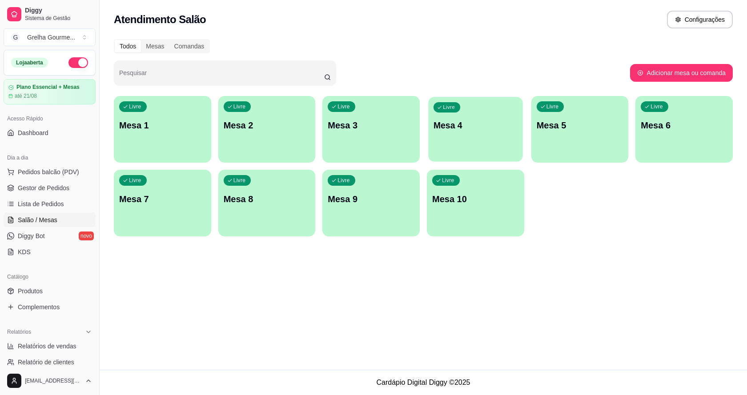
click at [454, 131] on p "Mesa 4" at bounding box center [476, 126] width 84 height 12
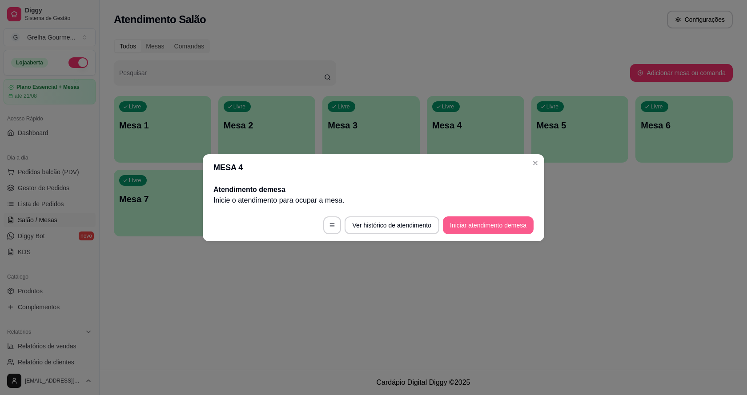
click at [470, 222] on button "Iniciar atendimento de mesa" at bounding box center [488, 226] width 91 height 18
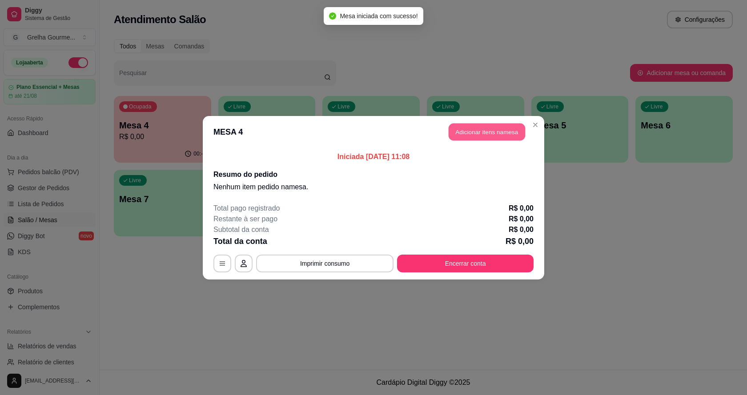
click at [505, 135] on button "Adicionar itens na mesa" at bounding box center [487, 131] width 77 height 17
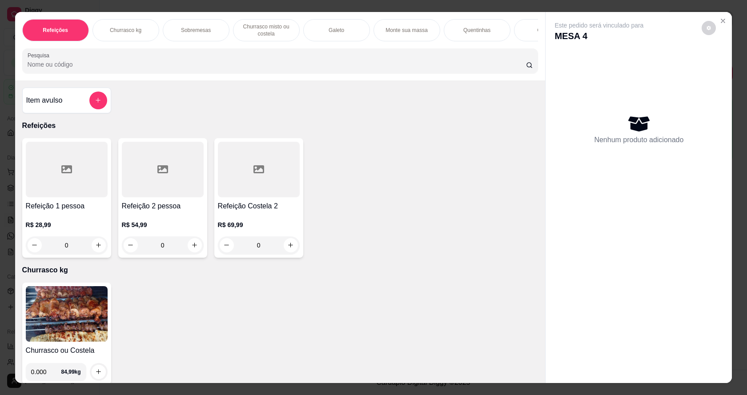
click at [95, 250] on div "0" at bounding box center [67, 246] width 82 height 18
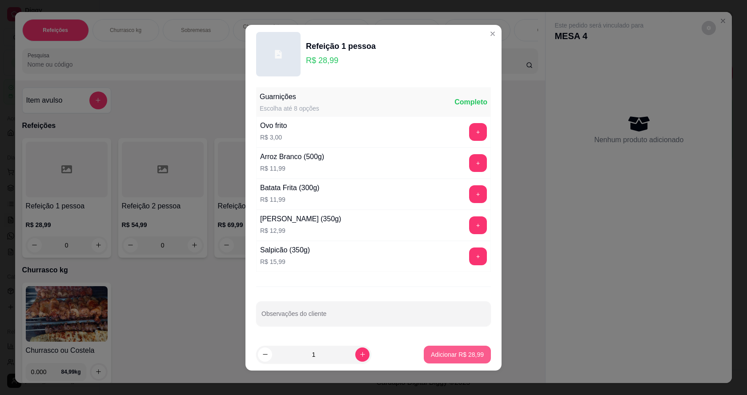
click at [427, 363] on button "Adicionar R$ 28,99" at bounding box center [457, 355] width 67 height 18
type input "1"
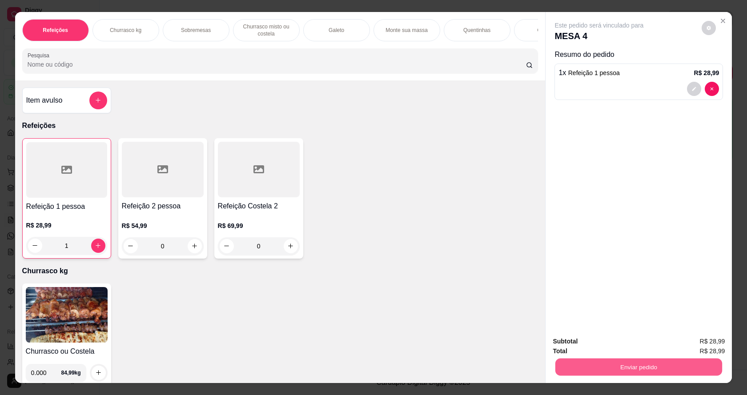
click at [581, 365] on button "Enviar pedido" at bounding box center [639, 367] width 167 height 17
click at [597, 347] on button "Não registrar e enviar pedido" at bounding box center [610, 345] width 93 height 17
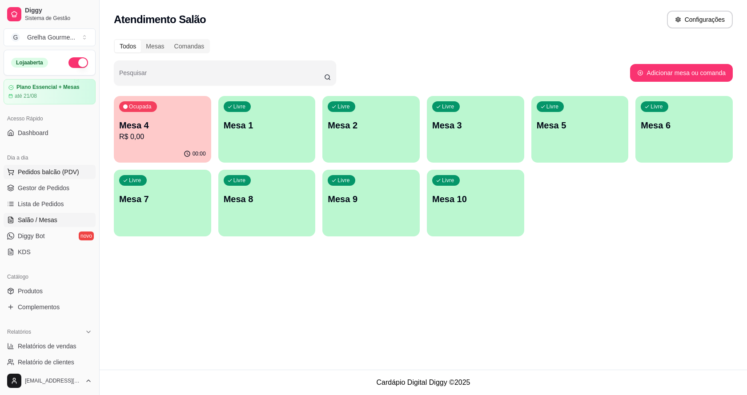
click at [40, 174] on span "Pedidos balcão (PDV)" at bounding box center [48, 172] width 61 height 9
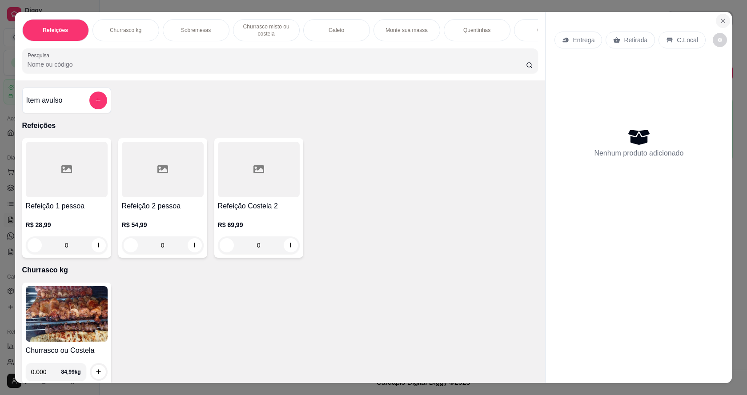
click at [721, 20] on icon "Close" at bounding box center [723, 20] width 7 height 7
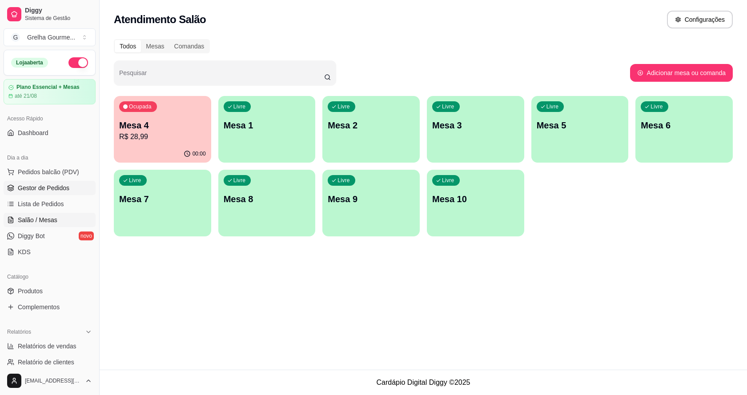
click at [43, 190] on span "Gestor de Pedidos" at bounding box center [44, 188] width 52 height 9
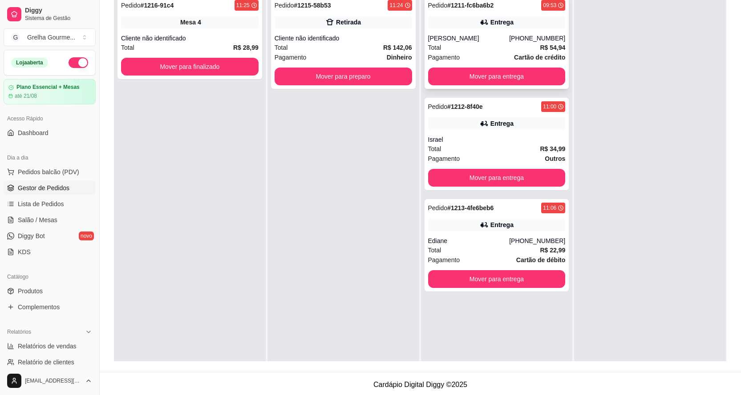
click at [495, 43] on div "[PERSON_NAME]" at bounding box center [468, 38] width 81 height 9
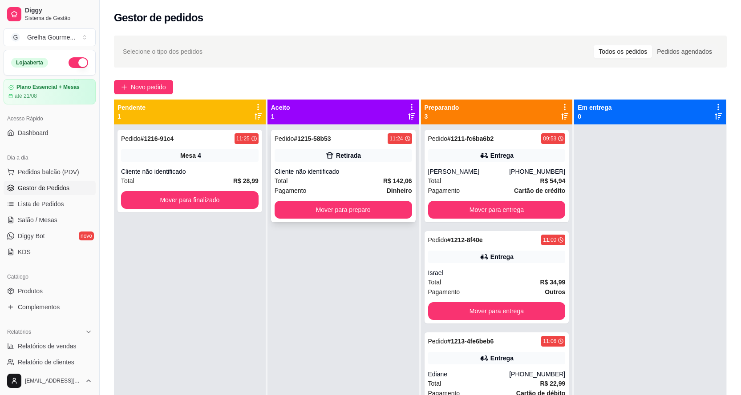
click at [352, 156] on div "Retirada" at bounding box center [348, 155] width 25 height 9
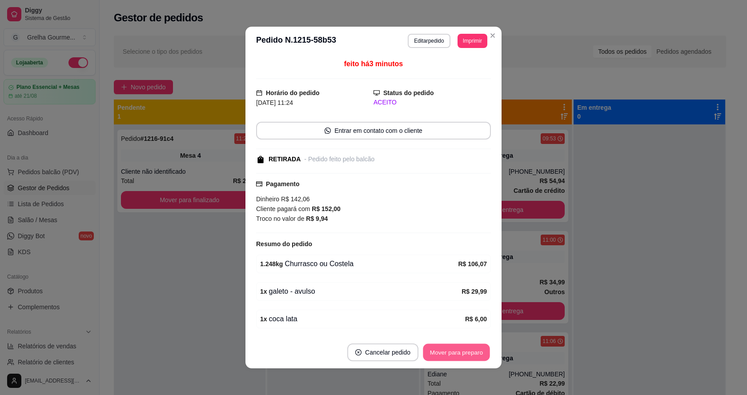
click at [435, 353] on button "Mover para preparo" at bounding box center [456, 352] width 67 height 17
click at [436, 355] on button "Mover para retirada disponível" at bounding box center [442, 353] width 98 height 18
click at [436, 355] on div "Mover para retirada disponível" at bounding box center [435, 353] width 111 height 18
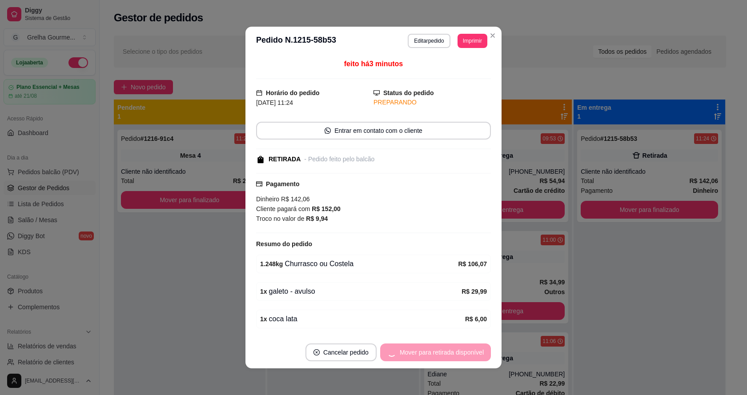
click at [436, 356] on div "Mover para retirada disponível" at bounding box center [435, 353] width 111 height 18
click at [436, 358] on button "Mover para finalizado" at bounding box center [454, 353] width 74 height 18
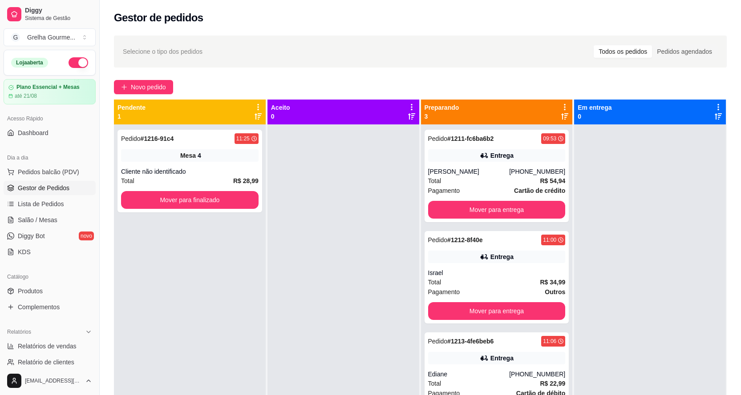
scroll to position [44, 0]
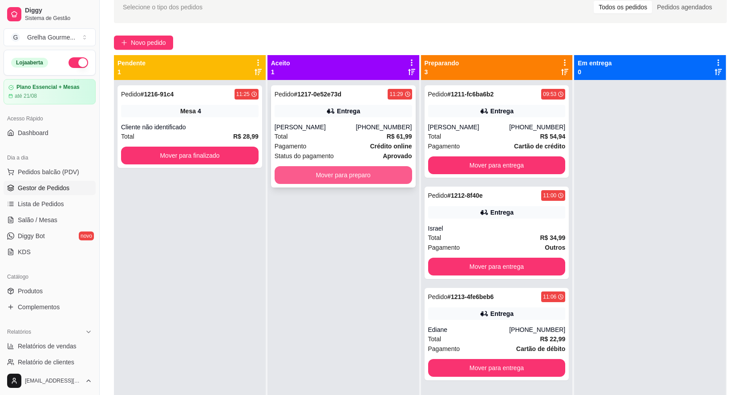
click at [336, 183] on button "Mover para preparo" at bounding box center [342, 175] width 137 height 18
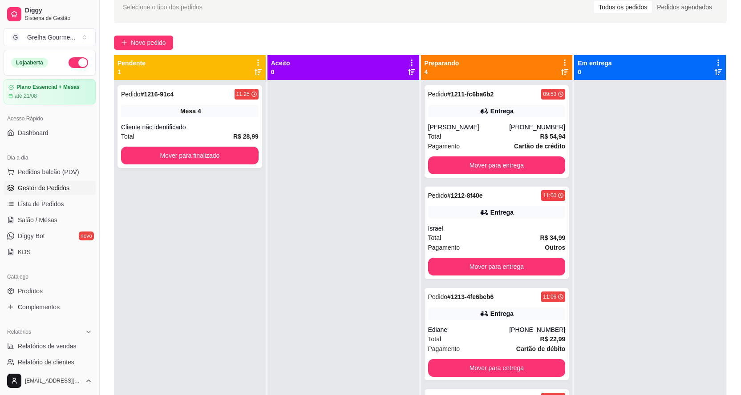
scroll to position [25, 0]
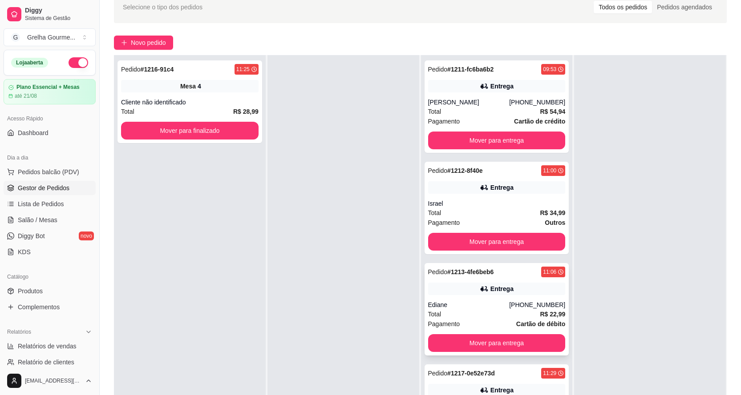
click at [480, 308] on div "Pedido # 1213-4fe6beb6 11:06 Entrega Ediane [PHONE_NUMBER] Total R$ 22,99 Pagam…" at bounding box center [496, 309] width 145 height 93
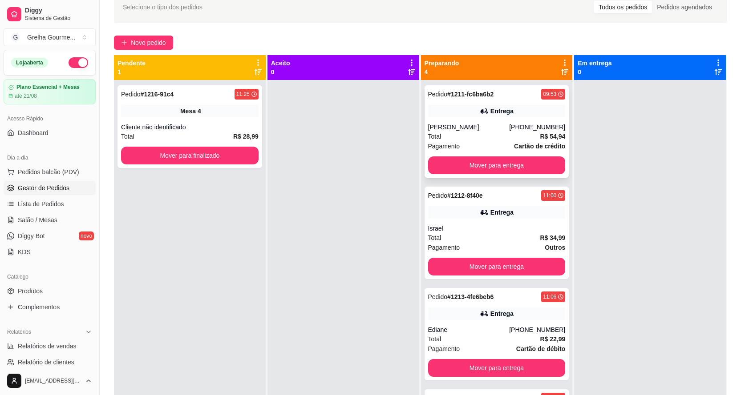
click at [469, 132] on div "[PERSON_NAME]" at bounding box center [468, 127] width 81 height 9
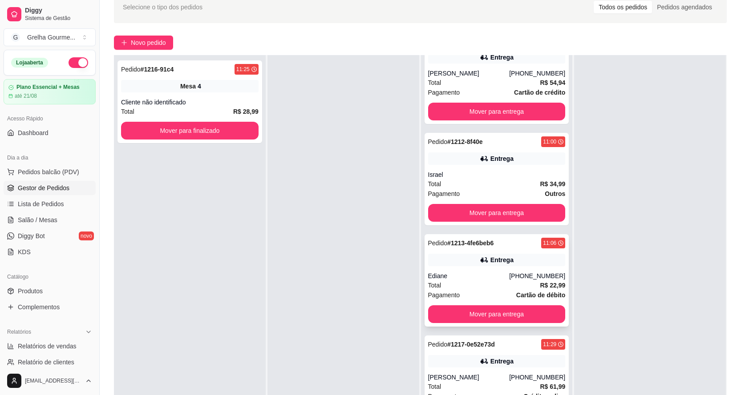
scroll to position [136, 0]
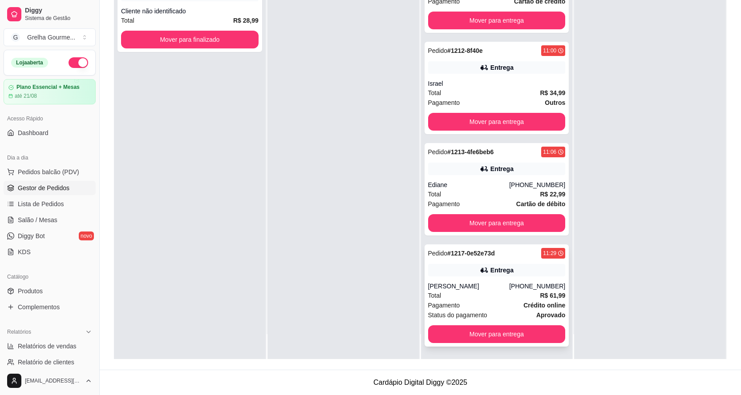
click at [451, 274] on div "Entrega" at bounding box center [496, 270] width 137 height 12
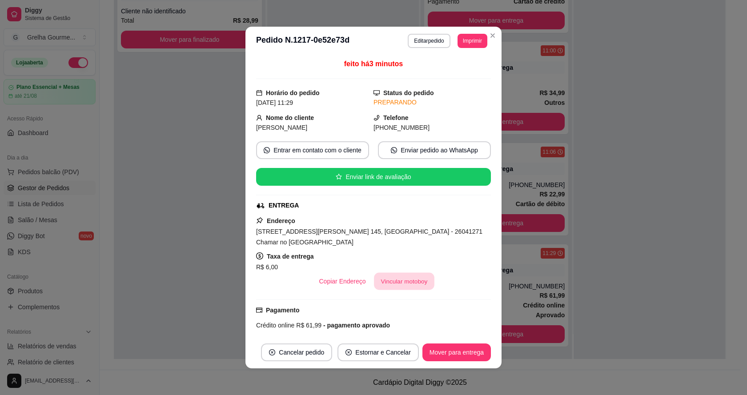
click at [417, 279] on button "Vincular motoboy" at bounding box center [404, 281] width 61 height 17
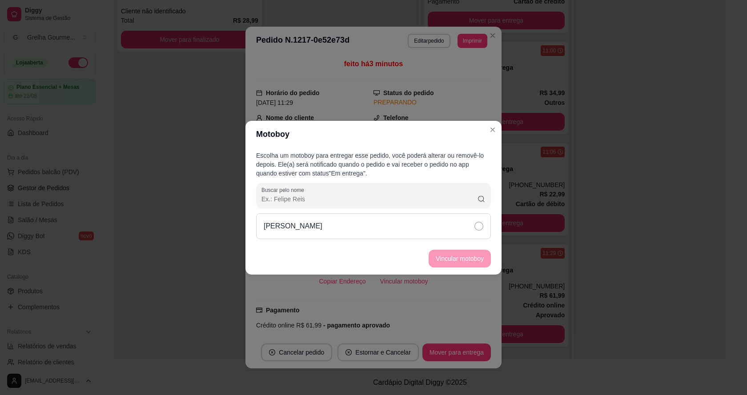
click at [477, 227] on icon at bounding box center [479, 226] width 9 height 9
click at [461, 254] on button "Vincular motoboy" at bounding box center [460, 258] width 61 height 17
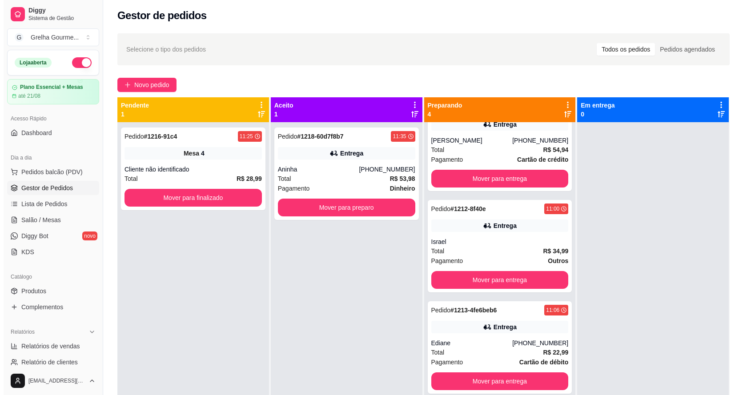
scroll to position [0, 0]
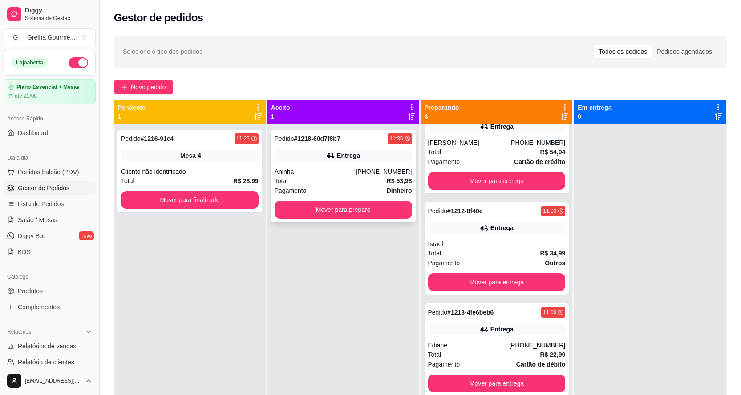
click at [315, 159] on div "Entrega" at bounding box center [342, 155] width 137 height 12
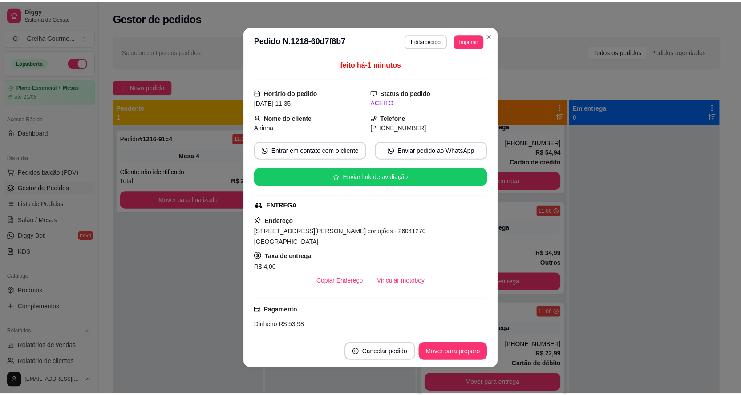
scroll to position [108, 0]
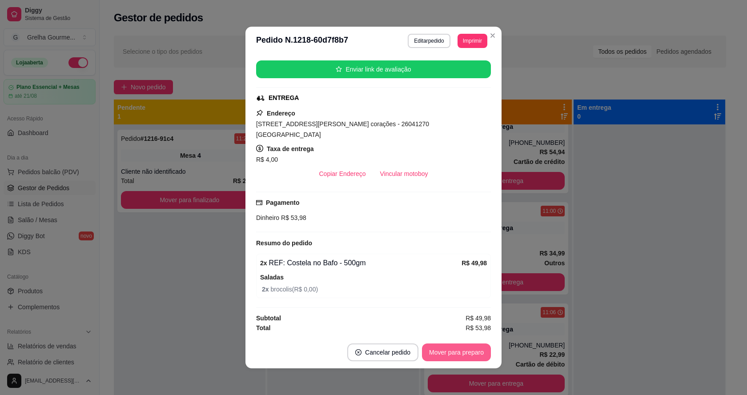
click at [448, 353] on button "Mover para preparo" at bounding box center [456, 353] width 69 height 18
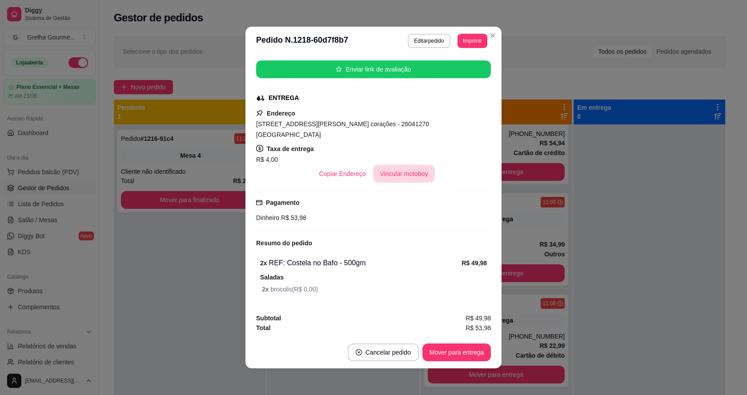
click at [398, 173] on button "Vincular motoboy" at bounding box center [404, 174] width 62 height 18
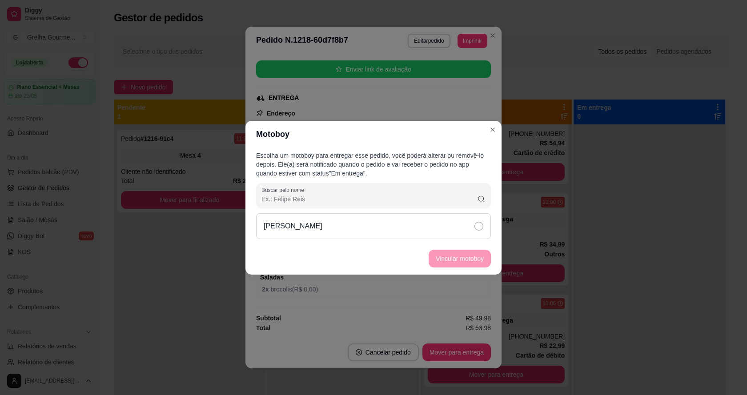
click at [438, 221] on div "[PERSON_NAME]" at bounding box center [373, 227] width 235 height 26
click at [464, 263] on button "Vincular motoboy" at bounding box center [460, 258] width 61 height 17
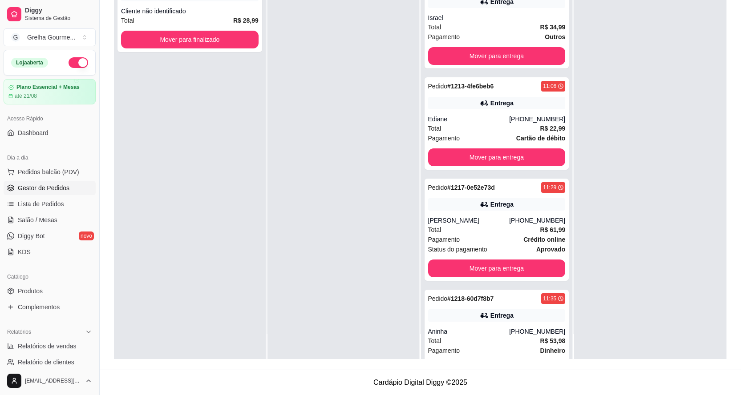
scroll to position [139, 0]
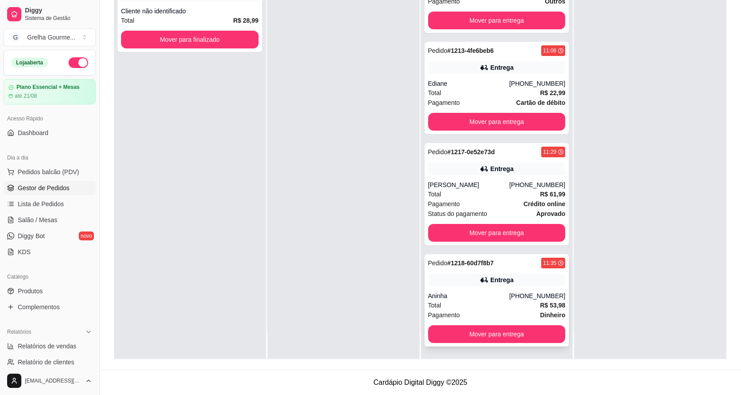
click at [446, 290] on div "Pedido # 1218-60d7f8b7 11:35 Entrega Aninha [PHONE_NUMBER] Total R$ 53,98 Pagam…" at bounding box center [496, 300] width 145 height 93
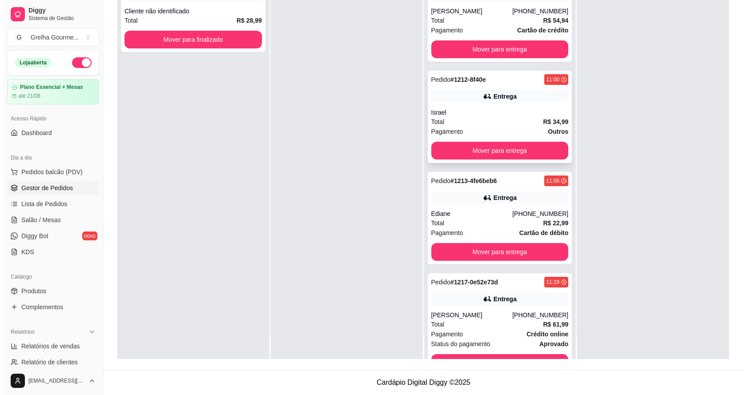
scroll to position [0, 0]
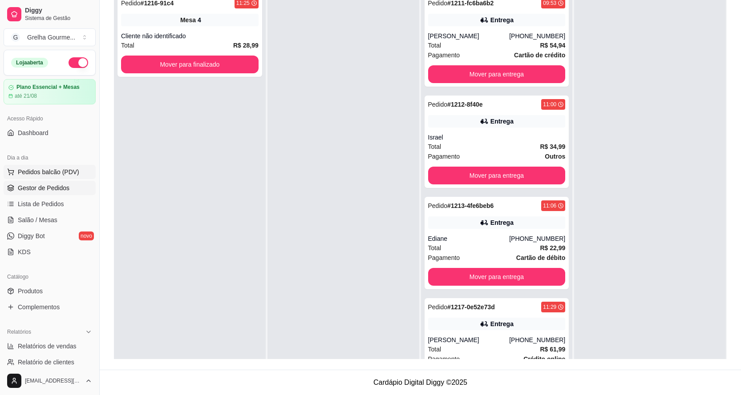
click at [11, 167] on button "Pedidos balcão (PDV)" at bounding box center [50, 172] width 92 height 14
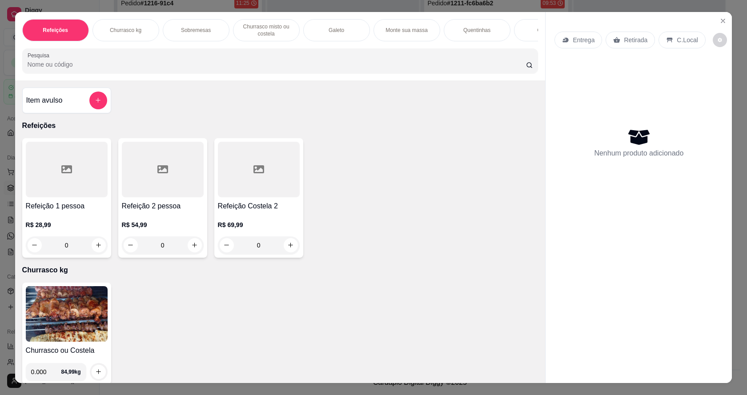
scroll to position [89, 0]
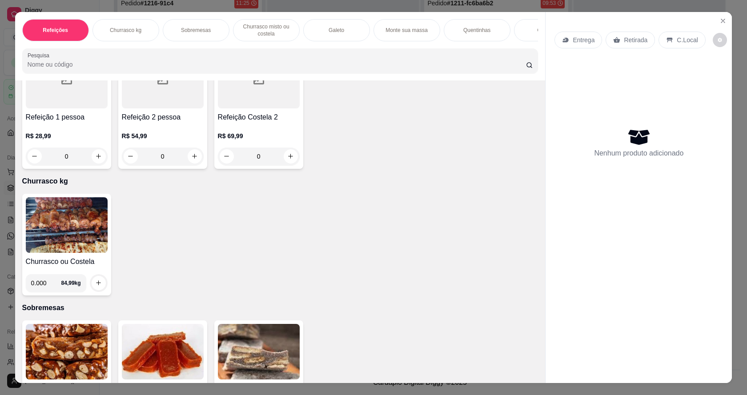
click at [84, 227] on img at bounding box center [67, 226] width 82 height 56
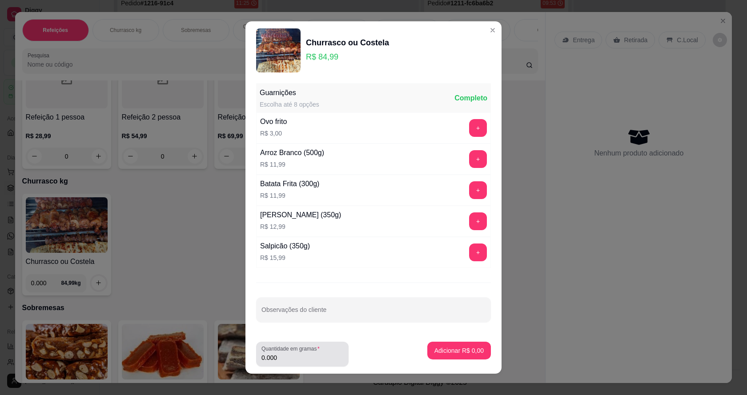
click at [319, 350] on div "0.000" at bounding box center [303, 355] width 82 height 18
type input "1.248"
click at [457, 355] on p "Adicionar R$ 106,07" at bounding box center [456, 351] width 56 height 9
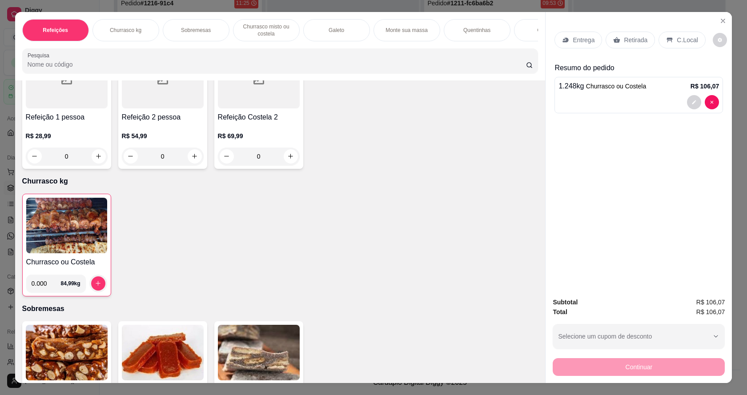
click at [619, 37] on div "Retirada" at bounding box center [630, 40] width 49 height 17
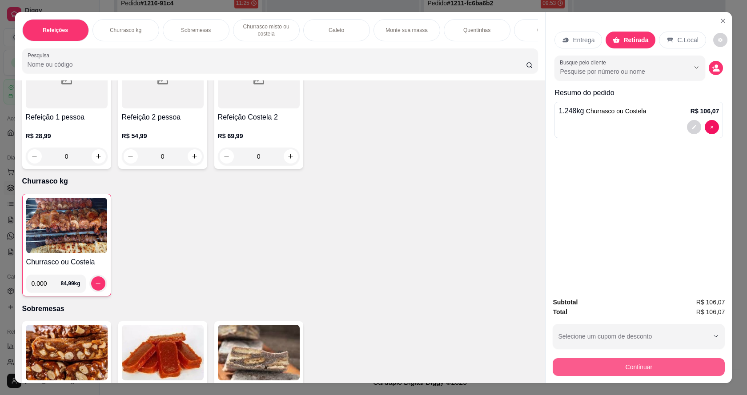
click at [591, 374] on button "Continuar" at bounding box center [639, 368] width 172 height 18
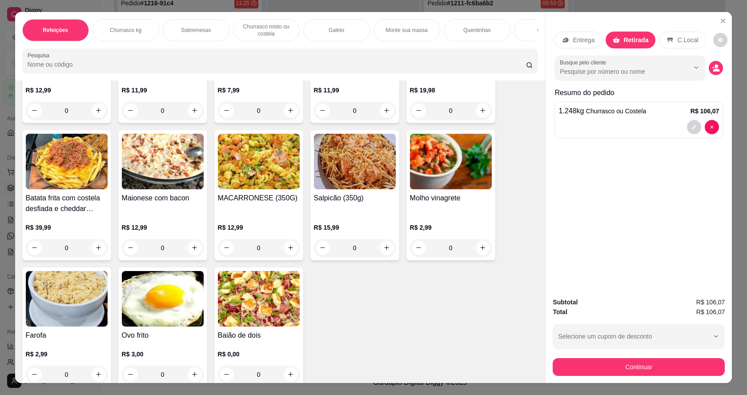
scroll to position [1646, 0]
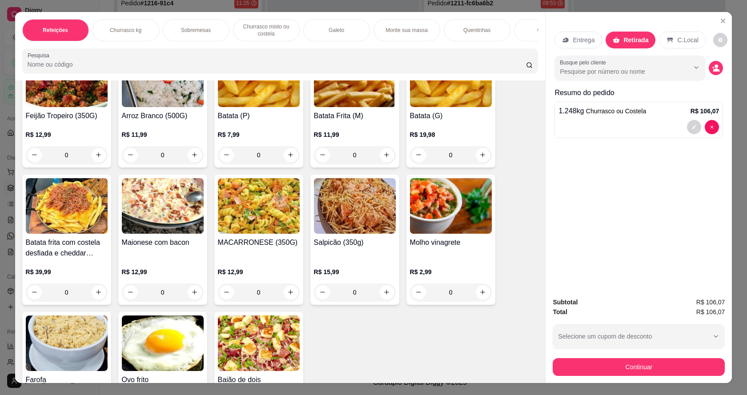
click at [134, 209] on img at bounding box center [163, 206] width 82 height 56
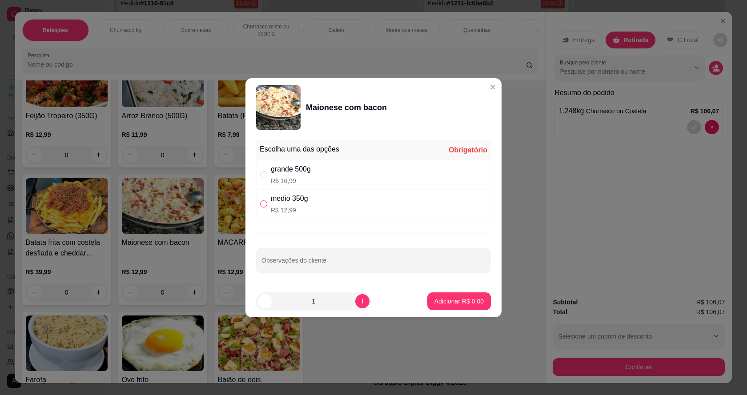
click at [263, 203] on input "" at bounding box center [263, 204] width 7 height 7
radio input "true"
click at [465, 306] on button "Adicionar R$ 12,99" at bounding box center [457, 302] width 67 height 18
type input "1"
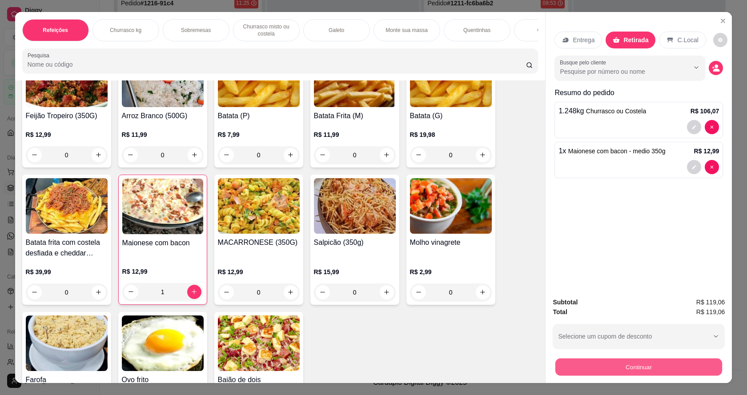
click at [639, 373] on button "Continuar" at bounding box center [639, 367] width 167 height 17
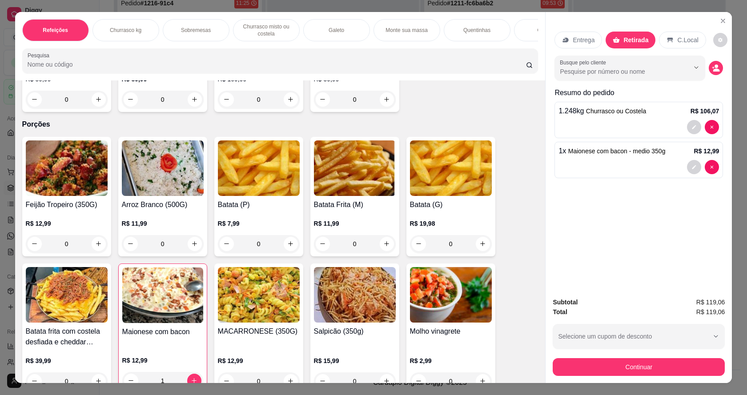
scroll to position [1602, 0]
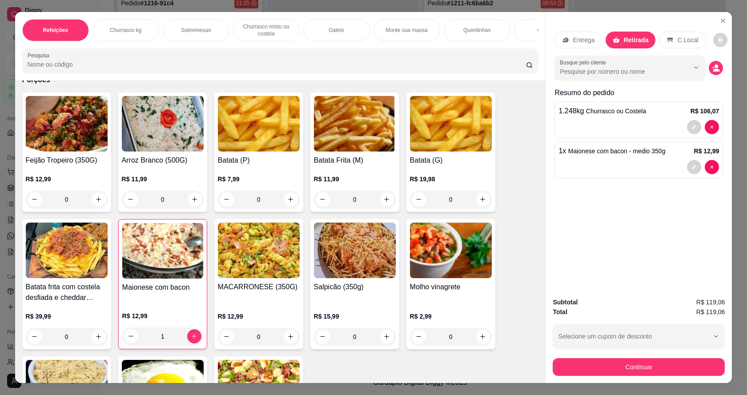
click at [65, 113] on img at bounding box center [67, 124] width 82 height 56
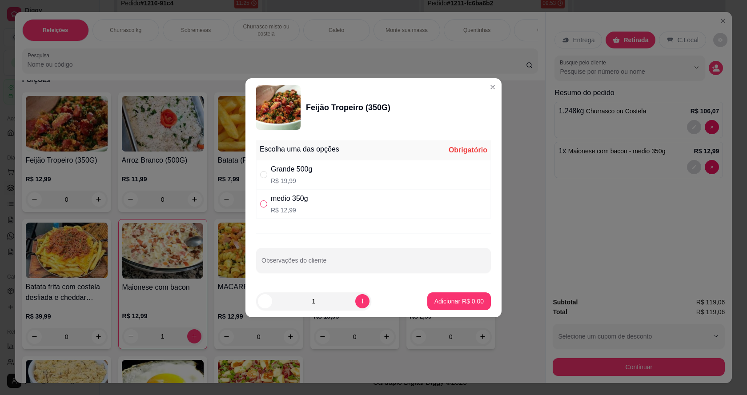
click at [263, 202] on input "" at bounding box center [263, 204] width 7 height 7
radio input "true"
click at [445, 306] on p "Adicionar R$ 12,99" at bounding box center [458, 301] width 52 height 8
type input "1"
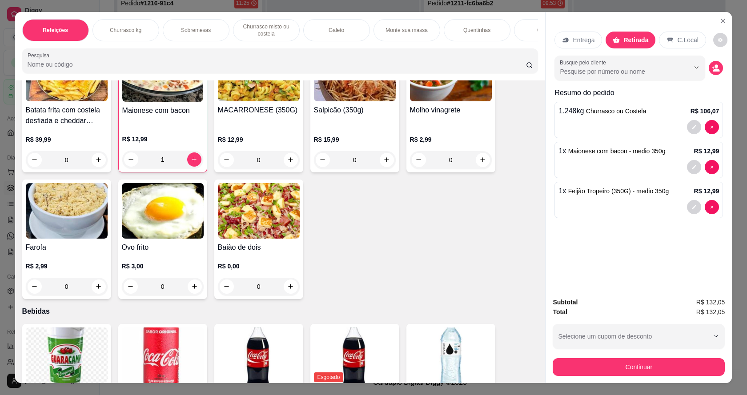
scroll to position [1735, 0]
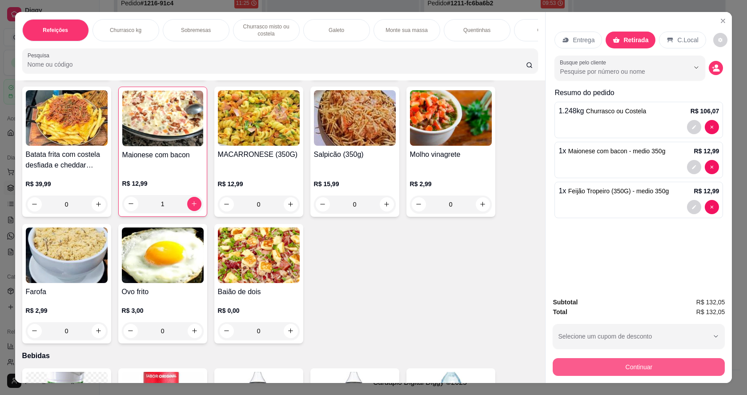
click at [650, 368] on button "Continuar" at bounding box center [639, 368] width 172 height 18
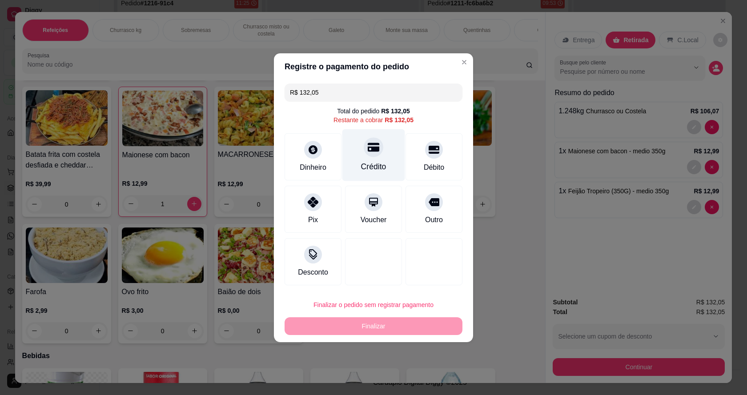
click at [373, 162] on div "Crédito" at bounding box center [373, 167] width 25 height 12
type input "R$ 0,00"
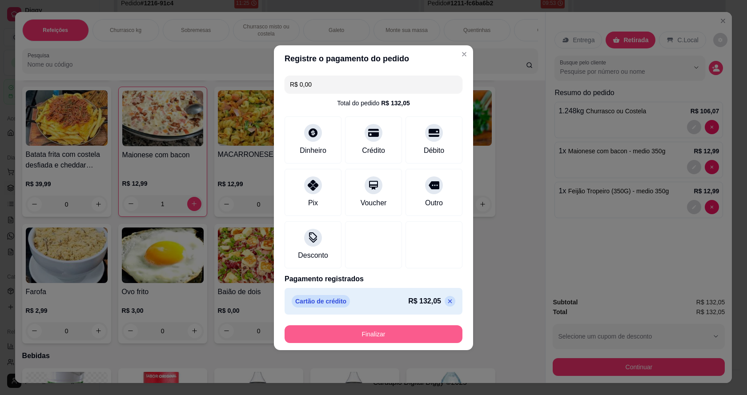
click at [430, 331] on button "Finalizar" at bounding box center [374, 335] width 178 height 18
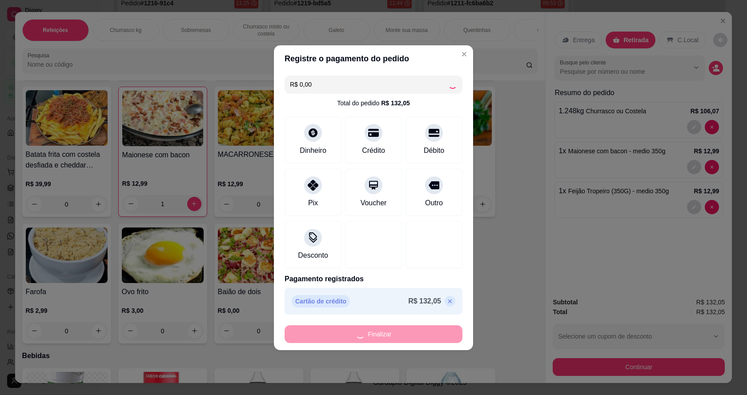
type input "0"
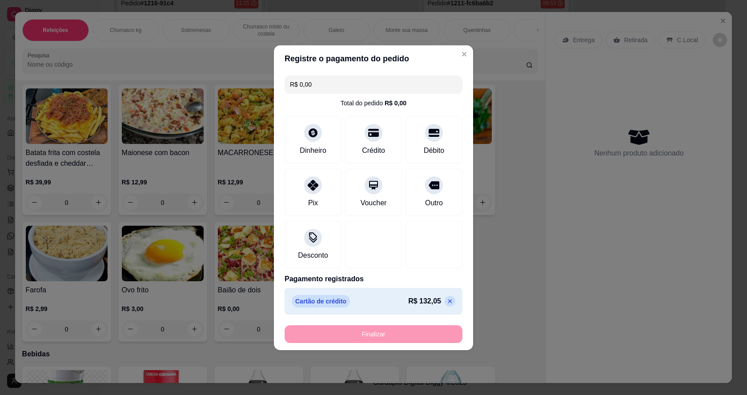
type input "-R$ 132,05"
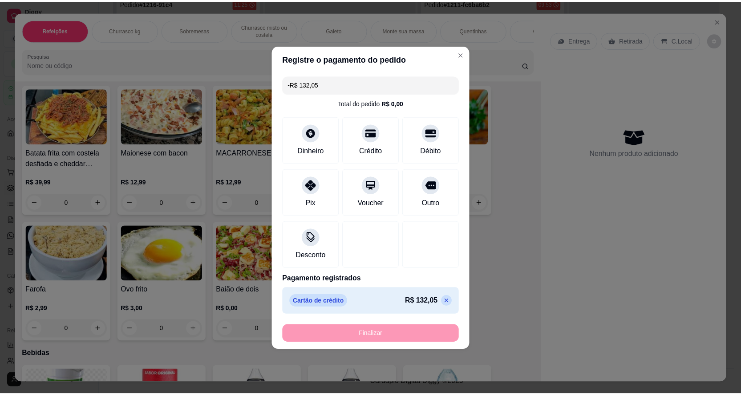
scroll to position [1733, 0]
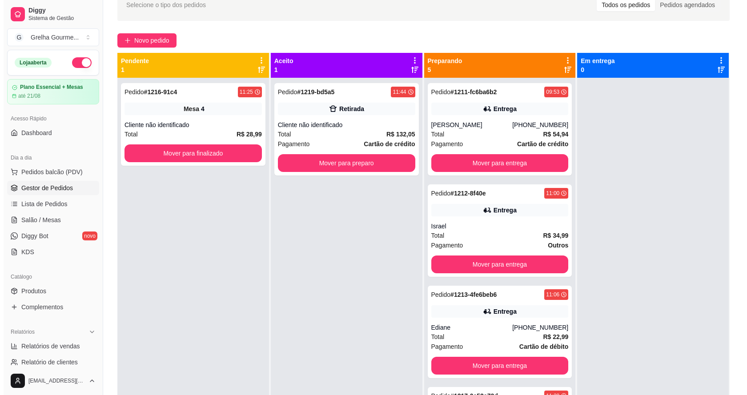
scroll to position [2, 0]
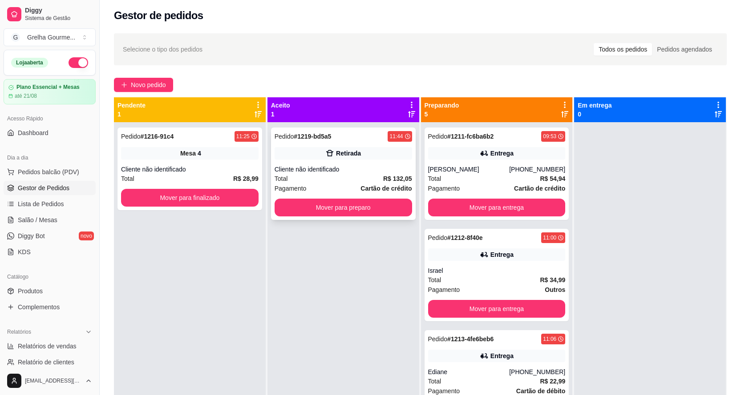
click at [334, 190] on div "Pagamento Cartão de crédito" at bounding box center [342, 189] width 137 height 10
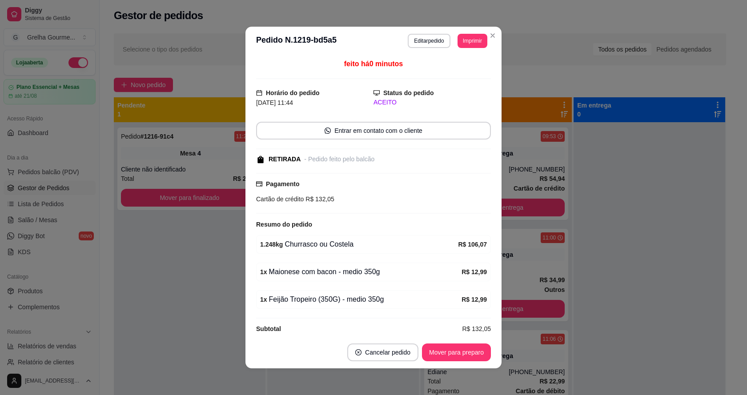
scroll to position [11, 0]
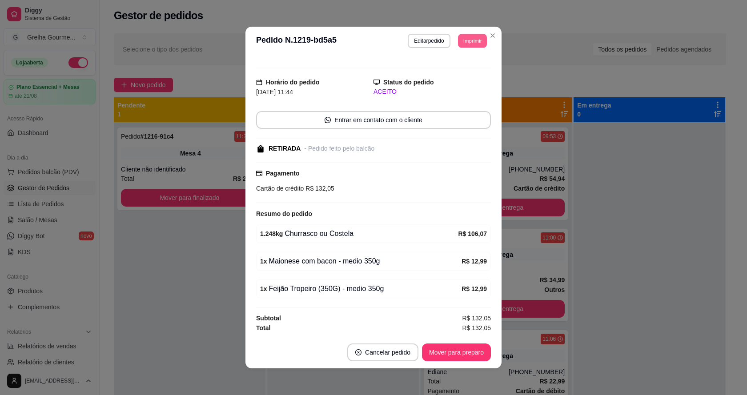
click at [468, 38] on button "Imprimir" at bounding box center [472, 41] width 29 height 14
click at [462, 88] on button "IMPRESSORA" at bounding box center [453, 90] width 65 height 14
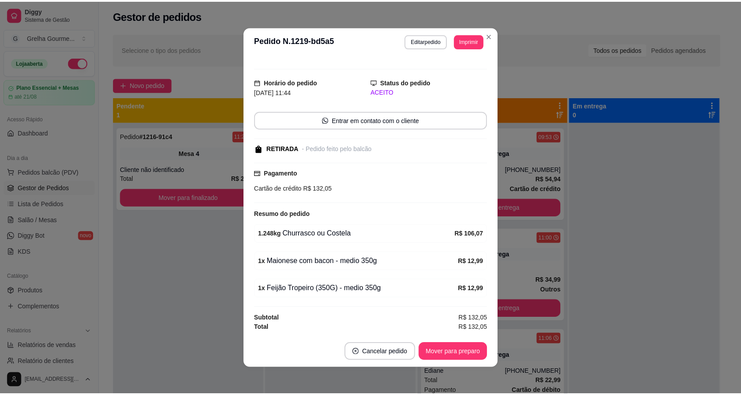
scroll to position [0, 0]
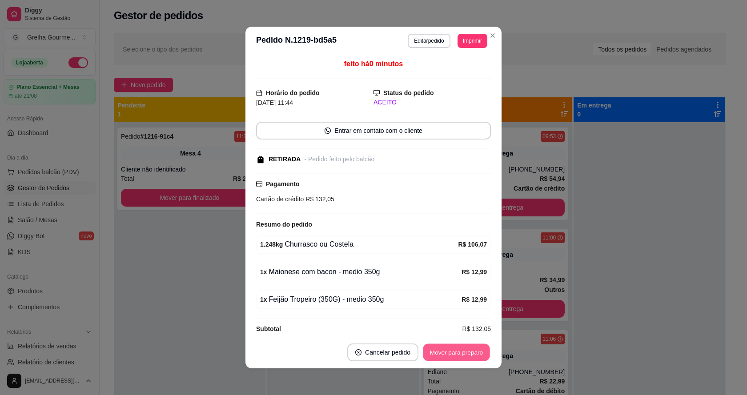
click at [442, 351] on button "Mover para preparo" at bounding box center [456, 352] width 67 height 17
click at [442, 351] on div "Mover para preparo" at bounding box center [456, 353] width 69 height 18
click at [443, 351] on div "Mover para preparo" at bounding box center [450, 353] width 81 height 18
click at [444, 351] on button "Mover para retirada disponível" at bounding box center [441, 352] width 95 height 17
click at [444, 351] on div "Mover para retirada disponível" at bounding box center [435, 353] width 111 height 18
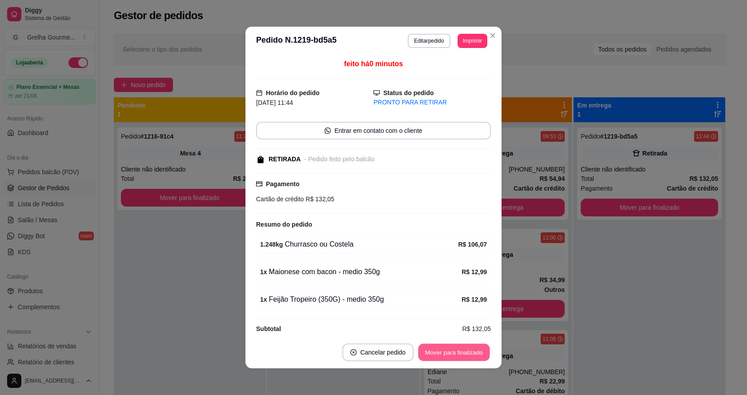
click at [444, 351] on button "Mover para finalizado" at bounding box center [455, 352] width 72 height 17
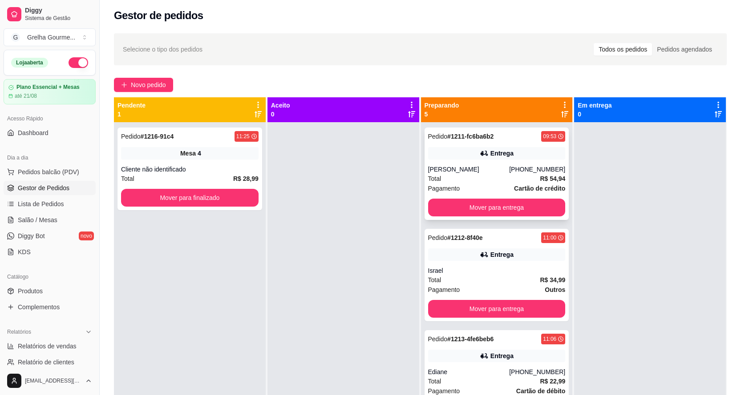
click at [461, 184] on div "Total R$ 54,94" at bounding box center [496, 179] width 137 height 10
click at [539, 275] on div "Israel" at bounding box center [496, 270] width 137 height 9
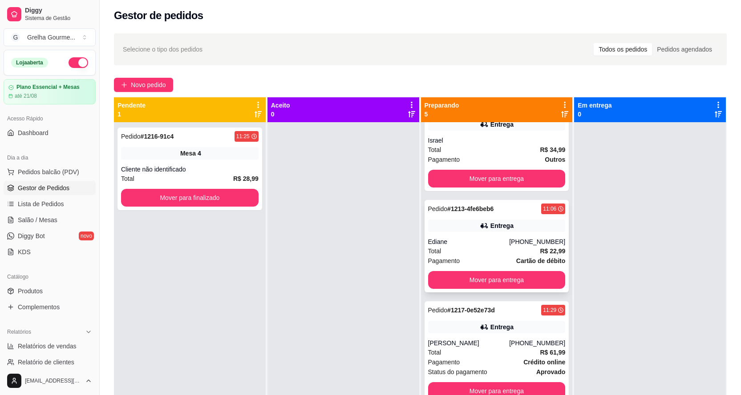
click at [518, 255] on div "Total R$ 22,99" at bounding box center [496, 251] width 137 height 10
click at [522, 335] on div "Pedido # 1217-0e52e73d 11:29 Entrega [PERSON_NAME] [PHONE_NUMBER] Total R$ 61,9…" at bounding box center [496, 353] width 145 height 102
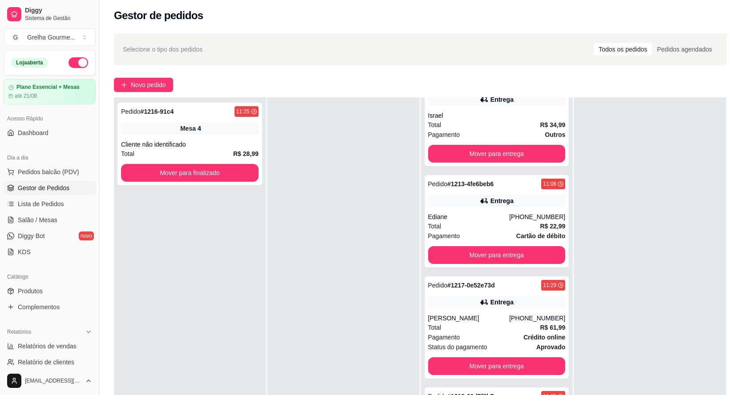
scroll to position [136, 0]
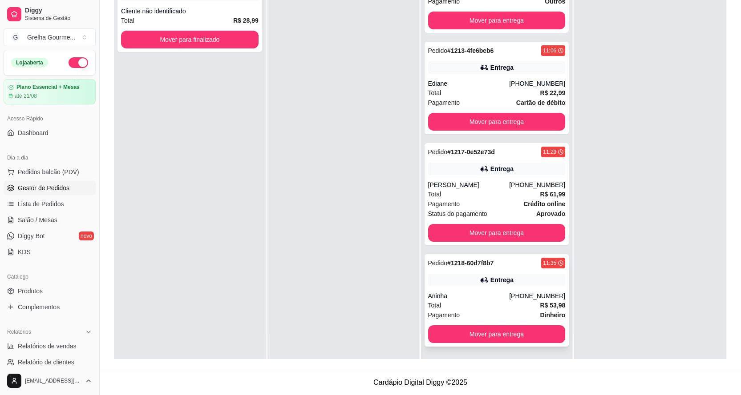
click at [508, 310] on div "Total R$ 53,98" at bounding box center [496, 306] width 137 height 10
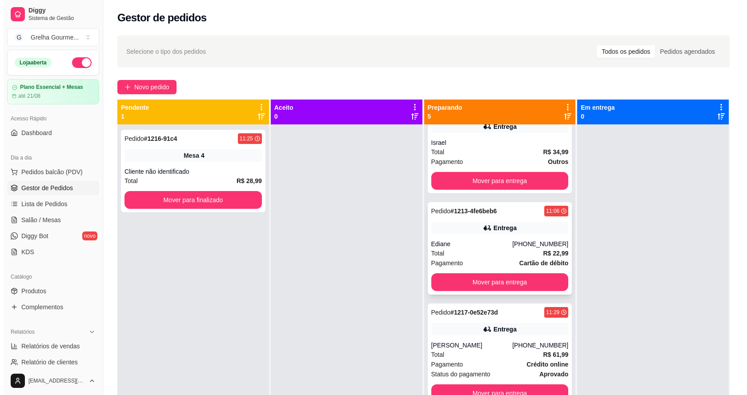
scroll to position [0, 0]
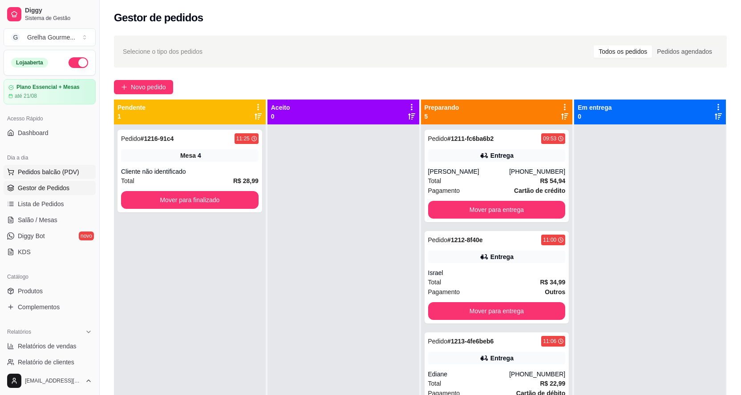
click at [15, 169] on button "Pedidos balcão (PDV)" at bounding box center [50, 172] width 92 height 14
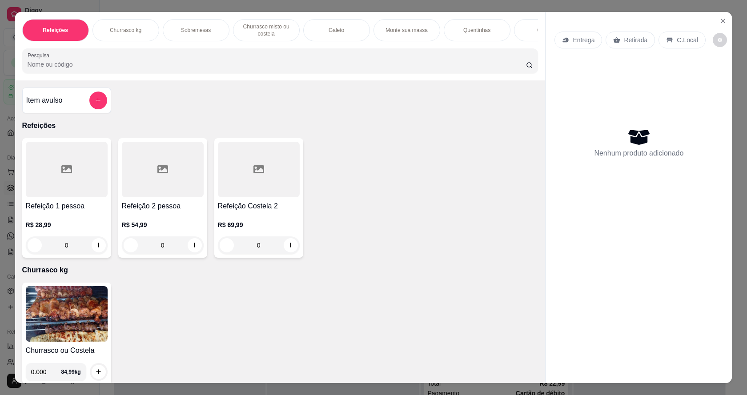
click at [53, 320] on img at bounding box center [67, 315] width 82 height 56
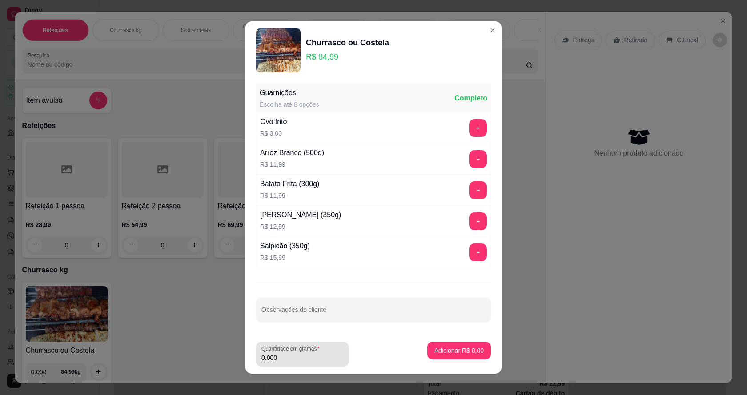
click at [290, 365] on div "Quantidade em gramas 0.000" at bounding box center [302, 354] width 93 height 25
type input "0.543"
click at [443, 347] on p "Adicionar R$ 46,15" at bounding box center [457, 351] width 53 height 9
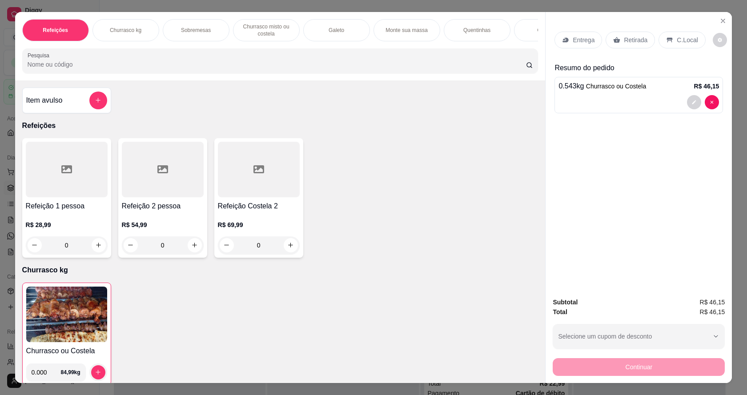
click at [79, 339] on img at bounding box center [66, 315] width 81 height 56
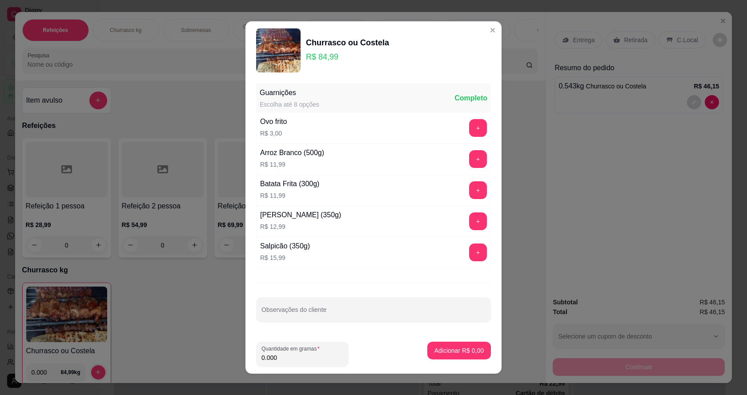
click at [290, 360] on input "0.000" at bounding box center [303, 358] width 82 height 9
type input "0.216"
click at [445, 348] on p "Adicionar R$ 18,36" at bounding box center [457, 351] width 53 height 9
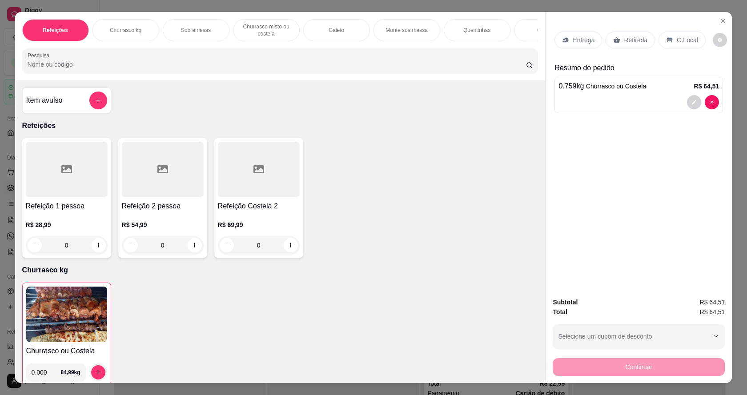
click at [629, 43] on p "Retirada" at bounding box center [636, 40] width 24 height 9
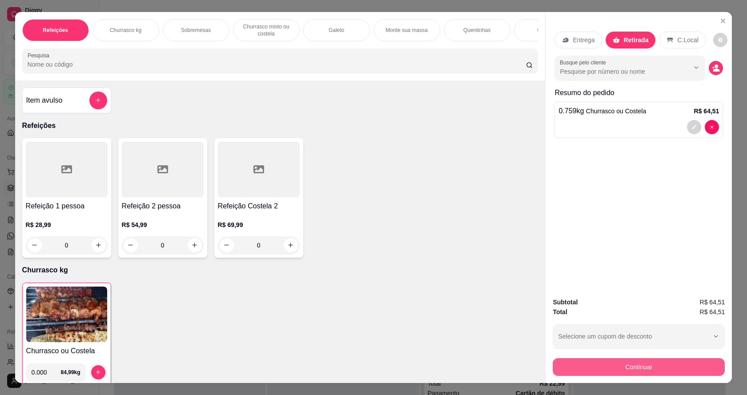
click at [604, 367] on button "Continuar" at bounding box center [639, 368] width 172 height 18
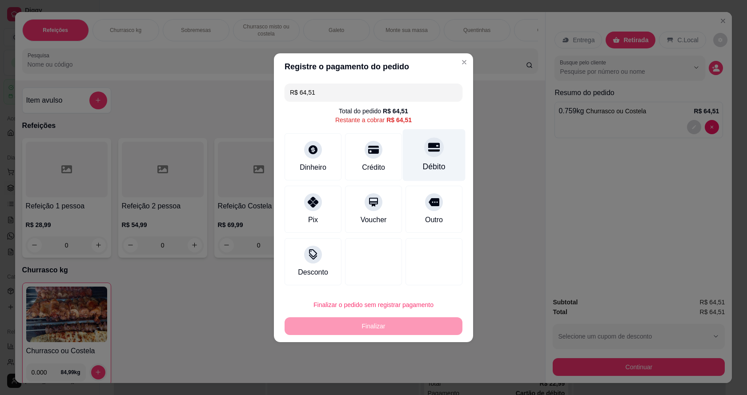
click at [428, 152] on icon at bounding box center [434, 147] width 12 height 9
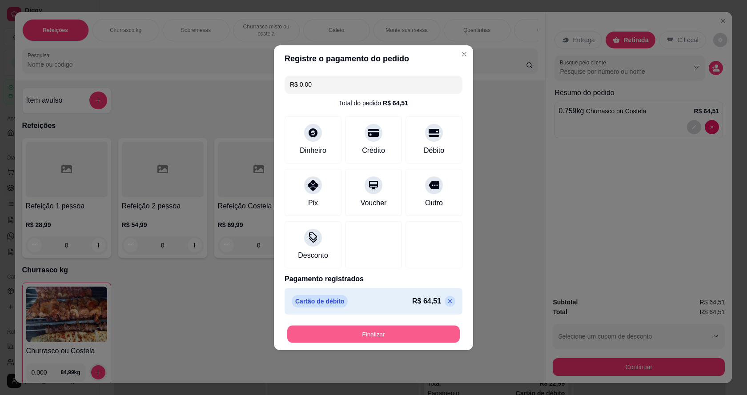
click at [378, 337] on button "Finalizar" at bounding box center [373, 334] width 173 height 17
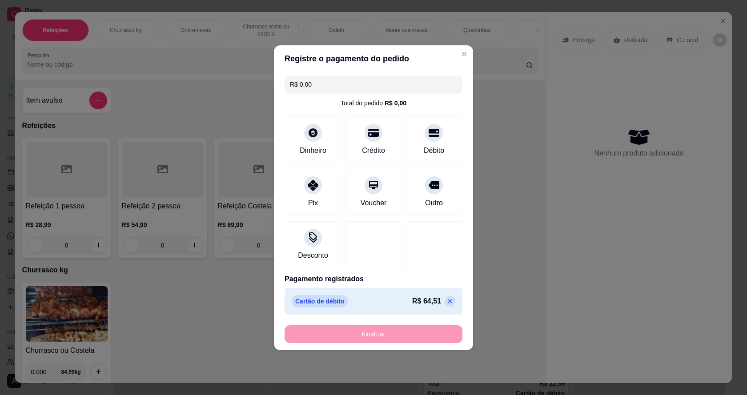
type input "-R$ 64,51"
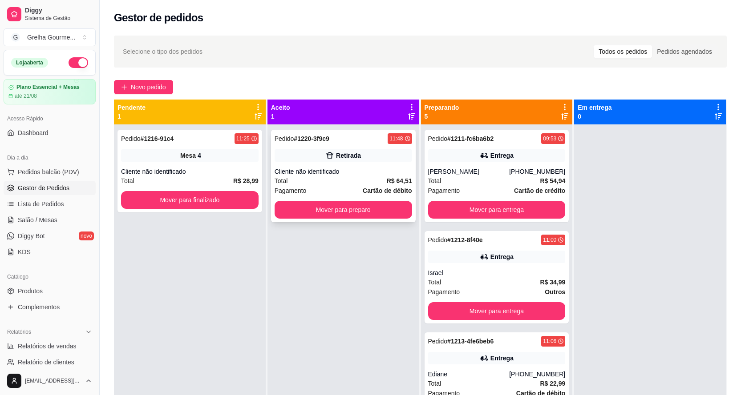
click at [383, 142] on div "Pedido # 1220-3f9c9 11:48" at bounding box center [342, 138] width 137 height 11
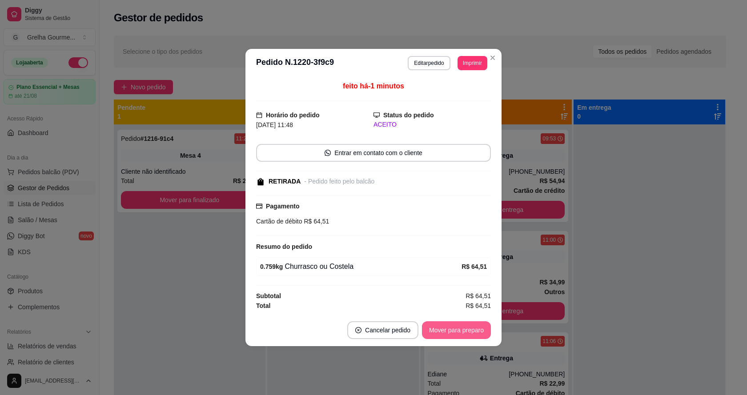
click at [457, 328] on button "Mover para preparo" at bounding box center [456, 331] width 69 height 18
click at [458, 328] on div "Mover para preparo" at bounding box center [450, 331] width 81 height 18
click at [458, 328] on div "Mover para retirada disponível" at bounding box center [435, 331] width 111 height 18
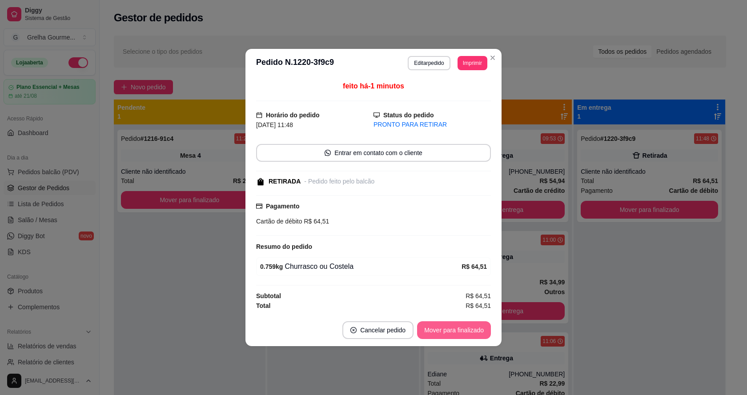
click at [457, 329] on button "Mover para finalizado" at bounding box center [454, 331] width 74 height 18
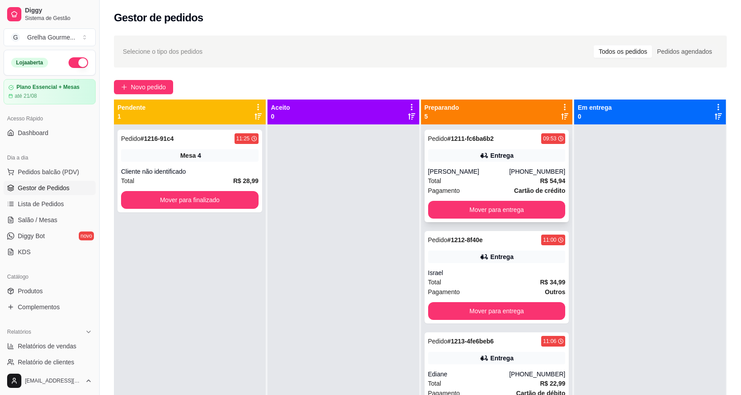
click at [482, 171] on div "[PERSON_NAME]" at bounding box center [468, 171] width 81 height 9
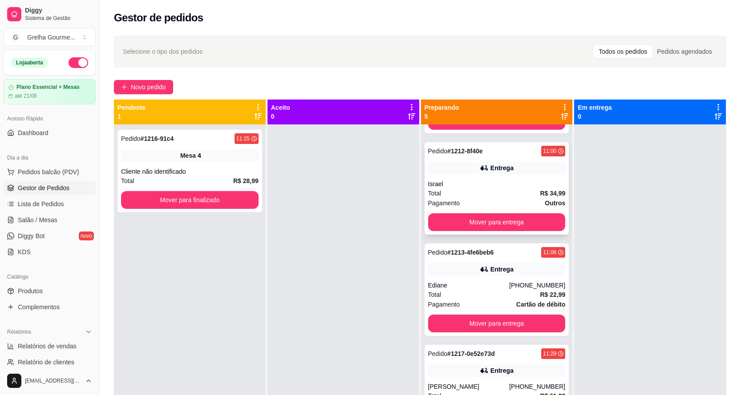
scroll to position [133, 0]
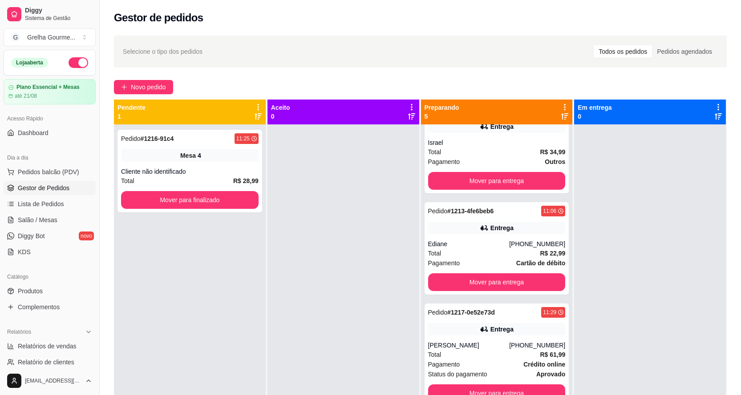
click at [372, 142] on div at bounding box center [343, 322] width 152 height 395
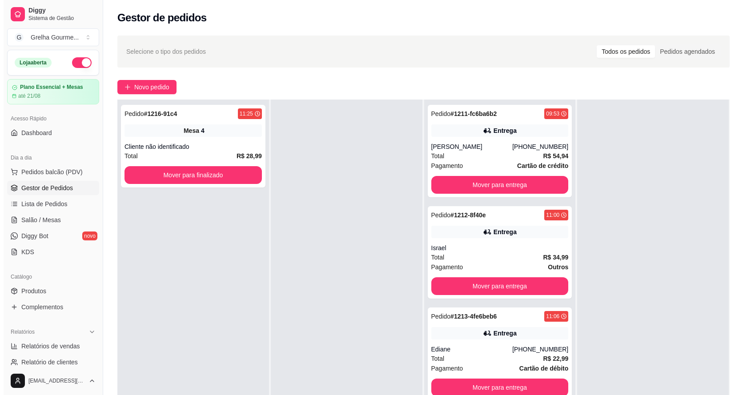
scroll to position [0, 0]
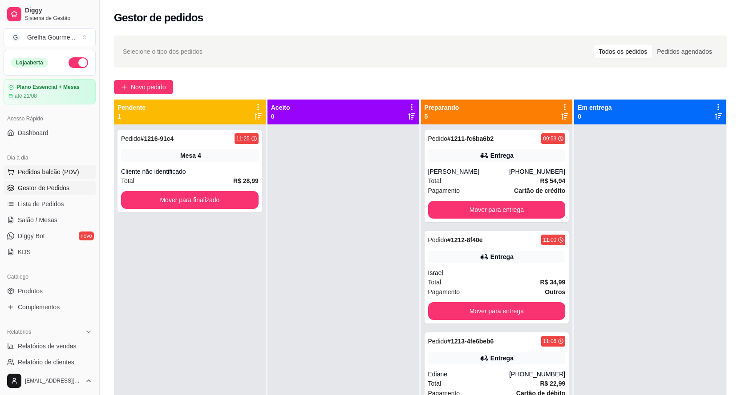
click at [51, 174] on span "Pedidos balcão (PDV)" at bounding box center [48, 172] width 61 height 9
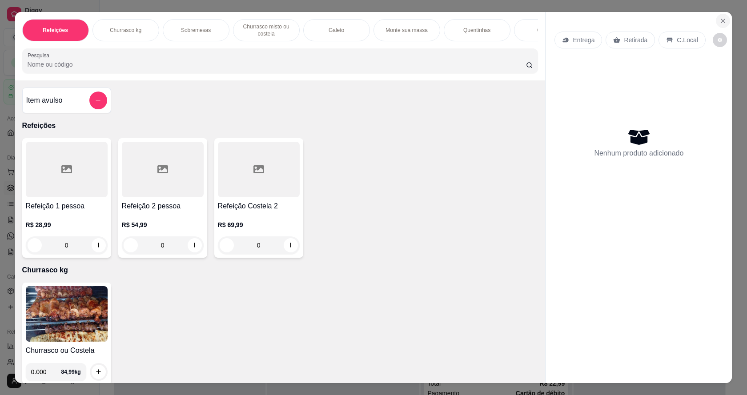
click at [724, 20] on button "Close" at bounding box center [723, 21] width 14 height 14
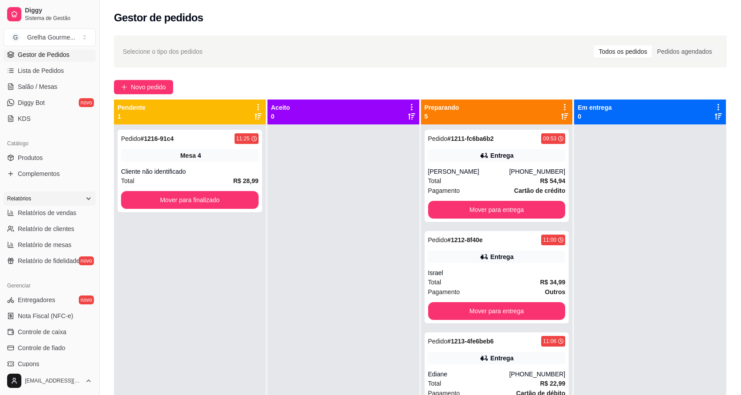
scroll to position [178, 0]
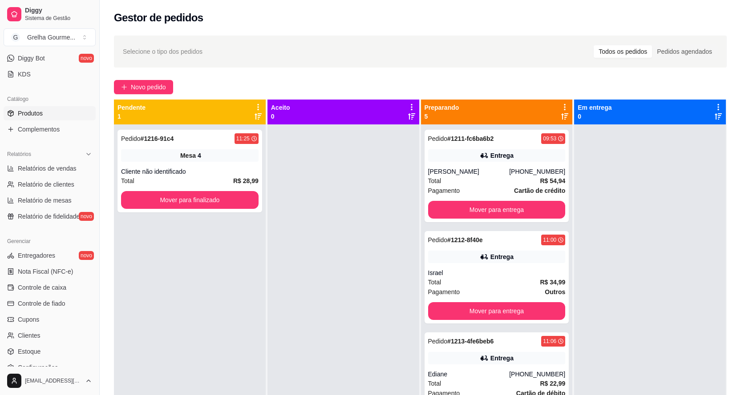
click at [39, 114] on span "Produtos" at bounding box center [30, 113] width 25 height 9
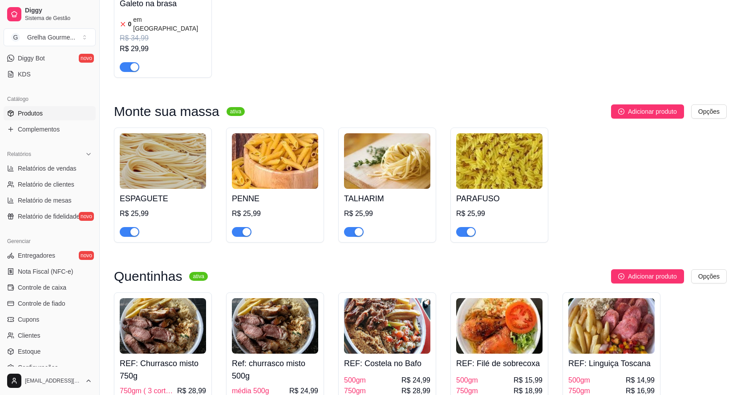
scroll to position [1290, 0]
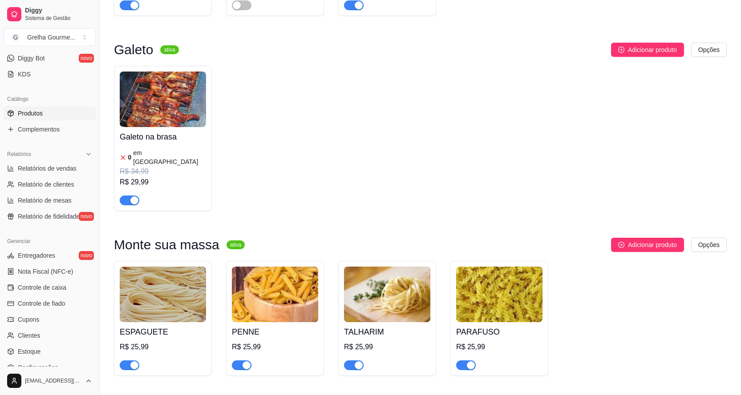
click at [179, 82] on img at bounding box center [163, 100] width 86 height 56
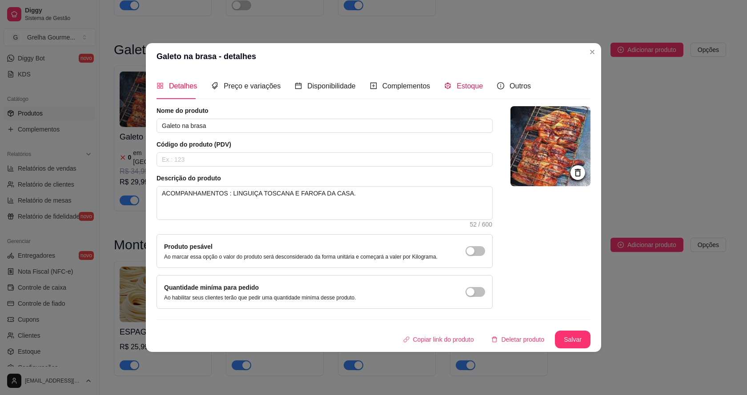
click at [457, 88] on span "Estoque" at bounding box center [470, 86] width 26 height 8
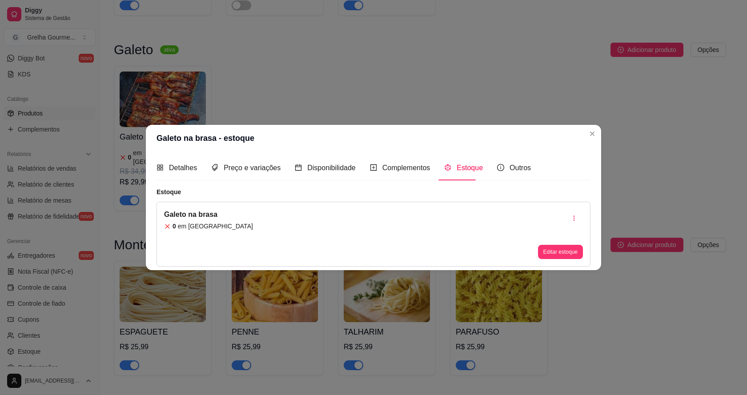
click at [222, 226] on div "Galeto na brasa 0 em estoque Editar estoque" at bounding box center [374, 234] width 434 height 65
click at [177, 224] on div "0 em [GEOGRAPHIC_DATA]" at bounding box center [208, 226] width 89 height 9
click at [214, 227] on div "0 em [GEOGRAPHIC_DATA]" at bounding box center [208, 226] width 89 height 9
click at [205, 227] on article "em [GEOGRAPHIC_DATA]" at bounding box center [215, 226] width 75 height 9
click at [553, 257] on button "Editar estoque" at bounding box center [561, 253] width 44 height 14
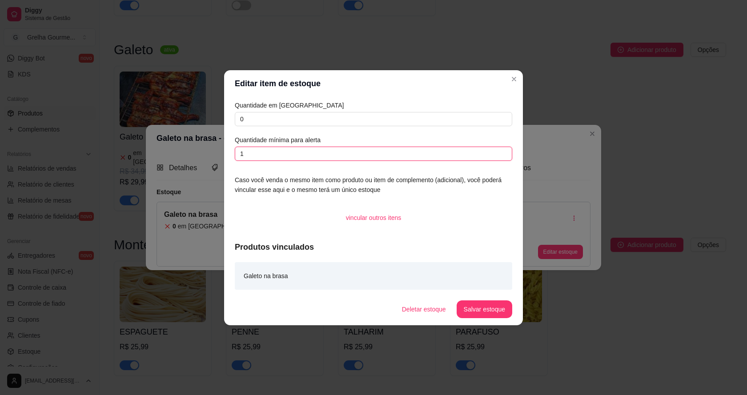
drag, startPoint x: 302, startPoint y: 153, endPoint x: 296, endPoint y: 153, distance: 5.9
click at [301, 153] on input "1" at bounding box center [374, 154] width 278 height 14
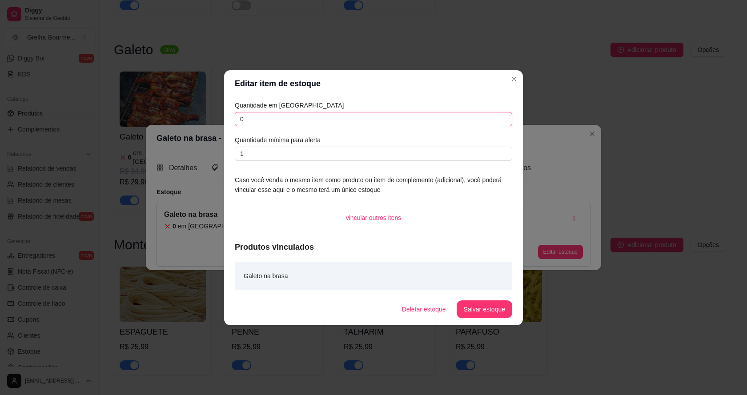
click at [275, 120] on input "0" at bounding box center [374, 119] width 278 height 14
type input "10"
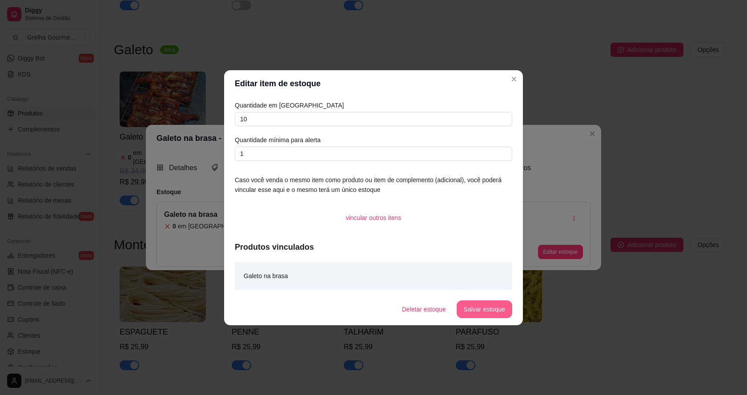
click at [482, 311] on button "Salvar estoque" at bounding box center [485, 310] width 56 height 18
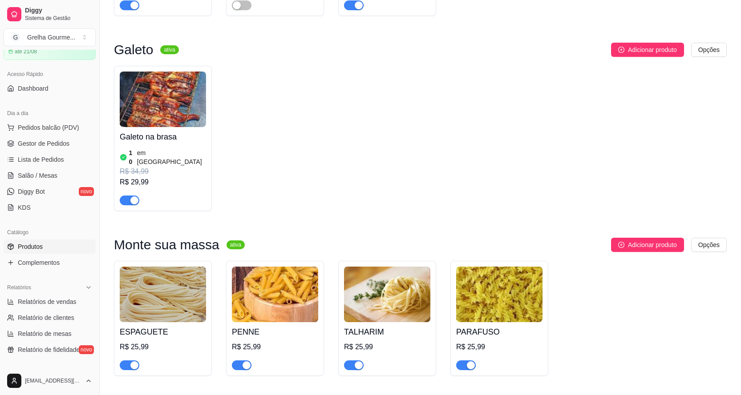
scroll to position [0, 0]
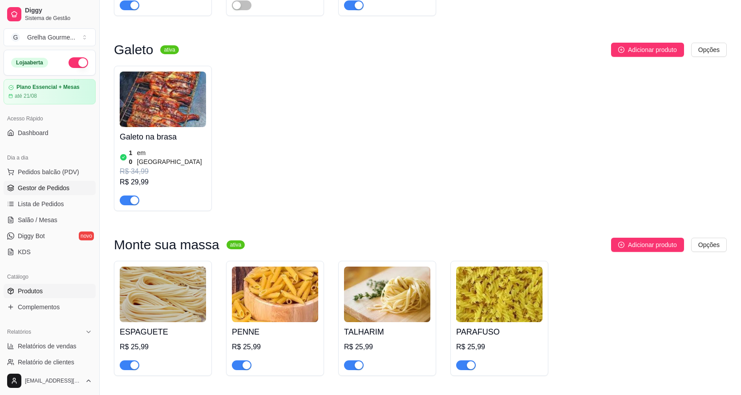
click at [55, 193] on link "Gestor de Pedidos" at bounding box center [50, 188] width 92 height 14
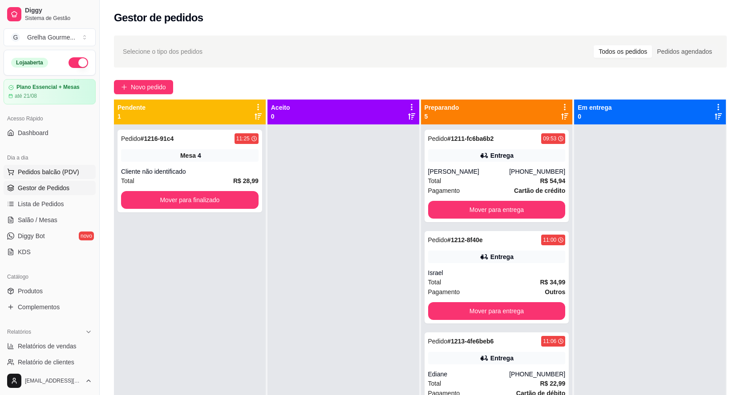
click at [63, 173] on span "Pedidos balcão (PDV)" at bounding box center [48, 172] width 61 height 9
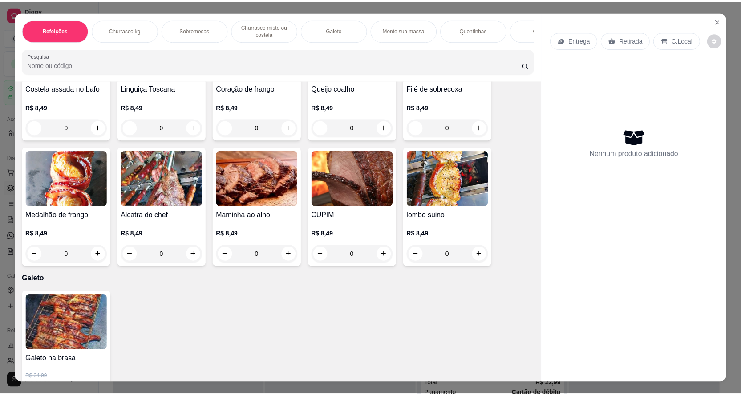
scroll to position [667, 0]
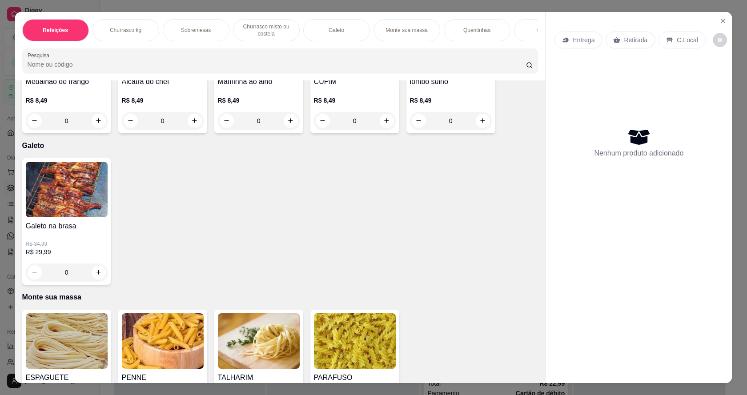
click at [77, 200] on img at bounding box center [67, 190] width 82 height 56
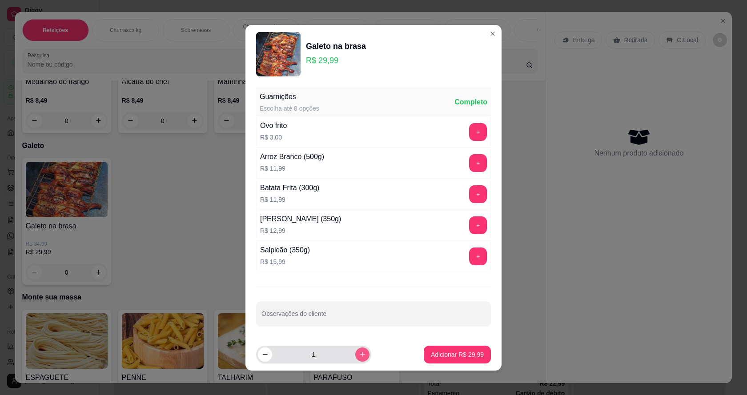
click at [359, 353] on icon "increase-product-quantity" at bounding box center [362, 354] width 7 height 7
type input "2"
click at [432, 358] on p "Adicionar R$ 59,98" at bounding box center [458, 355] width 52 height 8
type input "2"
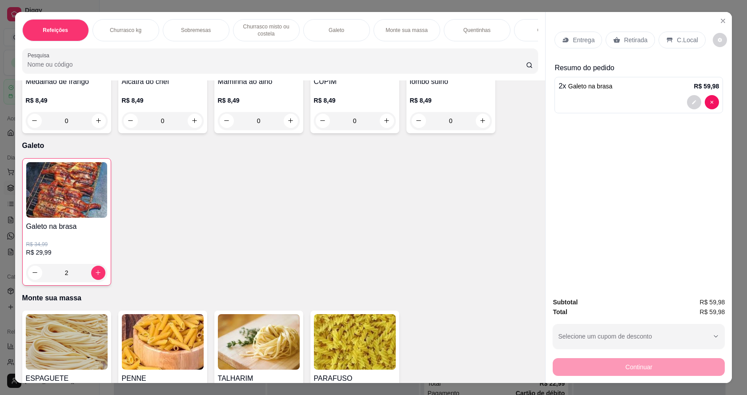
click at [624, 44] on p "Retirada" at bounding box center [636, 40] width 24 height 9
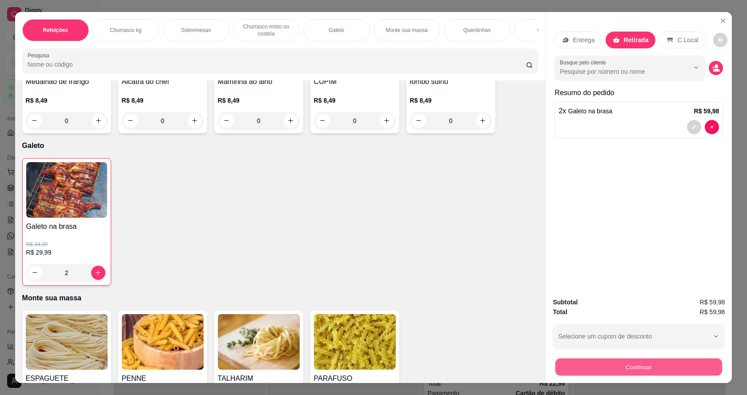
click at [631, 370] on button "Continuar" at bounding box center [639, 367] width 167 height 17
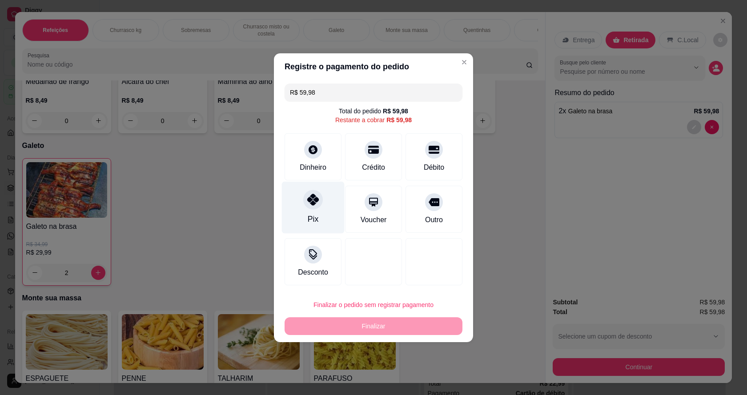
click at [317, 209] on div "Pix" at bounding box center [313, 208] width 63 height 52
type input "R$ 0,00"
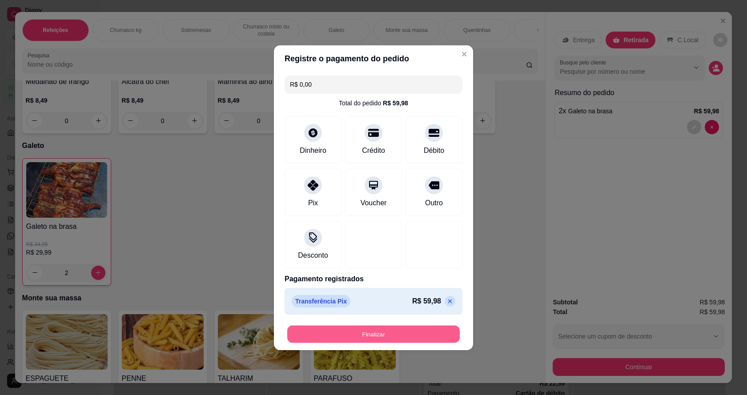
click at [362, 334] on button "Finalizar" at bounding box center [373, 334] width 173 height 17
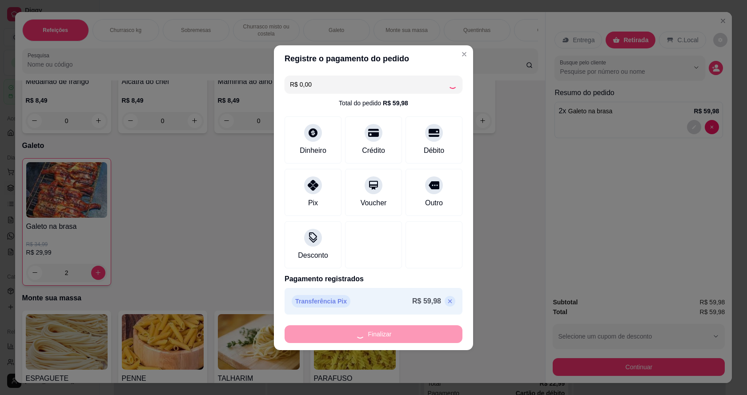
type input "0"
type input "-R$ 59,98"
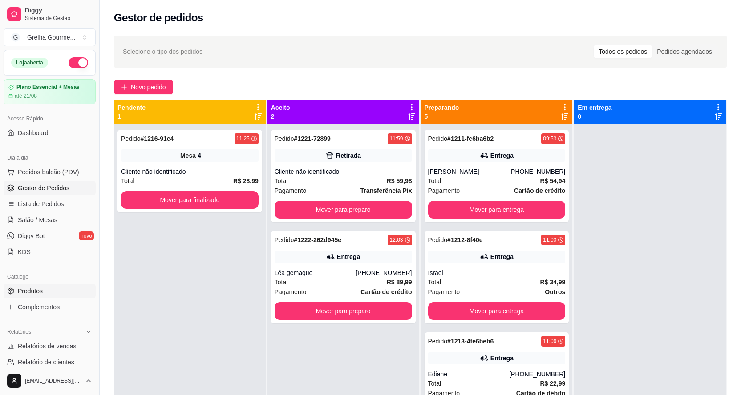
click at [61, 291] on link "Produtos" at bounding box center [50, 291] width 92 height 14
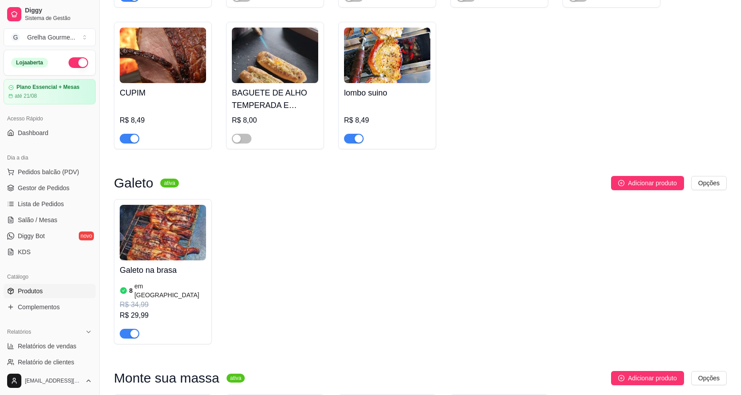
scroll to position [1246, 0]
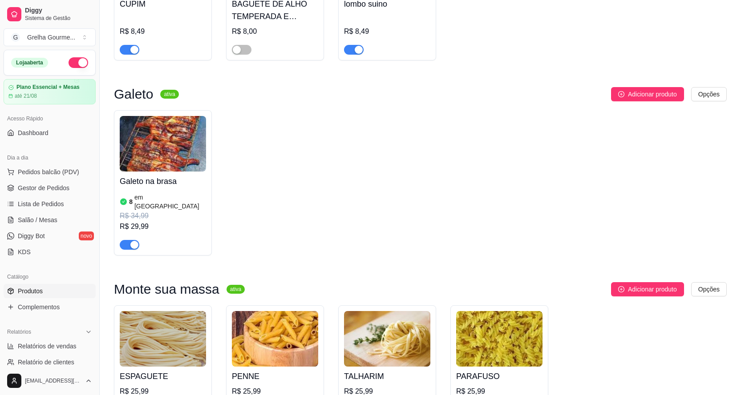
click at [129, 240] on span "button" at bounding box center [130, 245] width 20 height 10
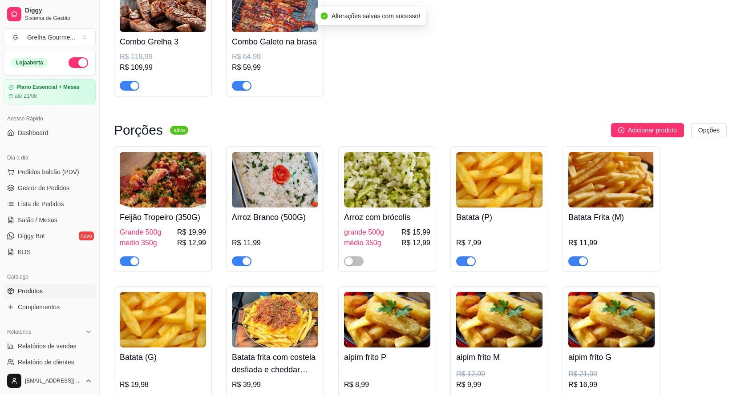
scroll to position [2892, 0]
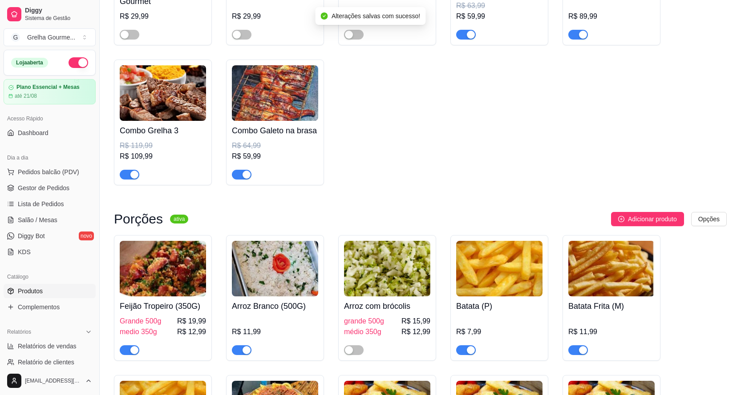
click at [238, 170] on span "button" at bounding box center [242, 175] width 20 height 10
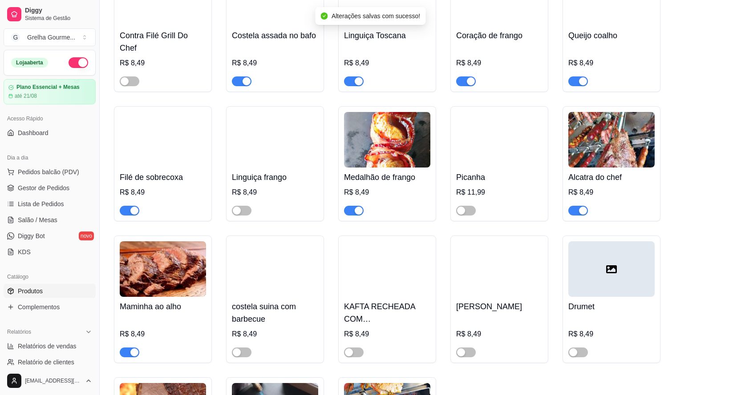
scroll to position [712, 0]
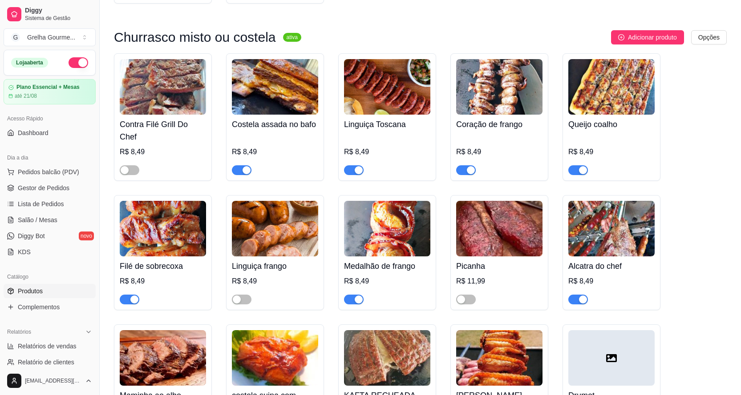
click at [241, 165] on span "button" at bounding box center [242, 170] width 20 height 10
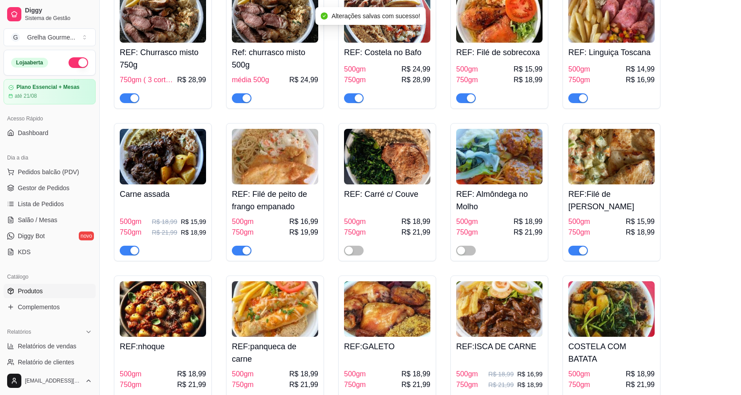
scroll to position [1913, 0]
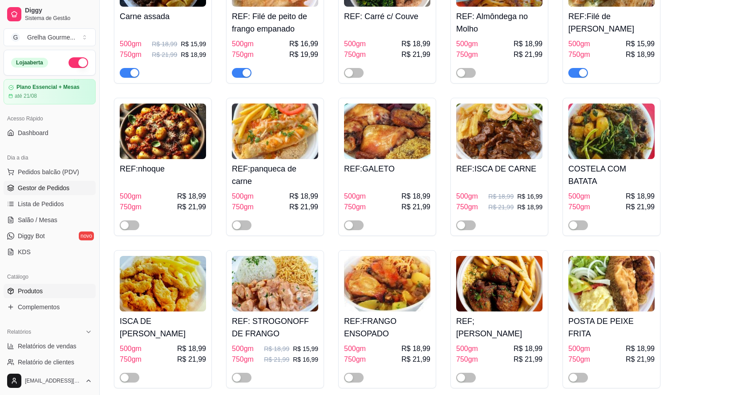
click at [60, 188] on span "Gestor de Pedidos" at bounding box center [44, 188] width 52 height 9
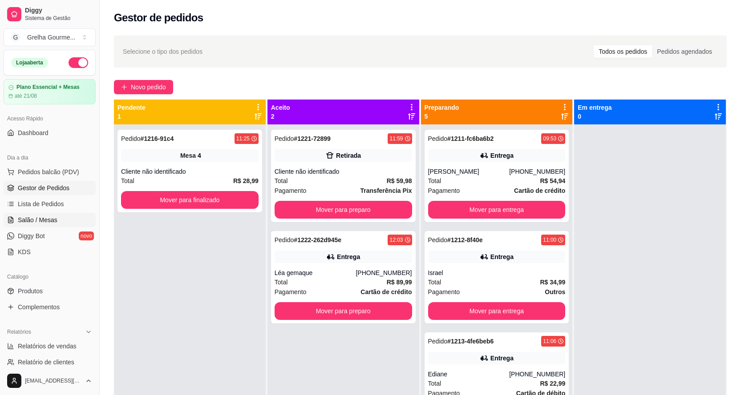
click at [14, 225] on link "Salão / Mesas" at bounding box center [50, 220] width 92 height 14
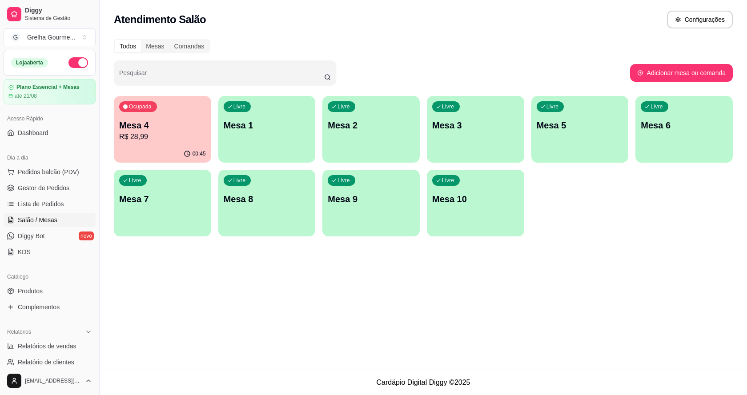
click at [487, 148] on div "Livre Mesa 3" at bounding box center [475, 124] width 97 height 56
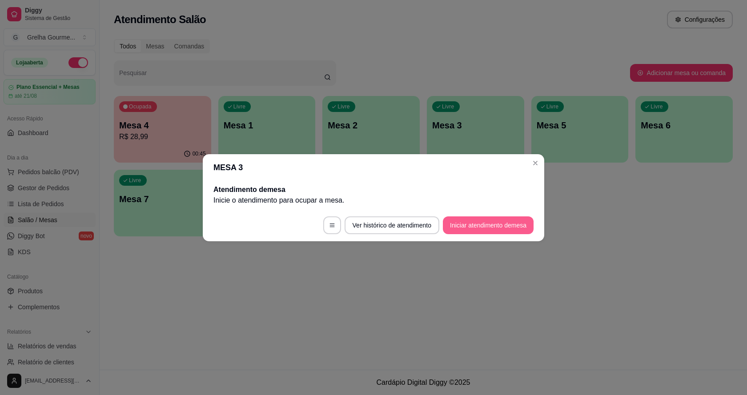
click at [471, 232] on button "Iniciar atendimento de mesa" at bounding box center [488, 226] width 91 height 18
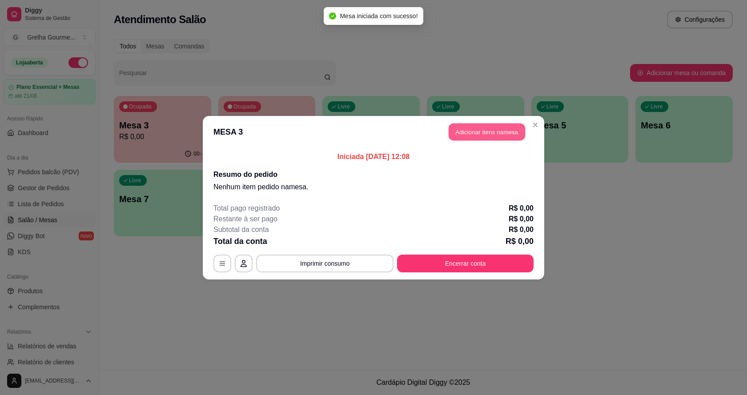
click at [499, 134] on button "Adicionar itens na mesa" at bounding box center [487, 131] width 77 height 17
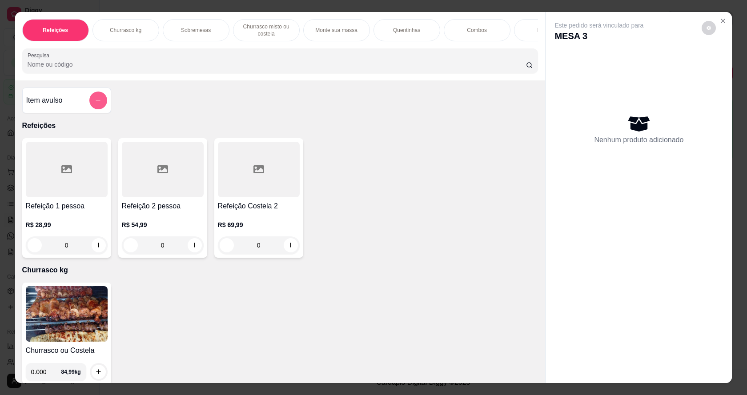
click at [89, 109] on button "add-separate-item" at bounding box center [98, 101] width 18 height 18
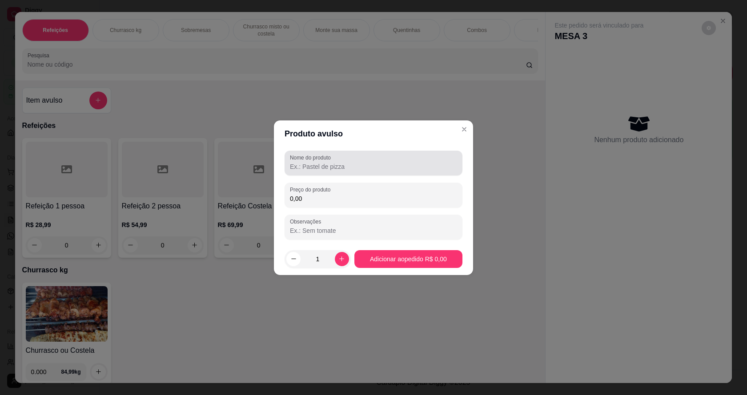
click at [345, 169] on input "Nome do produto" at bounding box center [373, 166] width 167 height 9
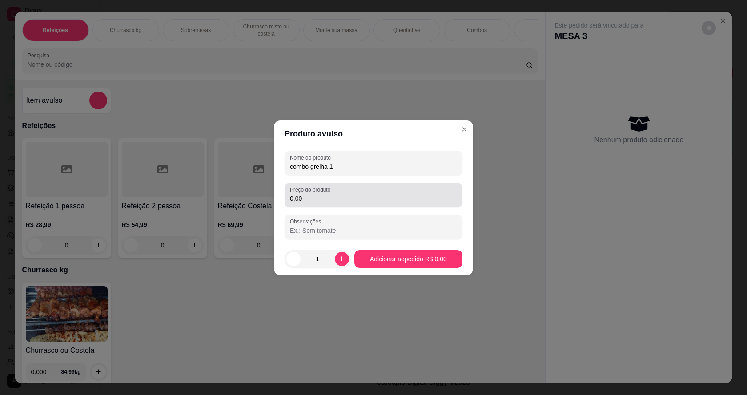
type input "combo grelha 1"
click at [370, 194] on input "0,00" at bounding box center [373, 198] width 167 height 9
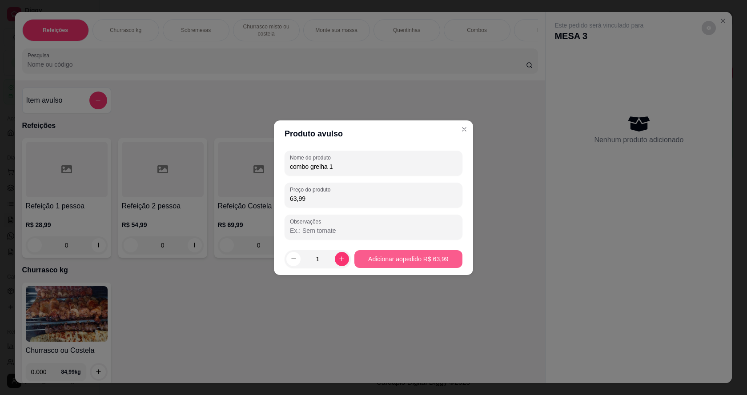
type input "63,99"
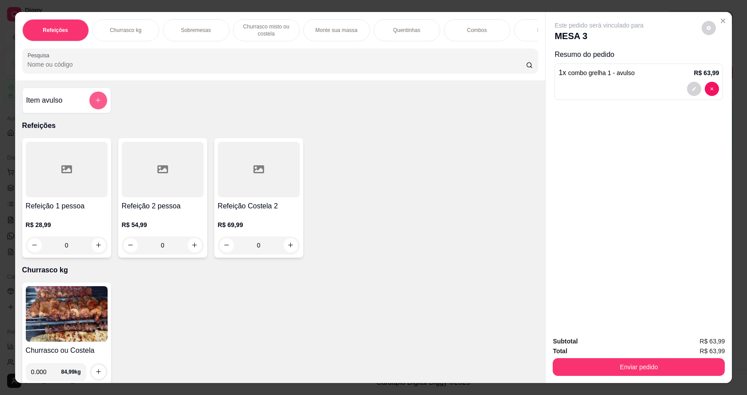
click at [90, 106] on button "add-separate-item" at bounding box center [98, 101] width 18 height 18
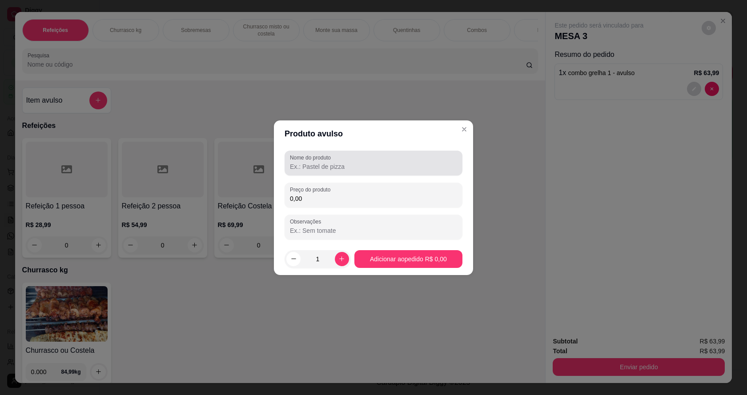
click at [343, 160] on div at bounding box center [373, 163] width 167 height 18
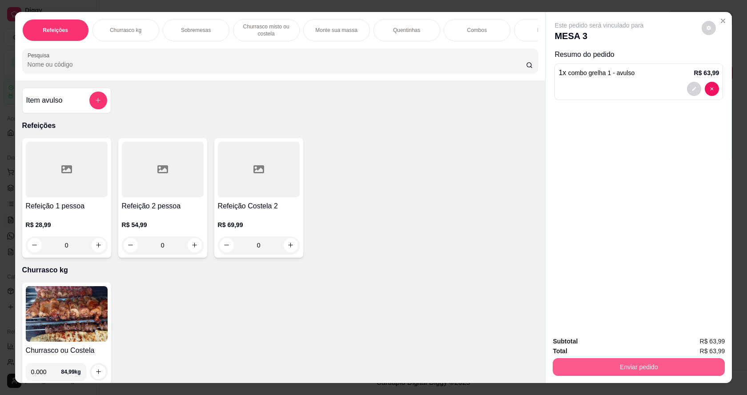
click at [637, 367] on button "Enviar pedido" at bounding box center [639, 368] width 172 height 18
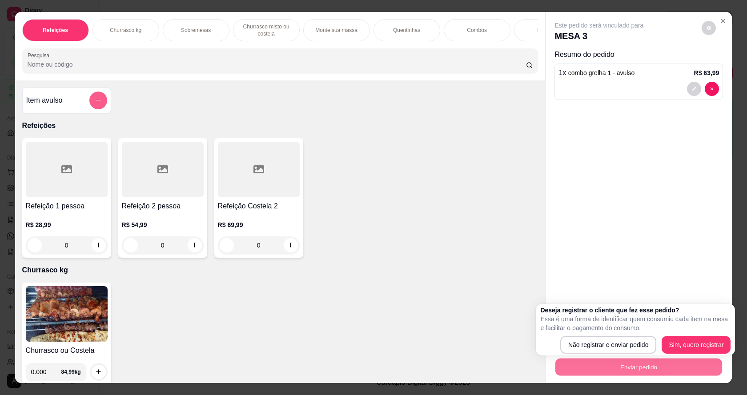
click at [100, 107] on button "add-separate-item" at bounding box center [98, 101] width 18 height 18
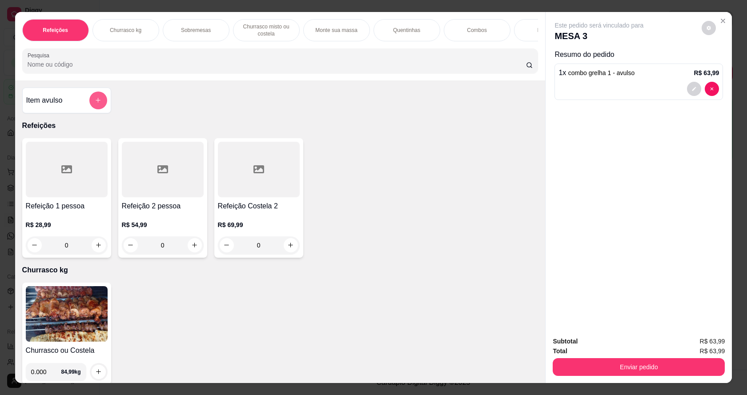
click at [95, 104] on icon "add-separate-item" at bounding box center [98, 100] width 7 height 7
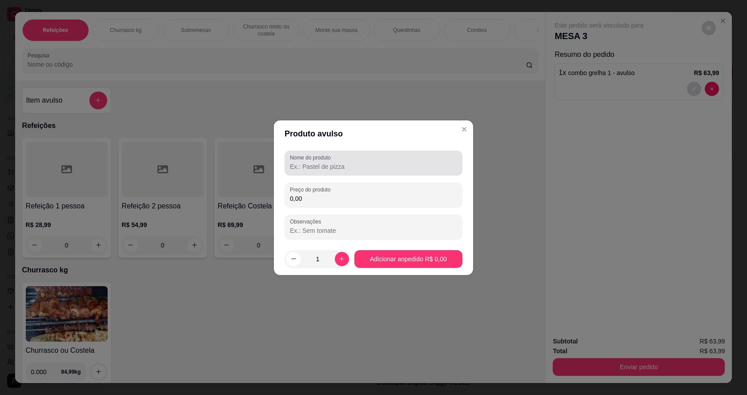
click at [338, 167] on input "Nome do produto" at bounding box center [373, 166] width 167 height 9
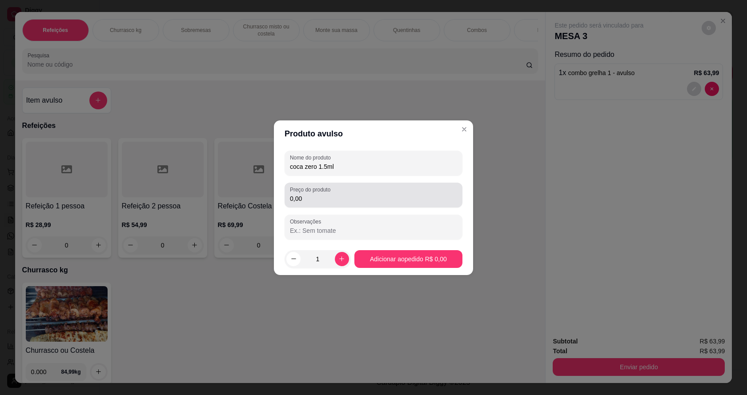
type input "coca zero 1.5ml"
click at [329, 190] on label "Preço do produto" at bounding box center [312, 190] width 44 height 8
click at [329, 194] on input "0,00" at bounding box center [373, 198] width 167 height 9
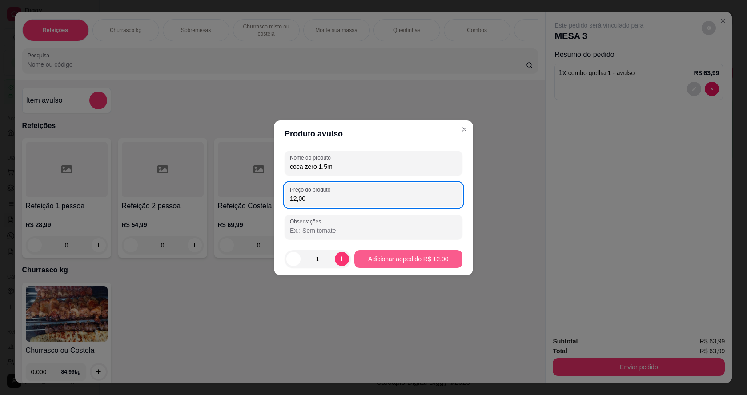
type input "12,00"
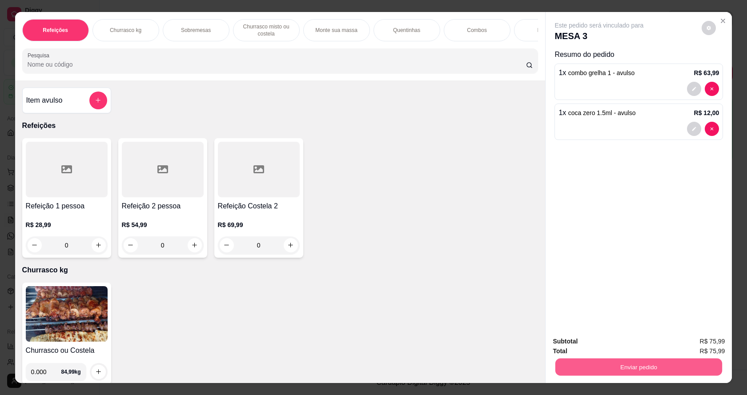
click at [614, 365] on button "Enviar pedido" at bounding box center [639, 367] width 167 height 17
click at [616, 348] on button "Não registrar e enviar pedido" at bounding box center [610, 345] width 93 height 17
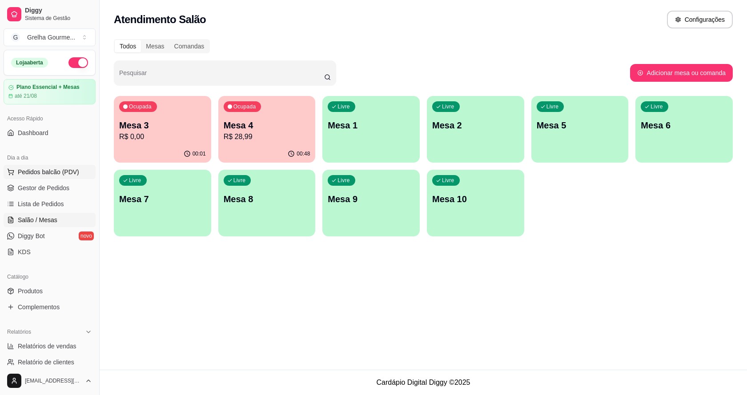
click at [71, 174] on span "Pedidos balcão (PDV)" at bounding box center [48, 172] width 61 height 9
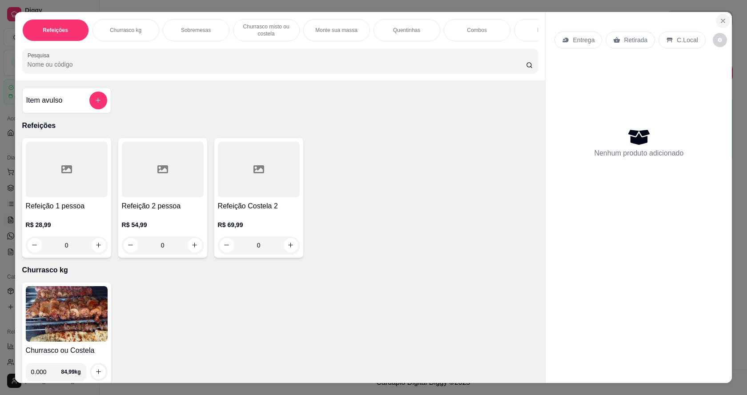
click at [724, 21] on button "Close" at bounding box center [723, 21] width 14 height 14
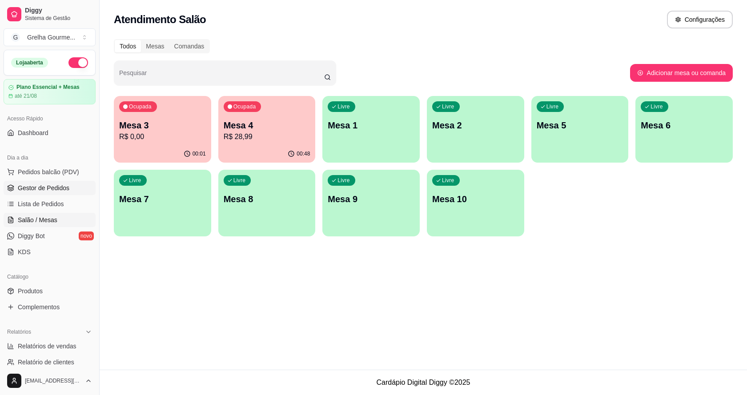
click at [57, 184] on span "Gestor de Pedidos" at bounding box center [44, 188] width 52 height 9
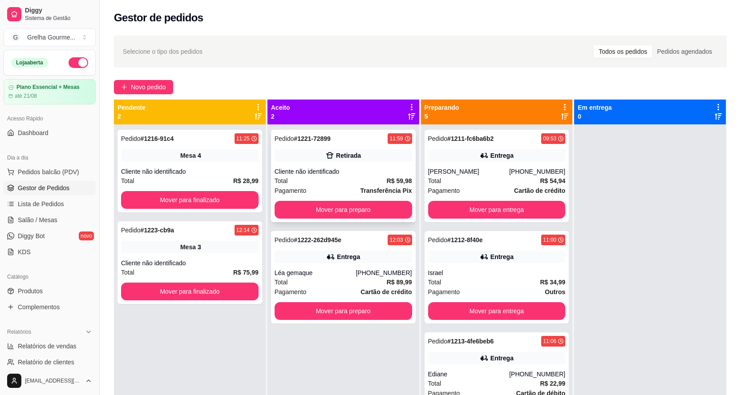
click at [355, 159] on div "Retirada" at bounding box center [348, 155] width 25 height 9
click at [361, 173] on div "Cliente não identificado" at bounding box center [342, 171] width 137 height 9
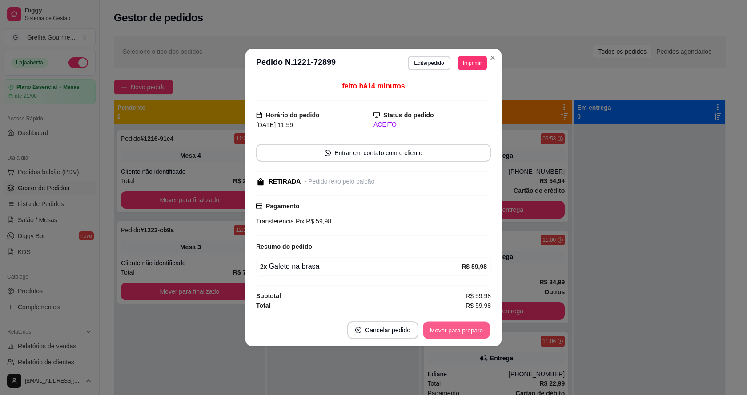
click at [452, 338] on button "Mover para preparo" at bounding box center [456, 330] width 67 height 17
click at [452, 337] on div "Mover para preparo" at bounding box center [456, 331] width 69 height 18
click at [452, 337] on div "Mover para preparo" at bounding box center [450, 331] width 81 height 18
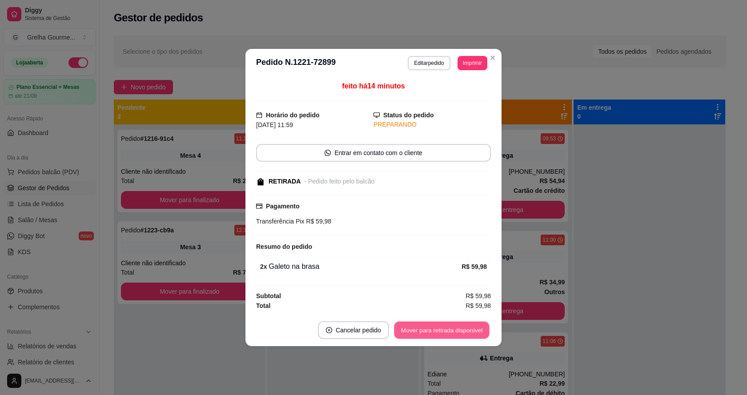
click at [452, 337] on button "Mover para retirada disponível" at bounding box center [441, 330] width 95 height 17
click at [452, 337] on div "Mover para retirada disponível" at bounding box center [442, 331] width 98 height 18
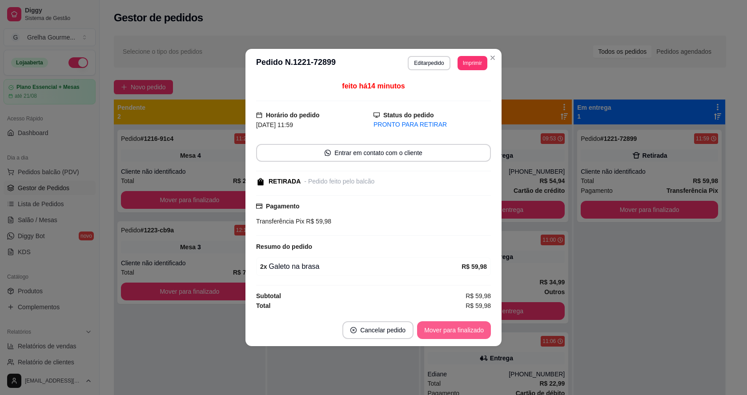
click at [466, 326] on button "Mover para finalizado" at bounding box center [454, 331] width 74 height 18
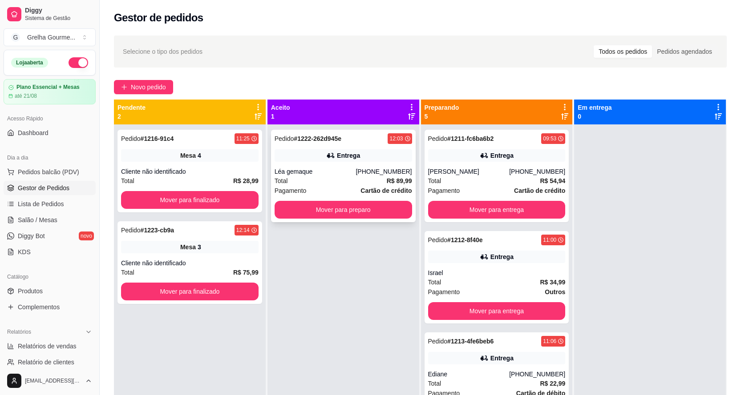
click at [362, 151] on div "Entrega" at bounding box center [342, 155] width 137 height 12
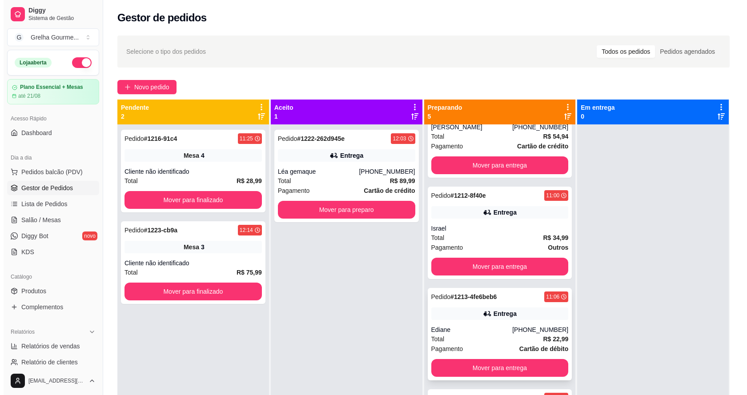
scroll to position [89, 0]
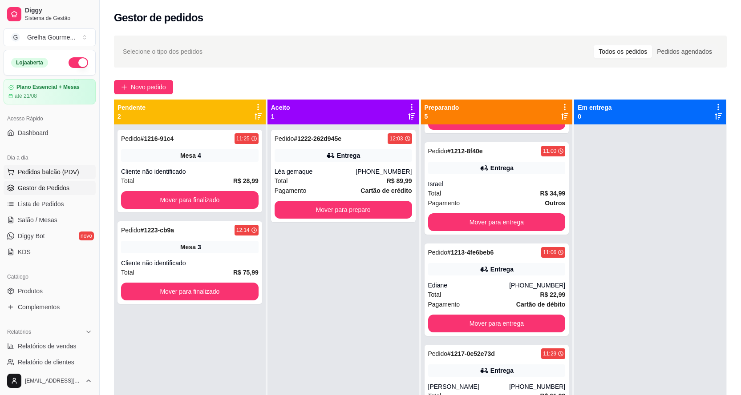
click at [46, 169] on span "Pedidos balcão (PDV)" at bounding box center [48, 172] width 61 height 9
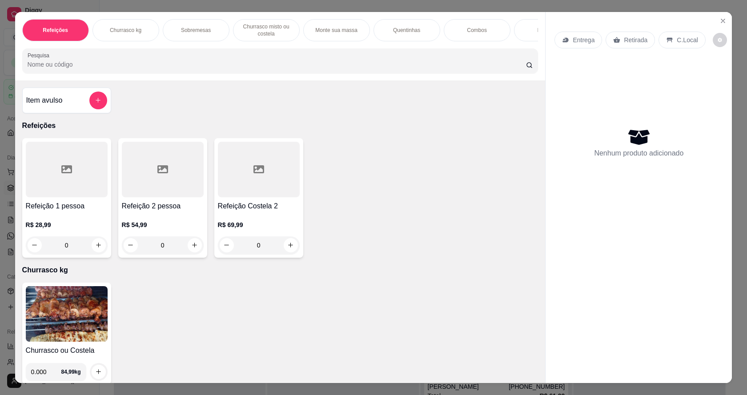
click at [85, 311] on img at bounding box center [67, 315] width 82 height 56
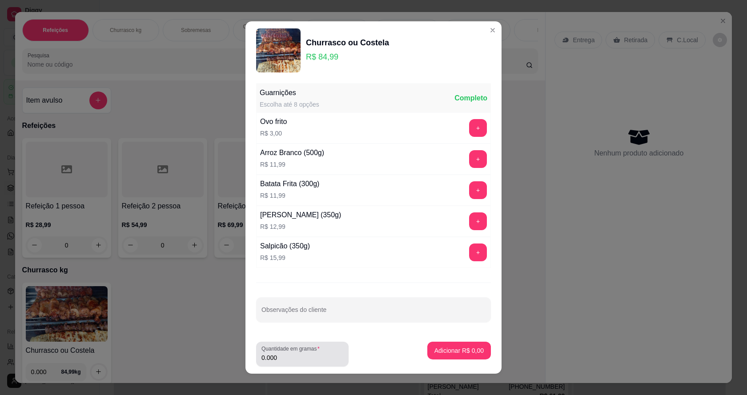
click at [313, 359] on input "0.000" at bounding box center [303, 358] width 82 height 9
type input "0.362"
click at [425, 345] on button "Adicionar R$ 30,77" at bounding box center [457, 351] width 67 height 18
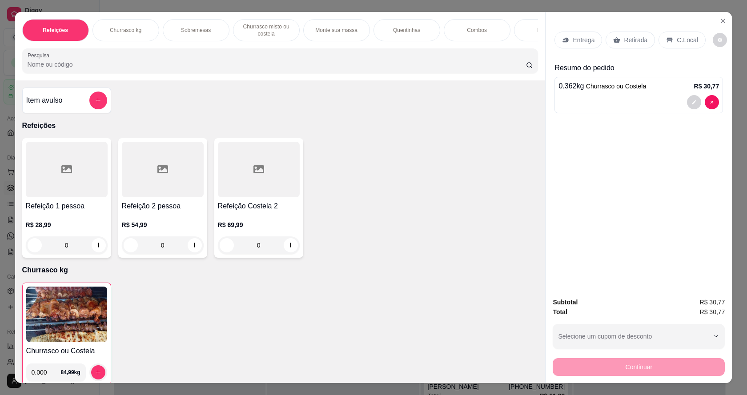
click at [72, 315] on img at bounding box center [66, 315] width 81 height 56
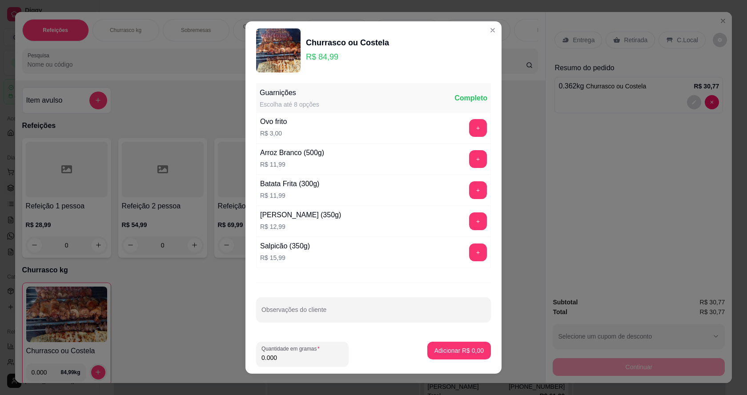
click at [325, 356] on input "0.000" at bounding box center [303, 358] width 82 height 9
type input "0.436"
click at [453, 343] on button "Adicionar R$ 37,06" at bounding box center [457, 351] width 67 height 18
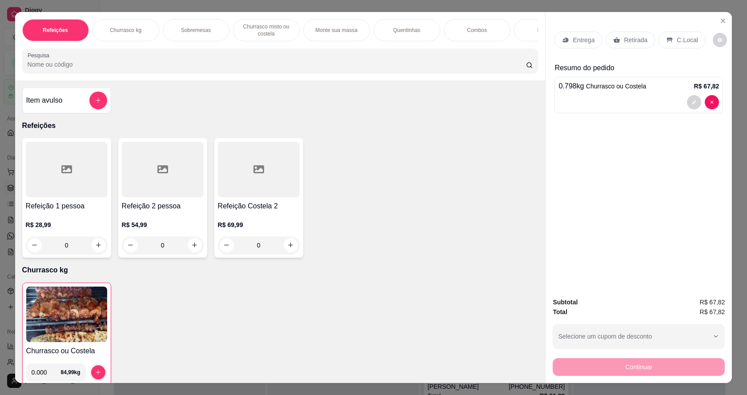
click at [624, 36] on p "Retirada" at bounding box center [636, 40] width 24 height 9
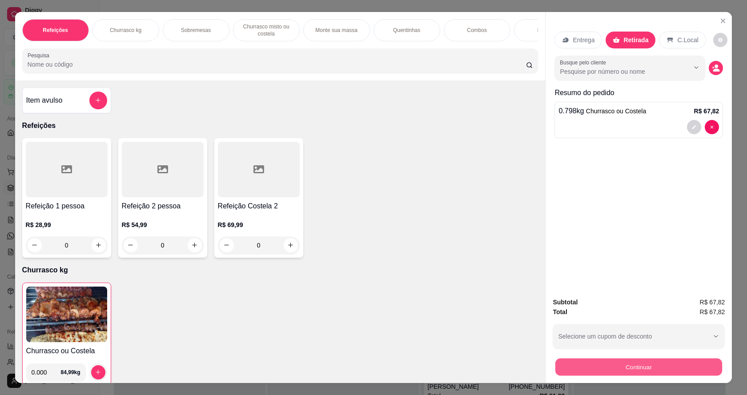
click at [631, 363] on button "Continuar" at bounding box center [639, 367] width 167 height 17
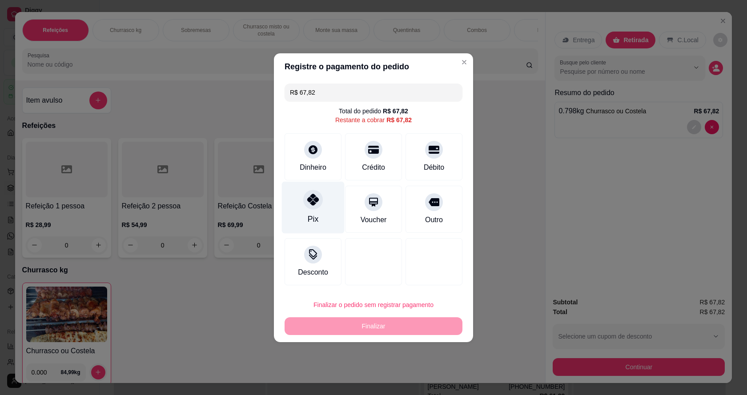
click at [316, 209] on div at bounding box center [313, 200] width 20 height 20
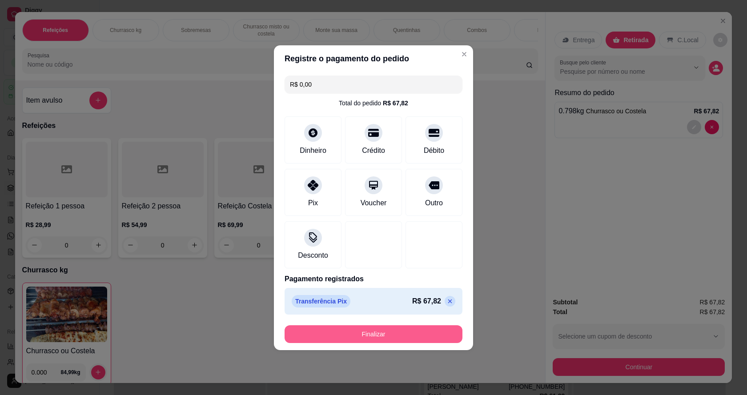
click at [368, 332] on button "Finalizar" at bounding box center [374, 335] width 178 height 18
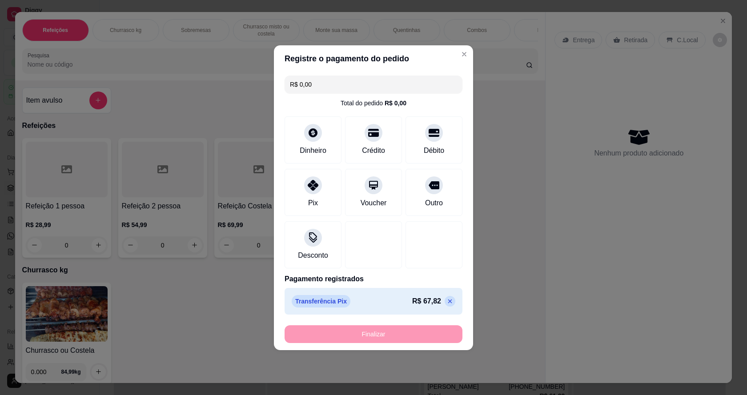
type input "-R$ 67,82"
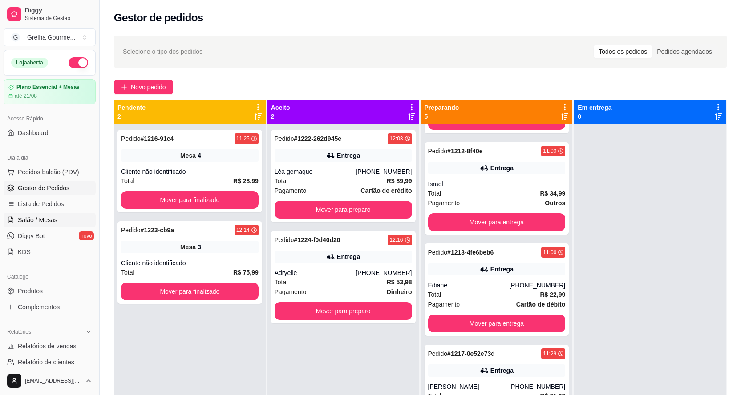
click at [45, 222] on span "Salão / Mesas" at bounding box center [38, 220] width 40 height 9
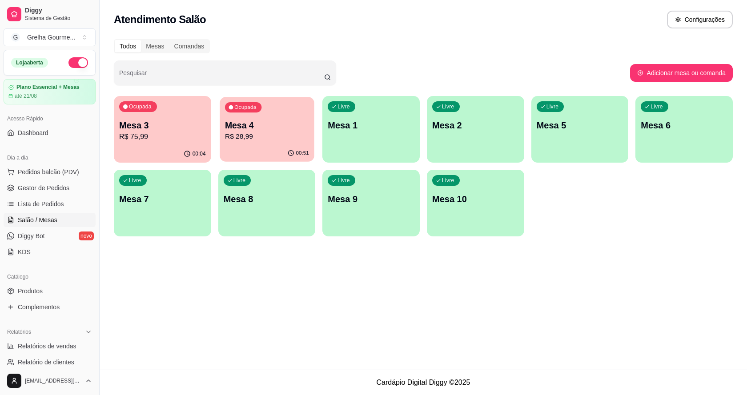
click at [269, 146] on div "00:51" at bounding box center [267, 153] width 94 height 17
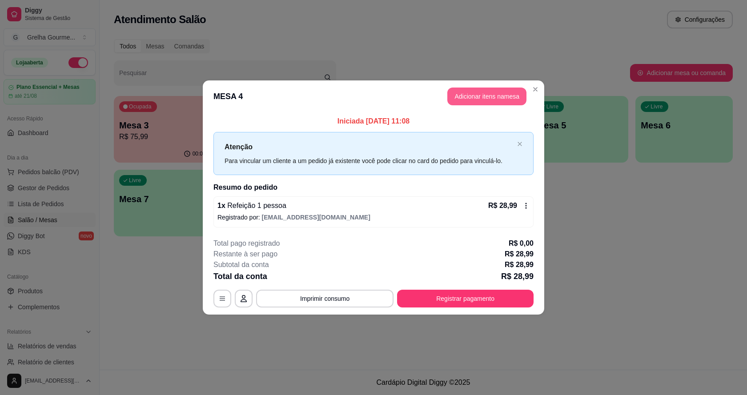
click at [476, 99] on button "Adicionar itens na mesa" at bounding box center [487, 97] width 79 height 18
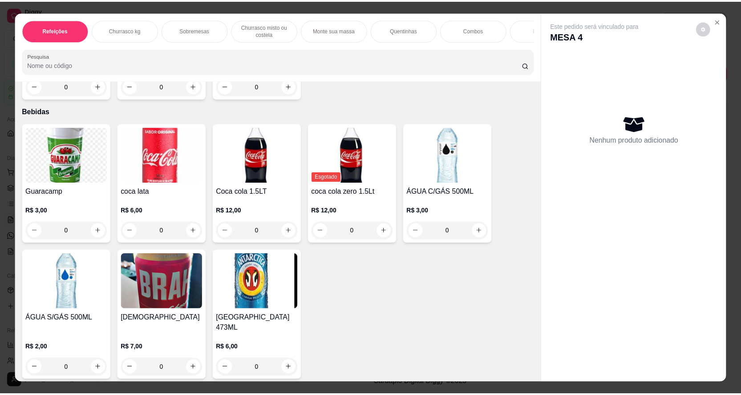
scroll to position [16, 0]
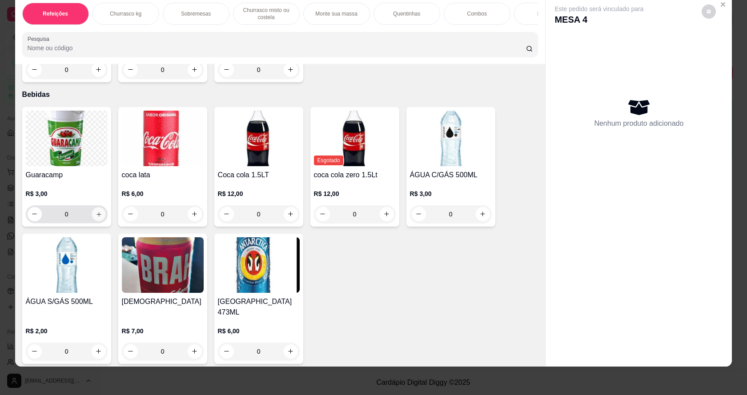
click at [97, 221] on button "increase-product-quantity" at bounding box center [99, 214] width 14 height 14
type input "1"
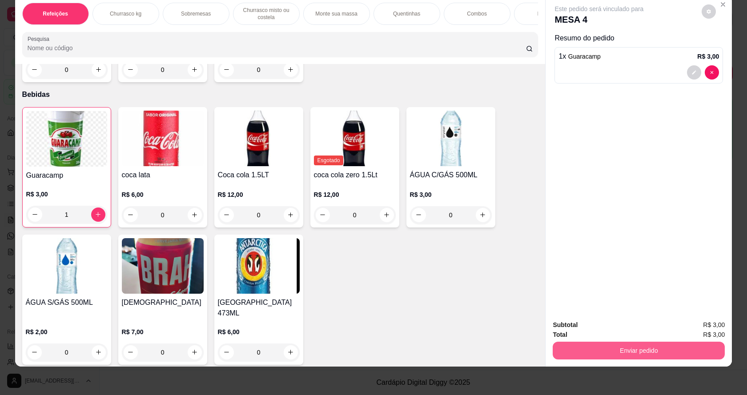
click at [585, 346] on button "Enviar pedido" at bounding box center [639, 351] width 172 height 18
click at [599, 330] on button "Não registrar e enviar pedido" at bounding box center [610, 329] width 90 height 16
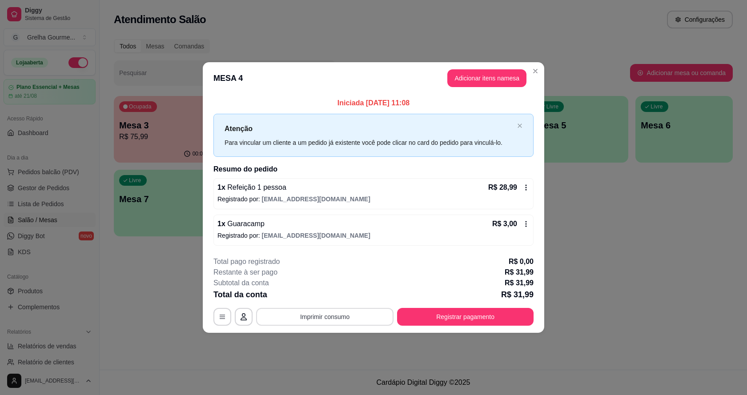
click at [342, 317] on button "Imprimir consumo" at bounding box center [324, 317] width 137 height 18
click at [346, 298] on button "IMPRESSORA" at bounding box center [328, 297] width 65 height 14
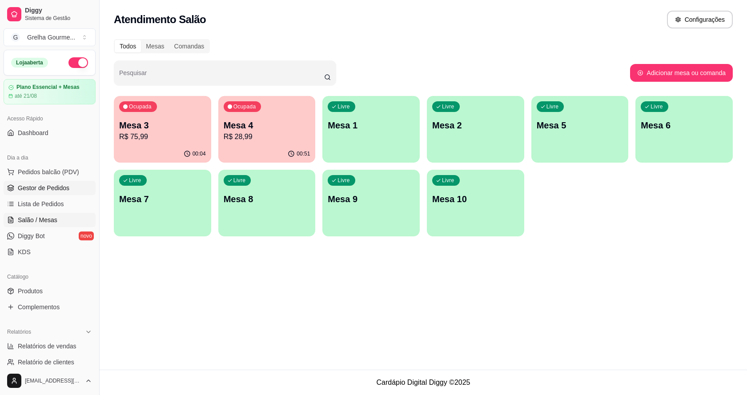
drag, startPoint x: 40, startPoint y: 179, endPoint x: 40, endPoint y: 186, distance: 7.1
click at [40, 180] on ul "Pedidos balcão (PDV) Gestor de Pedidos Lista de Pedidos Salão / Mesas Diggy Bot…" at bounding box center [50, 212] width 92 height 94
click at [41, 190] on span "Gestor de Pedidos" at bounding box center [44, 188] width 52 height 9
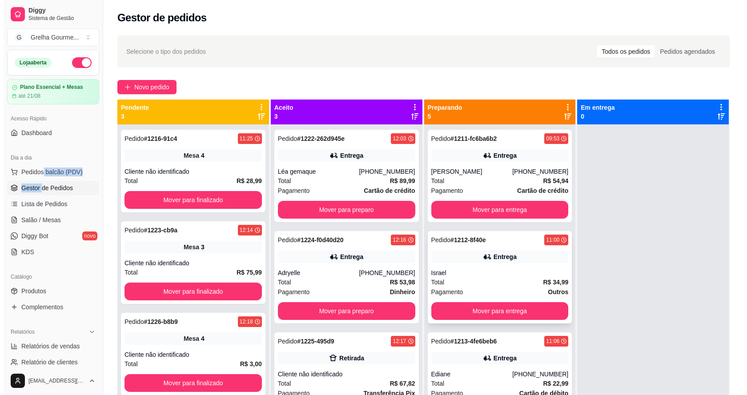
scroll to position [44, 0]
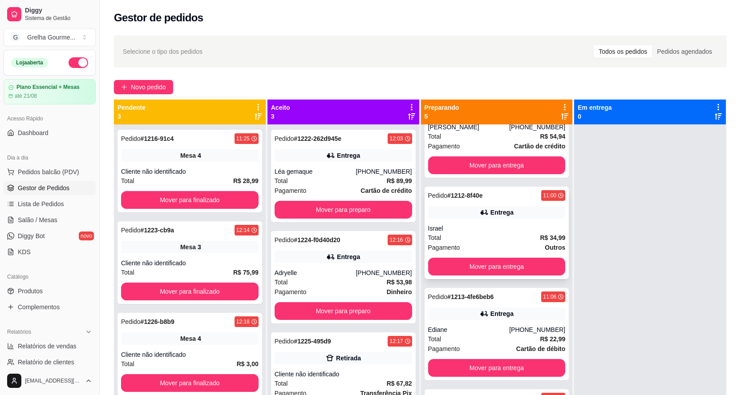
click at [461, 243] on div "Total R$ 34,99" at bounding box center [496, 238] width 137 height 10
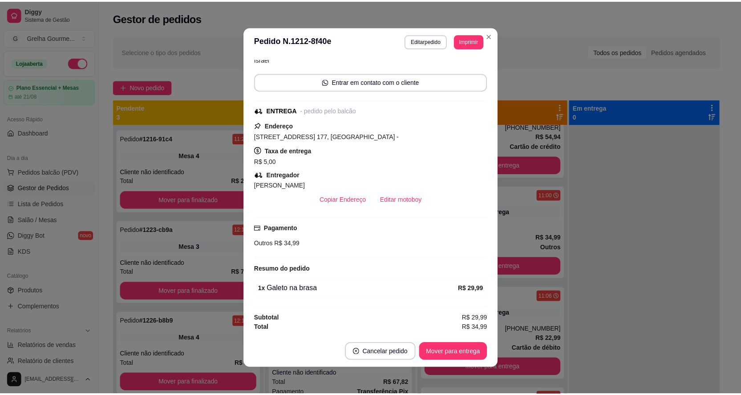
scroll to position [2, 0]
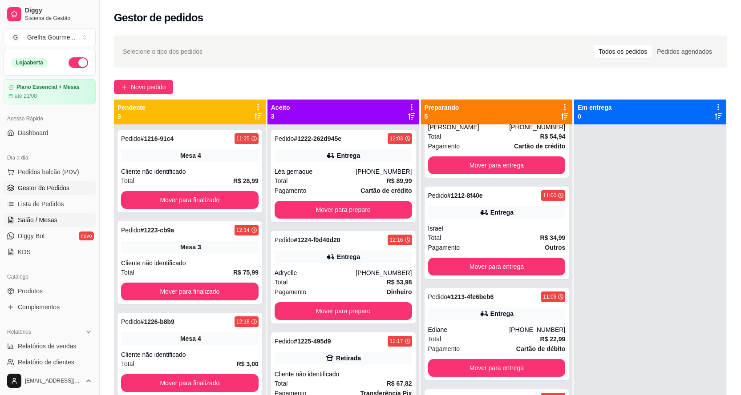
click at [55, 218] on span "Salão / Mesas" at bounding box center [38, 220] width 40 height 9
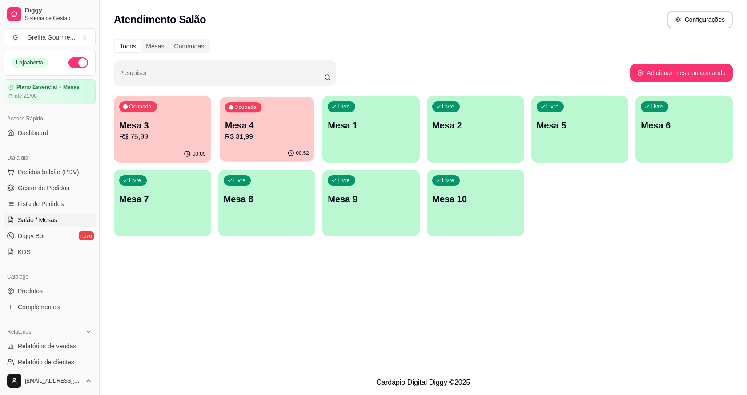
click at [260, 145] on button "Ocupada Mesa 4 R$ 31,99 00:52" at bounding box center [267, 129] width 94 height 65
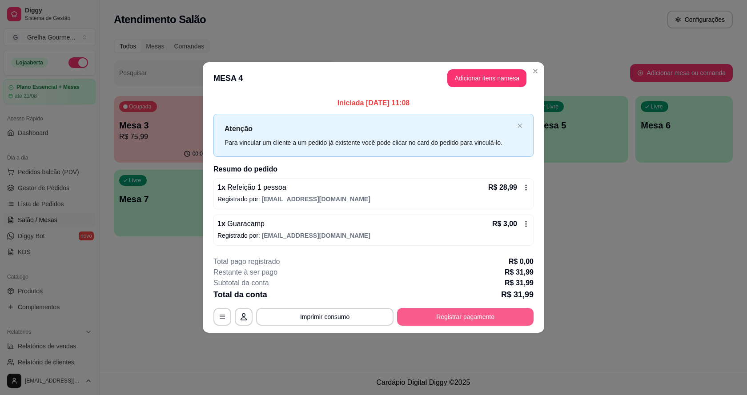
click at [436, 316] on button "Registrar pagamento" at bounding box center [465, 317] width 137 height 18
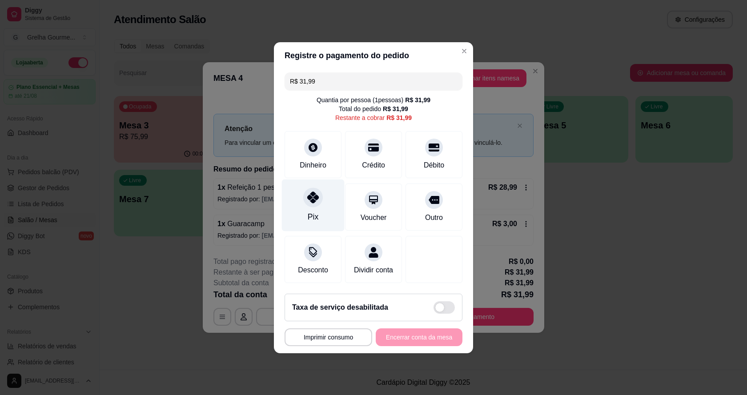
click at [313, 210] on div "Pix" at bounding box center [313, 205] width 63 height 52
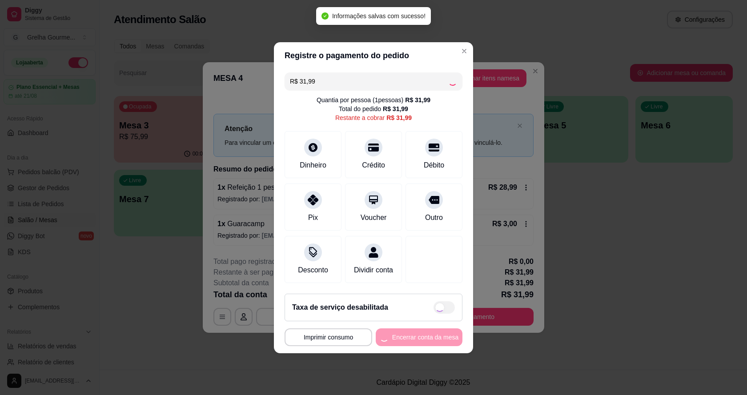
type input "R$ 0,00"
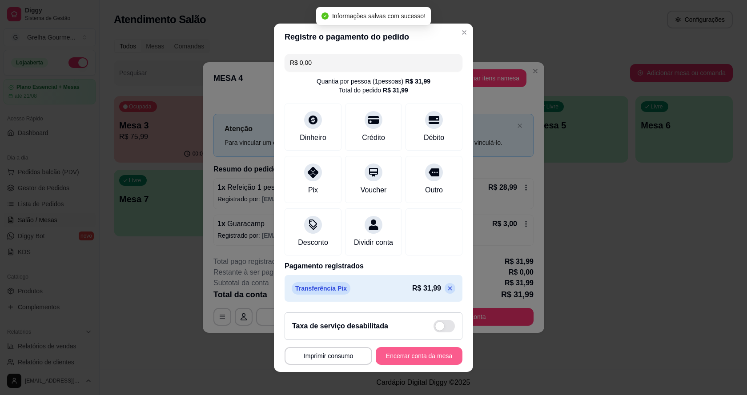
click at [431, 351] on button "Encerrar conta da mesa" at bounding box center [419, 356] width 87 height 18
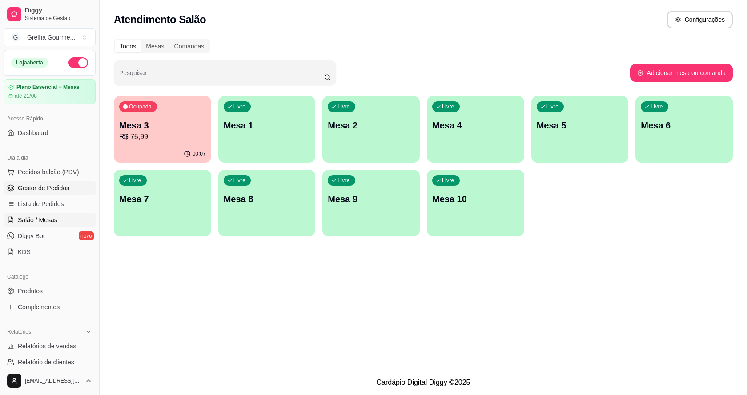
click at [58, 187] on span "Gestor de Pedidos" at bounding box center [44, 188] width 52 height 9
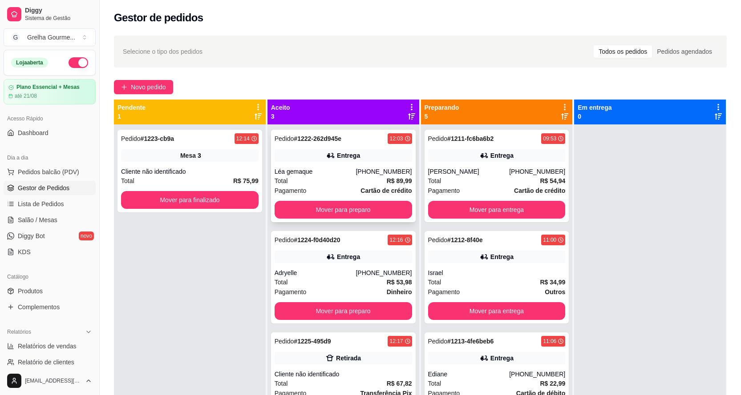
click at [330, 172] on div "Léa gemaque" at bounding box center [314, 171] width 81 height 9
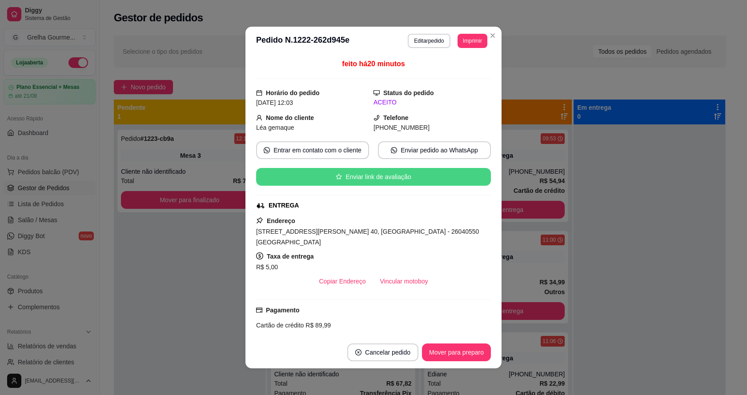
scroll to position [82, 0]
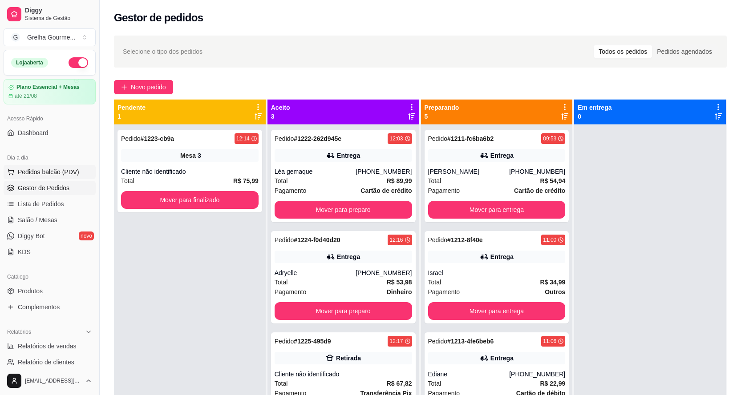
click at [65, 173] on span "Pedidos balcão (PDV)" at bounding box center [48, 172] width 61 height 9
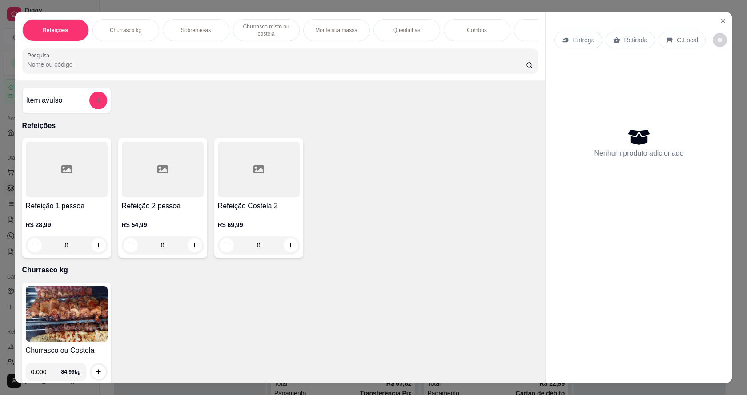
click at [93, 305] on img at bounding box center [67, 315] width 82 height 56
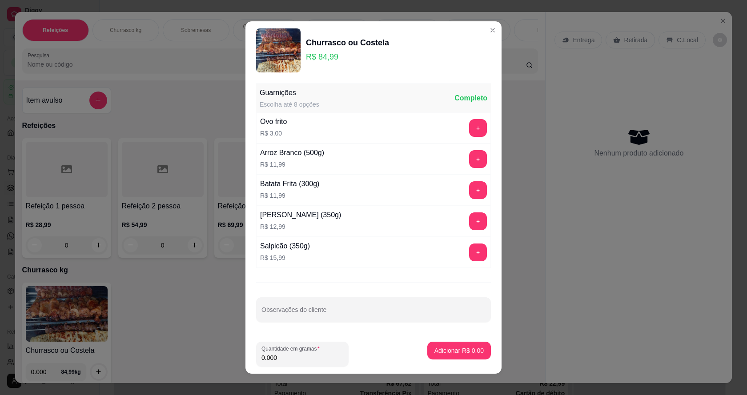
click at [317, 359] on input "0.000" at bounding box center [303, 358] width 82 height 9
type input "0.336"
click at [449, 350] on p "Adicionar R$ 28,56" at bounding box center [457, 351] width 53 height 9
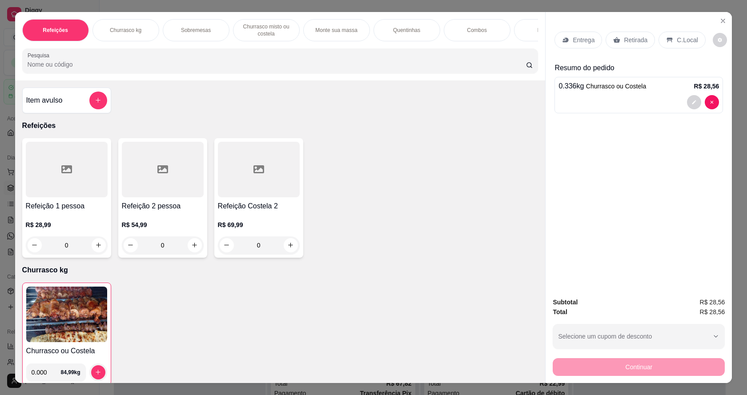
click at [59, 321] on img at bounding box center [66, 315] width 81 height 56
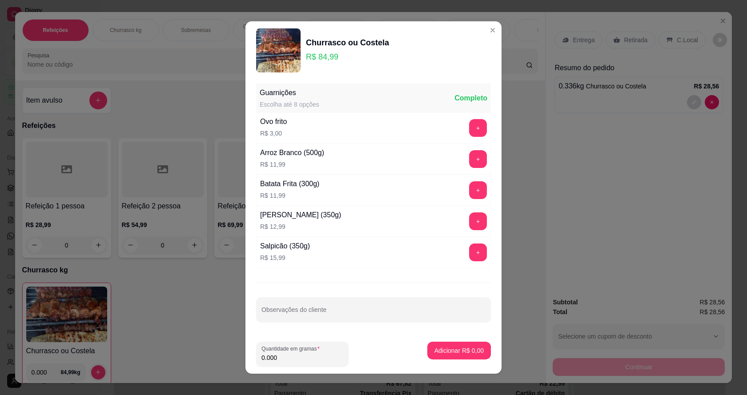
click at [278, 357] on input "0.000" at bounding box center [303, 358] width 82 height 9
type input "0.444"
click at [449, 351] on p "Adicionar R$ 37,74" at bounding box center [457, 351] width 53 height 9
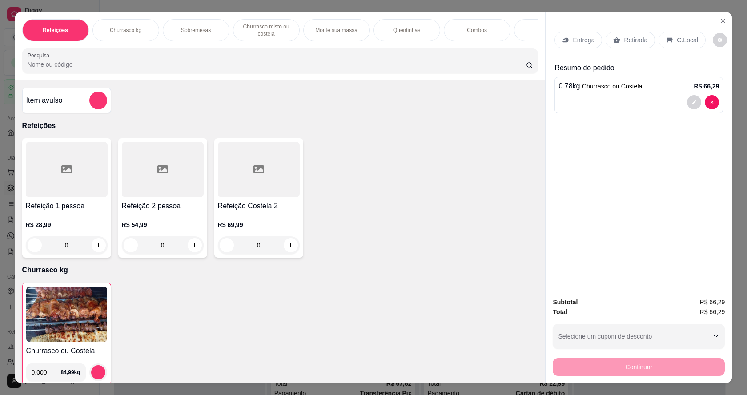
click at [36, 332] on img at bounding box center [66, 315] width 81 height 56
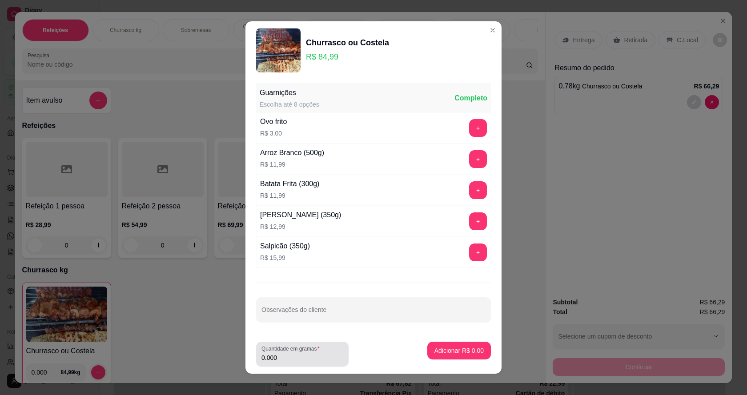
click at [290, 357] on input "0.000" at bounding box center [303, 358] width 82 height 9
type input "0.392"
click at [431, 353] on p "Adicionar R$ 33,32" at bounding box center [457, 351] width 53 height 9
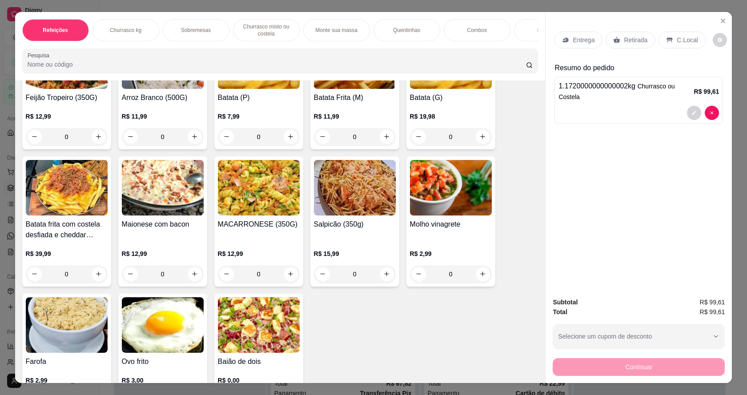
scroll to position [1468, 0]
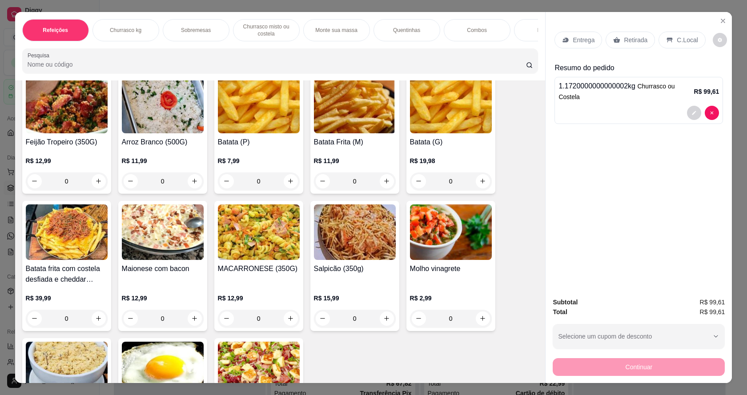
click at [76, 133] on img at bounding box center [67, 106] width 82 height 56
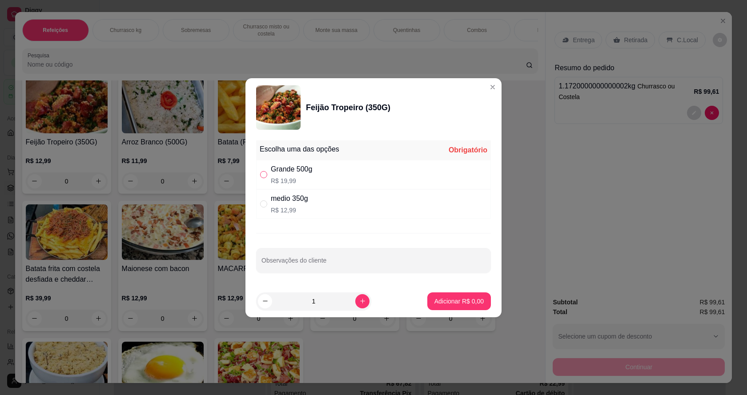
click at [267, 174] on input "" at bounding box center [263, 174] width 7 height 7
radio input "true"
click at [445, 300] on p "Adicionar R$ 19,99" at bounding box center [458, 301] width 52 height 8
type input "1"
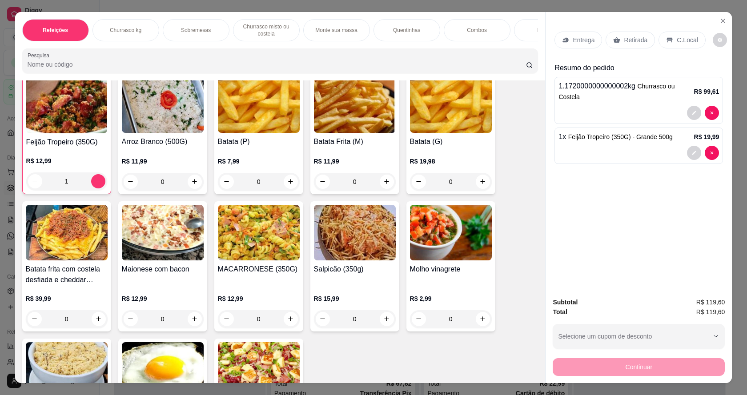
click at [642, 44] on div "Retirada" at bounding box center [630, 40] width 49 height 17
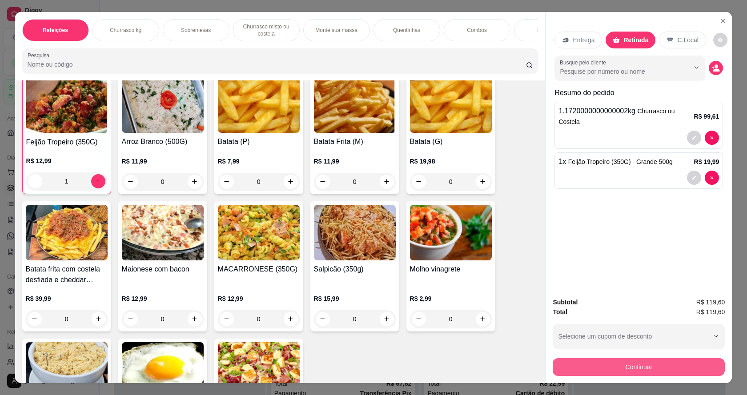
click at [636, 373] on button "Continuar" at bounding box center [639, 368] width 172 height 18
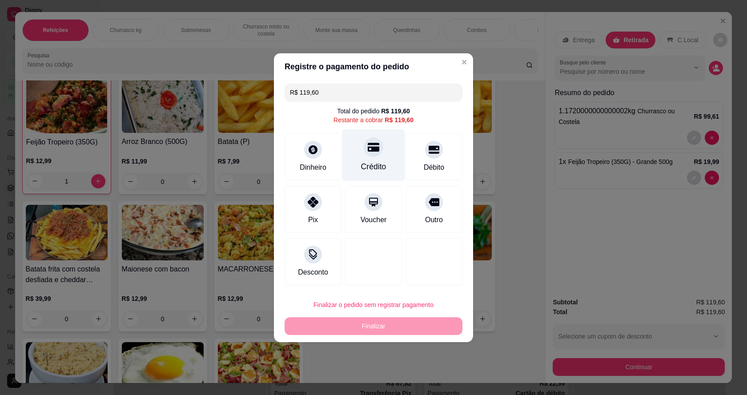
click at [368, 158] on div "Crédito" at bounding box center [374, 155] width 63 height 52
type input "R$ 0,00"
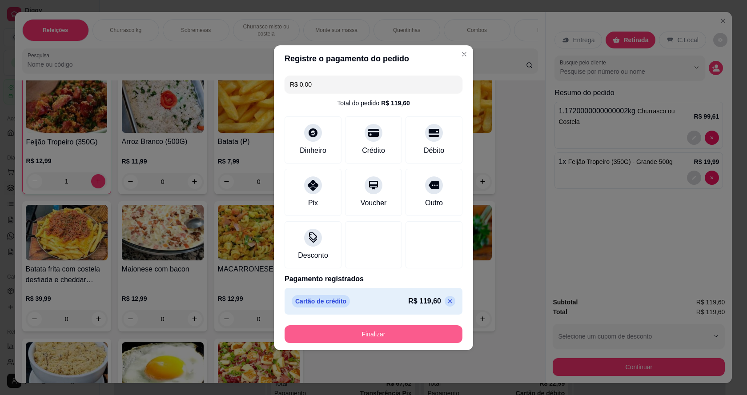
click at [392, 339] on button "Finalizar" at bounding box center [374, 335] width 178 height 18
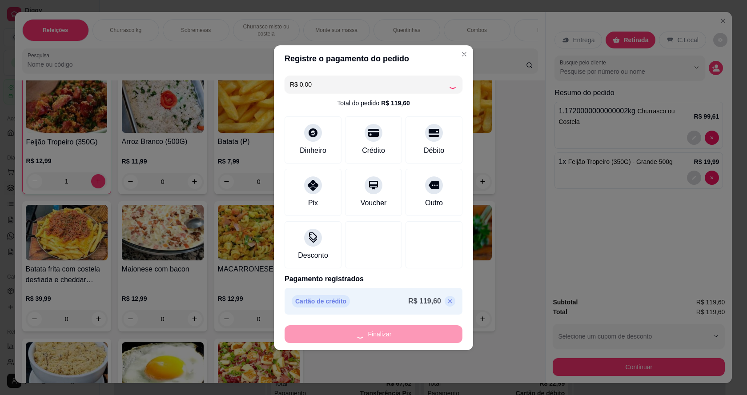
type input "0"
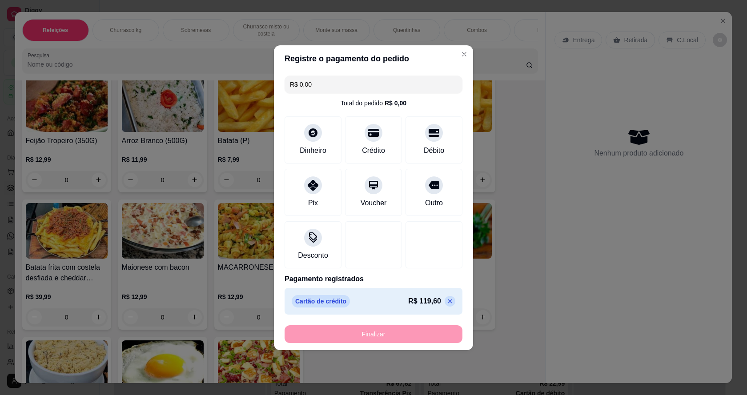
type input "-R$ 119,60"
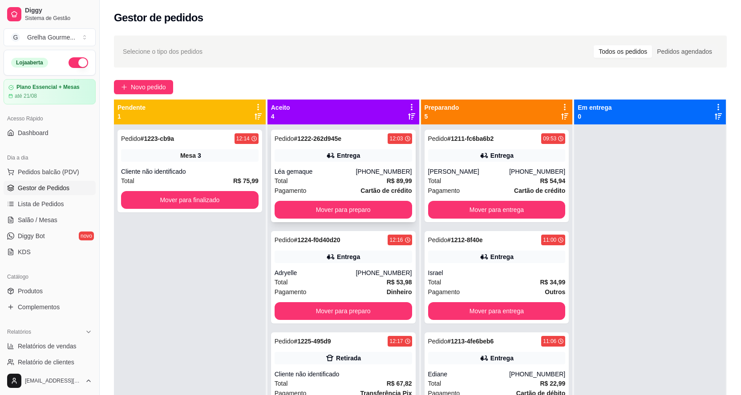
click at [327, 174] on div "Léa gemaque" at bounding box center [314, 171] width 81 height 9
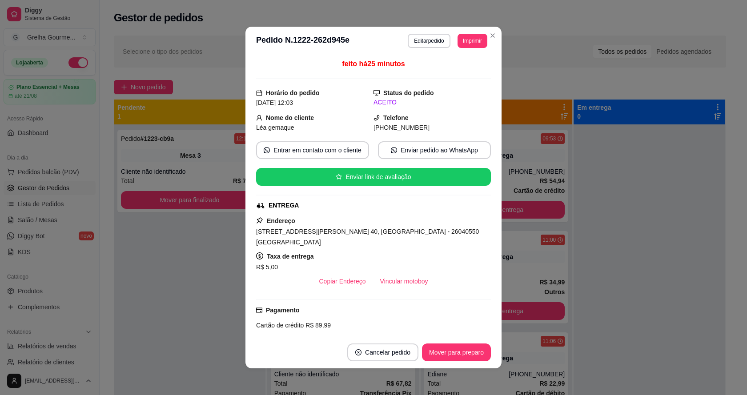
click at [452, 41] on div "**********" at bounding box center [448, 41] width 80 height 14
click at [458, 43] on button "Imprimir" at bounding box center [473, 41] width 30 height 14
click at [451, 88] on button "IMPRESSORA" at bounding box center [453, 90] width 65 height 14
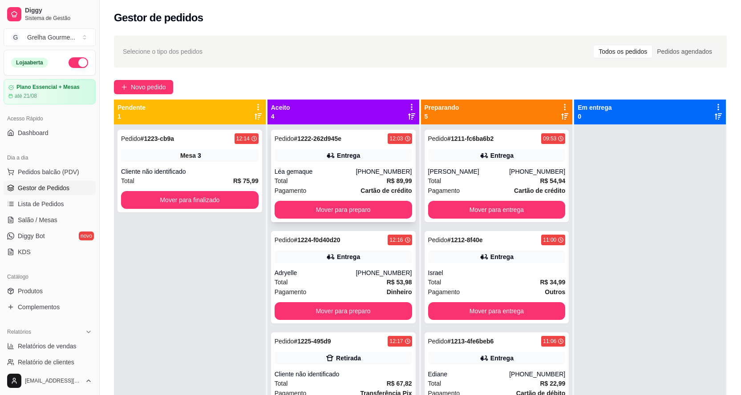
click at [336, 179] on div "Total R$ 89,99" at bounding box center [342, 181] width 137 height 10
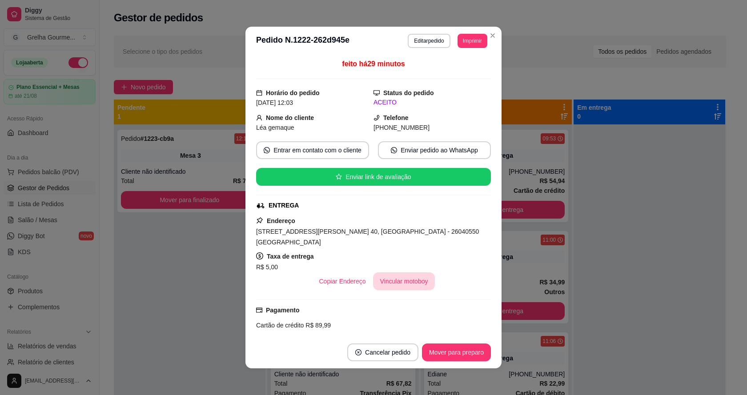
scroll to position [82, 0]
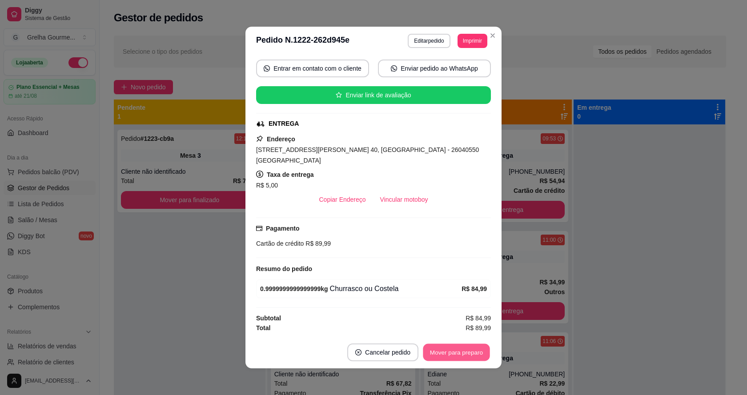
click at [446, 352] on button "Mover para preparo" at bounding box center [456, 352] width 67 height 17
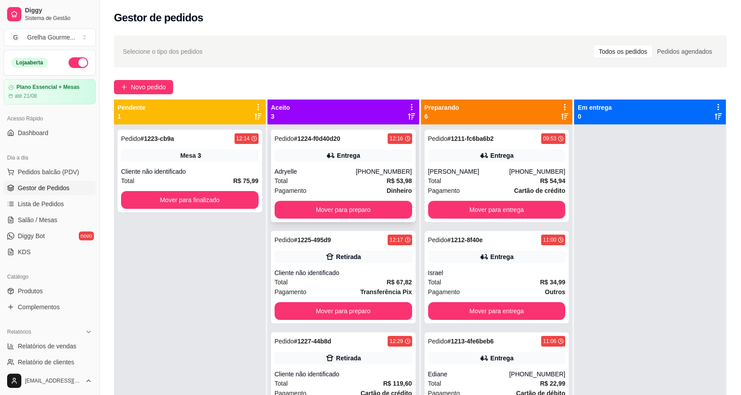
click at [365, 174] on div "[PHONE_NUMBER]" at bounding box center [383, 171] width 56 height 9
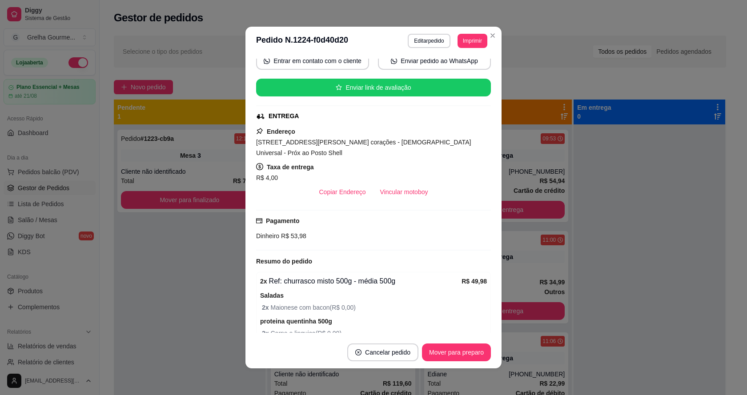
scroll to position [45, 0]
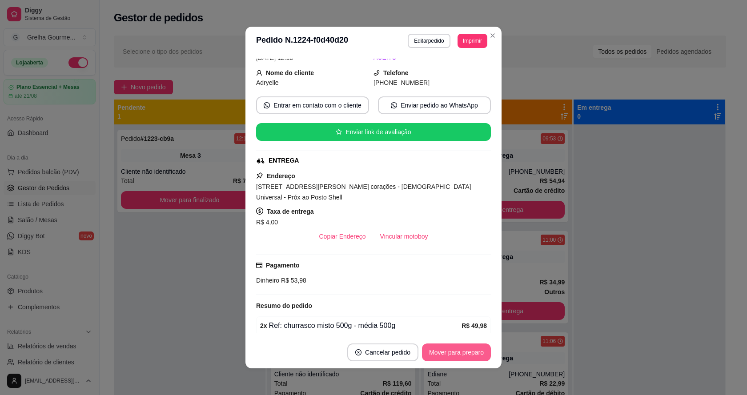
click at [440, 356] on button "Mover para preparo" at bounding box center [456, 353] width 69 height 18
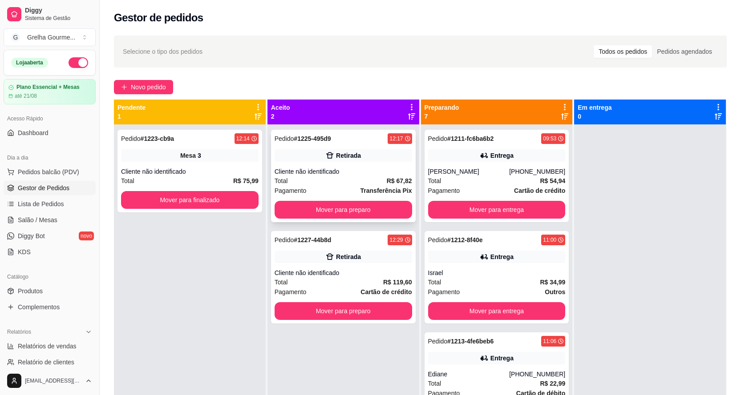
click at [383, 182] on div "Total R$ 67,82" at bounding box center [342, 181] width 137 height 10
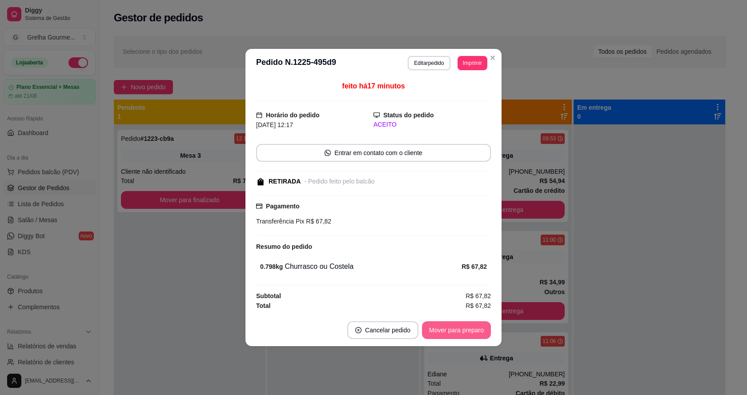
click at [448, 328] on button "Mover para preparo" at bounding box center [456, 331] width 69 height 18
click at [448, 328] on div "Mover para preparo" at bounding box center [450, 331] width 81 height 18
click at [453, 328] on button "Mover para retirada disponível" at bounding box center [441, 330] width 95 height 17
click at [453, 328] on div "Mover para retirada disponível" at bounding box center [442, 331] width 98 height 18
click at [453, 328] on div "Mover para retirada disponível" at bounding box center [435, 331] width 111 height 18
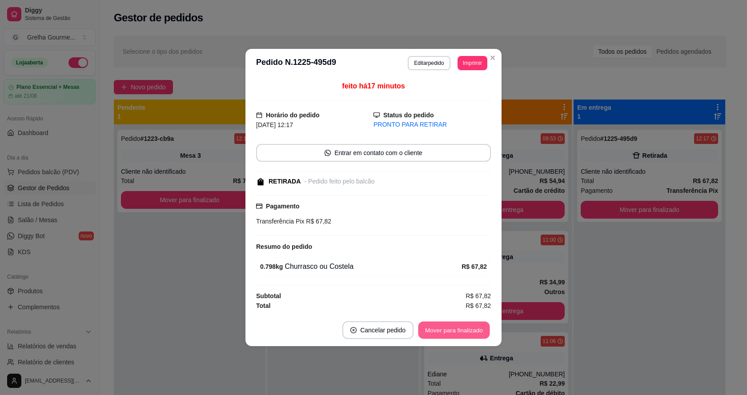
click at [453, 328] on button "Mover para finalizado" at bounding box center [455, 330] width 72 height 17
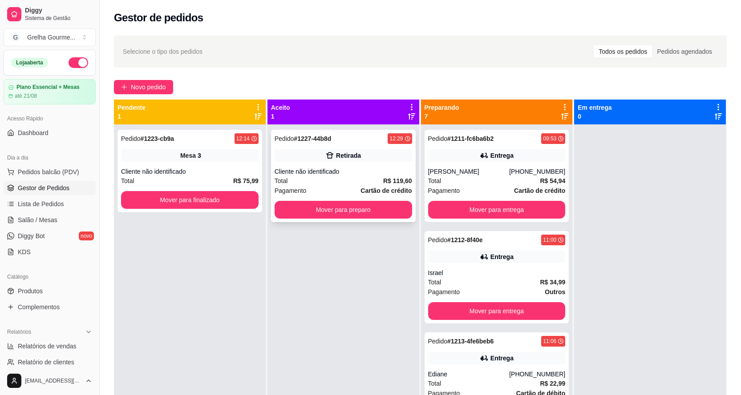
click at [394, 178] on strong "R$ 119,60" at bounding box center [397, 181] width 29 height 7
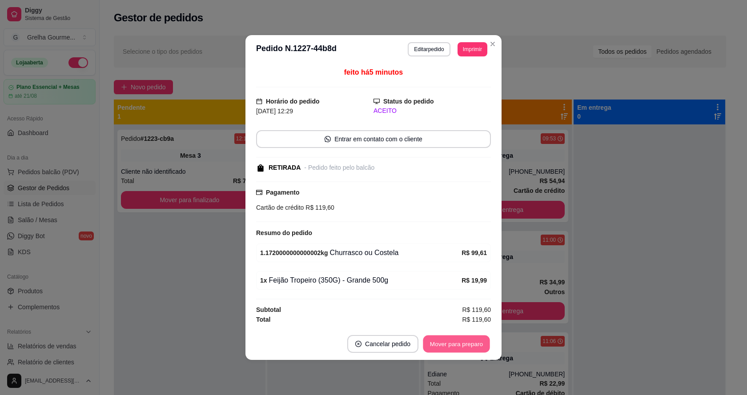
click at [468, 347] on button "Mover para preparo" at bounding box center [456, 344] width 67 height 17
click at [468, 347] on button "Mover para retirada disponível" at bounding box center [442, 344] width 98 height 18
click at [468, 347] on div "Mover para retirada disponível" at bounding box center [435, 344] width 111 height 18
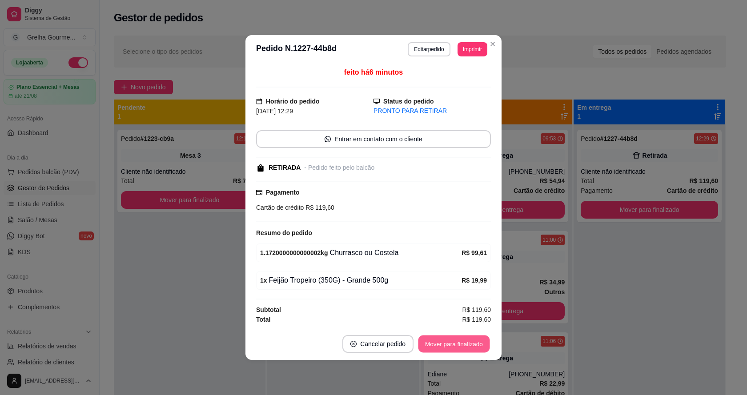
click at [462, 341] on button "Mover para finalizado" at bounding box center [455, 344] width 72 height 17
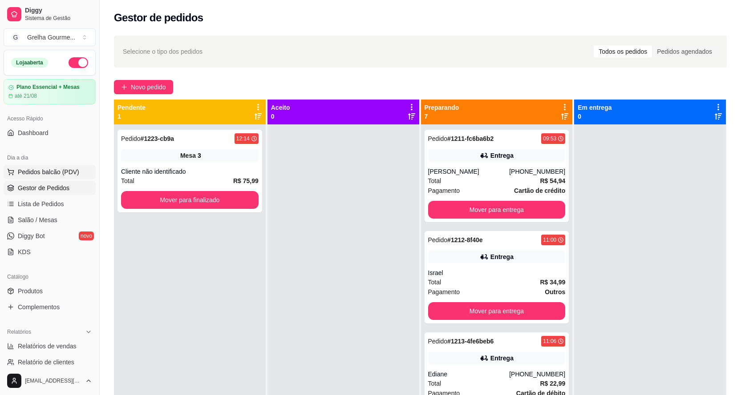
click at [74, 172] on span "Pedidos balcão (PDV)" at bounding box center [48, 172] width 61 height 9
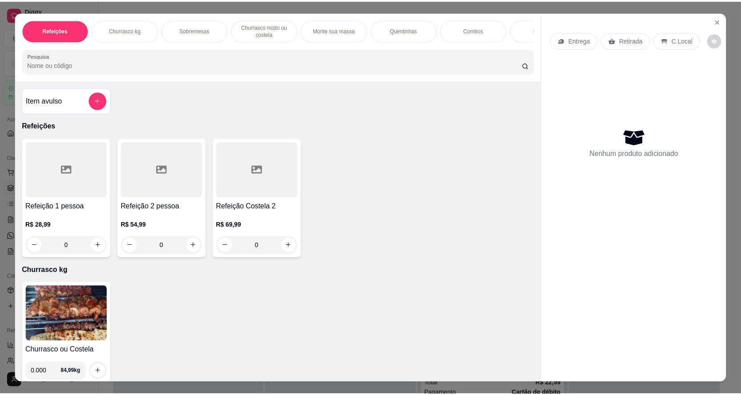
scroll to position [89, 0]
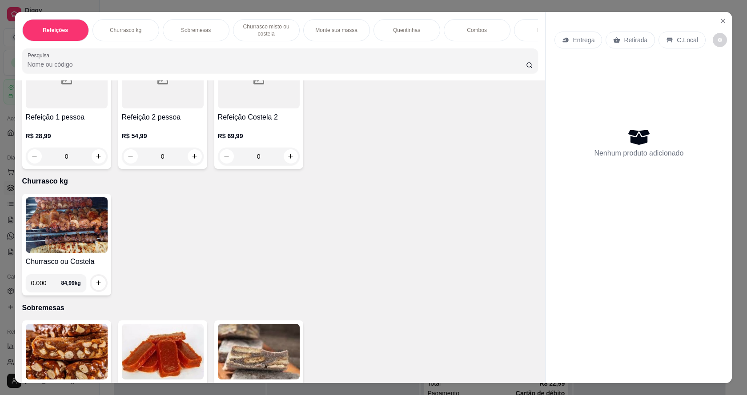
click at [47, 236] on img at bounding box center [67, 226] width 82 height 56
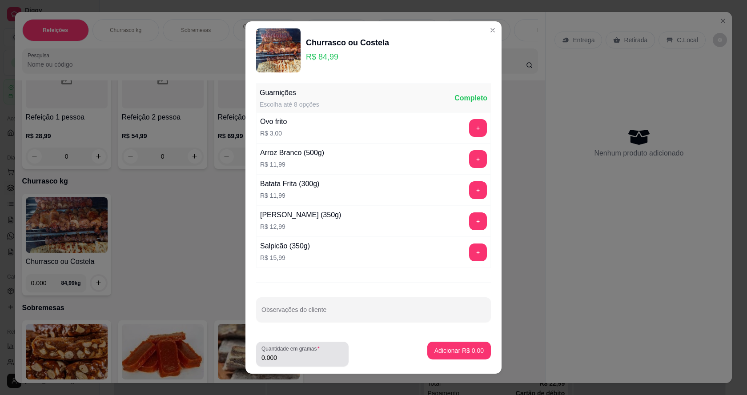
click at [315, 359] on input "0.000" at bounding box center [303, 358] width 82 height 9
type input "0.582"
click at [443, 344] on button "Adicionar R$ 49,46" at bounding box center [457, 351] width 65 height 17
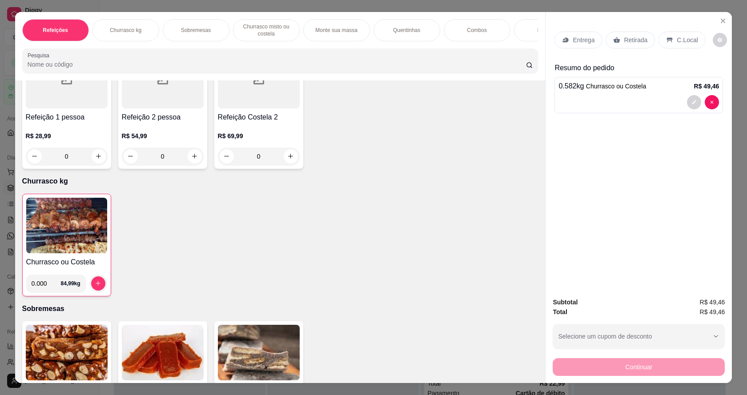
click at [69, 244] on img at bounding box center [66, 226] width 81 height 56
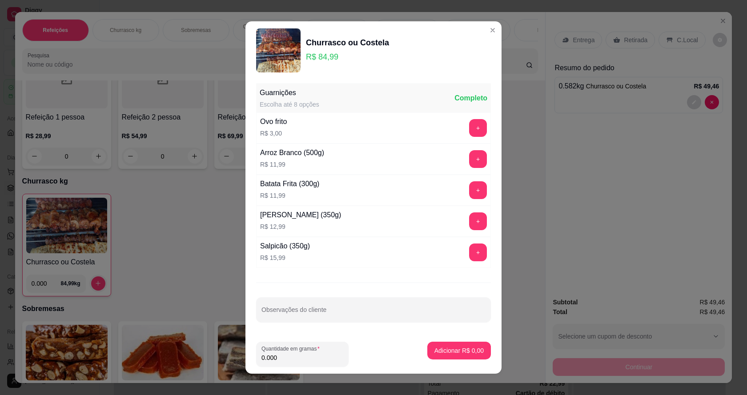
click at [296, 362] on input "0.000" at bounding box center [303, 358] width 82 height 9
type input "0.516"
click at [463, 350] on p "Adicionar R$ 43,85" at bounding box center [457, 351] width 53 height 9
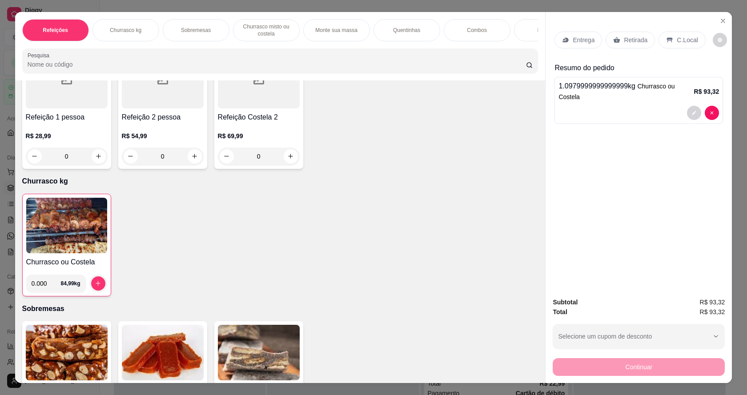
click at [627, 38] on p "Retirada" at bounding box center [636, 40] width 24 height 9
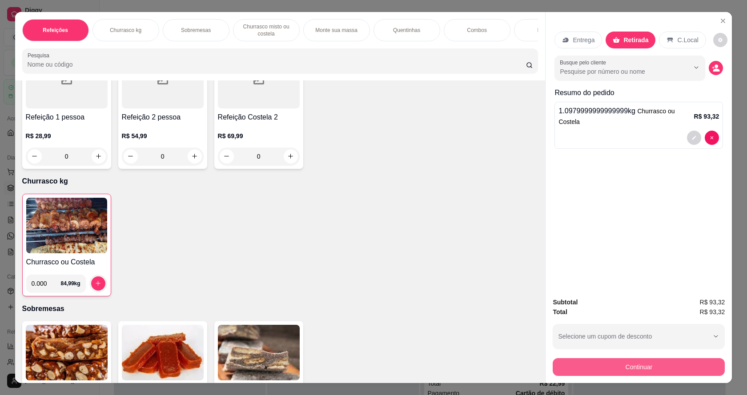
click at [626, 371] on button "Continuar" at bounding box center [639, 368] width 172 height 18
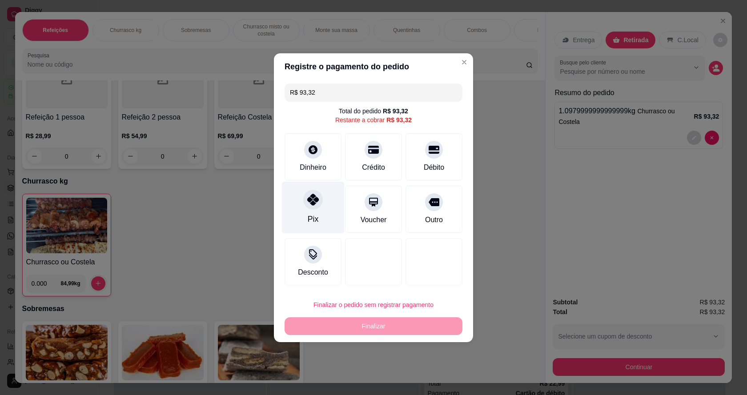
click at [306, 194] on div at bounding box center [313, 200] width 20 height 20
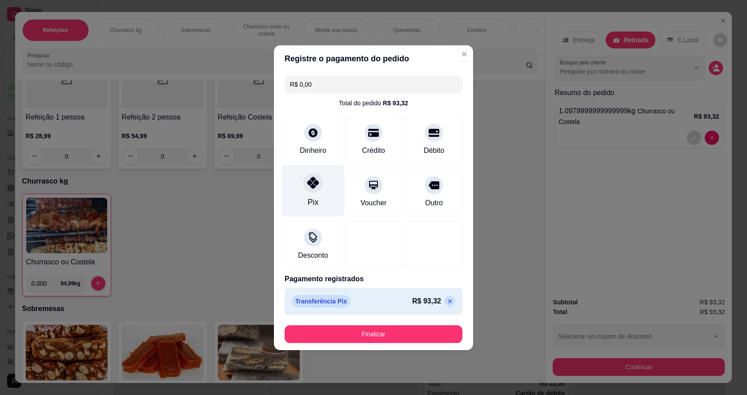
click at [311, 194] on div "Pix" at bounding box center [313, 191] width 63 height 52
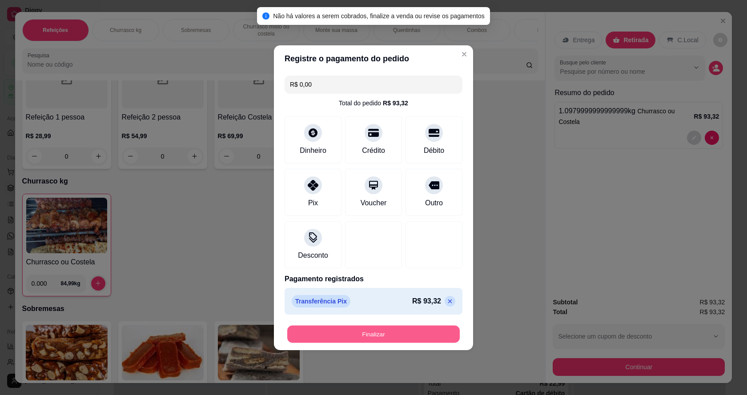
click at [379, 343] on button "Finalizar" at bounding box center [373, 334] width 173 height 17
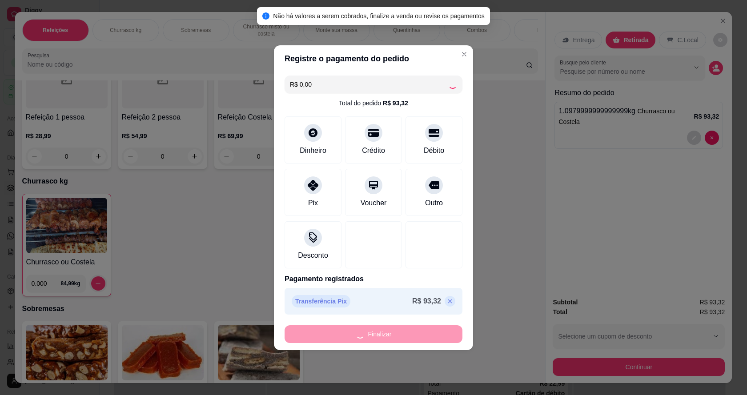
type input "-R$ 93,32"
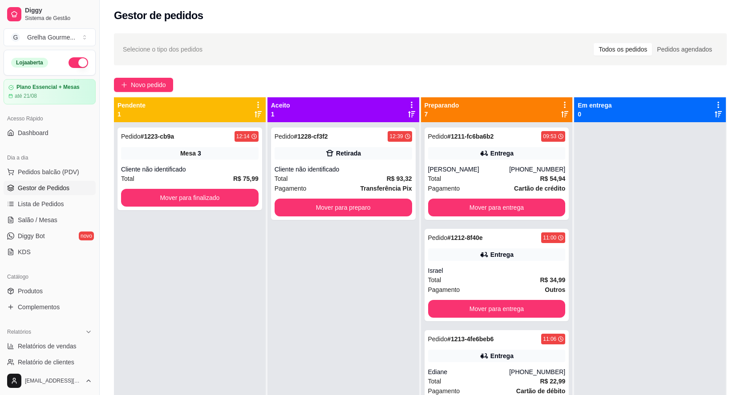
scroll to position [44, 0]
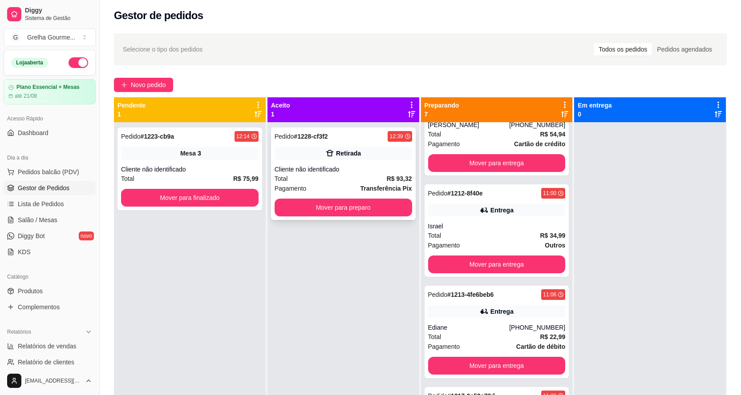
click at [339, 170] on div "Cliente não identificado" at bounding box center [342, 169] width 137 height 9
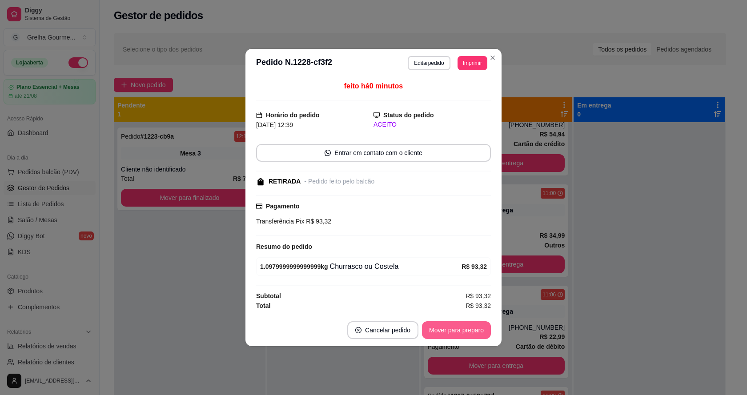
click at [465, 325] on button "Mover para preparo" at bounding box center [456, 331] width 69 height 18
click at [465, 325] on div "Mover para preparo" at bounding box center [450, 331] width 81 height 18
click at [465, 325] on button "Mover para retirada disponível" at bounding box center [441, 330] width 95 height 17
click at [465, 325] on div "Mover para retirada disponível" at bounding box center [442, 331] width 98 height 18
click at [465, 325] on div "Mover para retirada disponível" at bounding box center [435, 331] width 111 height 18
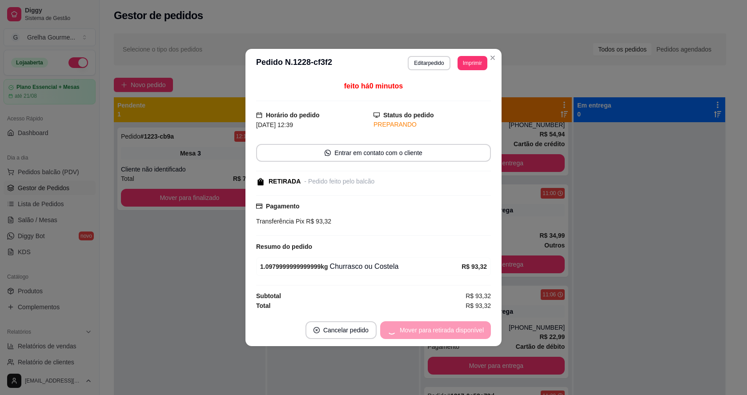
click at [465, 325] on div "Mover para retirada disponível" at bounding box center [435, 331] width 111 height 18
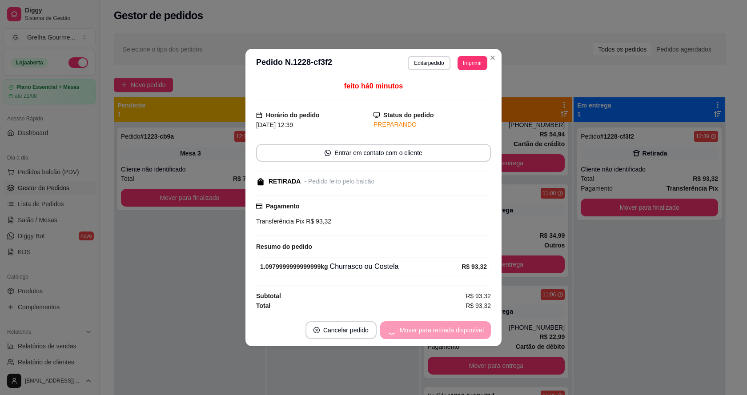
click at [465, 325] on div "Mover para retirada disponível" at bounding box center [435, 331] width 111 height 18
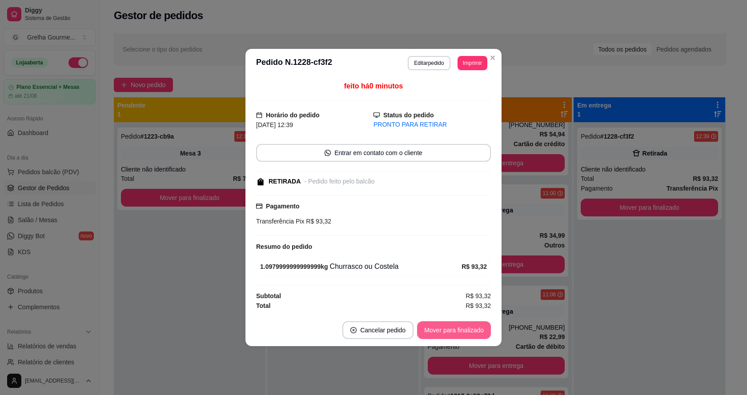
click at [464, 325] on button "Mover para finalizado" at bounding box center [454, 331] width 74 height 18
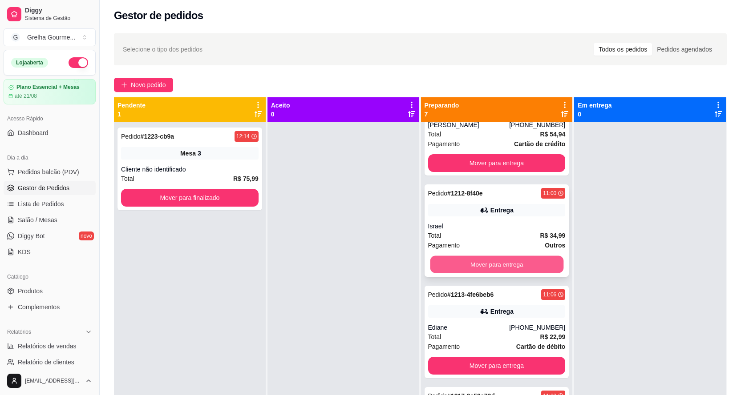
click at [523, 274] on button "Mover para entrega" at bounding box center [496, 264] width 133 height 17
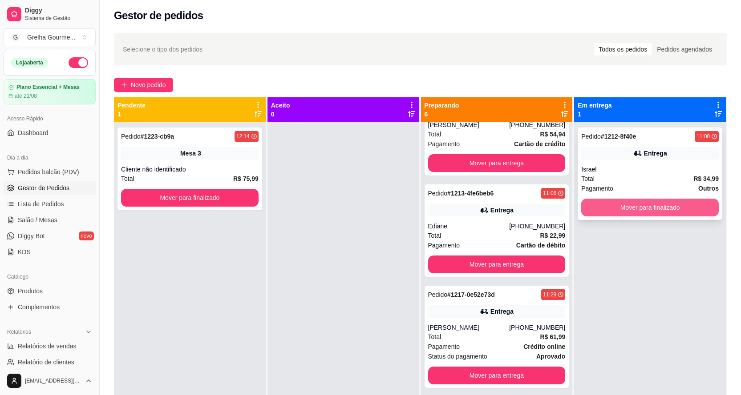
click at [611, 204] on button "Mover para finalizado" at bounding box center [649, 208] width 137 height 18
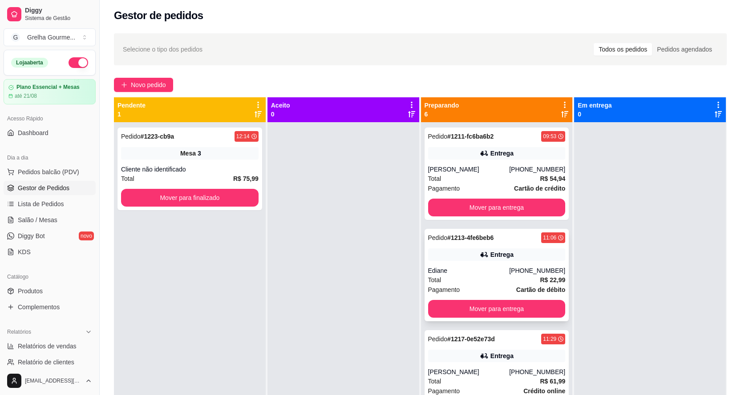
scroll to position [0, 0]
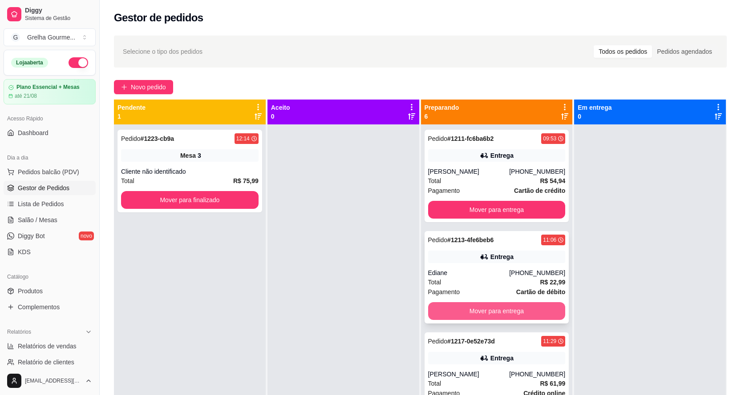
click at [468, 320] on button "Mover para entrega" at bounding box center [496, 312] width 137 height 18
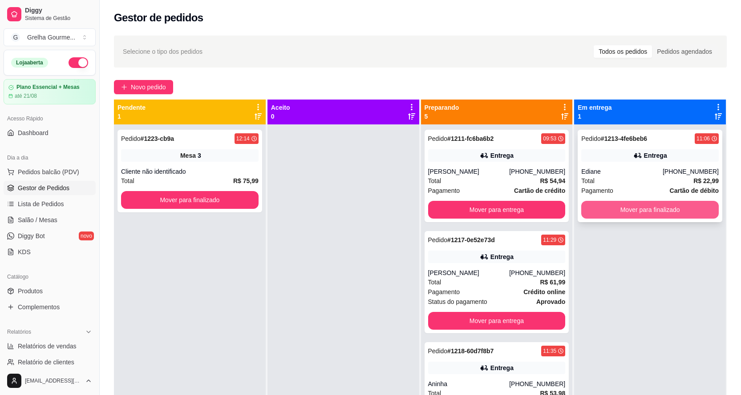
click at [654, 214] on button "Mover para finalizado" at bounding box center [649, 210] width 137 height 18
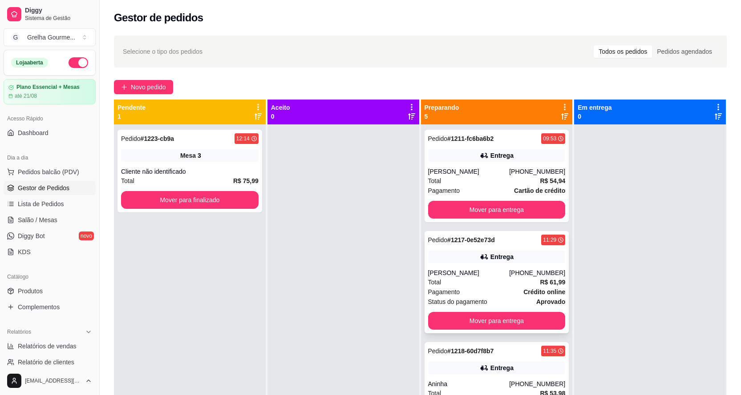
scroll to position [139, 0]
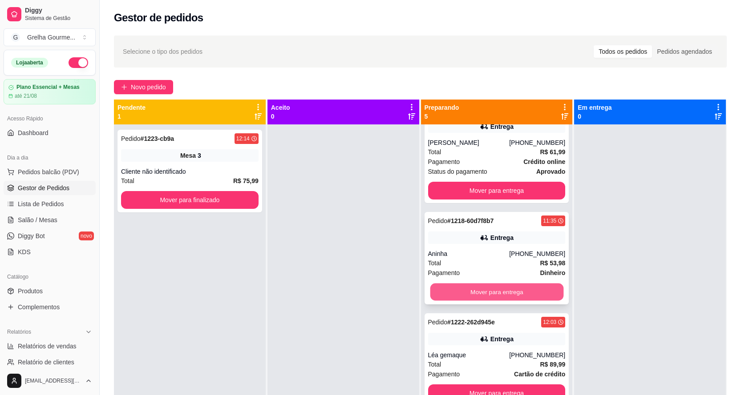
click at [483, 294] on button "Mover para entrega" at bounding box center [496, 292] width 133 height 17
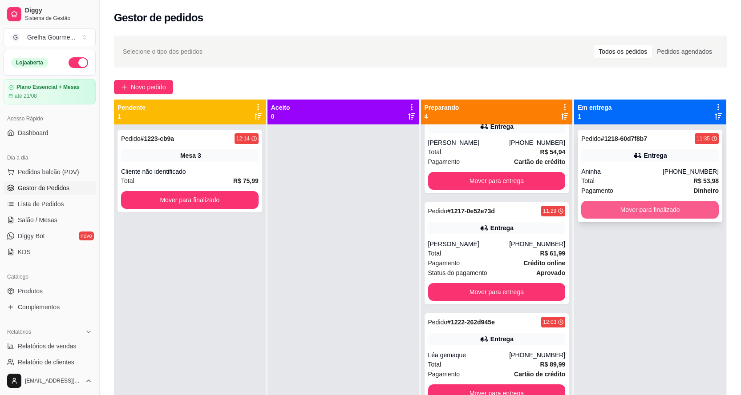
click at [663, 213] on button "Mover para finalizado" at bounding box center [649, 210] width 137 height 18
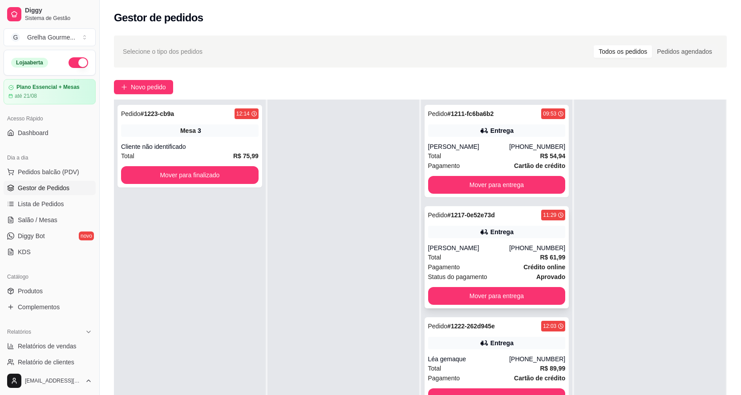
scroll to position [0, 0]
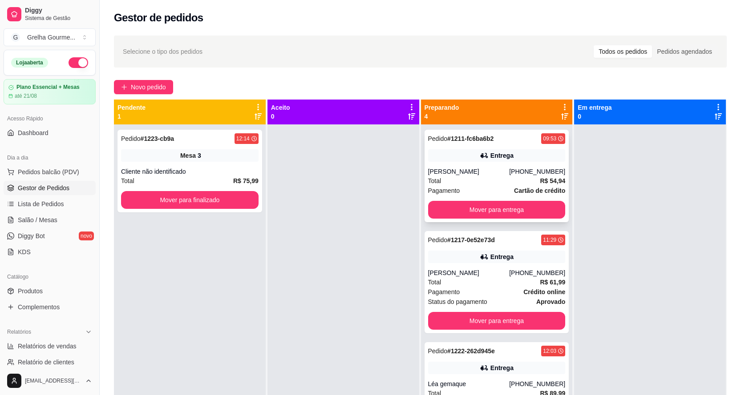
click at [494, 186] on div "Total R$ 54,94" at bounding box center [496, 181] width 137 height 10
click at [523, 246] on div "Pedido # 1217-0e52e73d 11:29" at bounding box center [496, 240] width 137 height 11
click at [516, 278] on div "[PHONE_NUMBER]" at bounding box center [537, 273] width 56 height 9
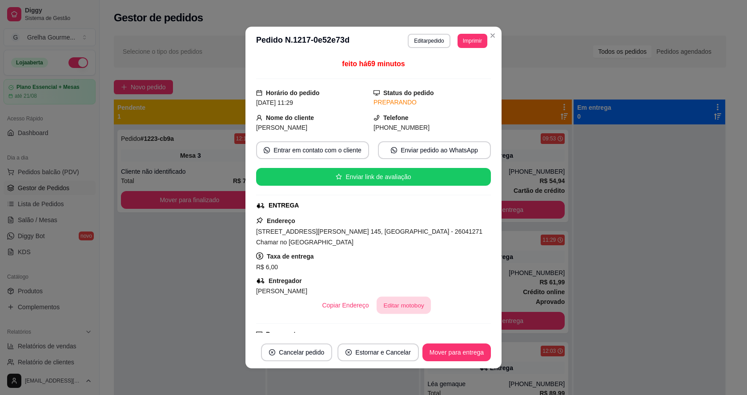
click at [415, 309] on button "Editar motoboy" at bounding box center [404, 305] width 54 height 17
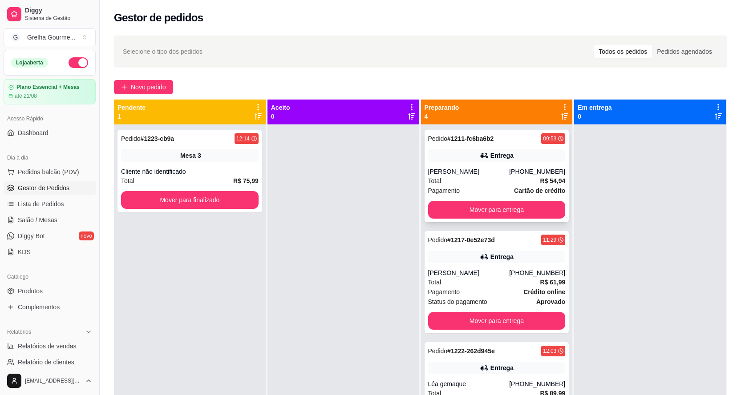
click at [509, 161] on div "Entrega" at bounding box center [496, 155] width 137 height 12
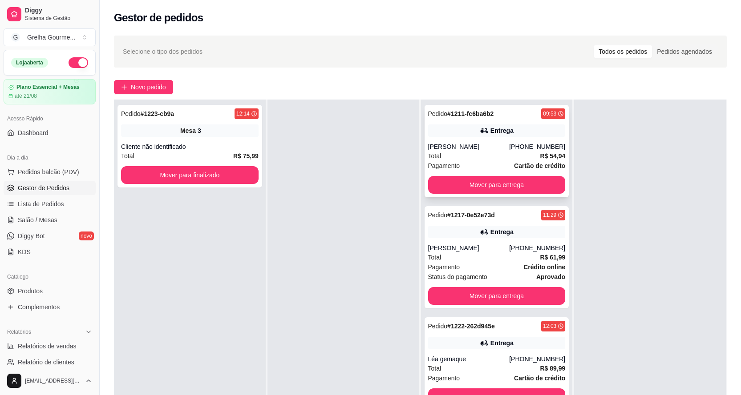
scroll to position [38, 0]
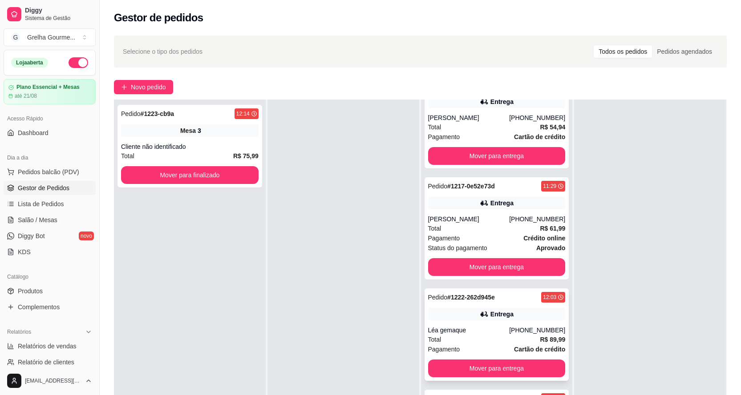
click at [490, 311] on div "Entrega" at bounding box center [501, 314] width 23 height 9
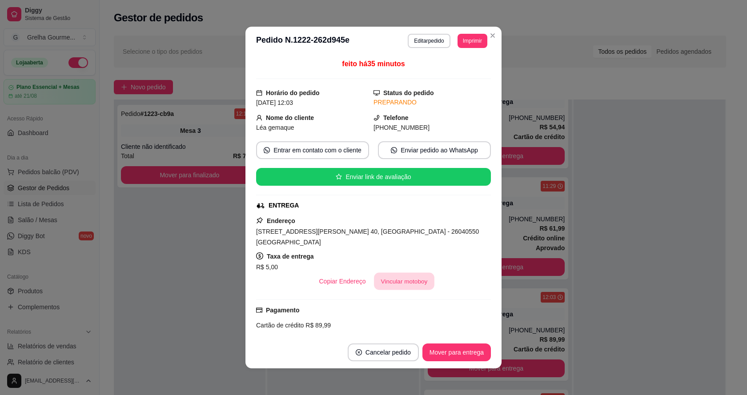
click at [416, 284] on button "Vincular motoboy" at bounding box center [404, 281] width 61 height 17
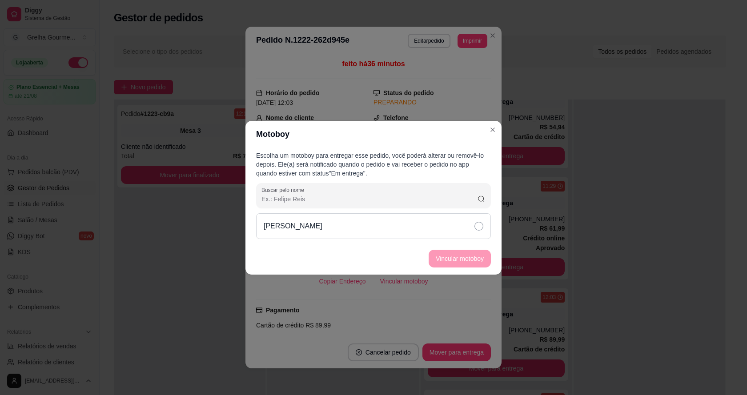
click at [478, 228] on icon at bounding box center [479, 226] width 9 height 9
click at [466, 262] on button "Vincular motoboy" at bounding box center [460, 259] width 62 height 18
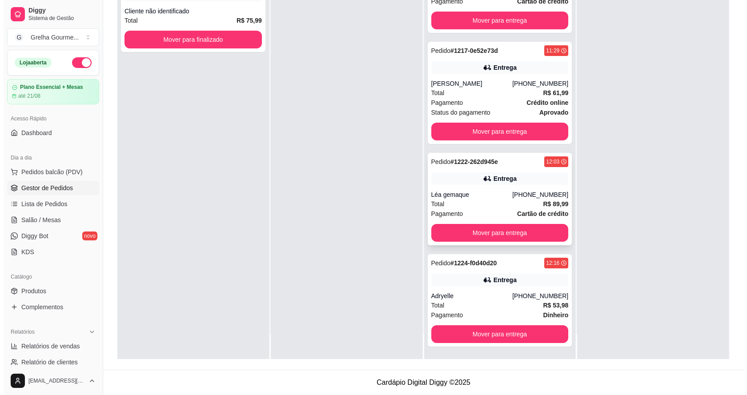
scroll to position [0, 0]
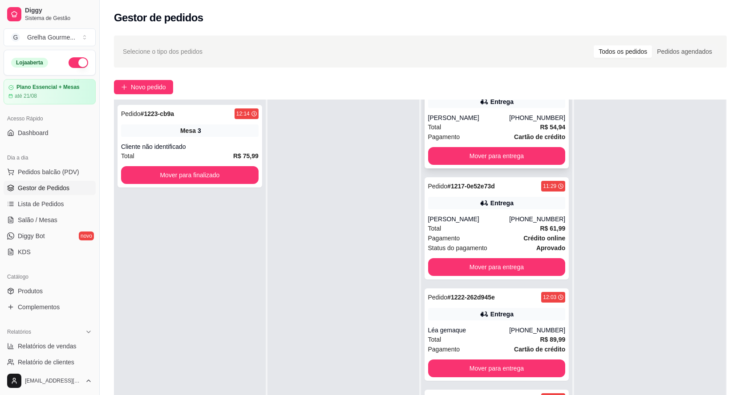
click at [486, 124] on div "Total R$ 54,94" at bounding box center [496, 127] width 137 height 10
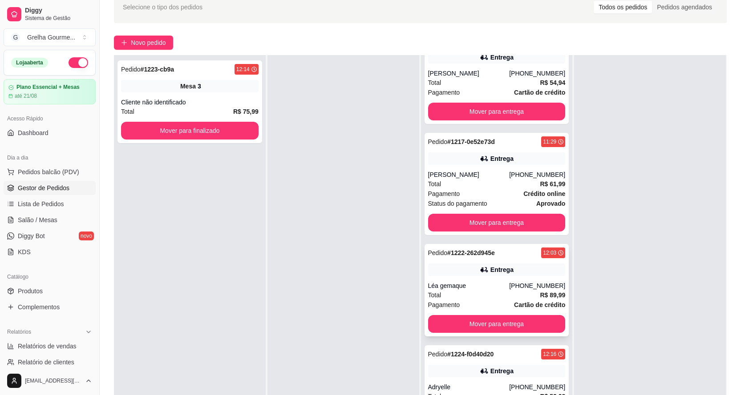
scroll to position [136, 0]
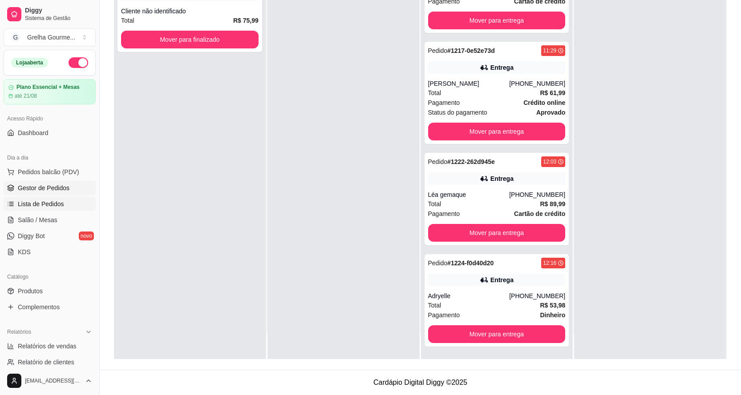
click at [49, 205] on span "Lista de Pedidos" at bounding box center [41, 204] width 46 height 9
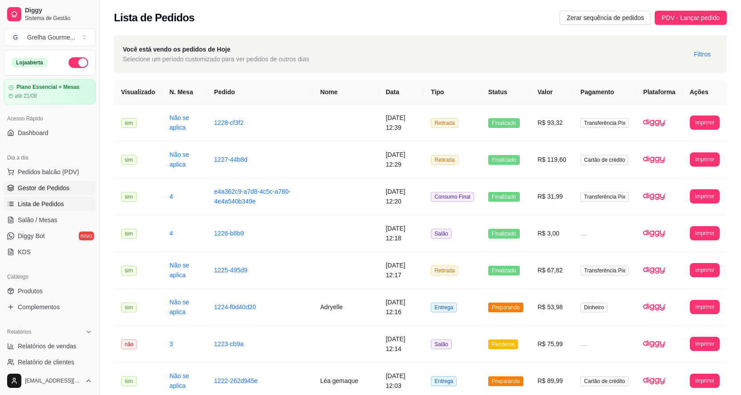
click at [51, 186] on span "Gestor de Pedidos" at bounding box center [44, 188] width 52 height 9
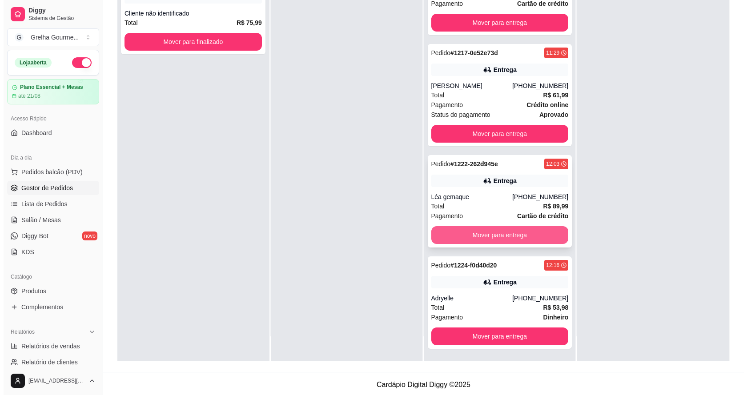
scroll to position [136, 0]
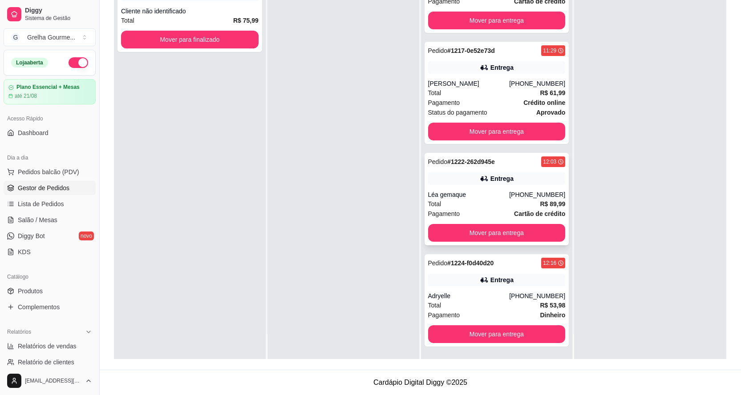
click at [482, 207] on div "Total R$ 89,99" at bounding box center [496, 204] width 137 height 10
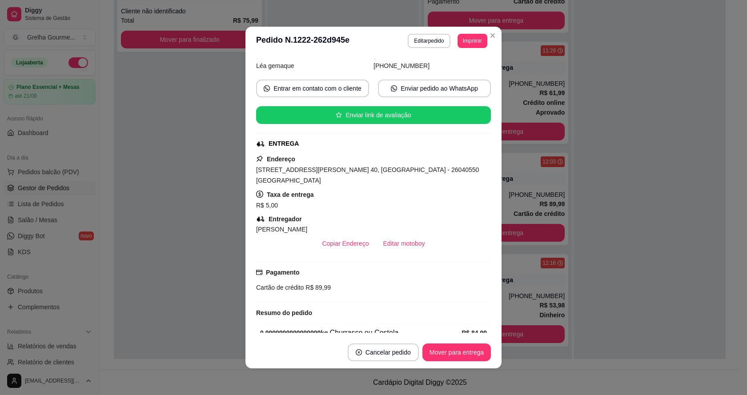
scroll to position [0, 0]
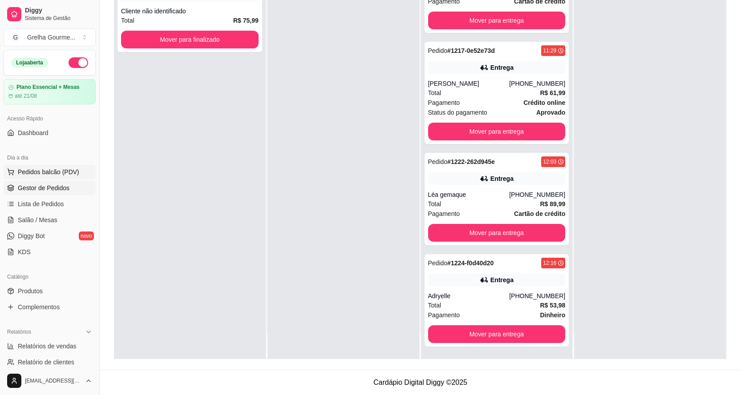
click at [28, 169] on span "Pedidos balcão (PDV)" at bounding box center [48, 172] width 61 height 9
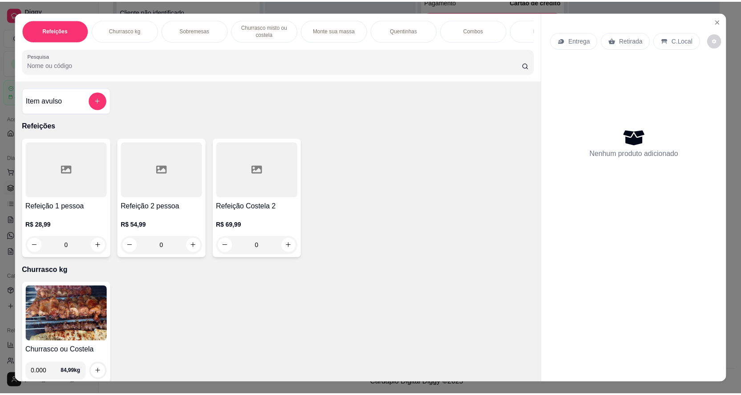
scroll to position [89, 0]
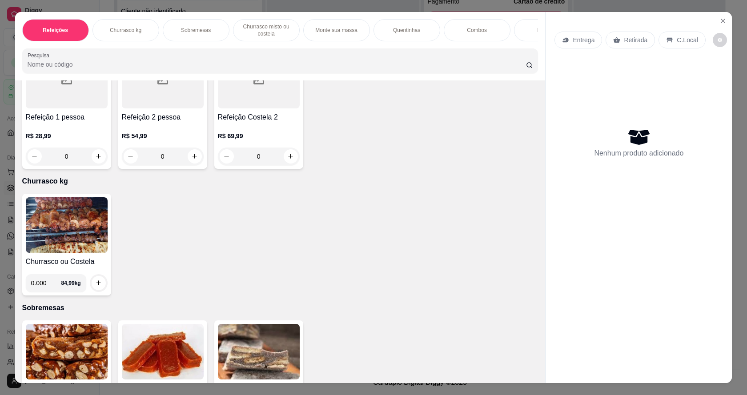
click at [73, 253] on img at bounding box center [67, 226] width 82 height 56
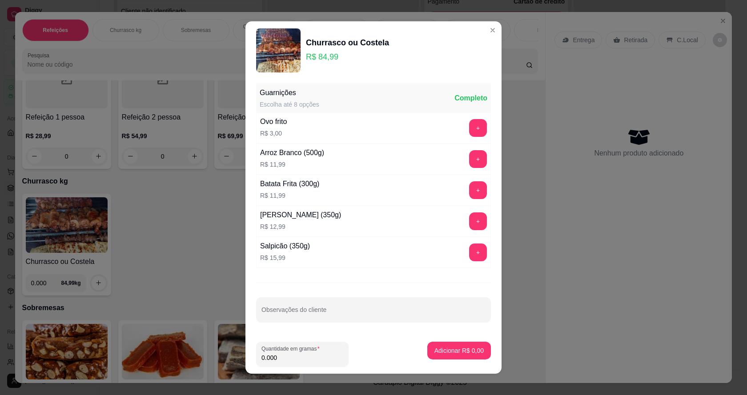
click at [296, 359] on input "0.000" at bounding box center [303, 358] width 82 height 9
type input "0.544"
click at [465, 357] on button "Adicionar R$ 46,23" at bounding box center [457, 351] width 65 height 17
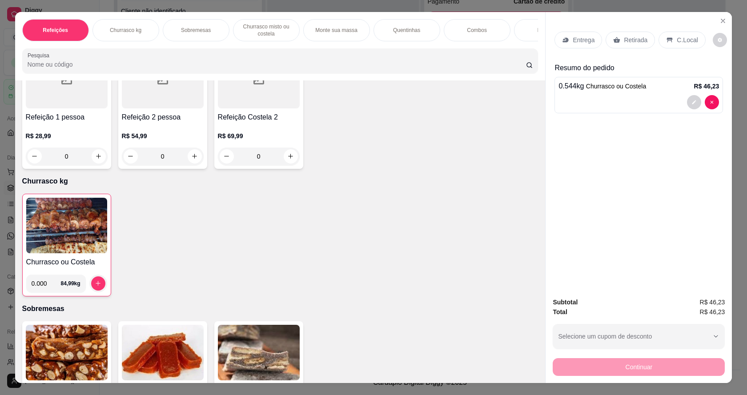
click at [34, 242] on img at bounding box center [66, 226] width 81 height 56
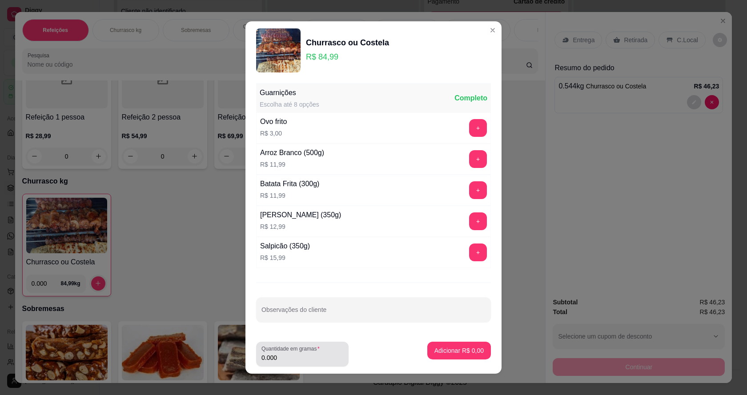
click at [323, 356] on input "0.000" at bounding box center [303, 358] width 82 height 9
type input "0.410"
click at [434, 350] on p "Adicionar R$ 34,85" at bounding box center [457, 351] width 53 height 9
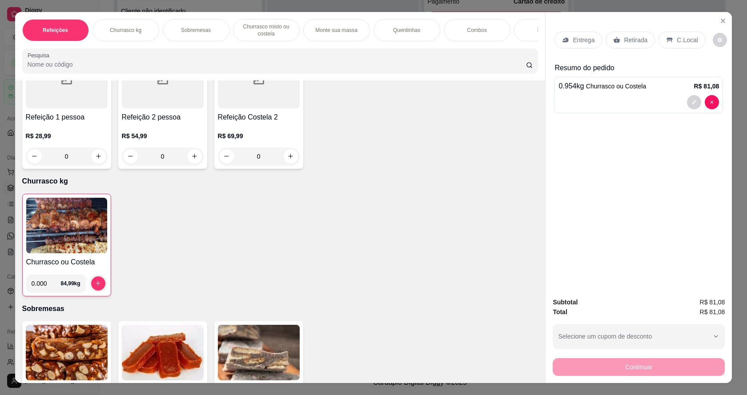
click at [636, 34] on div "Retirada" at bounding box center [630, 40] width 49 height 17
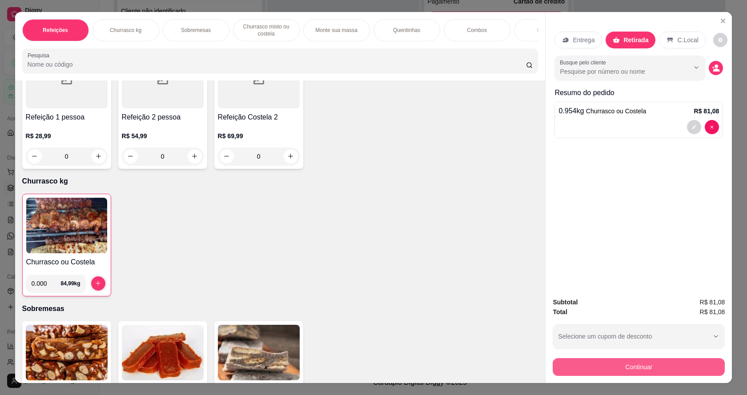
click at [610, 368] on button "Continuar" at bounding box center [639, 368] width 172 height 18
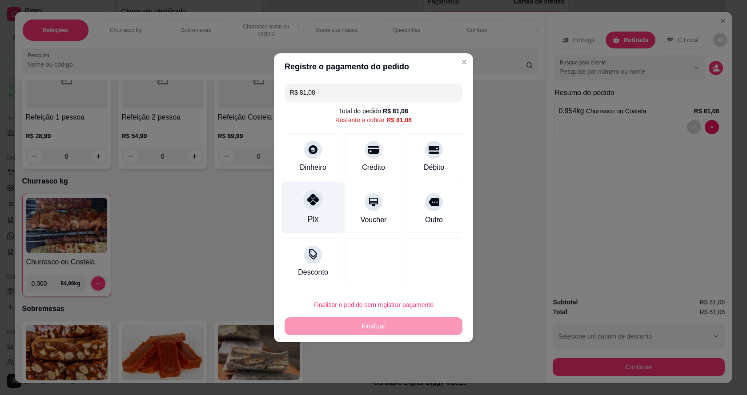
click at [311, 214] on div "Pix" at bounding box center [313, 220] width 11 height 12
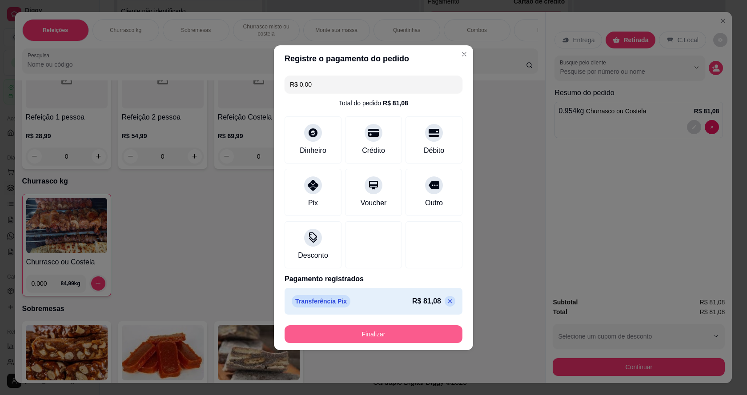
click at [391, 332] on button "Finalizar" at bounding box center [374, 335] width 178 height 18
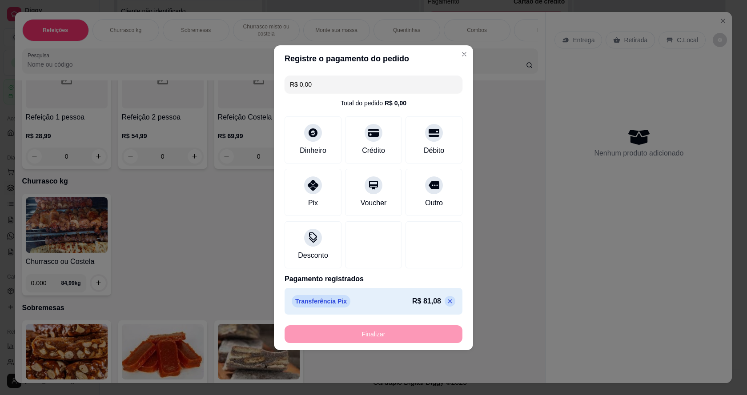
type input "-R$ 81,08"
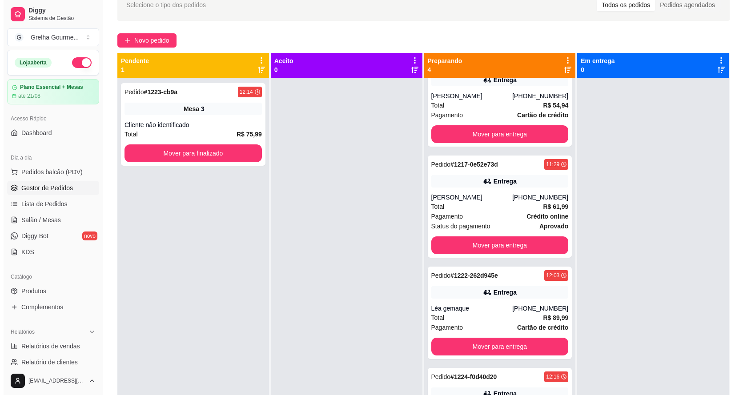
scroll to position [2, 0]
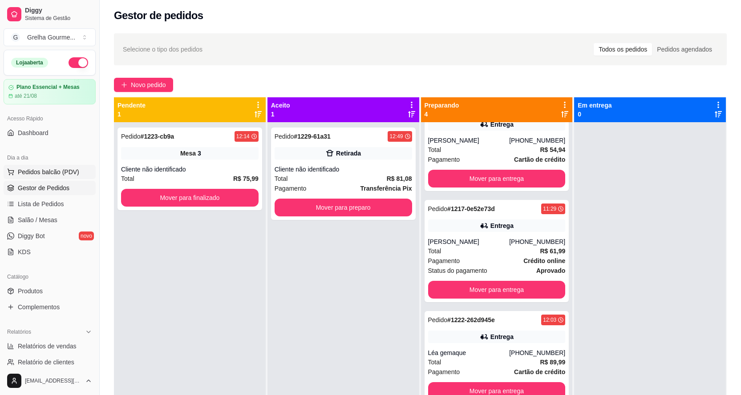
click at [51, 172] on span "Pedidos balcão (PDV)" at bounding box center [48, 172] width 61 height 9
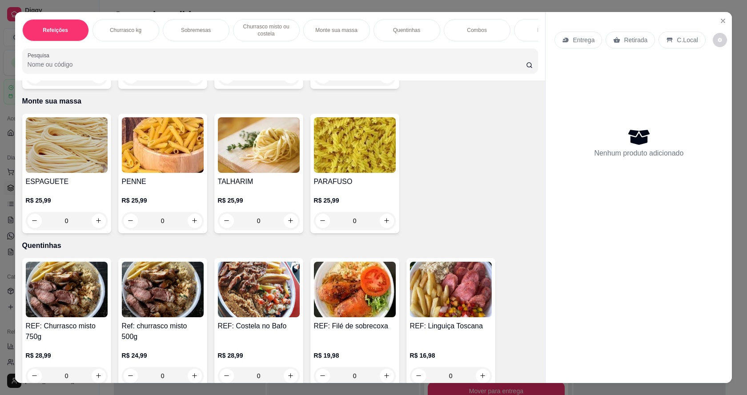
scroll to position [845, 0]
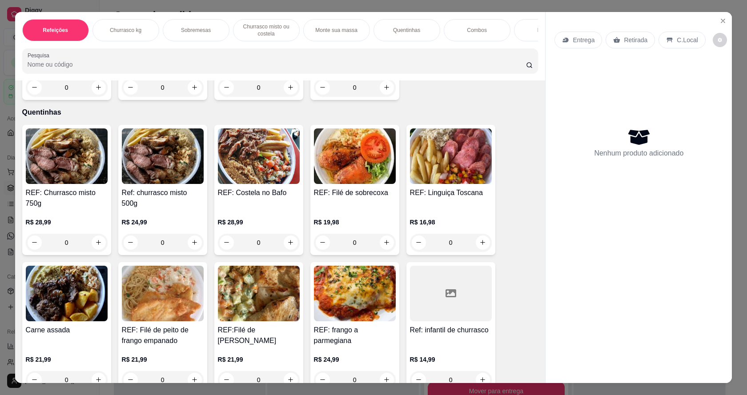
click at [97, 248] on div "0" at bounding box center [67, 243] width 82 height 18
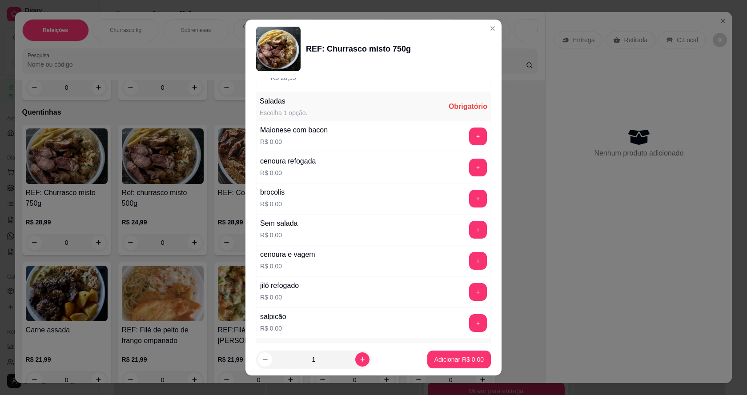
scroll to position [0, 0]
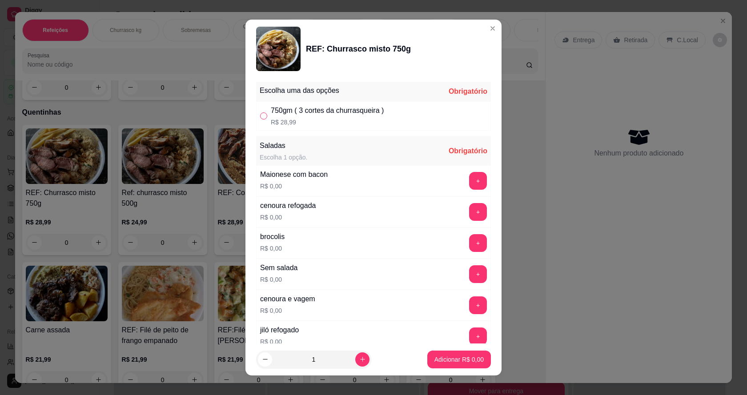
click at [260, 115] on input "" at bounding box center [263, 116] width 7 height 7
radio input "true"
click at [469, 270] on button "+" at bounding box center [478, 275] width 18 height 18
click at [436, 362] on p "Adicionar R$ 28,99" at bounding box center [458, 359] width 52 height 8
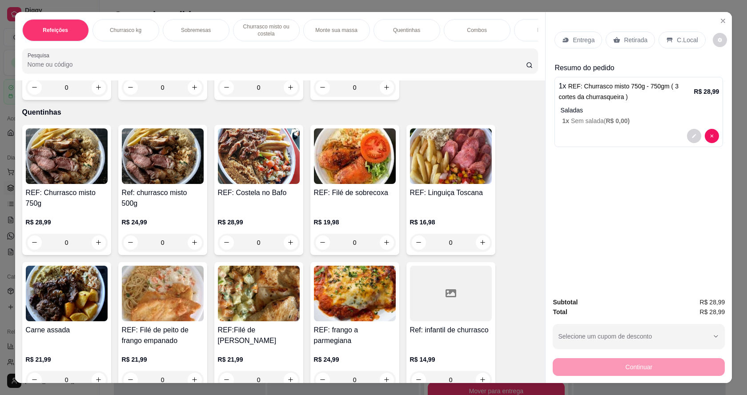
click at [160, 174] on img at bounding box center [163, 157] width 82 height 56
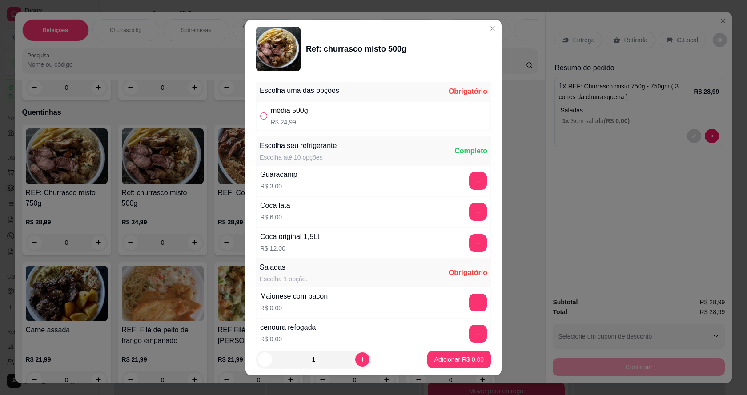
click at [260, 116] on input "" at bounding box center [263, 116] width 7 height 7
radio input "true"
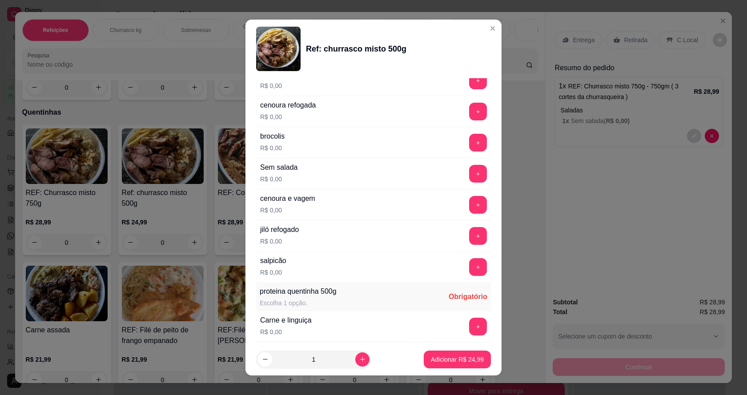
scroll to position [178, 0]
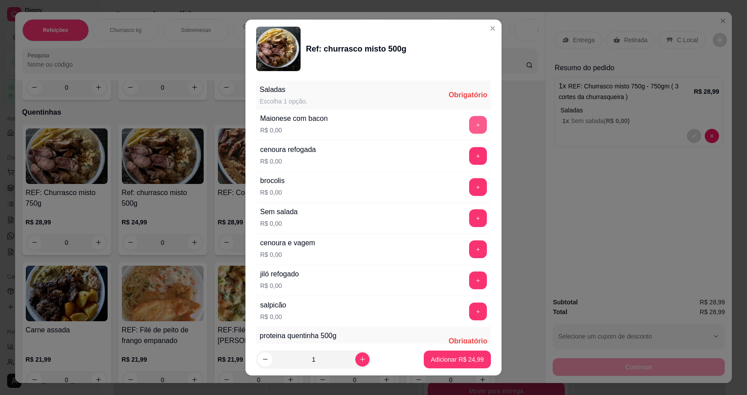
click at [469, 123] on button "+" at bounding box center [478, 125] width 18 height 18
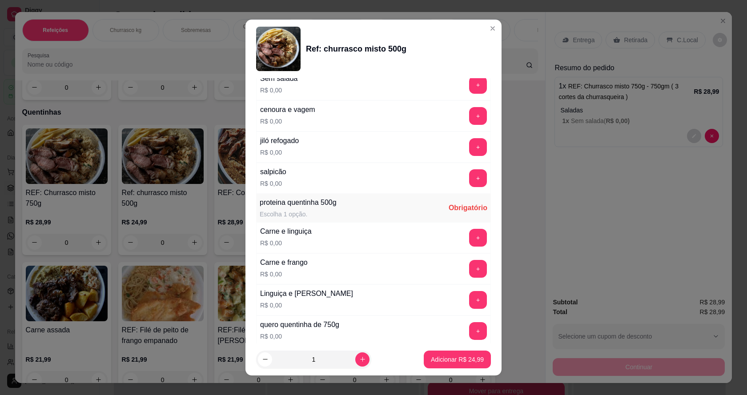
scroll to position [381, 0]
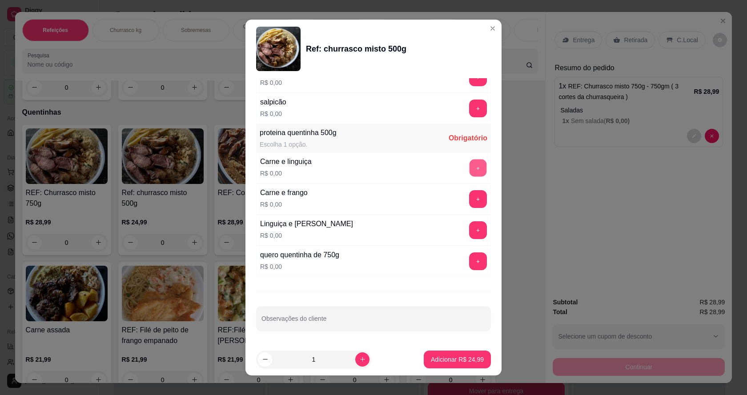
click at [470, 169] on button "+" at bounding box center [478, 168] width 17 height 17
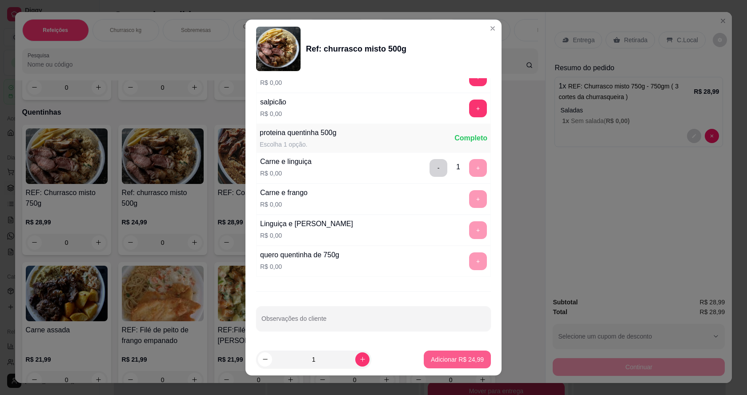
click at [449, 358] on p "Adicionar R$ 24,99" at bounding box center [457, 359] width 53 height 9
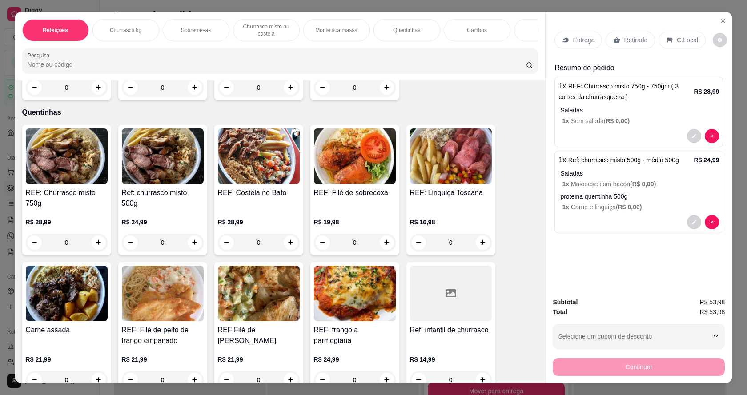
click at [614, 37] on icon at bounding box center [616, 39] width 7 height 7
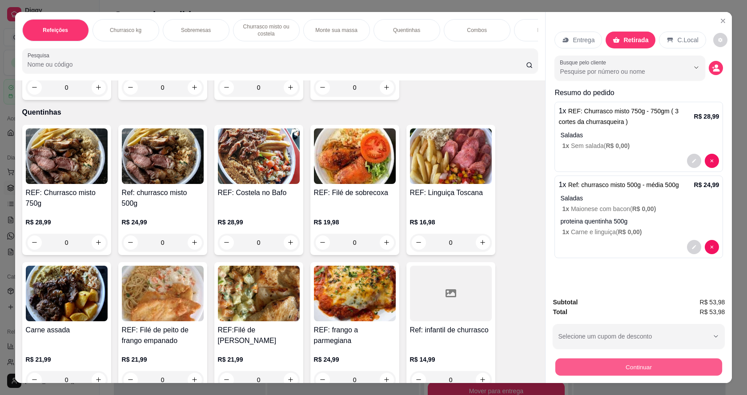
click at [639, 365] on button "Continuar" at bounding box center [639, 367] width 167 height 17
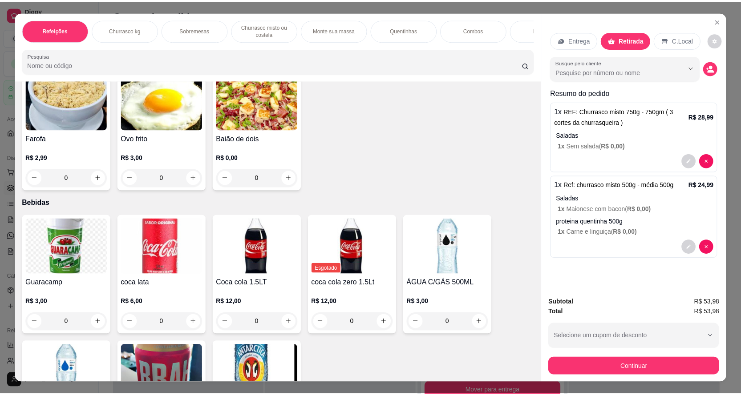
scroll to position [1827, 0]
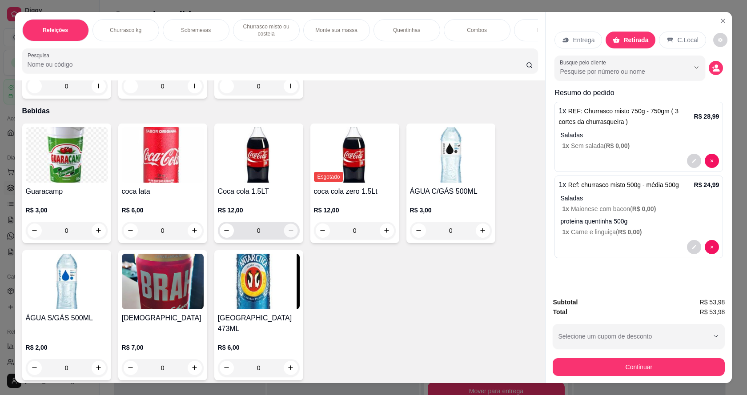
click at [291, 238] on button "increase-product-quantity" at bounding box center [291, 231] width 14 height 14
type input "1"
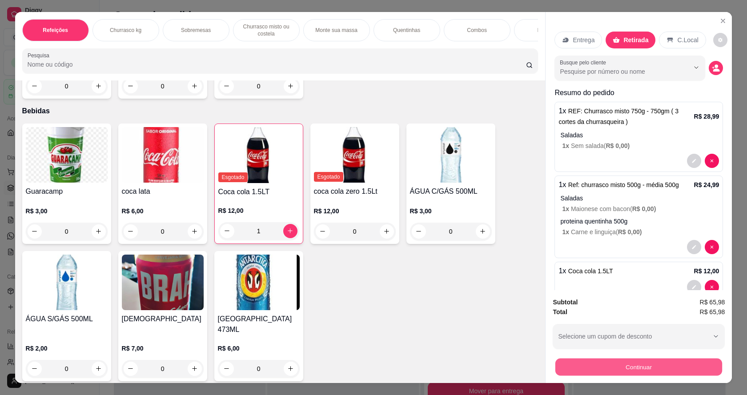
click at [638, 369] on button "Continuar" at bounding box center [639, 367] width 167 height 17
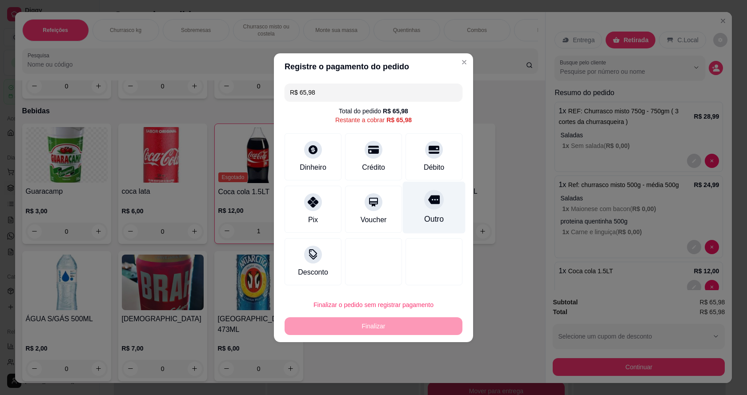
click at [428, 205] on icon at bounding box center [434, 200] width 12 height 12
type input "R$ 0,00"
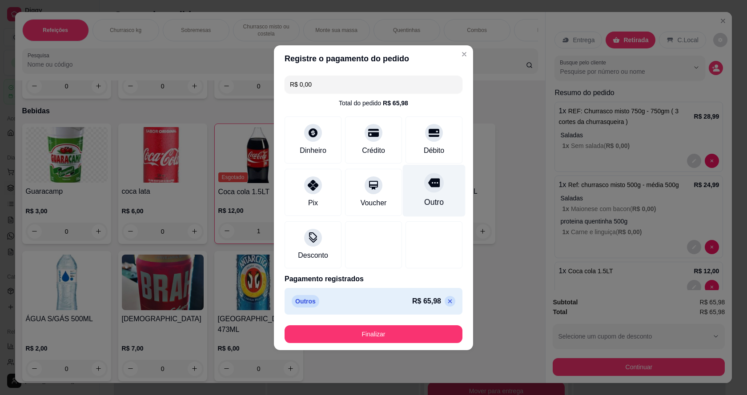
click at [431, 187] on icon at bounding box center [434, 182] width 12 height 9
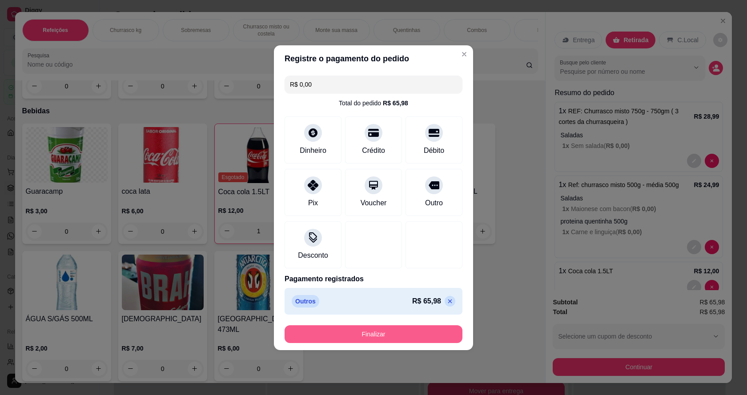
click at [387, 335] on button "Finalizar" at bounding box center [374, 335] width 178 height 18
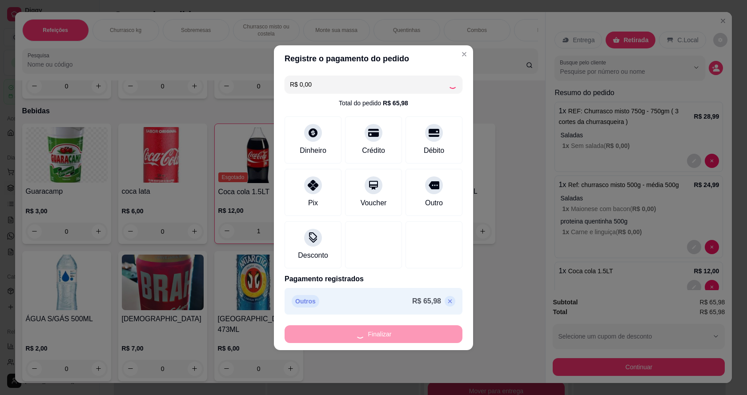
type input "0"
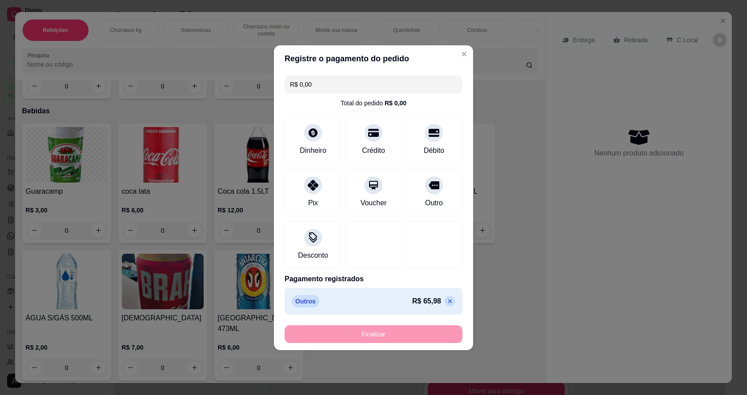
type input "-R$ 65,98"
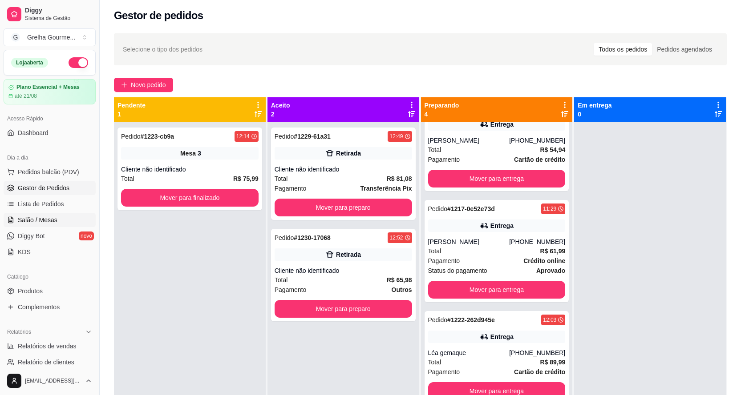
click at [38, 218] on span "Salão / Mesas" at bounding box center [38, 220] width 40 height 9
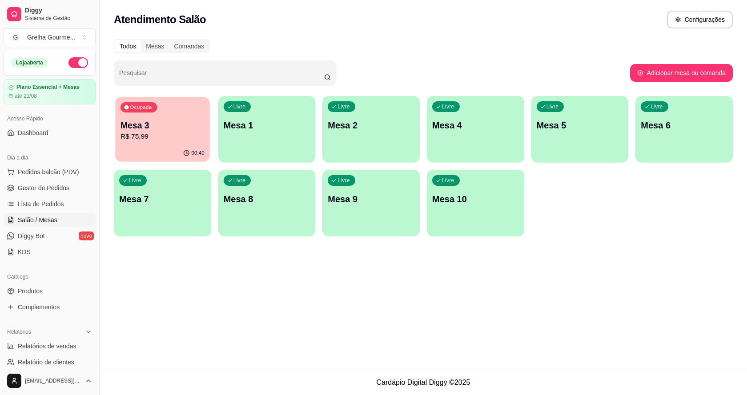
click at [173, 137] on p "R$ 75,99" at bounding box center [163, 137] width 84 height 10
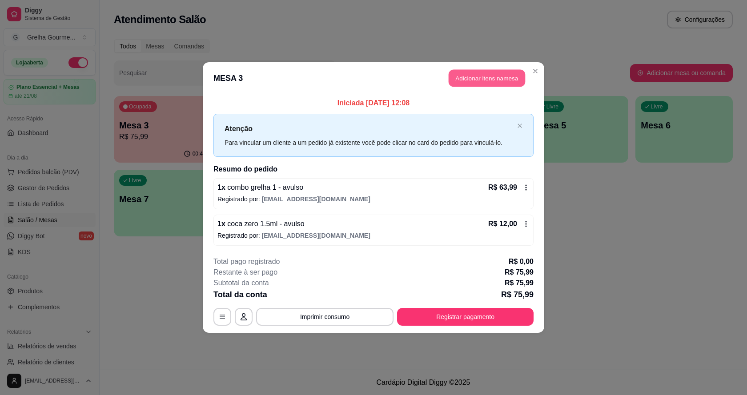
click at [490, 79] on button "Adicionar itens na mesa" at bounding box center [487, 78] width 77 height 17
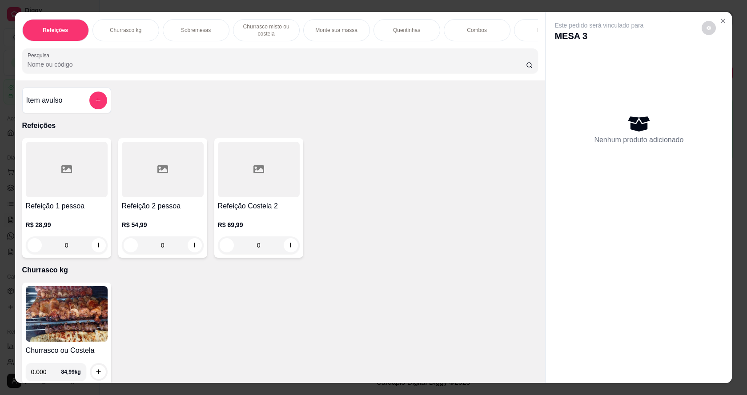
click at [81, 109] on div "Item avulso" at bounding box center [66, 101] width 81 height 18
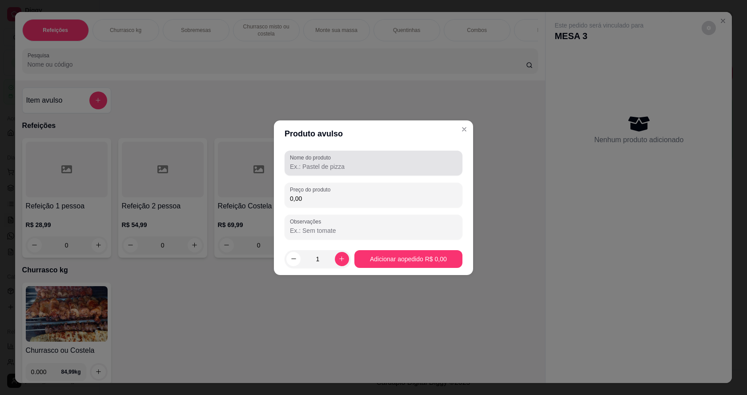
click at [359, 159] on div at bounding box center [373, 163] width 167 height 18
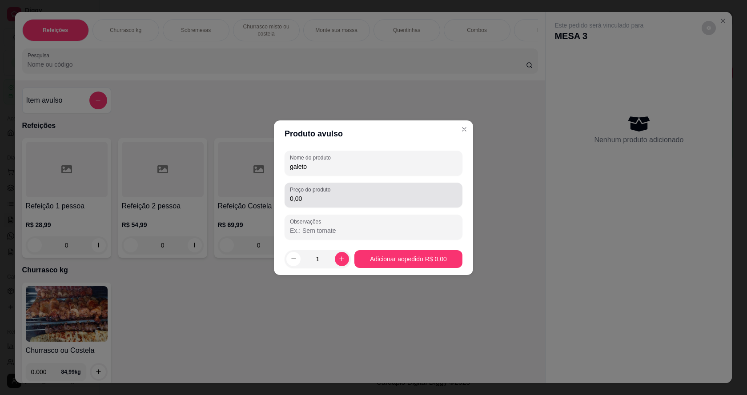
type input "galeto"
click at [323, 195] on input "0,00" at bounding box center [373, 198] width 167 height 9
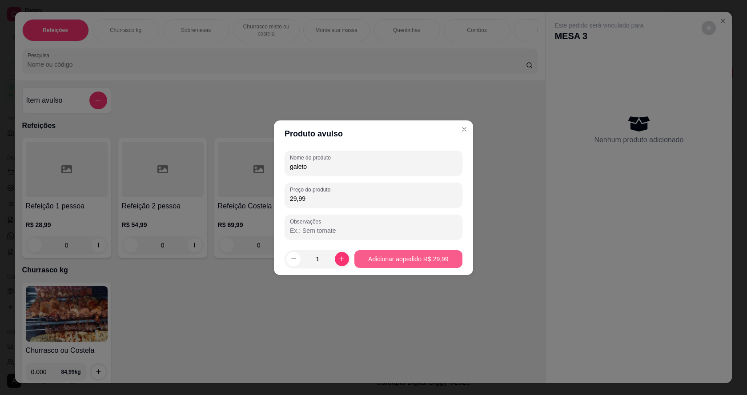
type input "29,99"
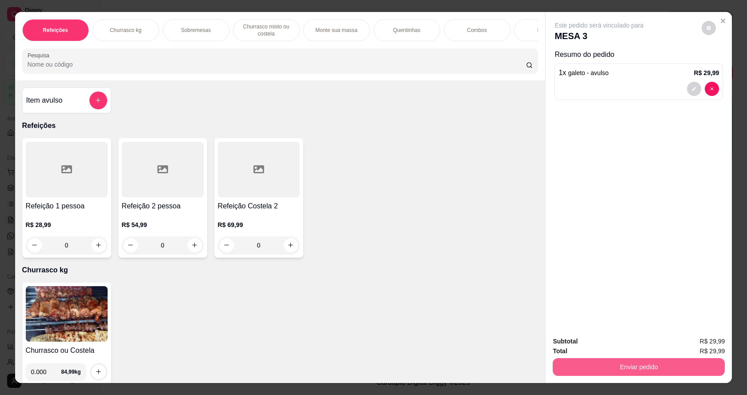
click at [621, 365] on button "Enviar pedido" at bounding box center [639, 368] width 172 height 18
click at [593, 346] on button "Não registrar e enviar pedido" at bounding box center [610, 345] width 90 height 16
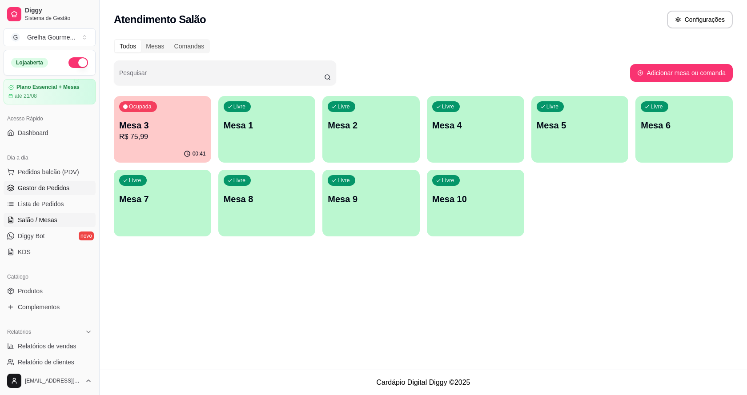
click at [47, 190] on span "Gestor de Pedidos" at bounding box center [44, 188] width 52 height 9
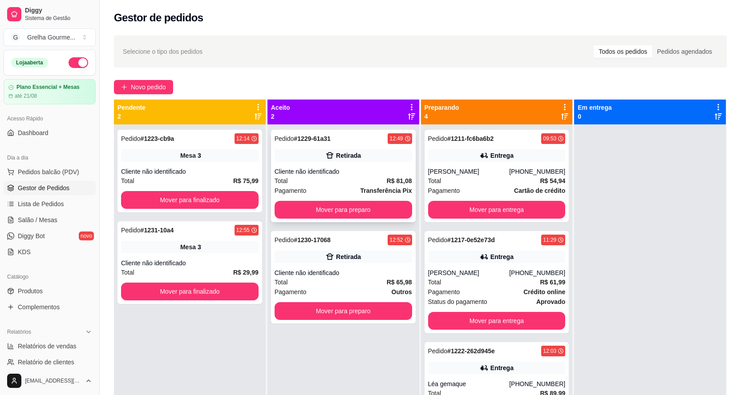
click at [316, 177] on div "Total R$ 81,08" at bounding box center [342, 181] width 137 height 10
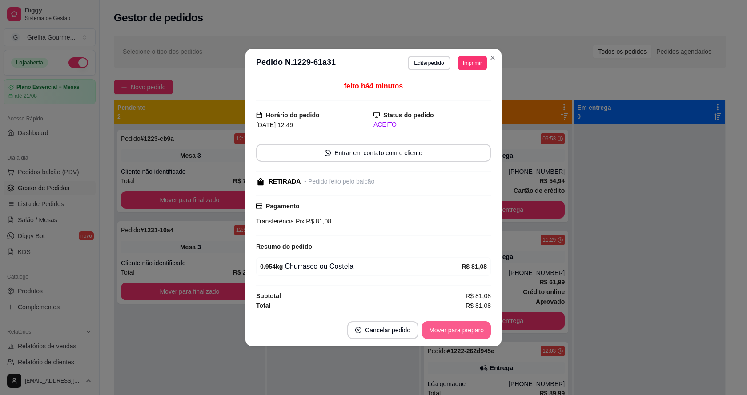
click at [442, 332] on button "Mover para preparo" at bounding box center [456, 331] width 69 height 18
click at [442, 332] on div "Mover para preparo" at bounding box center [450, 331] width 81 height 18
click at [442, 332] on button "Mover para retirada disponível" at bounding box center [442, 331] width 98 height 18
click at [443, 332] on div "Mover para retirada disponível" at bounding box center [435, 331] width 111 height 18
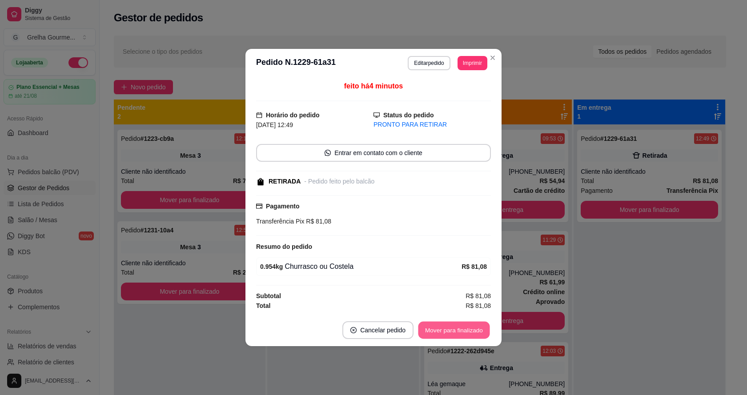
click at [430, 335] on button "Mover para finalizado" at bounding box center [455, 330] width 72 height 17
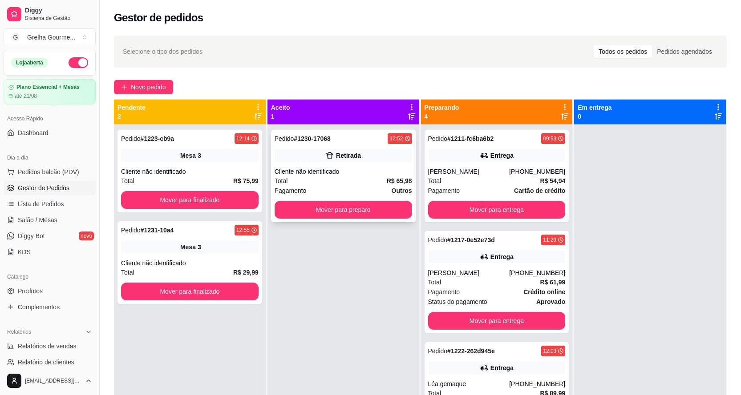
click at [394, 184] on strong "R$ 65,98" at bounding box center [399, 181] width 25 height 7
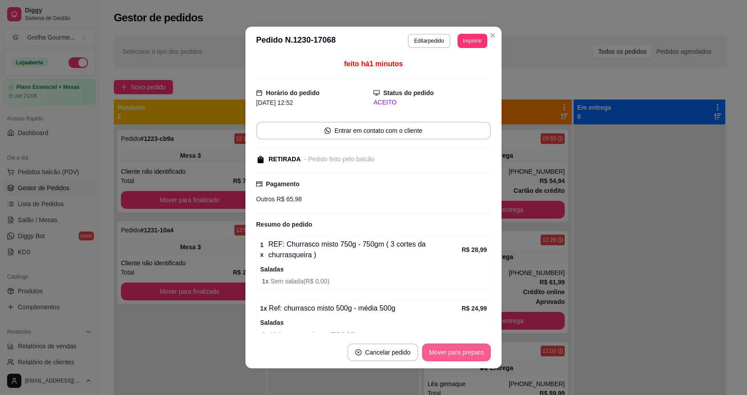
click at [454, 354] on button "Mover para preparo" at bounding box center [456, 353] width 69 height 18
click at [454, 352] on div "Mover para preparo" at bounding box center [450, 353] width 81 height 18
click at [454, 352] on button "Mover para retirada disponível" at bounding box center [441, 352] width 95 height 17
click at [455, 352] on div "Mover para retirada disponível" at bounding box center [442, 353] width 98 height 18
click at [455, 352] on div "Mover para retirada disponível" at bounding box center [435, 353] width 111 height 18
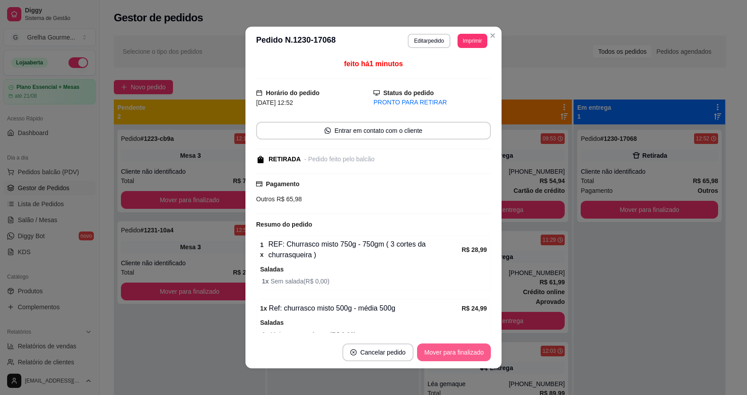
click at [455, 352] on button "Mover para finalizado" at bounding box center [454, 353] width 74 height 18
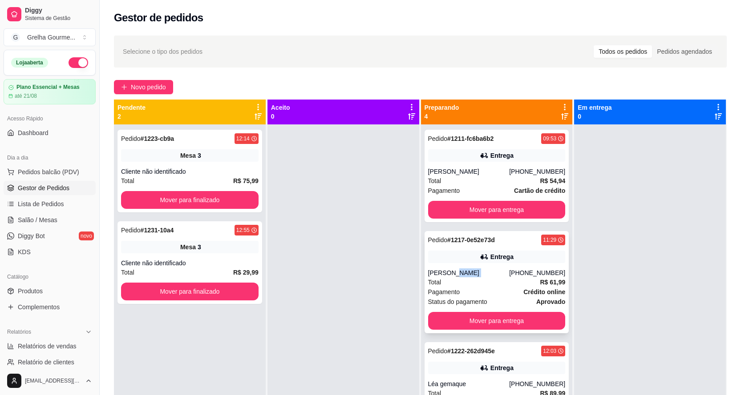
click at [507, 278] on div "[PERSON_NAME] [PHONE_NUMBER]" at bounding box center [496, 273] width 137 height 9
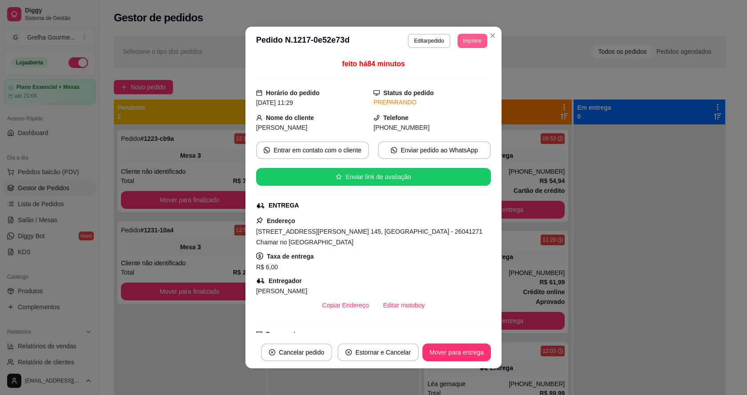
click at [461, 44] on button "Imprimir" at bounding box center [473, 41] width 30 height 14
click at [455, 94] on button "IMPRESSORA" at bounding box center [453, 90] width 65 height 14
click at [465, 40] on button "Imprimir" at bounding box center [472, 41] width 29 height 14
click at [447, 90] on button "IMPRESSORA" at bounding box center [454, 90] width 62 height 14
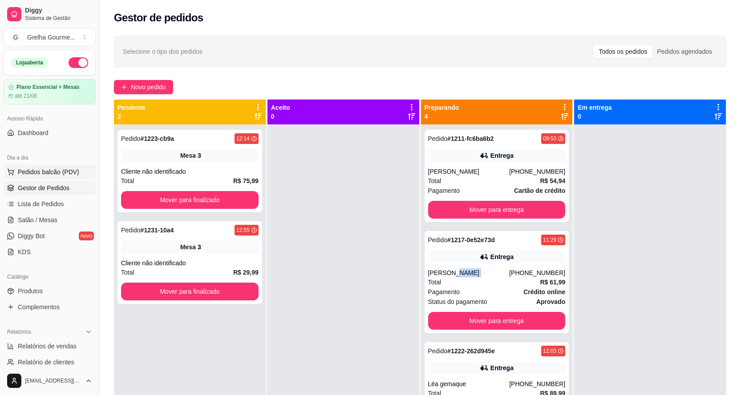
click at [61, 173] on span "Pedidos balcão (PDV)" at bounding box center [48, 172] width 61 height 9
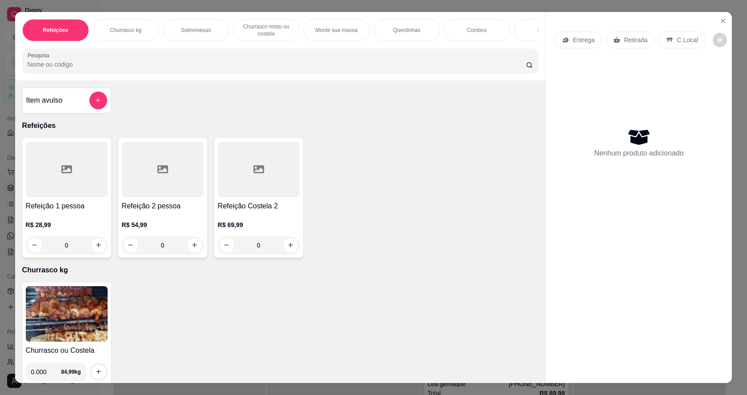
click at [75, 109] on div "Item avulso" at bounding box center [66, 101] width 81 height 18
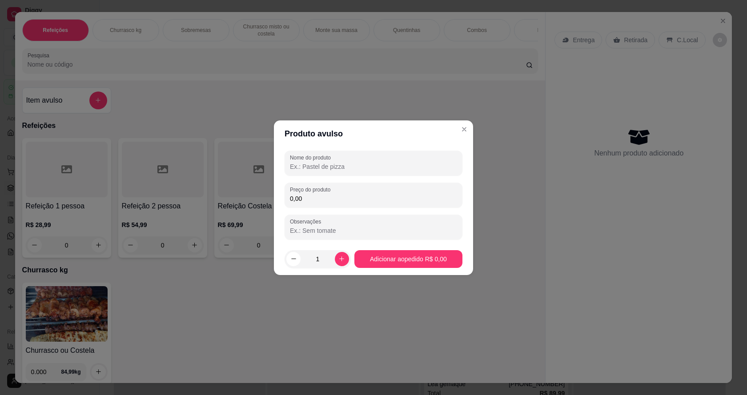
click at [372, 163] on input "Nome do produto" at bounding box center [373, 166] width 167 height 9
type input "galeto"
click at [397, 205] on div "Preço do produto 0,00" at bounding box center [374, 195] width 178 height 25
type input "29,99"
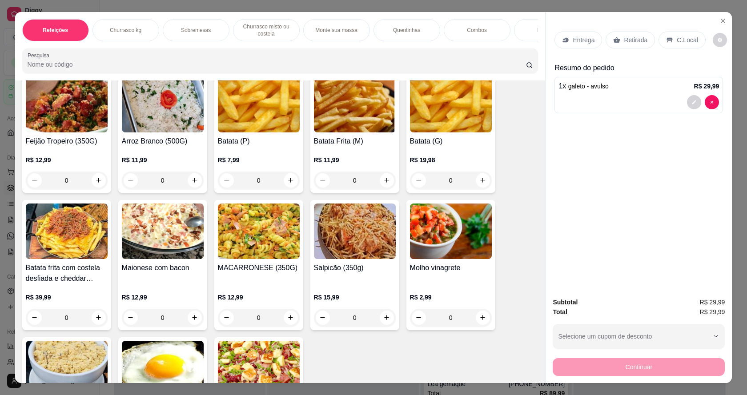
scroll to position [1424, 0]
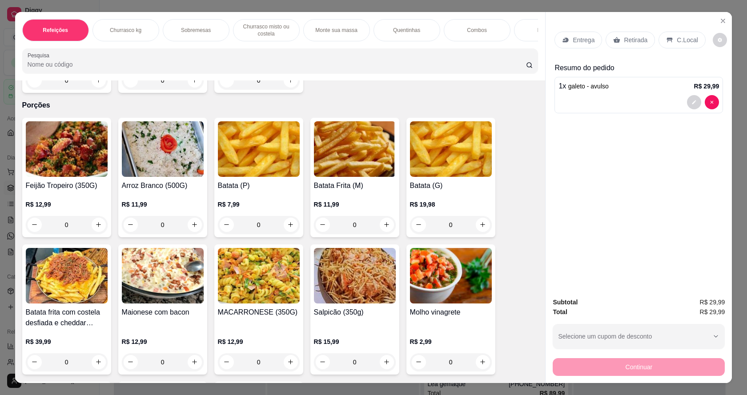
click at [87, 140] on img at bounding box center [67, 149] width 82 height 56
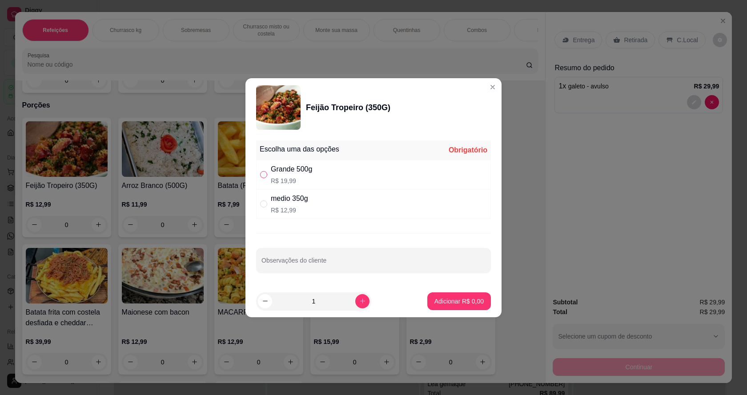
click at [264, 175] on input "" at bounding box center [263, 174] width 7 height 7
radio input "true"
click at [462, 303] on p "Adicionar R$ 19,99" at bounding box center [458, 301] width 52 height 8
type input "1"
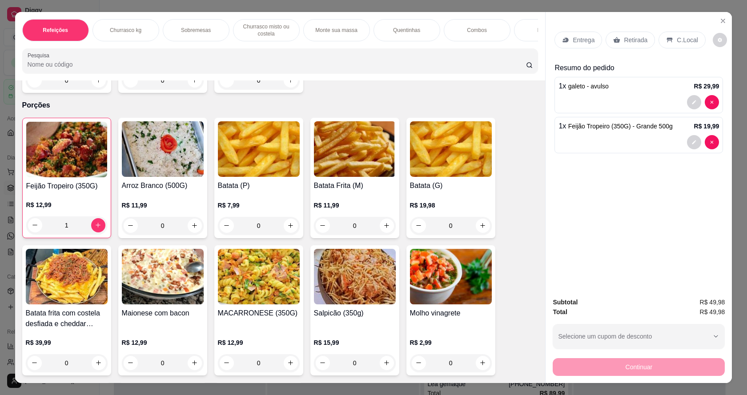
click at [625, 36] on p "Retirada" at bounding box center [636, 40] width 24 height 9
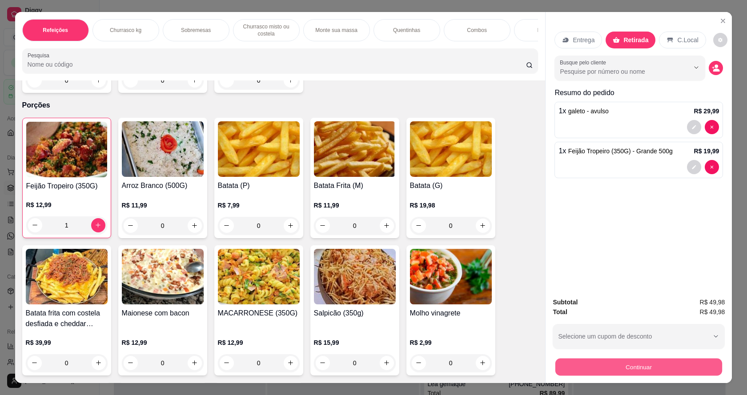
click at [610, 366] on button "Continuar" at bounding box center [639, 367] width 167 height 17
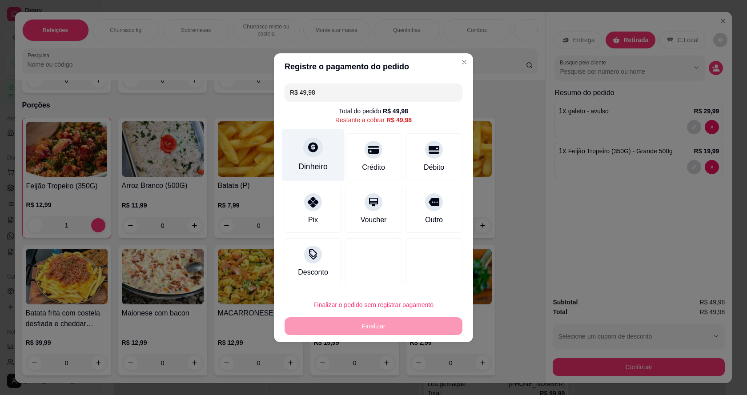
click at [299, 158] on div "Dinheiro" at bounding box center [313, 155] width 63 height 52
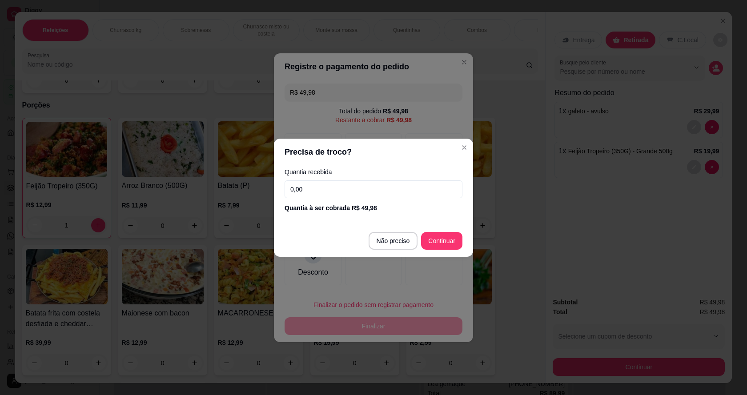
click at [346, 196] on input "0,00" at bounding box center [374, 190] width 178 height 18
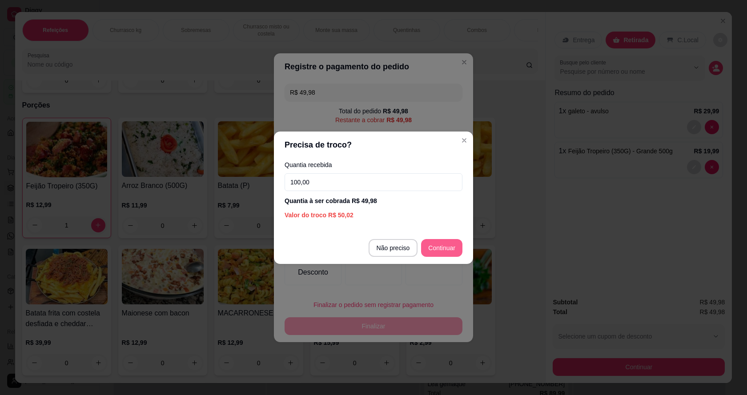
type input "100,00"
type input "R$ 0,00"
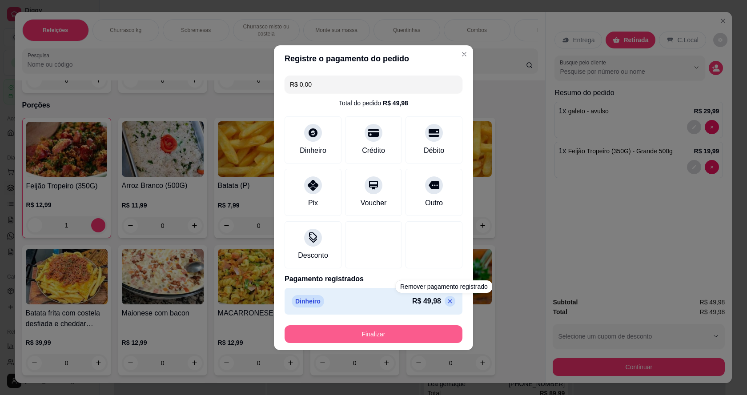
click at [427, 332] on button "Finalizar" at bounding box center [374, 335] width 178 height 18
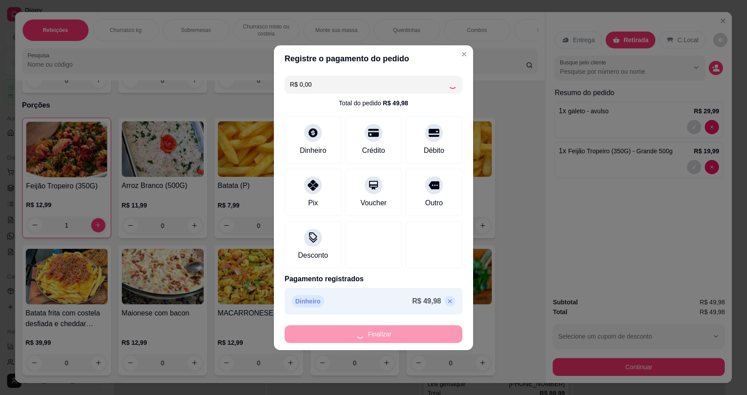
type input "0"
type input "-R$ 49,98"
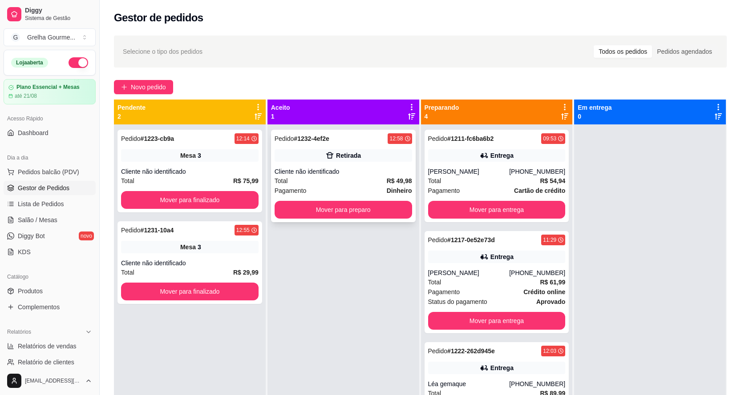
click at [312, 179] on div "Total R$ 49,98" at bounding box center [342, 181] width 137 height 10
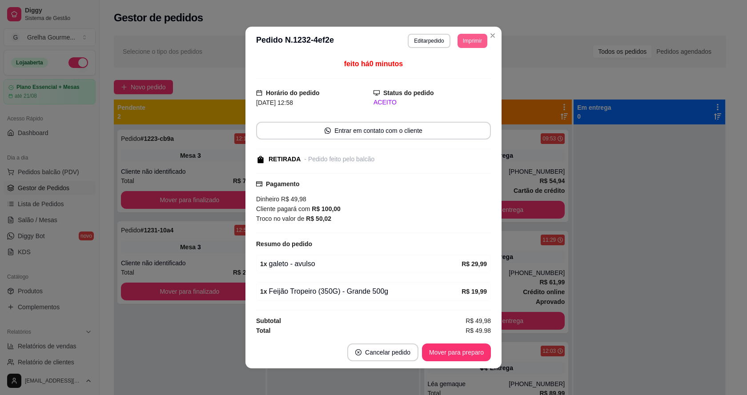
click at [468, 37] on button "Imprimir" at bounding box center [473, 41] width 30 height 14
click at [444, 86] on button "IMPRESSORA" at bounding box center [454, 90] width 62 height 14
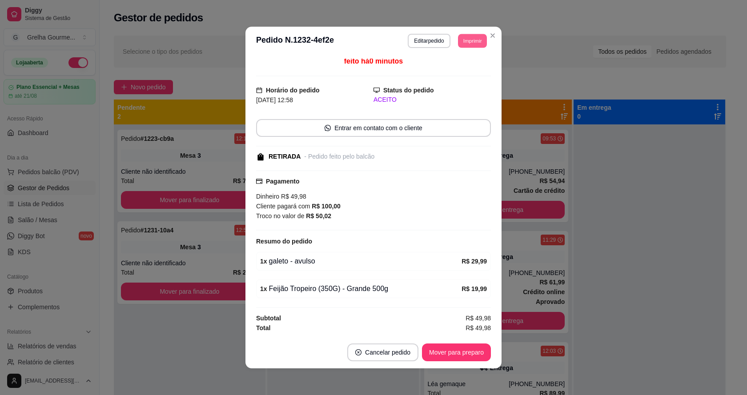
click at [464, 43] on button "Imprimir" at bounding box center [472, 41] width 29 height 14
click at [448, 88] on button "IMPRESSORA" at bounding box center [454, 90] width 62 height 14
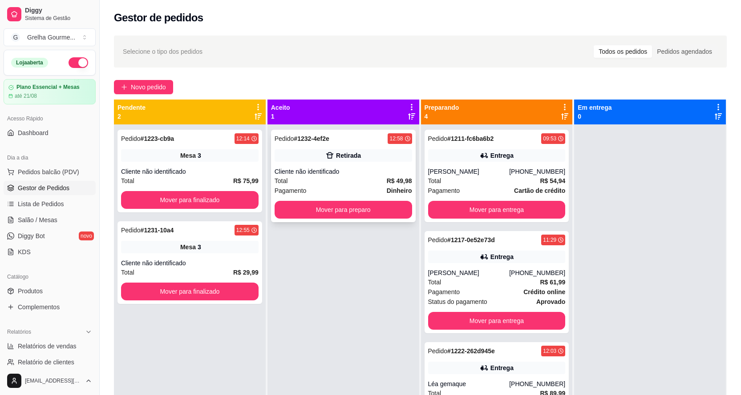
click at [355, 173] on div "Cliente não identificado" at bounding box center [342, 171] width 137 height 9
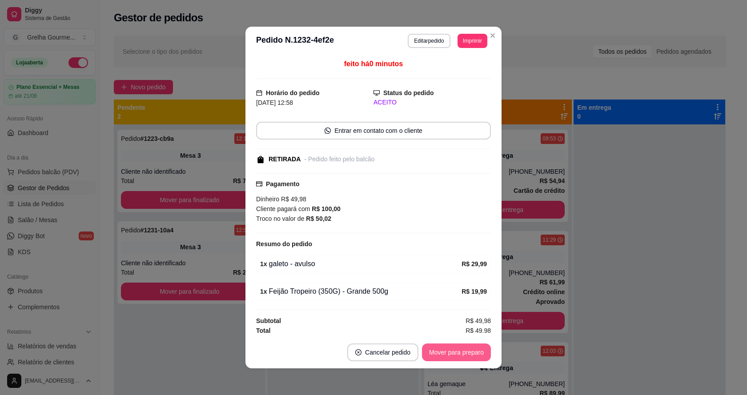
click at [443, 356] on button "Mover para preparo" at bounding box center [456, 353] width 69 height 18
click at [442, 355] on div "Mover para preparo" at bounding box center [450, 353] width 81 height 18
click at [441, 355] on button "Mover para retirada disponível" at bounding box center [442, 353] width 98 height 18
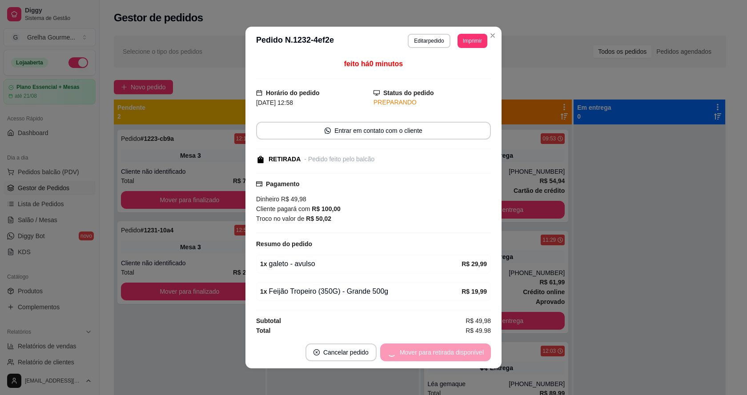
click at [441, 355] on div "Mover para retirada disponível" at bounding box center [435, 353] width 111 height 18
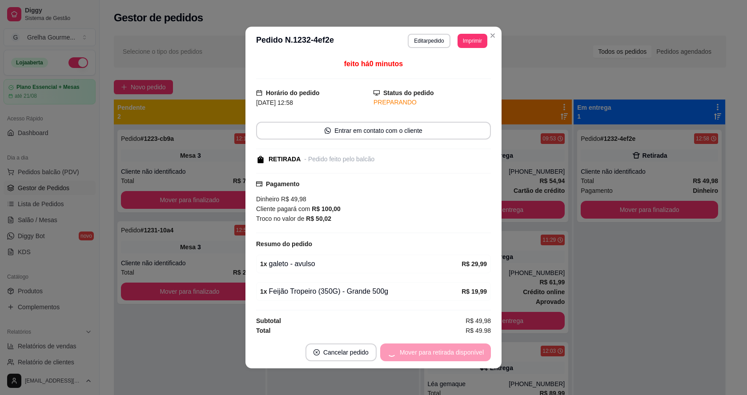
click at [440, 355] on div "Mover para retirada disponível" at bounding box center [435, 353] width 111 height 18
click at [440, 355] on button "Mover para finalizado" at bounding box center [455, 352] width 72 height 17
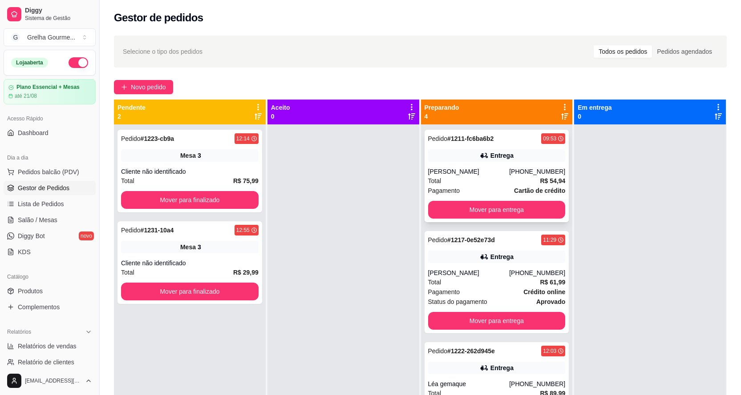
click at [465, 186] on div "Total R$ 54,94" at bounding box center [496, 181] width 137 height 10
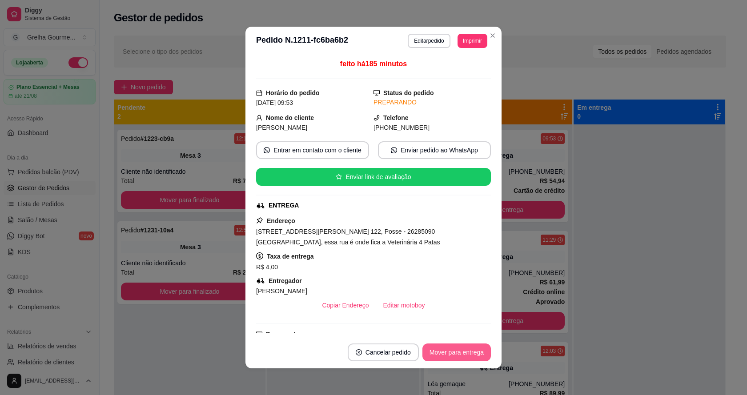
click at [432, 355] on button "Mover para entrega" at bounding box center [457, 353] width 69 height 18
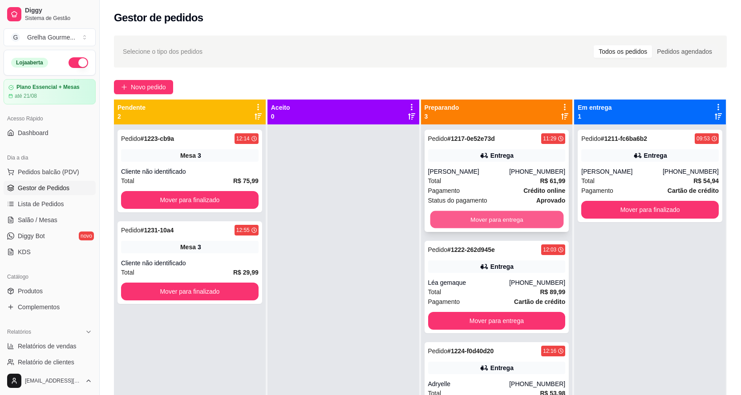
click at [482, 219] on button "Mover para entrega" at bounding box center [496, 219] width 133 height 17
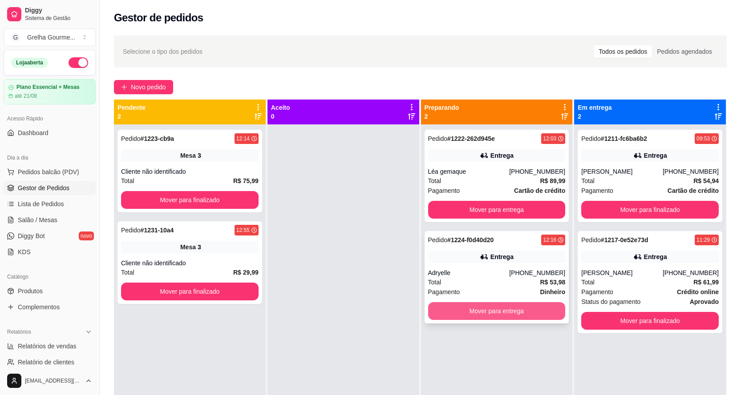
click at [477, 307] on button "Mover para entrega" at bounding box center [496, 312] width 137 height 18
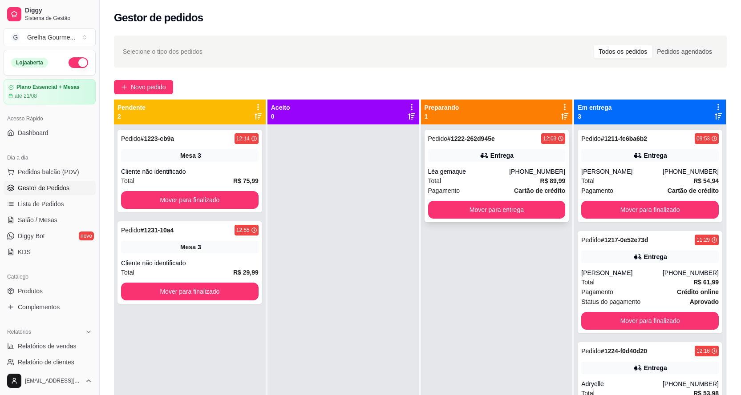
click at [466, 175] on div "Léa gemaque" at bounding box center [468, 171] width 81 height 9
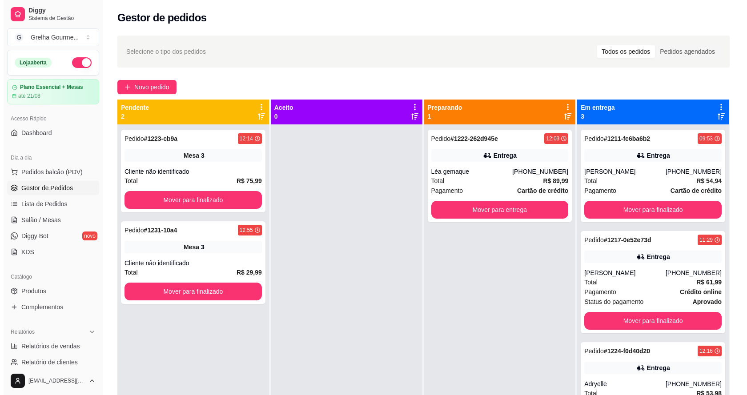
scroll to position [25, 0]
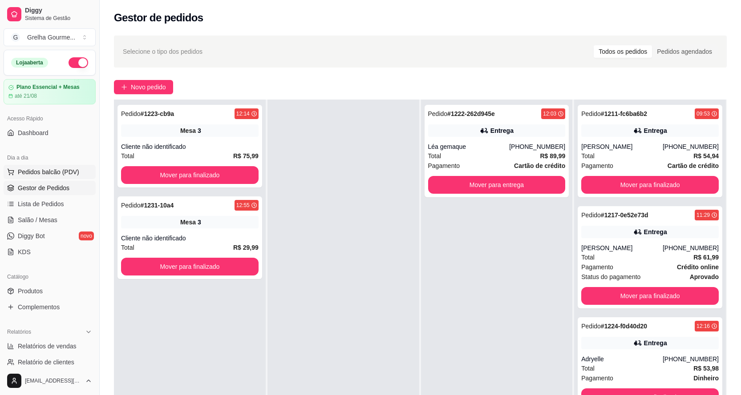
click at [54, 175] on span "Pedidos balcão (PDV)" at bounding box center [48, 172] width 61 height 9
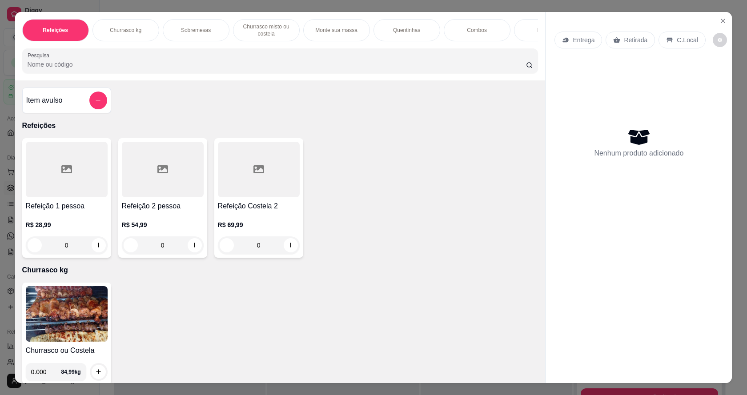
click at [75, 107] on div "Item avulso" at bounding box center [66, 101] width 81 height 18
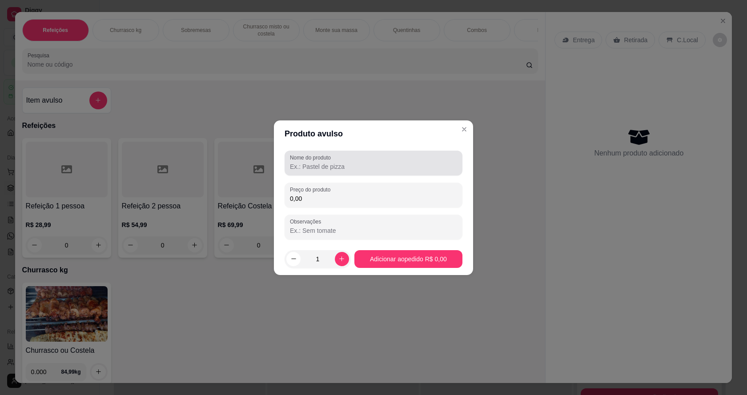
click at [376, 173] on div "Nome do produto" at bounding box center [374, 163] width 178 height 25
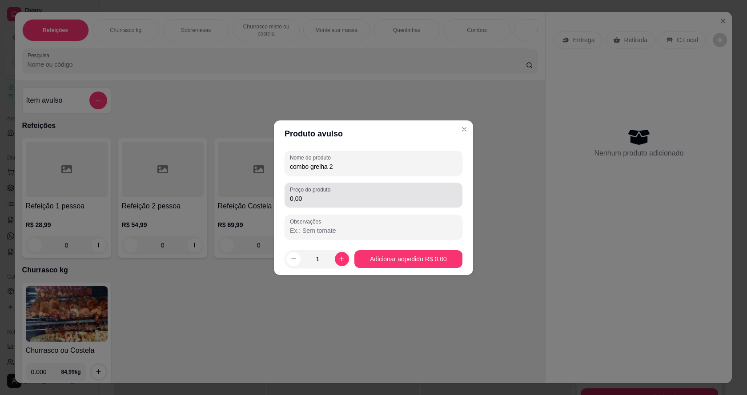
type input "combo grelha 2"
click at [312, 206] on div "Preço do produto 0,00" at bounding box center [374, 195] width 178 height 25
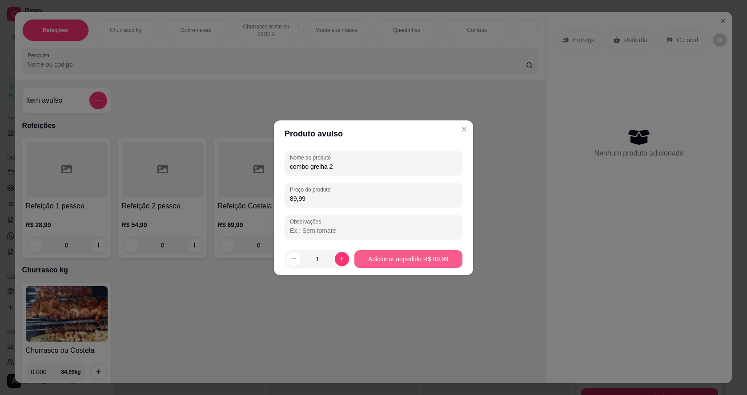
type input "89,99"
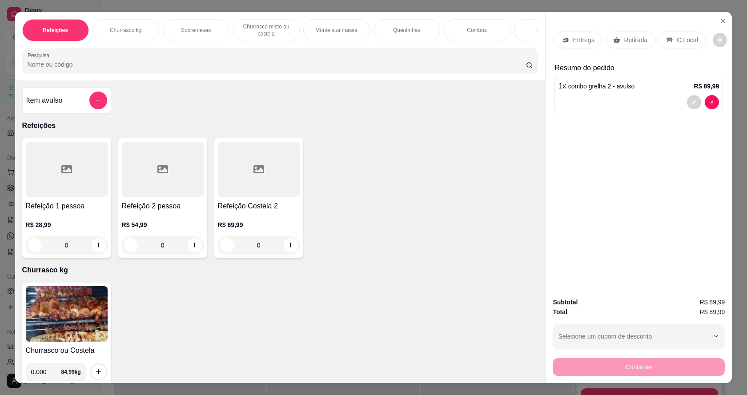
click at [631, 40] on p "Retirada" at bounding box center [636, 40] width 24 height 9
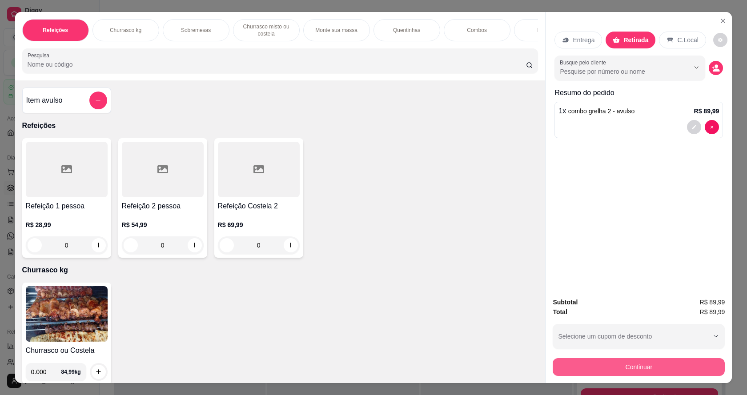
click at [633, 361] on button "Continuar" at bounding box center [639, 368] width 172 height 18
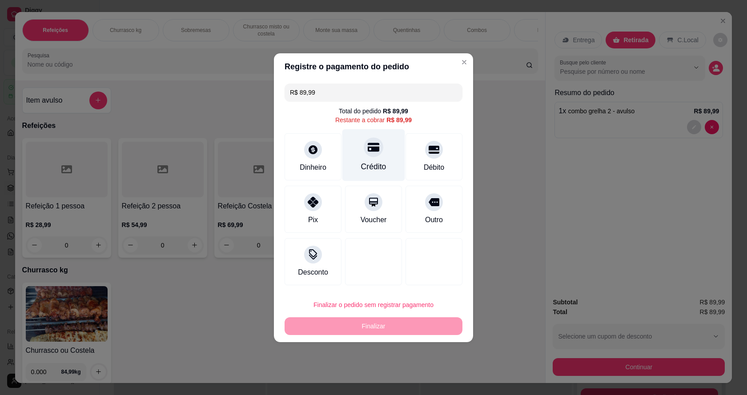
click at [356, 153] on div "Crédito" at bounding box center [374, 155] width 63 height 52
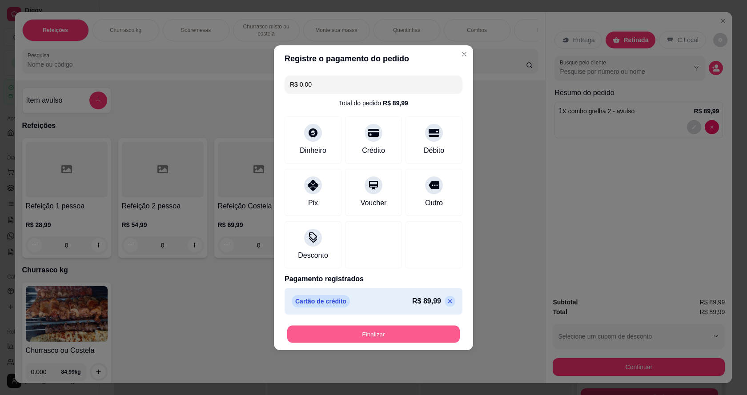
click at [403, 333] on button "Finalizar" at bounding box center [373, 334] width 173 height 17
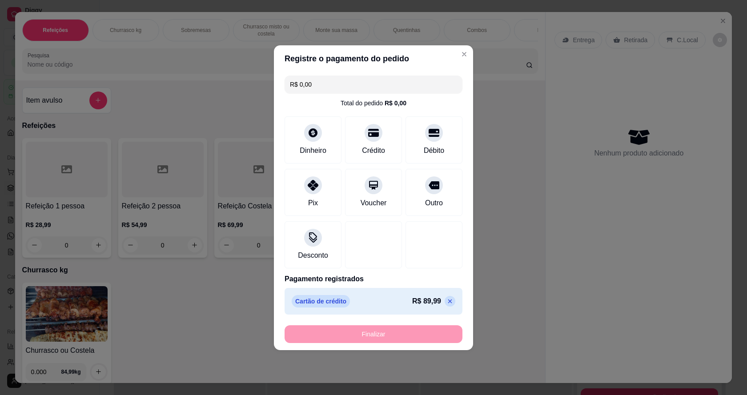
type input "-R$ 89,99"
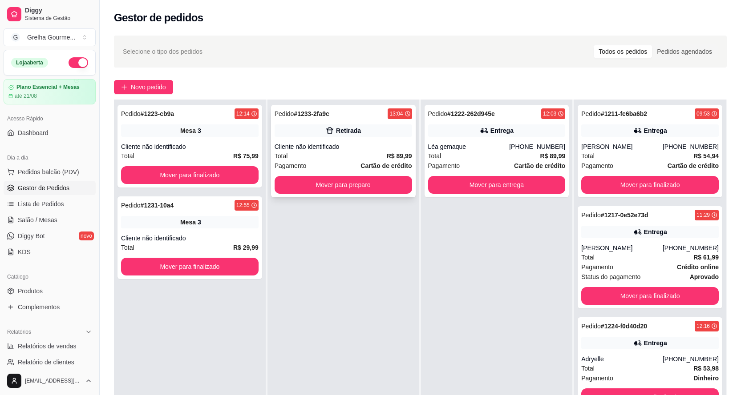
click at [350, 151] on div "Cliente não identificado" at bounding box center [342, 146] width 137 height 9
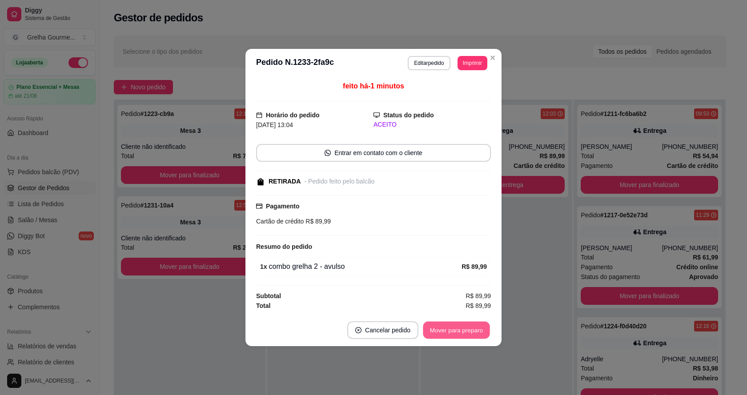
click at [445, 323] on button "Mover para preparo" at bounding box center [456, 330] width 67 height 17
click at [445, 323] on div "Mover para preparo" at bounding box center [456, 331] width 69 height 18
click at [445, 323] on div "Mover para preparo" at bounding box center [450, 331] width 81 height 18
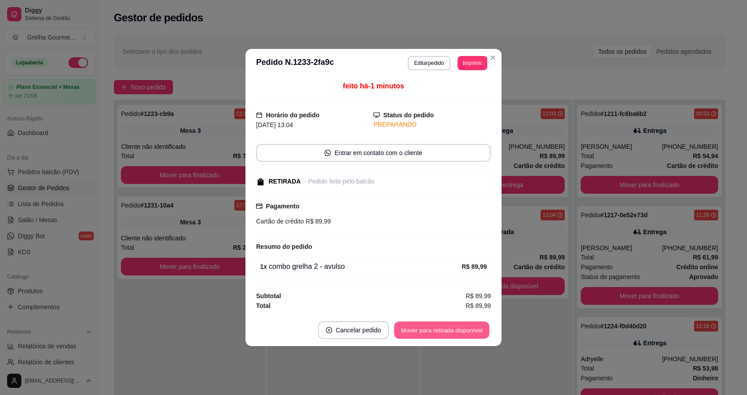
click at [445, 323] on button "Mover para retirada disponível" at bounding box center [441, 330] width 95 height 17
click at [445, 324] on div "Mover para retirada disponível" at bounding box center [435, 331] width 111 height 18
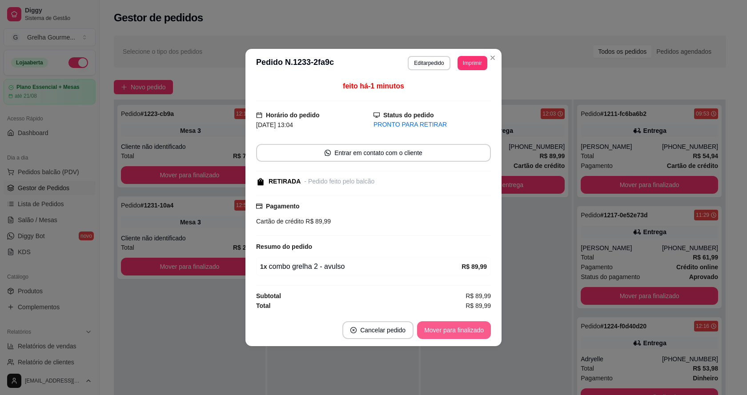
click at [446, 326] on button "Mover para finalizado" at bounding box center [454, 331] width 74 height 18
click at [446, 326] on div "Mover para finalizado" at bounding box center [448, 331] width 86 height 18
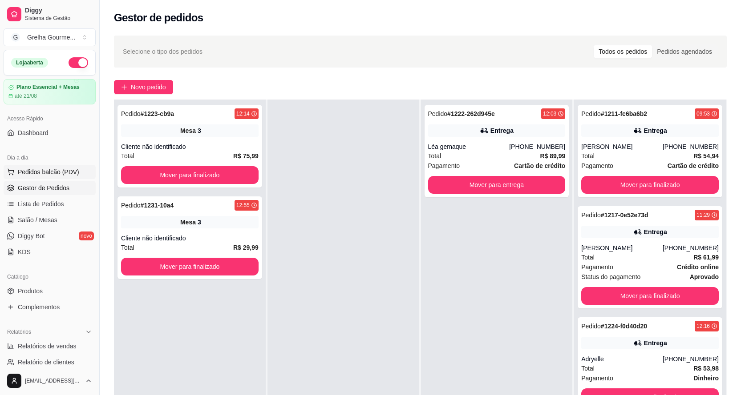
click at [36, 170] on span "Pedidos balcão (PDV)" at bounding box center [48, 172] width 61 height 9
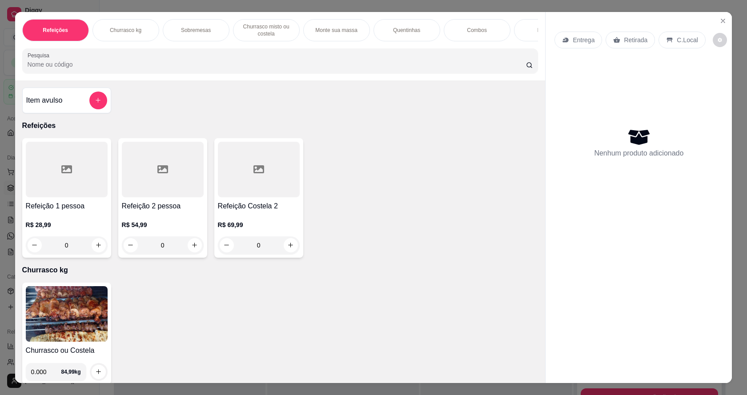
click at [68, 314] on img at bounding box center [67, 315] width 82 height 56
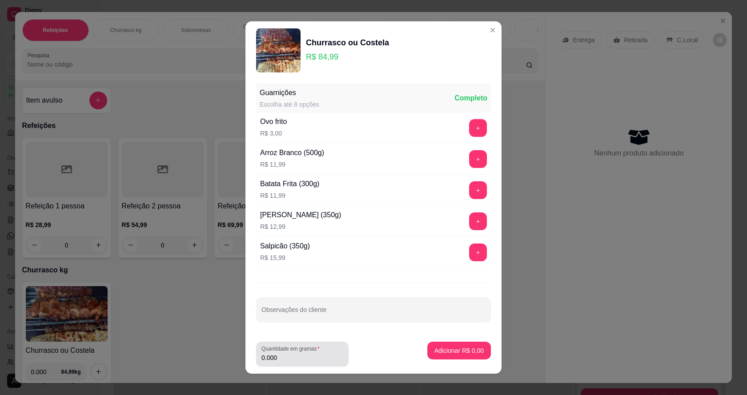
click at [306, 363] on input "0.000" at bounding box center [303, 358] width 82 height 9
type input "0.462"
click at [436, 353] on p "Adicionar R$ 39,27" at bounding box center [458, 351] width 52 height 8
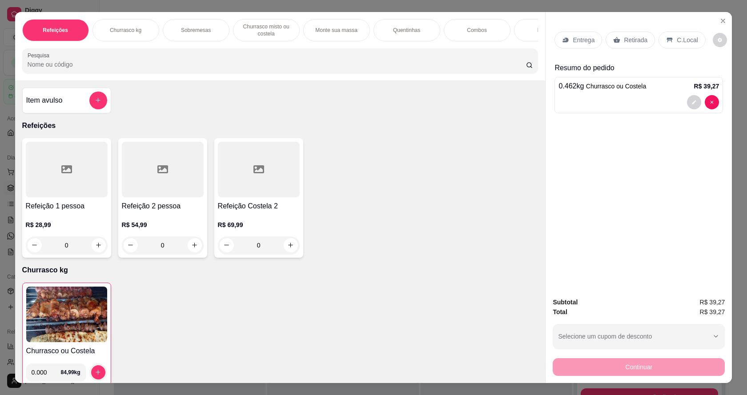
click at [49, 313] on img at bounding box center [66, 315] width 81 height 56
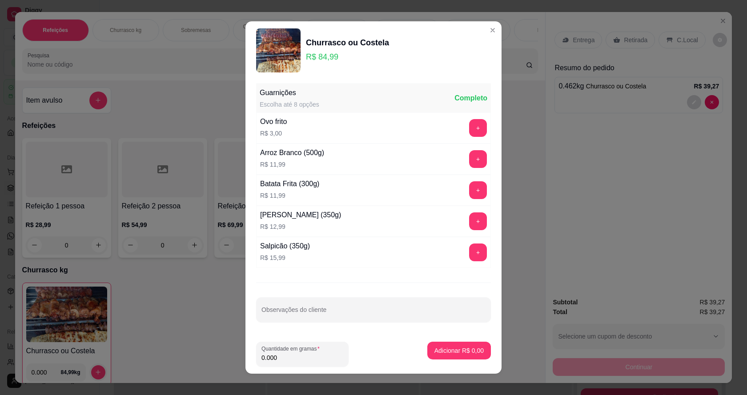
click at [279, 361] on input "0.000" at bounding box center [303, 358] width 82 height 9
type input "0.332"
click at [452, 352] on p "Adicionar R$ 28,22" at bounding box center [457, 351] width 53 height 9
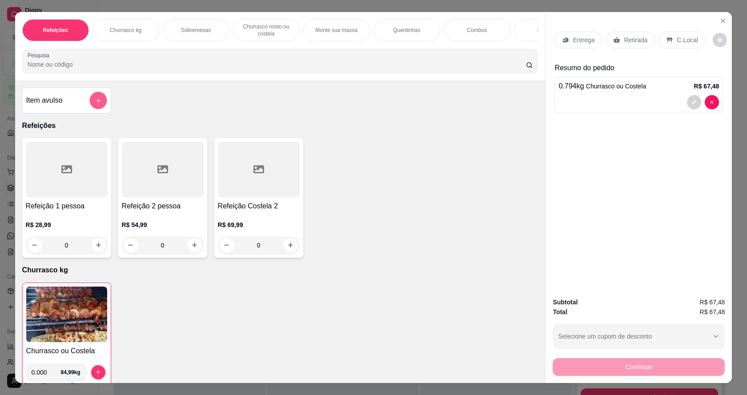
click at [102, 109] on button "add-separate-item" at bounding box center [97, 100] width 17 height 17
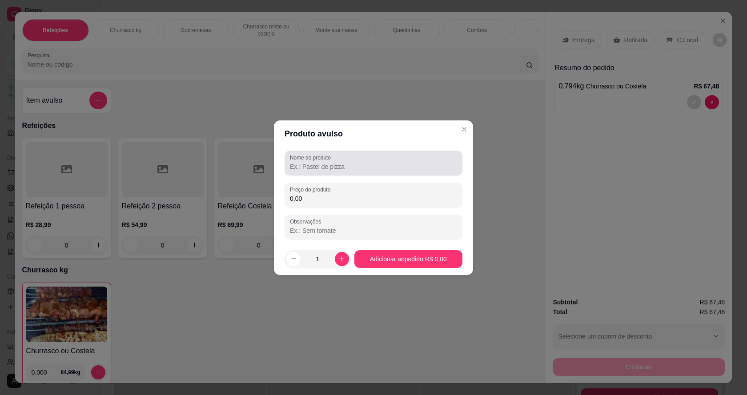
click at [307, 160] on label "Nome do produto" at bounding box center [312, 158] width 44 height 8
click at [307, 162] on input "Nome do produto" at bounding box center [373, 166] width 167 height 9
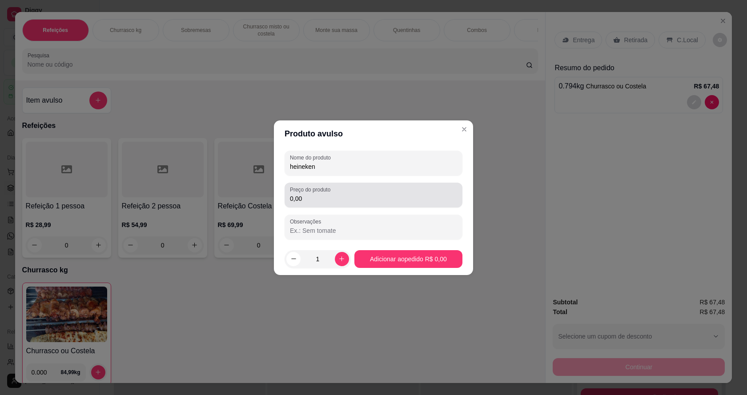
type input "heineken"
click at [320, 201] on input "0,00" at bounding box center [373, 198] width 167 height 9
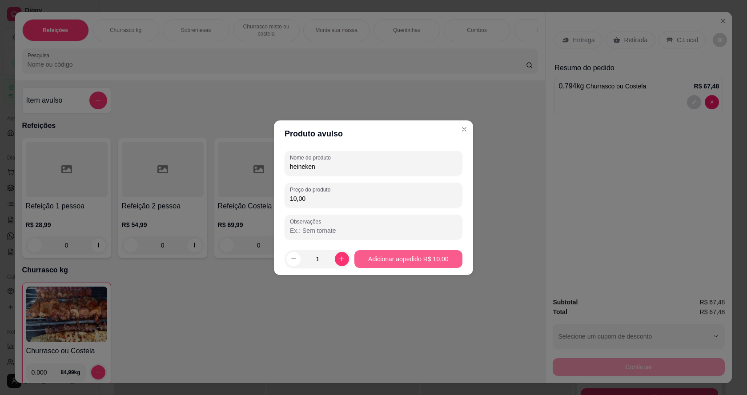
type input "10,00"
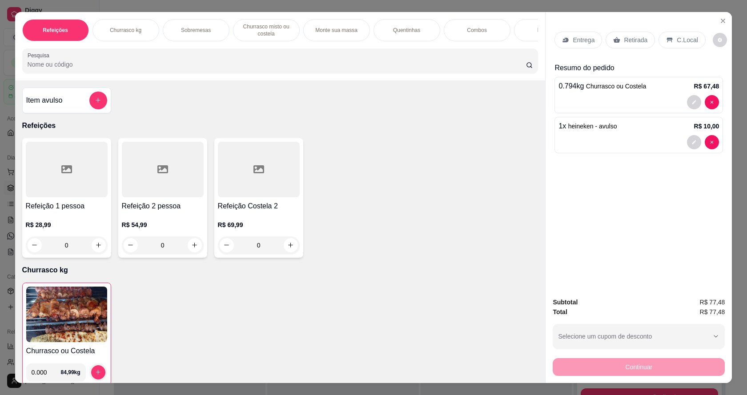
click at [624, 41] on p "Retirada" at bounding box center [636, 40] width 24 height 9
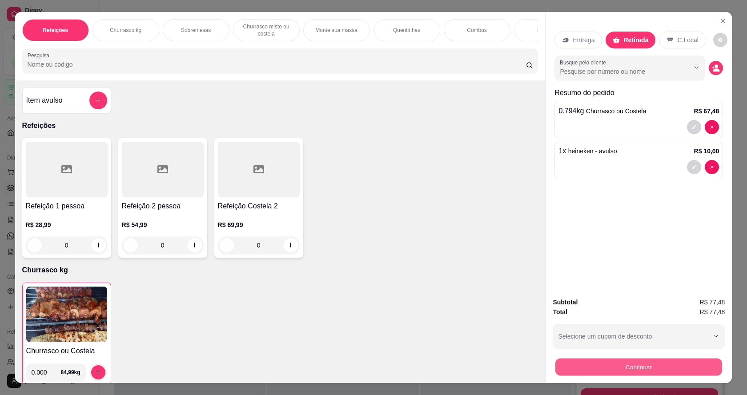
click at [609, 366] on button "Continuar" at bounding box center [639, 367] width 167 height 17
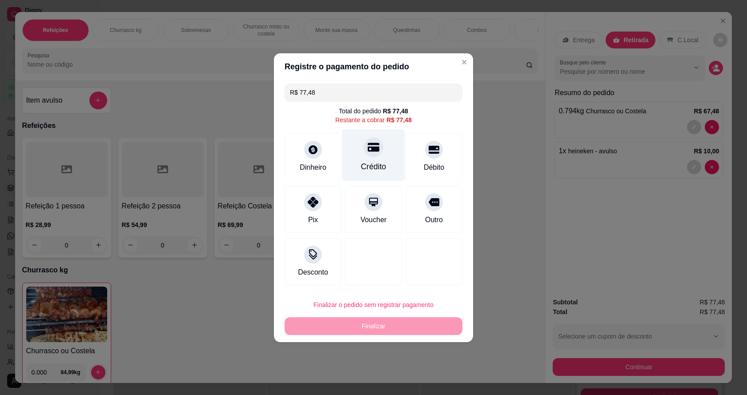
click at [379, 157] on div "Crédito" at bounding box center [374, 155] width 63 height 52
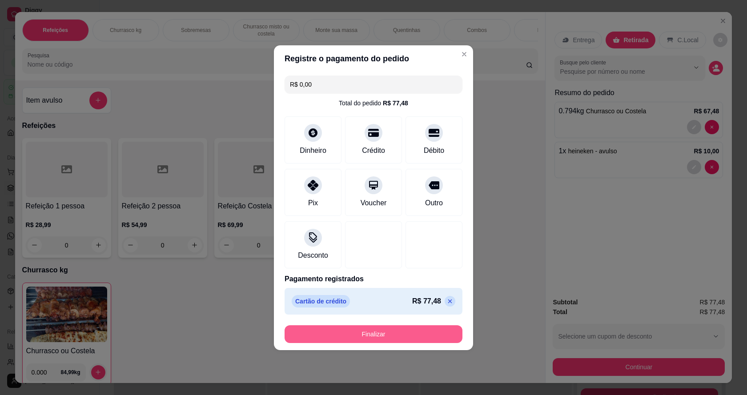
click at [424, 339] on button "Finalizar" at bounding box center [374, 335] width 178 height 18
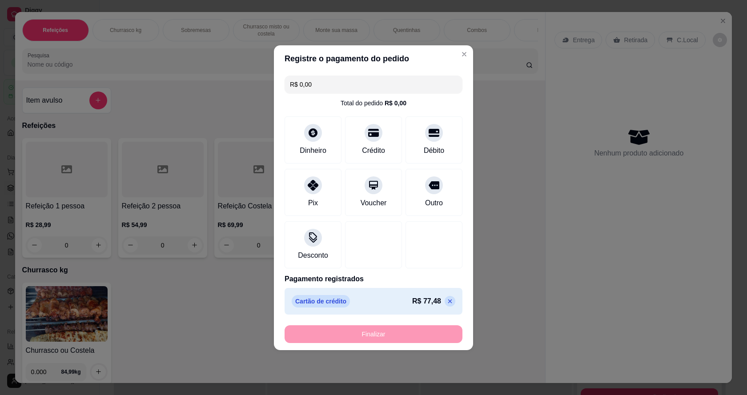
type input "-R$ 77,48"
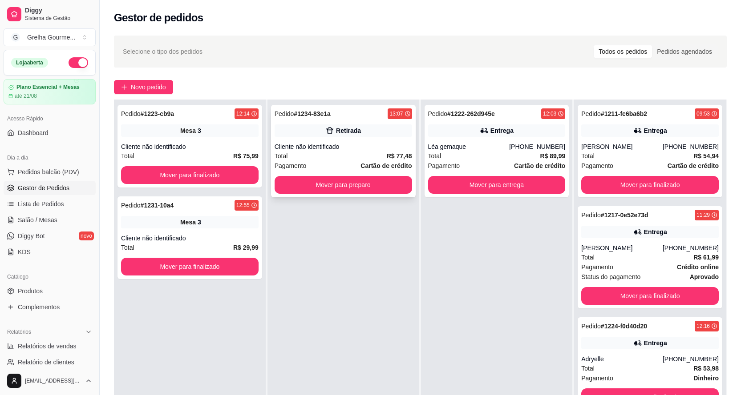
click at [347, 131] on div "Retirada" at bounding box center [348, 130] width 25 height 9
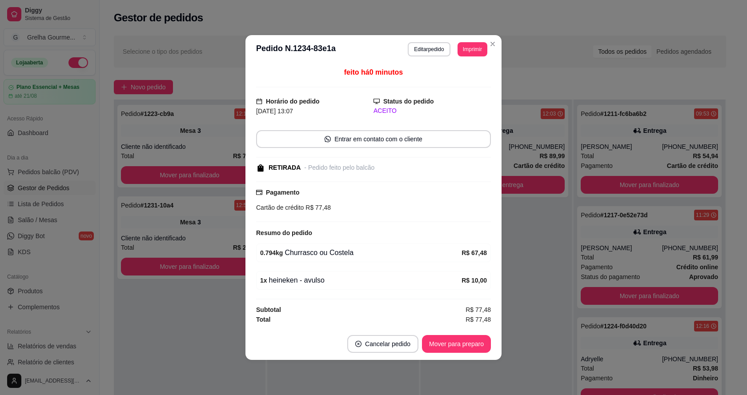
click at [453, 354] on footer "Cancelar pedido Mover para preparo" at bounding box center [374, 344] width 256 height 32
click at [452, 348] on button "Mover para preparo" at bounding box center [456, 344] width 67 height 17
click at [452, 348] on div "Mover para preparo" at bounding box center [450, 344] width 81 height 18
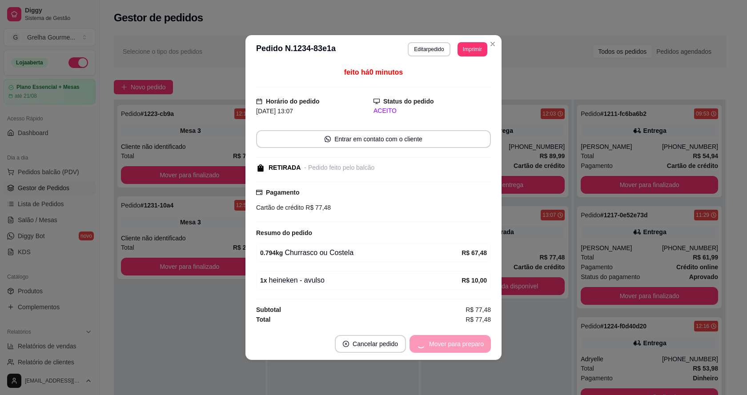
click at [452, 348] on div "Mover para preparo" at bounding box center [450, 344] width 81 height 18
click at [452, 348] on button "Mover para retirada disponível" at bounding box center [442, 344] width 98 height 18
click at [452, 348] on div "Mover para retirada disponível" at bounding box center [435, 344] width 111 height 18
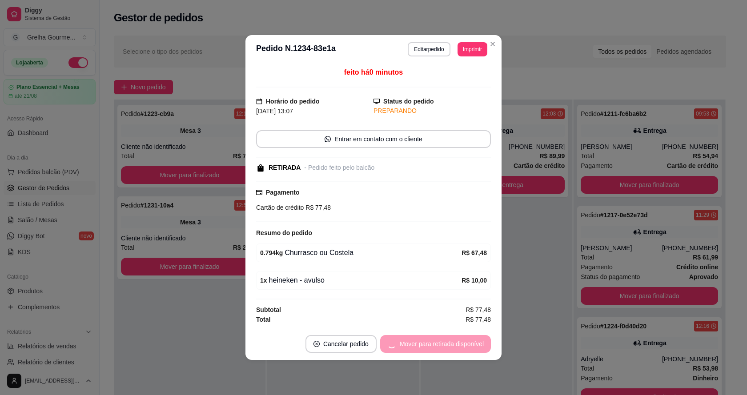
click at [452, 348] on div "Mover para retirada disponível" at bounding box center [435, 344] width 111 height 18
click at [452, 348] on button "Mover para finalizado" at bounding box center [454, 344] width 74 height 18
click at [452, 348] on div "Mover para finalizado" at bounding box center [448, 344] width 86 height 18
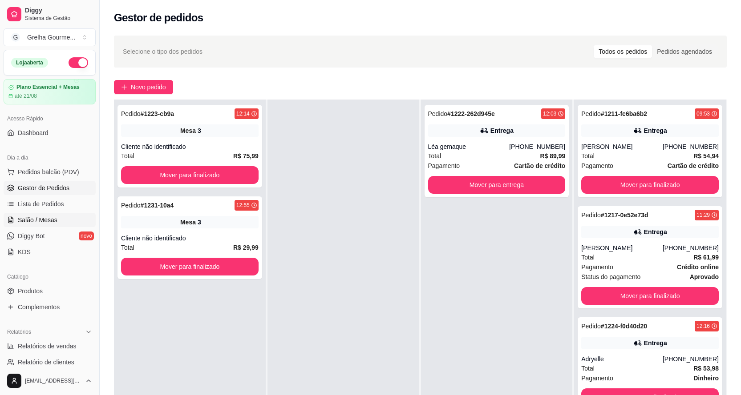
click at [23, 218] on span "Salão / Mesas" at bounding box center [38, 220] width 40 height 9
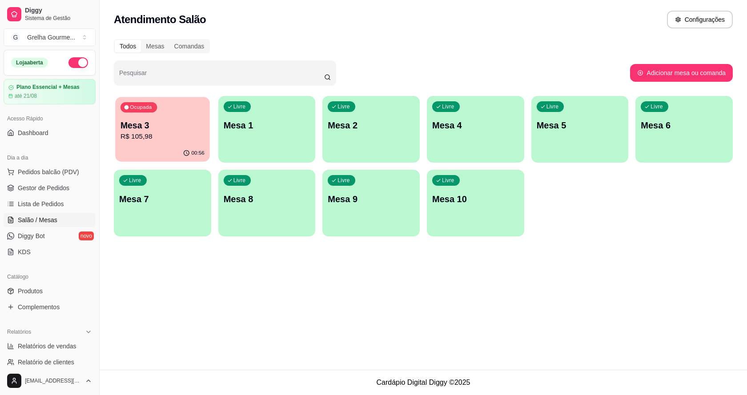
click at [160, 125] on p "Mesa 3" at bounding box center [163, 126] width 84 height 12
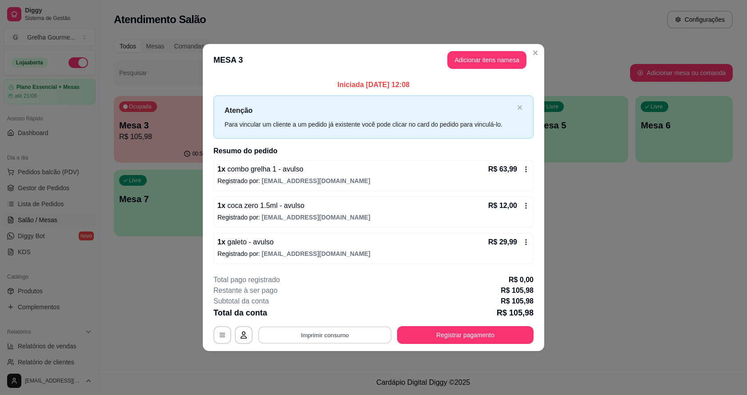
click at [369, 335] on button "Imprimir consumo" at bounding box center [324, 335] width 133 height 17
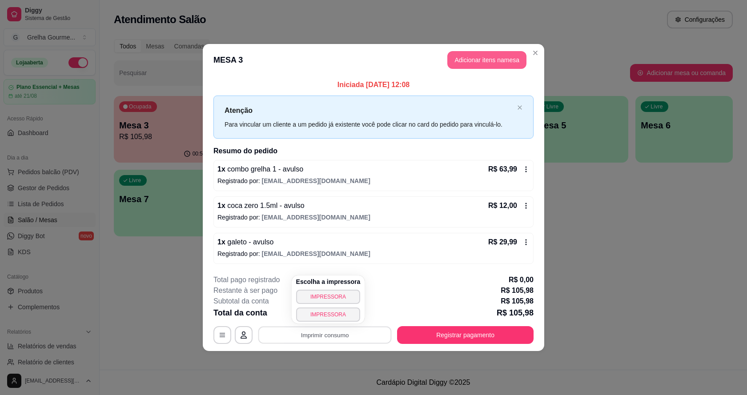
click at [456, 56] on button "Adicionar itens na mesa" at bounding box center [487, 60] width 79 height 18
click at [460, 57] on button "Adicionar itens na mesa" at bounding box center [487, 60] width 77 height 17
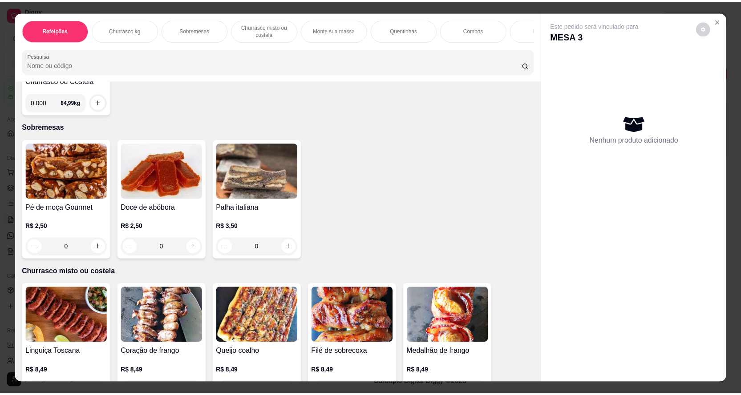
scroll to position [315, 0]
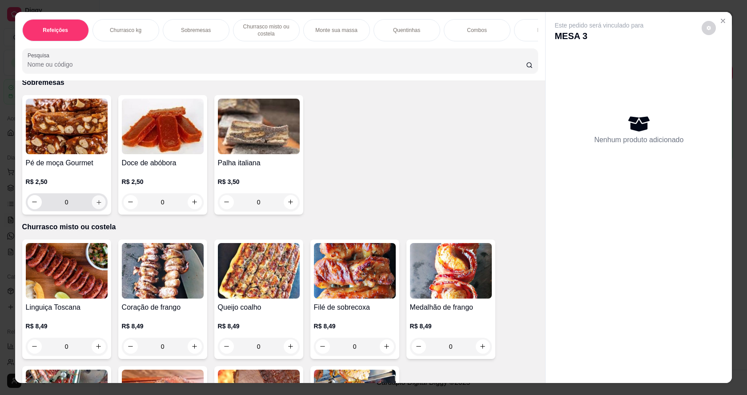
click at [92, 208] on button "increase-product-quantity" at bounding box center [99, 202] width 14 height 14
type input "1"
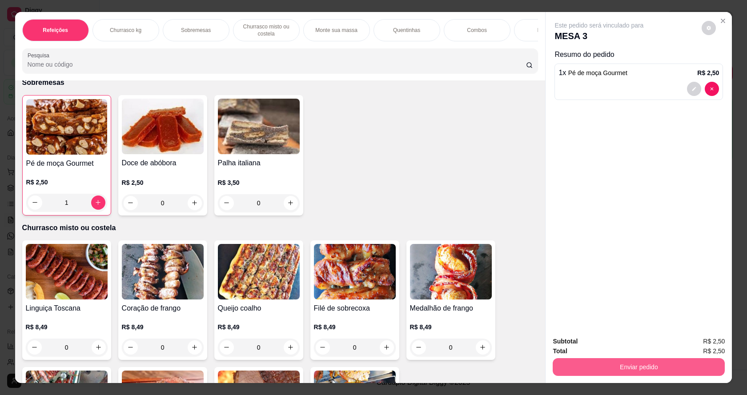
click at [587, 371] on button "Enviar pedido" at bounding box center [639, 368] width 172 height 18
click at [585, 349] on button "Não registrar e enviar pedido" at bounding box center [610, 345] width 93 height 17
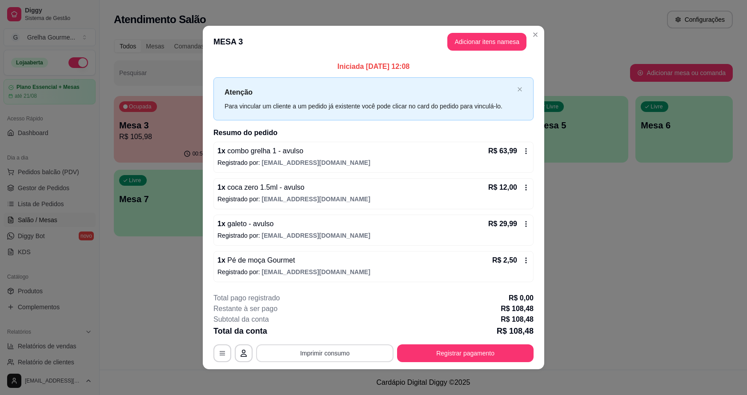
click at [364, 354] on button "Imprimir consumo" at bounding box center [324, 354] width 137 height 18
click at [341, 330] on button "IMPRESSORA" at bounding box center [325, 333] width 65 height 14
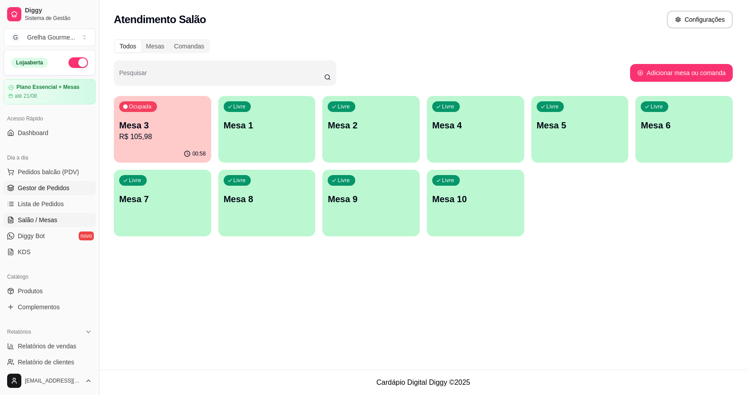
click at [32, 188] on span "Gestor de Pedidos" at bounding box center [44, 188] width 52 height 9
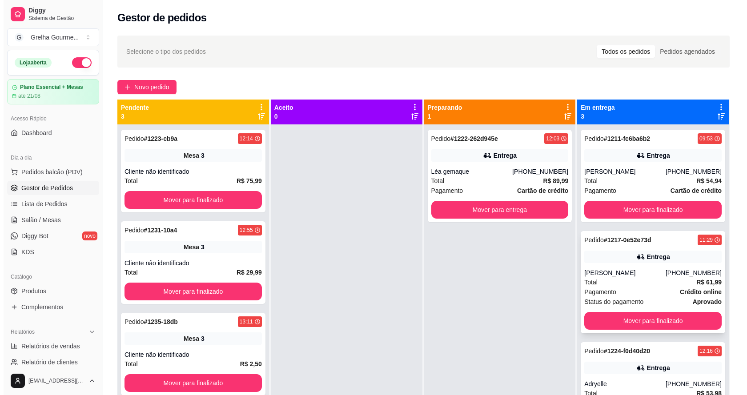
scroll to position [25, 0]
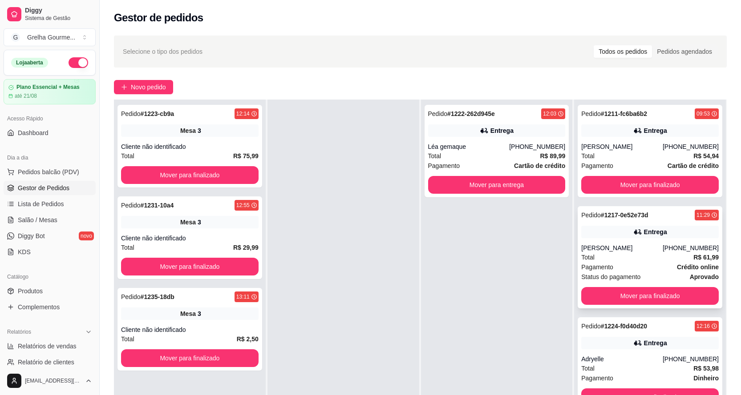
click at [609, 253] on div "[PERSON_NAME]" at bounding box center [621, 248] width 81 height 9
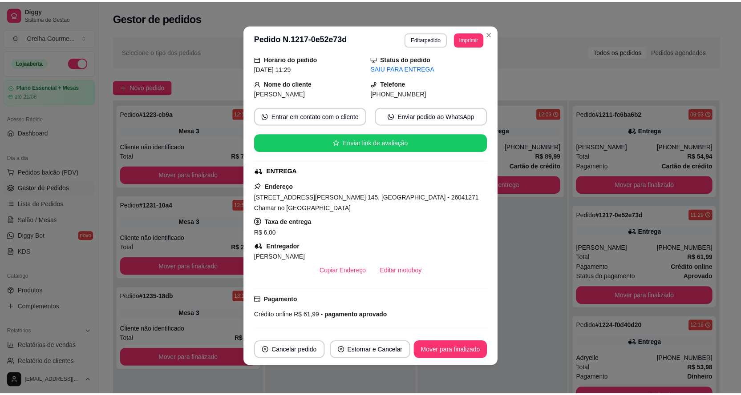
scroll to position [0, 0]
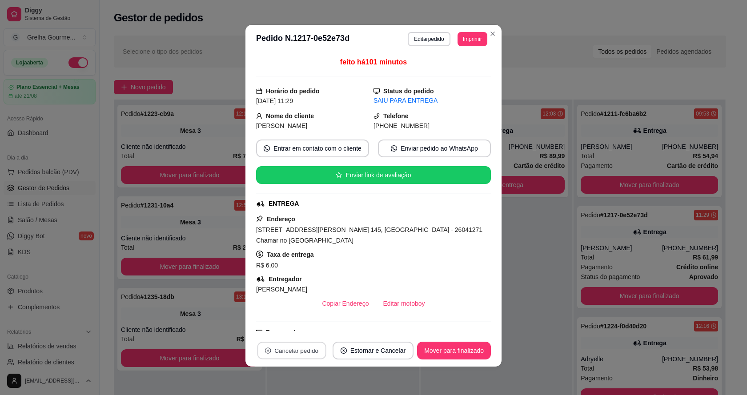
click at [311, 357] on button "Cancelar pedido" at bounding box center [291, 351] width 69 height 17
click at [319, 326] on button "Sim" at bounding box center [318, 328] width 35 height 17
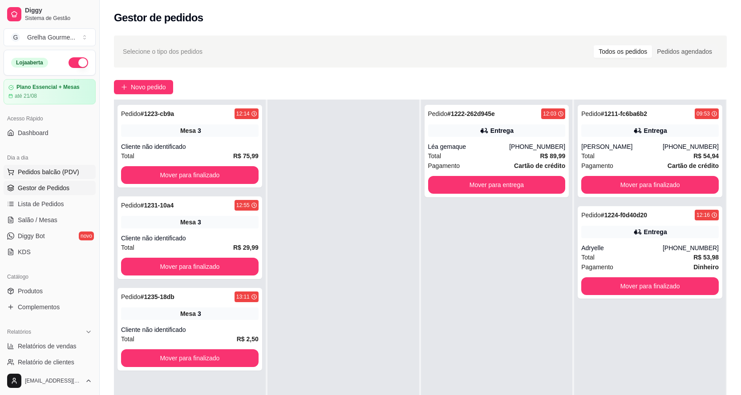
click at [51, 171] on span "Pedidos balcão (PDV)" at bounding box center [48, 172] width 61 height 9
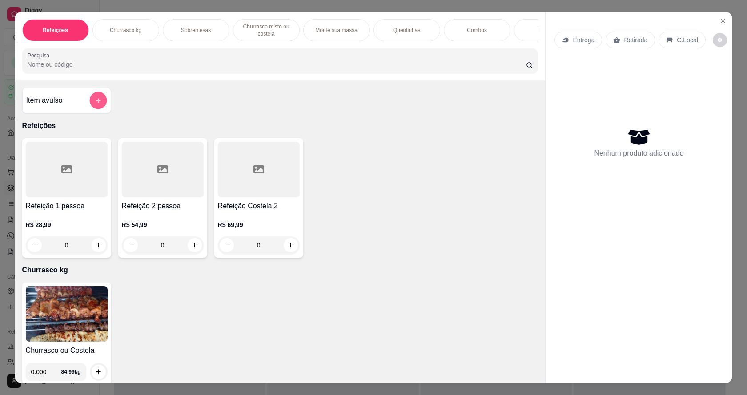
click at [98, 109] on button "add-separate-item" at bounding box center [97, 100] width 17 height 17
click at [73, 309] on img at bounding box center [67, 315] width 82 height 56
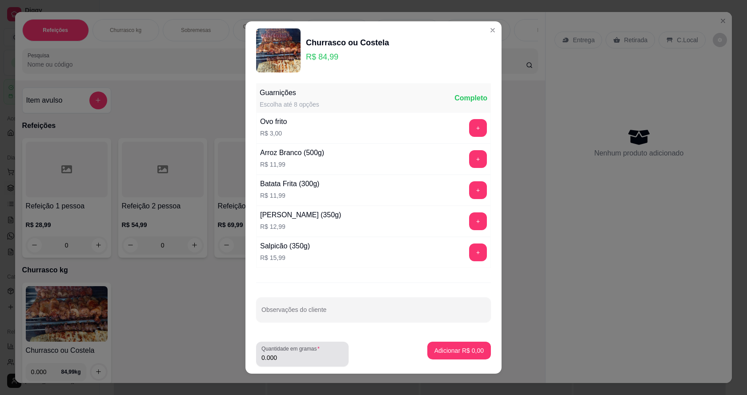
click at [313, 357] on input "0.000" at bounding box center [303, 358] width 82 height 9
type input "0.788"
click at [431, 347] on p "Adicionar R$ 66,97" at bounding box center [457, 351] width 53 height 9
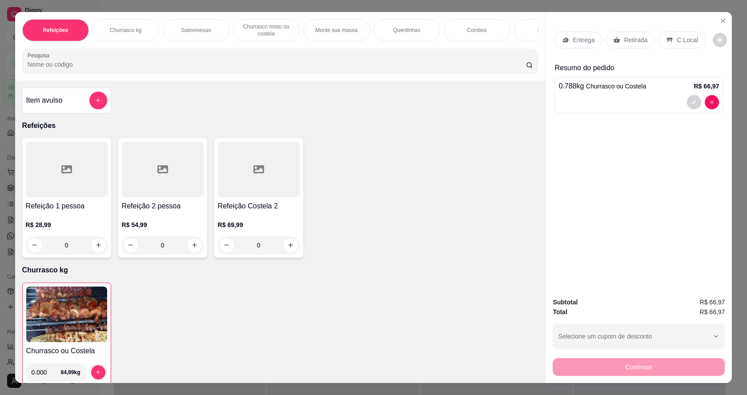
click at [624, 41] on p "Retirada" at bounding box center [636, 40] width 24 height 9
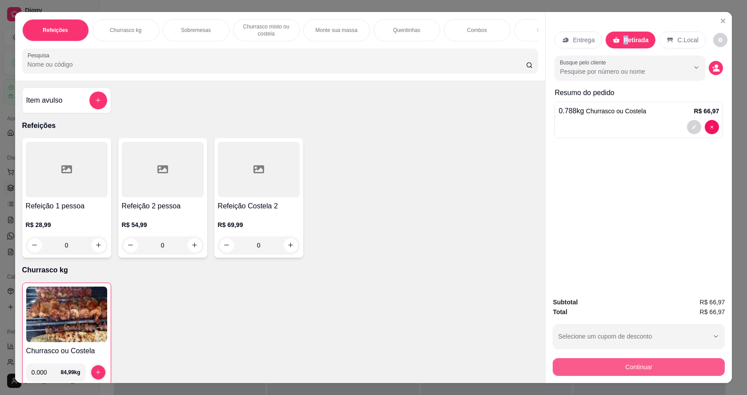
click at [611, 364] on button "Continuar" at bounding box center [639, 368] width 172 height 18
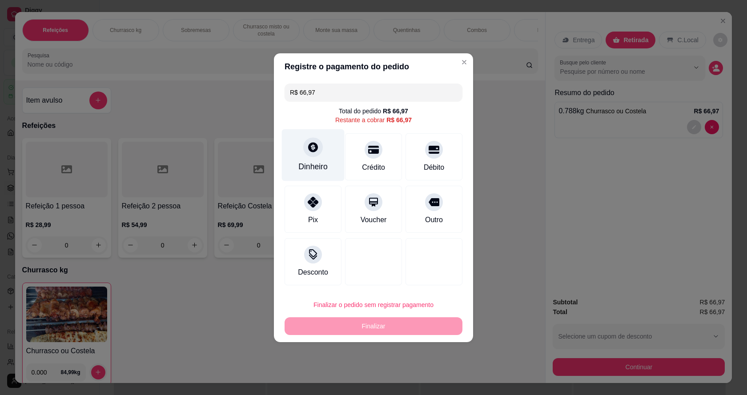
click at [298, 158] on div "Dinheiro" at bounding box center [313, 155] width 63 height 52
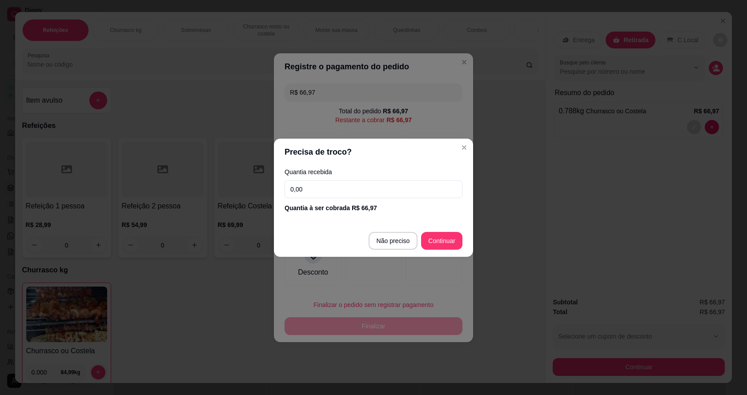
click at [335, 195] on input "0,00" at bounding box center [374, 190] width 178 height 18
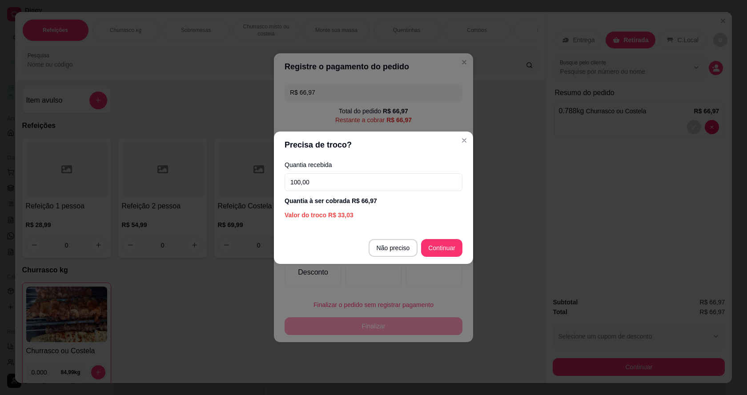
type input "100,00"
drag, startPoint x: 0, startPoint y: 156, endPoint x: 414, endPoint y: 152, distance: 414.2
click at [414, 152] on header "Precisa de troco?" at bounding box center [373, 145] width 199 height 27
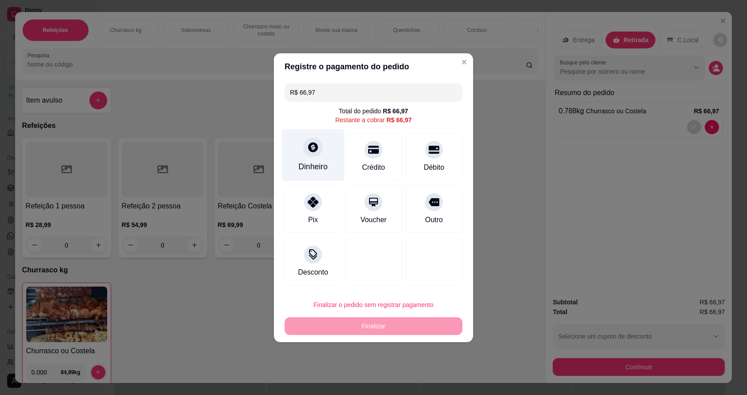
click at [327, 149] on div "Dinheiro" at bounding box center [313, 155] width 63 height 52
click at [312, 152] on icon at bounding box center [313, 147] width 10 height 10
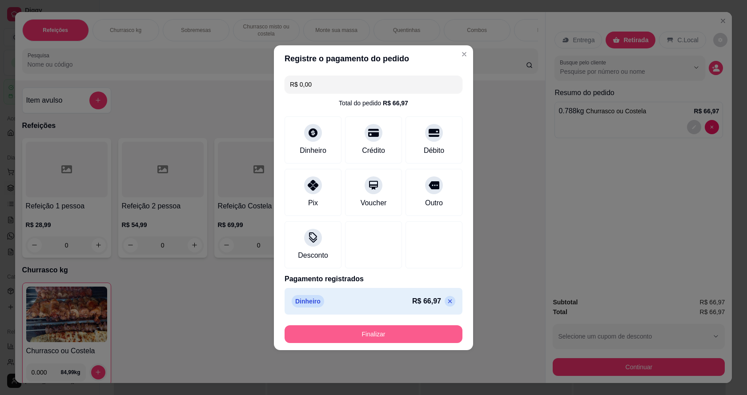
click at [428, 331] on button "Finalizar" at bounding box center [374, 335] width 178 height 18
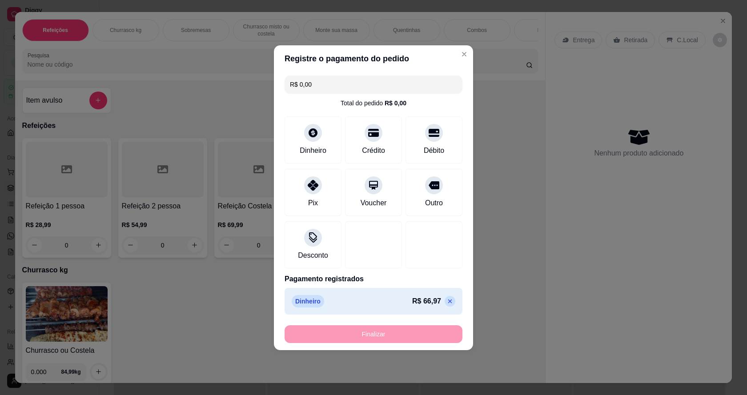
type input "-R$ 66,97"
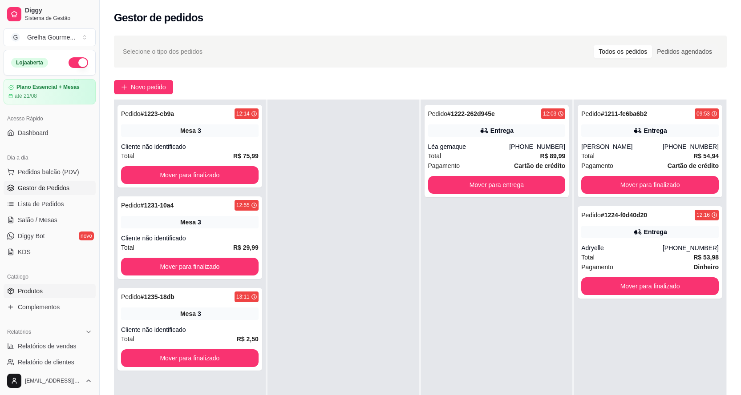
click at [57, 294] on link "Produtos" at bounding box center [50, 291] width 92 height 14
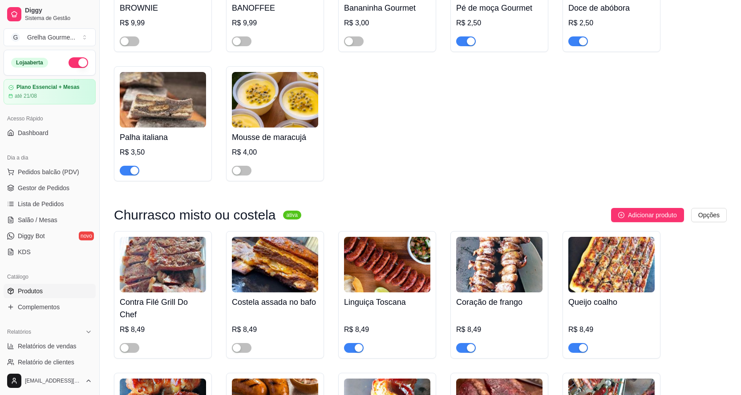
scroll to position [667, 0]
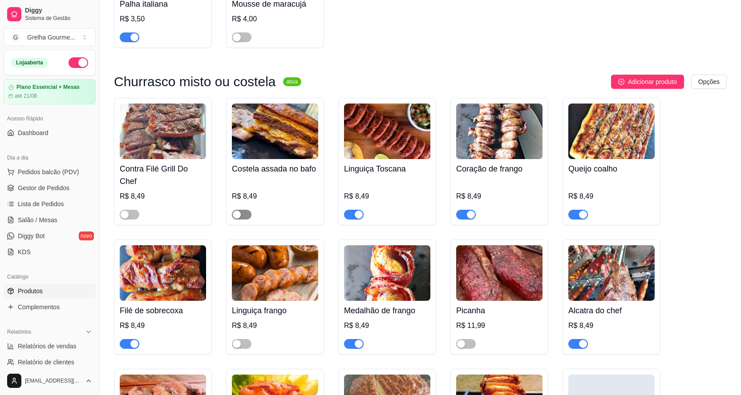
click at [242, 210] on span "button" at bounding box center [242, 215] width 20 height 10
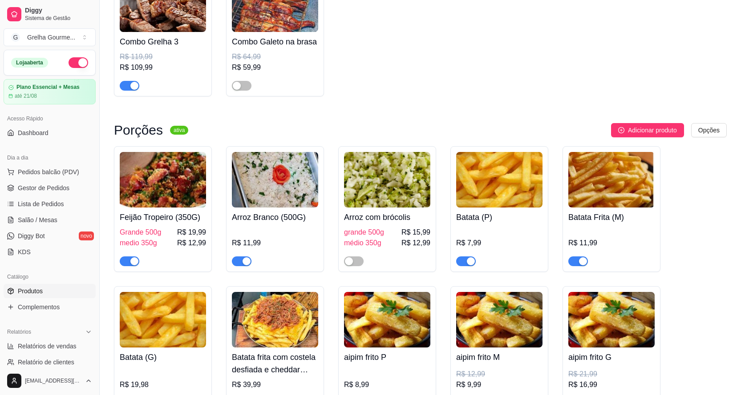
scroll to position [2936, 0]
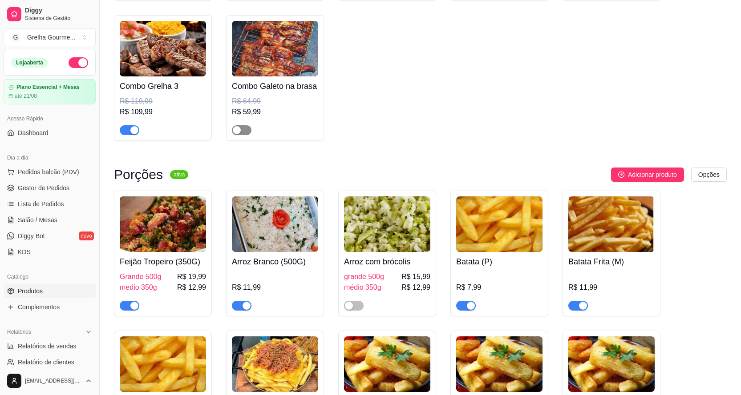
click at [239, 126] on div "button" at bounding box center [237, 130] width 8 height 8
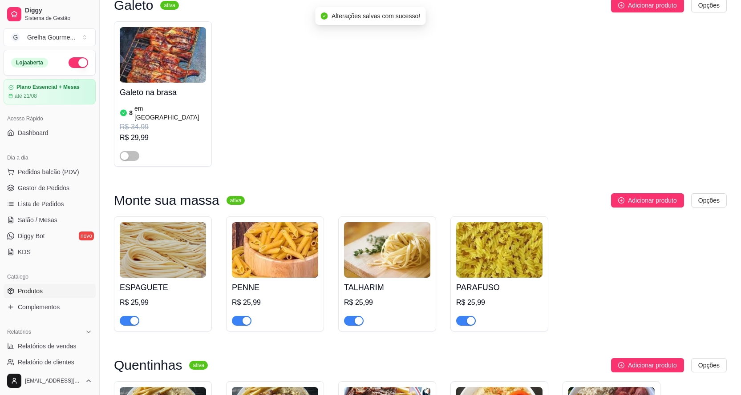
scroll to position [1290, 0]
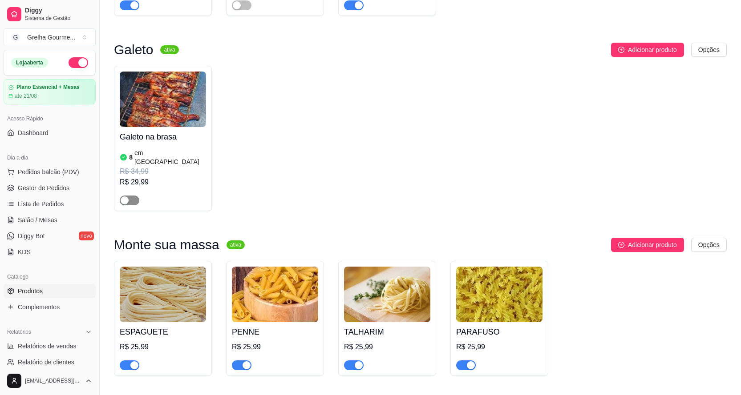
click at [127, 197] on div "button" at bounding box center [125, 201] width 8 height 8
click at [52, 175] on span "Pedidos balcão (PDV)" at bounding box center [48, 172] width 61 height 9
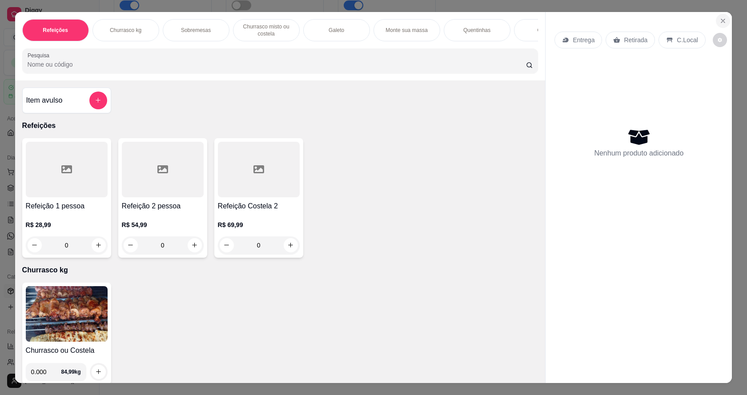
click at [716, 18] on button "Close" at bounding box center [723, 21] width 14 height 14
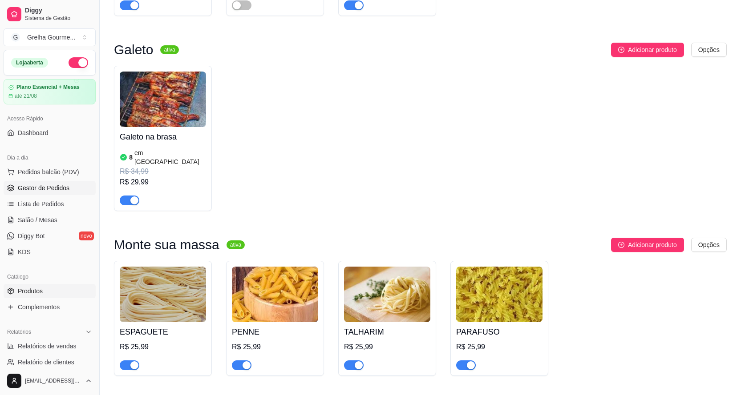
click at [41, 190] on span "Gestor de Pedidos" at bounding box center [44, 188] width 52 height 9
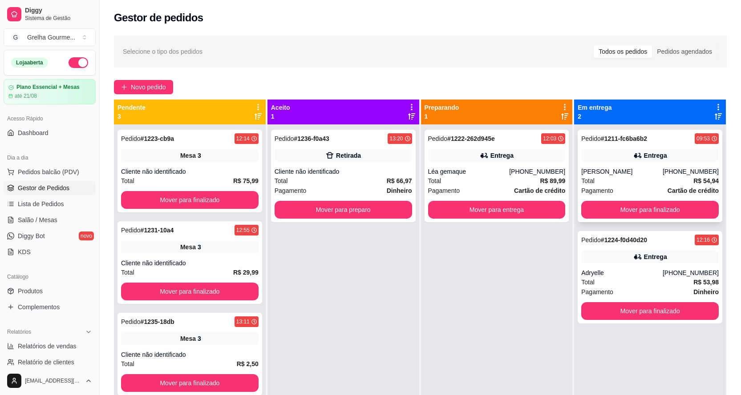
click at [642, 176] on div "[PERSON_NAME]" at bounding box center [621, 171] width 81 height 9
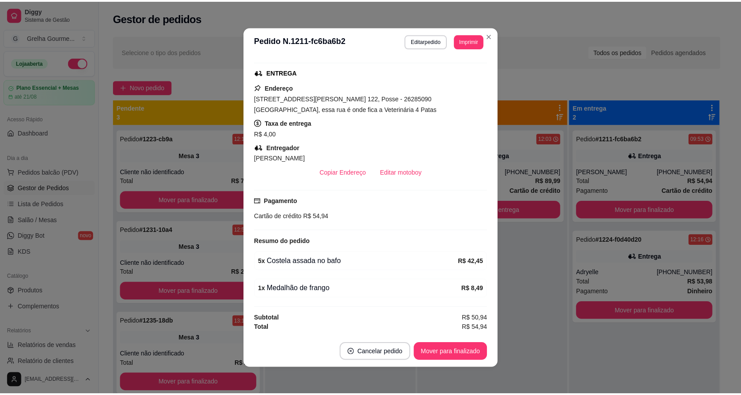
scroll to position [134, 0]
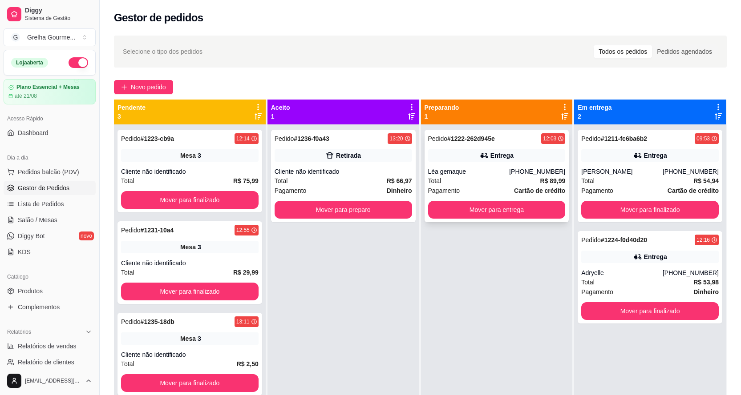
click at [490, 164] on div "Pedido # 1222-262d945e 12:03 Entrega Léa gemaque [PHONE_NUMBER] Total R$ 89,99 …" at bounding box center [496, 176] width 145 height 93
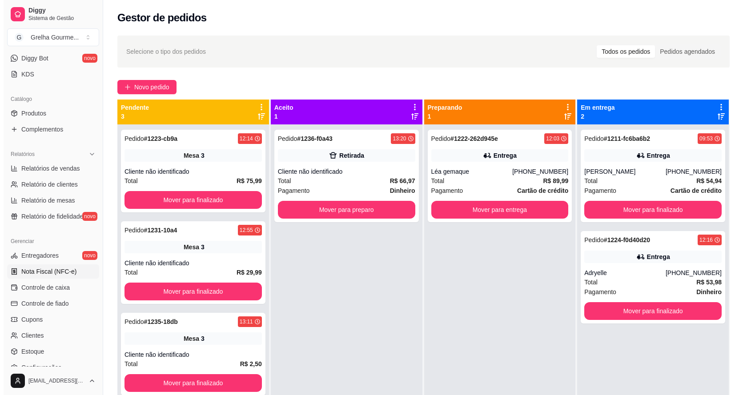
scroll to position [245, 0]
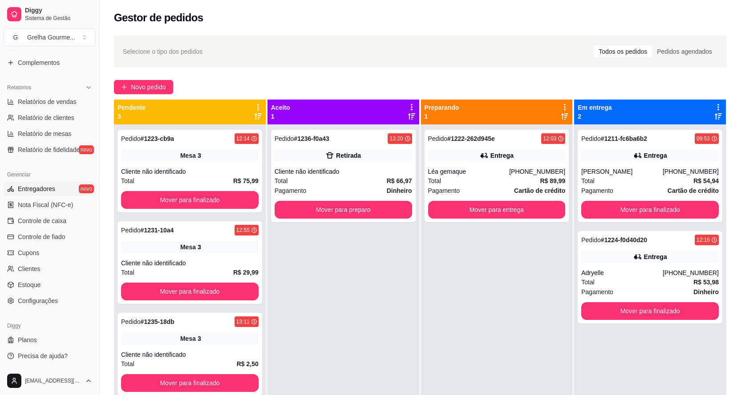
click at [50, 187] on span "Entregadores" at bounding box center [36, 189] width 37 height 9
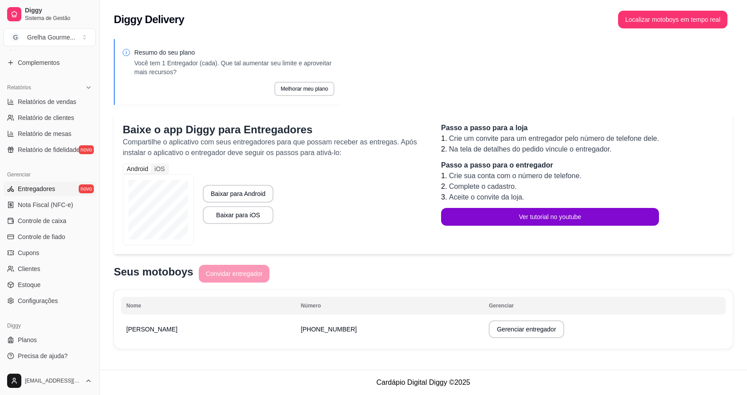
drag, startPoint x: 226, startPoint y: 330, endPoint x: 278, endPoint y: 330, distance: 52.1
click at [295, 330] on td "[PHONE_NUMBER]" at bounding box center [389, 329] width 188 height 25
copy span "[PHONE_NUMBER]"
click at [315, 207] on div "Android iOS Baixar para Android Baixar para iOS" at bounding box center [273, 205] width 301 height 82
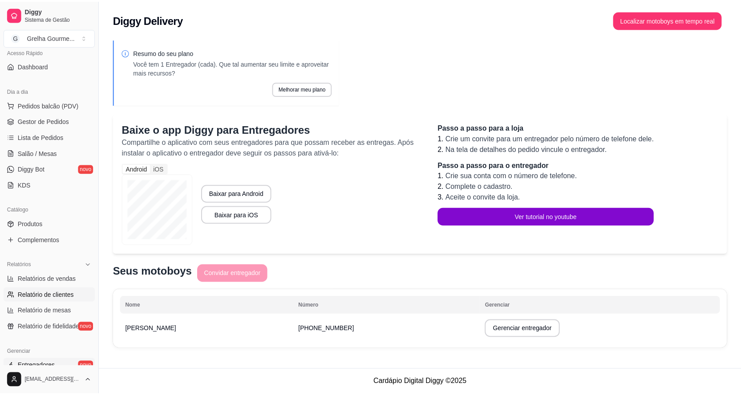
scroll to position [22, 0]
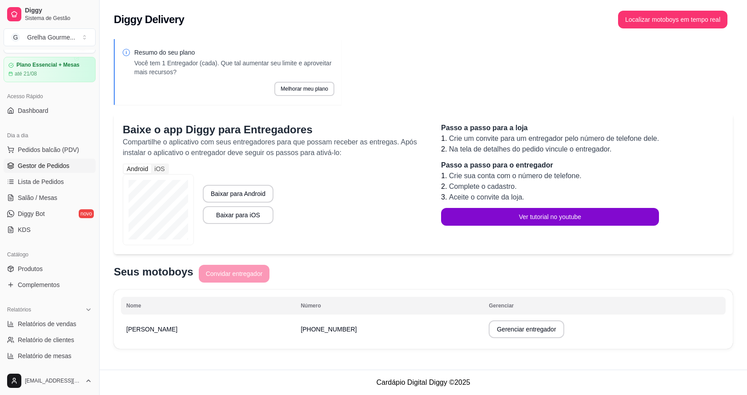
click at [54, 171] on link "Gestor de Pedidos" at bounding box center [50, 166] width 92 height 14
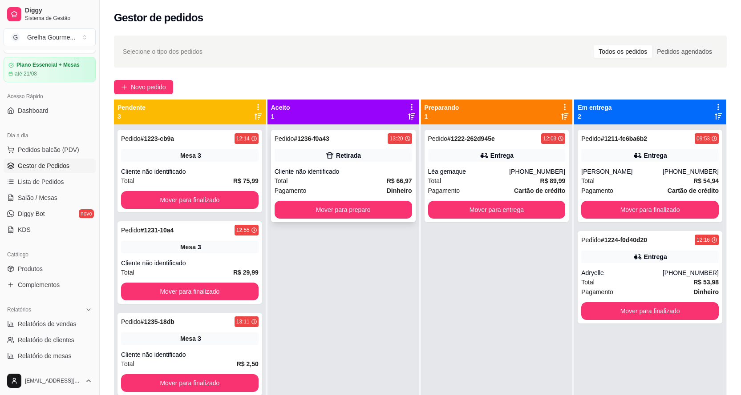
click at [282, 163] on div "Pedido # 1236-f0a43 13:20 Retirada Cliente não identificado Total R$ 66,97 Paga…" at bounding box center [343, 176] width 145 height 93
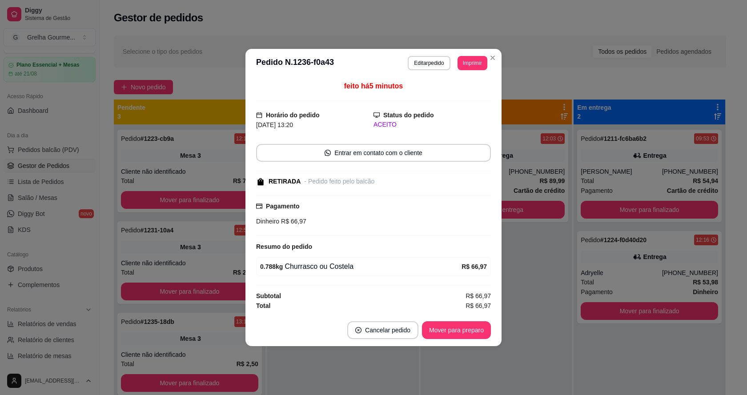
click at [436, 341] on footer "Cancelar pedido Mover para preparo" at bounding box center [374, 331] width 256 height 32
click at [436, 340] on footer "Cancelar pedido Mover para preparo" at bounding box center [374, 331] width 256 height 32
click at [436, 336] on button "Mover para preparo" at bounding box center [456, 330] width 67 height 17
click at [436, 336] on div "Mover para preparo" at bounding box center [456, 331] width 69 height 18
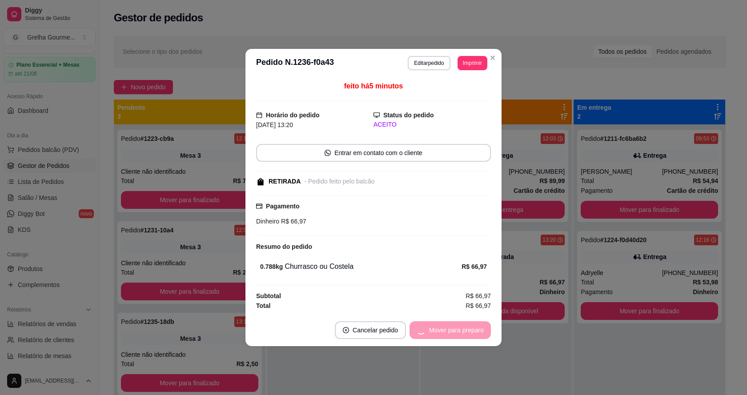
click at [438, 336] on div "Mover para preparo" at bounding box center [450, 331] width 81 height 18
click at [438, 336] on button "Mover para retirada disponível" at bounding box center [441, 330] width 95 height 17
click at [438, 336] on div "Mover para retirada disponível" at bounding box center [442, 331] width 98 height 18
click at [438, 336] on div "Mover para retirada disponível" at bounding box center [435, 331] width 111 height 18
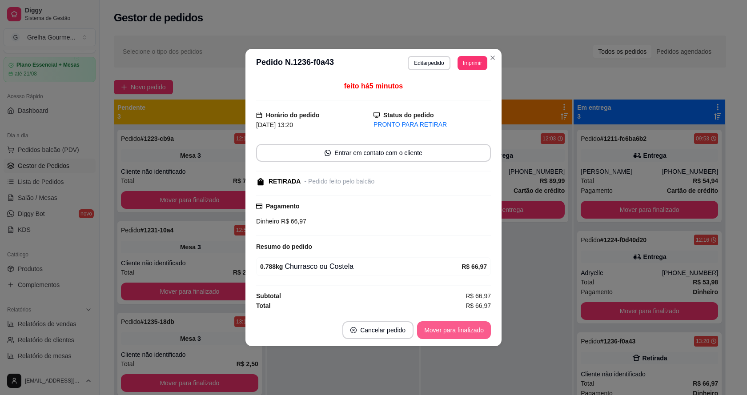
click at [439, 336] on button "Mover para finalizado" at bounding box center [454, 331] width 74 height 18
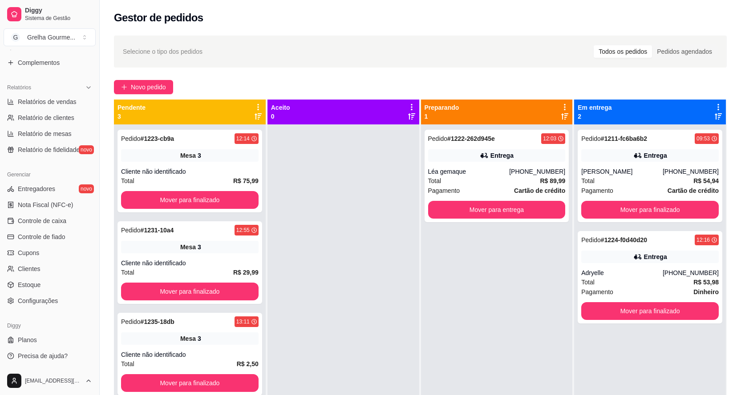
scroll to position [89, 0]
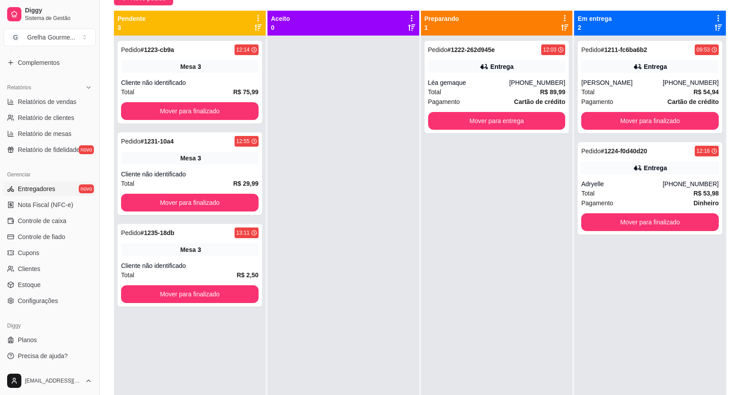
click at [43, 185] on span "Entregadores" at bounding box center [36, 189] width 37 height 9
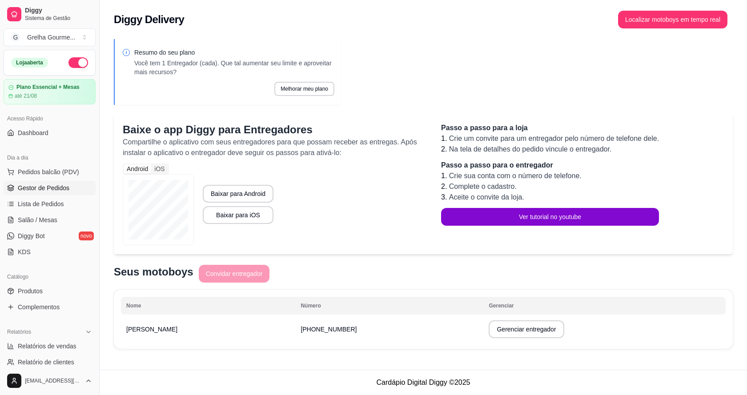
click at [59, 194] on link "Gestor de Pedidos" at bounding box center [50, 188] width 92 height 14
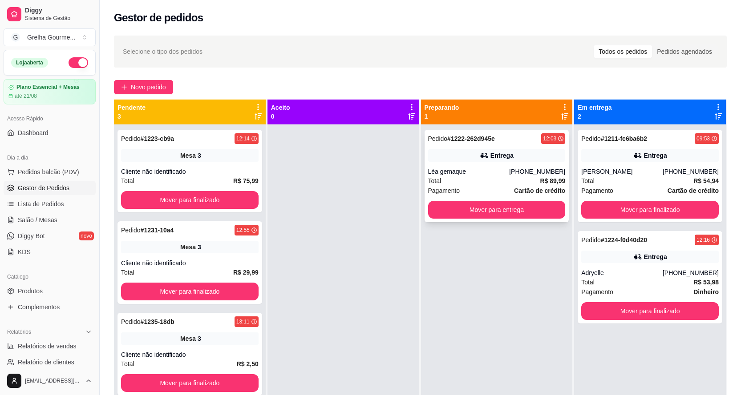
click at [485, 180] on div "Total R$ 89,99" at bounding box center [496, 181] width 137 height 10
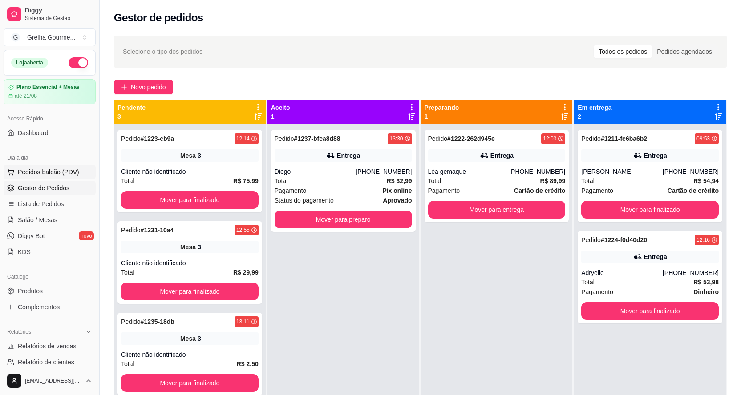
click at [44, 175] on span "Pedidos balcão (PDV)" at bounding box center [48, 172] width 61 height 9
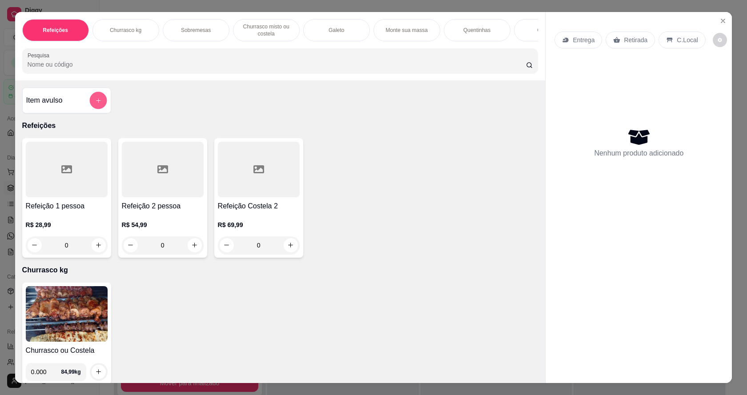
click at [89, 109] on div at bounding box center [98, 101] width 18 height 18
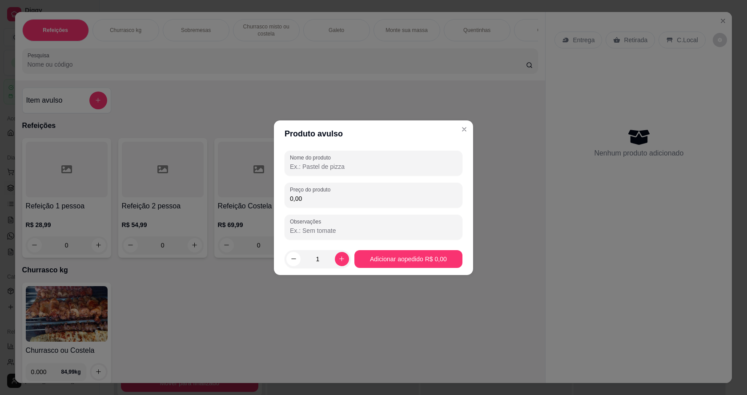
click at [298, 167] on input "Nome do produto" at bounding box center [373, 166] width 167 height 9
type input "combo 2"
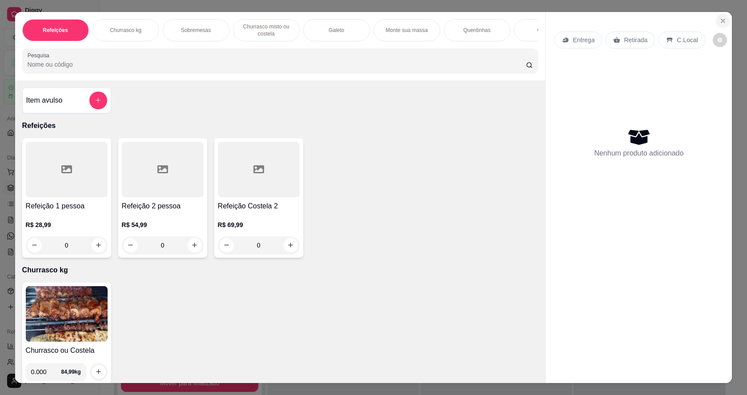
click at [721, 18] on icon "Close" at bounding box center [723, 20] width 7 height 7
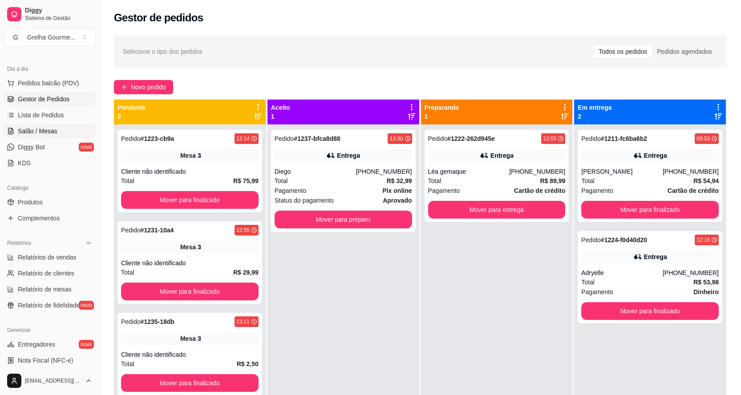
scroll to position [133, 0]
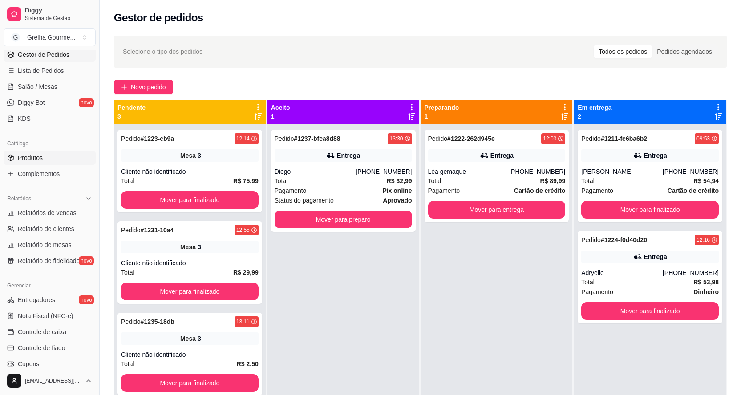
click at [41, 161] on span "Produtos" at bounding box center [30, 157] width 25 height 9
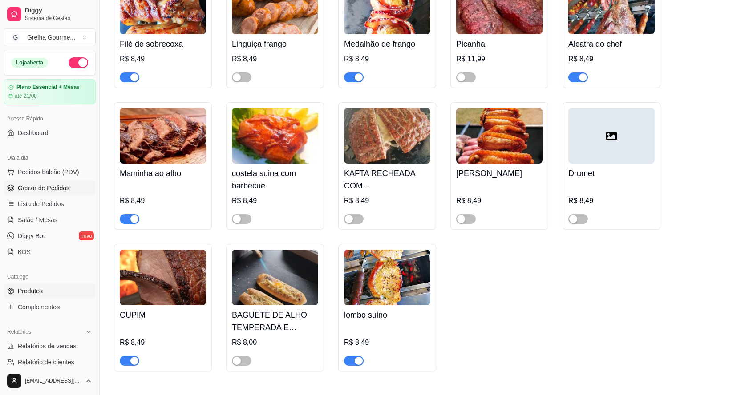
click at [24, 189] on span "Gestor de Pedidos" at bounding box center [44, 188] width 52 height 9
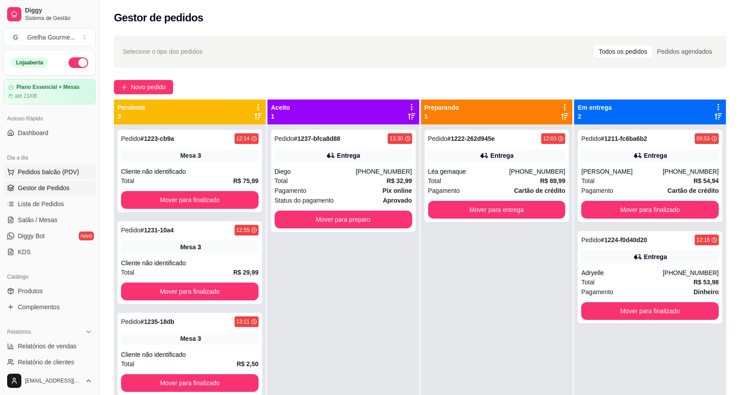
click at [36, 176] on span "Pedidos balcão (PDV)" at bounding box center [48, 172] width 61 height 9
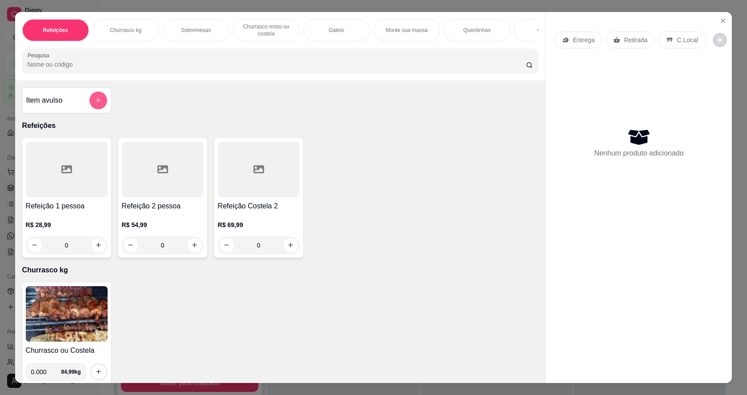
click at [102, 108] on button "add-separate-item" at bounding box center [98, 101] width 18 height 18
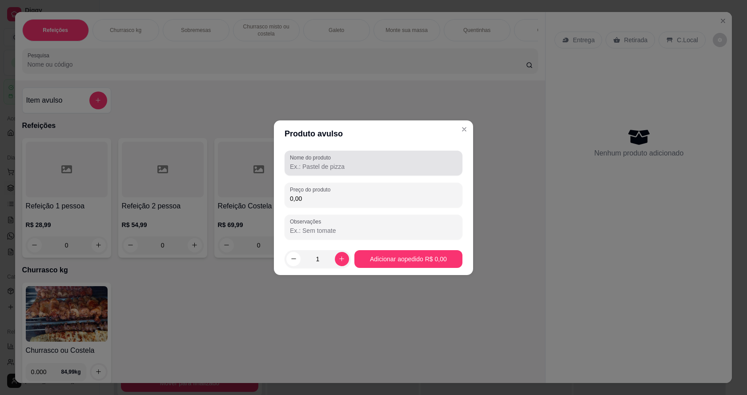
click at [317, 171] on div at bounding box center [373, 163] width 167 height 18
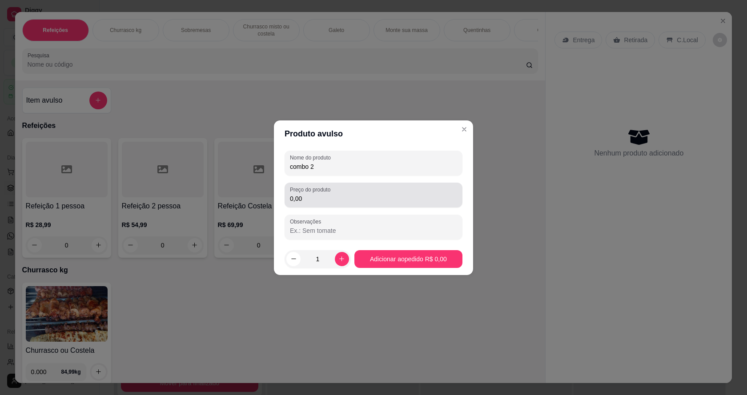
type input "combo 2"
click at [311, 201] on input "0,00" at bounding box center [373, 198] width 167 height 9
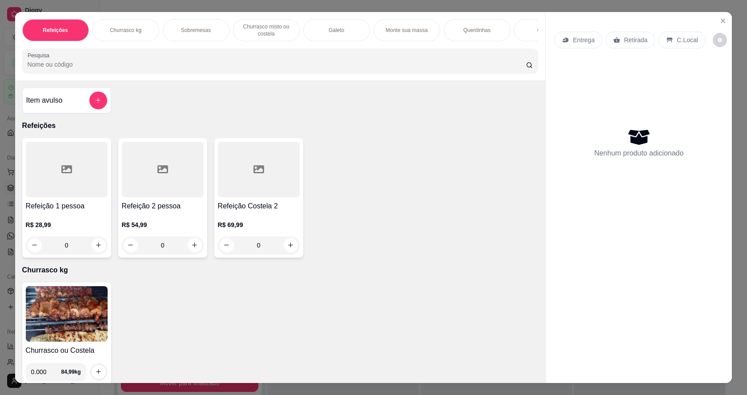
drag, startPoint x: 591, startPoint y: 247, endPoint x: 592, endPoint y: 171, distance: 76.1
click at [598, 217] on div "Entrega Retirada C.Local Nenhum produto adicionado" at bounding box center [639, 191] width 186 height 358
click at [720, 24] on icon "Close" at bounding box center [723, 20] width 7 height 7
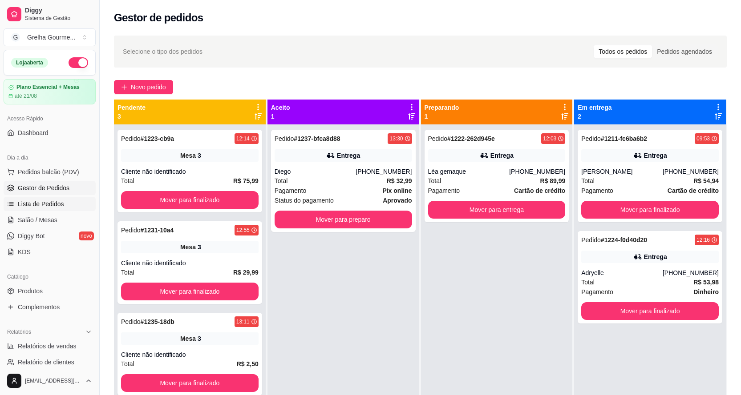
click at [59, 208] on span "Lista de Pedidos" at bounding box center [41, 204] width 46 height 9
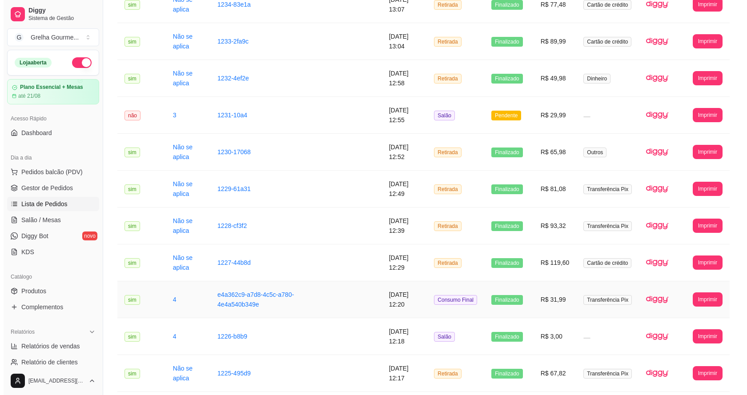
scroll to position [185, 0]
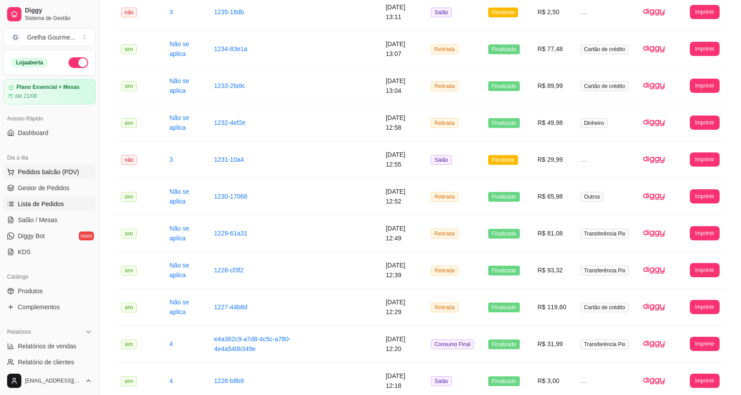
click at [35, 175] on span "Pedidos balcão (PDV)" at bounding box center [48, 172] width 61 height 9
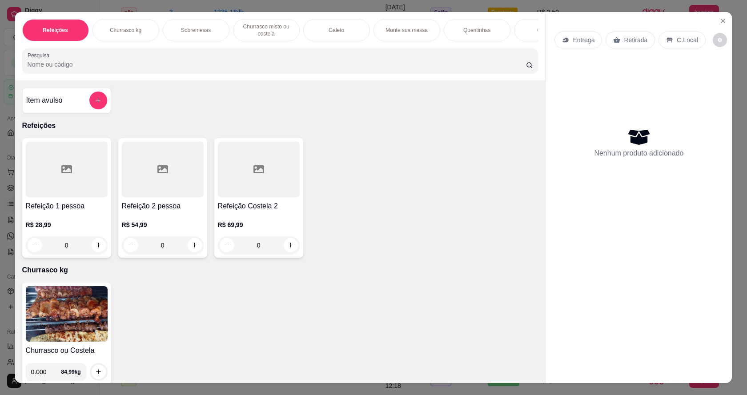
click at [69, 335] on img at bounding box center [67, 315] width 82 height 56
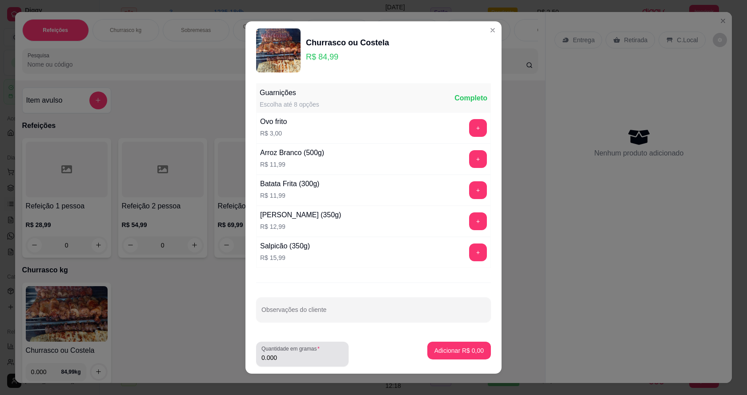
click at [278, 361] on input "0.000" at bounding box center [303, 358] width 82 height 9
type input "1.000"
click at [440, 355] on p "Adicionar R$ 84,99" at bounding box center [458, 351] width 52 height 8
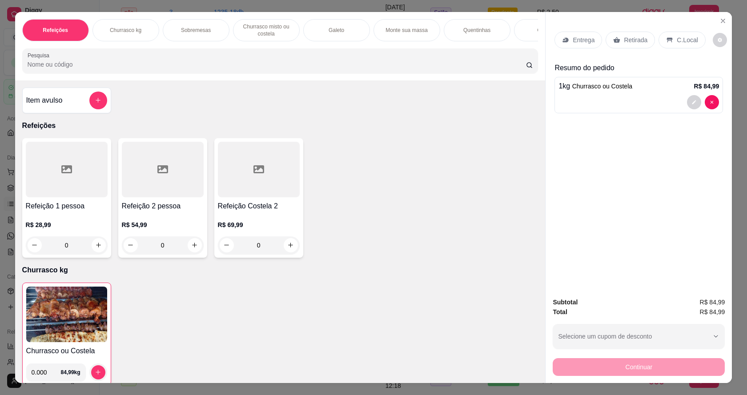
click at [584, 42] on p "Entrega" at bounding box center [584, 40] width 22 height 9
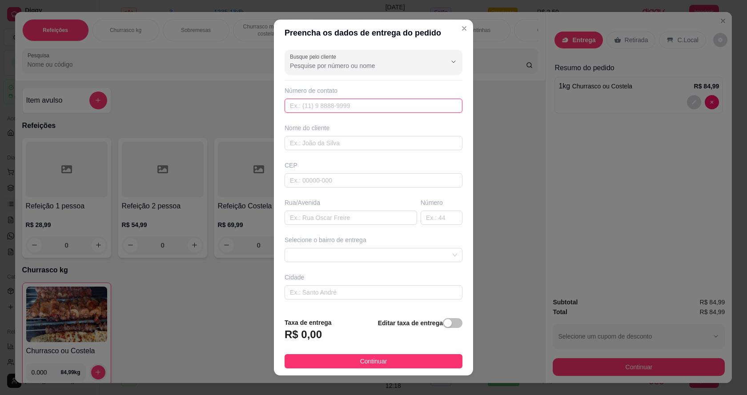
click at [319, 105] on input "text" at bounding box center [374, 106] width 178 height 14
type input "[PHONE_NUMBER]"
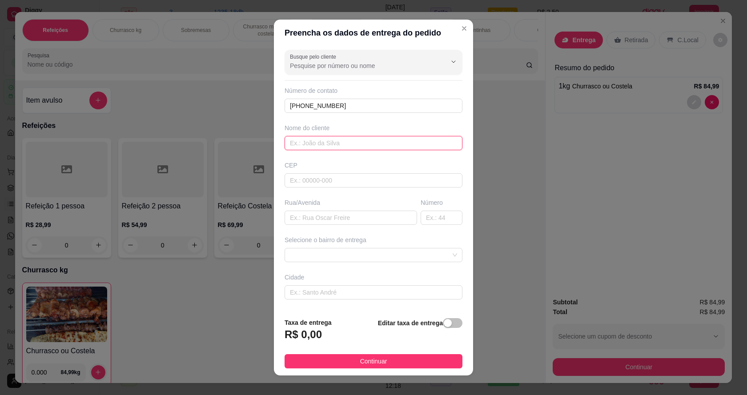
click at [321, 143] on input "text" at bounding box center [374, 143] width 178 height 14
type input "aline ou [PERSON_NAME]"
click at [311, 222] on input "text" at bounding box center [351, 218] width 133 height 14
type input "rua [PERSON_NAME]"
drag, startPoint x: 390, startPoint y: 255, endPoint x: 385, endPoint y: 256, distance: 4.5
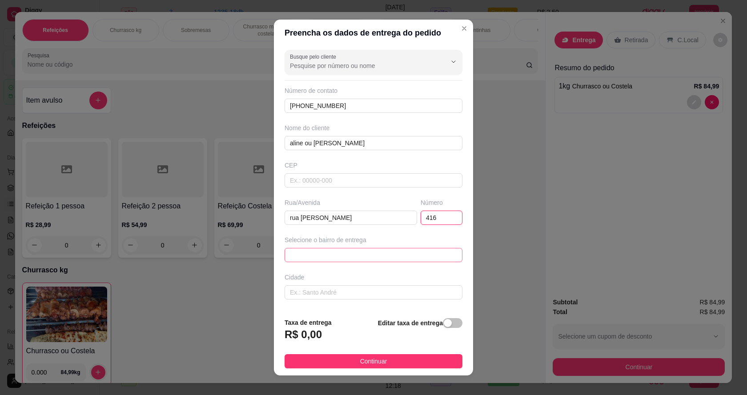
click at [390, 255] on span at bounding box center [373, 255] width 167 height 13
type input "416"
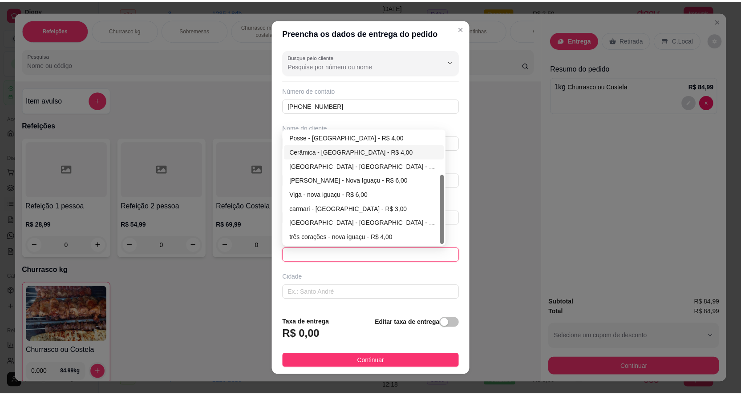
scroll to position [35, 0]
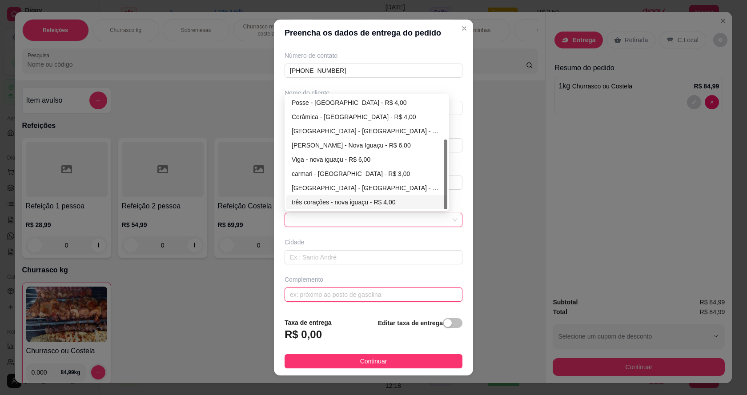
click at [372, 292] on input "text" at bounding box center [374, 295] width 178 height 14
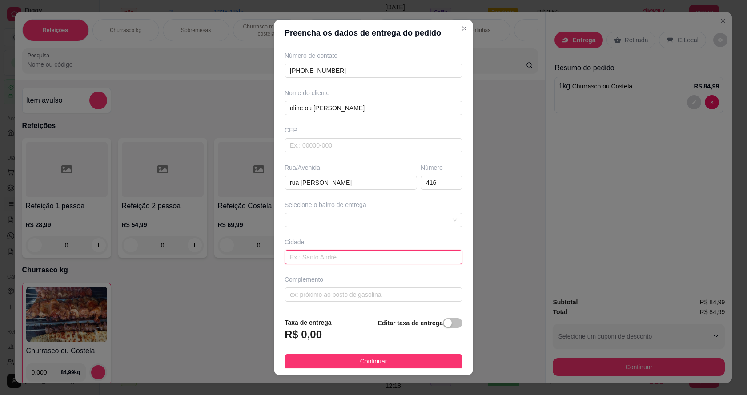
click at [310, 260] on input "text" at bounding box center [374, 257] width 178 height 14
type input "CARMARI"
click at [443, 324] on button "button" at bounding box center [453, 324] width 20 height 10
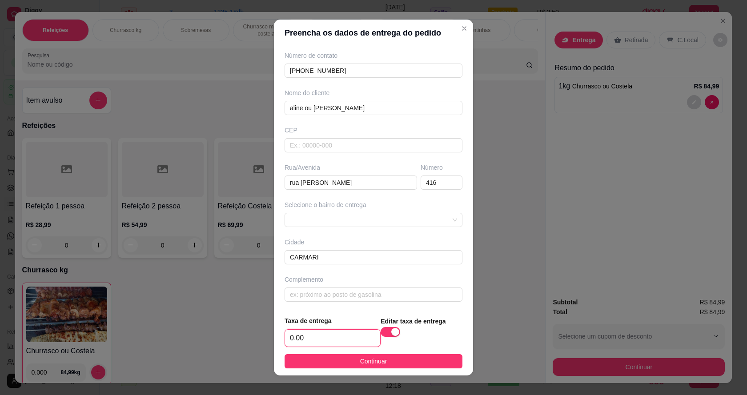
click at [311, 335] on input "0,00" at bounding box center [332, 338] width 95 height 17
type input "5,00"
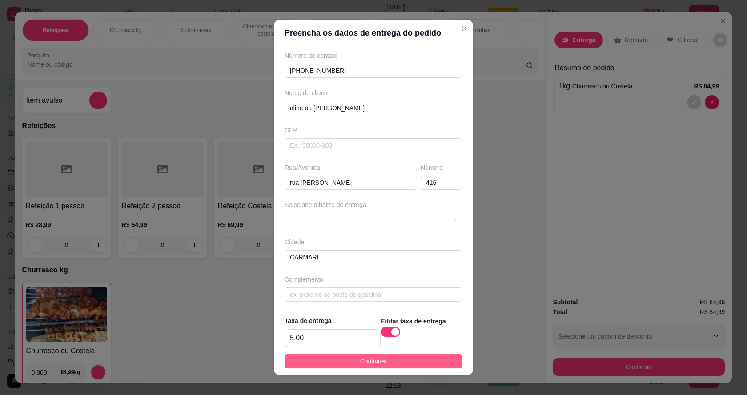
click at [375, 366] on span "Continuar" at bounding box center [373, 362] width 27 height 10
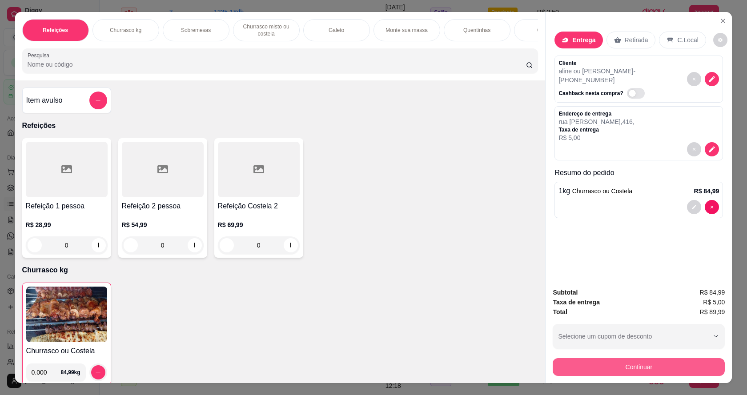
click at [610, 365] on button "Continuar" at bounding box center [639, 368] width 172 height 18
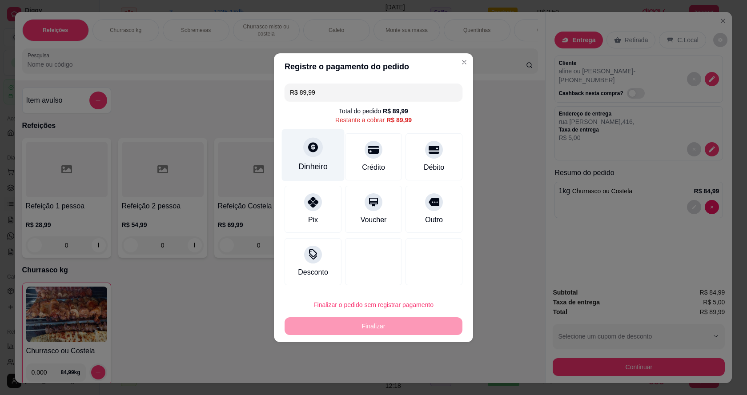
click at [316, 161] on div "Dinheiro" at bounding box center [313, 155] width 63 height 52
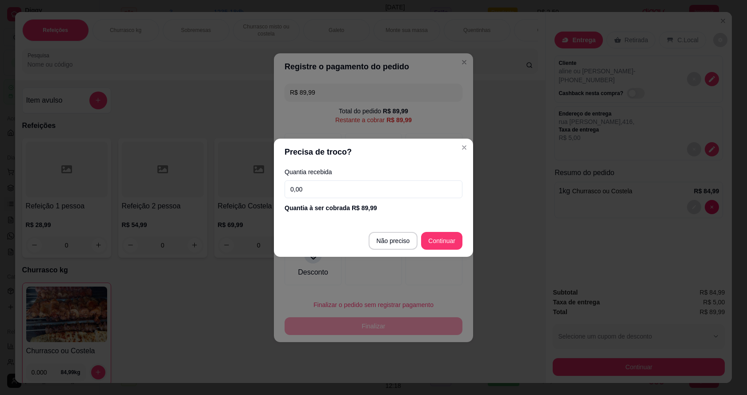
click at [325, 194] on input "0,00" at bounding box center [374, 190] width 178 height 18
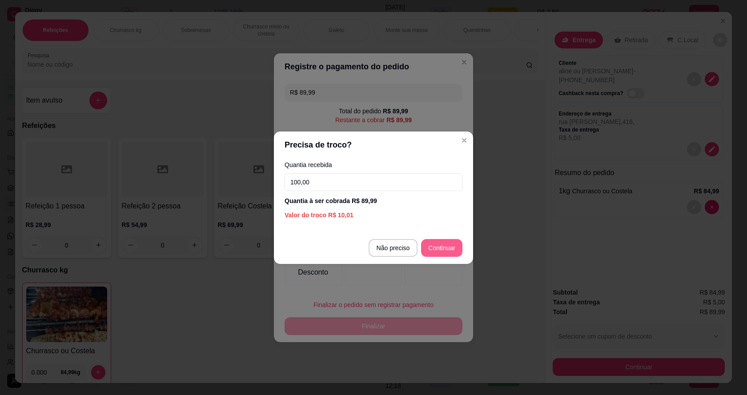
type input "100,00"
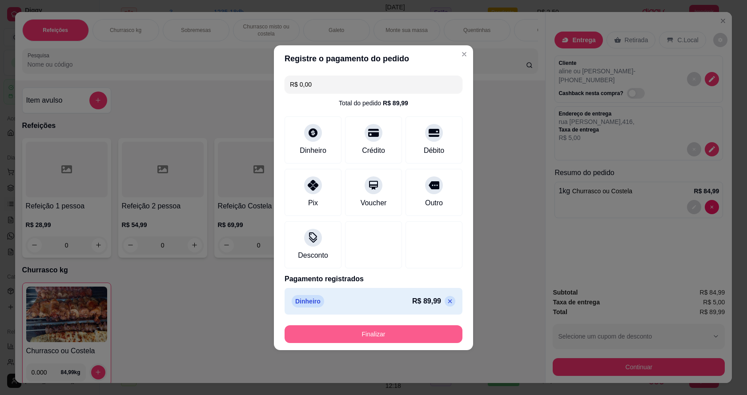
click at [368, 332] on button "Finalizar" at bounding box center [374, 335] width 178 height 18
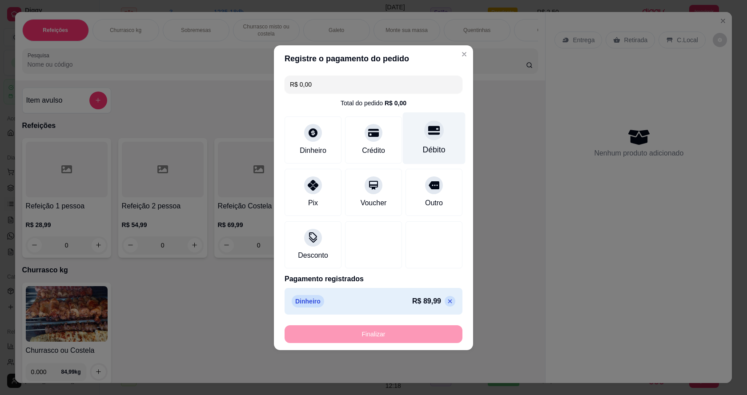
type input "-R$ 89,99"
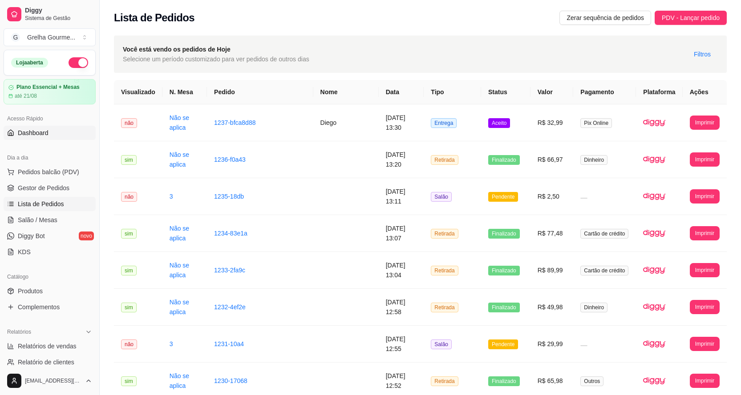
click at [42, 135] on span "Dashboard" at bounding box center [33, 133] width 31 height 9
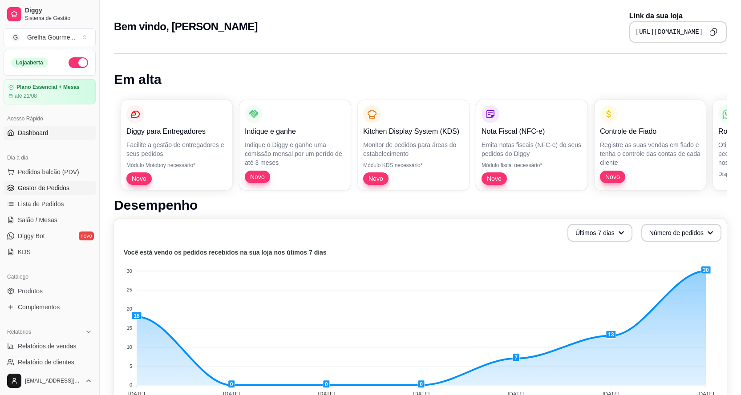
click at [48, 188] on span "Gestor de Pedidos" at bounding box center [44, 188] width 52 height 9
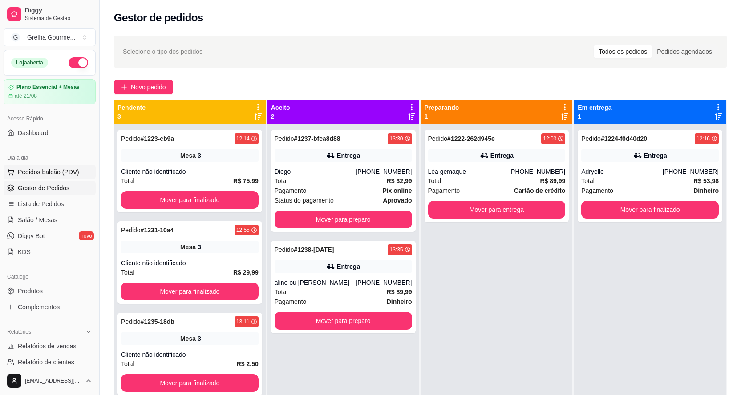
click at [41, 173] on span "Pedidos balcão (PDV)" at bounding box center [48, 172] width 61 height 9
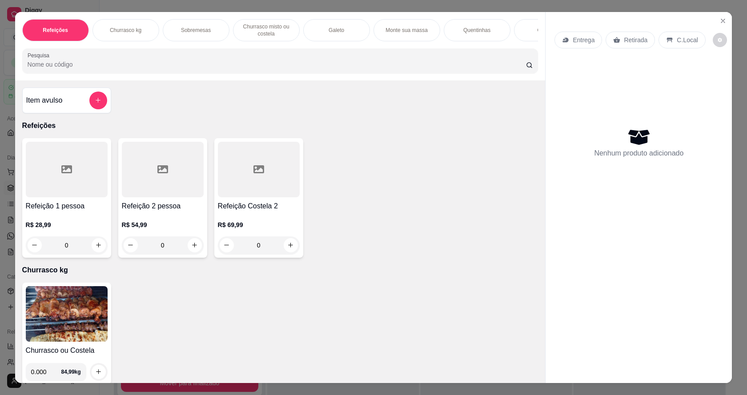
scroll to position [133, 0]
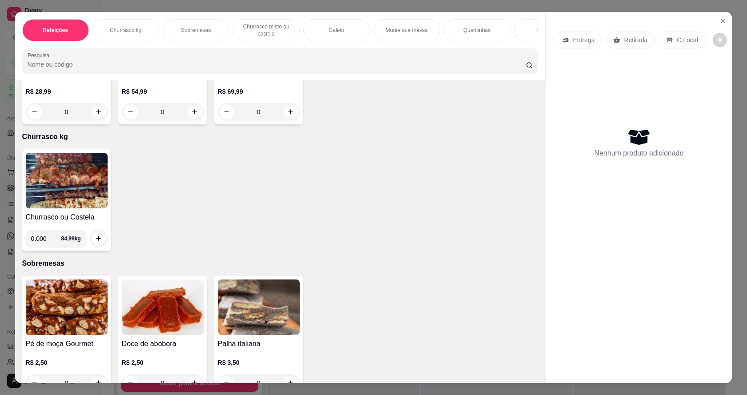
click at [69, 170] on img at bounding box center [67, 181] width 82 height 56
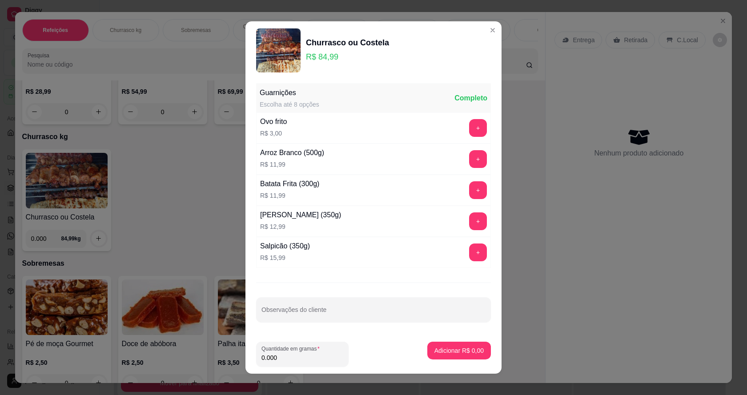
click at [309, 356] on input "0.000" at bounding box center [303, 358] width 82 height 9
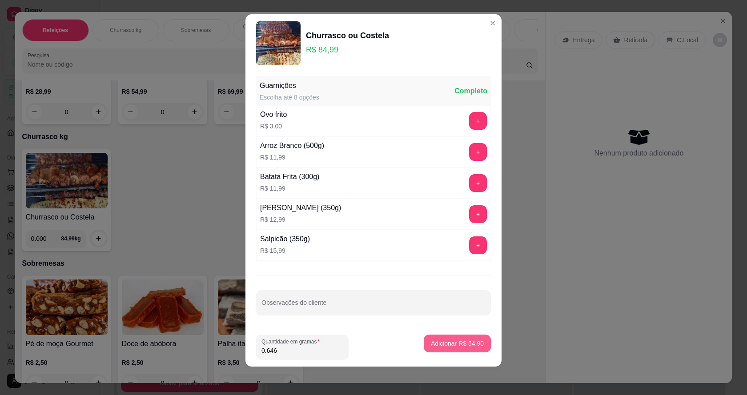
type input "0.646"
click at [457, 343] on p "Adicionar R$ 54,90" at bounding box center [457, 343] width 53 height 9
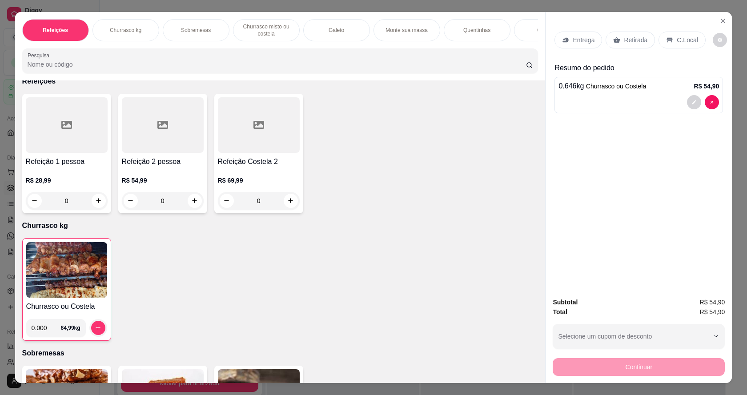
scroll to position [0, 0]
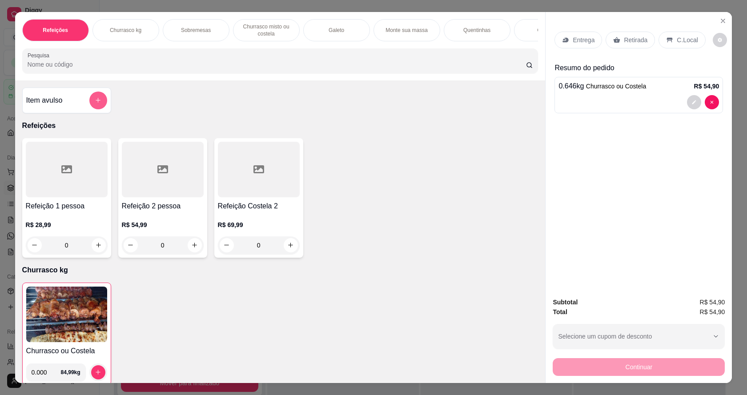
click at [100, 108] on button "add-separate-item" at bounding box center [98, 101] width 18 height 18
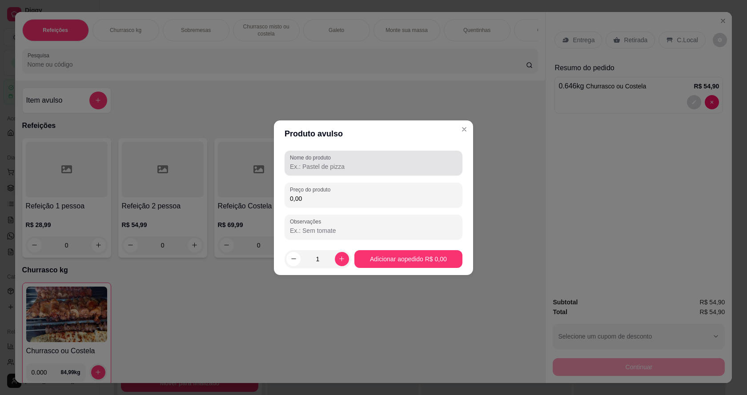
click at [371, 157] on div at bounding box center [373, 163] width 167 height 18
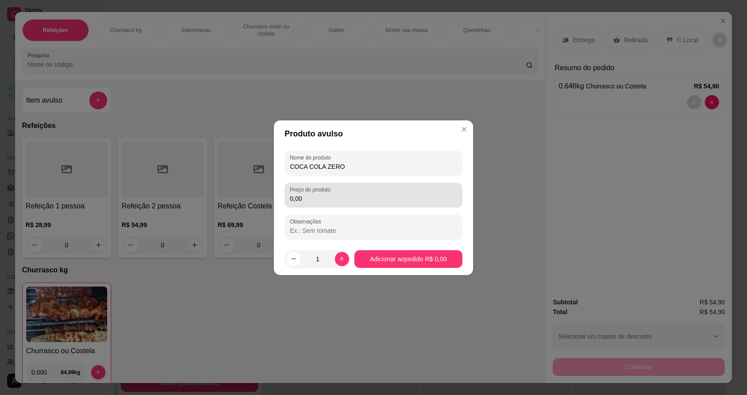
type input "COCA COLA ZERO"
click at [328, 197] on input "0,00" at bounding box center [373, 198] width 167 height 9
type input "12,00"
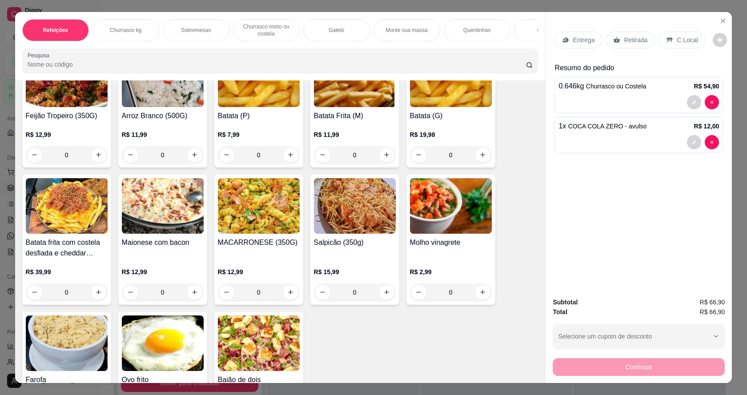
scroll to position [1735, 0]
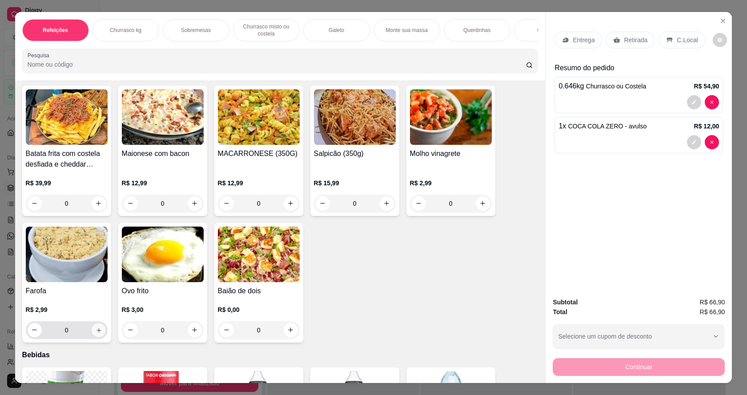
click at [95, 334] on icon "increase-product-quantity" at bounding box center [98, 330] width 7 height 7
type input "1"
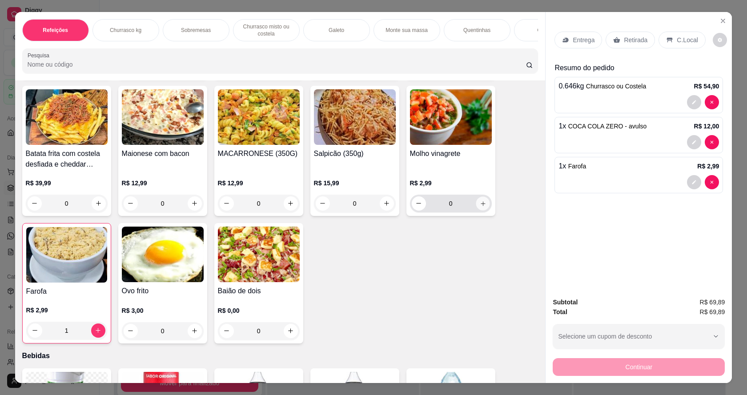
click at [480, 207] on icon "increase-product-quantity" at bounding box center [483, 203] width 7 height 7
type input "1"
click at [624, 40] on p "Retirada" at bounding box center [636, 40] width 24 height 9
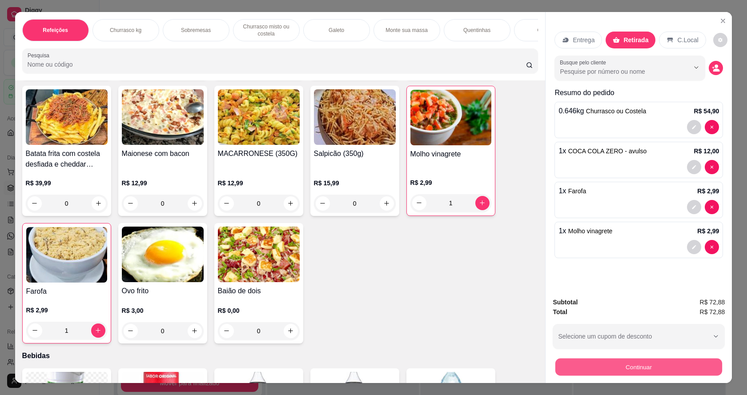
click at [584, 362] on button "Continuar" at bounding box center [639, 367] width 167 height 17
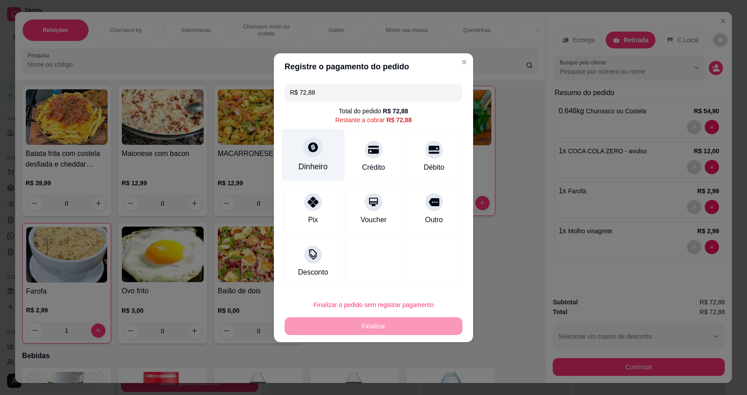
click at [308, 153] on icon at bounding box center [313, 147] width 12 height 12
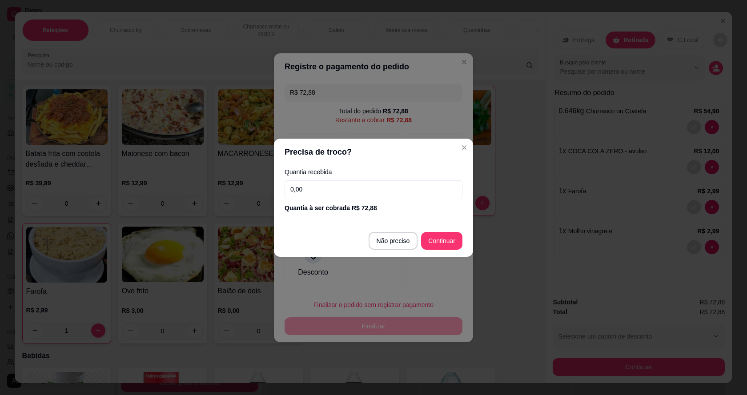
click at [328, 188] on input "0,00" at bounding box center [374, 190] width 178 height 18
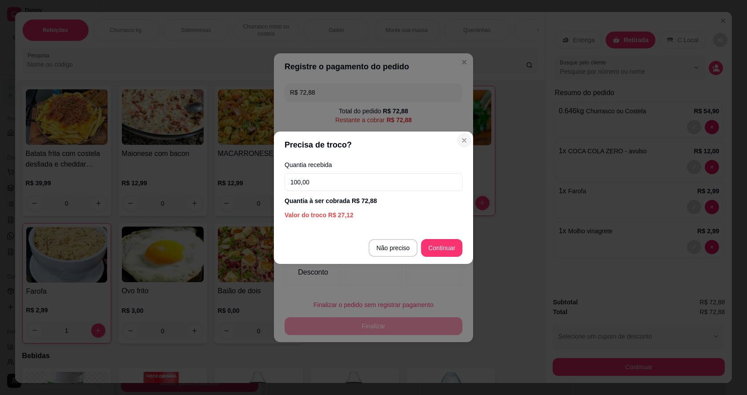
type input "100,00"
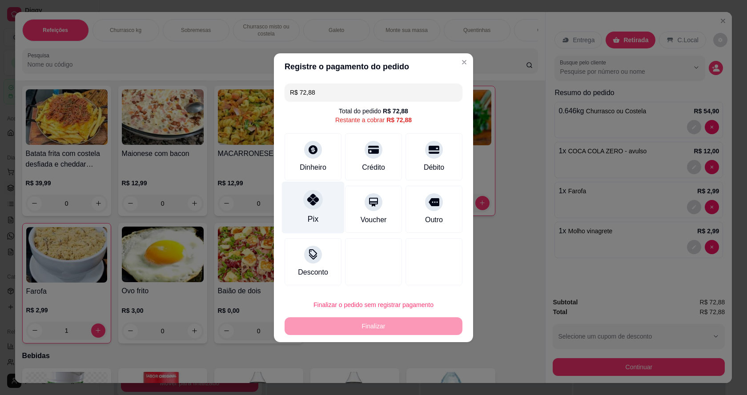
click at [316, 204] on icon at bounding box center [313, 200] width 12 height 12
type input "R$ 0,00"
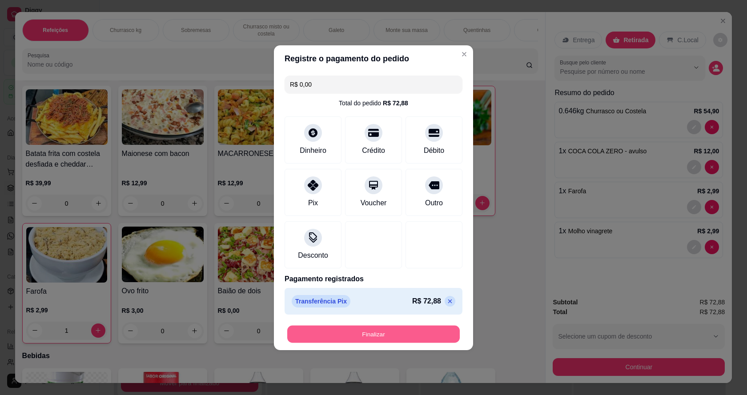
click at [372, 330] on button "Finalizar" at bounding box center [373, 334] width 173 height 17
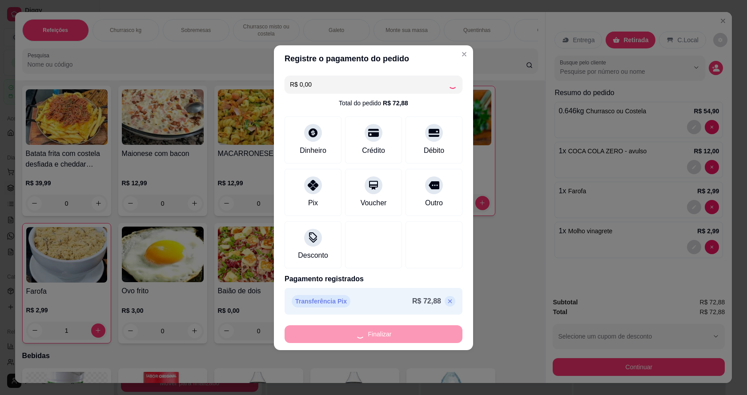
type input "0"
type input "-R$ 72,88"
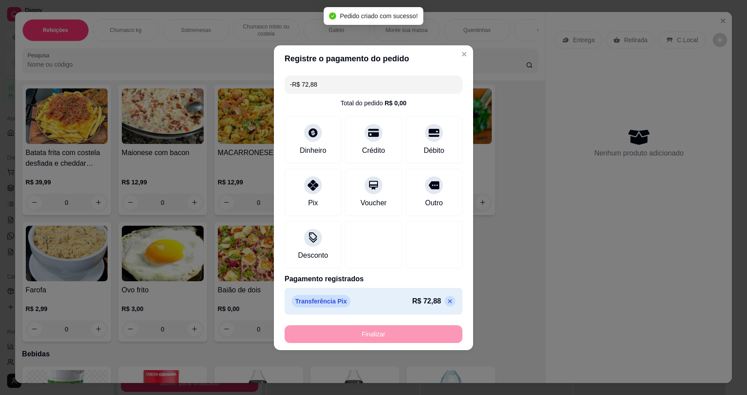
scroll to position [1734, 0]
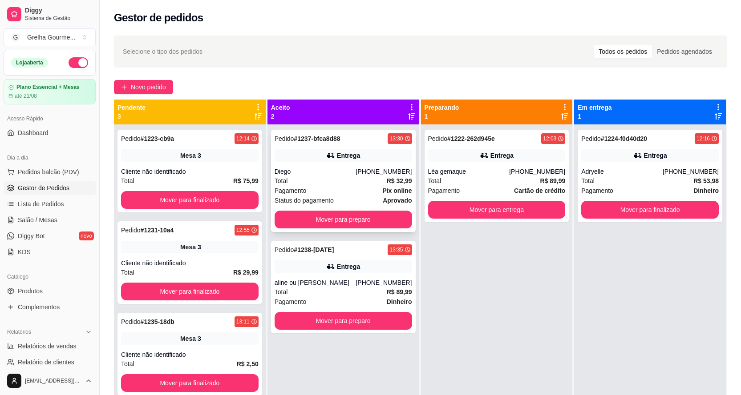
click at [324, 176] on div "Total R$ 32,99" at bounding box center [342, 181] width 137 height 10
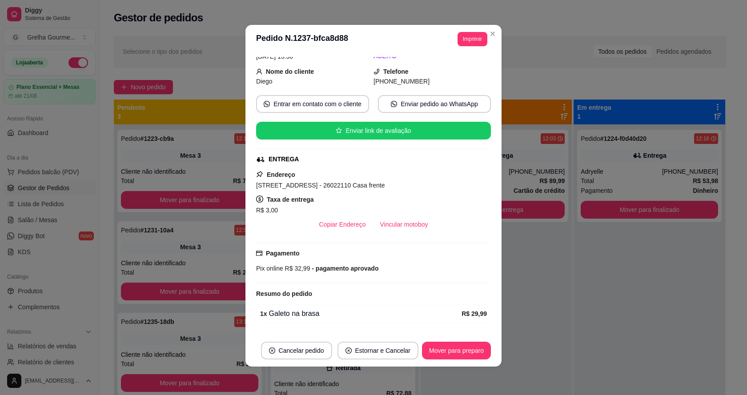
scroll to position [72, 0]
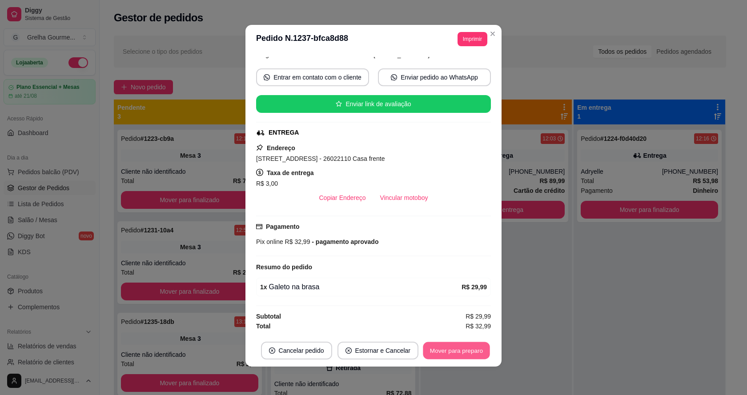
click at [438, 353] on button "Mover para preparo" at bounding box center [456, 351] width 67 height 17
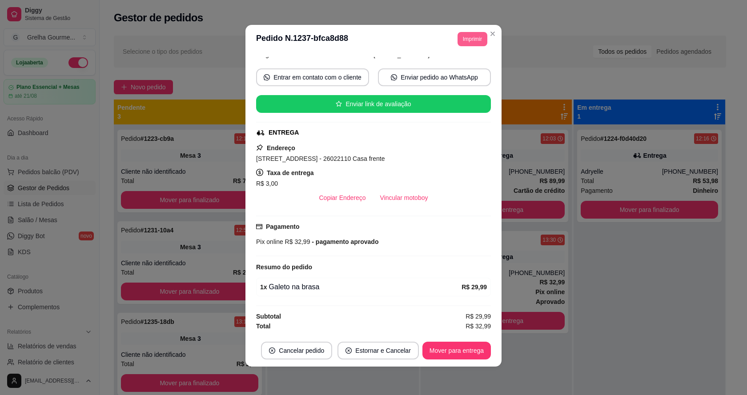
click at [458, 36] on button "Imprimir" at bounding box center [473, 39] width 30 height 14
click at [458, 87] on button "IMPRESSORA" at bounding box center [453, 88] width 65 height 14
click at [388, 203] on button "Vincular motoboy" at bounding box center [404, 198] width 62 height 18
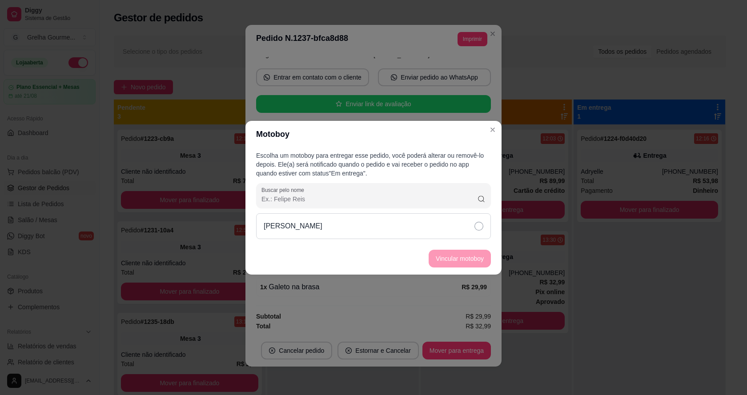
click at [476, 223] on icon at bounding box center [479, 226] width 9 height 9
click at [473, 256] on button "Vincular motoboy" at bounding box center [460, 259] width 62 height 18
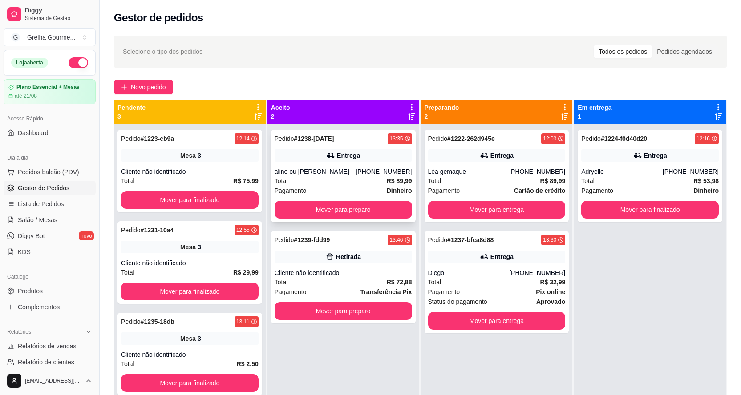
click at [367, 159] on div "Entrega" at bounding box center [342, 155] width 137 height 12
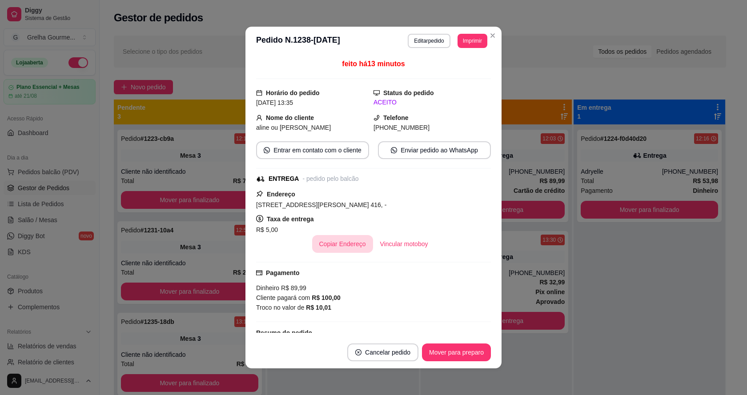
scroll to position [65, 0]
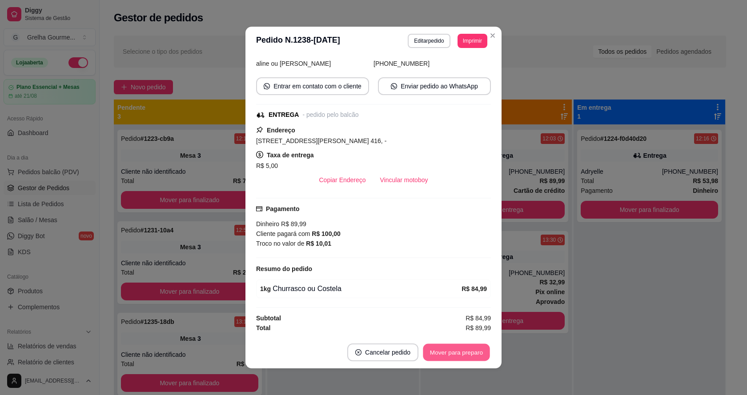
click at [448, 351] on button "Mover para preparo" at bounding box center [456, 352] width 67 height 17
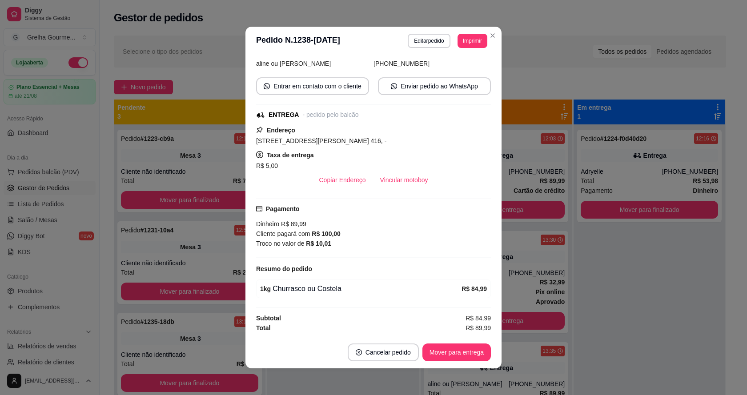
scroll to position [2, 0]
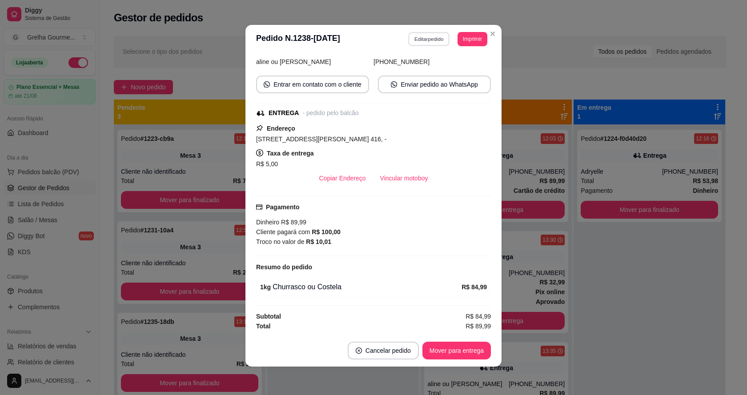
click at [434, 40] on button "Editar pedido" at bounding box center [429, 39] width 41 height 14
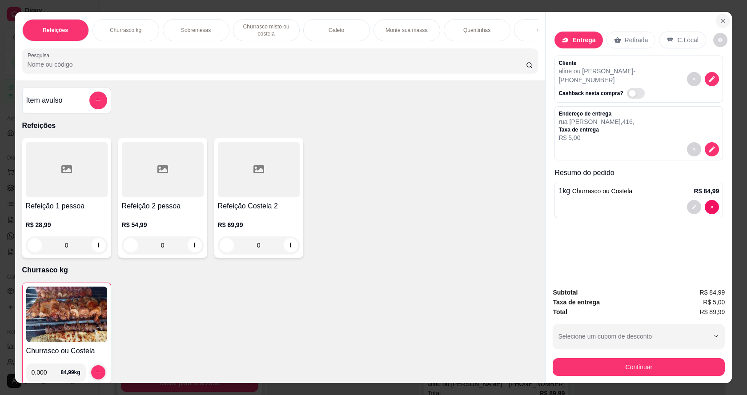
click at [722, 20] on icon "Close" at bounding box center [724, 21] width 4 height 4
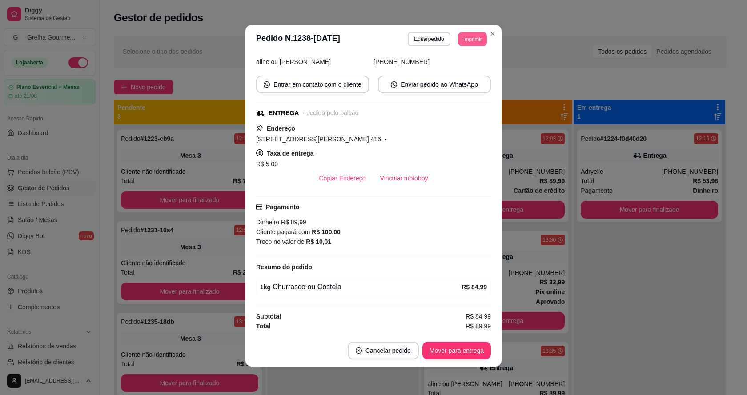
click at [472, 35] on button "Imprimir" at bounding box center [472, 39] width 29 height 14
click at [457, 90] on button "IMPRESSORA" at bounding box center [453, 88] width 65 height 14
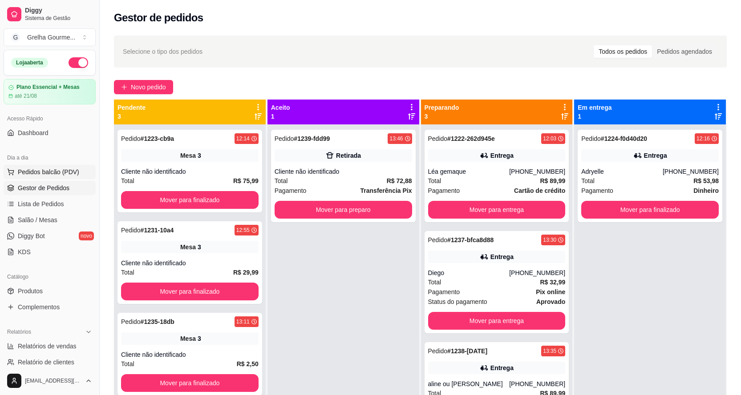
click at [49, 176] on span "Pedidos balcão (PDV)" at bounding box center [48, 172] width 61 height 9
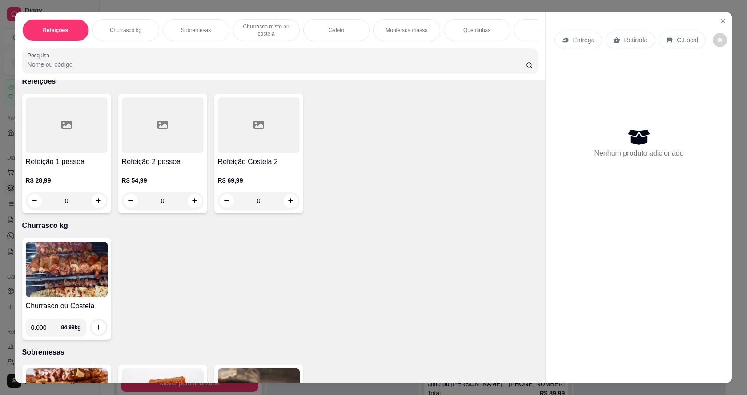
scroll to position [133, 0]
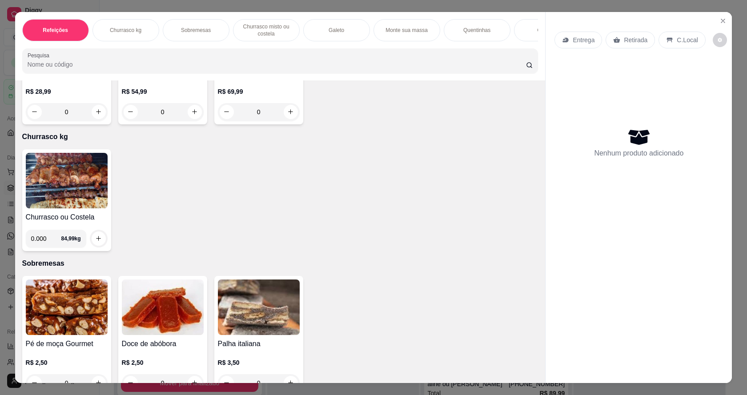
click at [78, 195] on img at bounding box center [67, 181] width 82 height 56
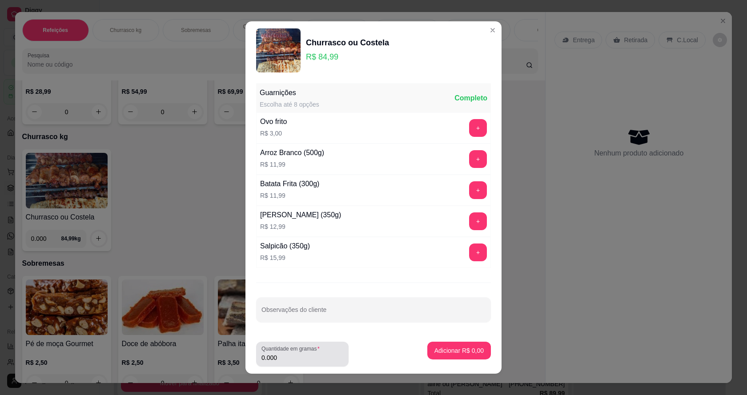
click at [337, 359] on input "0.000" at bounding box center [303, 358] width 82 height 9
type input "0.488"
click at [459, 352] on p "Adicionar R$ 41,48" at bounding box center [458, 351] width 52 height 8
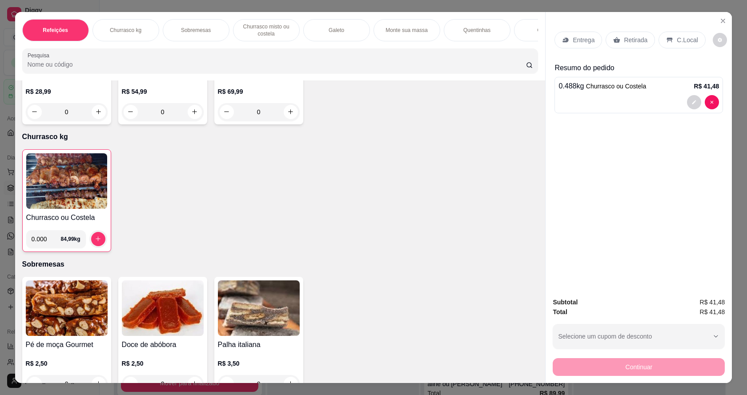
click at [52, 198] on img at bounding box center [66, 181] width 81 height 56
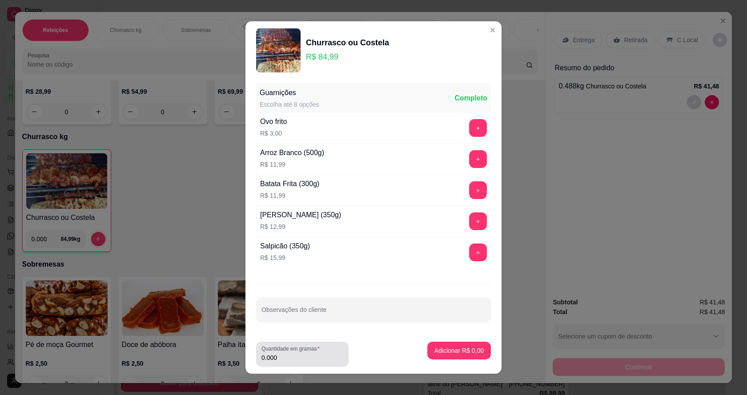
click at [307, 354] on input "0.000" at bounding box center [303, 358] width 82 height 9
type input "0.450"
click at [431, 351] on p "Adicionar R$ 38,25" at bounding box center [457, 351] width 53 height 9
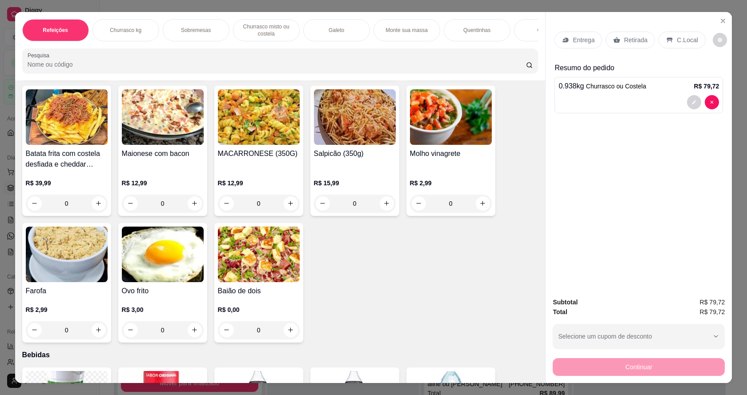
scroll to position [1602, 0]
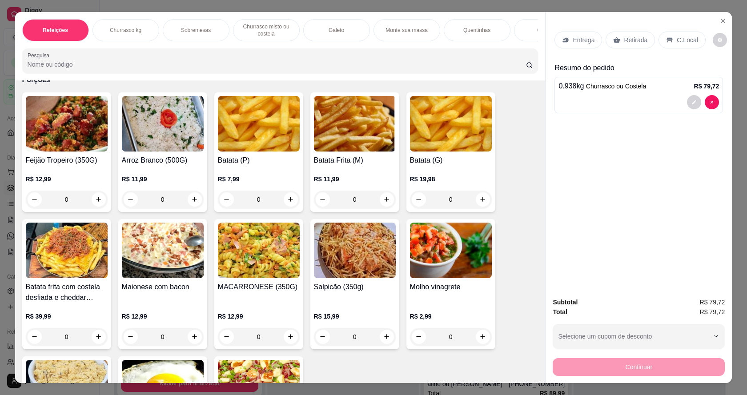
click at [47, 128] on img at bounding box center [67, 124] width 82 height 56
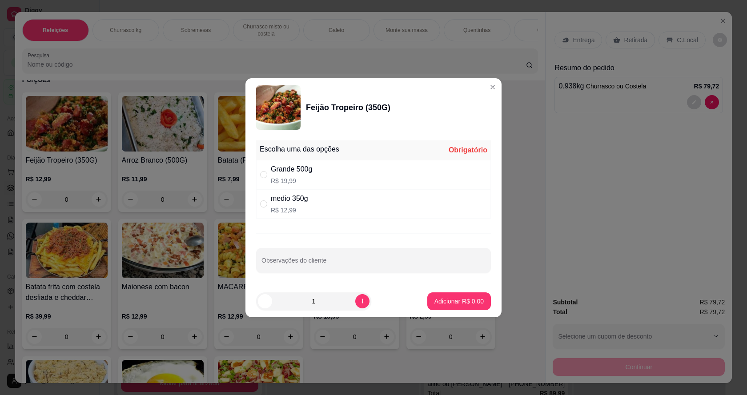
click at [258, 203] on div "medio 350g R$ 12,99" at bounding box center [373, 204] width 235 height 29
radio input "true"
click at [432, 302] on p "Adicionar R$ 12,99" at bounding box center [457, 301] width 53 height 9
type input "1"
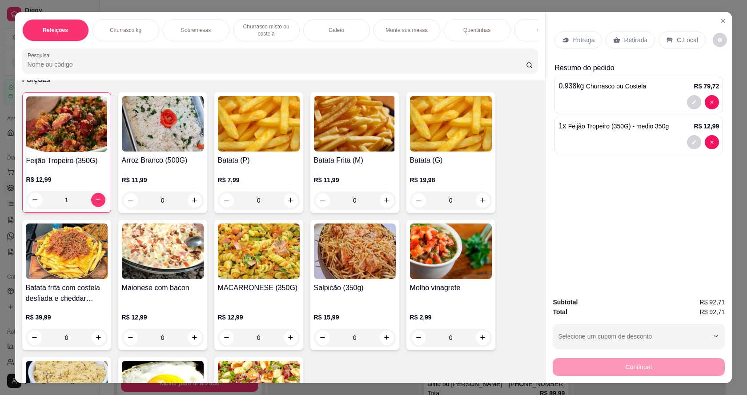
click at [615, 44] on div "Retirada" at bounding box center [630, 40] width 49 height 17
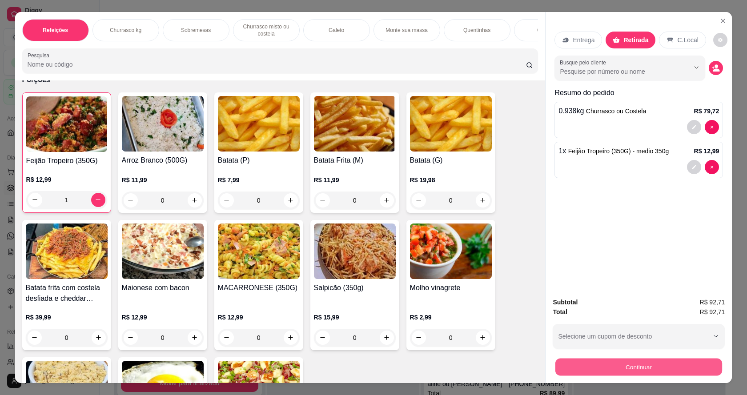
click at [623, 366] on button "Continuar" at bounding box center [639, 367] width 167 height 17
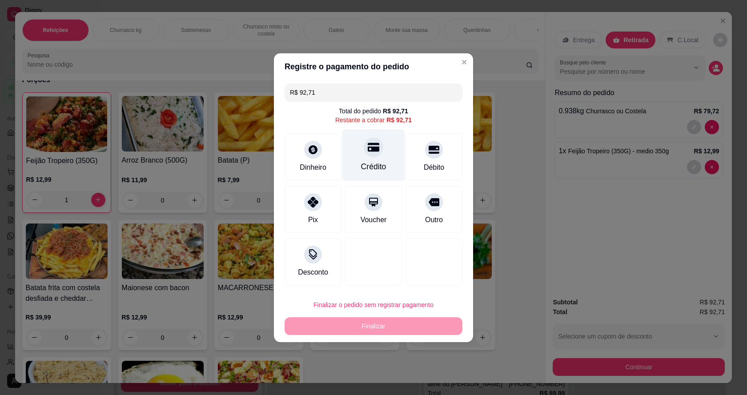
click at [382, 145] on div "Crédito" at bounding box center [374, 155] width 63 height 52
type input "R$ 0,00"
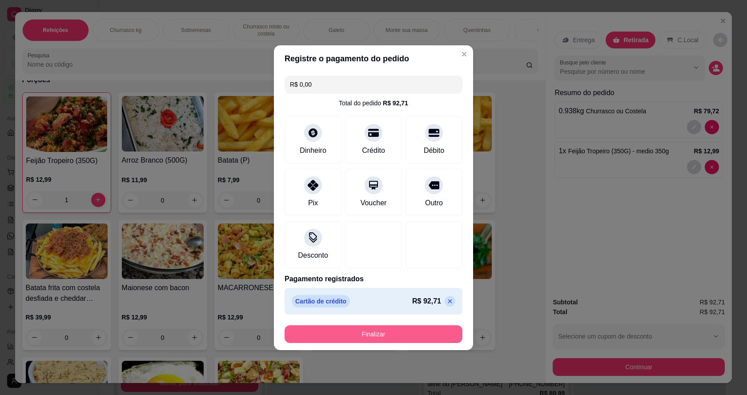
click at [388, 332] on button "Finalizar" at bounding box center [374, 335] width 178 height 18
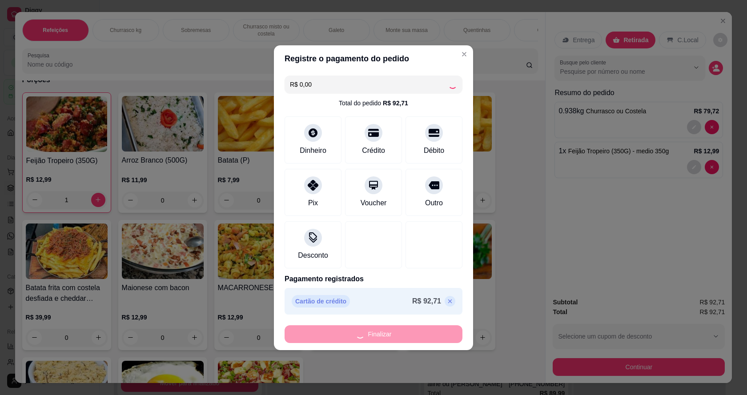
type input "0"
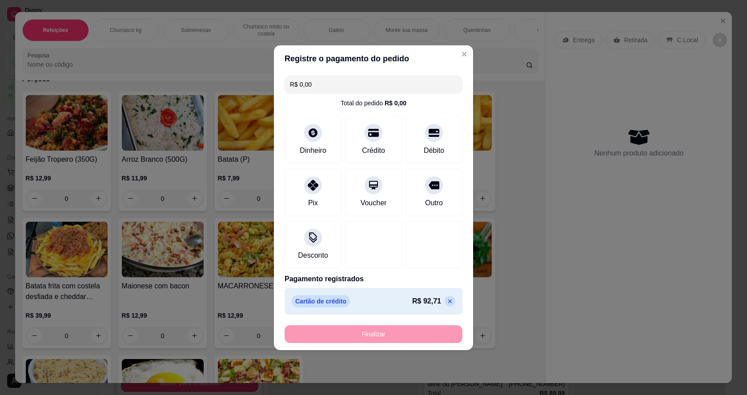
type input "-R$ 92,71"
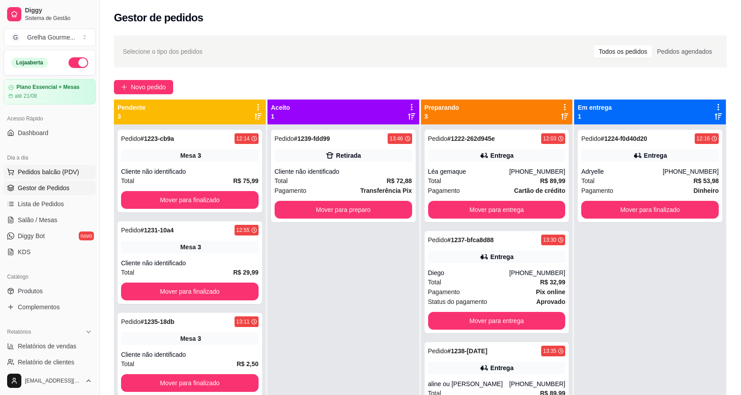
click at [35, 176] on span "Pedidos balcão (PDV)" at bounding box center [48, 172] width 61 height 9
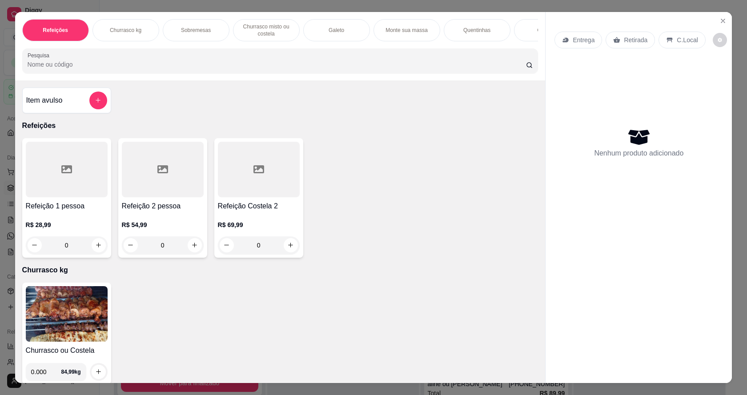
click at [85, 306] on img at bounding box center [67, 315] width 82 height 56
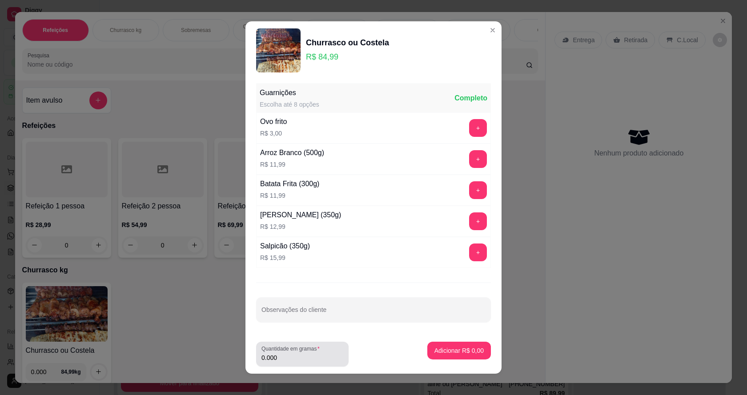
click at [287, 363] on div "0.000" at bounding box center [303, 355] width 82 height 18
type input "0.428"
click at [449, 355] on button "Adicionar R$ 36,38" at bounding box center [457, 351] width 65 height 17
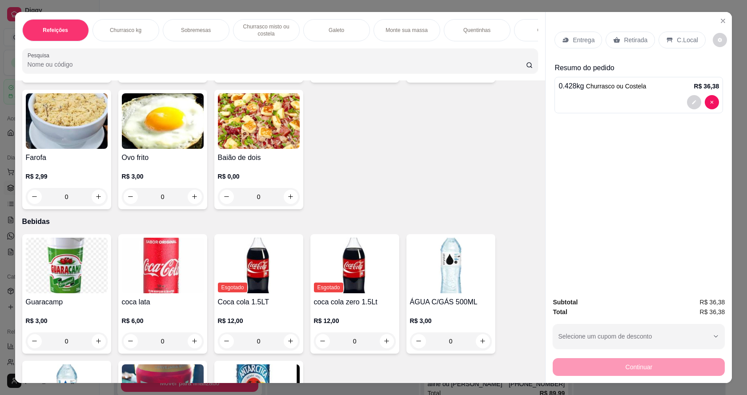
scroll to position [1979, 0]
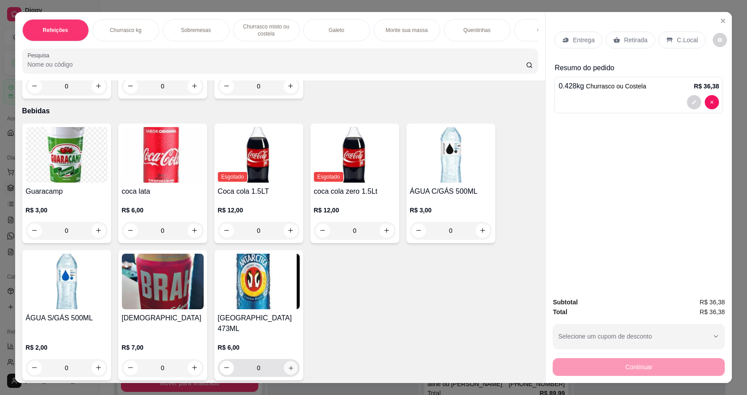
click at [287, 365] on icon "increase-product-quantity" at bounding box center [290, 368] width 7 height 7
type input "1"
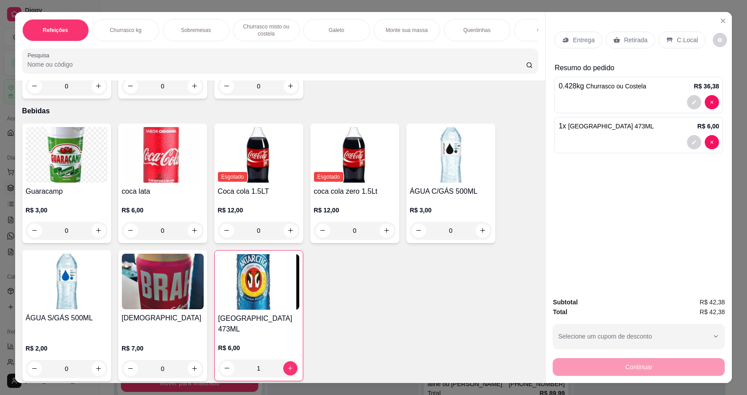
click at [613, 38] on icon at bounding box center [616, 39] width 7 height 7
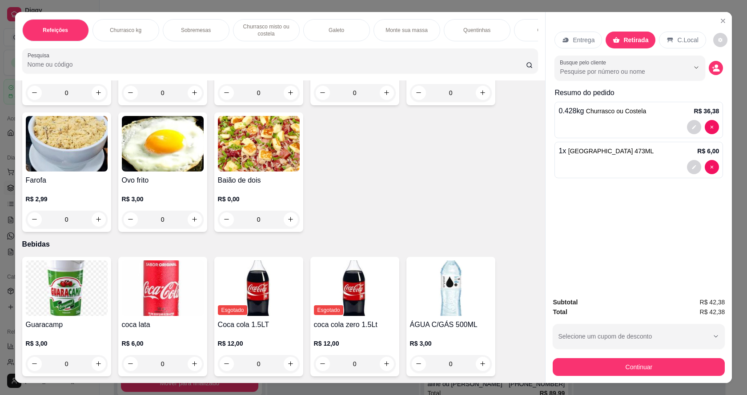
scroll to position [1757, 0]
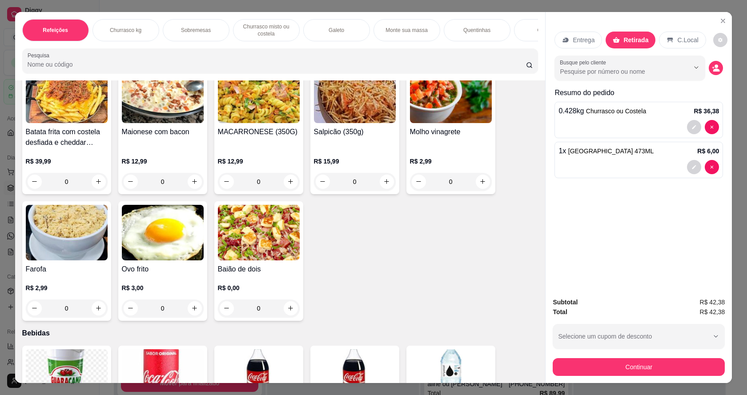
click at [231, 254] on img at bounding box center [259, 233] width 82 height 56
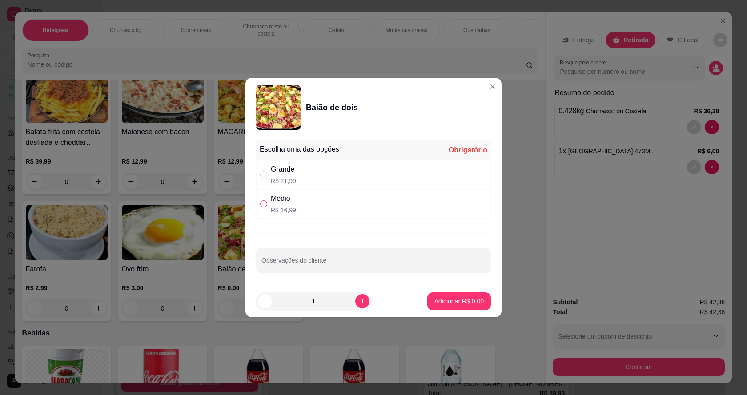
click at [260, 203] on input "" at bounding box center [263, 204] width 7 height 7
radio input "true"
click at [445, 299] on p "Adicionar R$ 16,99" at bounding box center [457, 301] width 53 height 9
type input "1"
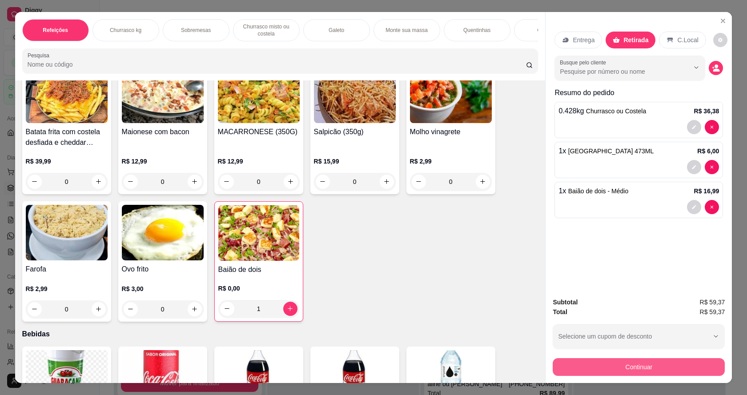
click at [611, 363] on button "Continuar" at bounding box center [639, 368] width 172 height 18
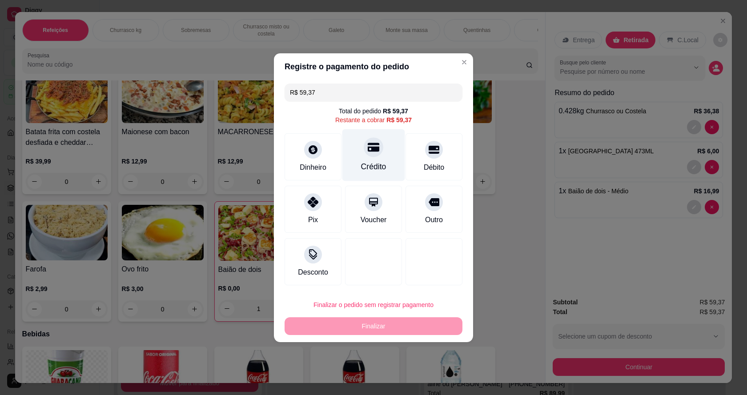
click at [376, 160] on div "Crédito" at bounding box center [374, 155] width 63 height 52
type input "R$ 0,00"
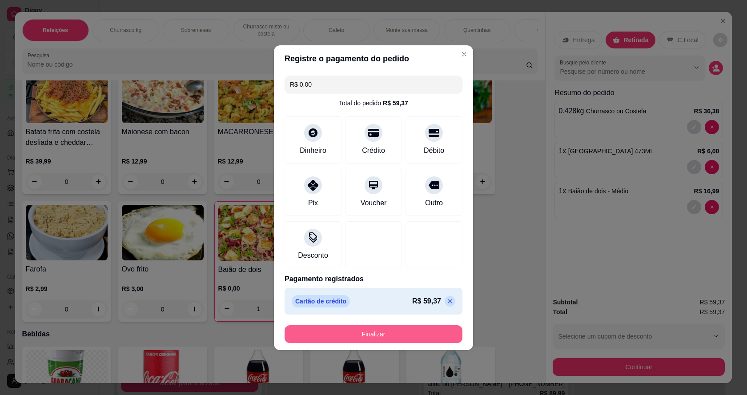
click at [394, 328] on button "Finalizar" at bounding box center [374, 335] width 178 height 18
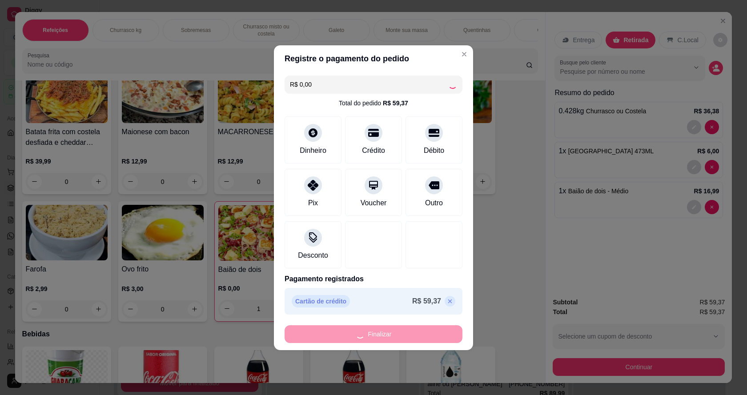
type input "0"
type input "-R$ 59,37"
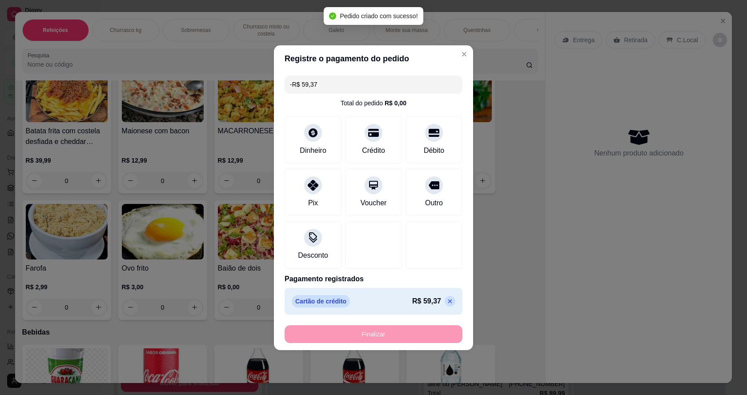
scroll to position [1756, 0]
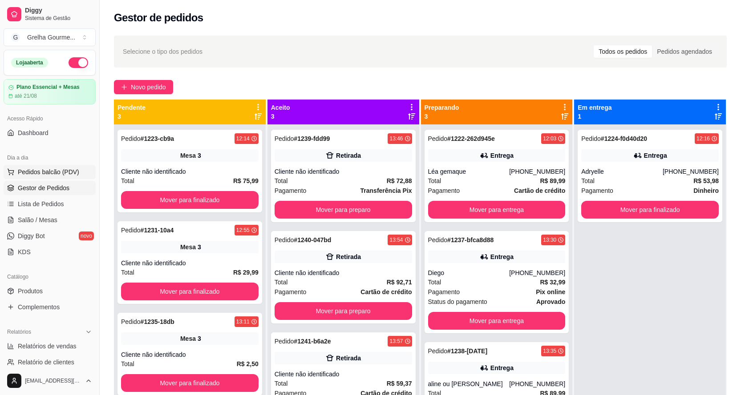
click at [36, 172] on span "Pedidos balcão (PDV)" at bounding box center [48, 172] width 61 height 9
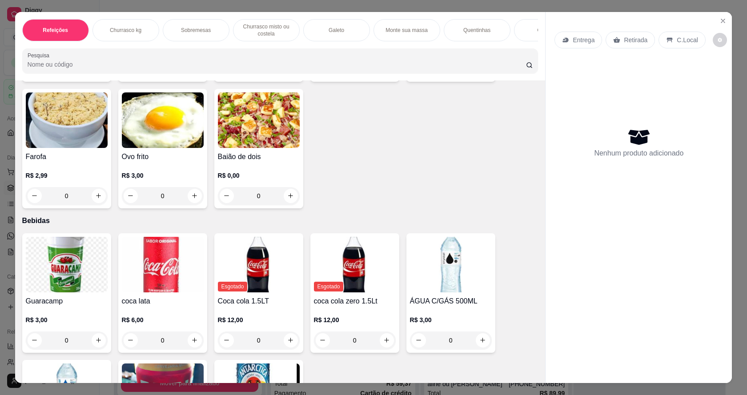
scroll to position [1780, 0]
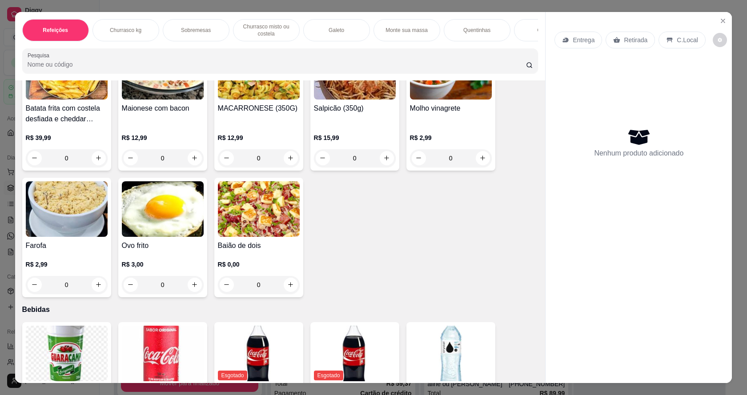
click at [311, 265] on div "Feijão Tropeiro (350G) R$ 12,99 0 Arroz Branco (500G) R$ 11,99 0 Batata (P) R$ …" at bounding box center [280, 106] width 517 height 384
click at [263, 247] on h4 "Baião de dois" at bounding box center [259, 246] width 82 height 11
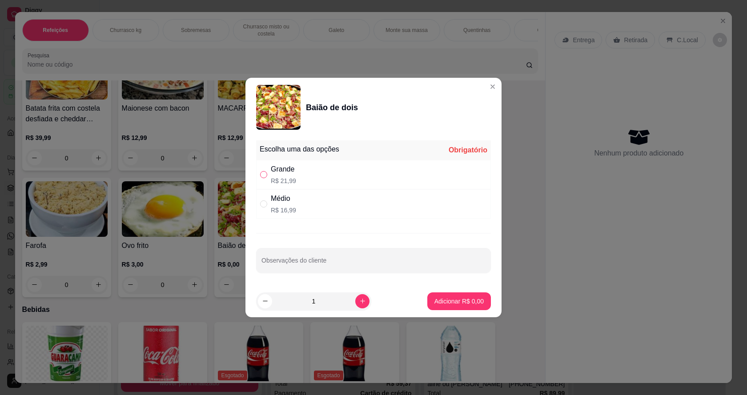
click at [264, 175] on input "" at bounding box center [263, 174] width 7 height 7
radio input "true"
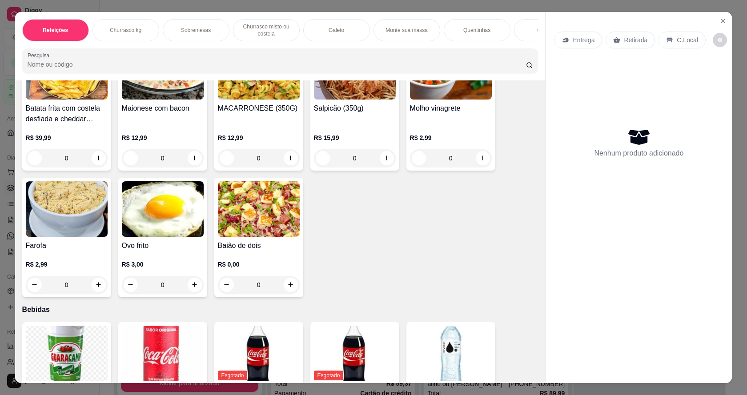
scroll to position [1646, 0]
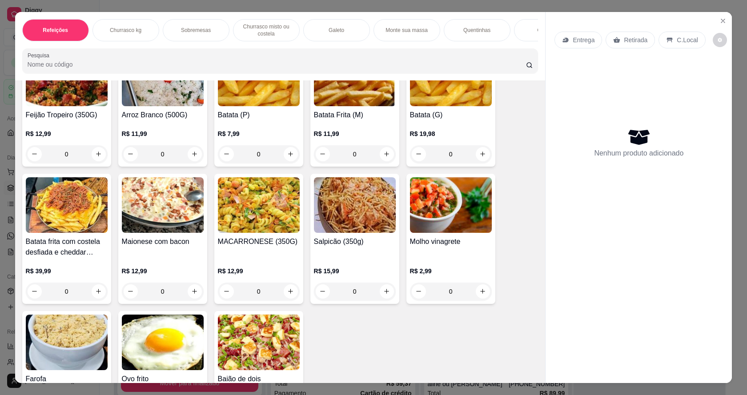
click at [79, 99] on img at bounding box center [67, 79] width 82 height 56
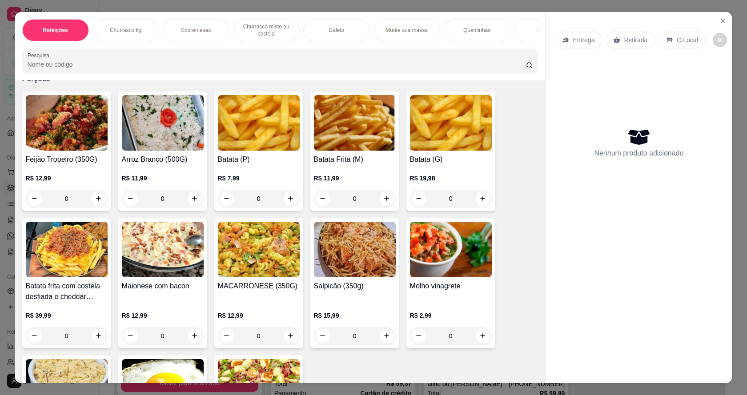
scroll to position [1691, 0]
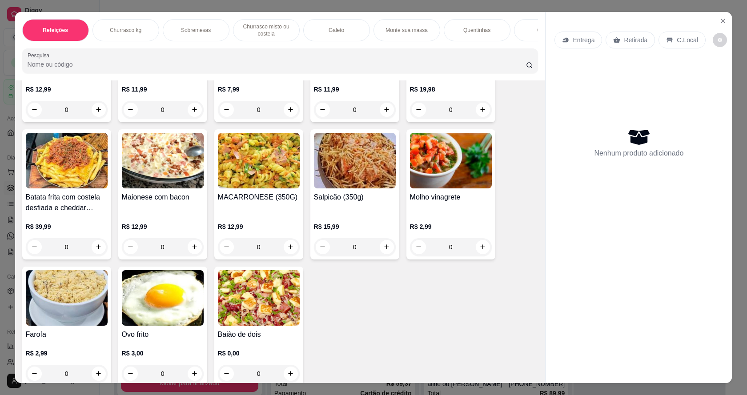
click at [278, 289] on img at bounding box center [259, 298] width 82 height 56
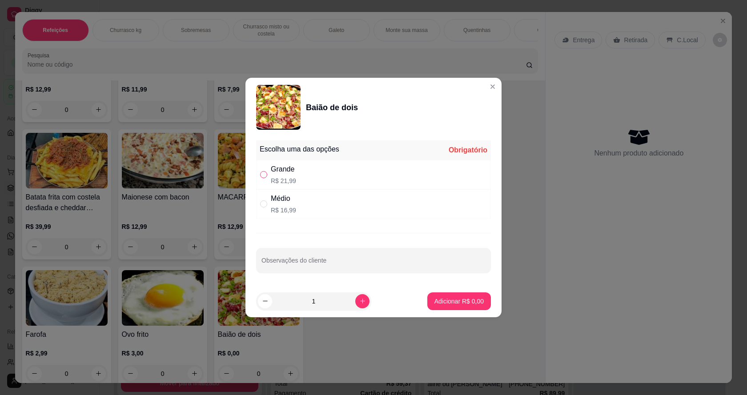
click at [262, 173] on input "" at bounding box center [263, 174] width 7 height 7
radio input "true"
click at [463, 304] on p "Adicionar R$ 21,99" at bounding box center [457, 301] width 53 height 9
type input "1"
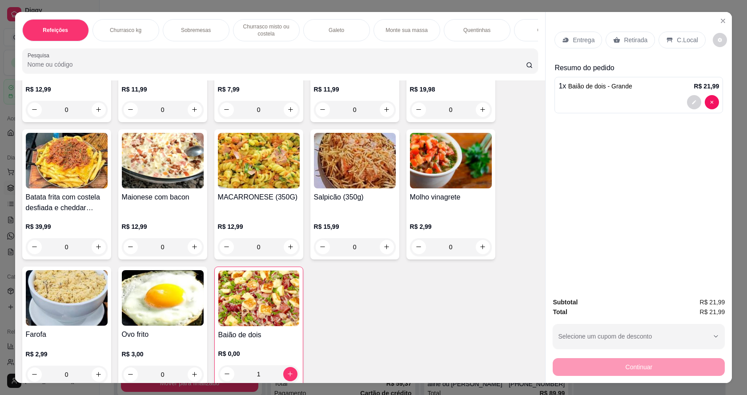
click at [633, 40] on p "Retirada" at bounding box center [636, 40] width 24 height 9
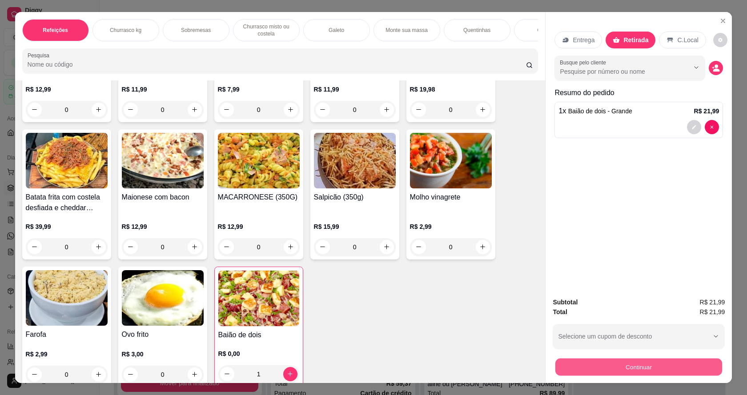
click at [636, 371] on button "Continuar" at bounding box center [639, 367] width 167 height 17
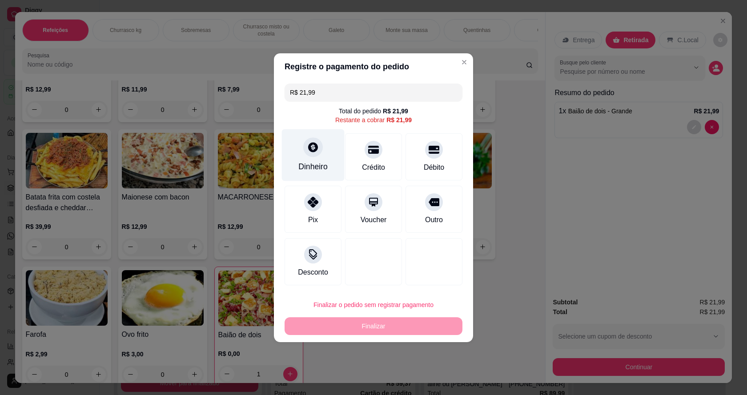
click at [309, 155] on div at bounding box center [313, 147] width 20 height 20
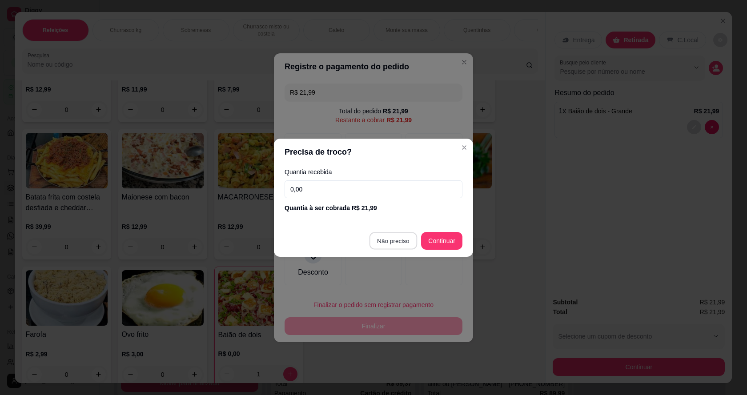
type input "R$ 0,00"
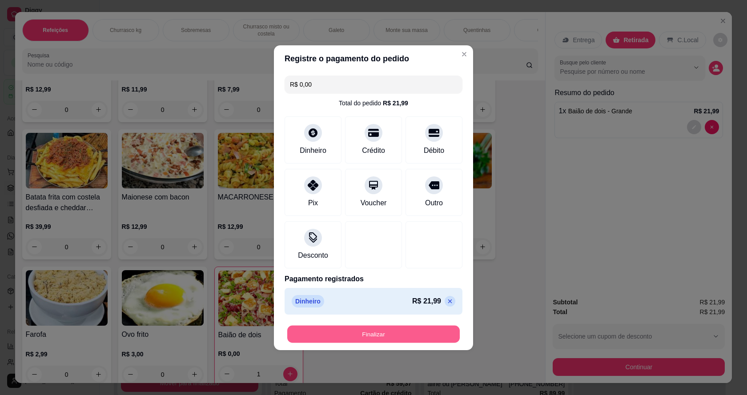
click at [367, 339] on button "Finalizar" at bounding box center [373, 334] width 173 height 17
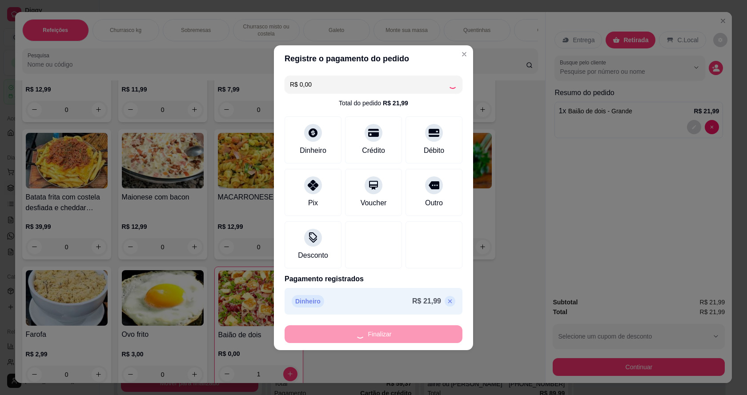
type input "0"
type input "-R$ 21,99"
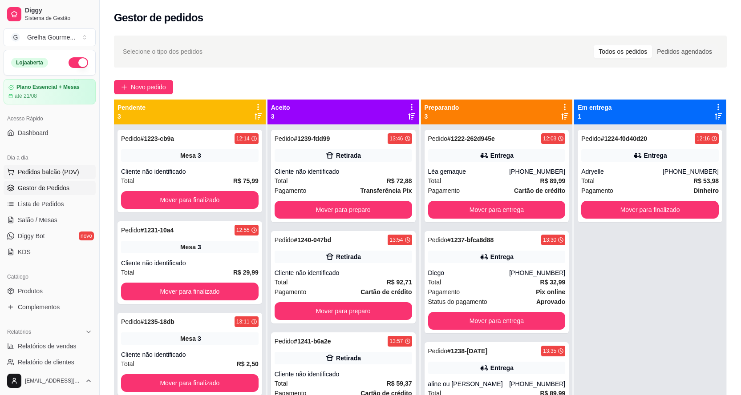
click at [41, 171] on span "Pedidos balcão (PDV)" at bounding box center [48, 172] width 61 height 9
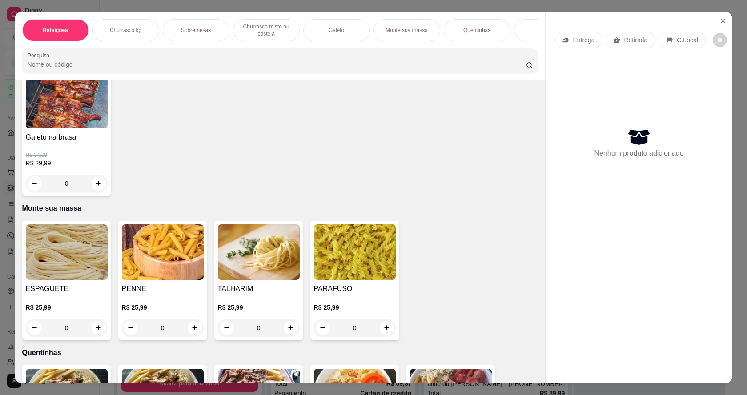
scroll to position [712, 0]
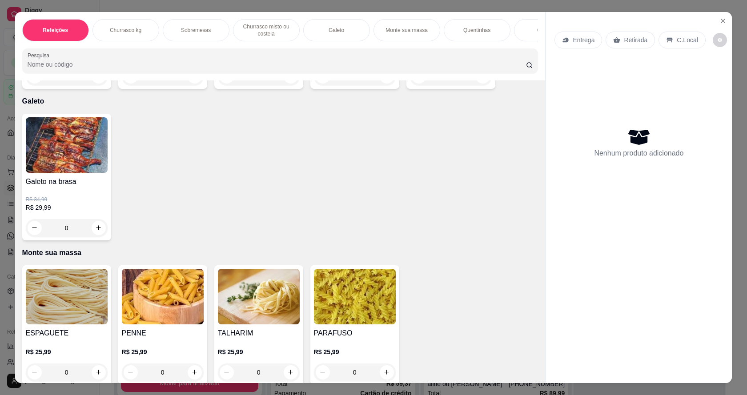
click at [95, 237] on div "0" at bounding box center [67, 228] width 82 height 18
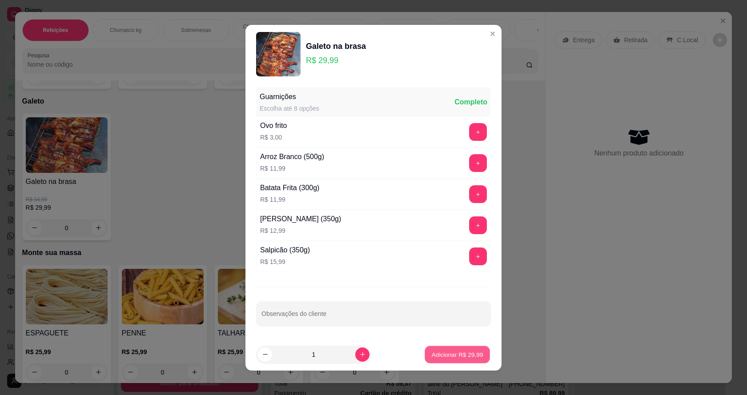
click at [449, 357] on p "Adicionar R$ 29,99" at bounding box center [458, 355] width 52 height 8
type input "1"
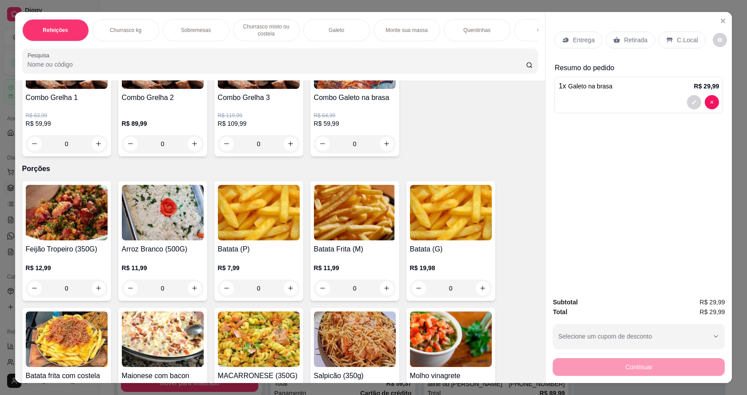
scroll to position [1602, 0]
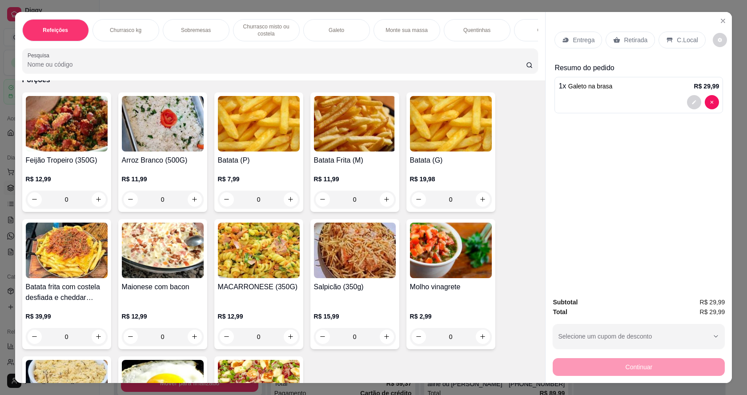
click at [164, 181] on div "R$ 11,99 0" at bounding box center [163, 187] width 82 height 43
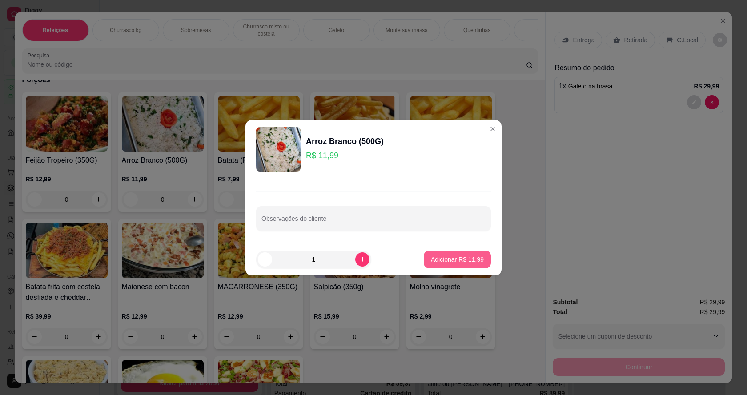
click at [456, 262] on p "Adicionar R$ 11,99" at bounding box center [457, 259] width 53 height 9
type input "1"
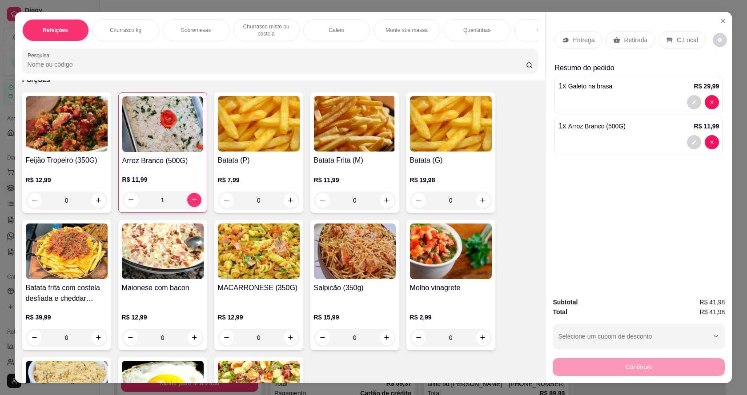
click at [81, 149] on img at bounding box center [67, 124] width 82 height 56
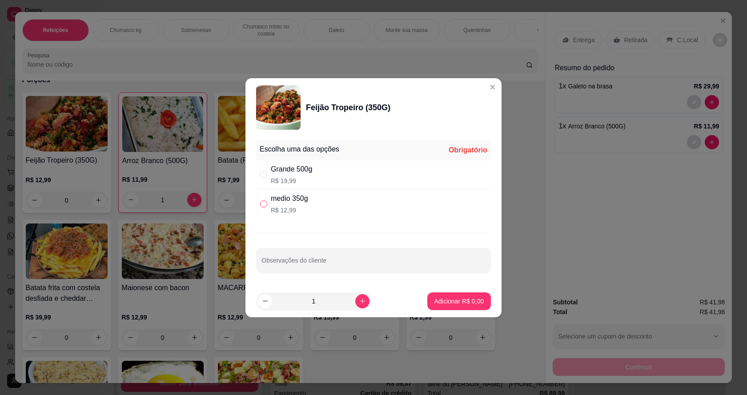
click at [261, 205] on input "" at bounding box center [263, 204] width 7 height 7
radio input "true"
click at [447, 302] on p "Adicionar R$ 12,99" at bounding box center [458, 301] width 52 height 8
type input "1"
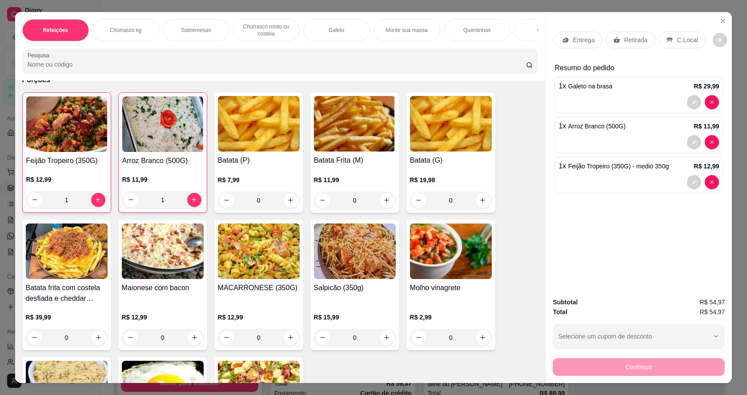
click at [627, 41] on p "Retirada" at bounding box center [636, 40] width 24 height 9
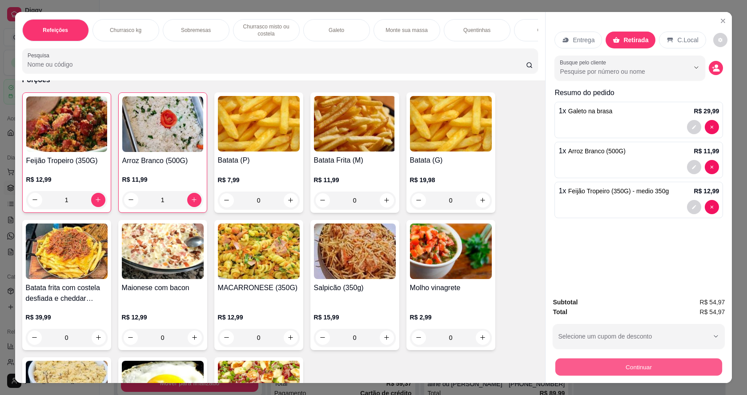
click at [630, 376] on button "Continuar" at bounding box center [639, 367] width 167 height 17
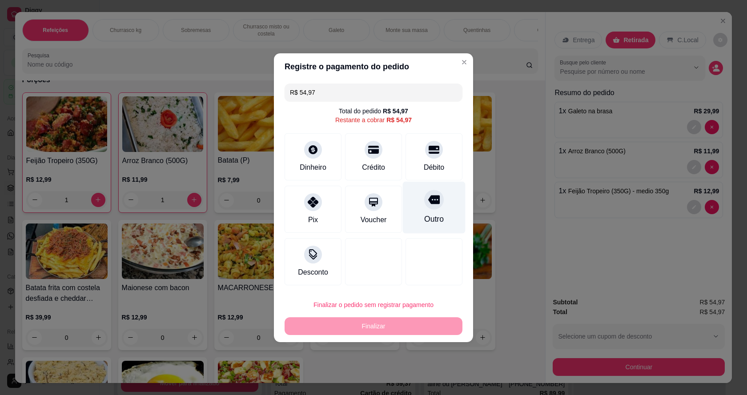
click at [433, 201] on icon at bounding box center [434, 199] width 12 height 9
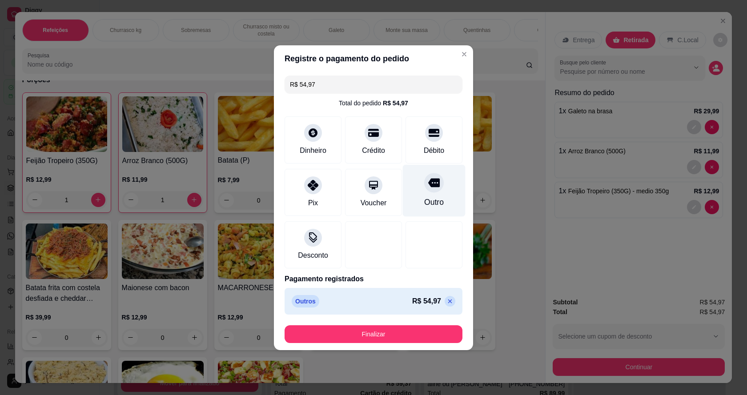
type input "R$ 0,00"
click at [424, 189] on div at bounding box center [434, 183] width 20 height 20
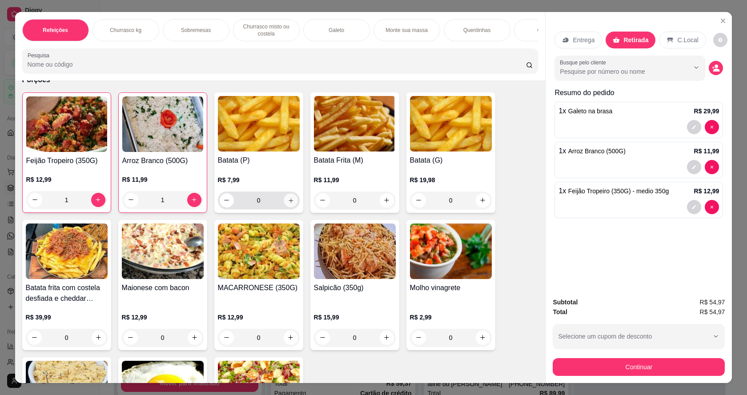
click at [287, 204] on icon "increase-product-quantity" at bounding box center [290, 200] width 7 height 7
type input "1"
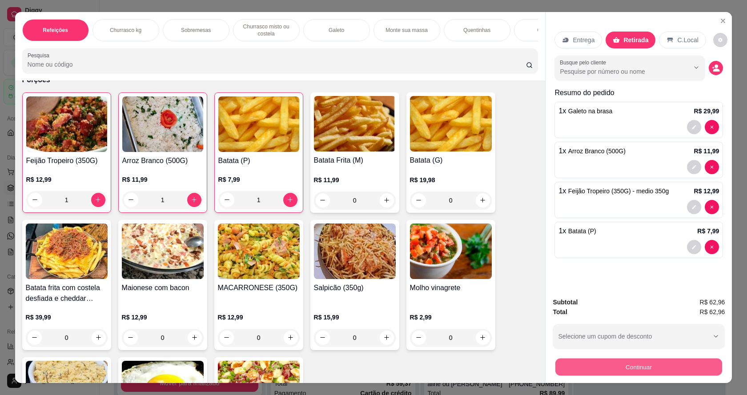
click at [637, 364] on button "Continuar" at bounding box center [639, 367] width 167 height 17
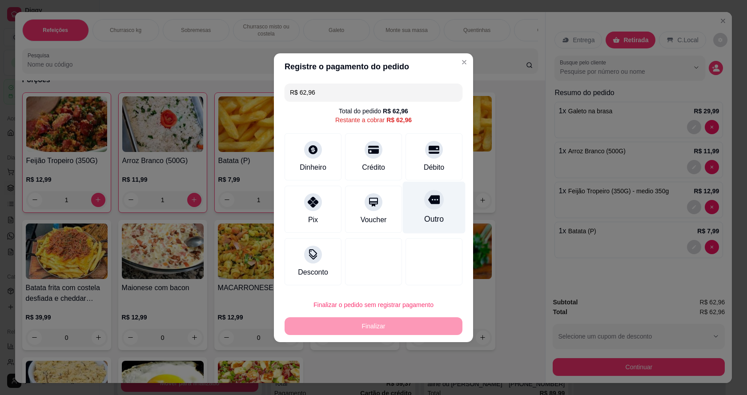
click at [433, 207] on div at bounding box center [434, 200] width 20 height 20
type input "R$ 0,00"
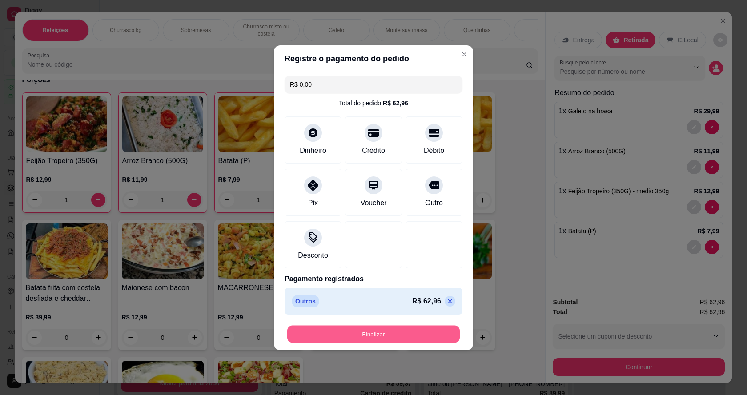
click at [429, 334] on button "Finalizar" at bounding box center [373, 334] width 173 height 17
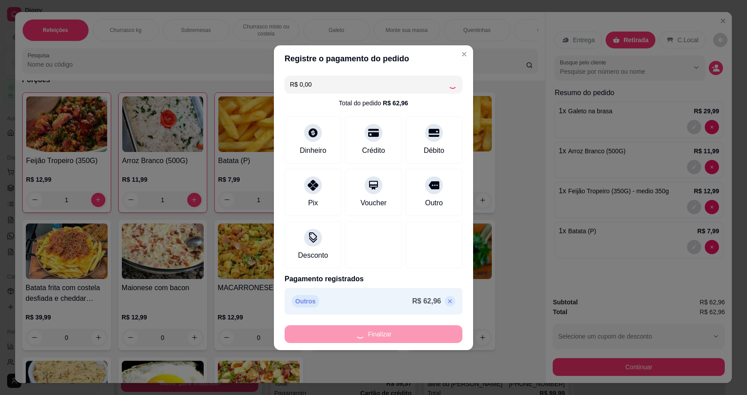
type input "0"
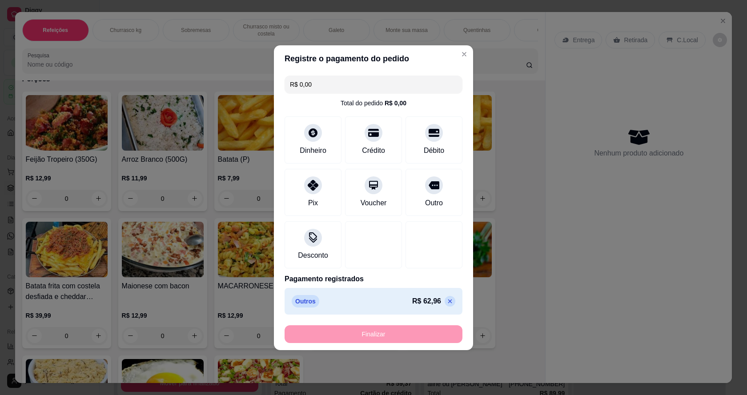
type input "-R$ 62,96"
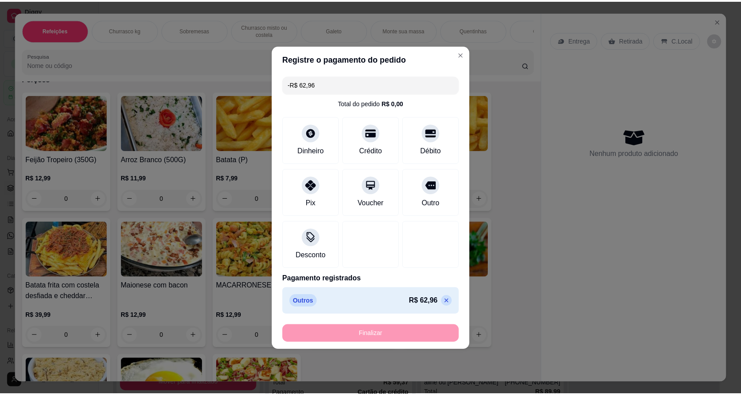
scroll to position [1601, 0]
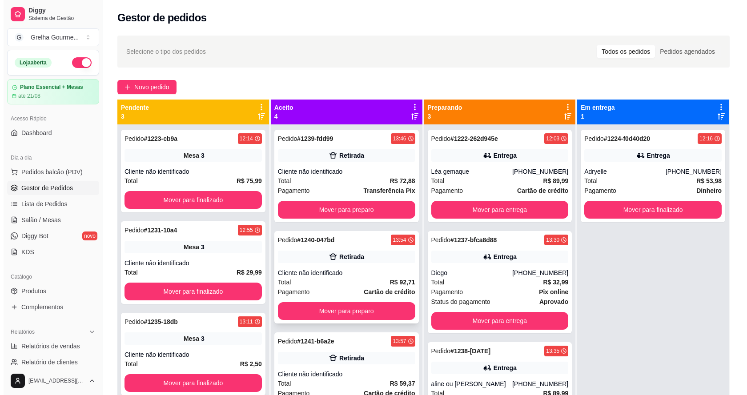
scroll to position [19, 0]
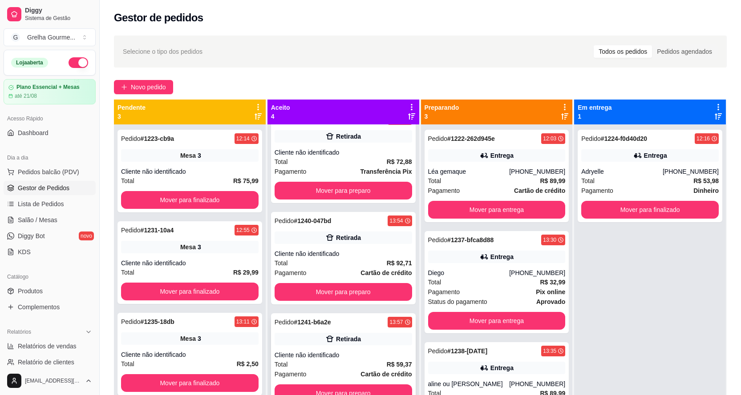
click at [364, 351] on div "Pedido # 1241-b6a2e 13:57 Retirada Cliente não identificado Total R$ 59,37 Paga…" at bounding box center [343, 360] width 145 height 93
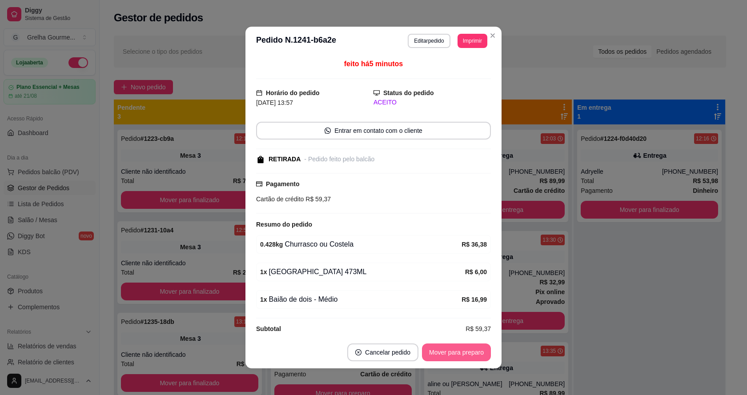
click at [451, 358] on button "Mover para preparo" at bounding box center [456, 353] width 69 height 18
click at [452, 357] on button "Mover para retirada disponível" at bounding box center [441, 352] width 95 height 17
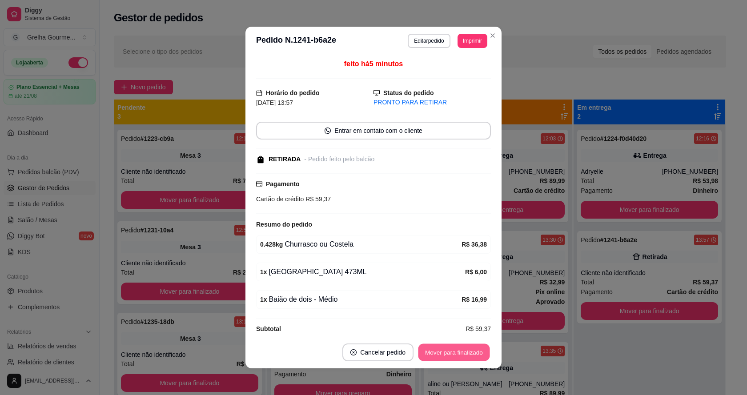
click at [457, 353] on button "Mover para finalizado" at bounding box center [455, 352] width 72 height 17
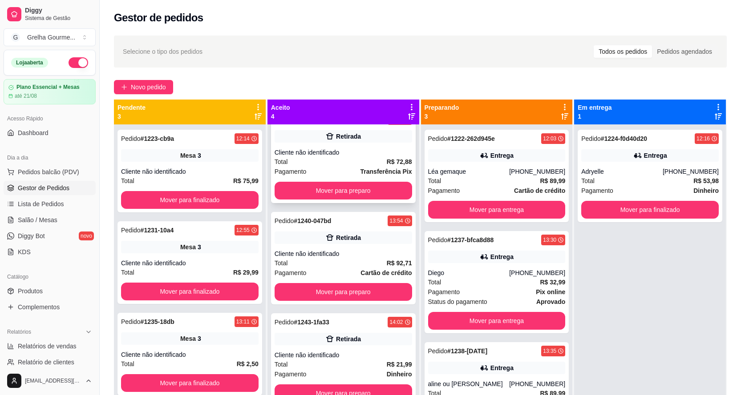
click at [386, 147] on div "Pedido # 1239-fdd99 13:46 Retirada Cliente não identificado Total R$ 72,88 Paga…" at bounding box center [343, 157] width 145 height 93
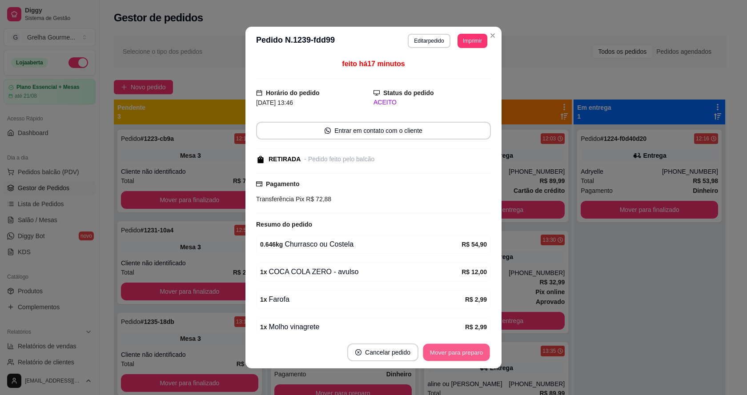
click at [451, 347] on button "Mover para preparo" at bounding box center [456, 352] width 67 height 17
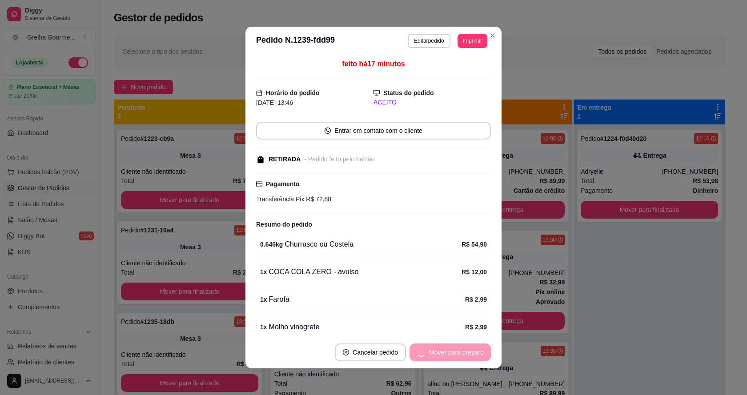
scroll to position [0, 0]
click at [451, 347] on button "Mover para retirada disponível" at bounding box center [441, 352] width 95 height 17
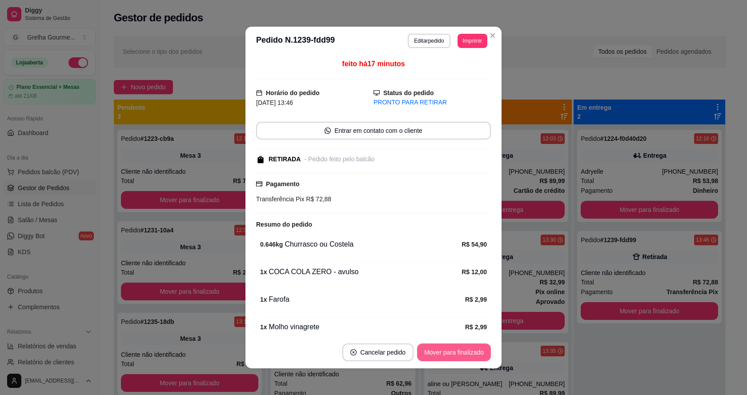
click at [451, 349] on button "Mover para finalizado" at bounding box center [454, 353] width 74 height 18
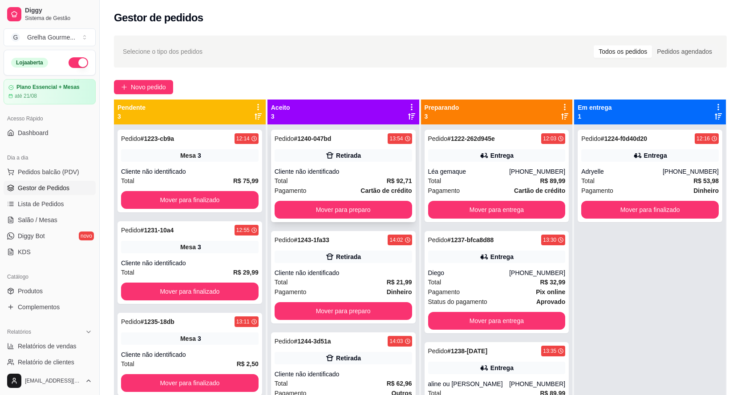
click at [390, 171] on div "Cliente não identificado" at bounding box center [342, 171] width 137 height 9
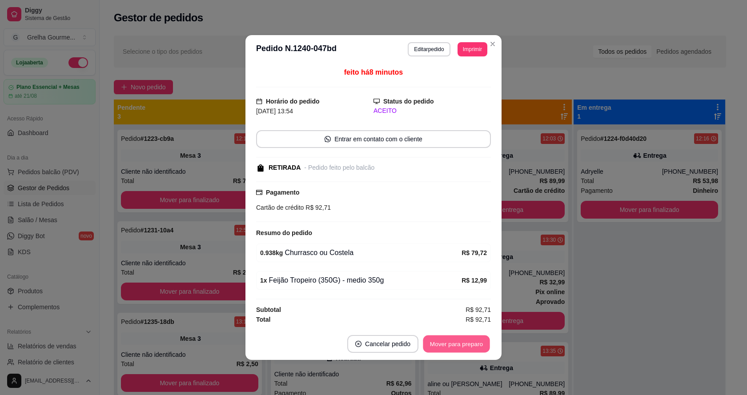
click at [451, 341] on button "Mover para preparo" at bounding box center [456, 344] width 67 height 17
click at [451, 341] on div "Mover para preparo" at bounding box center [450, 344] width 81 height 18
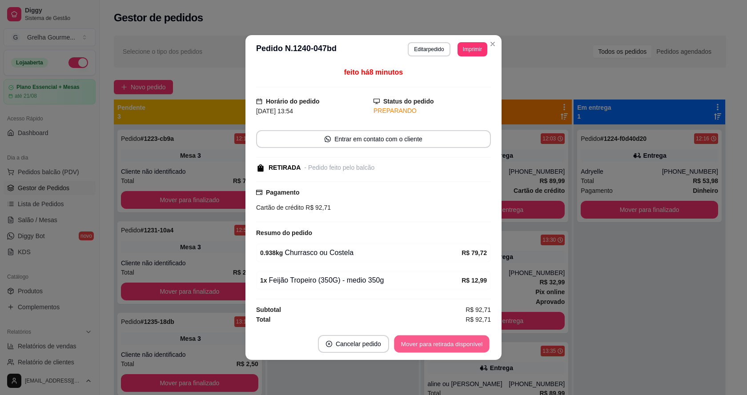
click at [451, 341] on button "Mover para retirada disponível" at bounding box center [441, 344] width 95 height 17
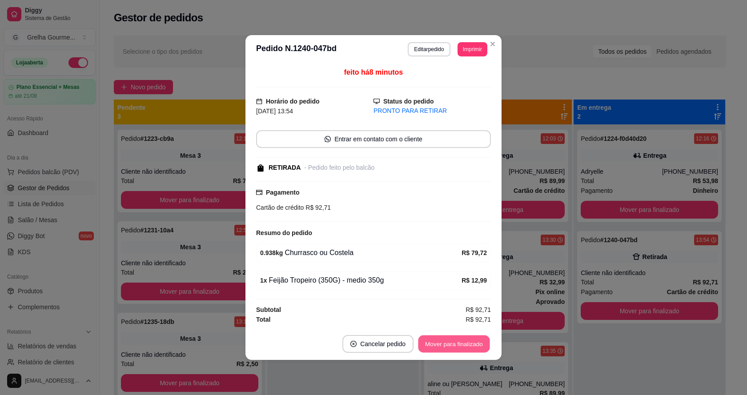
click at [451, 341] on button "Mover para finalizado" at bounding box center [455, 344] width 72 height 17
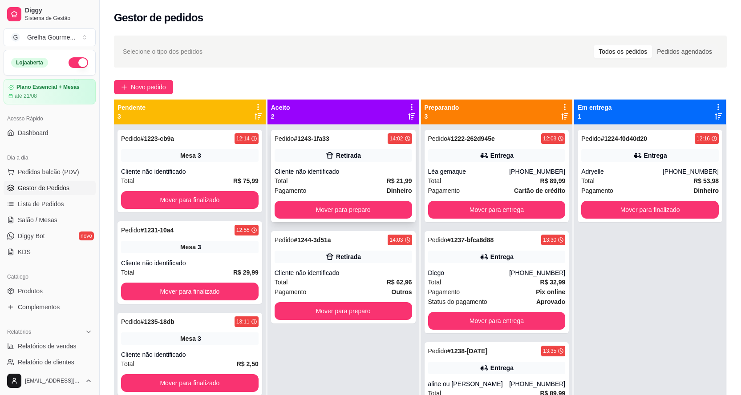
click at [370, 174] on div "Cliente não identificado" at bounding box center [342, 171] width 137 height 9
click at [325, 284] on div "Total R$ 62,96" at bounding box center [342, 283] width 137 height 10
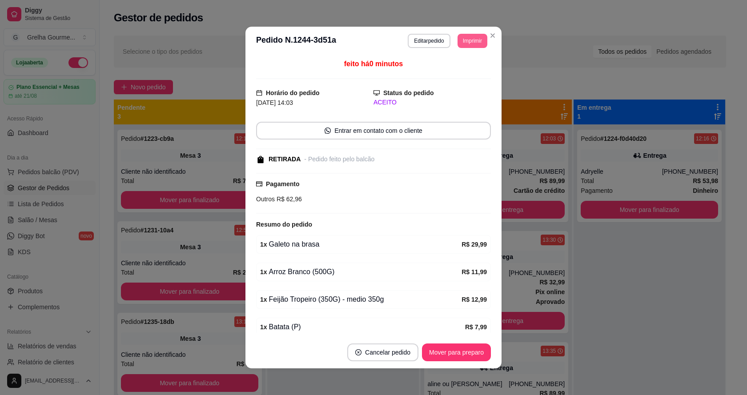
click at [459, 44] on button "Imprimir" at bounding box center [473, 41] width 30 height 14
click at [444, 89] on button "IMPRESSORA" at bounding box center [453, 90] width 65 height 14
click at [429, 350] on button "Mover para preparo" at bounding box center [456, 352] width 67 height 17
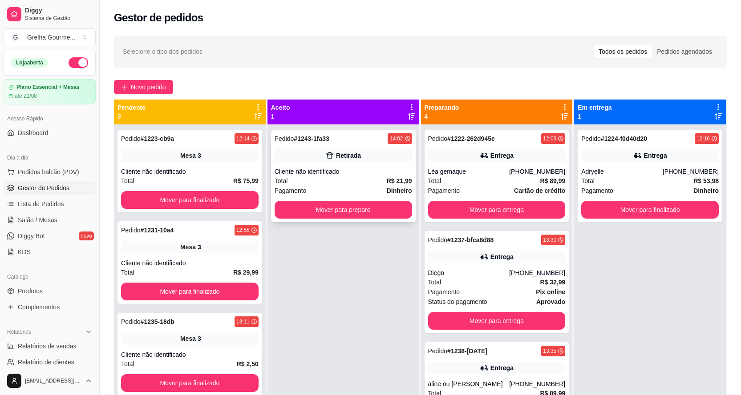
click at [395, 171] on div "Cliente não identificado" at bounding box center [342, 171] width 137 height 9
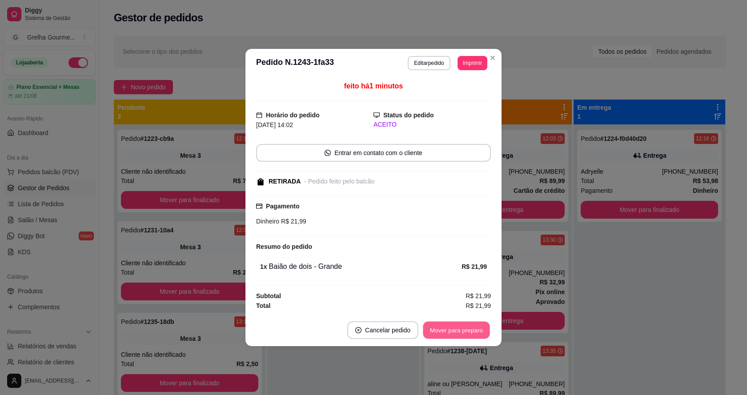
click at [444, 331] on button "Mover para preparo" at bounding box center [456, 330] width 67 height 17
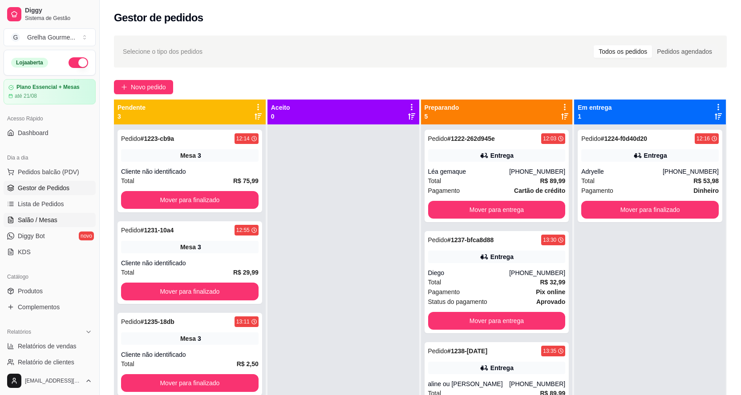
click at [66, 220] on link "Salão / Mesas" at bounding box center [50, 220] width 92 height 14
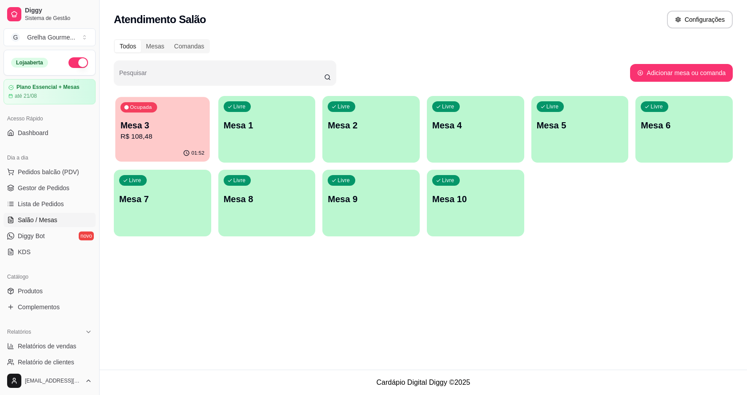
click at [138, 143] on div "Ocupada Mesa 3 R$ 108,48" at bounding box center [162, 121] width 94 height 48
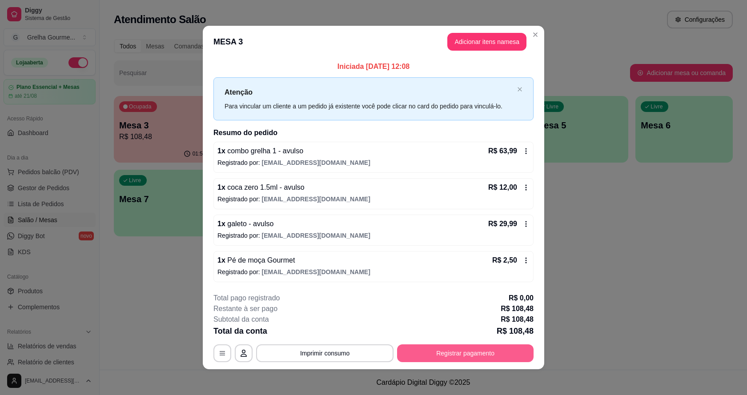
click at [433, 352] on button "Registrar pagamento" at bounding box center [465, 354] width 137 height 18
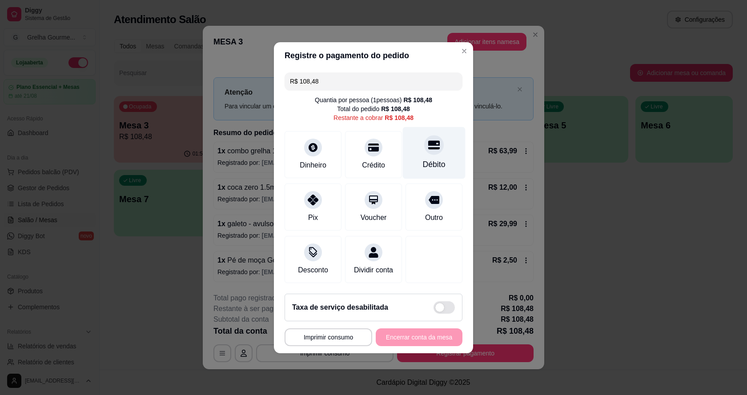
click at [425, 157] on div "Débito" at bounding box center [434, 153] width 63 height 52
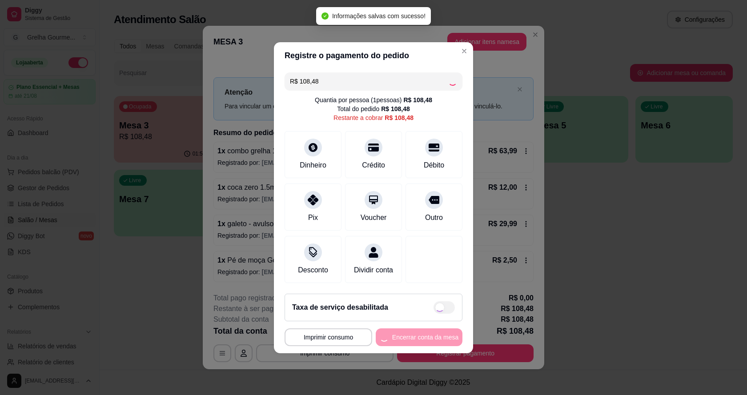
type input "R$ 0,00"
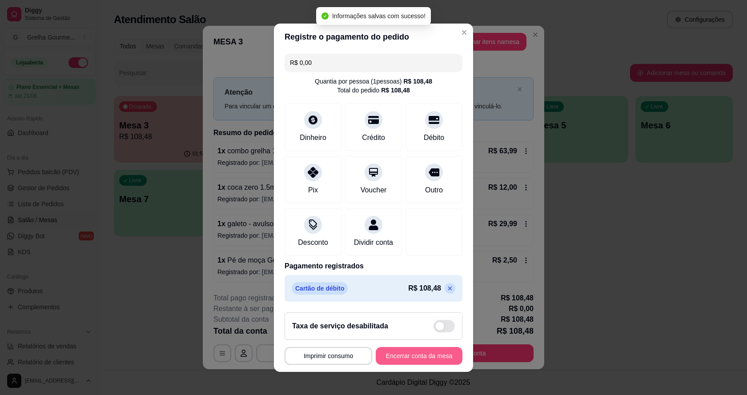
click at [427, 350] on button "Encerrar conta da mesa" at bounding box center [419, 356] width 87 height 18
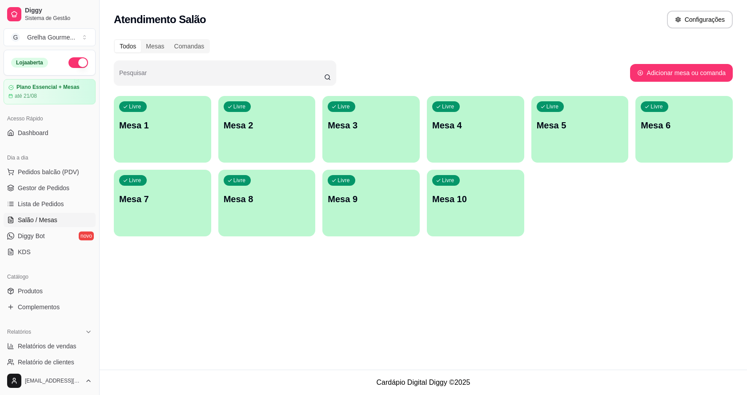
click at [489, 138] on div "Livre Mesa 4" at bounding box center [475, 124] width 97 height 56
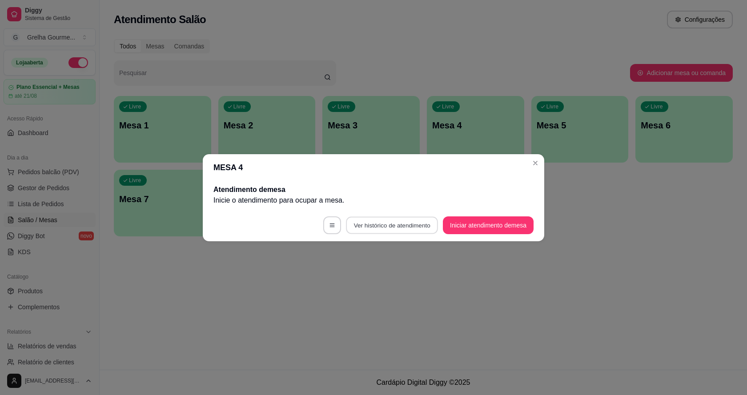
click at [405, 224] on button "Ver histórico de atendimento" at bounding box center [392, 225] width 92 height 17
click at [499, 226] on button "Iniciar atendimento de mesa" at bounding box center [488, 226] width 91 height 18
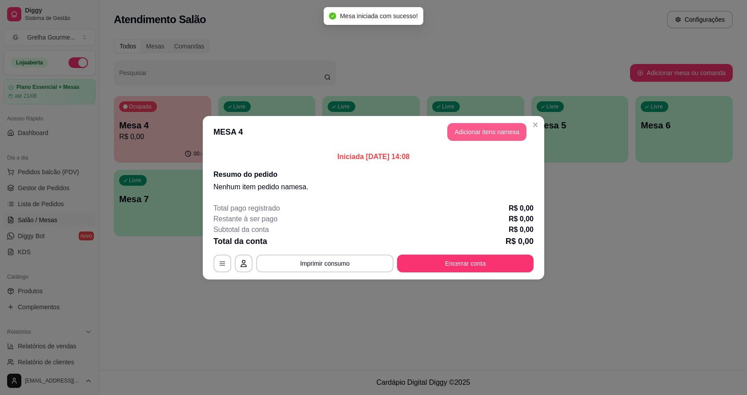
click at [501, 127] on button "Adicionar itens na mesa" at bounding box center [487, 132] width 79 height 18
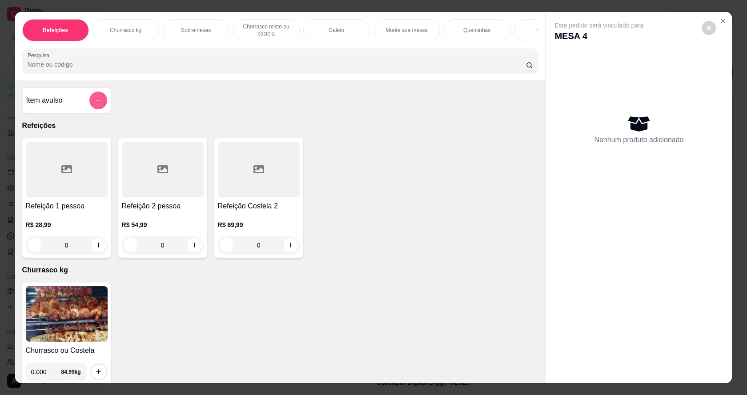
click at [89, 109] on button "add-separate-item" at bounding box center [98, 101] width 18 height 18
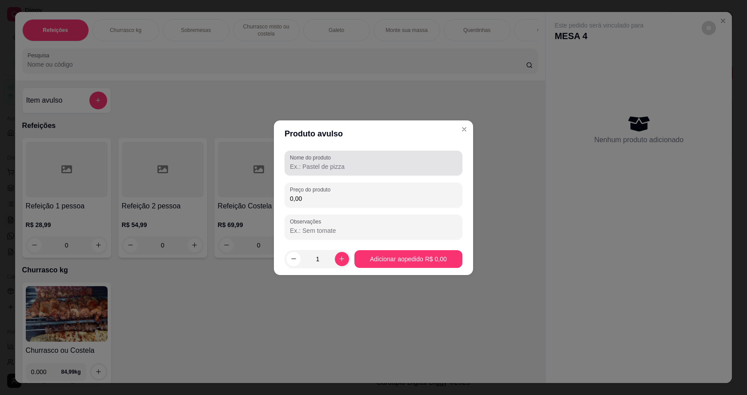
click at [305, 170] on input "Nome do produto" at bounding box center [373, 166] width 167 height 9
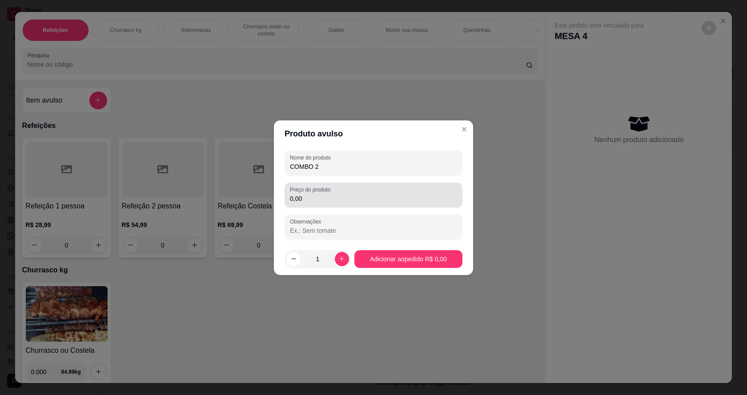
type input "COMBO 2"
click at [332, 200] on input "0,00" at bounding box center [373, 198] width 167 height 9
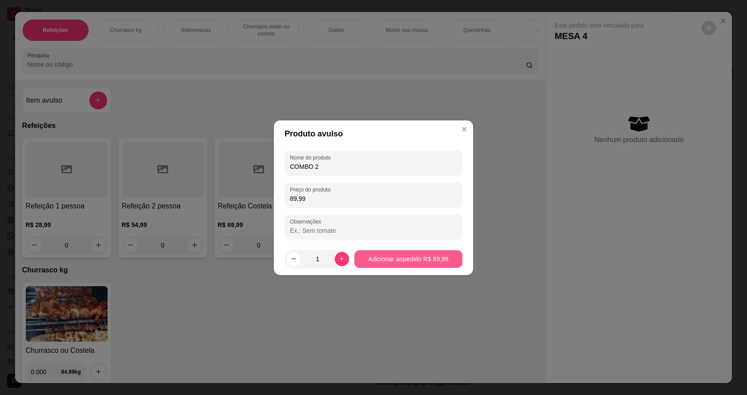
type input "89,99"
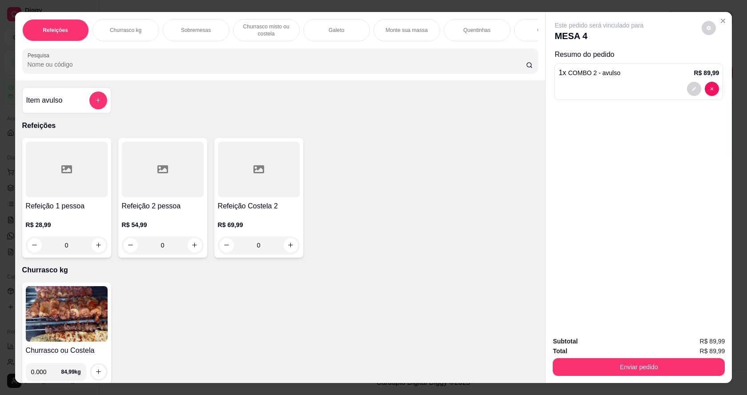
click at [85, 101] on div "Item avulso" at bounding box center [66, 101] width 81 height 18
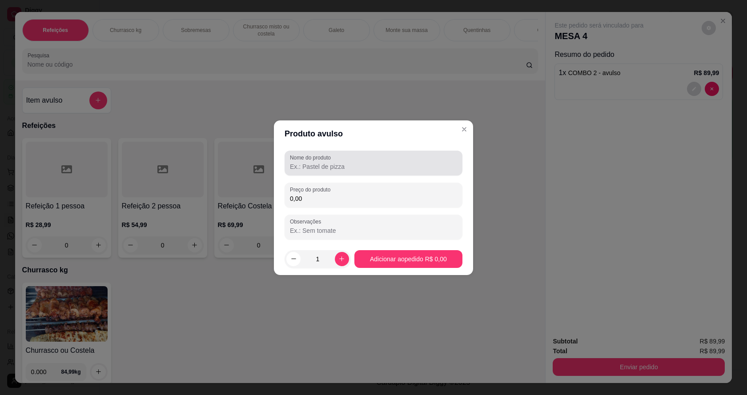
click at [325, 160] on label "Nome do produto" at bounding box center [312, 158] width 44 height 8
click at [325, 162] on input "Nome do produto" at bounding box center [373, 166] width 167 height 9
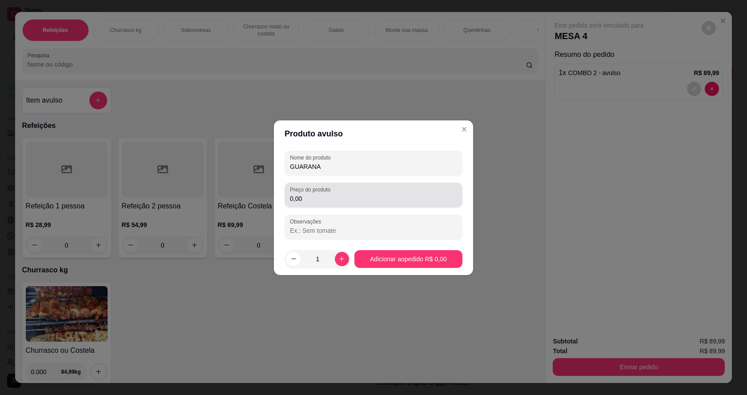
type input "GUARANA"
click at [412, 200] on input "0,00" at bounding box center [373, 198] width 167 height 9
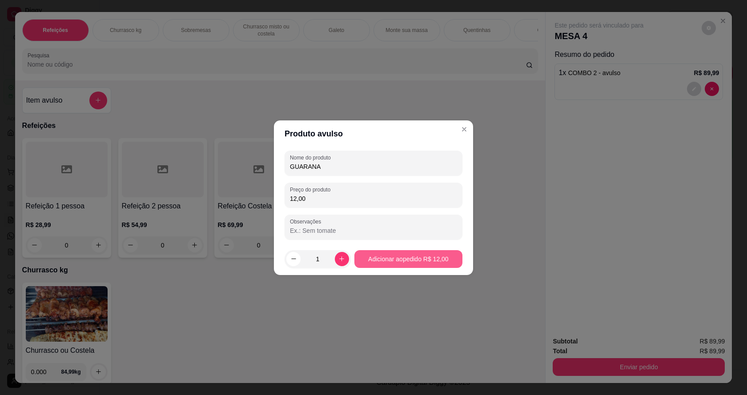
type input "12,00"
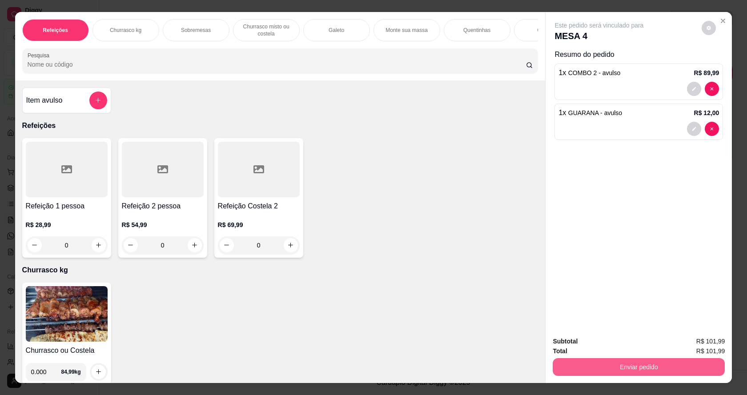
click at [620, 371] on button "Enviar pedido" at bounding box center [639, 368] width 172 height 18
click at [621, 342] on button "Não registrar e enviar pedido" at bounding box center [610, 345] width 93 height 17
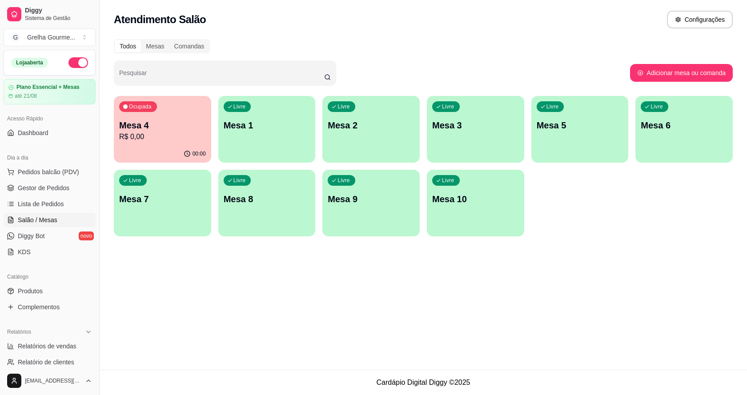
click at [374, 138] on div "Livre Mesa 2" at bounding box center [371, 124] width 97 height 56
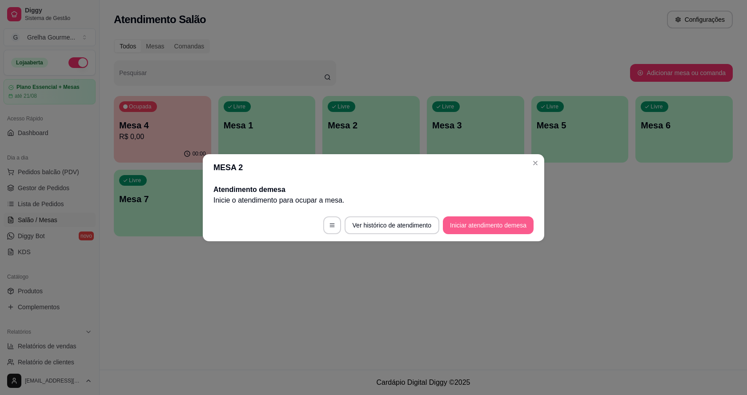
click at [463, 230] on button "Iniciar atendimento de mesa" at bounding box center [488, 226] width 91 height 18
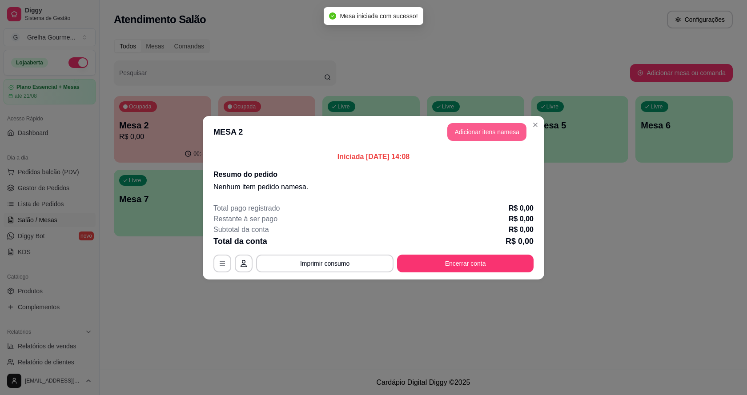
click at [491, 128] on button "Adicionar itens na mesa" at bounding box center [487, 132] width 79 height 18
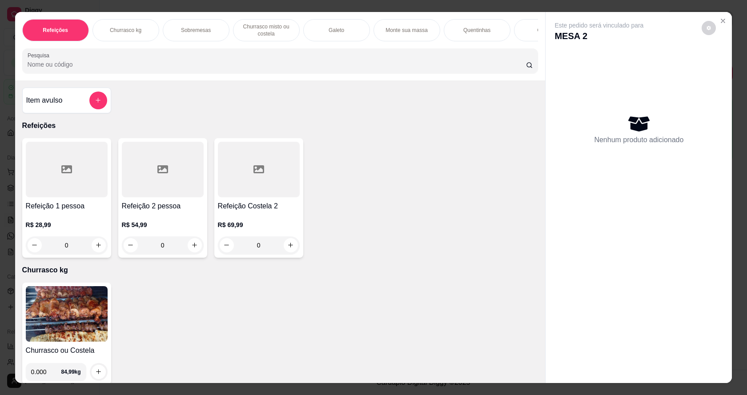
click at [99, 254] on div "0" at bounding box center [67, 246] width 82 height 18
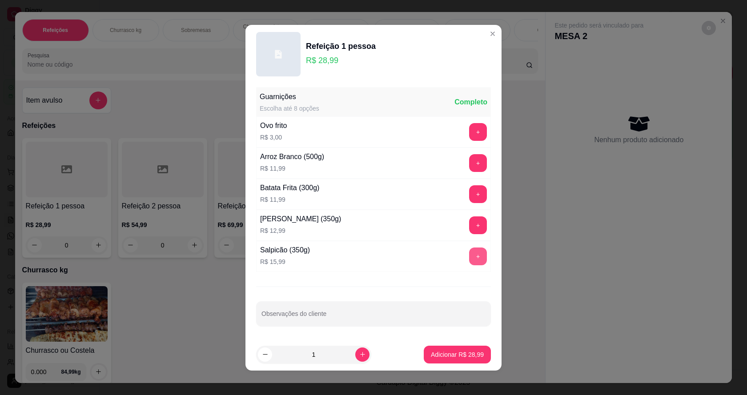
click at [469, 261] on button "+" at bounding box center [478, 257] width 18 height 18
click at [441, 349] on button "Adicionar R$ 44,98" at bounding box center [457, 355] width 67 height 18
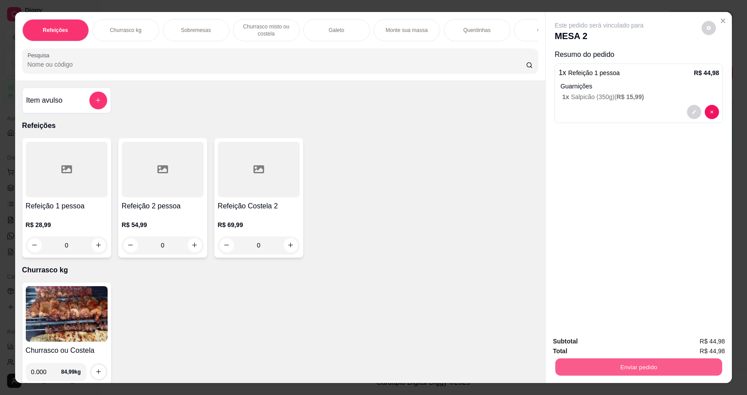
click at [580, 360] on button "Enviar pedido" at bounding box center [639, 367] width 167 height 17
click at [583, 351] on button "Não registrar e enviar pedido" at bounding box center [610, 345] width 93 height 17
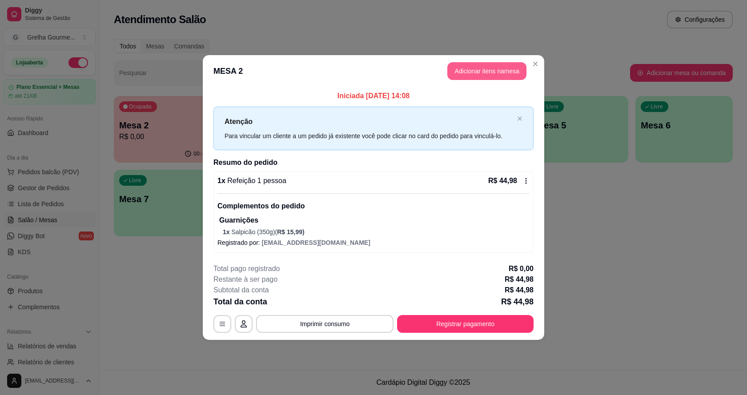
click at [480, 74] on button "Adicionar itens na mesa" at bounding box center [487, 71] width 79 height 18
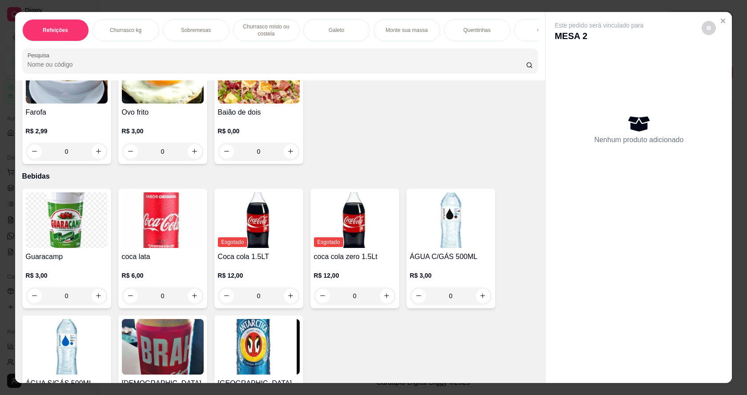
scroll to position [1978, 0]
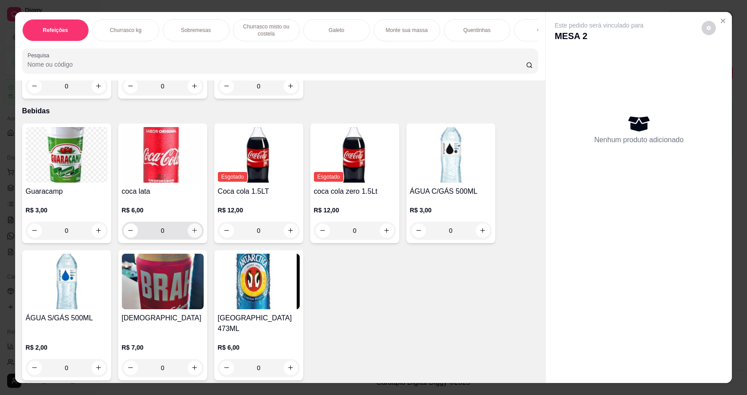
click at [194, 234] on icon "increase-product-quantity" at bounding box center [194, 230] width 7 height 7
type input "1"
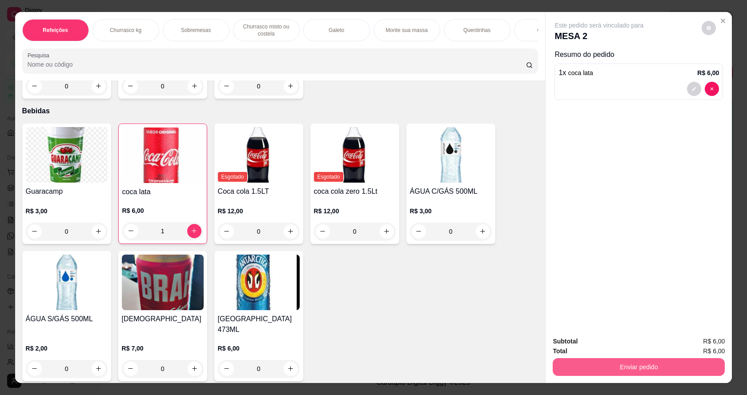
click at [590, 369] on button "Enviar pedido" at bounding box center [639, 368] width 172 height 18
click at [630, 343] on button "Não registrar e enviar pedido" at bounding box center [610, 345] width 93 height 17
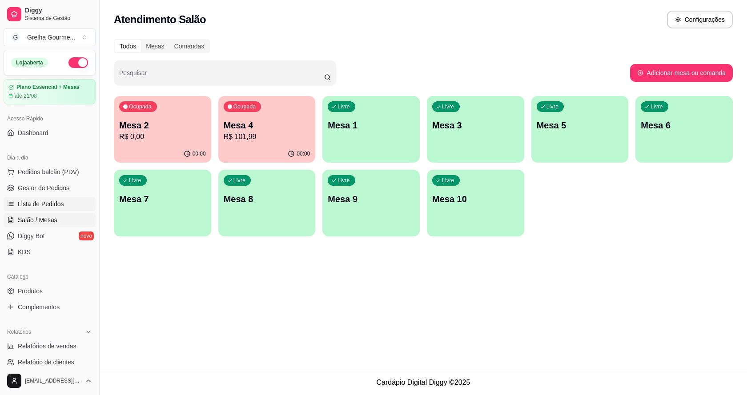
click at [55, 207] on span "Lista de Pedidos" at bounding box center [41, 204] width 46 height 9
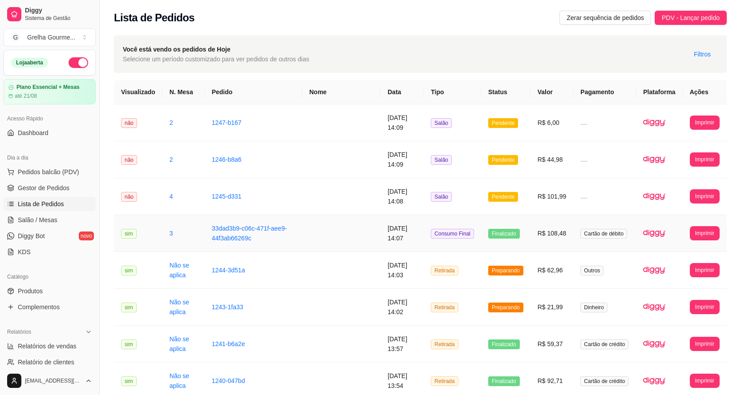
click at [528, 236] on td "Finalizado" at bounding box center [505, 233] width 49 height 37
click at [343, 180] on td at bounding box center [341, 196] width 78 height 37
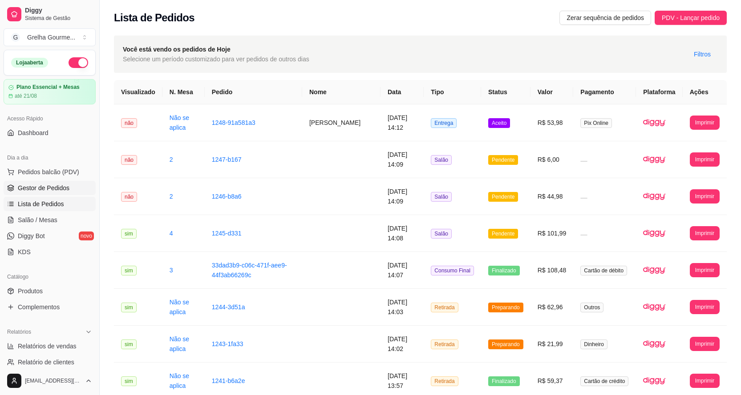
click at [26, 187] on span "Gestor de Pedidos" at bounding box center [44, 188] width 52 height 9
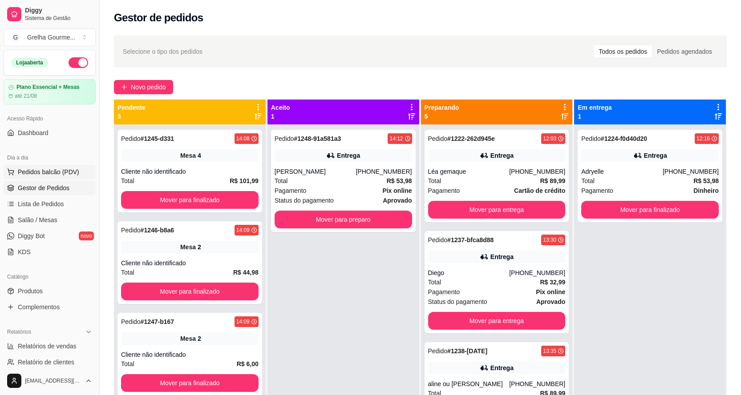
click at [32, 170] on span "Pedidos balcão (PDV)" at bounding box center [48, 172] width 61 height 9
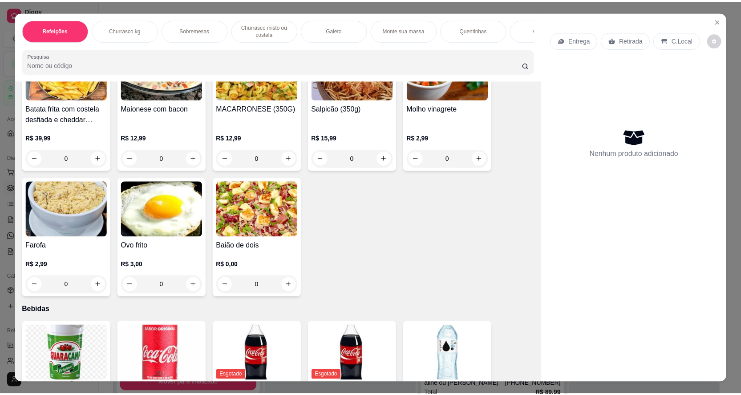
scroll to position [1602, 0]
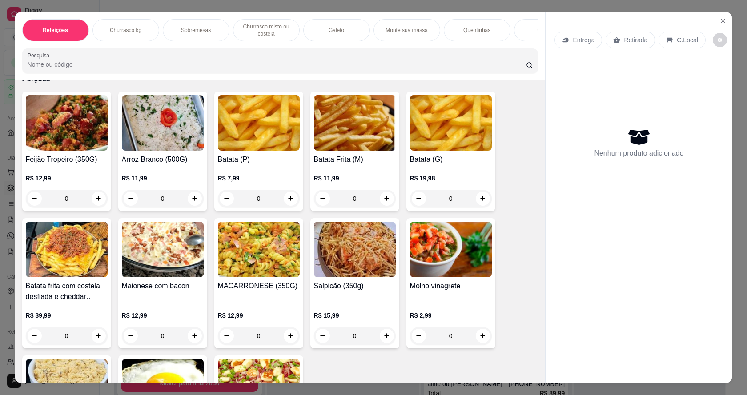
click at [63, 177] on div "R$ 12,99 0" at bounding box center [67, 186] width 82 height 43
click at [721, 19] on icon "Close" at bounding box center [723, 20] width 7 height 7
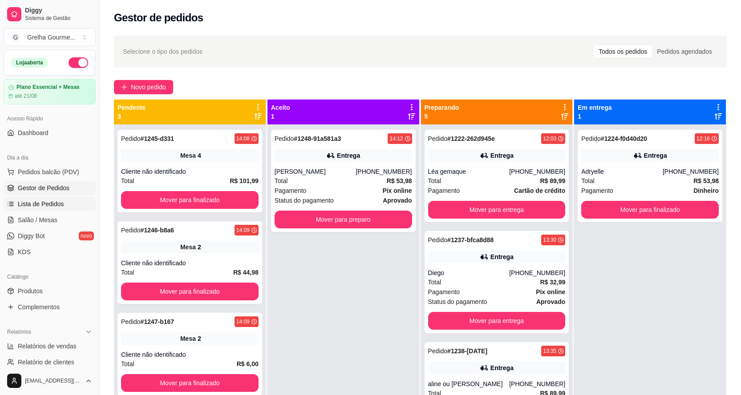
click at [49, 206] on span "Lista de Pedidos" at bounding box center [41, 204] width 46 height 9
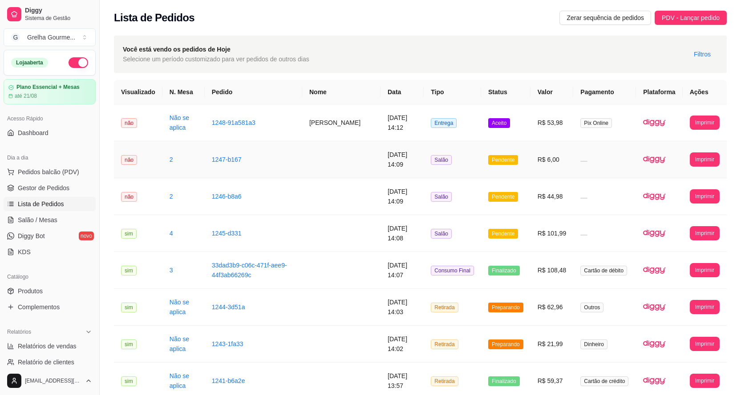
scroll to position [44, 0]
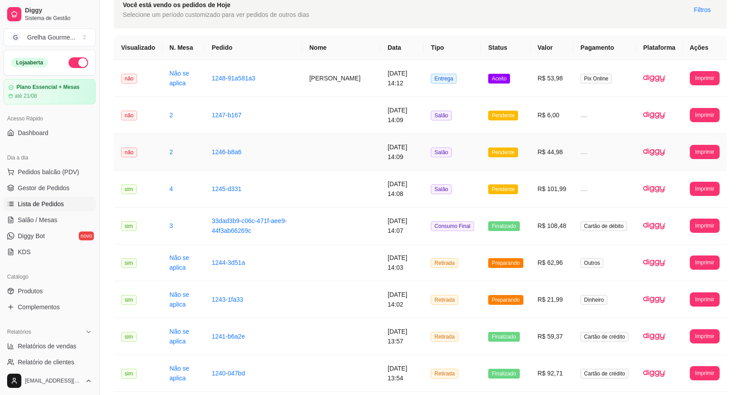
click at [352, 155] on td at bounding box center [341, 152] width 78 height 37
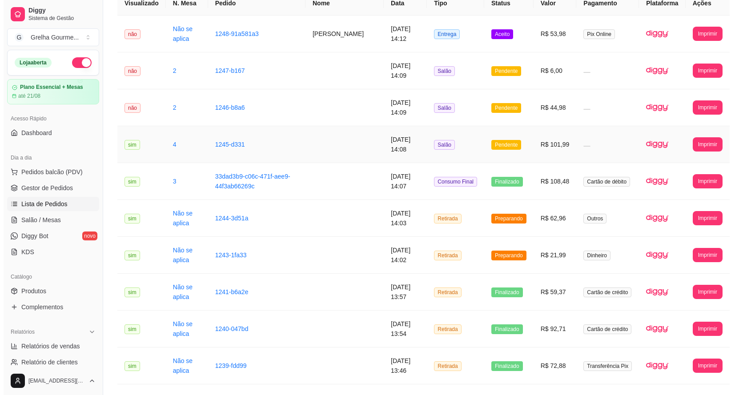
scroll to position [133, 0]
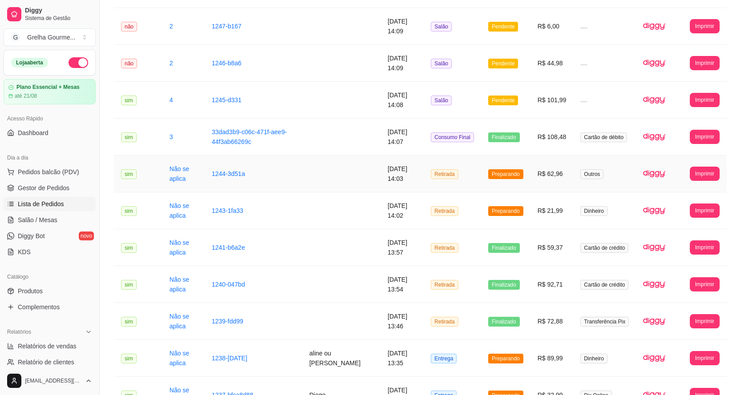
click at [339, 177] on td at bounding box center [341, 174] width 78 height 37
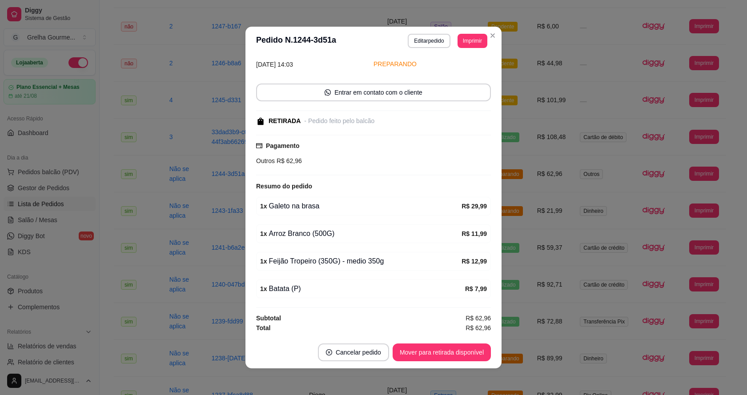
scroll to position [2, 0]
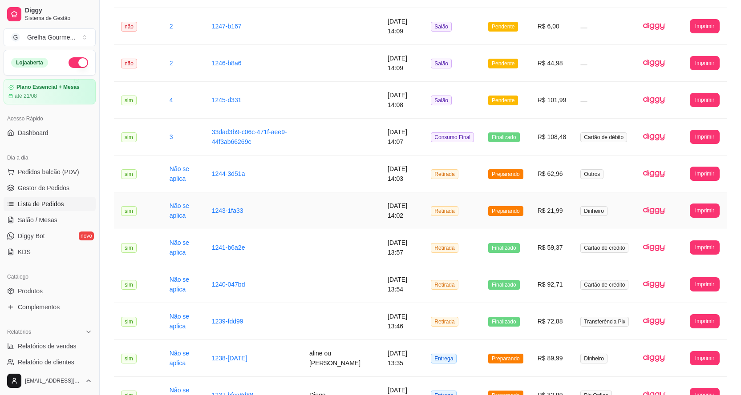
click at [322, 210] on td at bounding box center [341, 211] width 78 height 37
click at [347, 258] on td at bounding box center [341, 248] width 78 height 37
click at [51, 169] on span "Pedidos balcão (PDV)" at bounding box center [48, 172] width 61 height 9
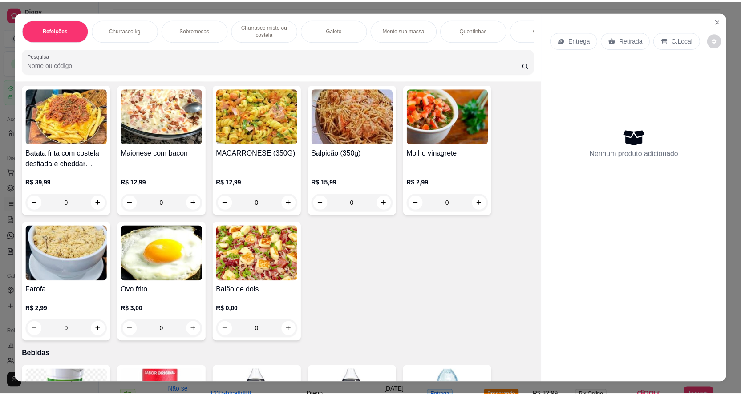
scroll to position [1602, 0]
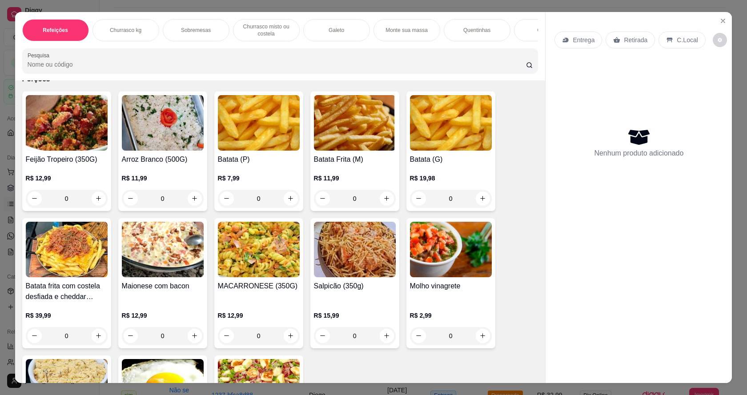
click at [71, 178] on div "R$ 12,99 0" at bounding box center [67, 186] width 82 height 43
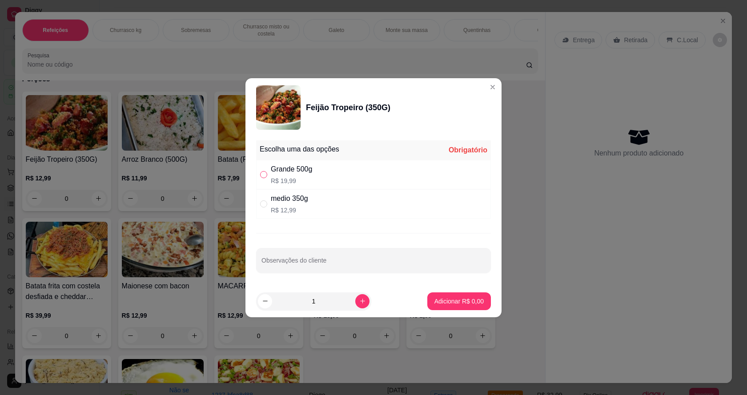
click at [264, 175] on input "" at bounding box center [263, 174] width 7 height 7
radio input "true"
click at [445, 306] on button "Adicionar R$ 19,99" at bounding box center [457, 301] width 65 height 17
type input "1"
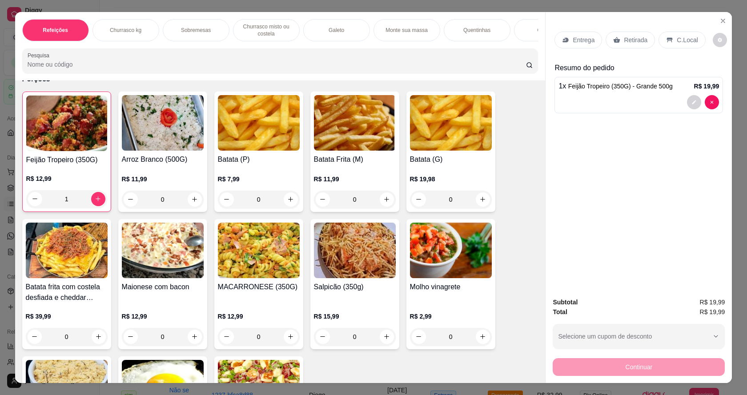
click at [624, 38] on p "Retirada" at bounding box center [636, 40] width 24 height 9
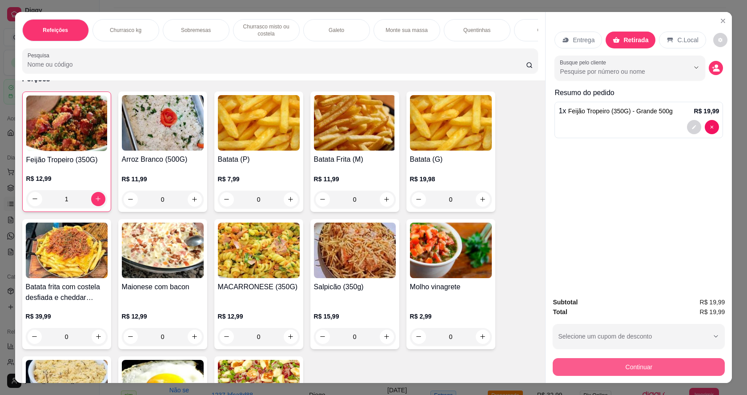
click at [592, 366] on button "Continuar" at bounding box center [639, 368] width 172 height 18
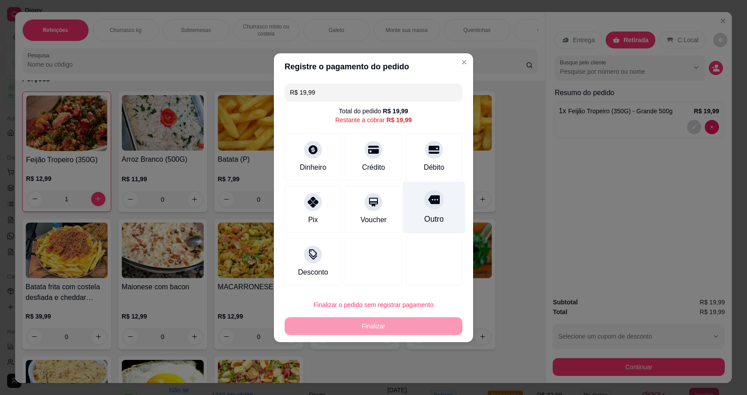
click at [433, 206] on div at bounding box center [434, 200] width 20 height 20
type input "R$ 0,00"
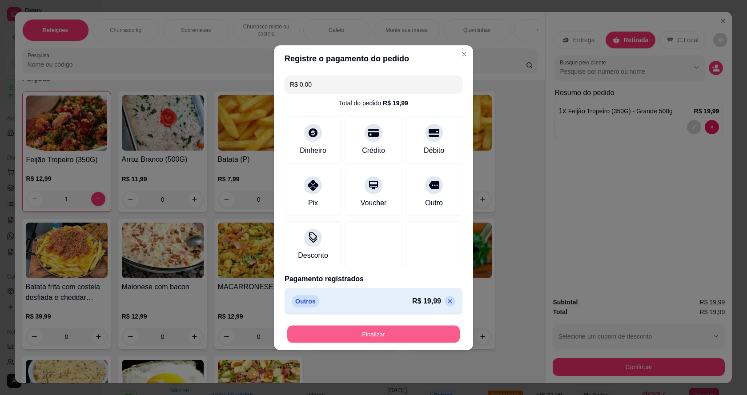
click at [439, 336] on button "Finalizar" at bounding box center [373, 334] width 173 height 17
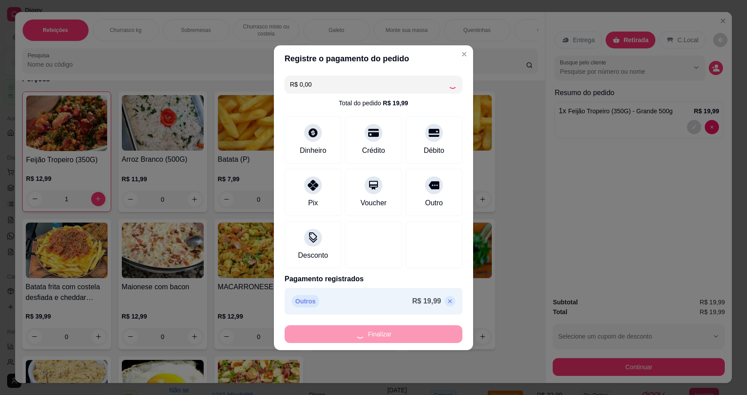
type input "0"
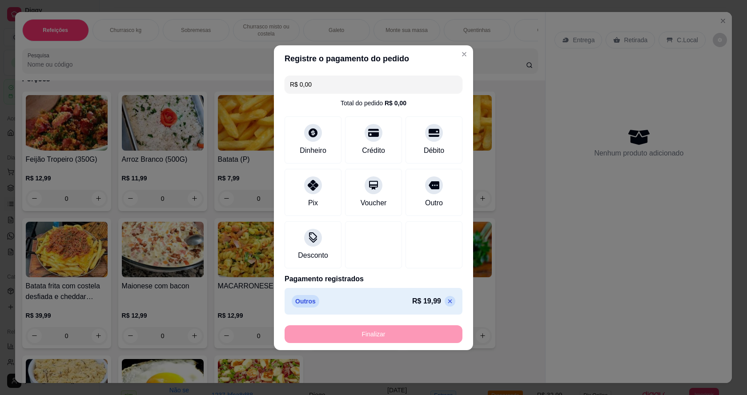
type input "-R$ 19,99"
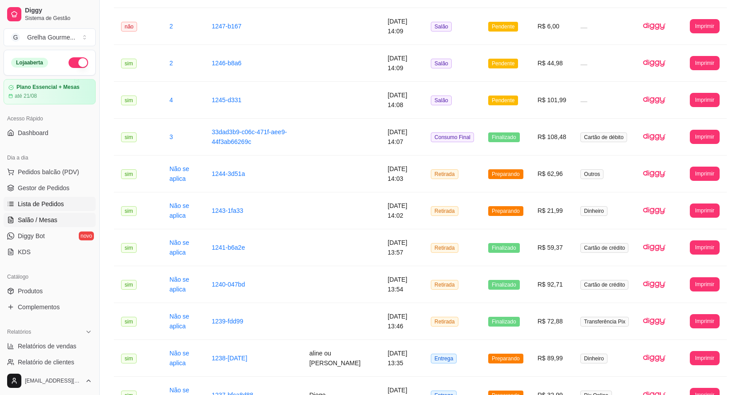
click at [36, 215] on link "Salão / Mesas" at bounding box center [50, 220] width 92 height 14
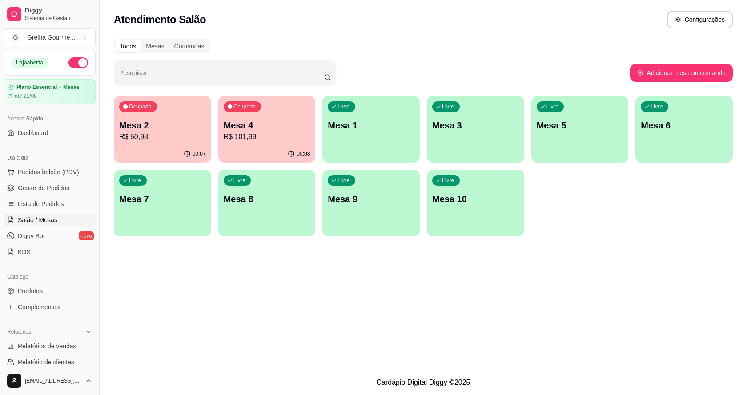
click at [259, 140] on p "R$ 101,99" at bounding box center [267, 137] width 87 height 11
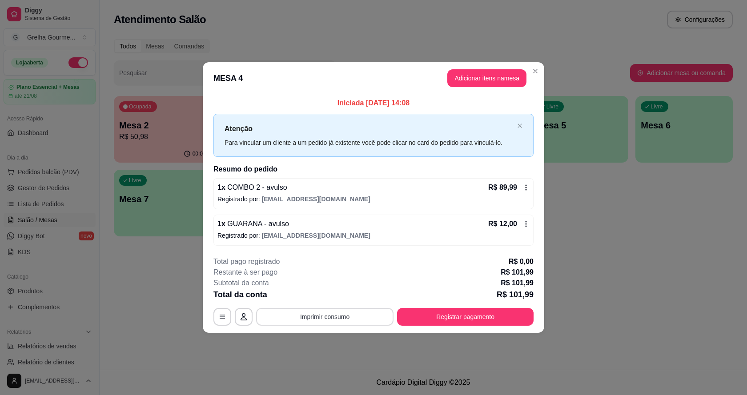
click at [366, 318] on button "Imprimir consumo" at bounding box center [324, 317] width 137 height 18
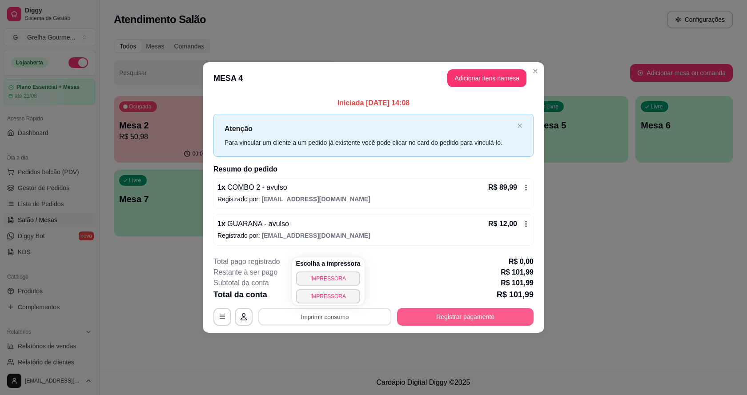
click at [416, 325] on button "Registrar pagamento" at bounding box center [465, 317] width 137 height 18
click at [419, 315] on button "Registrar pagamento" at bounding box center [465, 317] width 137 height 18
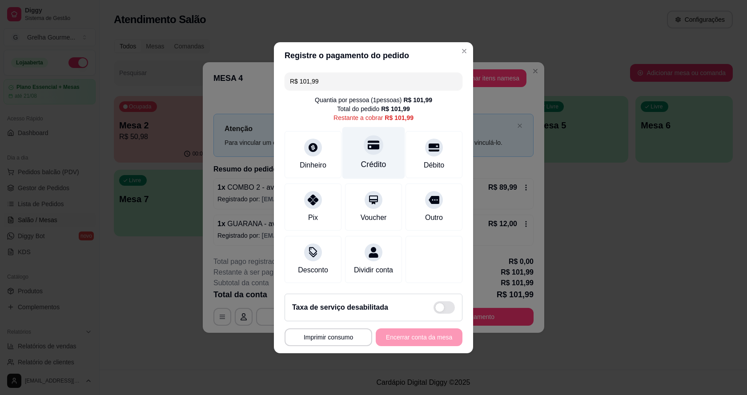
click at [368, 151] on div at bounding box center [374, 145] width 20 height 20
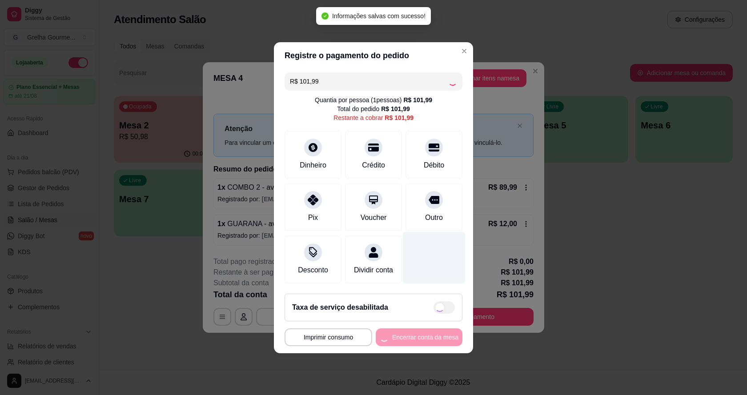
type input "R$ 0,00"
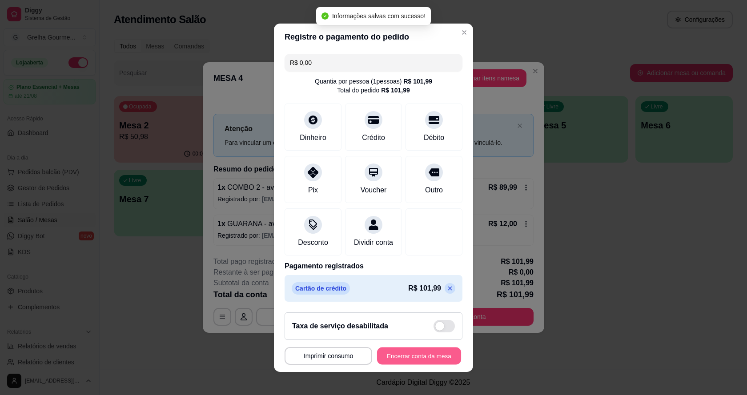
click at [424, 358] on button "Encerrar conta da mesa" at bounding box center [419, 355] width 84 height 17
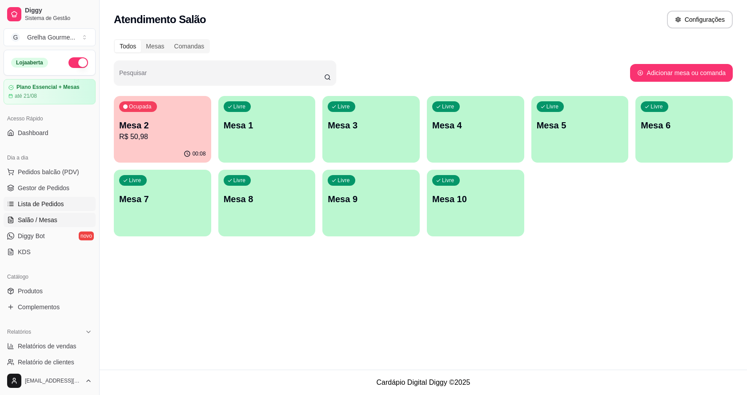
click at [34, 202] on span "Lista de Pedidos" at bounding box center [41, 204] width 46 height 9
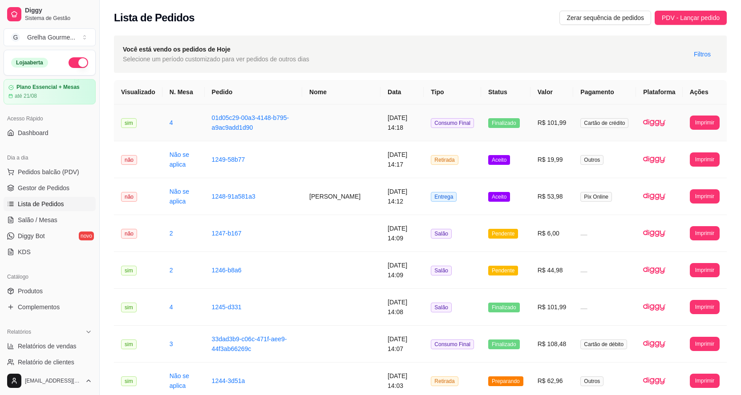
click at [339, 124] on td at bounding box center [341, 123] width 78 height 37
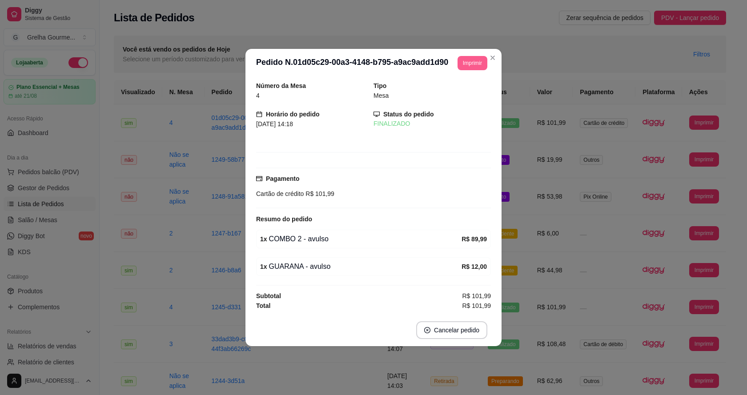
click at [465, 67] on button "Imprimir" at bounding box center [473, 63] width 30 height 14
click at [456, 113] on button "IMPRESSORA" at bounding box center [457, 112] width 65 height 14
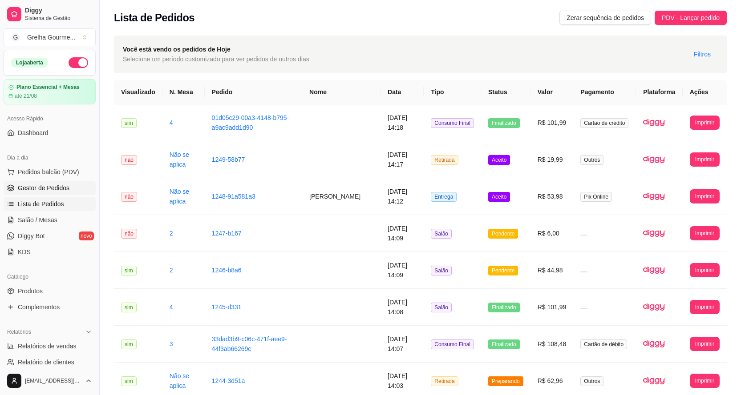
click at [54, 188] on span "Gestor de Pedidos" at bounding box center [44, 188] width 52 height 9
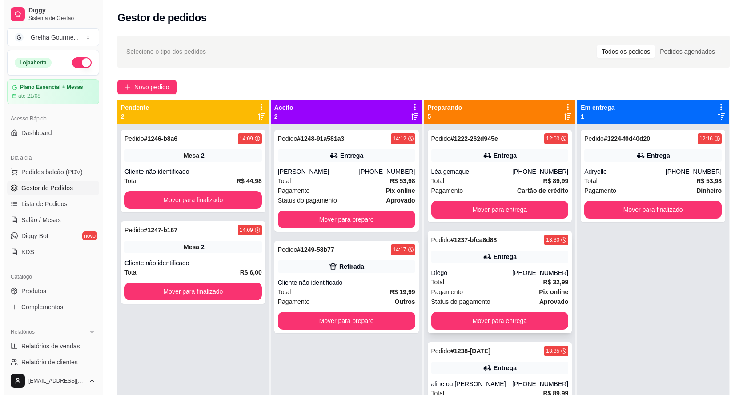
scroll to position [44, 0]
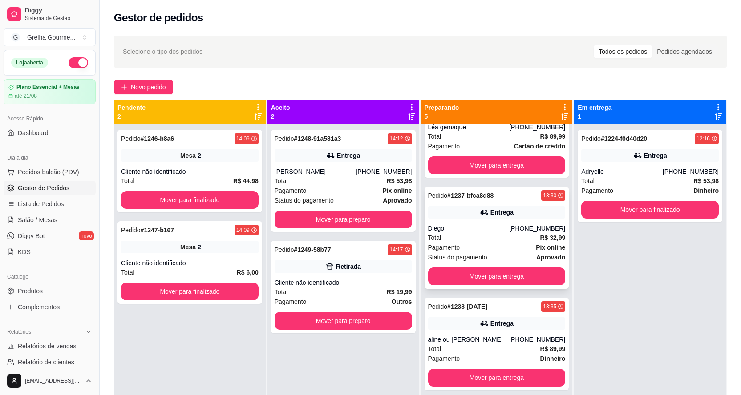
click at [459, 220] on div "Pedido # 1237-bfca8d88 13:30 Entrega Diego [PHONE_NUMBER] Total R$ 32,99 Pagame…" at bounding box center [496, 238] width 145 height 102
click at [58, 206] on span "Lista de Pedidos" at bounding box center [41, 204] width 46 height 9
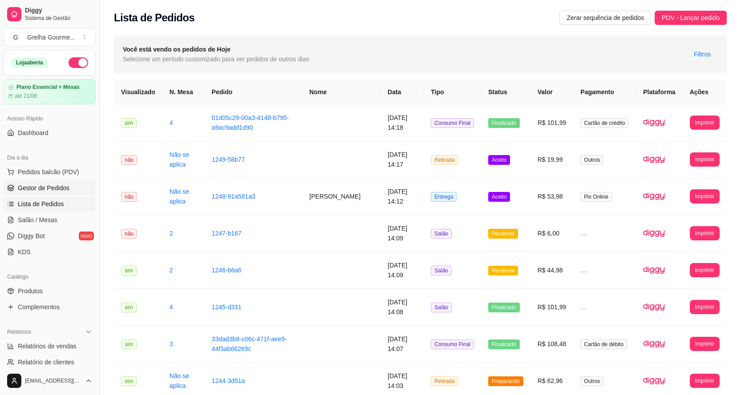
click at [34, 190] on span "Gestor de Pedidos" at bounding box center [44, 188] width 52 height 9
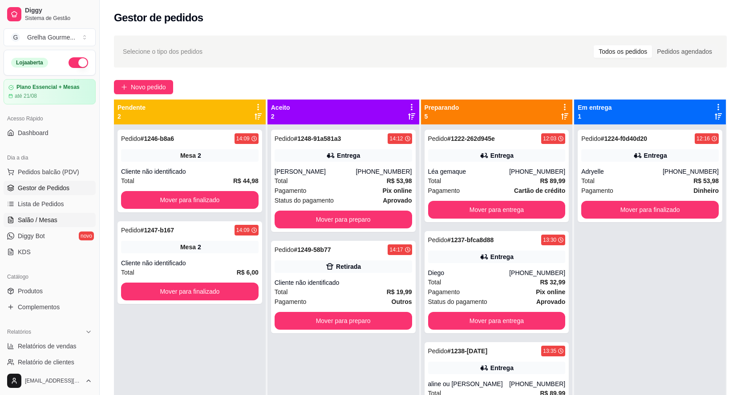
click at [34, 221] on span "Salão / Mesas" at bounding box center [38, 220] width 40 height 9
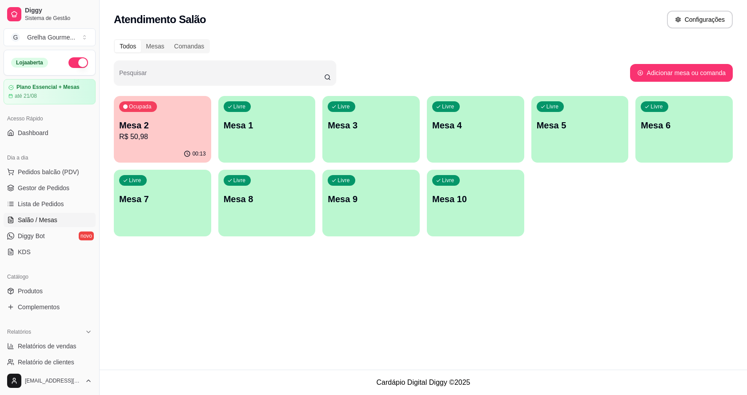
click at [138, 128] on p "Mesa 2" at bounding box center [162, 125] width 87 height 12
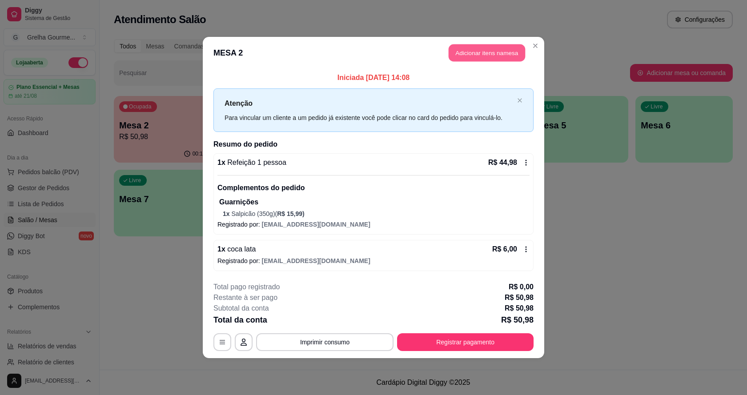
click at [484, 57] on button "Adicionar itens na mesa" at bounding box center [487, 52] width 77 height 17
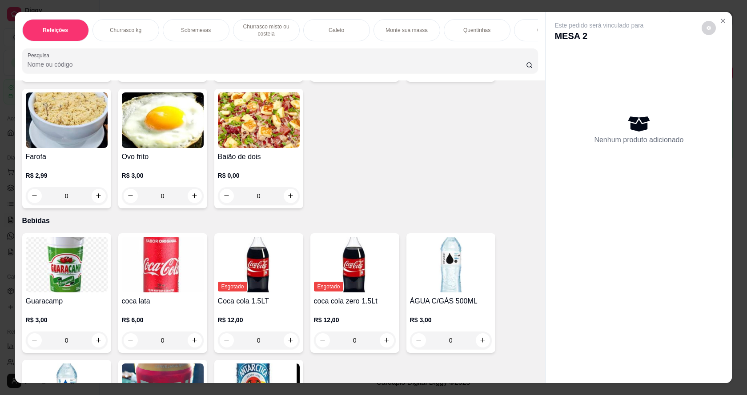
scroll to position [1978, 0]
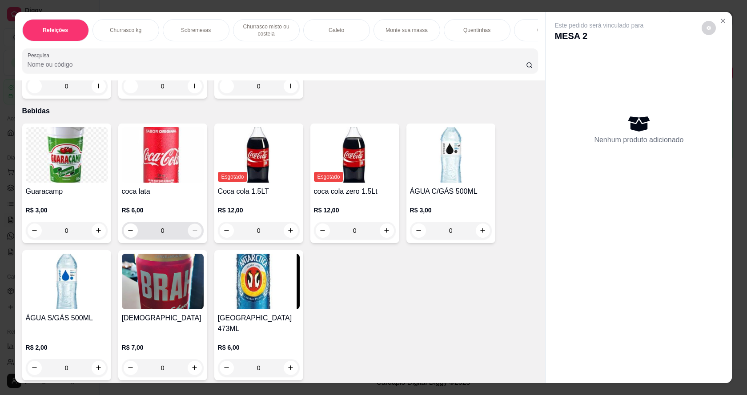
click at [192, 234] on icon "increase-product-quantity" at bounding box center [194, 230] width 7 height 7
type input "1"
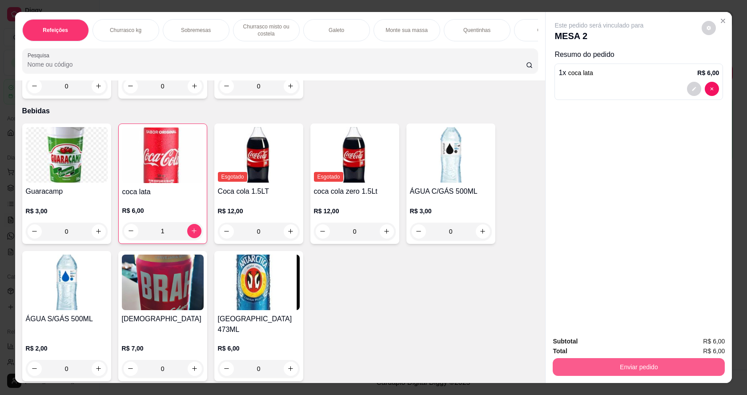
click at [574, 367] on button "Enviar pedido" at bounding box center [639, 368] width 172 height 18
click at [602, 343] on button "Não registrar e enviar pedido" at bounding box center [610, 345] width 90 height 16
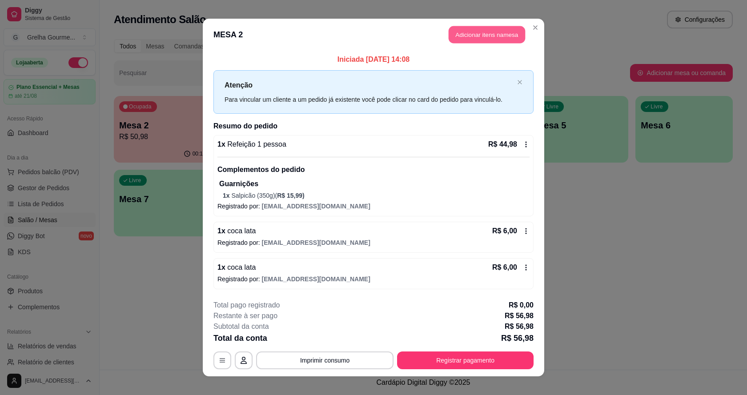
click at [453, 33] on button "Adicionar itens na mesa" at bounding box center [487, 34] width 77 height 17
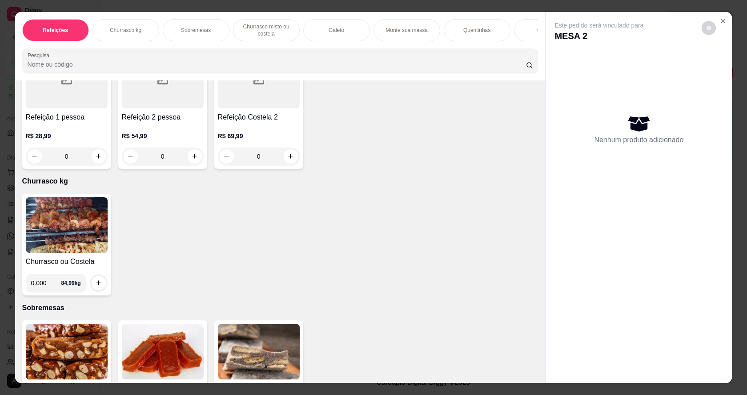
scroll to position [133, 0]
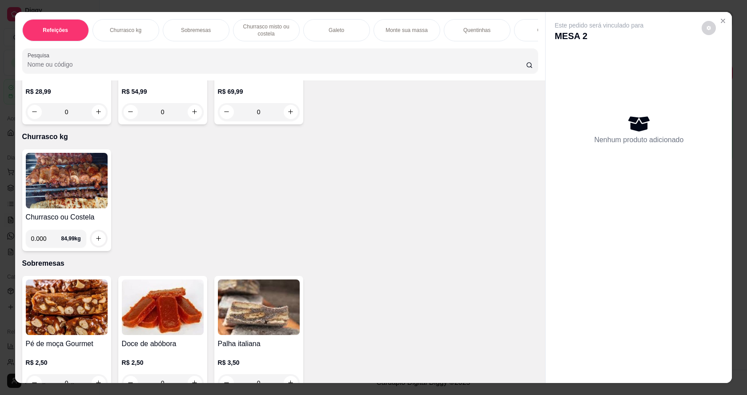
click at [69, 206] on img at bounding box center [67, 181] width 82 height 56
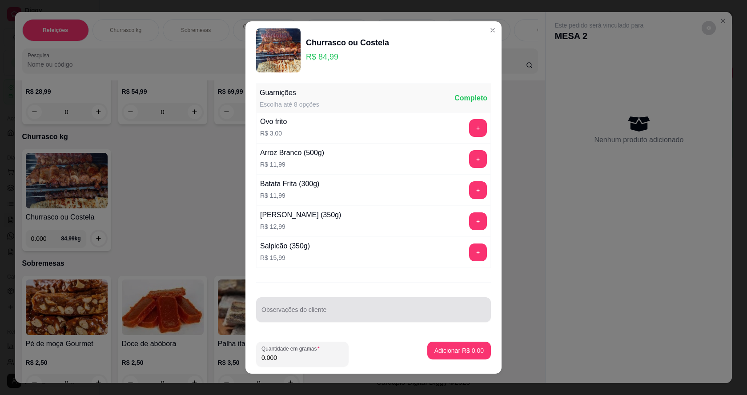
click at [399, 305] on div at bounding box center [374, 310] width 224 height 18
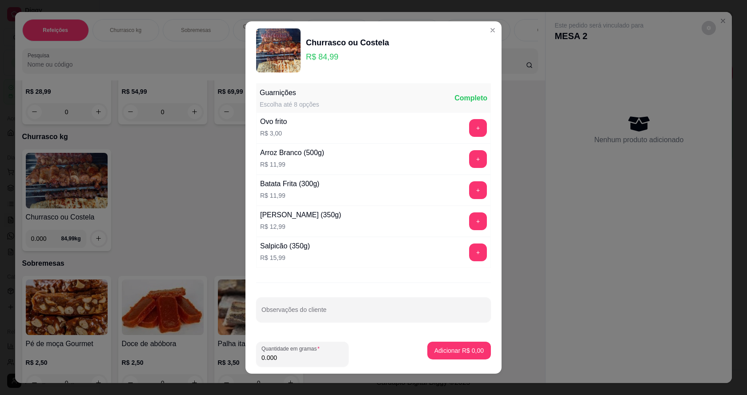
click at [324, 360] on input "0.000" at bounding box center [303, 358] width 82 height 9
type input "0.300"
click at [465, 358] on button "Adicionar R$ 25,50" at bounding box center [457, 351] width 67 height 18
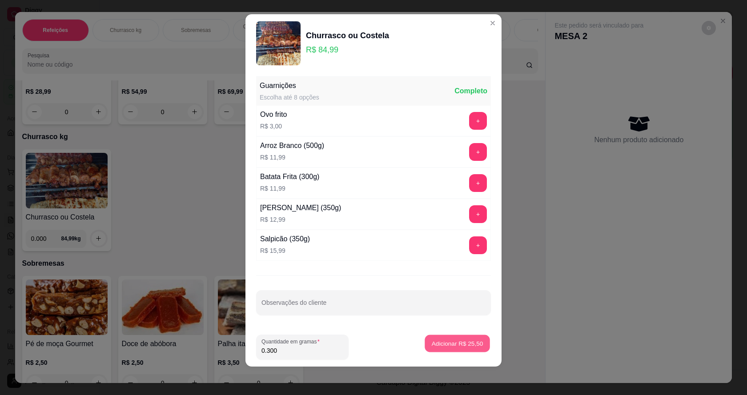
click at [432, 343] on p "Adicionar R$ 25,50" at bounding box center [458, 344] width 52 height 8
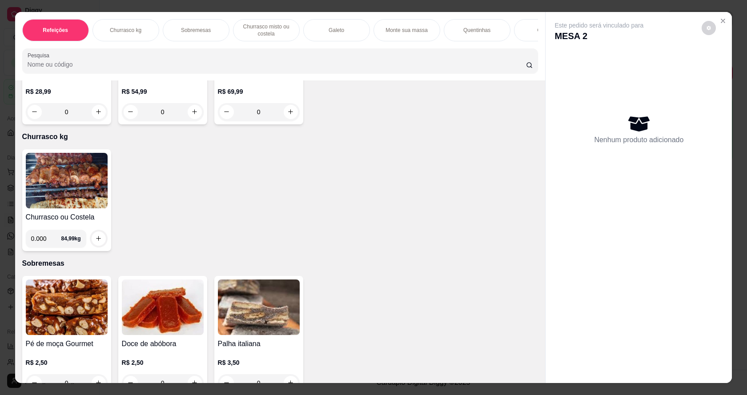
scroll to position [0, 0]
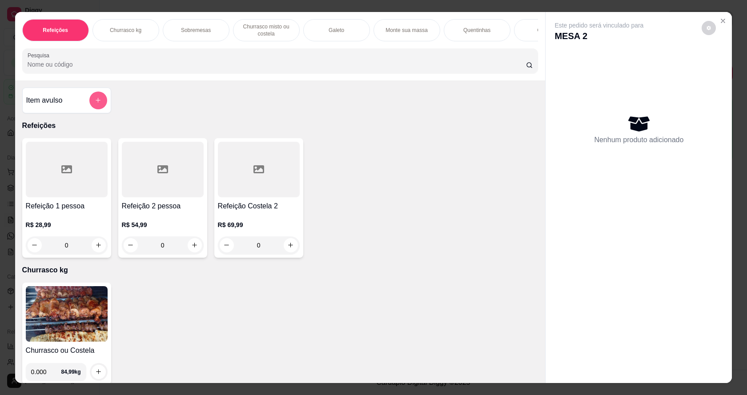
click at [92, 109] on button "add-separate-item" at bounding box center [98, 101] width 18 height 18
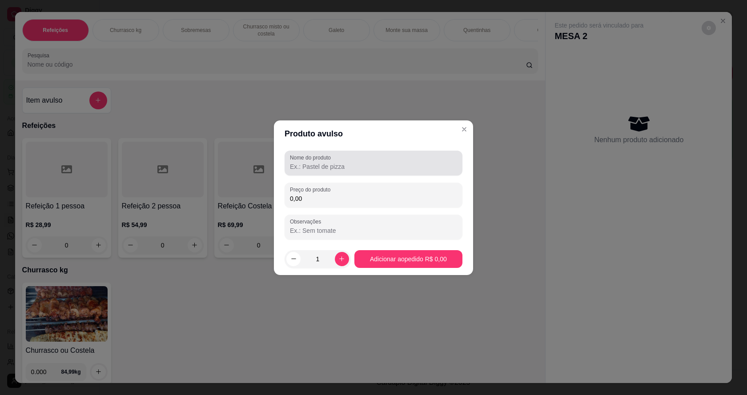
click at [336, 165] on input "Nome do produto" at bounding box center [373, 166] width 167 height 9
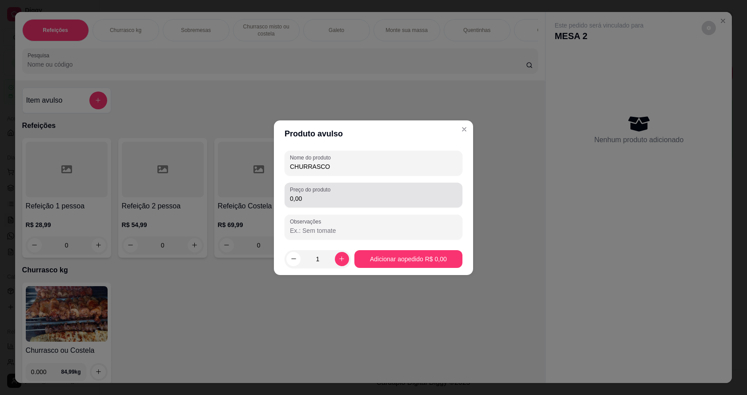
type input "CHURRASCO"
click at [333, 195] on input "0,00" at bounding box center [373, 198] width 167 height 9
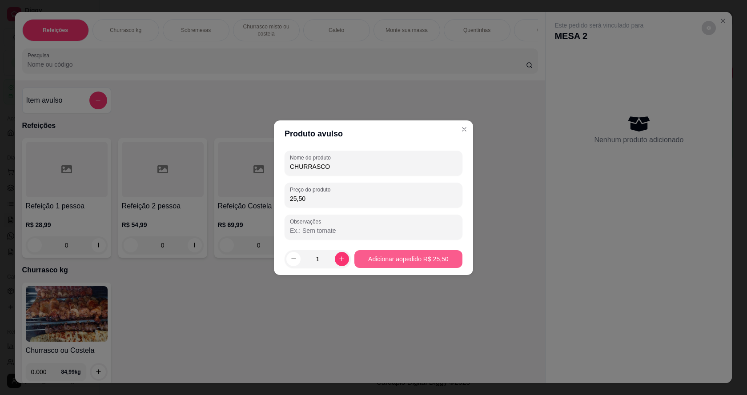
type input "25,50"
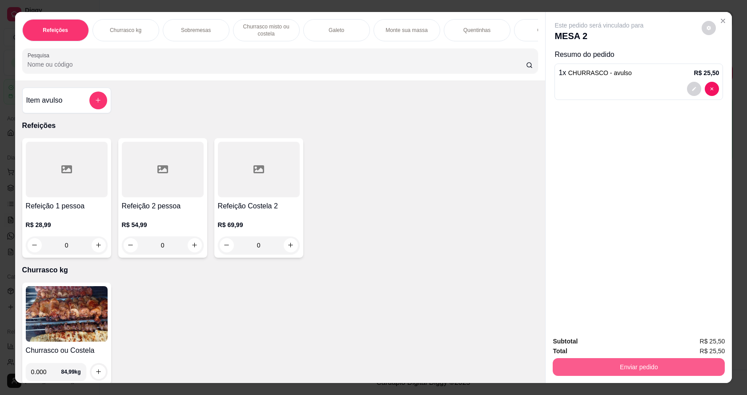
click at [615, 367] on button "Enviar pedido" at bounding box center [639, 368] width 172 height 18
click at [609, 345] on button "Não registrar e enviar pedido" at bounding box center [610, 345] width 90 height 16
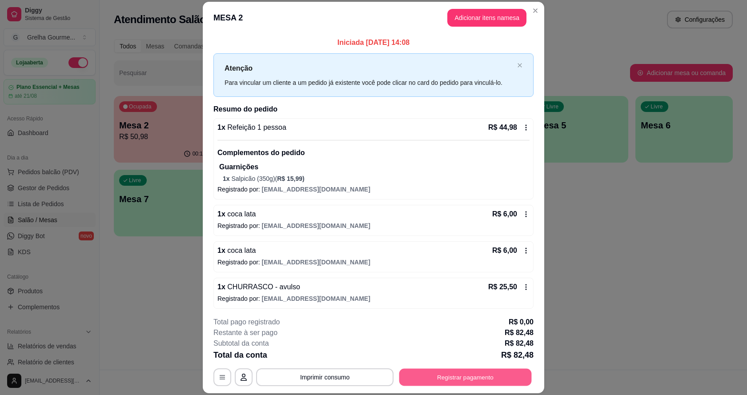
click at [432, 374] on button "Registrar pagamento" at bounding box center [466, 377] width 133 height 17
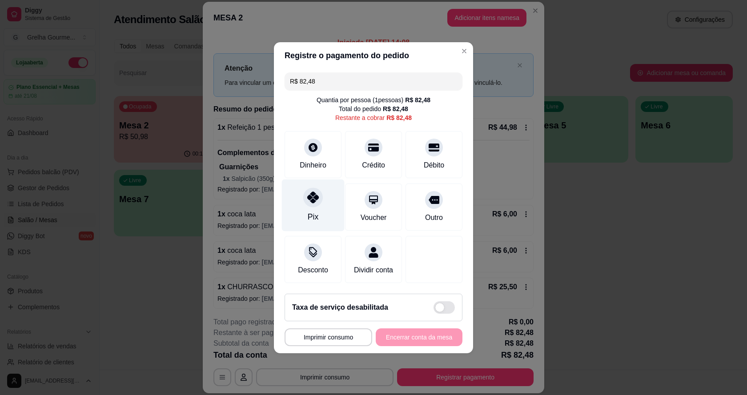
click at [311, 204] on div at bounding box center [313, 198] width 20 height 20
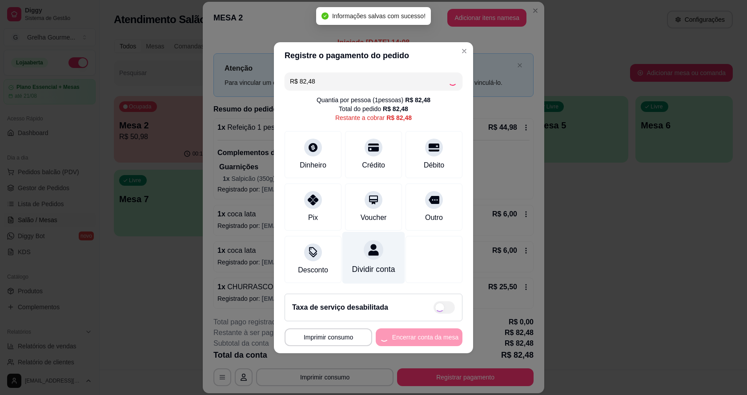
type input "R$ 0,00"
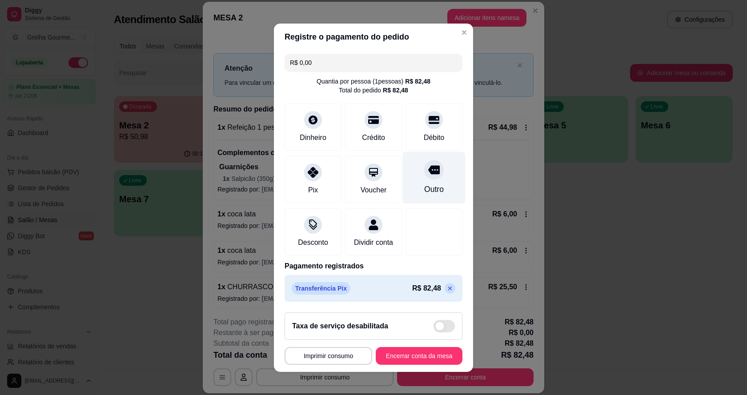
click at [428, 173] on icon at bounding box center [434, 169] width 12 height 9
click at [355, 355] on button "Imprimir consumo" at bounding box center [328, 355] width 85 height 17
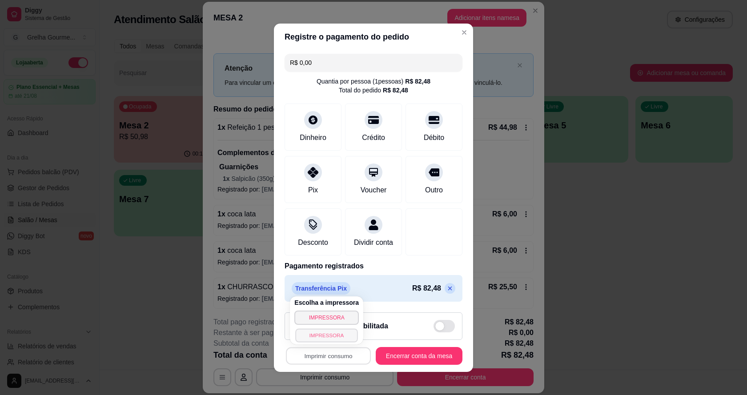
click at [330, 337] on button "IMPRESSORA" at bounding box center [326, 336] width 62 height 14
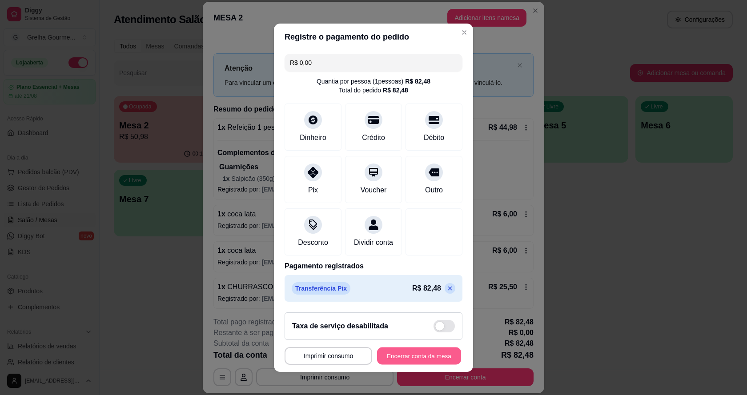
click at [404, 357] on button "Encerrar conta da mesa" at bounding box center [419, 355] width 84 height 17
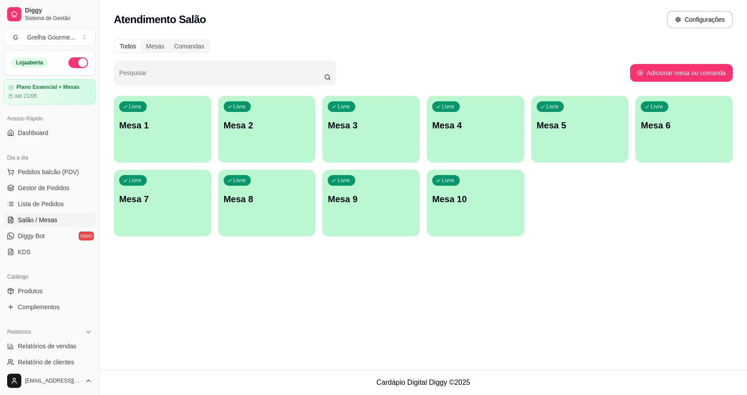
click at [390, 153] on div "button" at bounding box center [371, 157] width 97 height 11
click at [500, 154] on div "button" at bounding box center [475, 157] width 97 height 11
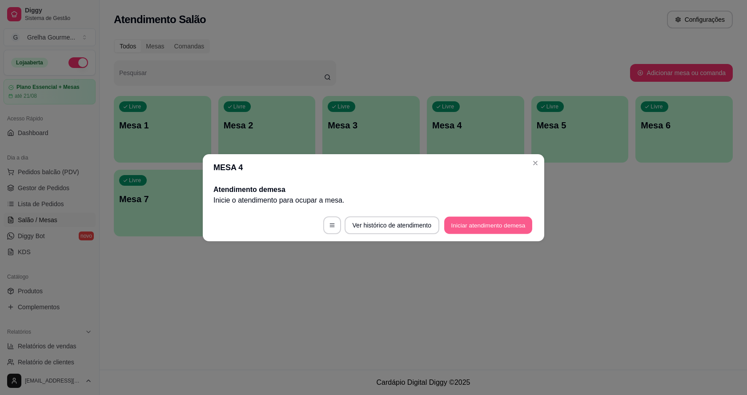
click at [475, 224] on button "Iniciar atendimento de mesa" at bounding box center [488, 225] width 88 height 17
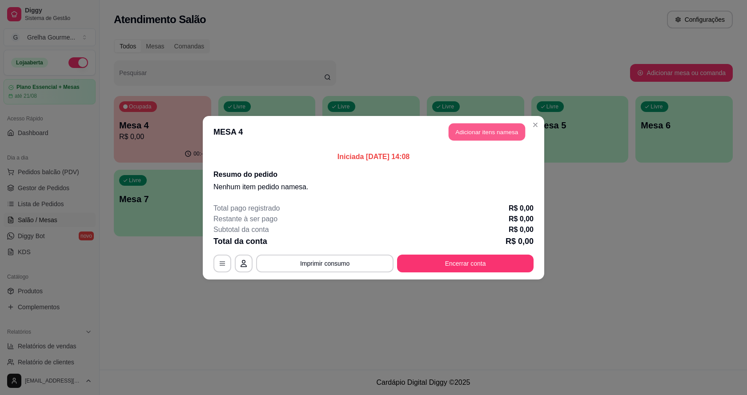
click at [473, 126] on button "Adicionar itens na mesa" at bounding box center [487, 131] width 77 height 17
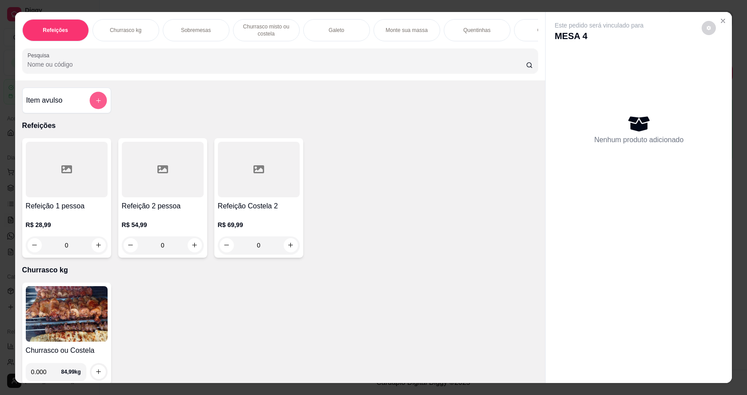
click at [95, 104] on icon "add-separate-item" at bounding box center [98, 100] width 7 height 7
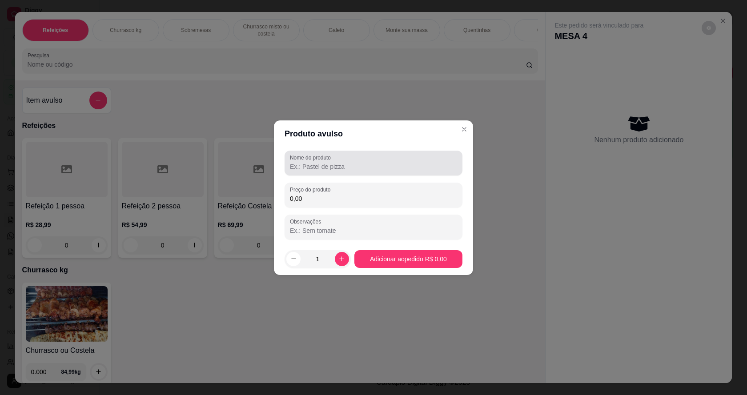
click at [355, 171] on div at bounding box center [373, 163] width 167 height 18
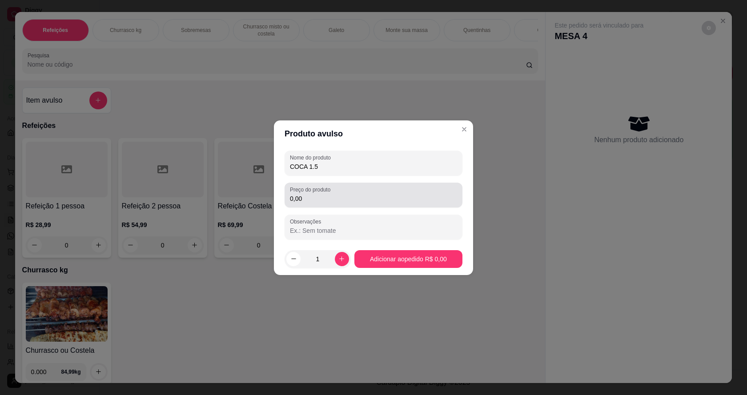
type input "COCA 1.5"
click at [345, 194] on input "0,00" at bounding box center [373, 198] width 167 height 9
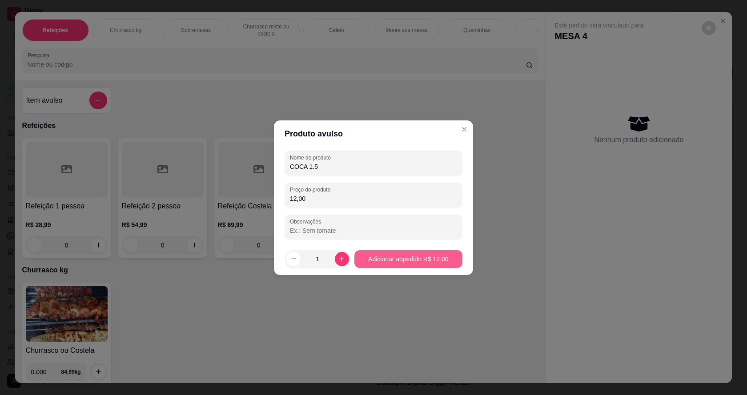
type input "12,00"
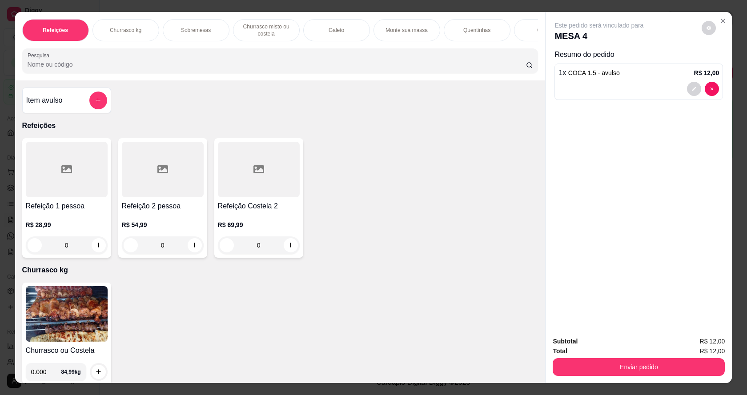
click at [189, 252] on div "0" at bounding box center [163, 246] width 82 height 18
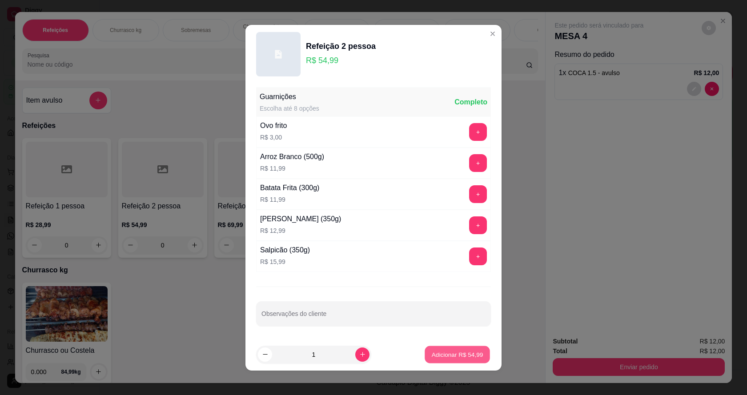
click at [441, 353] on p "Adicionar R$ 54,99" at bounding box center [458, 355] width 52 height 8
type input "1"
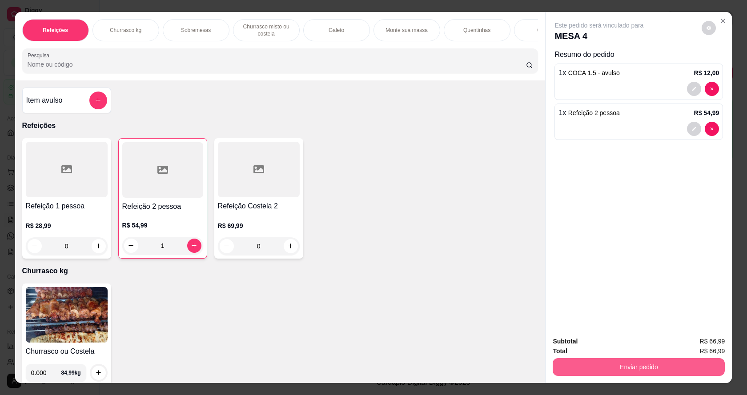
click at [647, 370] on button "Enviar pedido" at bounding box center [639, 368] width 172 height 18
click at [683, 345] on button "Sim, quero registrar" at bounding box center [694, 345] width 66 height 17
click at [574, 363] on button "Enviar pedido" at bounding box center [639, 367] width 167 height 17
click at [571, 342] on button "Não registrar e enviar pedido" at bounding box center [610, 345] width 90 height 16
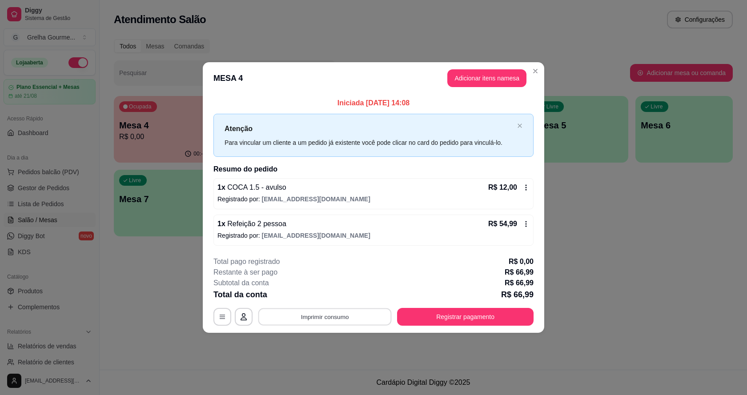
click at [331, 315] on button "Imprimir consumo" at bounding box center [324, 317] width 133 height 17
click at [343, 294] on button "IMPRESSORA" at bounding box center [328, 297] width 62 height 14
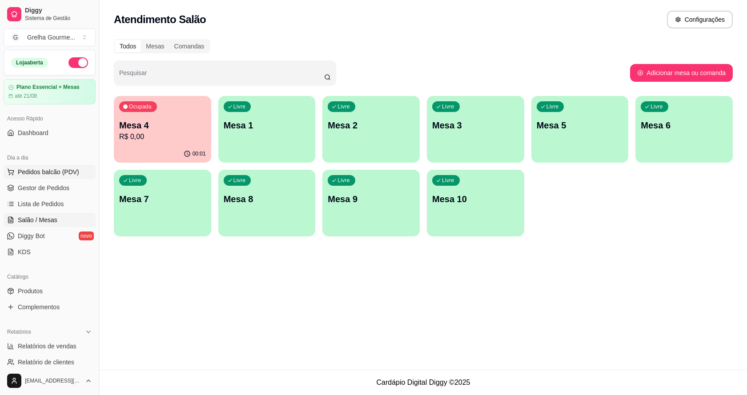
click at [43, 174] on span "Pedidos balcão (PDV)" at bounding box center [48, 172] width 61 height 9
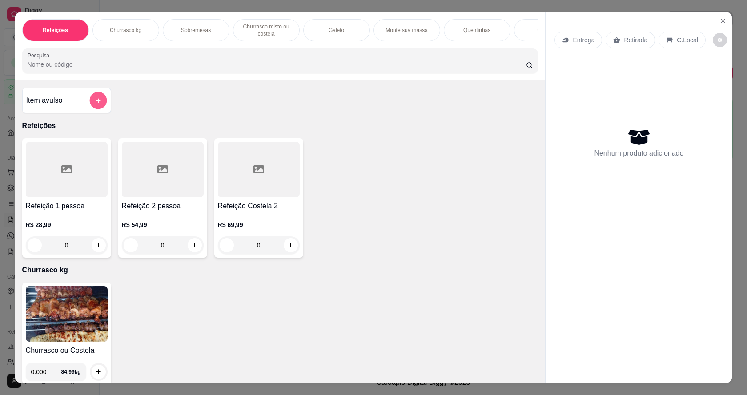
click at [96, 104] on icon "add-separate-item" at bounding box center [98, 100] width 7 height 7
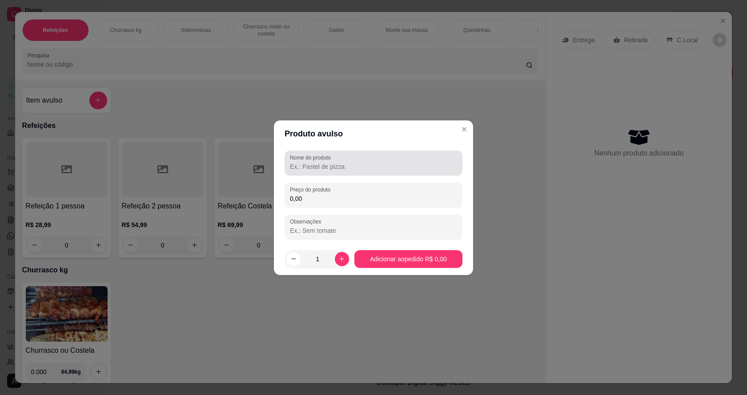
click at [321, 173] on div "Nome do produto" at bounding box center [374, 163] width 178 height 25
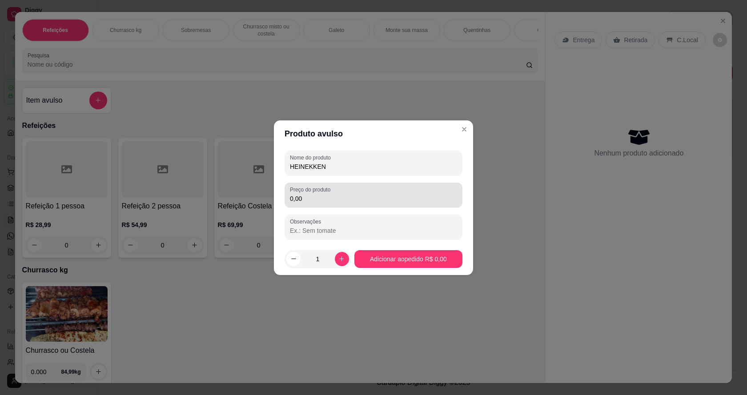
type input "HEINEKKEN"
click at [308, 199] on input "0,00" at bounding box center [373, 198] width 167 height 9
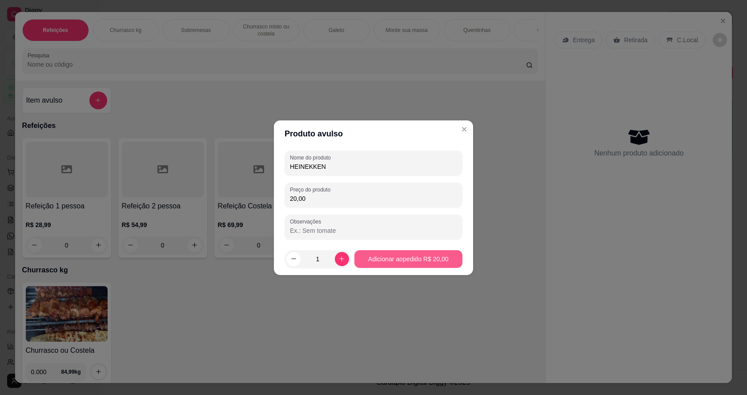
type input "20,00"
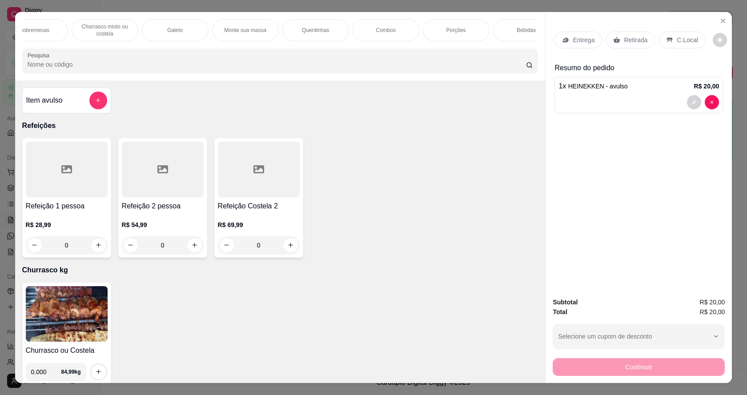
scroll to position [0, 165]
click at [505, 28] on div "Bebidas" at bounding box center [522, 30] width 67 height 22
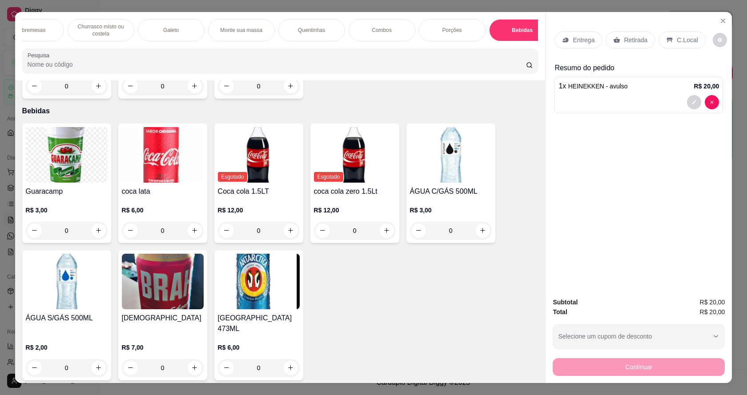
scroll to position [16, 0]
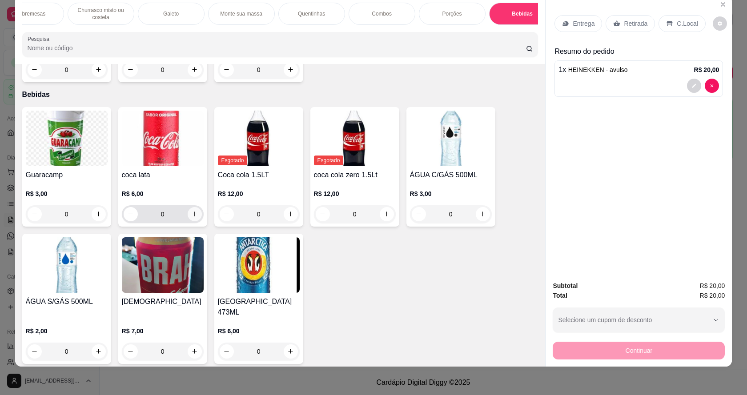
click at [194, 218] on icon "increase-product-quantity" at bounding box center [194, 214] width 7 height 7
type input "1"
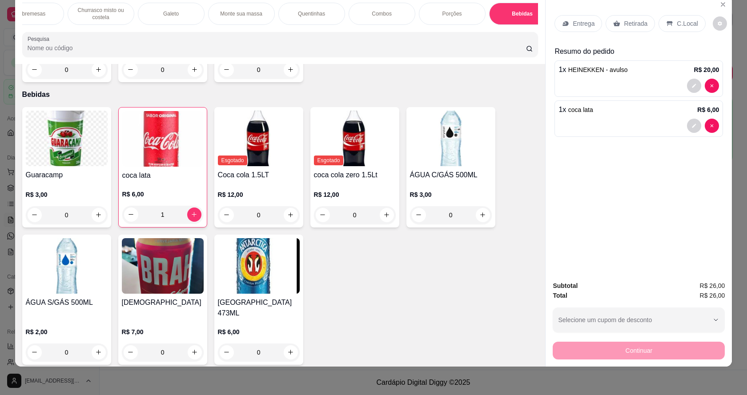
click at [627, 25] on p "Retirada" at bounding box center [636, 23] width 24 height 9
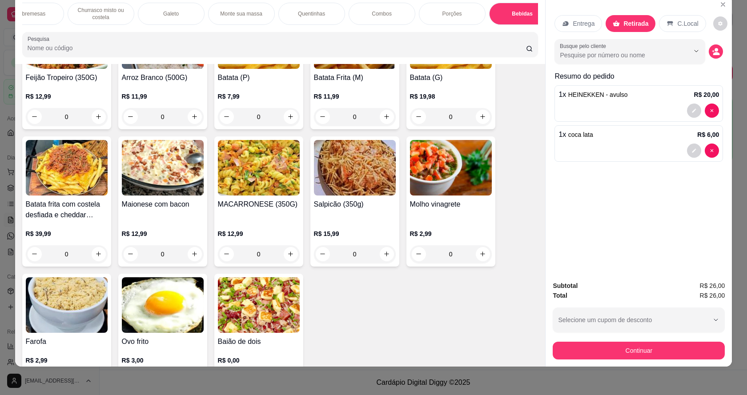
scroll to position [1534, 0]
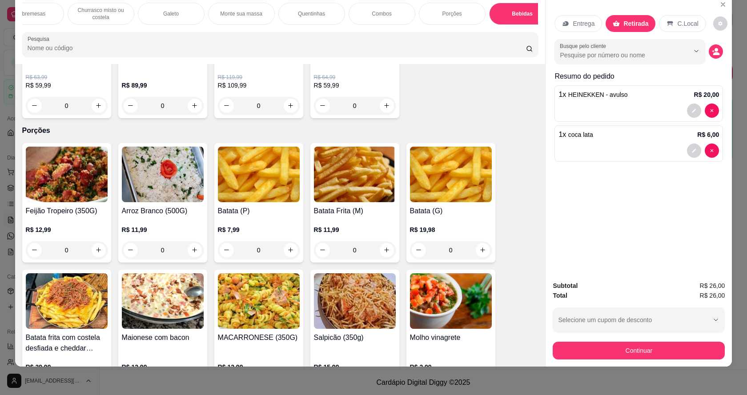
click at [57, 202] on img at bounding box center [67, 175] width 82 height 56
click at [640, 351] on button "Continuar" at bounding box center [639, 351] width 172 height 18
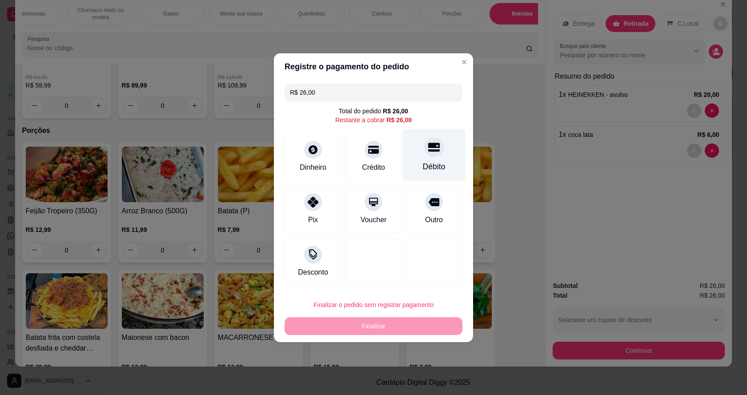
click at [426, 155] on div at bounding box center [434, 147] width 20 height 20
type input "R$ 0,00"
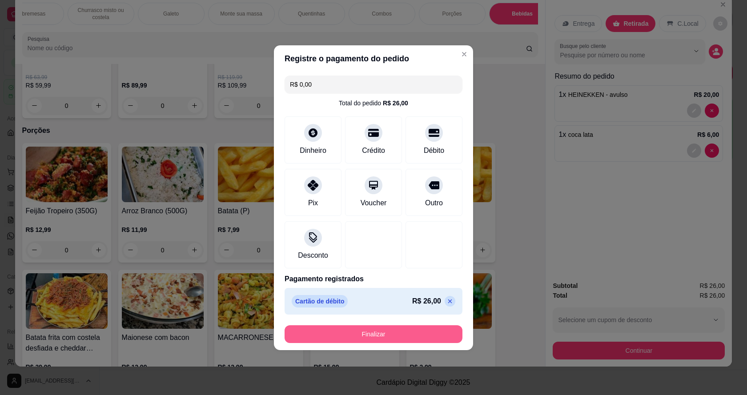
click at [370, 331] on button "Finalizar" at bounding box center [374, 335] width 178 height 18
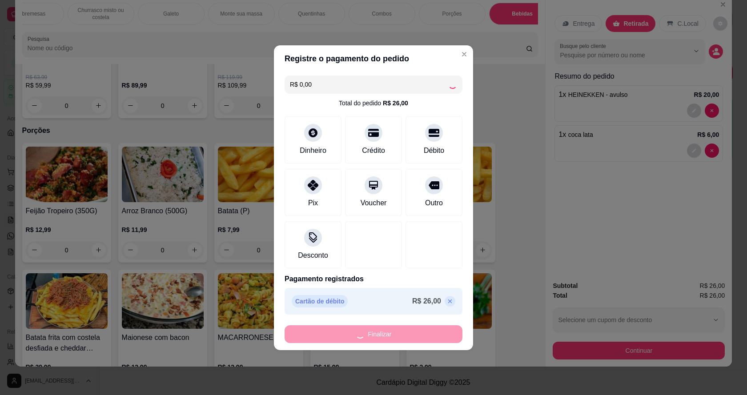
type input "0"
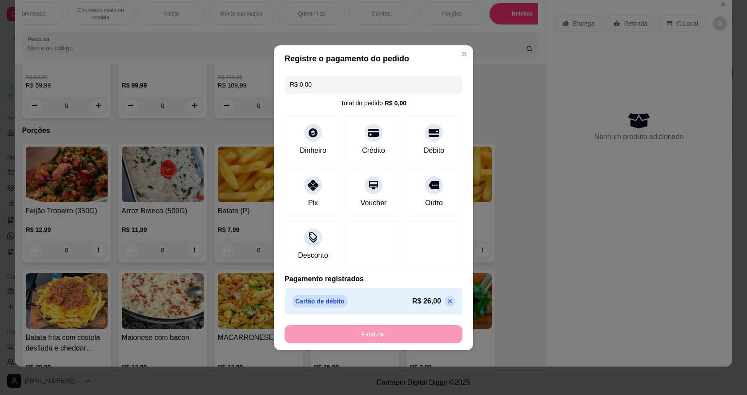
type input "-R$ 26,00"
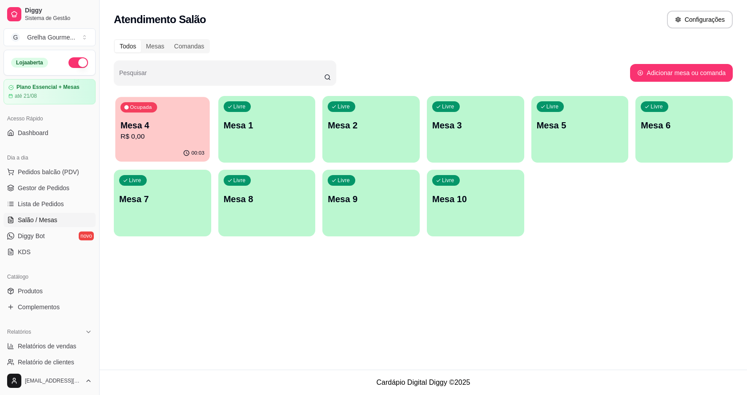
click at [186, 135] on p "R$ 0,00" at bounding box center [163, 137] width 84 height 10
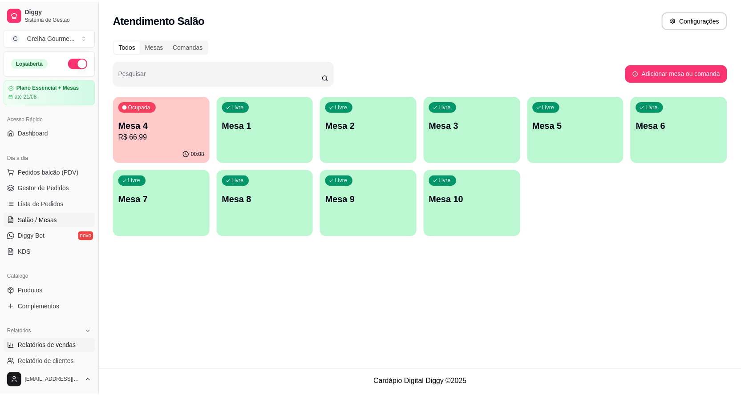
scroll to position [89, 0]
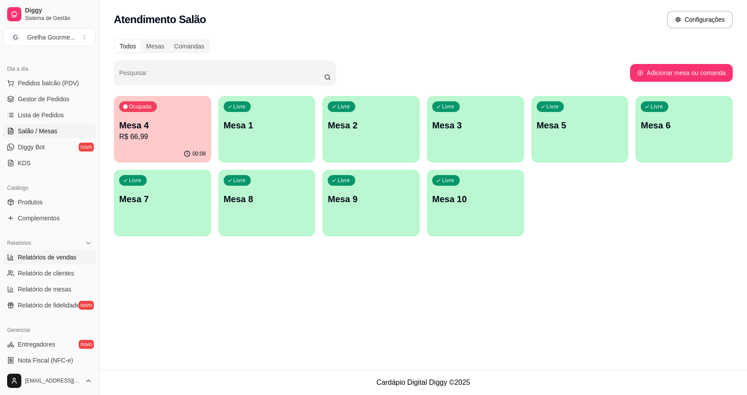
click at [44, 257] on span "Relatórios de vendas" at bounding box center [47, 257] width 59 height 9
select select "ALL"
select select "0"
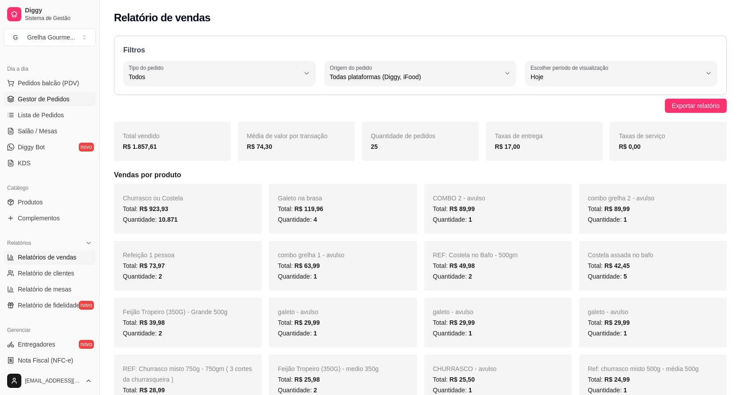
click at [59, 100] on span "Gestor de Pedidos" at bounding box center [44, 99] width 52 height 9
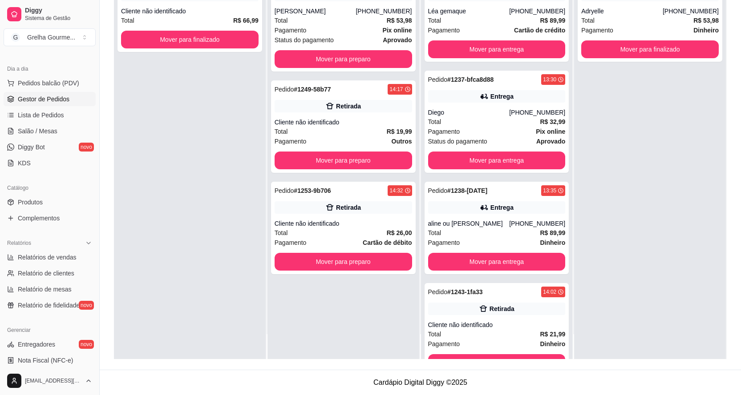
scroll to position [130, 0]
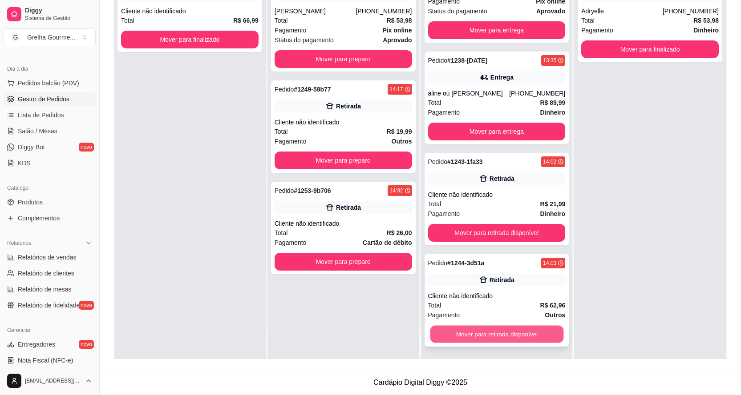
click at [501, 333] on button "Mover para retirada disponível" at bounding box center [496, 334] width 133 height 17
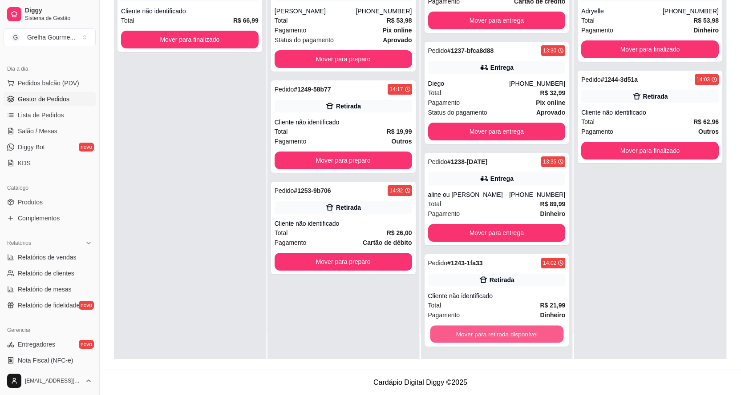
click at [501, 333] on button "Mover para retirada disponível" at bounding box center [496, 334] width 133 height 17
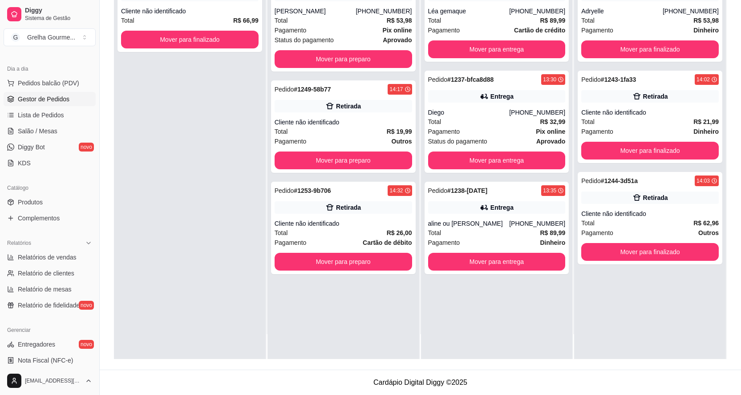
scroll to position [0, 0]
click at [494, 264] on button "Mover para entrega" at bounding box center [496, 262] width 137 height 18
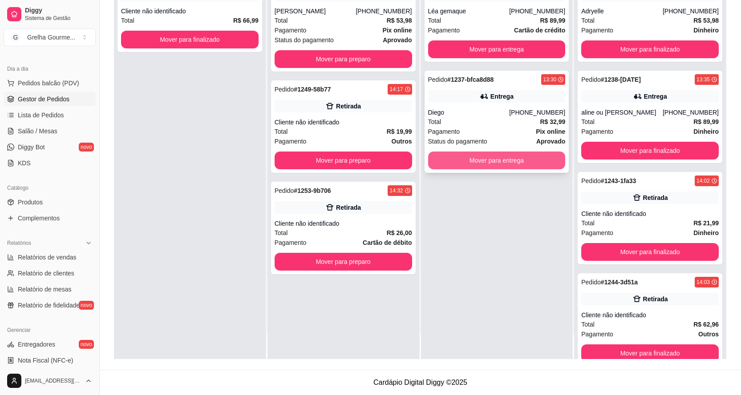
click at [493, 165] on button "Mover para entrega" at bounding box center [496, 161] width 137 height 18
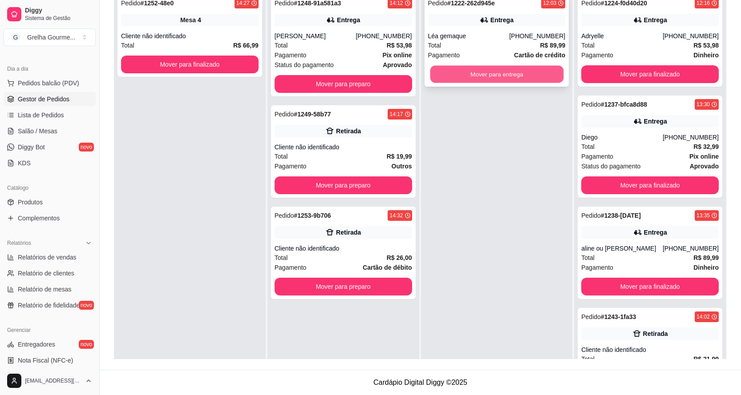
click at [486, 77] on button "Mover para entrega" at bounding box center [496, 74] width 133 height 17
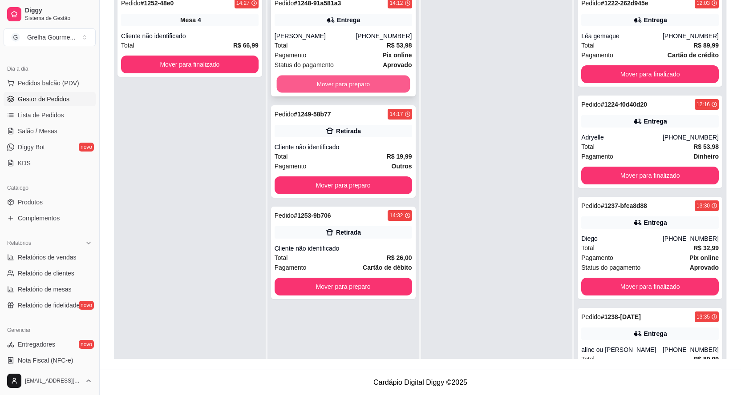
click at [346, 80] on button "Mover para preparo" at bounding box center [342, 84] width 133 height 17
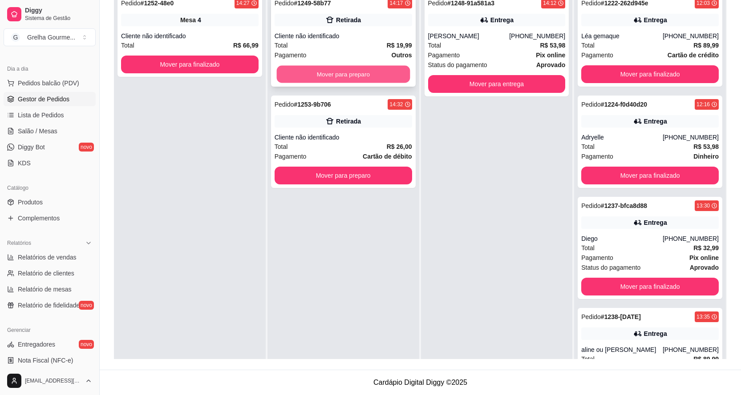
click at [352, 73] on button "Mover para preparo" at bounding box center [342, 74] width 133 height 17
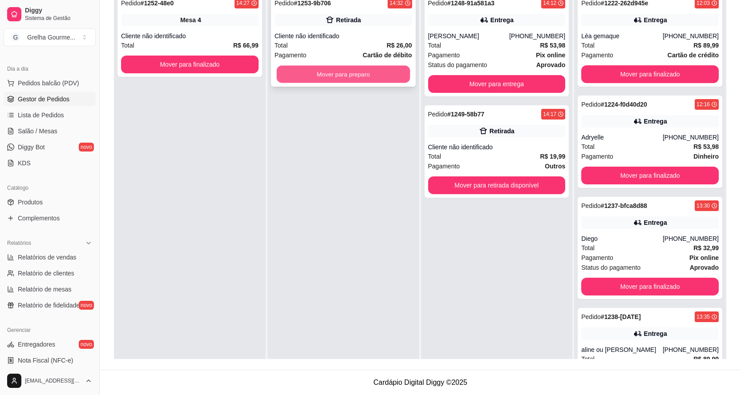
click at [353, 70] on button "Mover para preparo" at bounding box center [342, 74] width 133 height 17
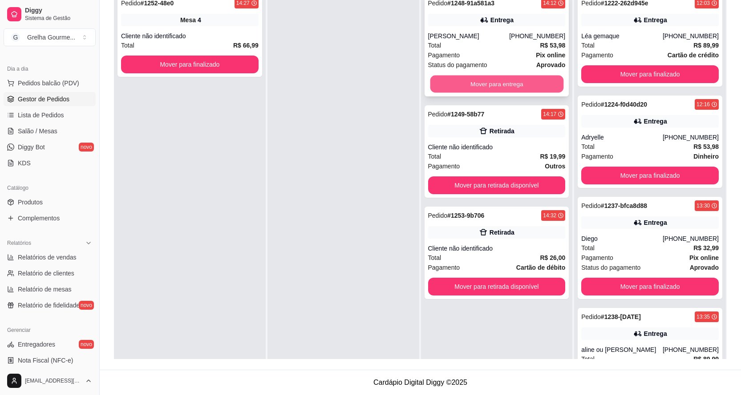
click at [505, 89] on button "Mover para entrega" at bounding box center [496, 84] width 133 height 17
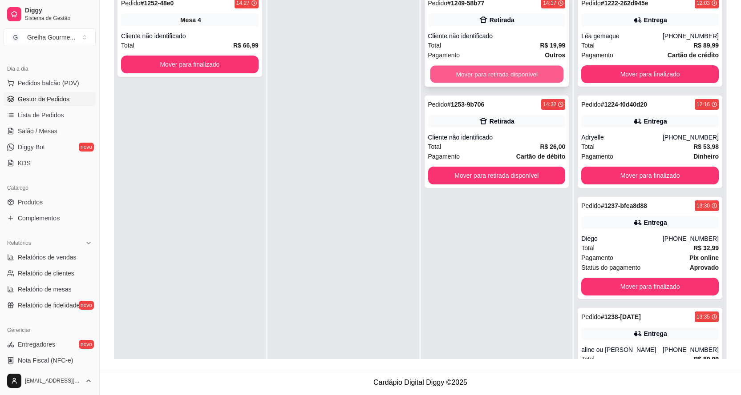
click at [505, 77] on button "Mover para retirada disponível" at bounding box center [496, 74] width 133 height 17
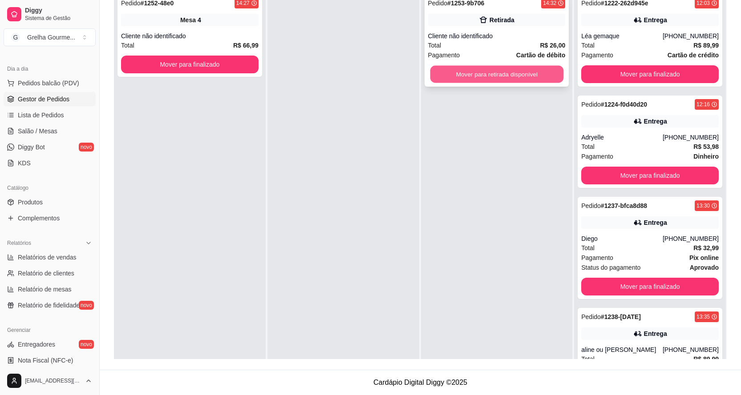
click at [500, 72] on button "Mover para retirada disponível" at bounding box center [496, 74] width 133 height 17
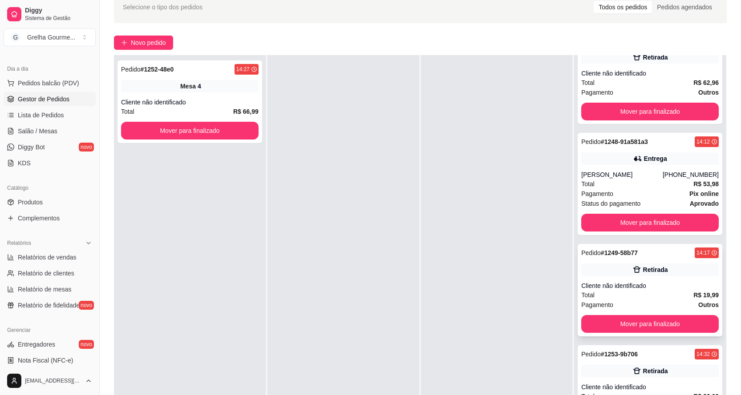
scroll to position [136, 0]
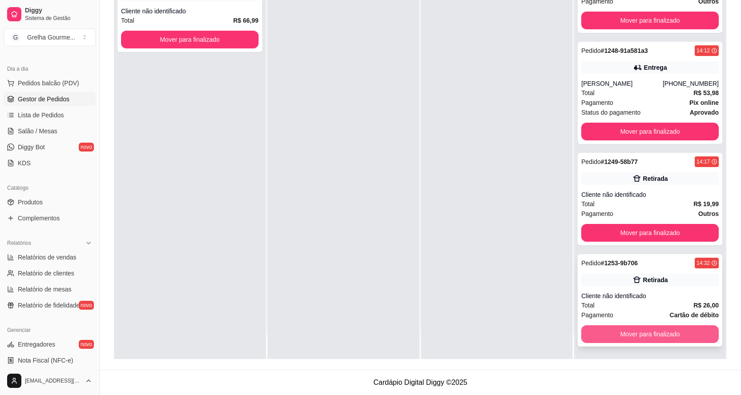
click at [646, 328] on button "Mover para finalizado" at bounding box center [649, 335] width 137 height 18
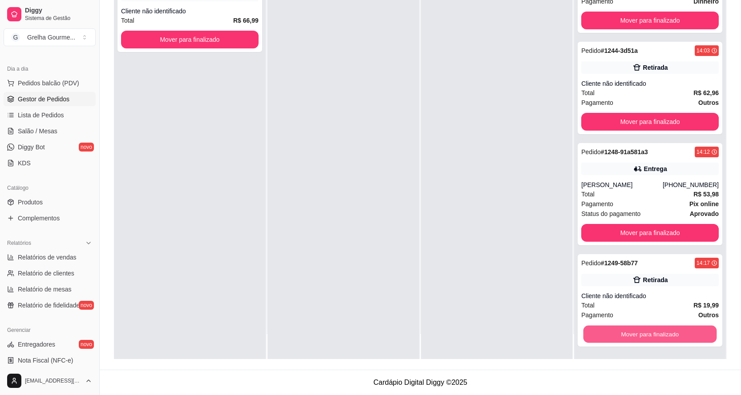
click at [646, 328] on button "Mover para finalizado" at bounding box center [649, 334] width 133 height 17
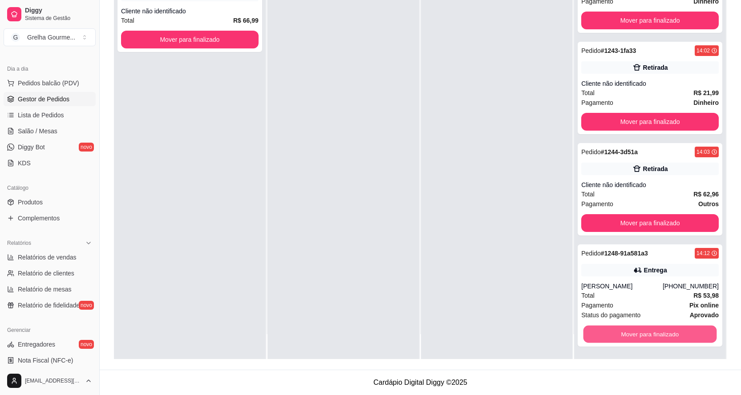
click at [646, 328] on button "Mover para finalizado" at bounding box center [649, 334] width 133 height 17
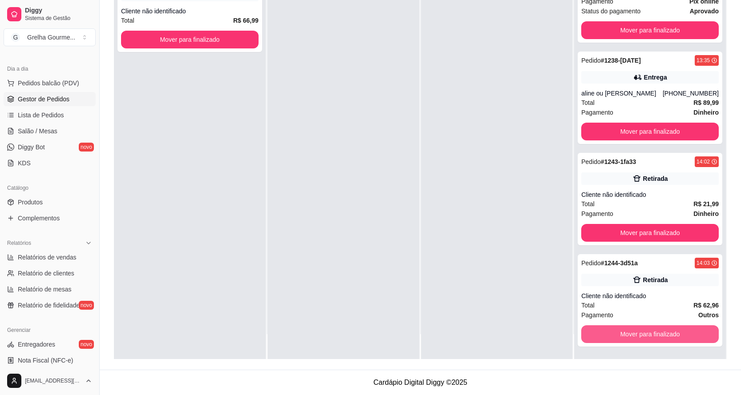
click at [646, 328] on button "Mover para finalizado" at bounding box center [649, 335] width 137 height 18
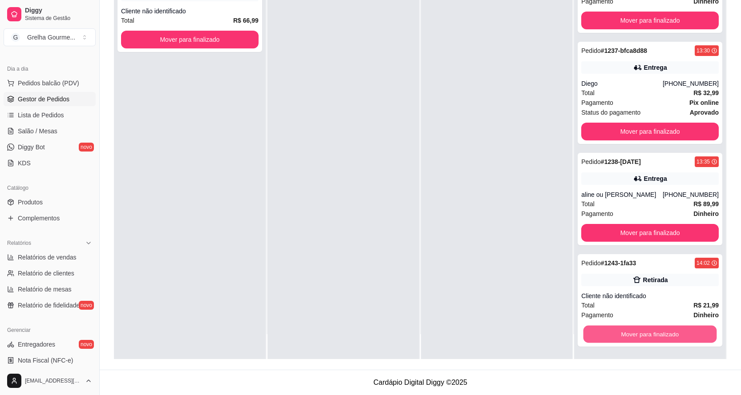
click at [646, 328] on button "Mover para finalizado" at bounding box center [649, 334] width 133 height 17
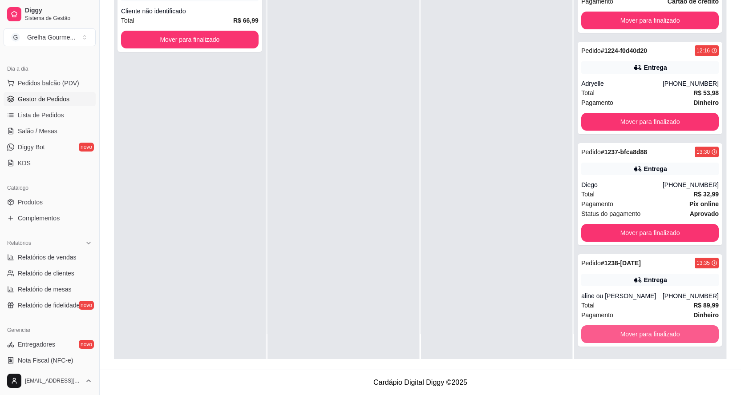
scroll to position [29, 0]
click at [646, 328] on button "Mover para finalizado" at bounding box center [649, 335] width 137 height 18
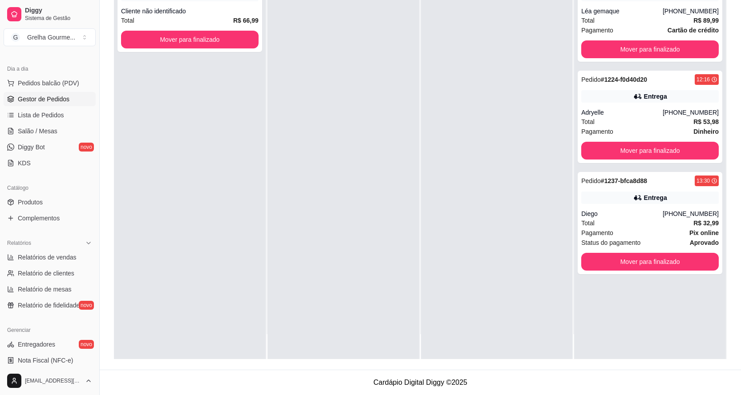
scroll to position [0, 0]
click at [653, 258] on button "Mover para finalizado" at bounding box center [649, 262] width 133 height 17
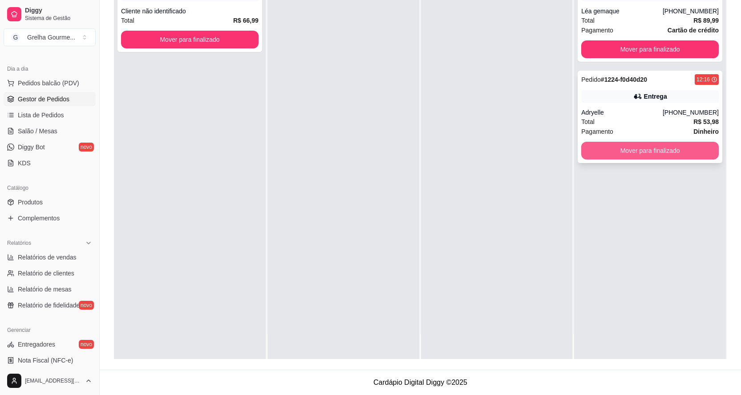
click at [634, 150] on button "Mover para finalizado" at bounding box center [649, 151] width 137 height 18
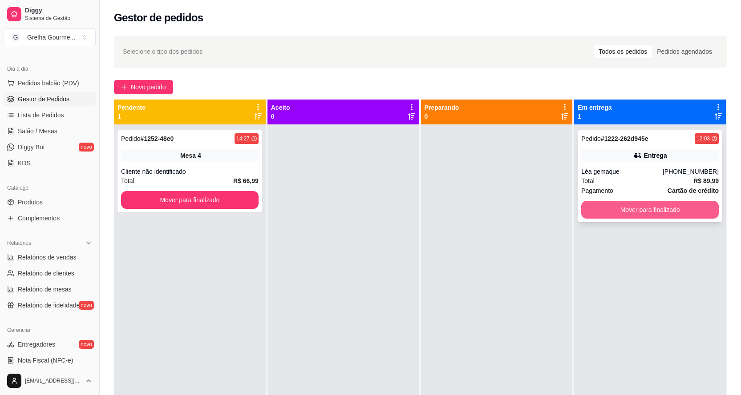
click at [652, 210] on button "Mover para finalizado" at bounding box center [649, 210] width 137 height 18
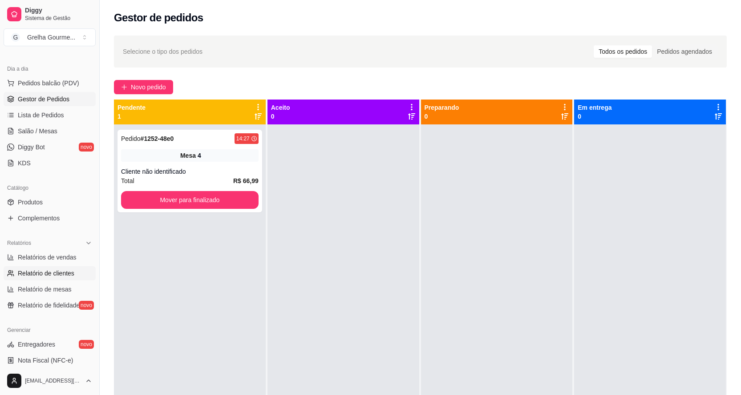
scroll to position [245, 0]
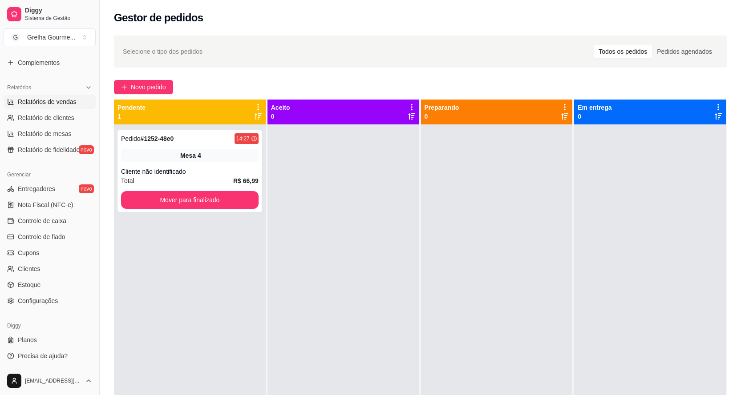
click at [51, 105] on span "Relatórios de vendas" at bounding box center [47, 101] width 59 height 9
select select "ALL"
select select "0"
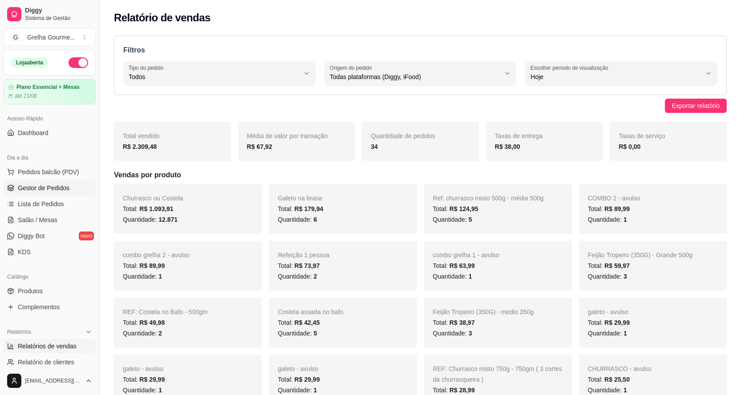
click at [42, 188] on span "Gestor de Pedidos" at bounding box center [44, 188] width 52 height 9
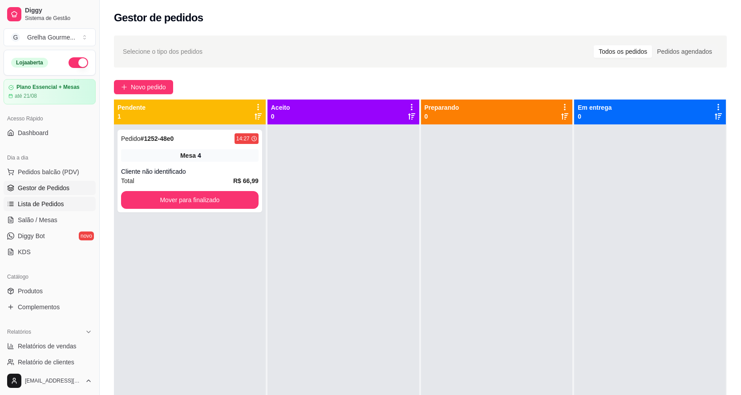
click at [45, 206] on span "Lista de Pedidos" at bounding box center [41, 204] width 46 height 9
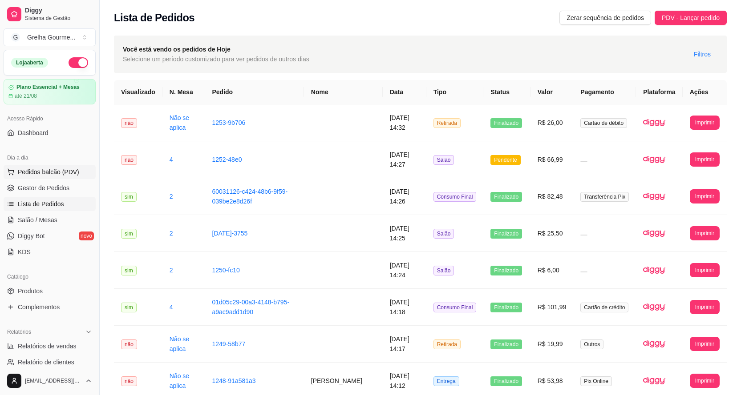
click at [57, 175] on span "Pedidos balcão (PDV)" at bounding box center [48, 172] width 61 height 9
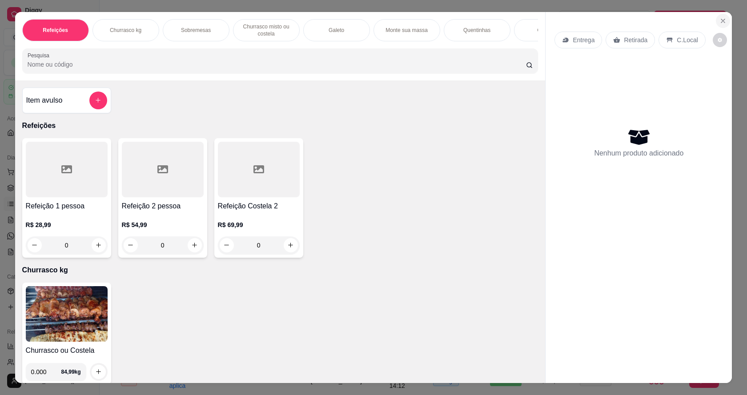
click at [722, 20] on icon "Close" at bounding box center [724, 21] width 4 height 4
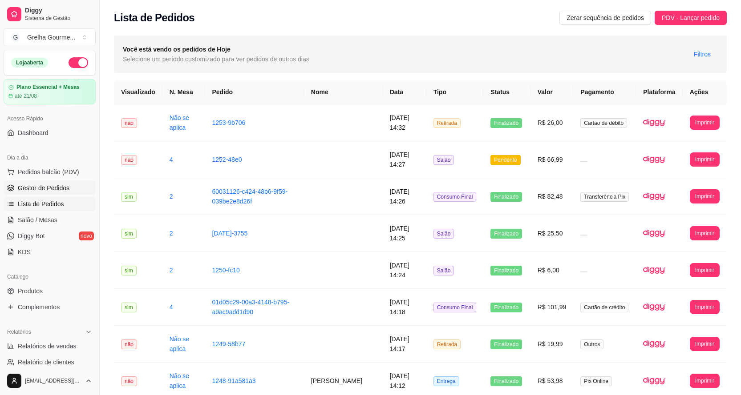
click at [22, 185] on span "Gestor de Pedidos" at bounding box center [44, 188] width 52 height 9
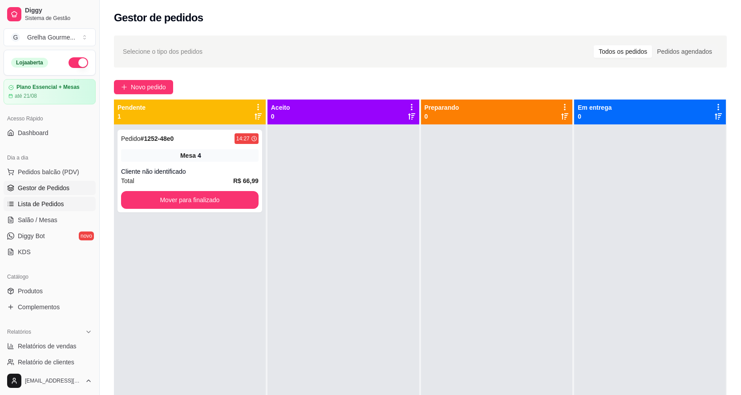
click at [32, 205] on span "Lista de Pedidos" at bounding box center [41, 204] width 46 height 9
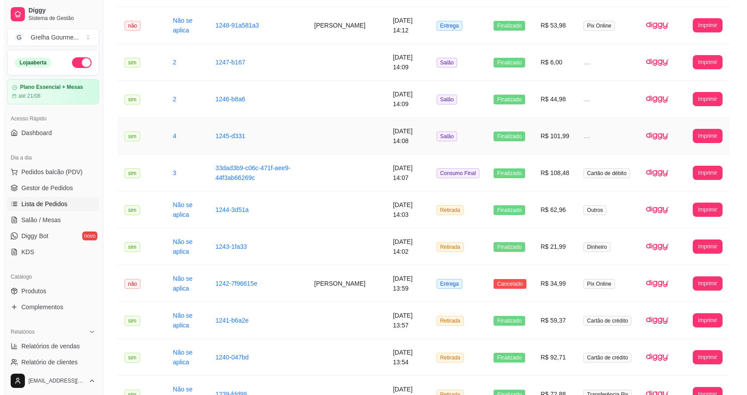
scroll to position [400, 0]
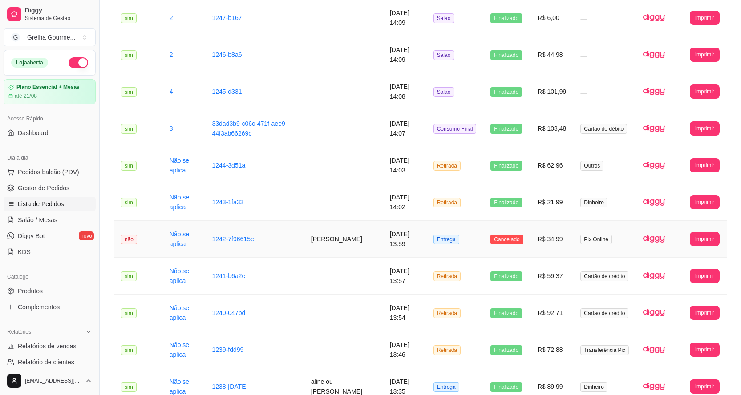
click at [283, 240] on td "1242-7f96615e" at bounding box center [254, 239] width 99 height 37
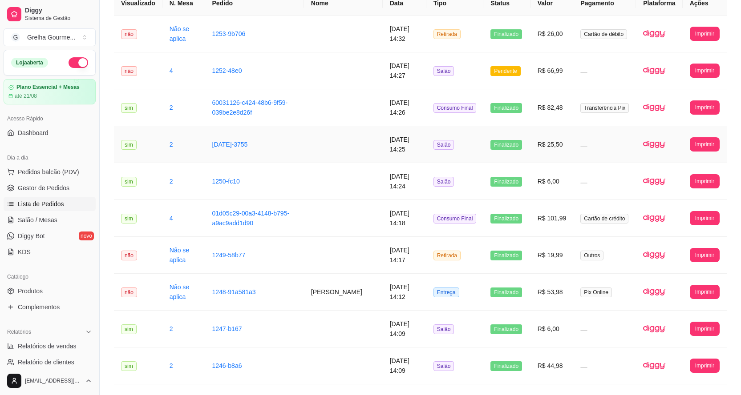
scroll to position [0, 0]
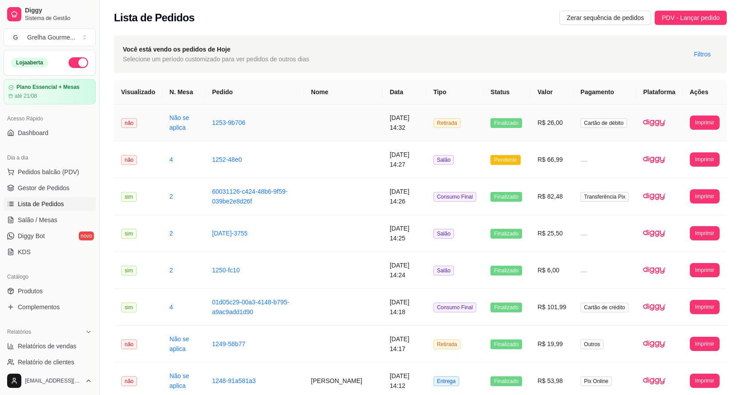
click at [321, 120] on td at bounding box center [343, 123] width 79 height 37
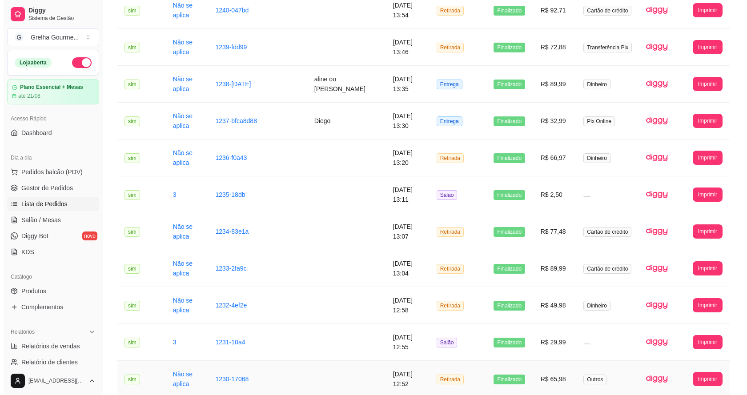
scroll to position [659, 0]
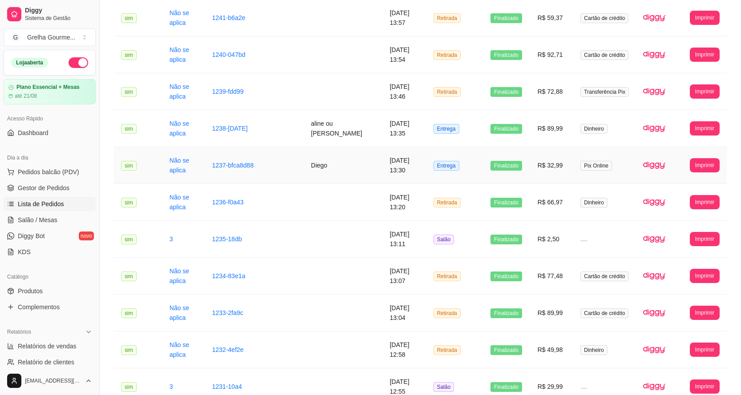
click at [351, 170] on td "Diego" at bounding box center [343, 165] width 79 height 37
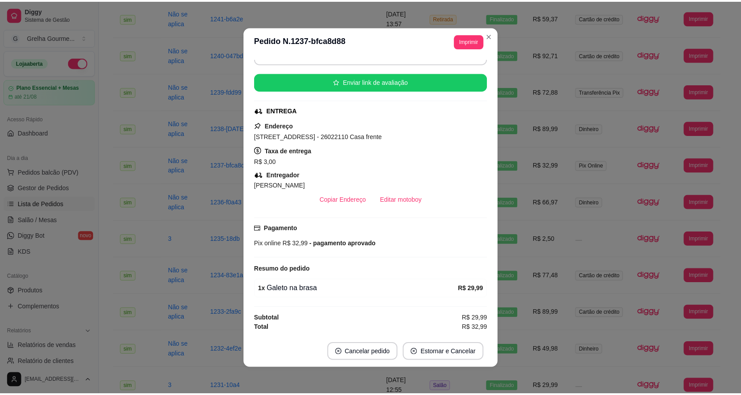
scroll to position [0, 0]
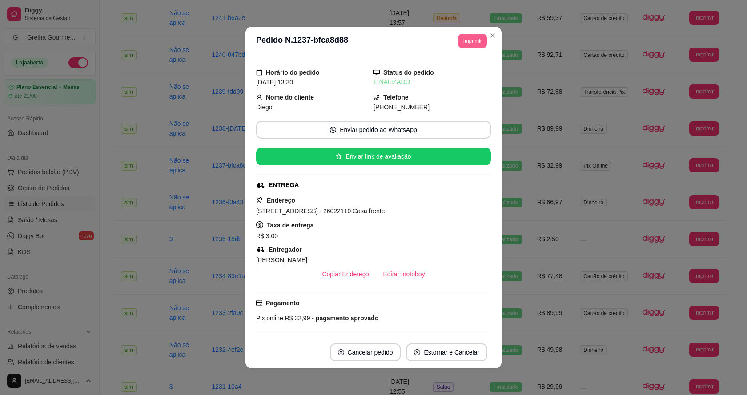
click at [461, 44] on button "Imprimir" at bounding box center [472, 41] width 29 height 14
click at [454, 94] on button "IMPRESSORA" at bounding box center [453, 90] width 65 height 14
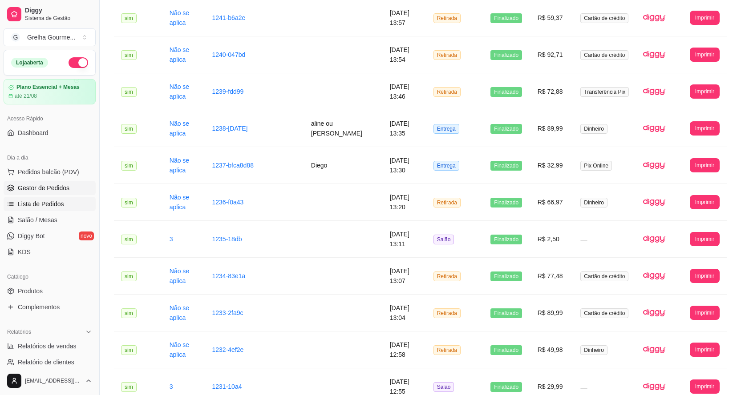
click at [43, 187] on span "Gestor de Pedidos" at bounding box center [44, 188] width 52 height 9
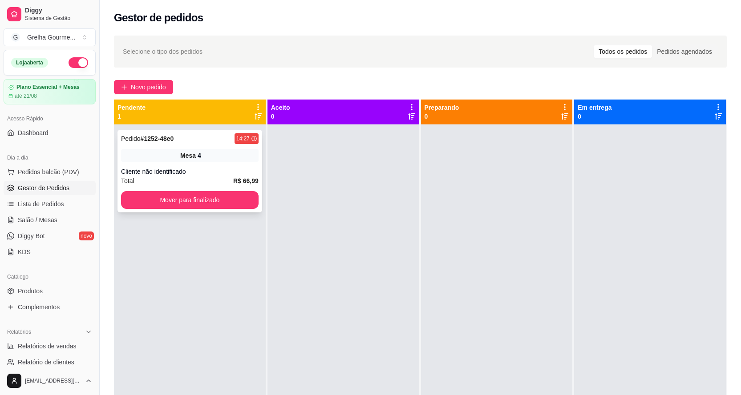
click at [146, 163] on div "Pedido # 1252-48e0 14:27 Mesa 4 Cliente não identificado Total R$ 66,99 Mover p…" at bounding box center [189, 171] width 145 height 83
click at [52, 218] on span "Salão / Mesas" at bounding box center [38, 220] width 40 height 9
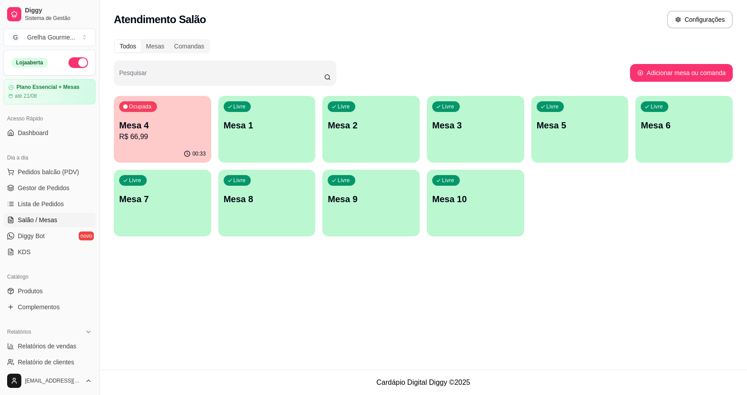
click at [137, 149] on div "00:33" at bounding box center [162, 153] width 97 height 17
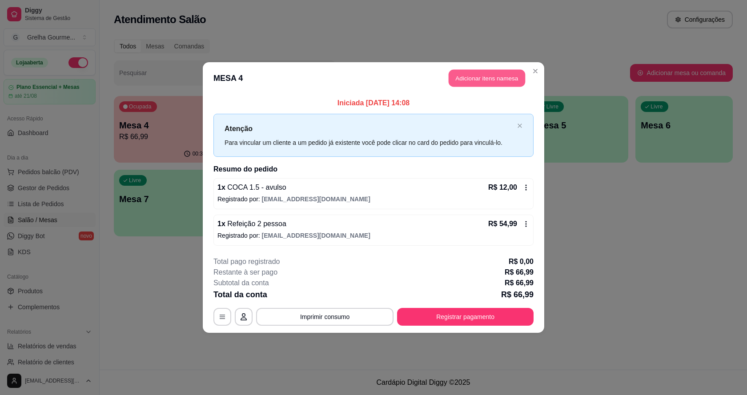
click at [471, 77] on button "Adicionar itens na mesa" at bounding box center [487, 78] width 77 height 17
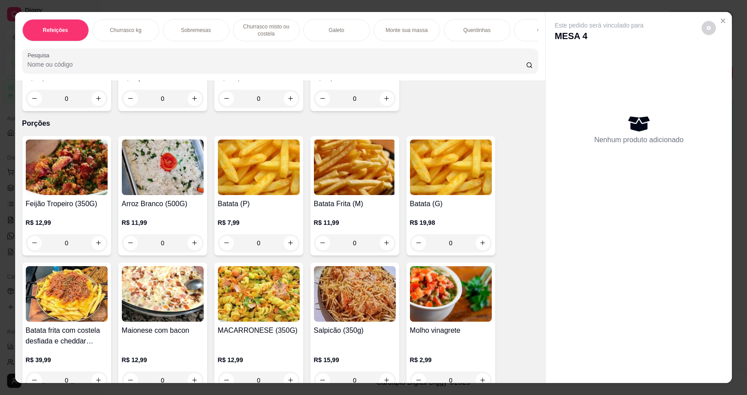
scroll to position [1646, 0]
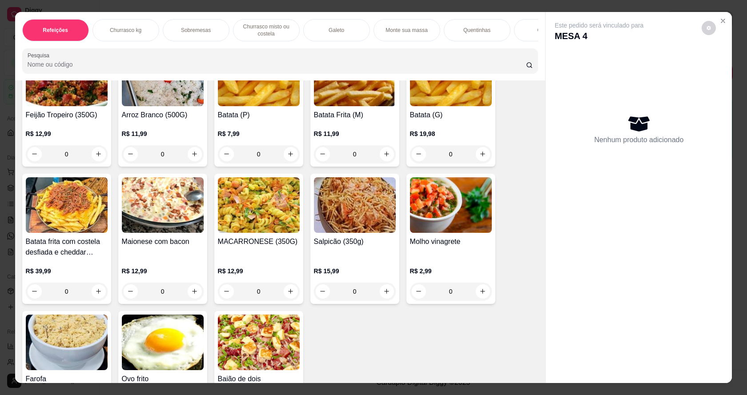
click at [380, 299] on div "0" at bounding box center [355, 292] width 82 height 18
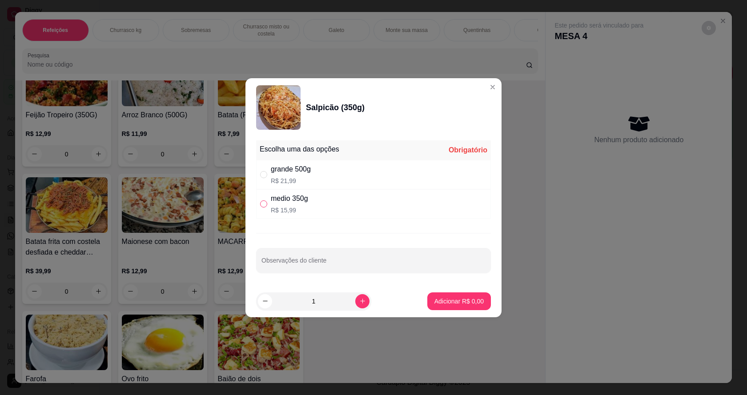
click at [261, 205] on input "" at bounding box center [263, 204] width 7 height 7
radio input "true"
click at [265, 176] on input "" at bounding box center [263, 174] width 7 height 7
radio input "true"
radio input "false"
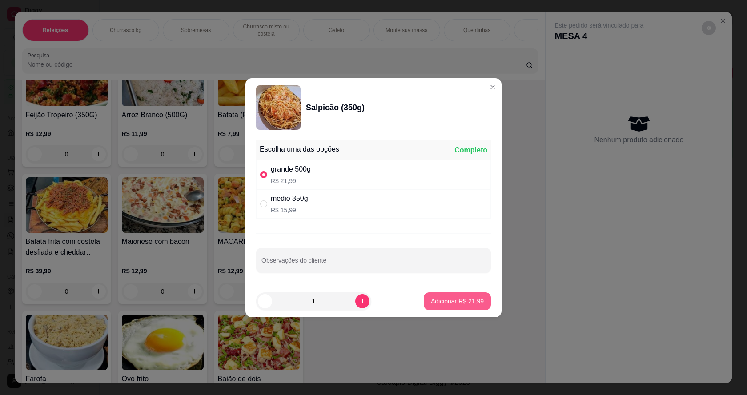
click at [427, 296] on button "Adicionar R$ 21,99" at bounding box center [457, 302] width 67 height 18
type input "1"
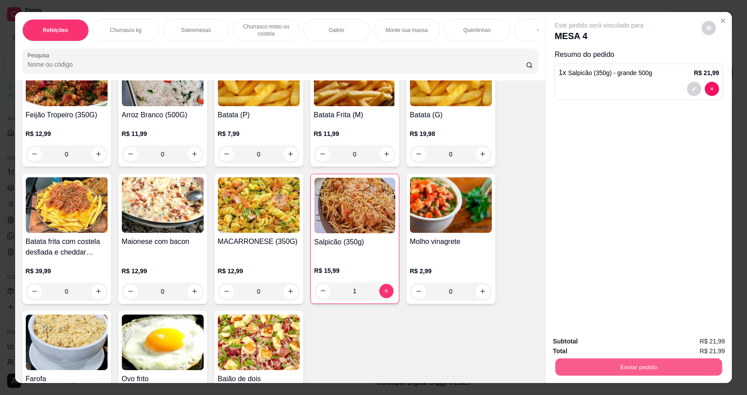
click at [582, 364] on button "Enviar pedido" at bounding box center [639, 367] width 167 height 17
click at [623, 347] on button "Não registrar e enviar pedido" at bounding box center [610, 345] width 93 height 17
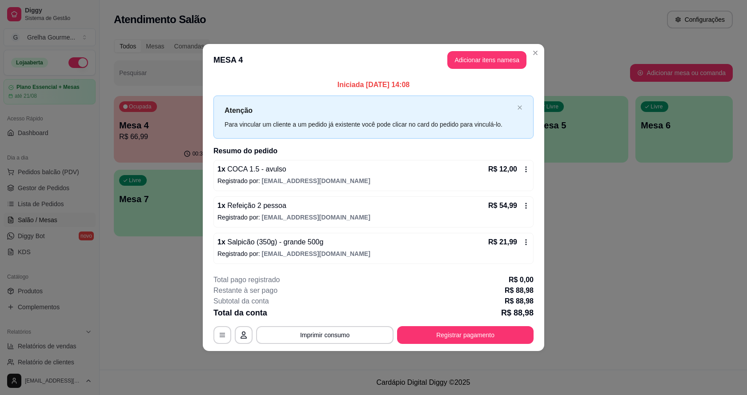
click at [525, 242] on icon at bounding box center [526, 242] width 7 height 7
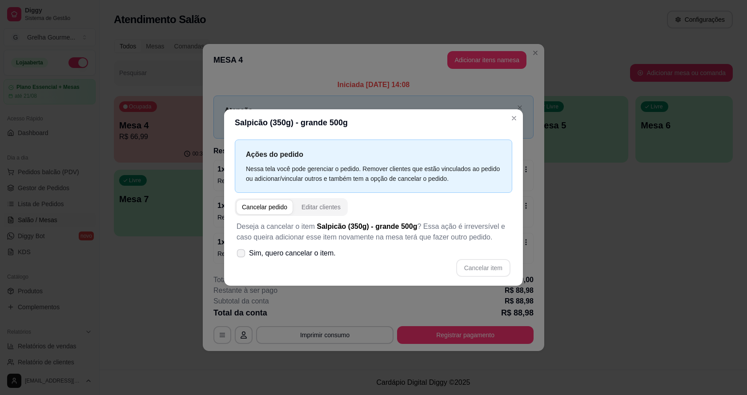
click at [238, 252] on icon at bounding box center [241, 253] width 7 height 5
click at [238, 255] on input "Sim, quero cancelar o item." at bounding box center [239, 258] width 6 height 6
checkbox input "true"
click at [496, 272] on button "Cancelar item" at bounding box center [483, 267] width 53 height 17
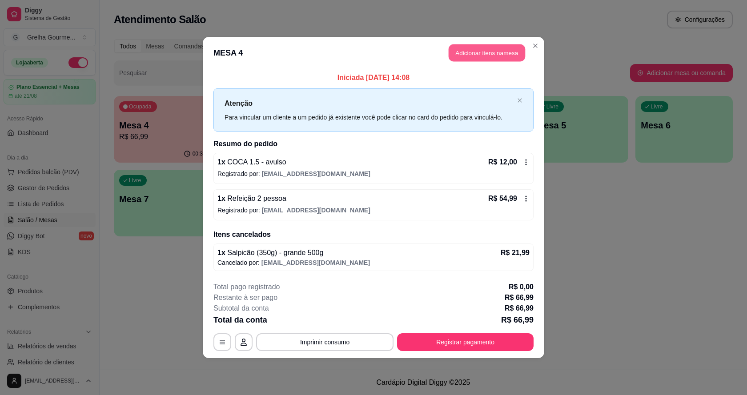
click at [477, 55] on button "Adicionar itens na mesa" at bounding box center [487, 52] width 77 height 17
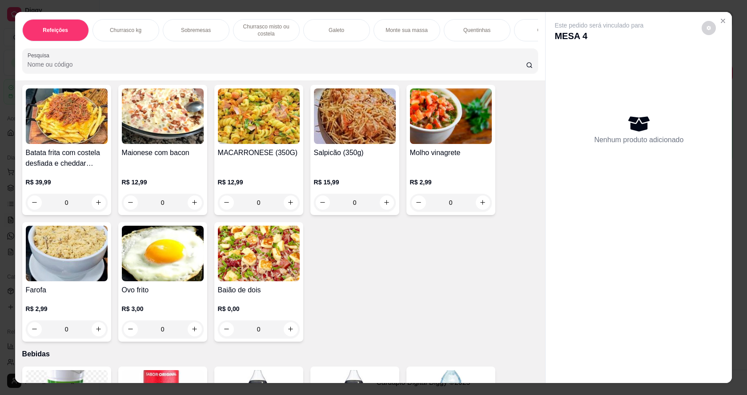
scroll to position [1602, 0]
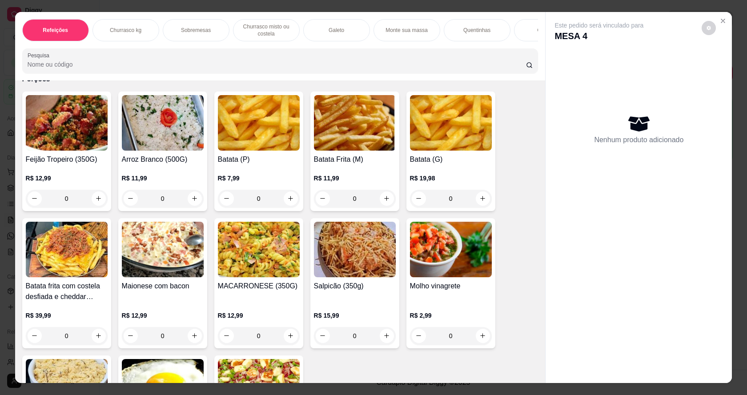
click at [357, 258] on img at bounding box center [355, 250] width 82 height 56
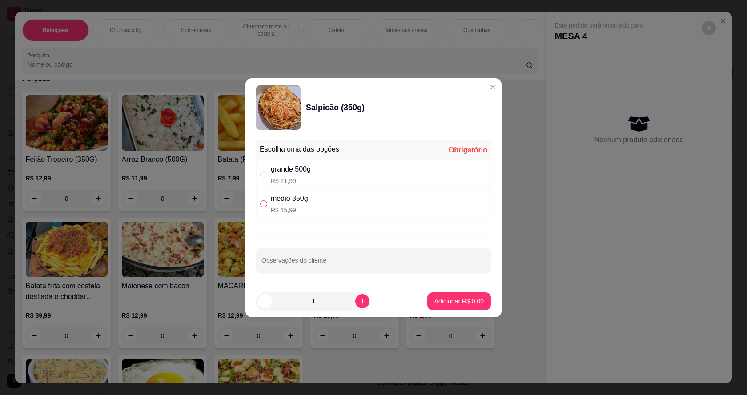
click at [260, 204] on input "" at bounding box center [263, 204] width 7 height 7
radio input "true"
click at [452, 305] on p "Adicionar R$ 15,99" at bounding box center [458, 301] width 52 height 8
type input "1"
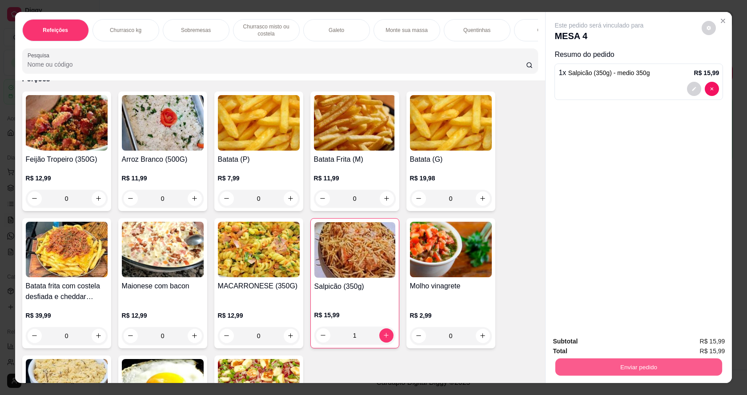
click at [593, 367] on button "Enviar pedido" at bounding box center [639, 367] width 167 height 17
click at [596, 347] on button "Não registrar e enviar pedido" at bounding box center [610, 345] width 93 height 17
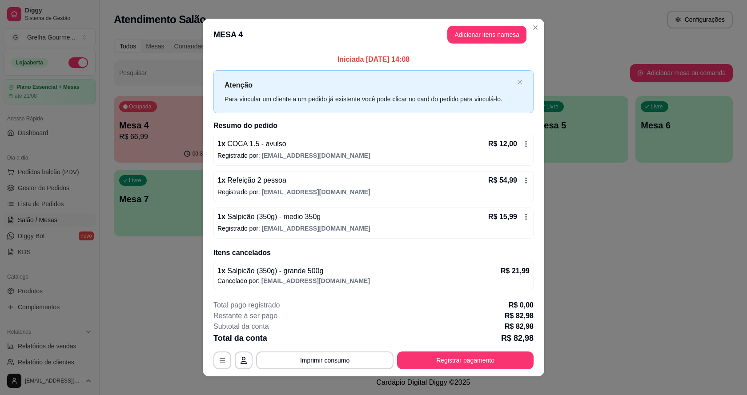
scroll to position [10, 0]
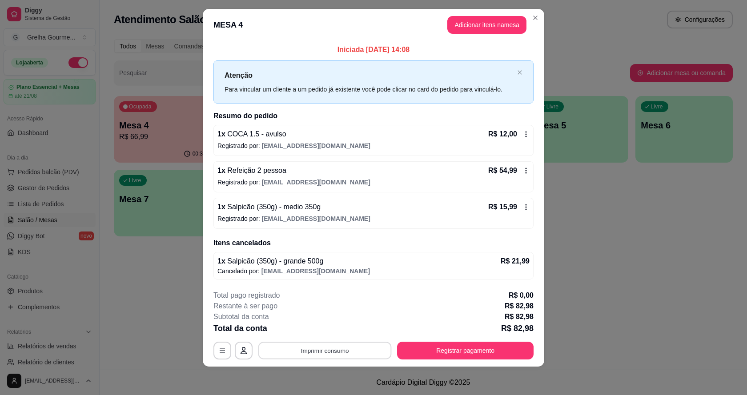
click at [278, 351] on button "Imprimir consumo" at bounding box center [324, 351] width 133 height 17
click at [299, 332] on button "IMPRESSORA" at bounding box center [325, 330] width 65 height 14
click at [500, 350] on button "Registrar pagamento" at bounding box center [466, 351] width 133 height 17
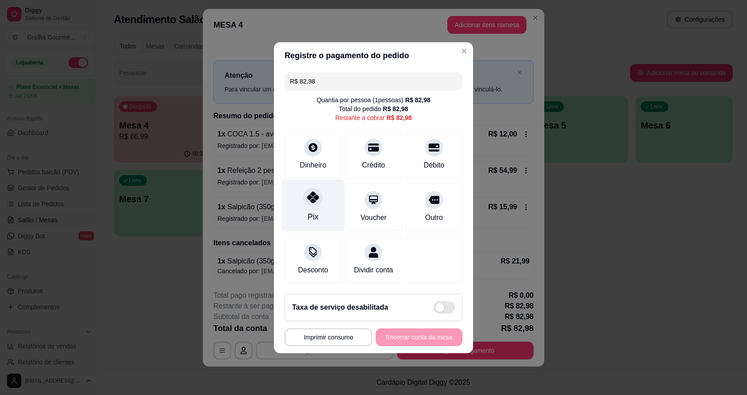
click at [320, 203] on div at bounding box center [313, 198] width 20 height 20
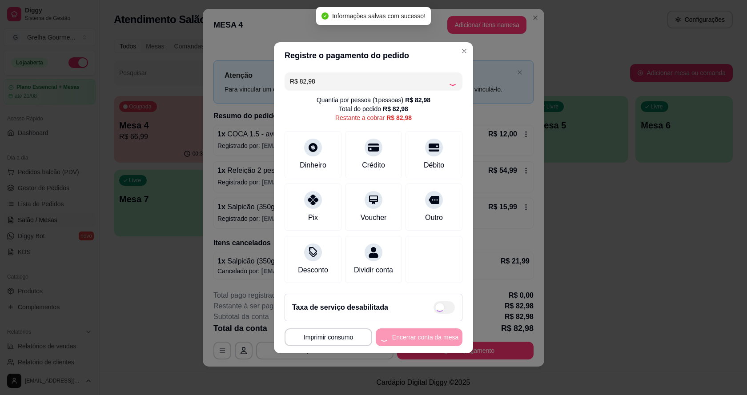
type input "R$ 0,00"
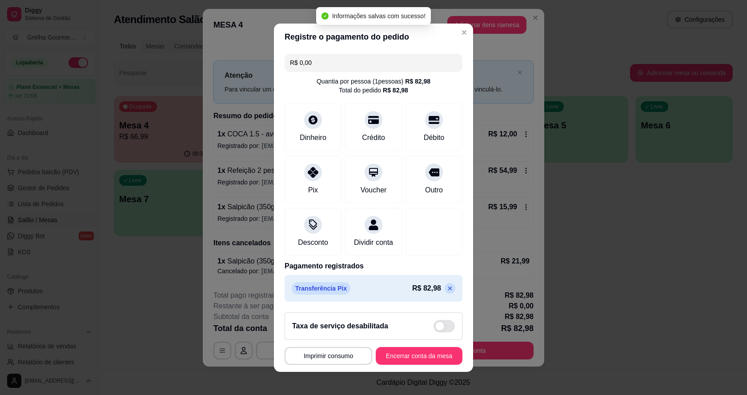
click at [406, 367] on footer "**********" at bounding box center [373, 339] width 199 height 67
click at [408, 360] on button "Encerrar conta da mesa" at bounding box center [419, 356] width 87 height 18
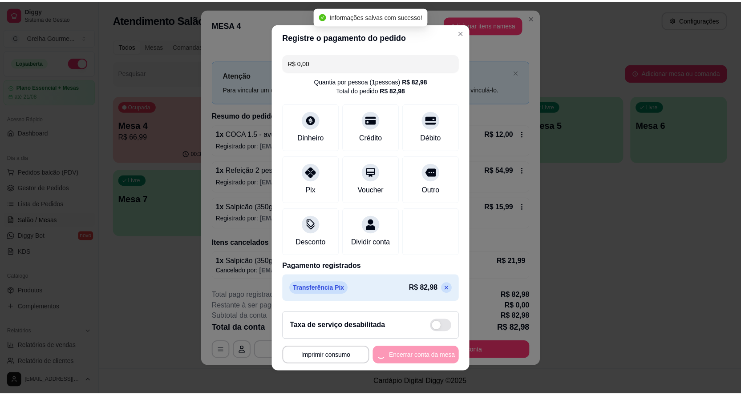
scroll to position [0, 0]
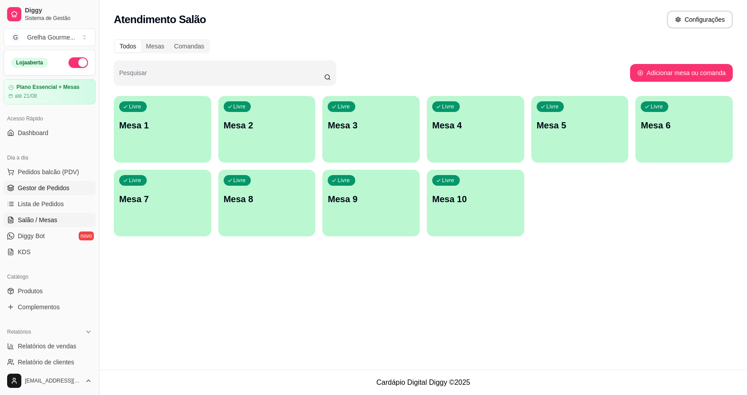
click at [24, 194] on ul "Pedidos balcão (PDV) Gestor de Pedidos Lista de Pedidos Salão / Mesas Diggy Bot…" at bounding box center [50, 212] width 92 height 94
click at [25, 188] on span "Gestor de Pedidos" at bounding box center [44, 188] width 52 height 9
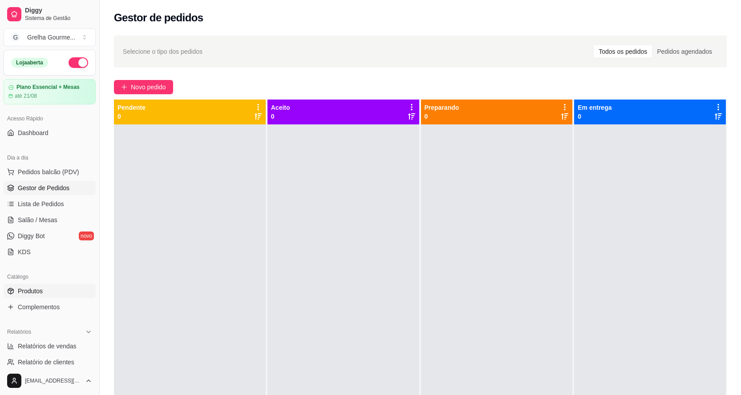
scroll to position [44, 0]
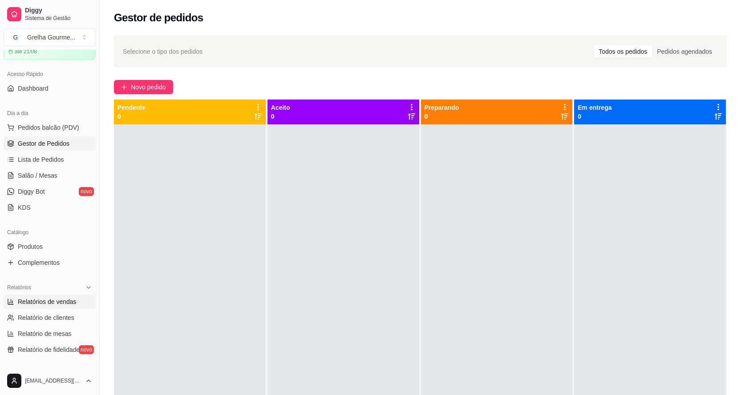
click at [58, 305] on span "Relatórios de vendas" at bounding box center [47, 302] width 59 height 9
select select "ALL"
select select "0"
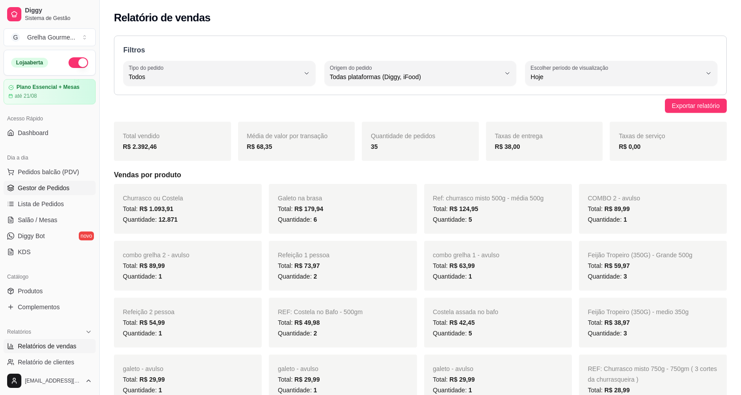
click at [43, 191] on span "Gestor de Pedidos" at bounding box center [44, 188] width 52 height 9
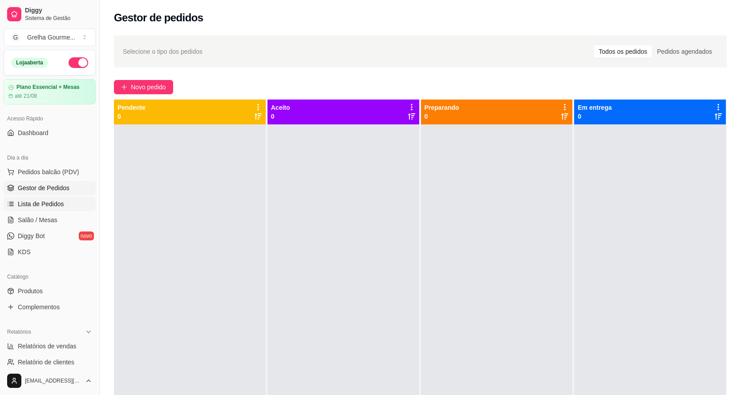
click at [14, 198] on link "Lista de Pedidos" at bounding box center [50, 204] width 92 height 14
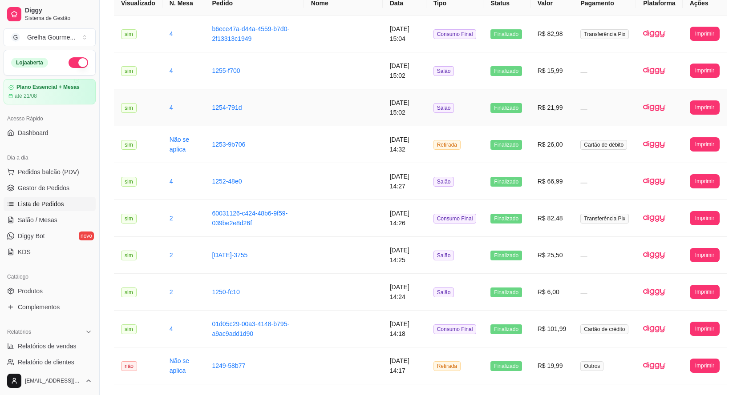
scroll to position [133, 0]
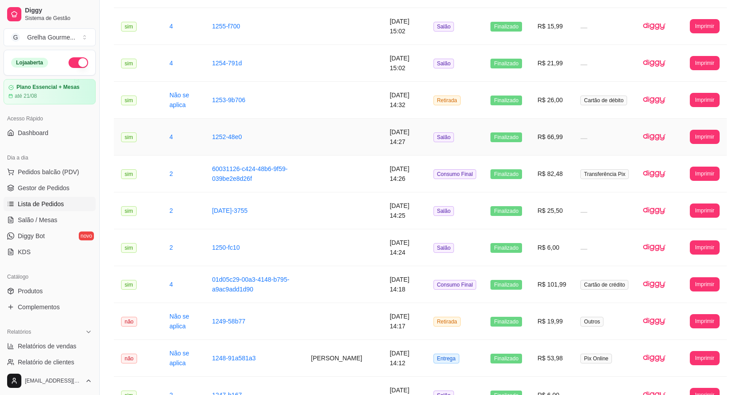
click at [270, 133] on td "1252-48e0" at bounding box center [254, 137] width 99 height 37
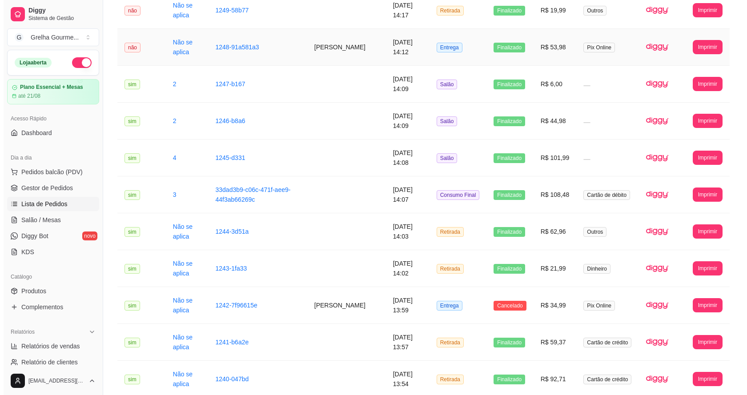
scroll to position [489, 0]
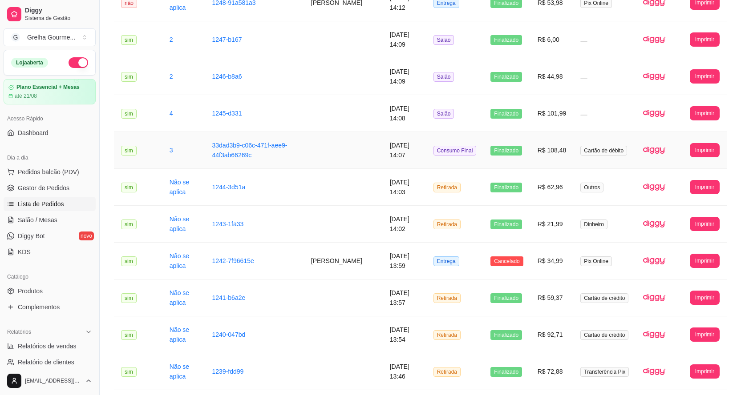
click at [291, 157] on td "33dad3b9-c06c-471f-aee9-44f3ab66269c" at bounding box center [254, 150] width 99 height 37
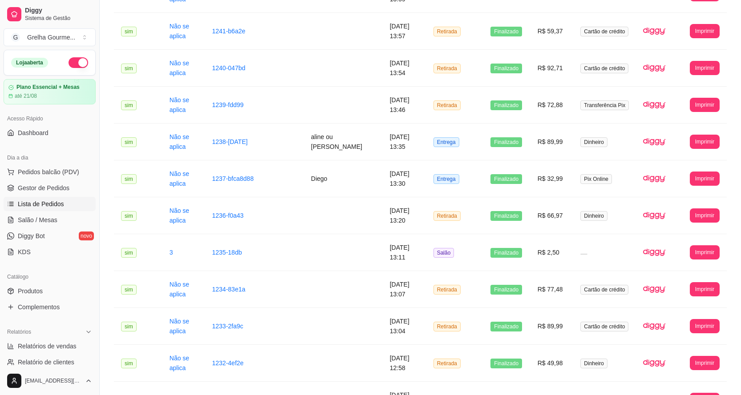
scroll to position [801, 0]
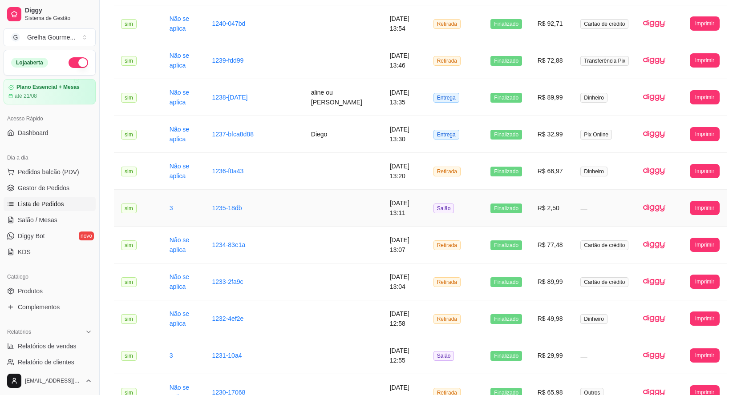
click at [331, 214] on td at bounding box center [343, 208] width 79 height 37
click at [288, 219] on td "1235-18db" at bounding box center [254, 208] width 99 height 37
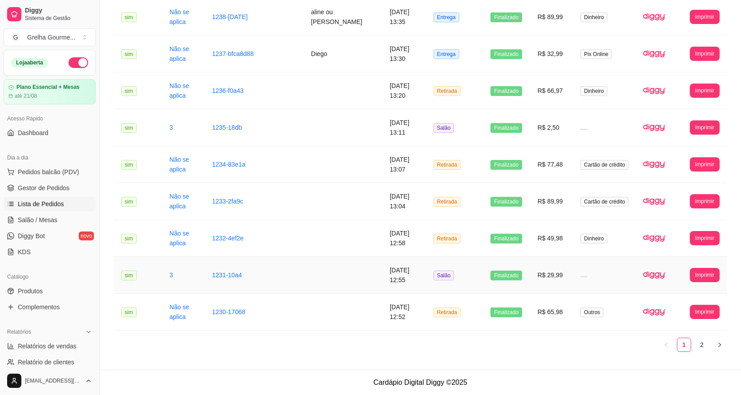
click at [258, 274] on td "1231-10a4" at bounding box center [254, 275] width 99 height 37
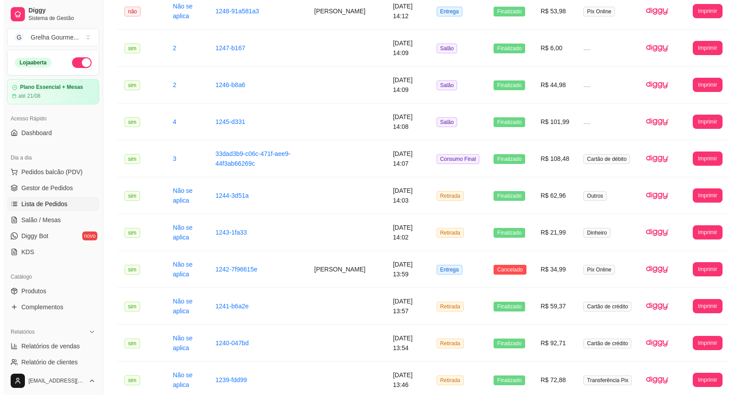
scroll to position [614, 0]
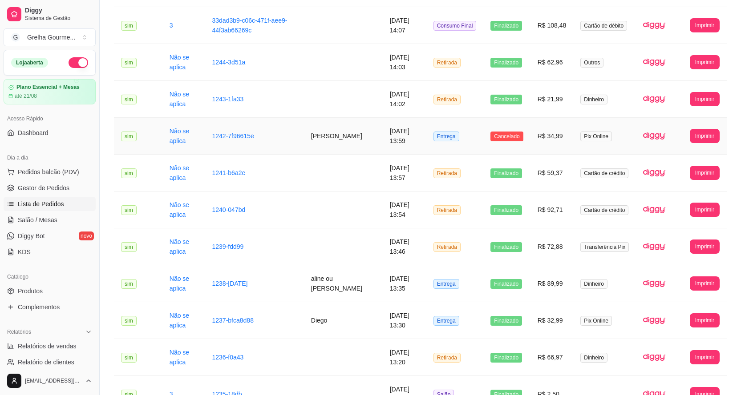
click at [418, 140] on td "[DATE] 13:59" at bounding box center [405, 136] width 44 height 37
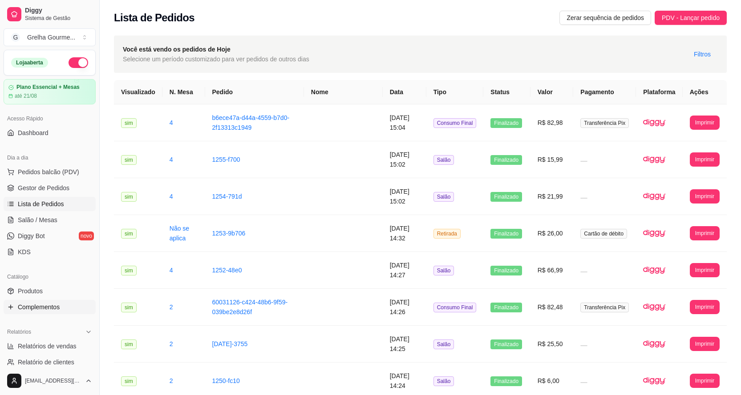
scroll to position [44, 0]
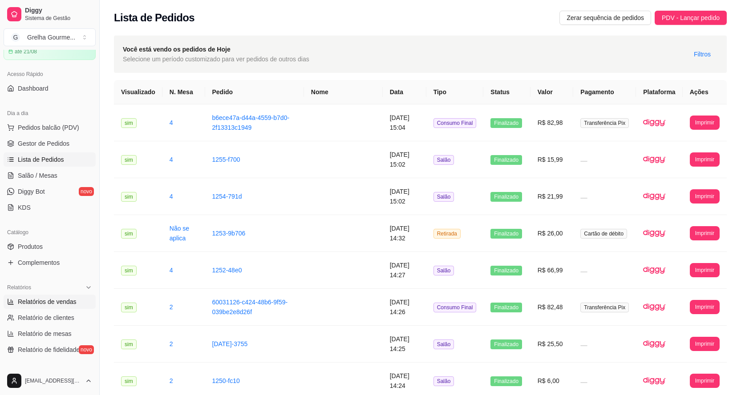
click at [33, 300] on span "Relatórios de vendas" at bounding box center [47, 302] width 59 height 9
select select "ALL"
select select "0"
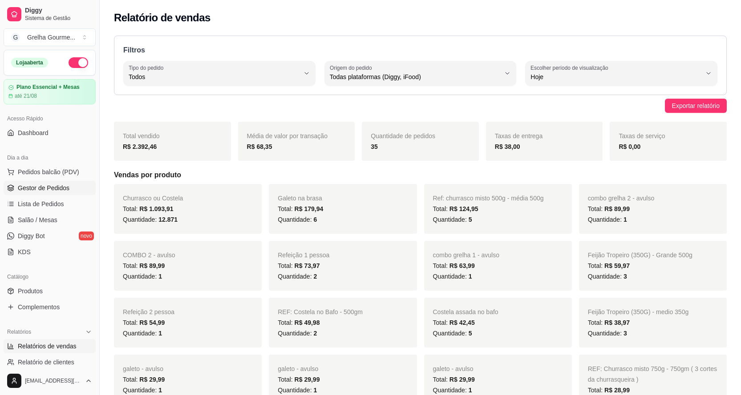
click at [64, 190] on span "Gestor de Pedidos" at bounding box center [44, 188] width 52 height 9
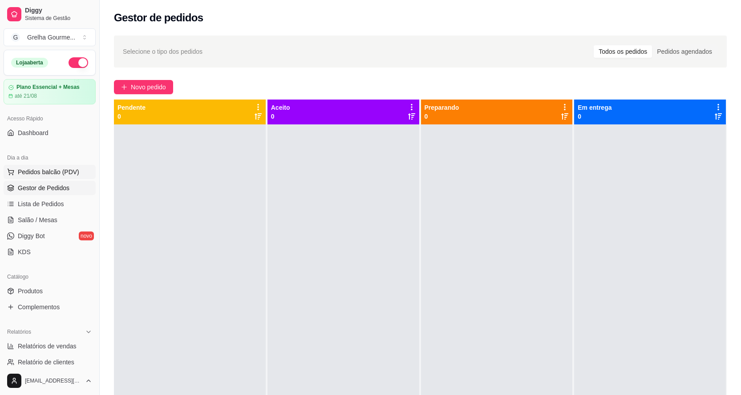
click at [48, 172] on span "Pedidos balcão (PDV)" at bounding box center [48, 172] width 61 height 9
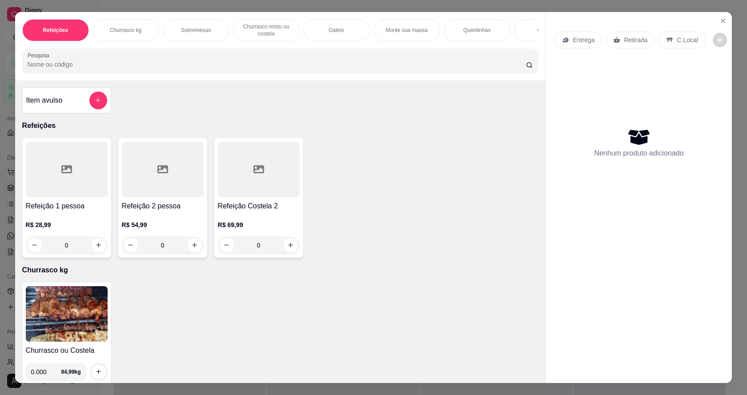
click at [91, 252] on div "0" at bounding box center [67, 246] width 82 height 18
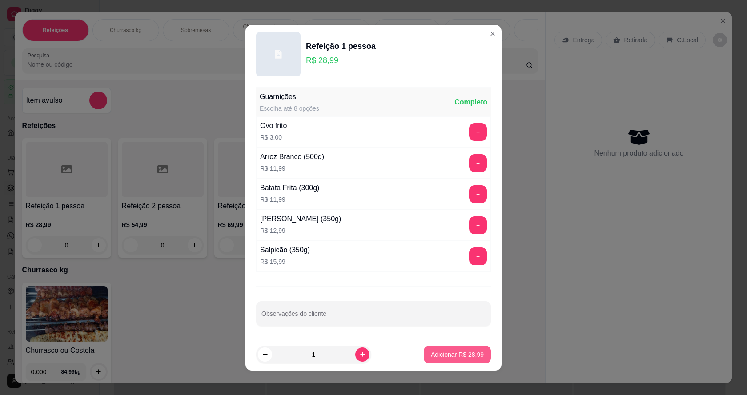
click at [462, 354] on p "Adicionar R$ 28,99" at bounding box center [457, 355] width 53 height 9
type input "1"
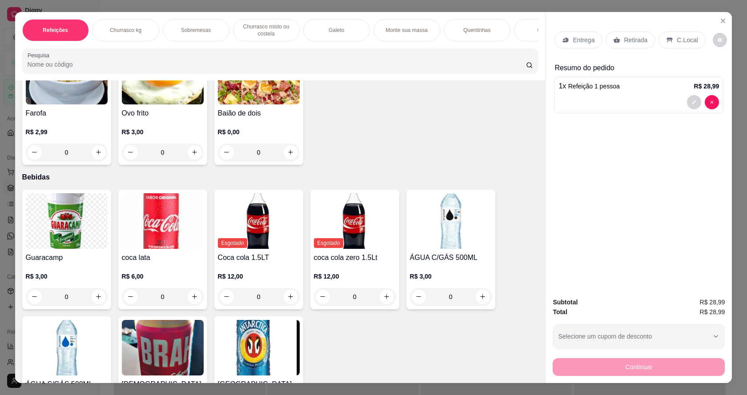
scroll to position [1979, 0]
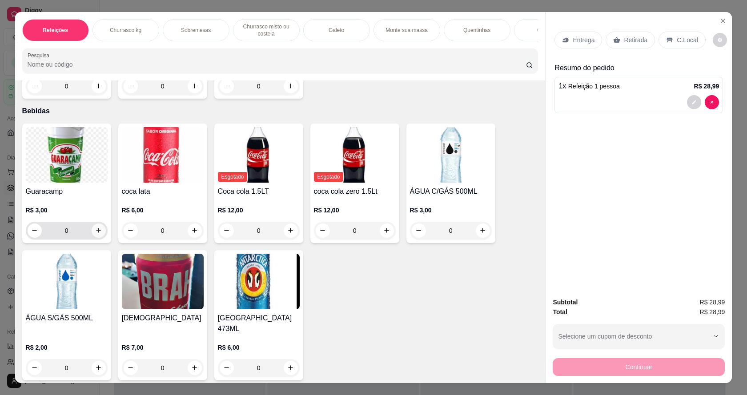
click at [97, 234] on icon "increase-product-quantity" at bounding box center [98, 230] width 7 height 7
type input "1"
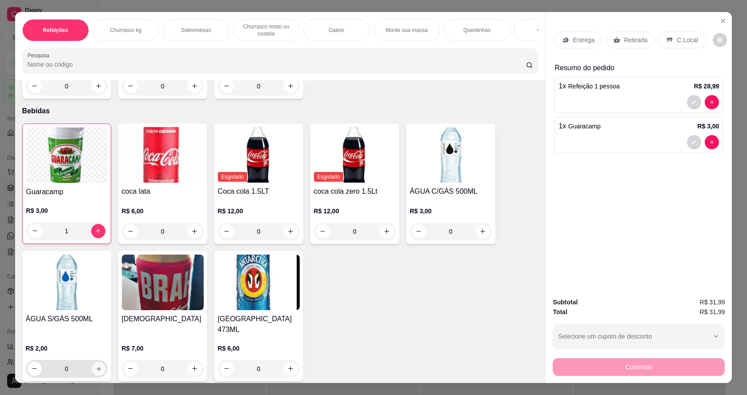
click at [93, 369] on button "increase-product-quantity" at bounding box center [99, 369] width 14 height 14
type input "1"
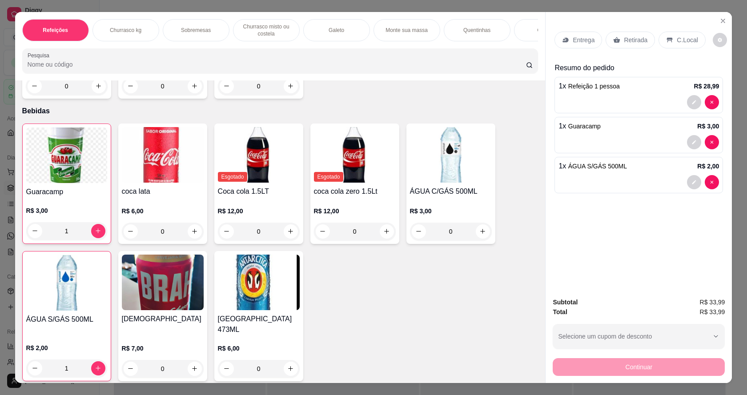
click at [627, 46] on div "Retirada" at bounding box center [630, 40] width 49 height 17
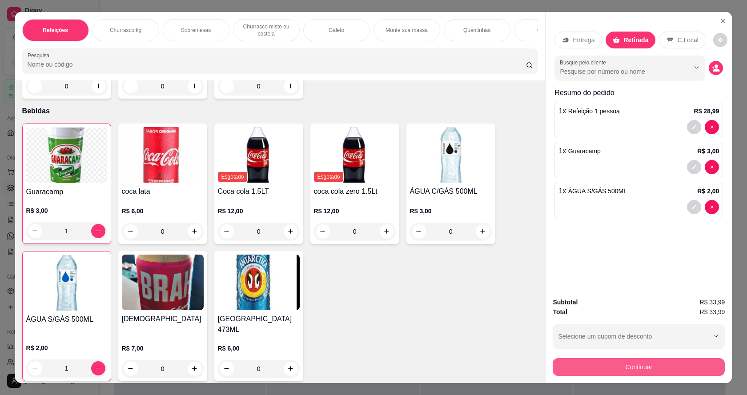
click at [604, 364] on button "Continuar" at bounding box center [639, 368] width 172 height 18
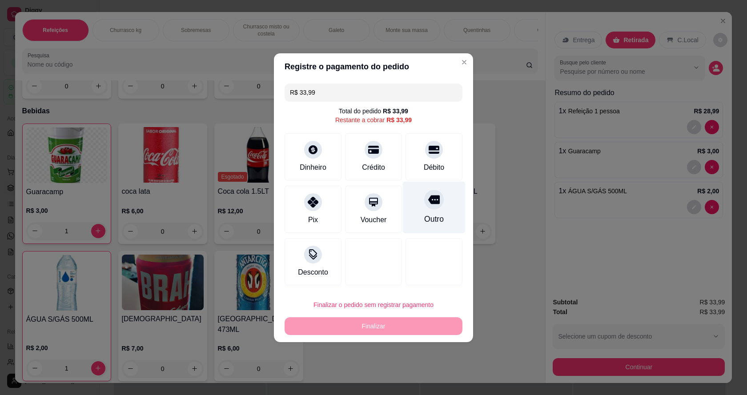
click at [427, 212] on div "Outro" at bounding box center [434, 208] width 63 height 52
type input "R$ 0,00"
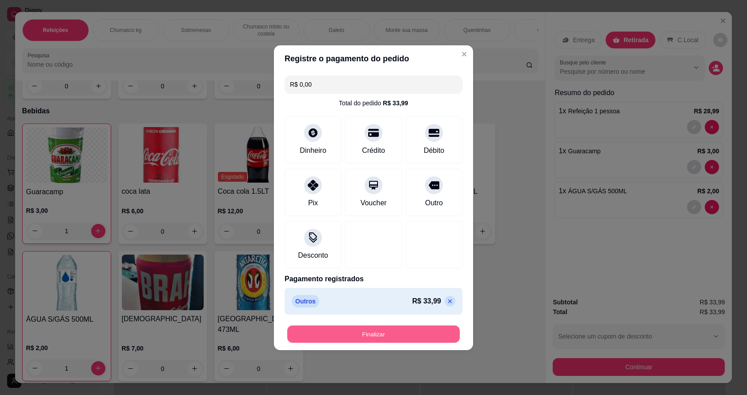
click at [396, 331] on button "Finalizar" at bounding box center [373, 334] width 173 height 17
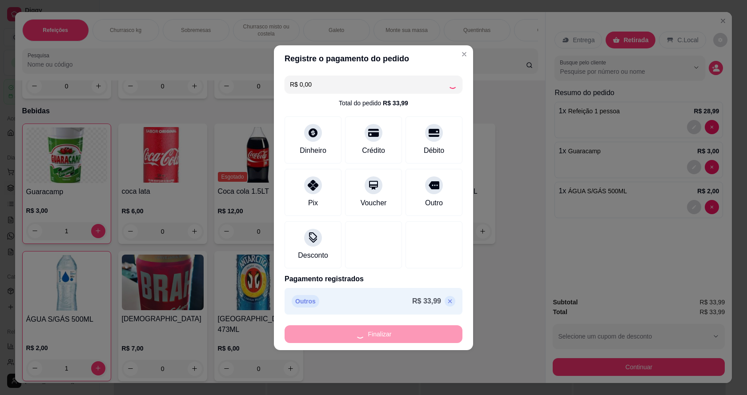
type input "0"
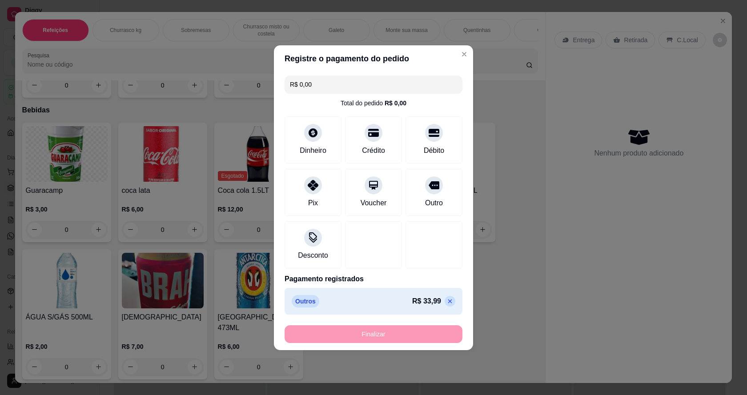
type input "-R$ 33,99"
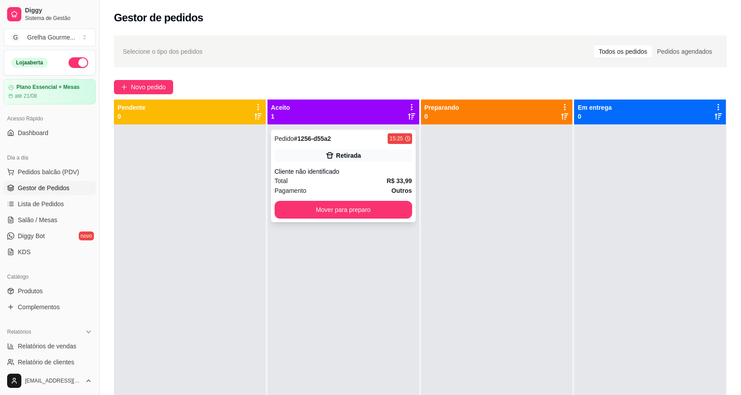
click at [334, 186] on div "Pagamento Outros" at bounding box center [342, 191] width 137 height 10
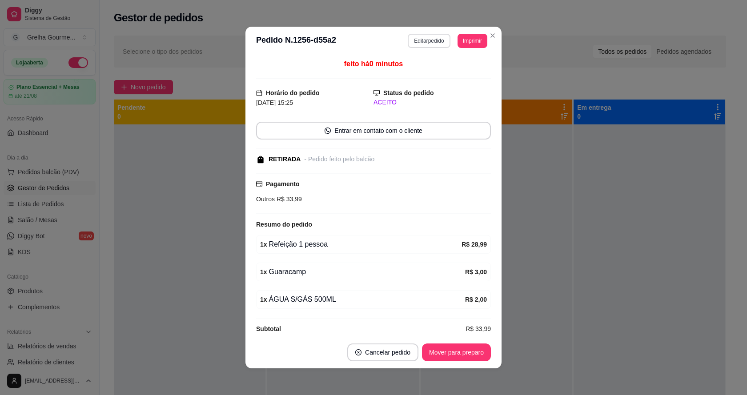
click at [417, 41] on button "Editar pedido" at bounding box center [429, 41] width 42 height 14
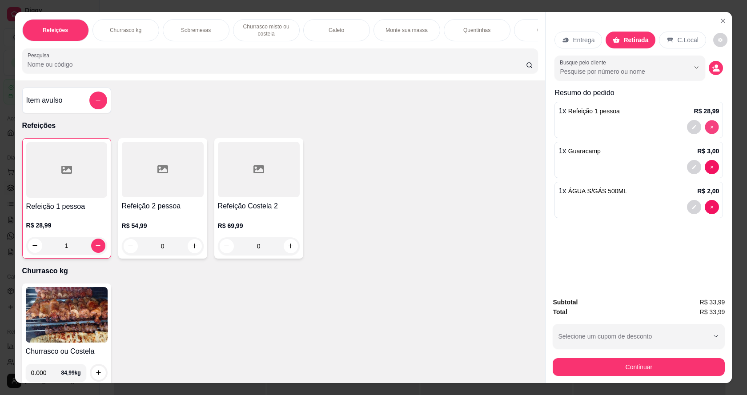
type input "0"
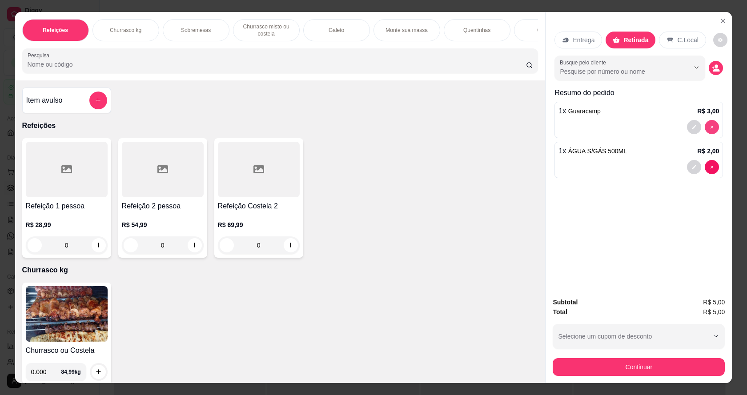
type input "0"
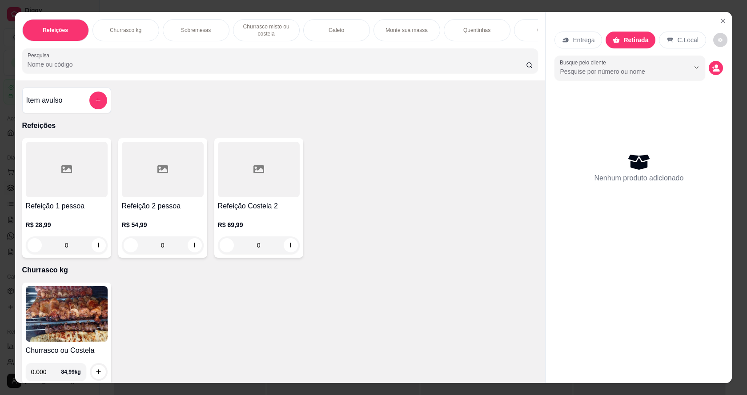
click at [709, 128] on div "Nenhum produto adicionado" at bounding box center [639, 168] width 169 height 174
click at [99, 102] on button "add-separate-item" at bounding box center [98, 101] width 18 height 18
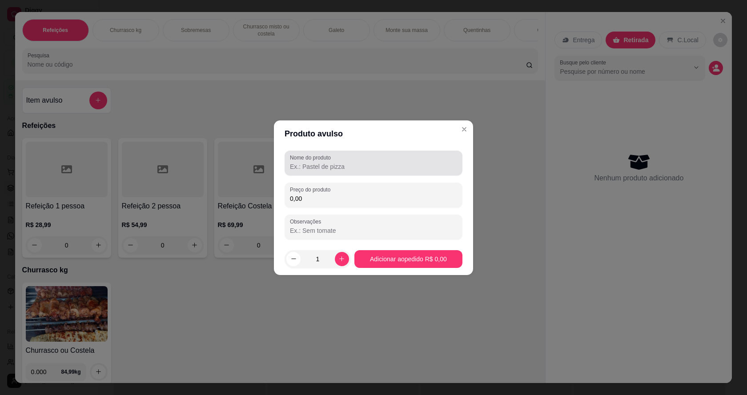
click at [318, 166] on input "Nome do produto" at bounding box center [373, 166] width 167 height 9
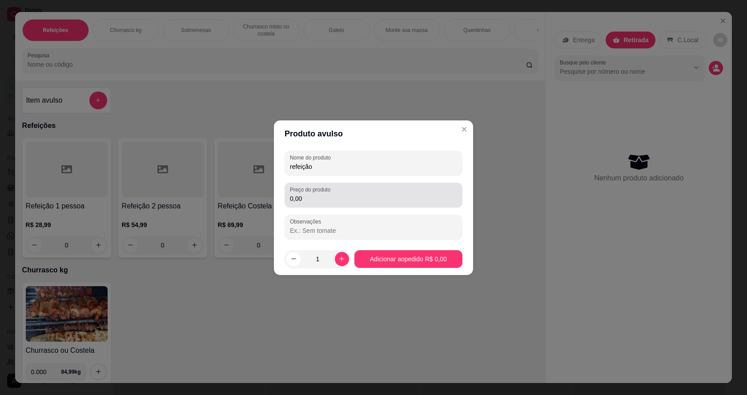
type input "refeição"
click at [317, 198] on input "0,00" at bounding box center [373, 198] width 167 height 9
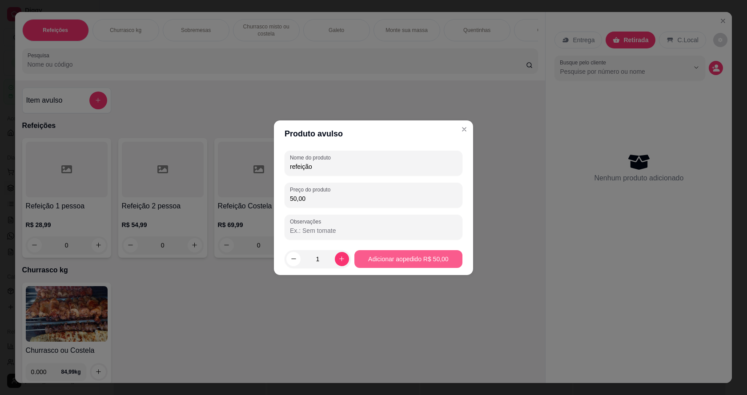
type input "50,00"
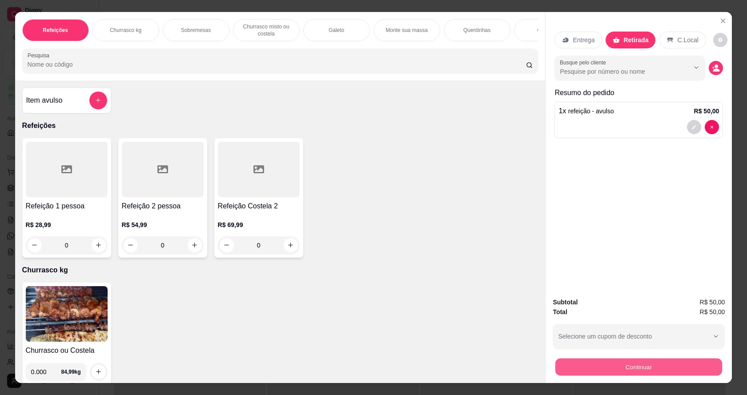
click at [593, 361] on button "Continuar" at bounding box center [639, 367] width 167 height 17
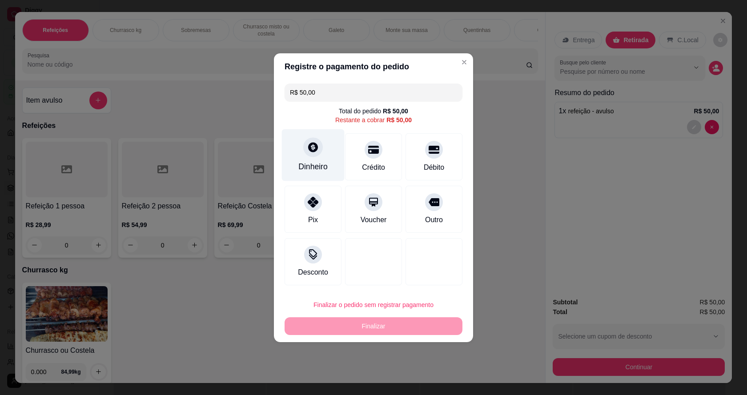
click at [311, 150] on icon at bounding box center [313, 147] width 10 height 10
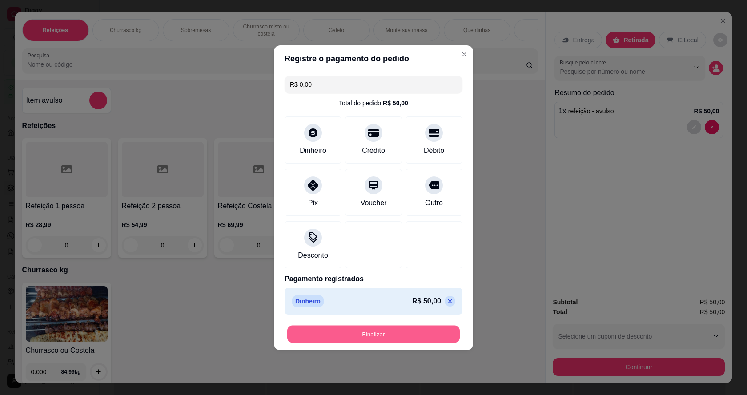
click at [399, 326] on button "Finalizar" at bounding box center [373, 334] width 173 height 17
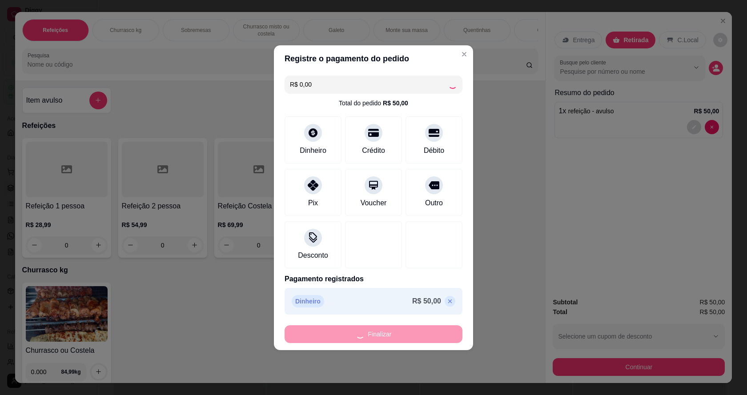
type input "-R$ 50,00"
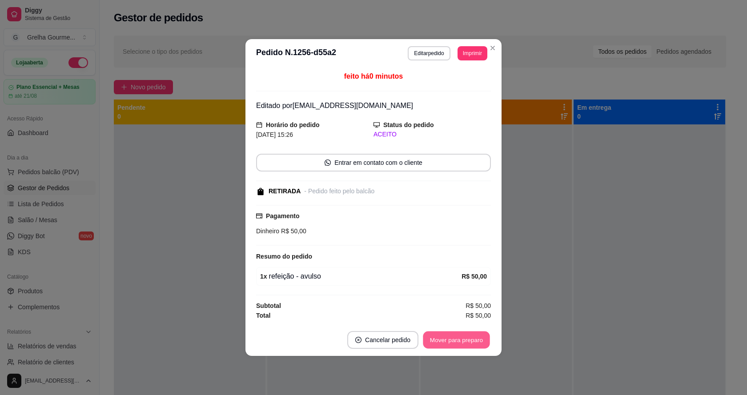
click at [459, 346] on button "Mover para preparo" at bounding box center [456, 340] width 67 height 17
click at [459, 346] on div "Mover para preparo" at bounding box center [456, 340] width 69 height 18
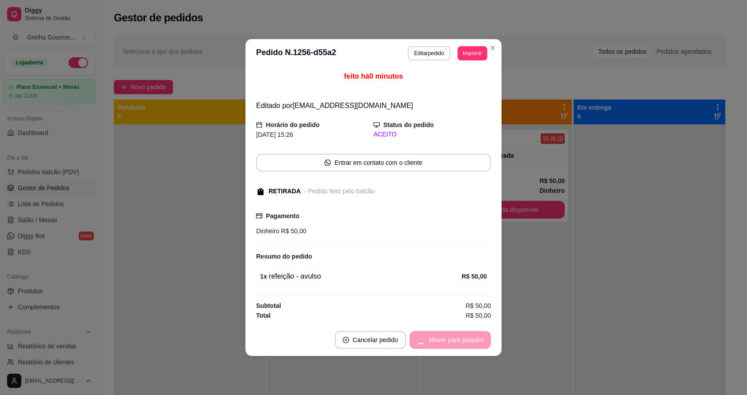
click at [459, 346] on div "Mover para preparo" at bounding box center [450, 340] width 81 height 18
click at [459, 346] on button "Mover para retirada disponível" at bounding box center [442, 340] width 98 height 18
click at [459, 346] on div "Mover para retirada disponível" at bounding box center [435, 340] width 111 height 18
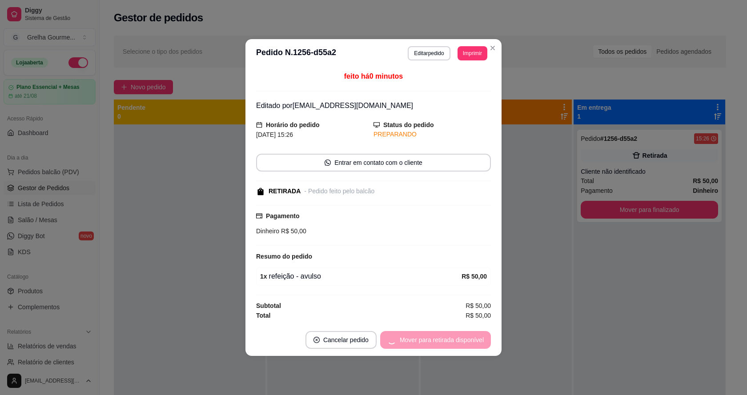
click at [459, 346] on div "Mover para retirada disponível" at bounding box center [435, 340] width 111 height 18
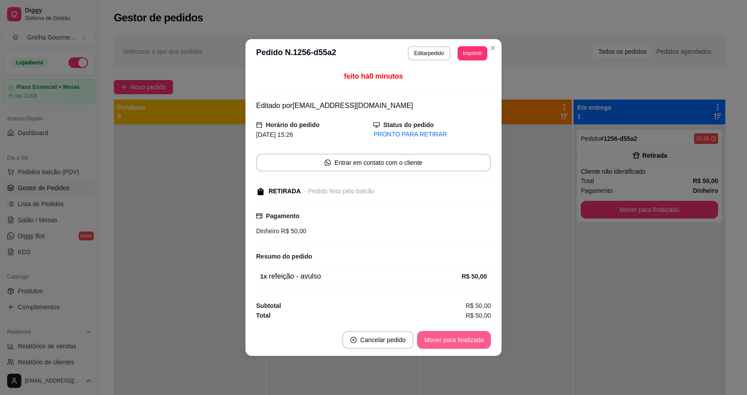
click at [459, 346] on button "Mover para finalizado" at bounding box center [454, 340] width 74 height 18
click at [459, 346] on div "Mover para finalizado" at bounding box center [448, 340] width 86 height 18
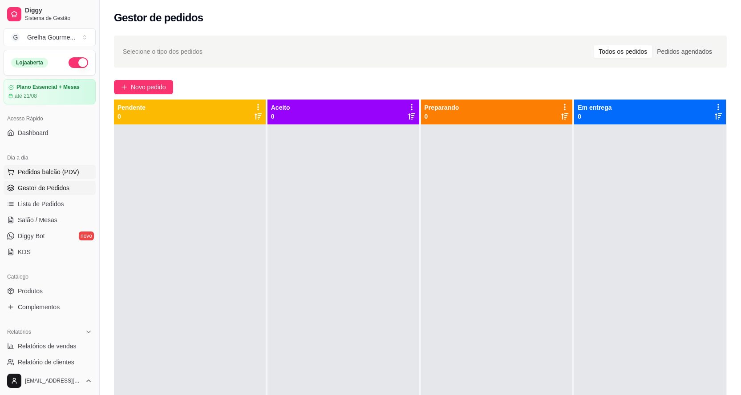
click at [26, 172] on span "Pedidos balcão (PDV)" at bounding box center [48, 172] width 61 height 9
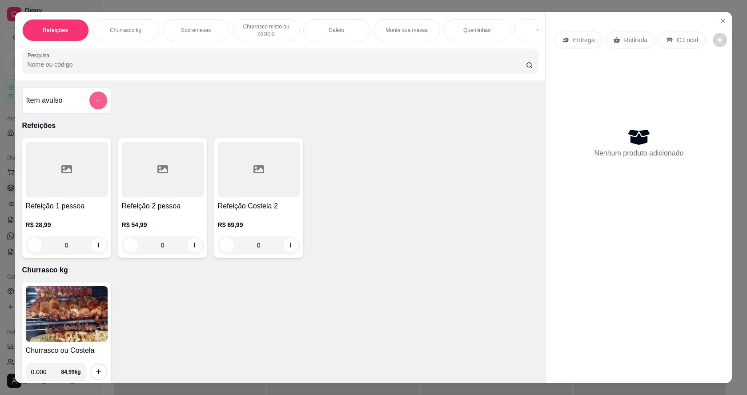
click at [97, 104] on icon "add-separate-item" at bounding box center [98, 100] width 7 height 7
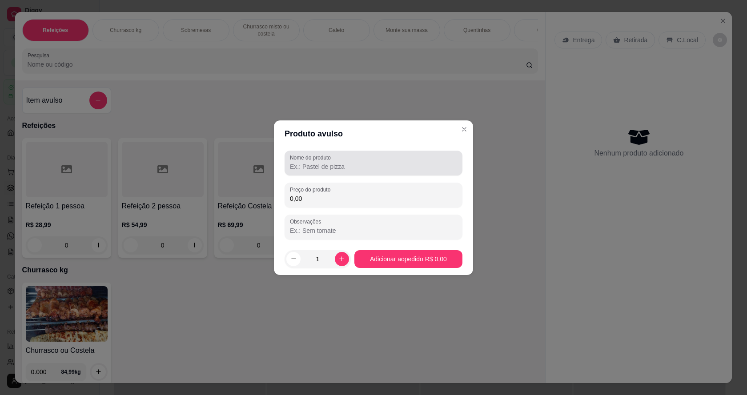
click at [331, 168] on input "Nome do produto" at bounding box center [373, 166] width 167 height 9
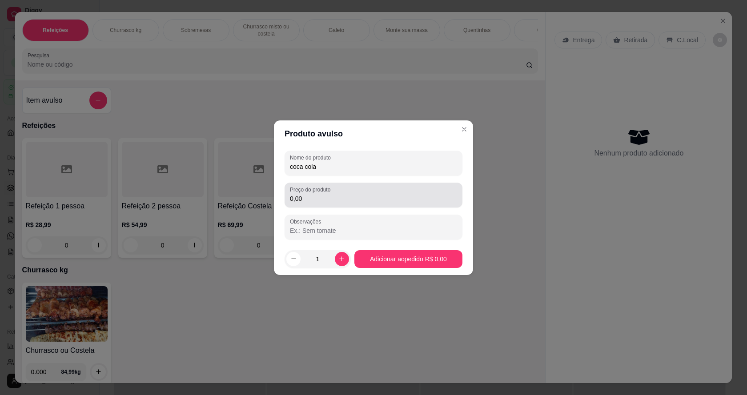
type input "coca cola"
click at [412, 200] on input "0,00" at bounding box center [373, 198] width 167 height 9
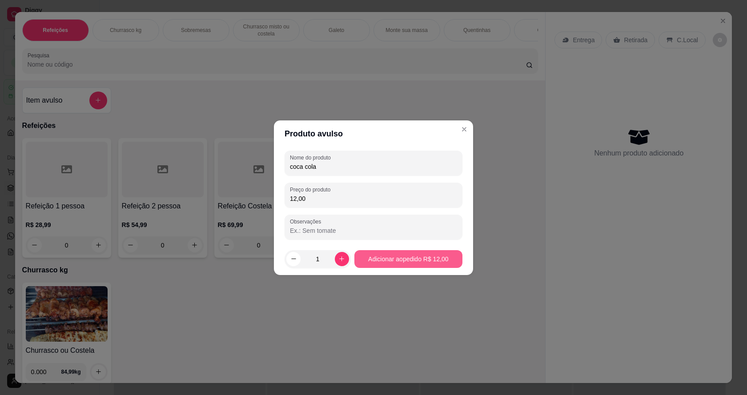
type input "12,00"
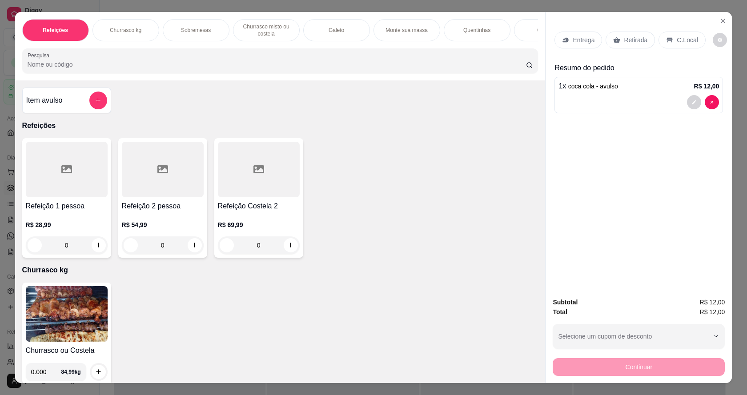
click at [618, 44] on div "Retirada" at bounding box center [630, 40] width 49 height 17
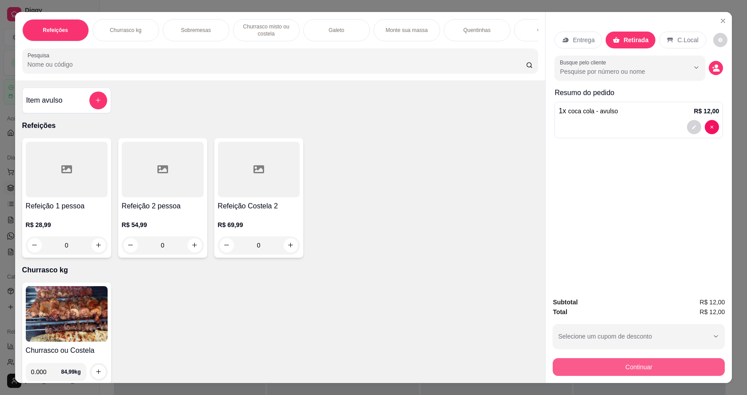
click at [647, 374] on button "Continuar" at bounding box center [639, 368] width 172 height 18
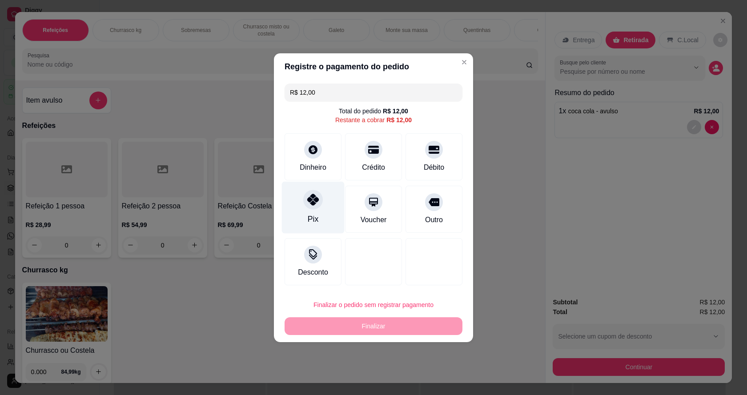
click at [321, 207] on div "Pix" at bounding box center [313, 208] width 63 height 52
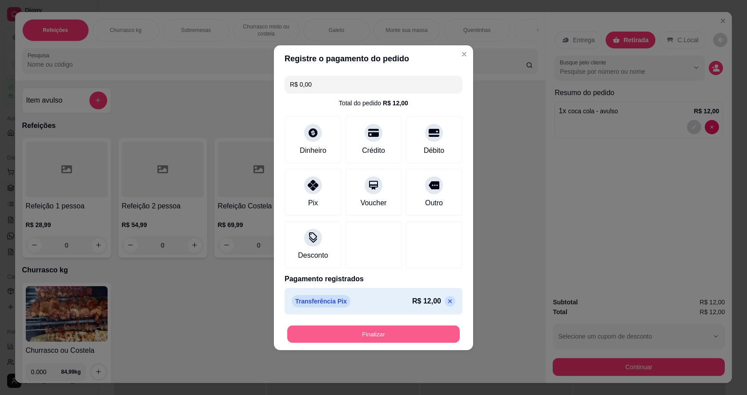
click at [344, 340] on button "Finalizar" at bounding box center [373, 334] width 173 height 17
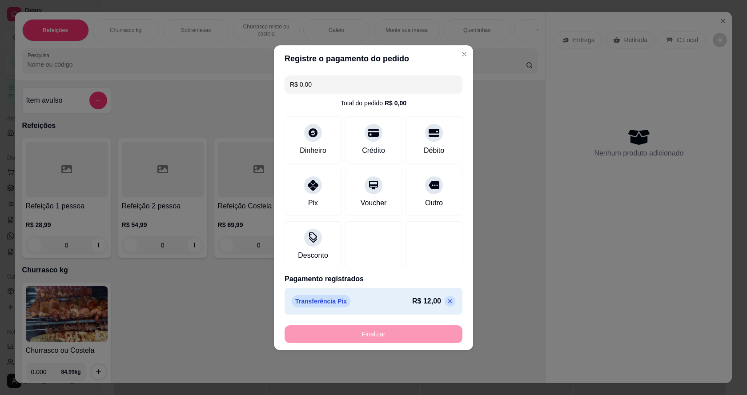
type input "-R$ 12,00"
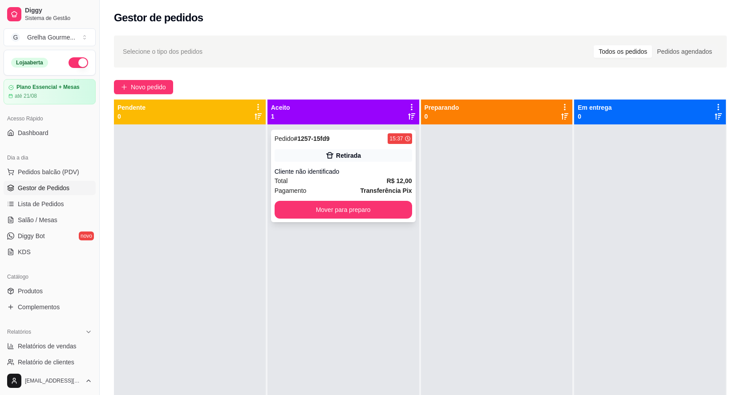
click at [321, 179] on div "Total R$ 12,00" at bounding box center [342, 181] width 137 height 10
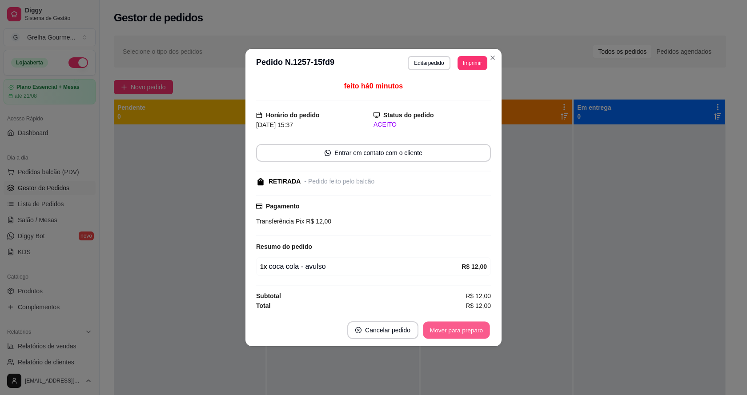
click at [436, 327] on button "Mover para preparo" at bounding box center [456, 330] width 67 height 17
click at [438, 327] on div "Mover para preparo" at bounding box center [450, 331] width 81 height 18
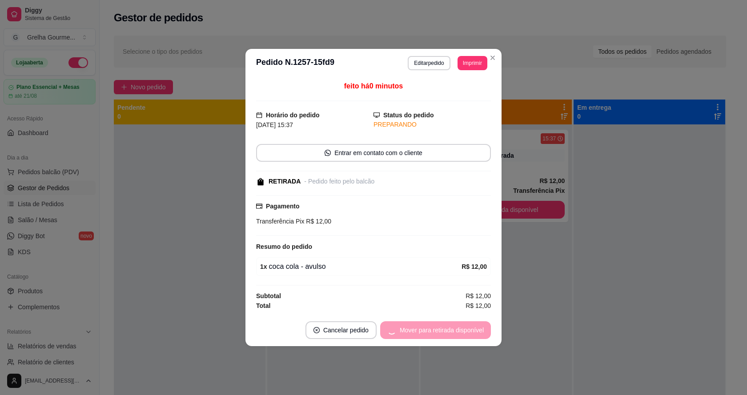
click at [438, 327] on div "Mover para retirada disponível" at bounding box center [435, 331] width 111 height 18
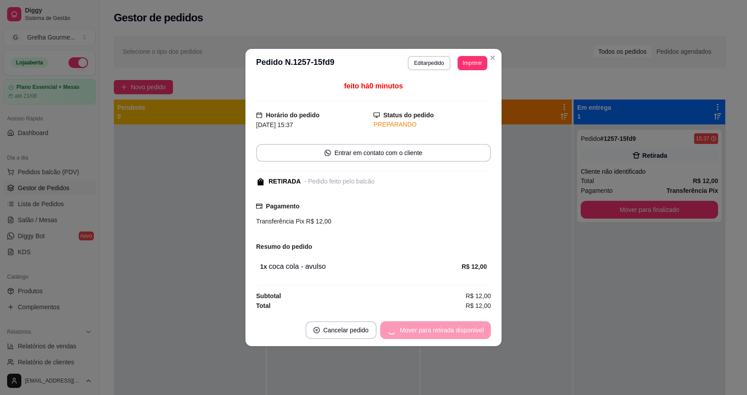
click at [438, 329] on div "Mover para retirada disponível" at bounding box center [435, 331] width 111 height 18
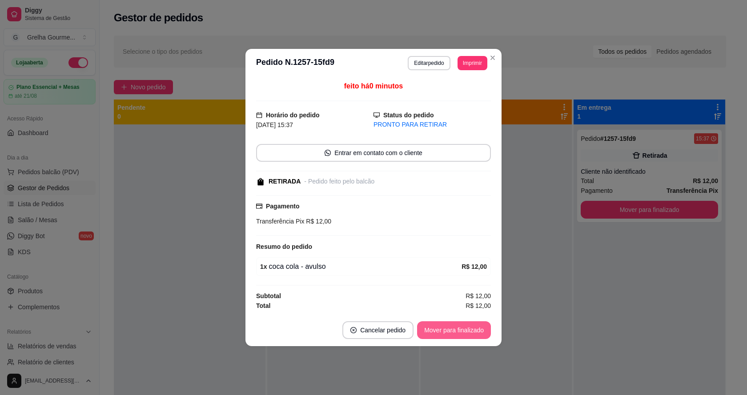
click at [438, 330] on button "Mover para finalizado" at bounding box center [454, 331] width 74 height 18
click at [438, 330] on div "Mover para finalizado" at bounding box center [448, 331] width 86 height 18
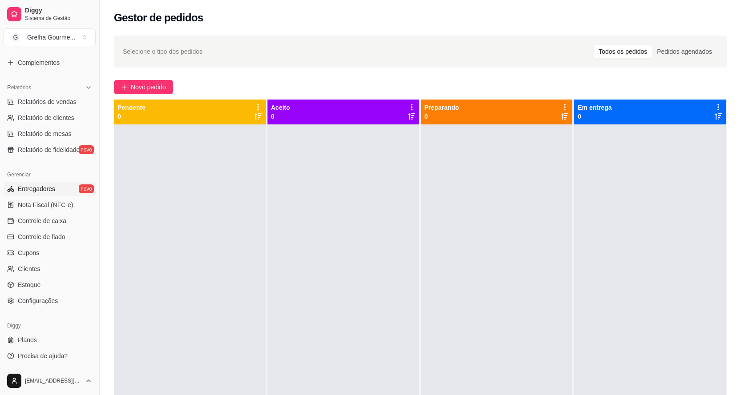
scroll to position [44, 0]
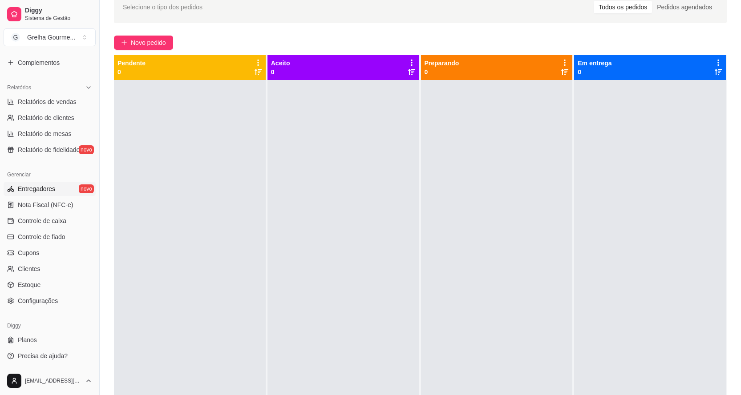
click at [29, 190] on span "Entregadores" at bounding box center [36, 189] width 37 height 9
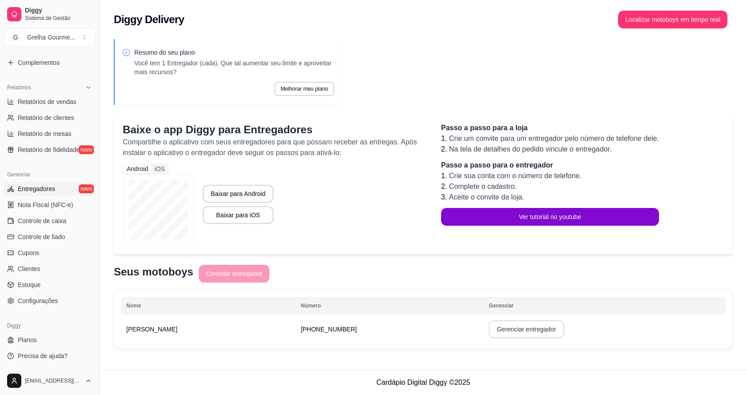
click at [489, 333] on button "Gerenciar entregador" at bounding box center [526, 330] width 75 height 18
select select "30"
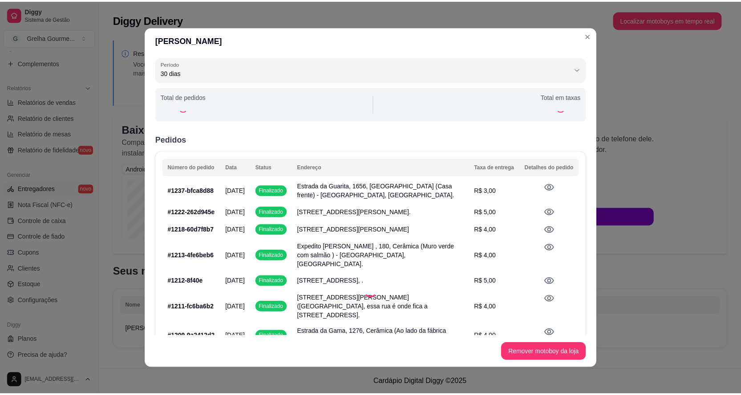
scroll to position [94, 0]
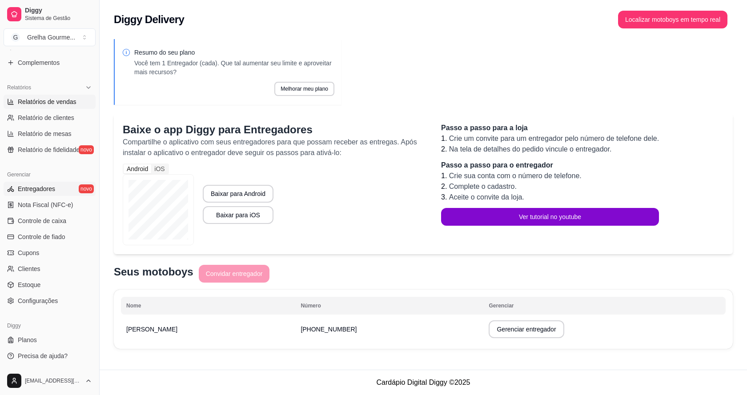
click at [55, 103] on span "Relatórios de vendas" at bounding box center [47, 101] width 59 height 9
select select "ALL"
select select "0"
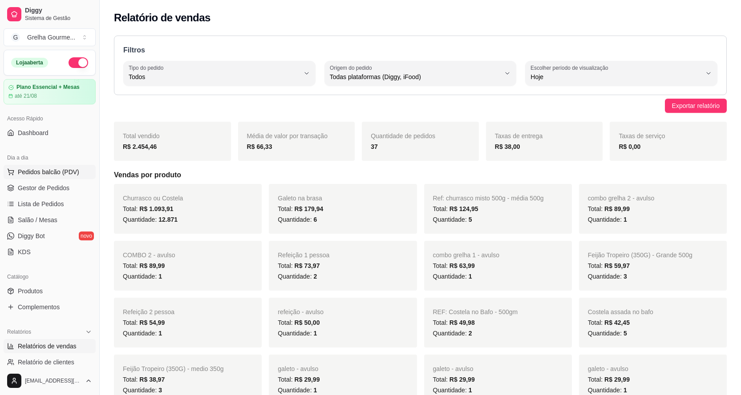
click at [32, 173] on span "Pedidos balcão (PDV)" at bounding box center [48, 172] width 61 height 9
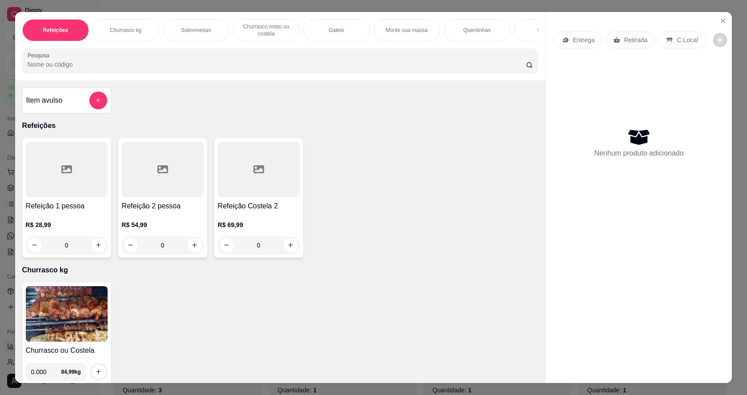
click at [99, 311] on img at bounding box center [67, 315] width 82 height 56
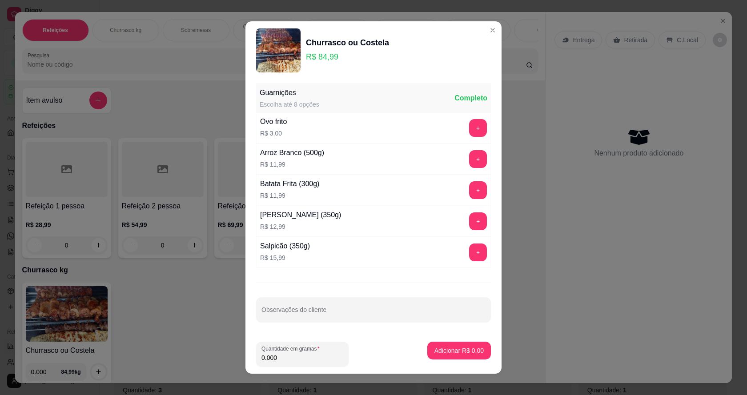
click at [293, 360] on input "0.000" at bounding box center [303, 358] width 82 height 9
type input "0.644"
click at [465, 358] on button "Adicionar R$ 54,73" at bounding box center [457, 351] width 67 height 18
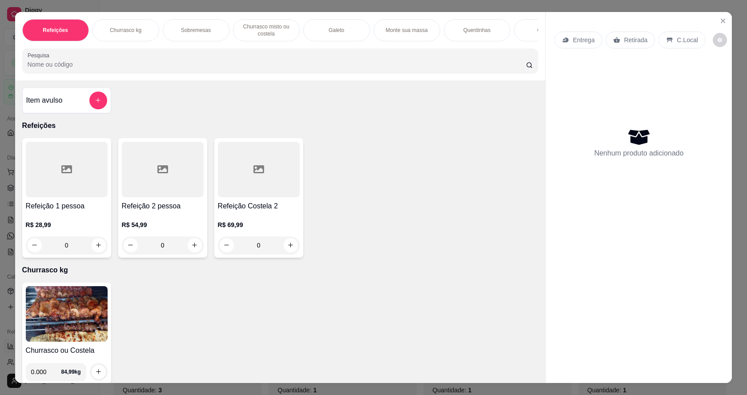
click at [85, 100] on div "Item avulso" at bounding box center [66, 101] width 81 height 18
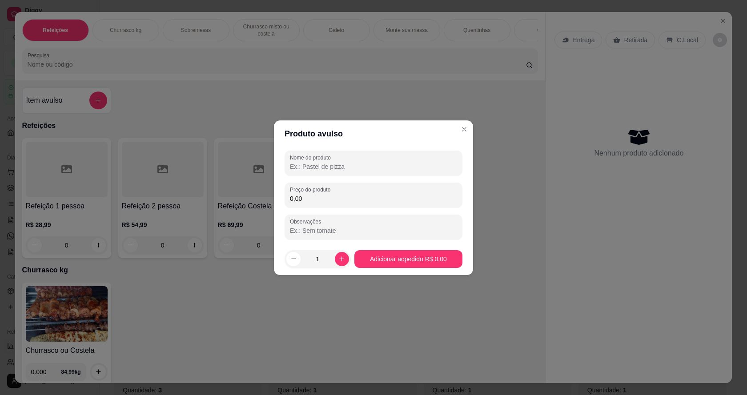
click at [328, 201] on input "0,00" at bounding box center [373, 198] width 167 height 9
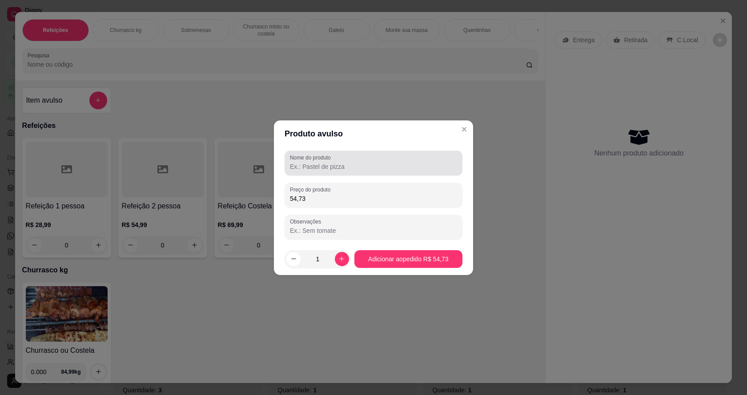
type input "54,73"
click at [315, 159] on label "Nome do produto" at bounding box center [312, 158] width 44 height 8
click at [315, 162] on input "Nome do produto" at bounding box center [373, 166] width 167 height 9
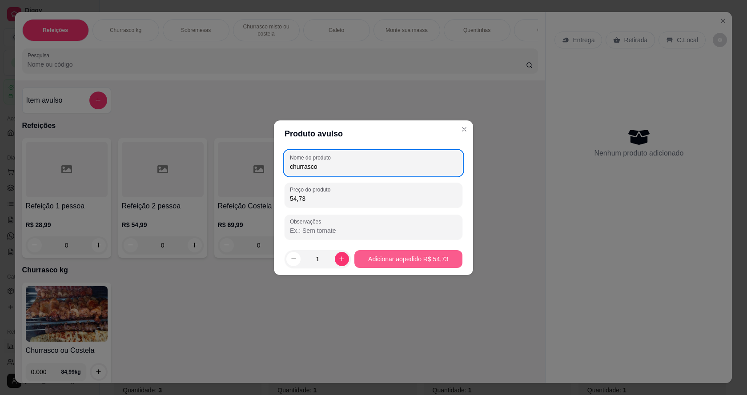
type input "churrasco"
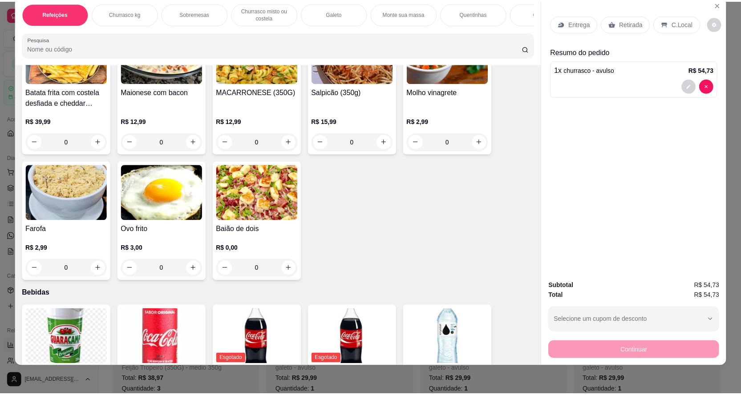
scroll to position [1978, 0]
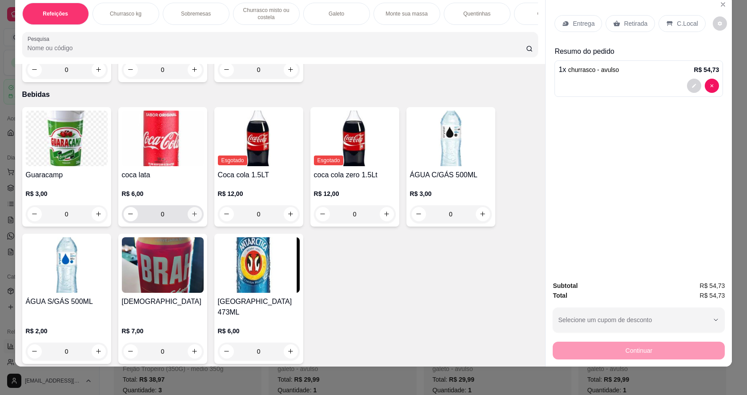
click at [191, 218] on icon "increase-product-quantity" at bounding box center [194, 214] width 7 height 7
type input "1"
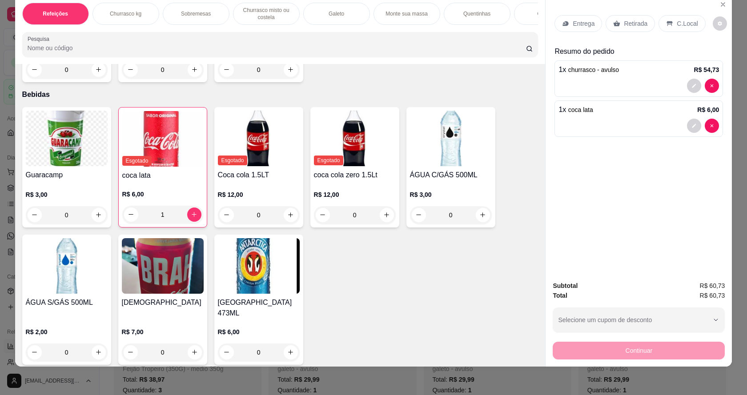
click at [625, 28] on div "Retirada" at bounding box center [630, 23] width 49 height 17
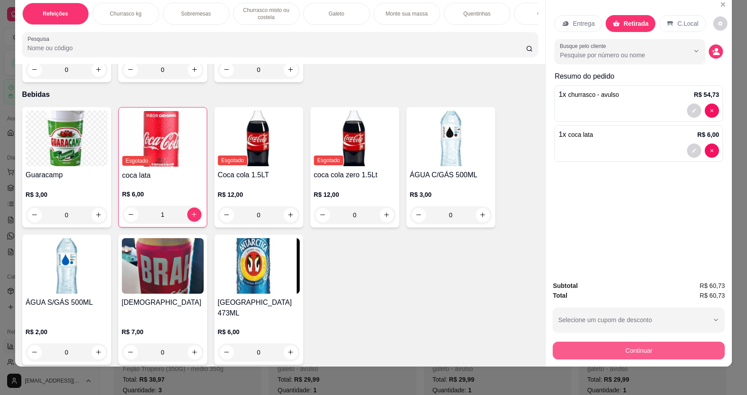
click at [584, 349] on button "Continuar" at bounding box center [639, 351] width 172 height 18
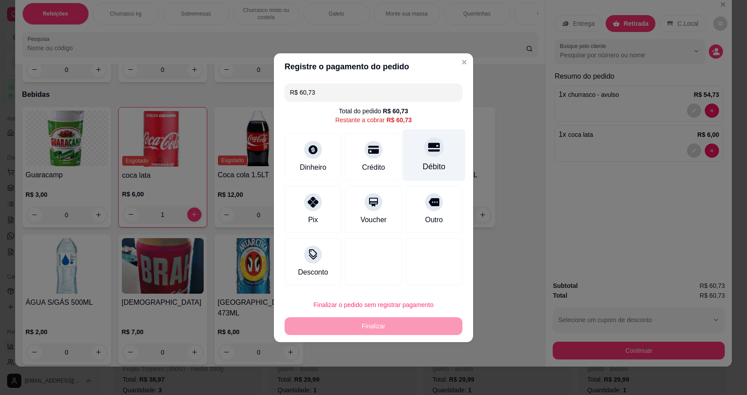
click at [422, 158] on div "Débito" at bounding box center [434, 155] width 63 height 52
type input "R$ 0,00"
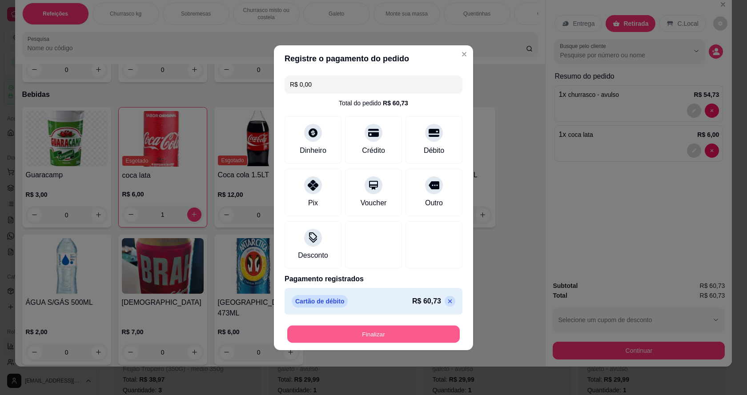
click at [343, 331] on button "Finalizar" at bounding box center [373, 334] width 173 height 17
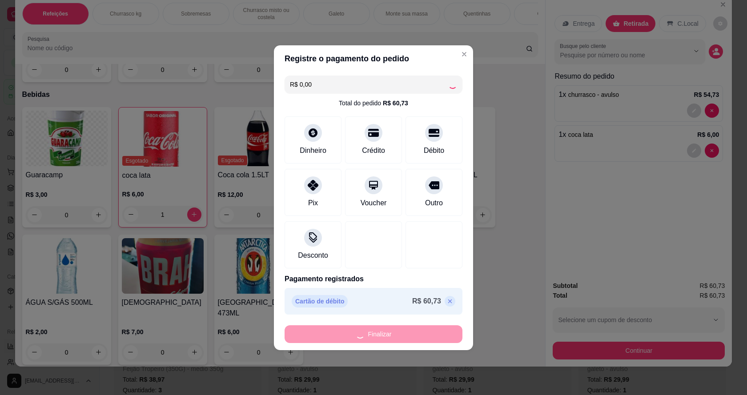
type input "0"
type input "-R$ 60,73"
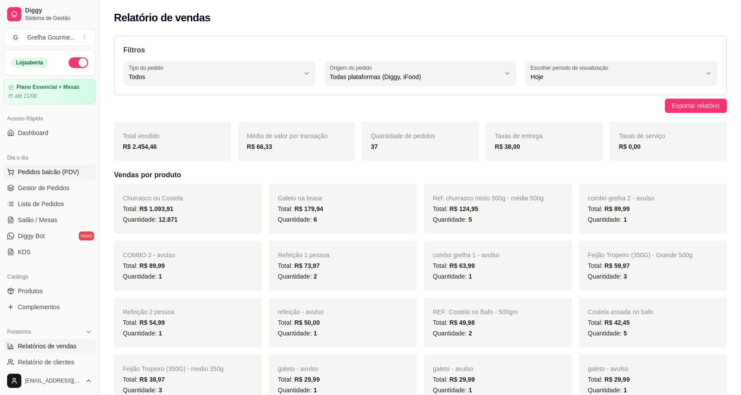
click at [20, 169] on span "Pedidos balcão (PDV)" at bounding box center [48, 172] width 61 height 9
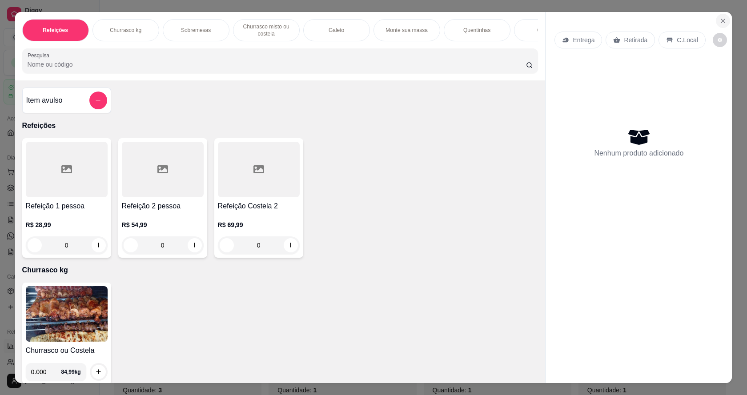
click at [720, 22] on icon "Close" at bounding box center [723, 20] width 7 height 7
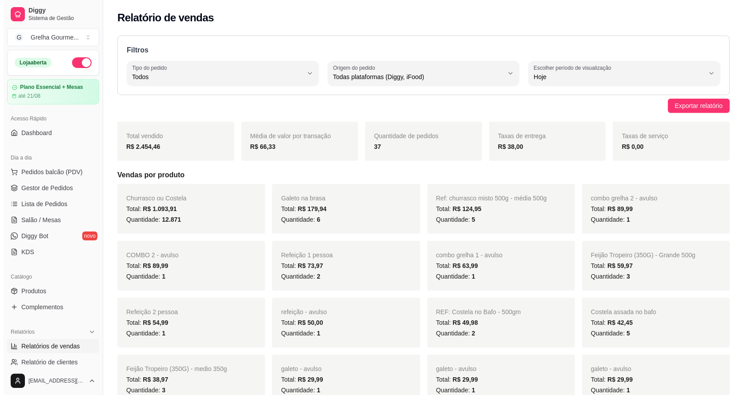
scroll to position [245, 0]
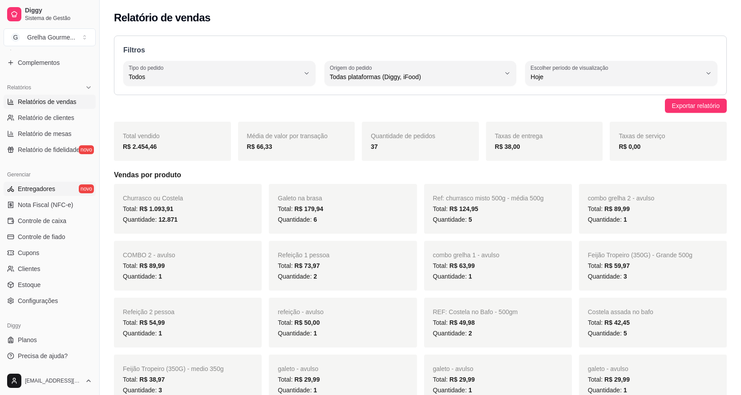
click at [56, 186] on link "Entregadores novo" at bounding box center [50, 189] width 92 height 14
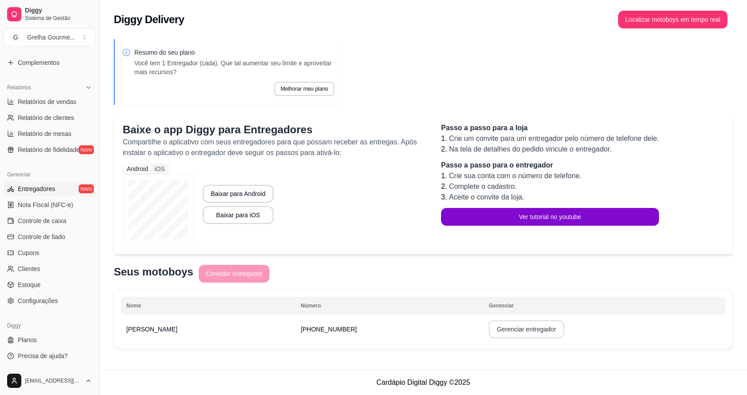
click at [504, 333] on button "Gerenciar entregador" at bounding box center [526, 330] width 75 height 18
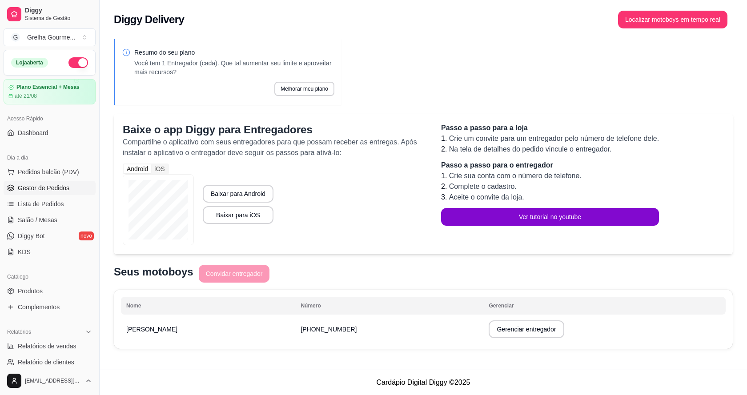
click at [52, 185] on span "Gestor de Pedidos" at bounding box center [44, 188] width 52 height 9
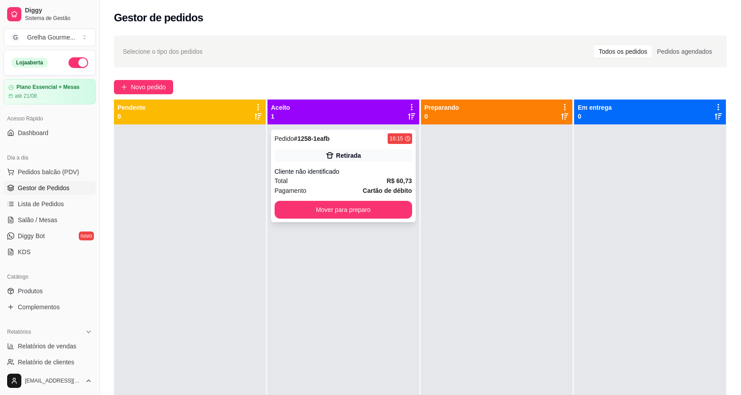
click at [376, 192] on strong "Cartão de débito" at bounding box center [387, 190] width 49 height 7
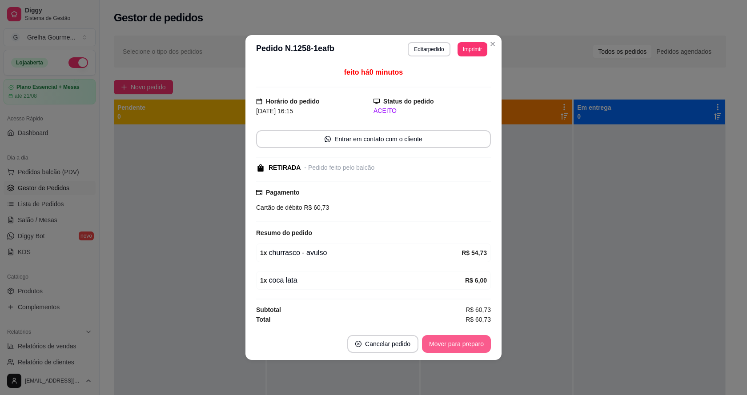
click at [473, 351] on button "Mover para preparo" at bounding box center [456, 344] width 69 height 18
click at [473, 351] on div "Mover para preparo" at bounding box center [450, 344] width 81 height 18
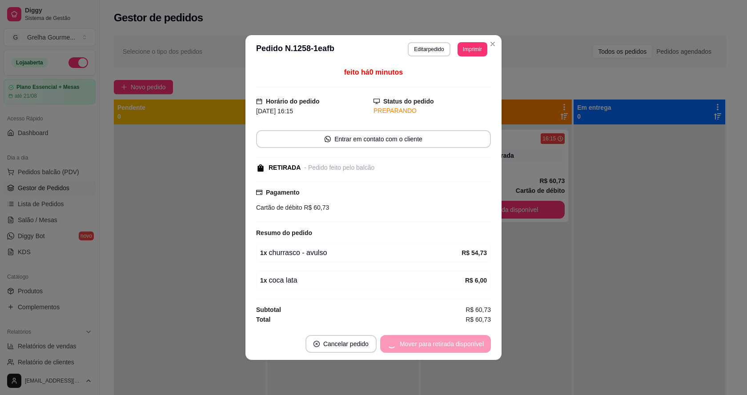
click at [474, 351] on div "Mover para retirada disponível" at bounding box center [435, 344] width 111 height 18
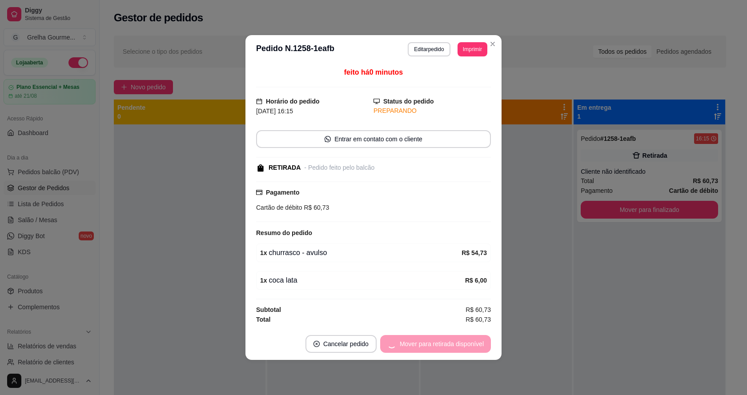
click at [474, 351] on div "Mover para retirada disponível" at bounding box center [435, 344] width 111 height 18
click at [474, 351] on button "Mover para finalizado" at bounding box center [454, 344] width 74 height 18
click at [475, 350] on div "Mover para finalizado" at bounding box center [448, 344] width 86 height 18
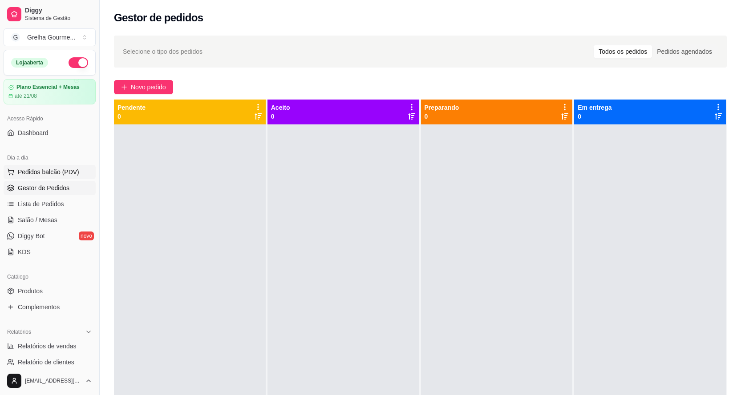
click at [49, 172] on span "Pedidos balcão (PDV)" at bounding box center [48, 172] width 61 height 9
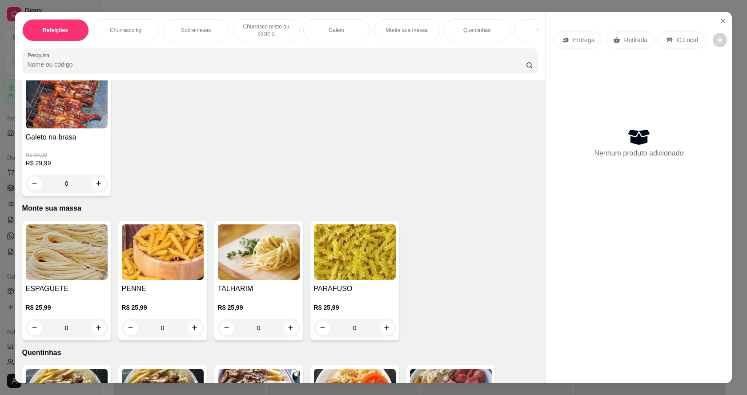
scroll to position [712, 0]
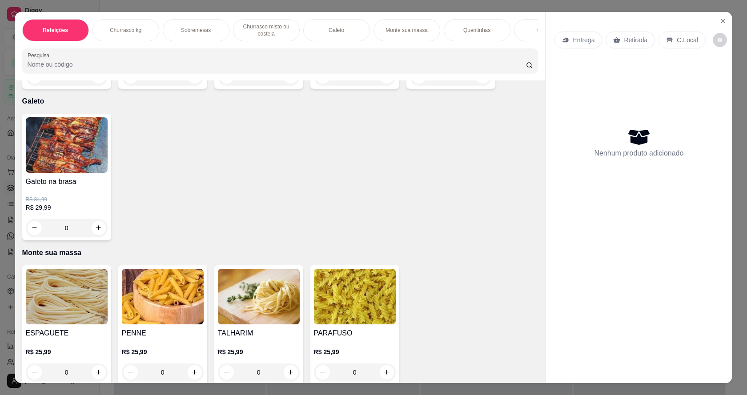
click at [95, 234] on div "0" at bounding box center [67, 228] width 82 height 18
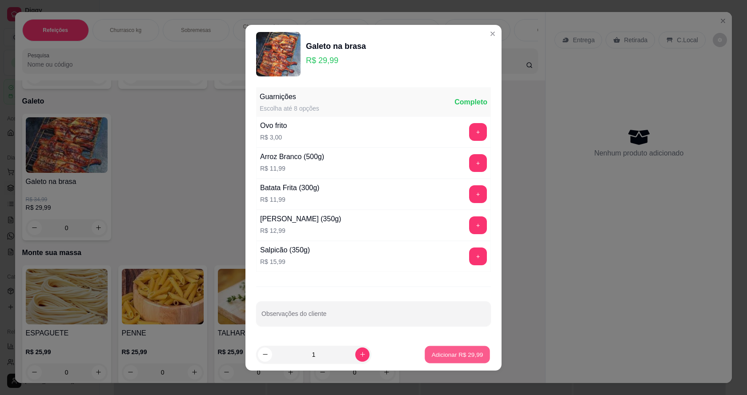
click at [470, 361] on button "Adicionar R$ 29,99" at bounding box center [457, 354] width 65 height 17
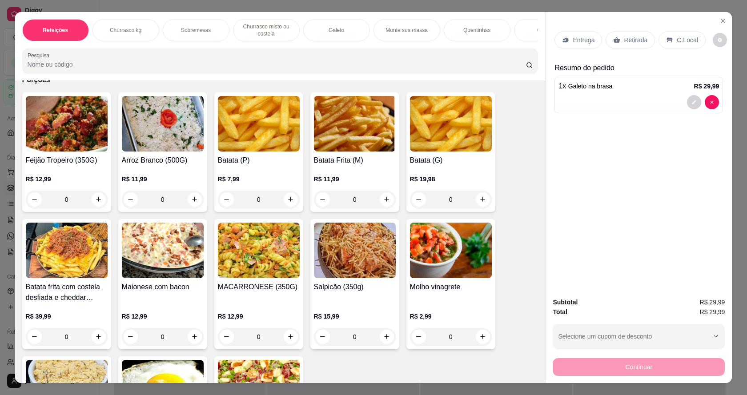
scroll to position [1557, 0]
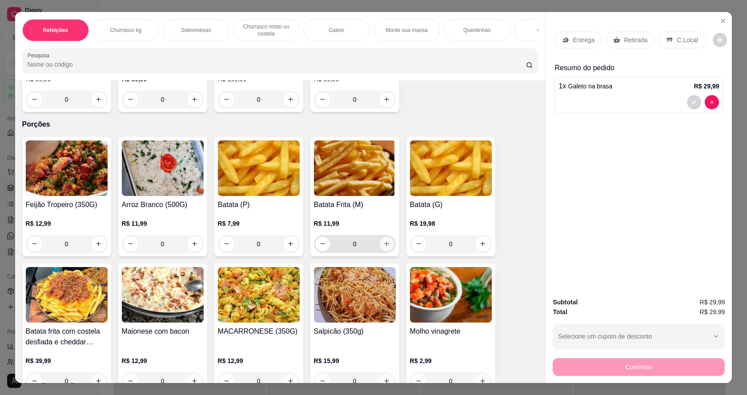
click at [383, 247] on icon "increase-product-quantity" at bounding box center [386, 244] width 7 height 7
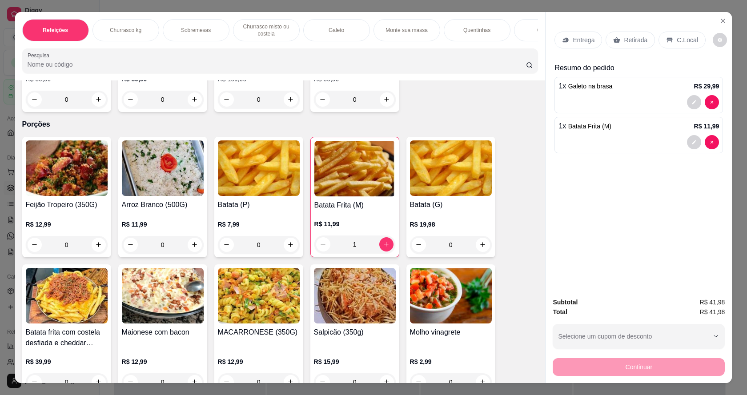
click at [628, 41] on p "Retirada" at bounding box center [636, 40] width 24 height 9
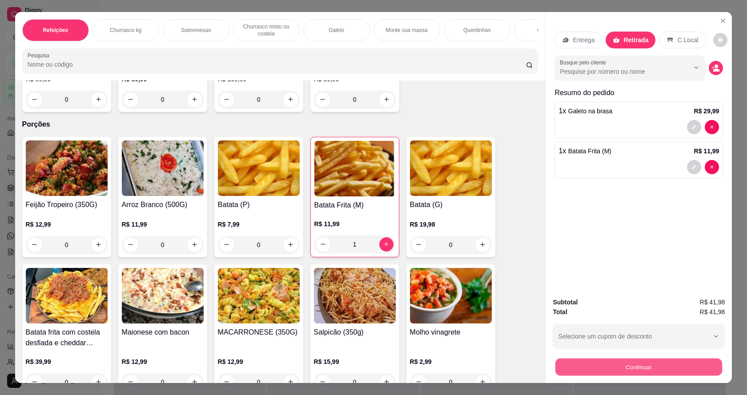
click at [615, 362] on button "Continuar" at bounding box center [639, 367] width 167 height 17
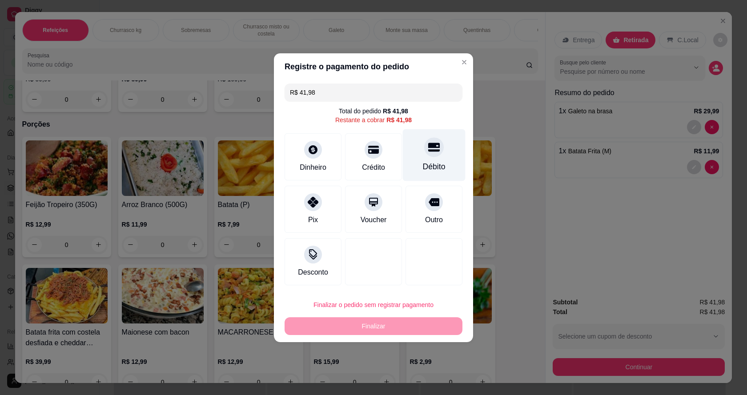
click at [425, 160] on div "Débito" at bounding box center [434, 155] width 63 height 52
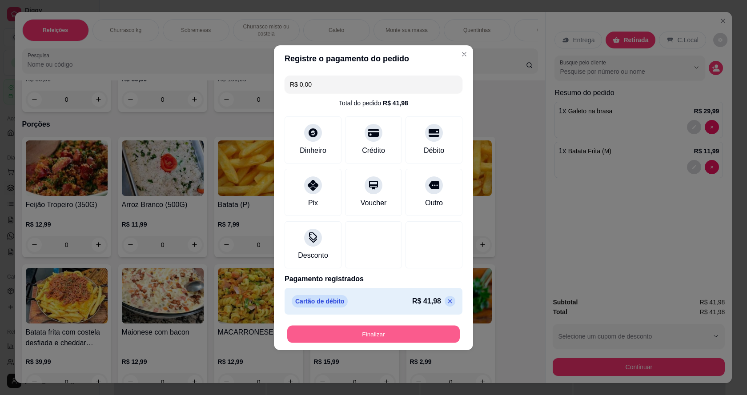
click at [378, 337] on button "Finalizar" at bounding box center [373, 334] width 173 height 17
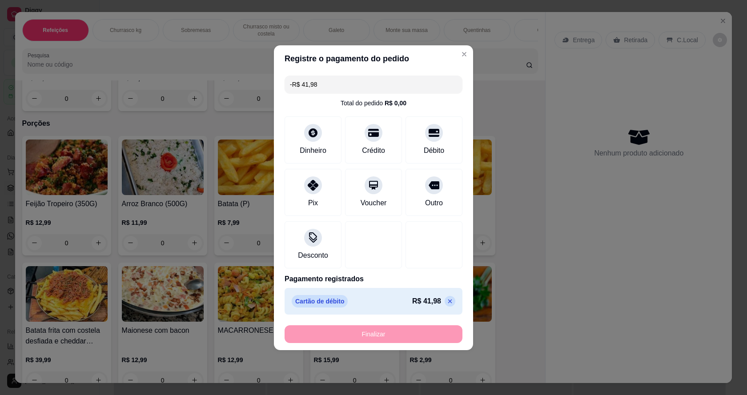
scroll to position [1556, 0]
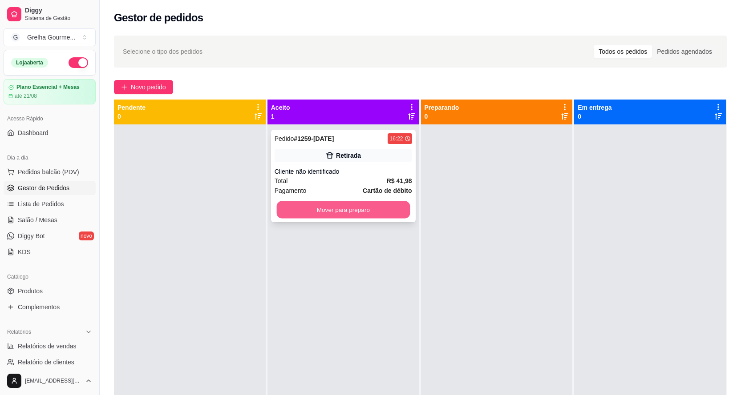
click at [325, 203] on button "Mover para preparo" at bounding box center [342, 210] width 133 height 17
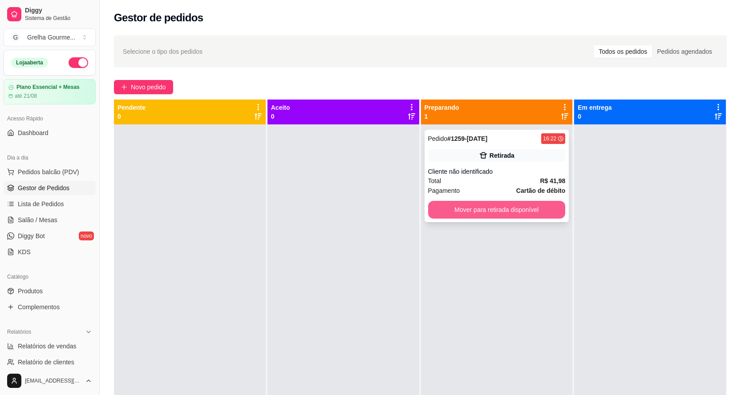
click at [451, 207] on button "Mover para retirada disponível" at bounding box center [496, 210] width 137 height 18
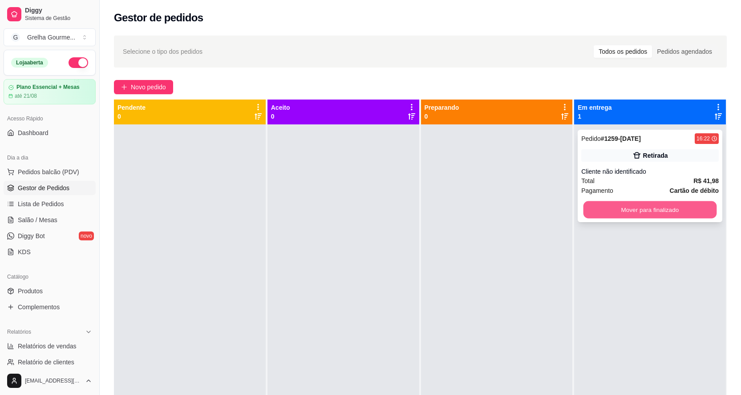
click at [617, 208] on button "Mover para finalizado" at bounding box center [649, 210] width 133 height 17
click at [617, 209] on div "Mover para finalizado" at bounding box center [649, 210] width 137 height 18
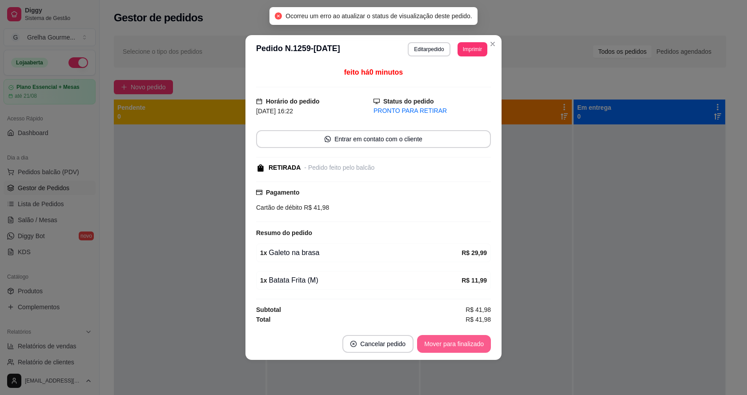
click at [463, 346] on button "Mover para finalizado" at bounding box center [454, 344] width 74 height 18
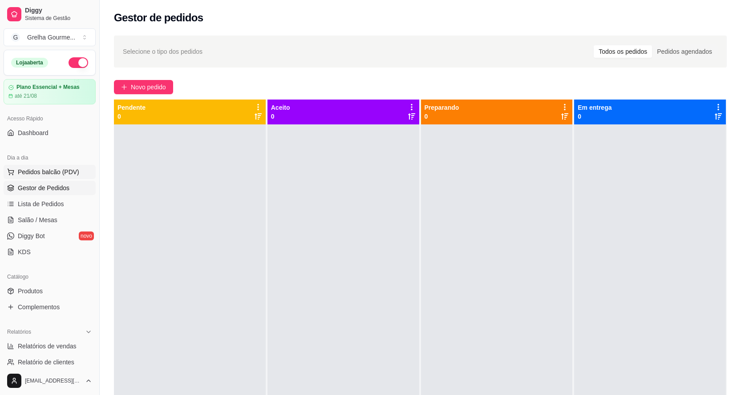
click at [37, 169] on span "Pedidos balcão (PDV)" at bounding box center [48, 172] width 61 height 9
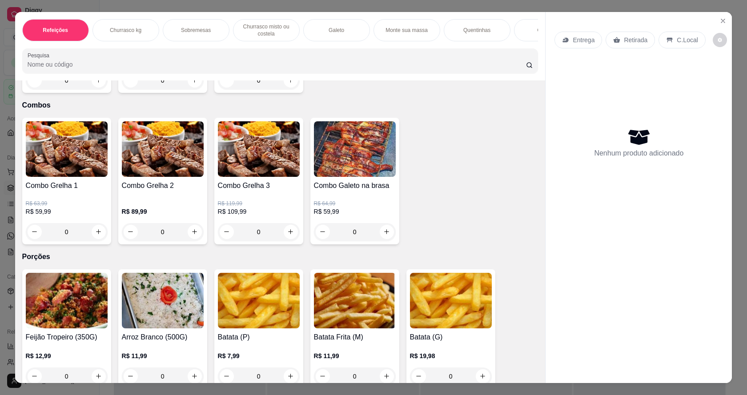
scroll to position [1602, 0]
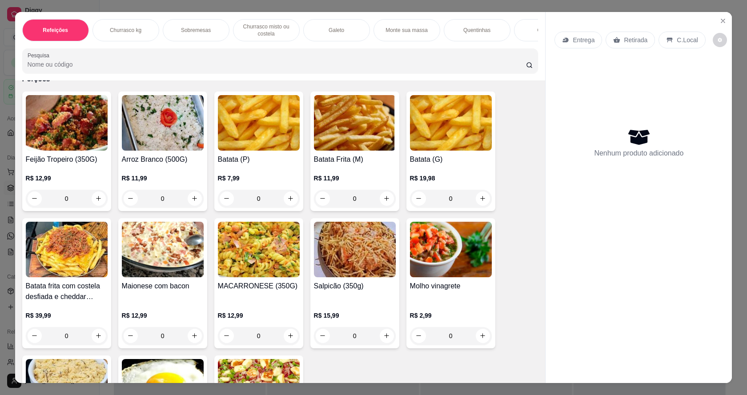
click at [172, 180] on p "R$ 11,99" at bounding box center [163, 178] width 82 height 9
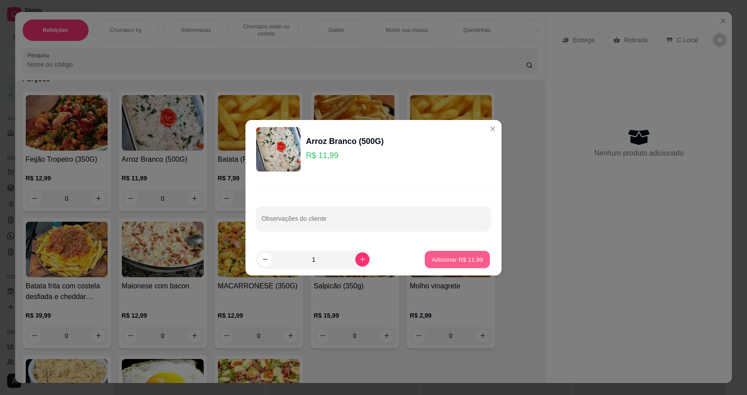
click at [432, 257] on p "Adicionar R$ 11,99" at bounding box center [458, 259] width 52 height 8
type input "1"
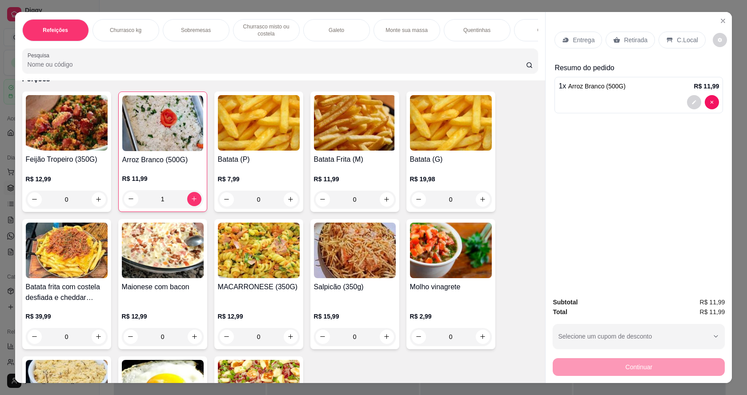
click at [621, 35] on div "Retirada" at bounding box center [630, 40] width 49 height 17
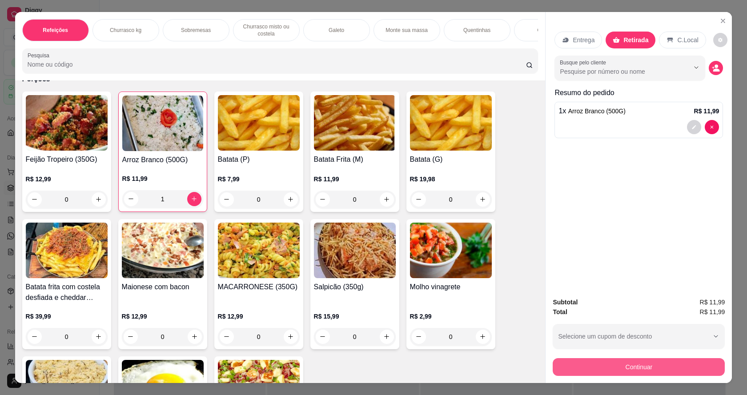
click at [619, 365] on button "Continuar" at bounding box center [639, 368] width 172 height 18
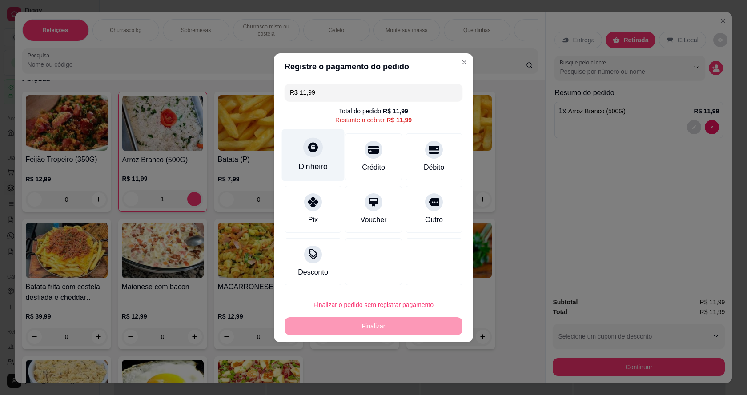
click at [317, 145] on icon at bounding box center [313, 147] width 12 height 12
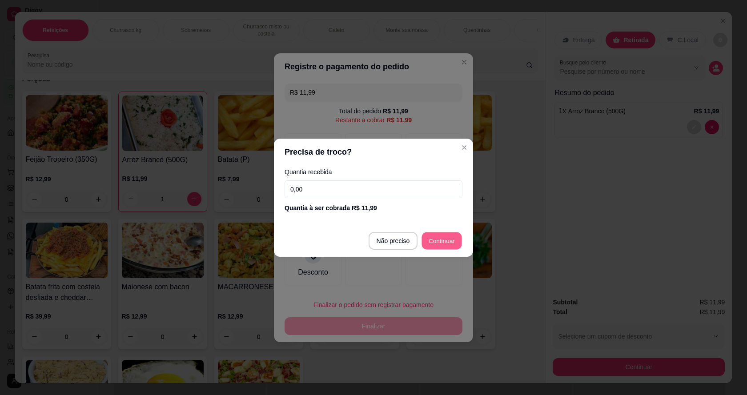
type input "R$ 0,00"
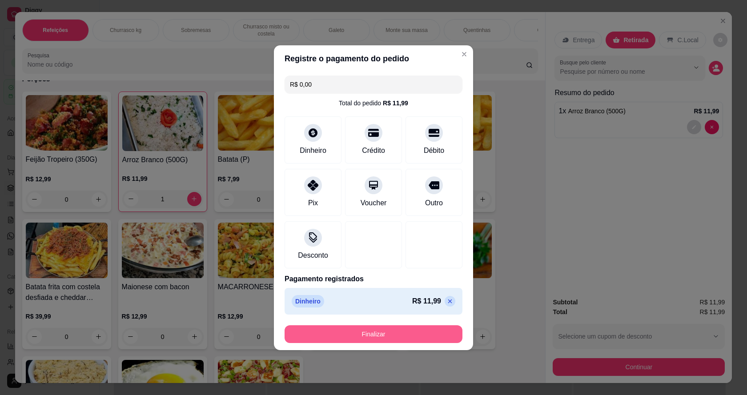
click at [416, 333] on button "Finalizar" at bounding box center [374, 335] width 178 height 18
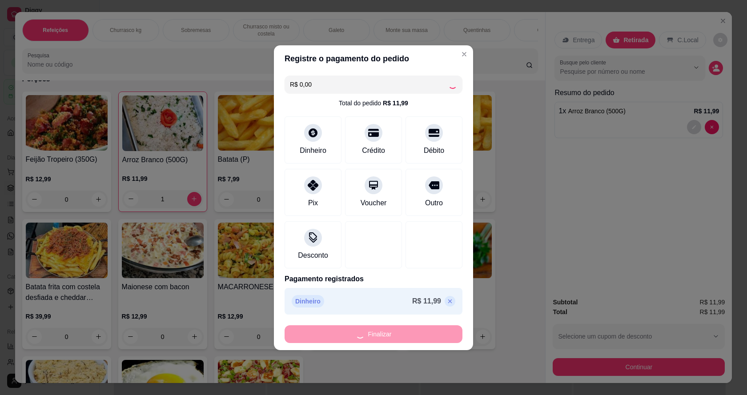
type input "0"
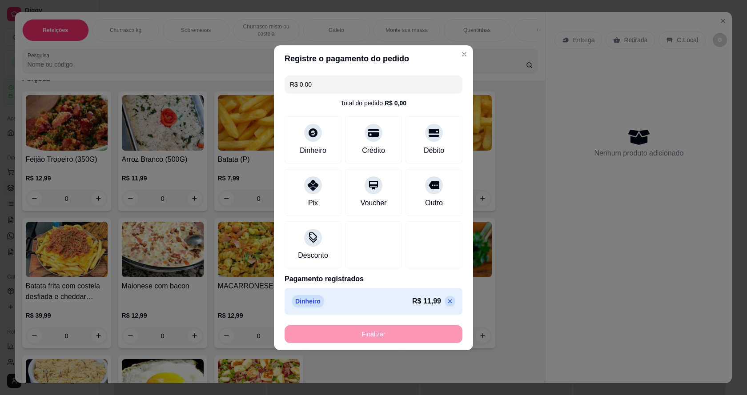
type input "-R$ 11,99"
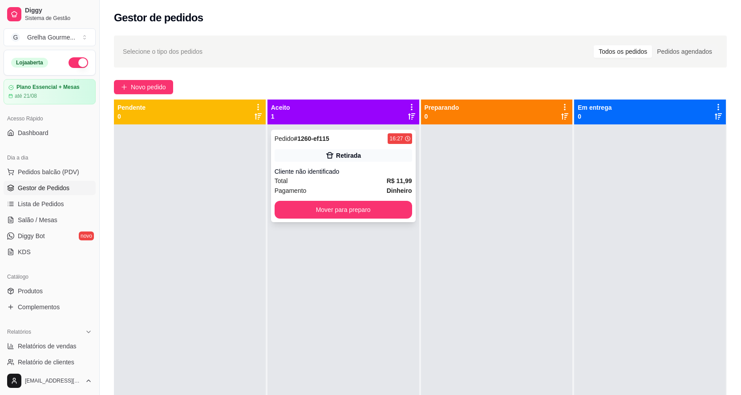
click at [352, 219] on div "Pedido # 1260-ef115 16:27 Retirada Cliente não identificado Total R$ 11,99 Paga…" at bounding box center [343, 176] width 145 height 93
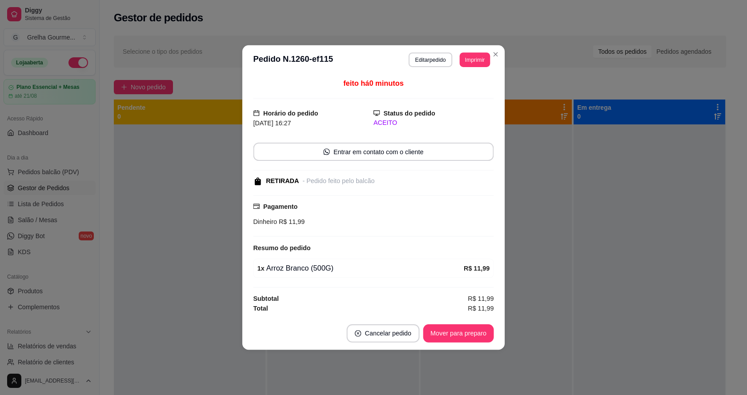
click at [355, 214] on div "Pagamento Dinheiro R$ 11,99" at bounding box center [374, 214] width 241 height 25
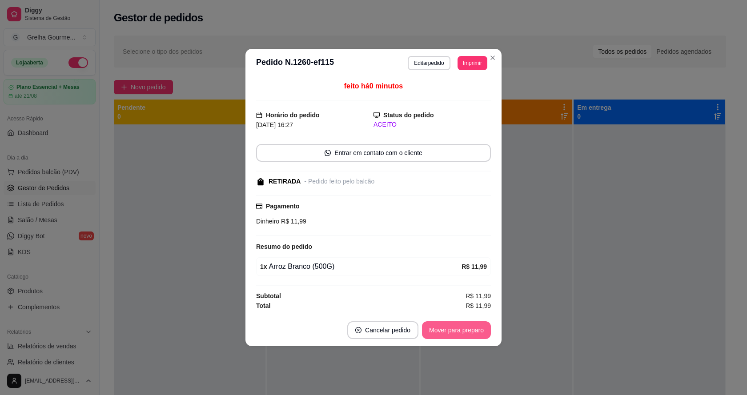
click at [475, 330] on button "Mover para preparo" at bounding box center [456, 331] width 69 height 18
click at [477, 330] on div "Mover para preparo" at bounding box center [450, 331] width 81 height 18
click at [477, 331] on div "Mover para preparo" at bounding box center [450, 331] width 81 height 18
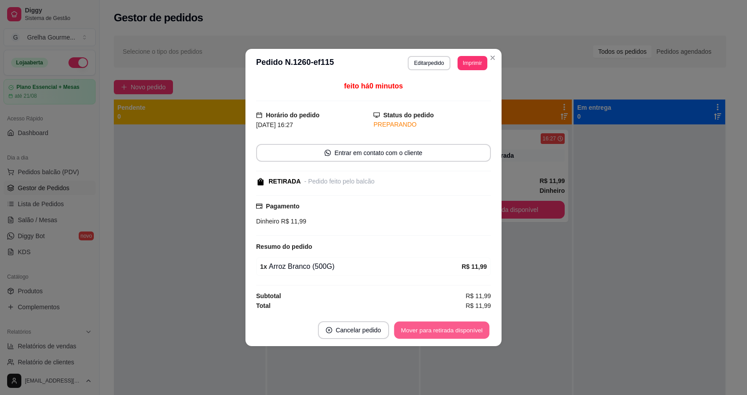
click at [477, 331] on button "Mover para retirada disponível" at bounding box center [441, 330] width 95 height 17
click at [477, 331] on div "Mover para retirada disponível" at bounding box center [442, 331] width 98 height 18
click at [477, 331] on div "Mover para retirada disponível" at bounding box center [435, 331] width 111 height 18
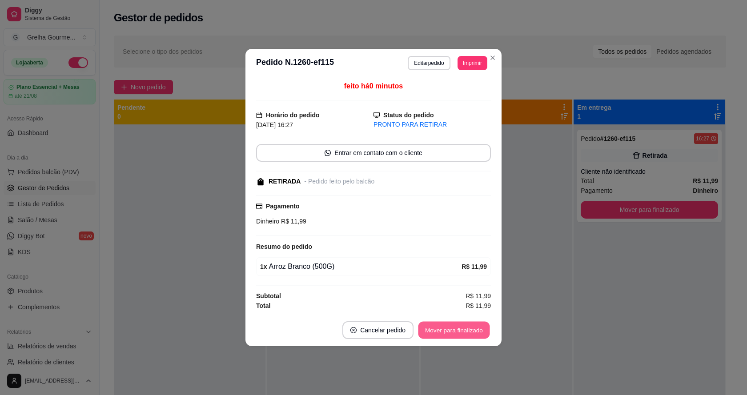
click at [480, 330] on button "Mover para finalizado" at bounding box center [455, 330] width 72 height 17
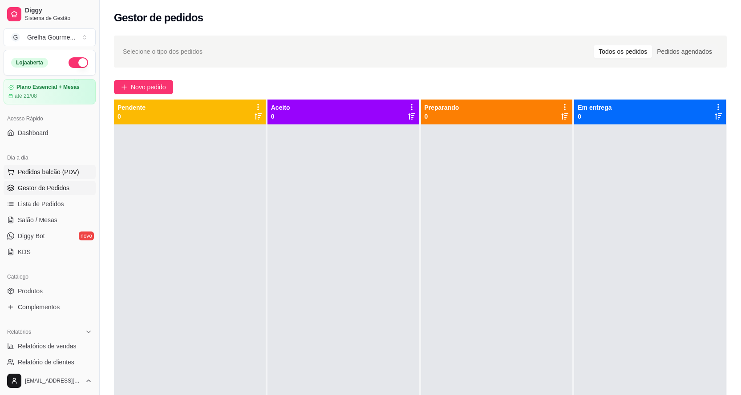
click at [30, 175] on span "Pedidos balcão (PDV)" at bounding box center [48, 172] width 61 height 9
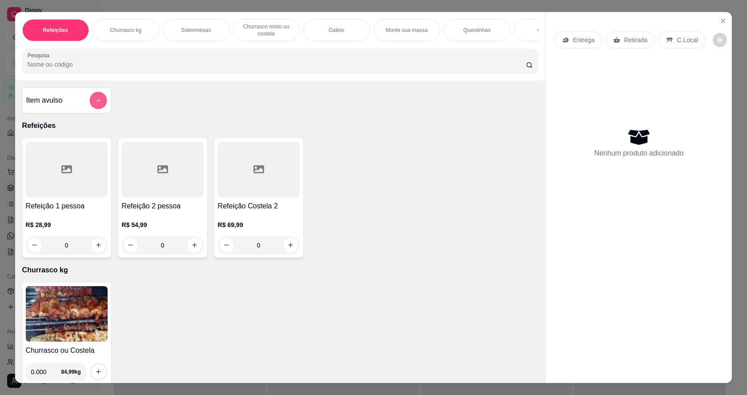
click at [95, 104] on icon "add-separate-item" at bounding box center [98, 100] width 7 height 7
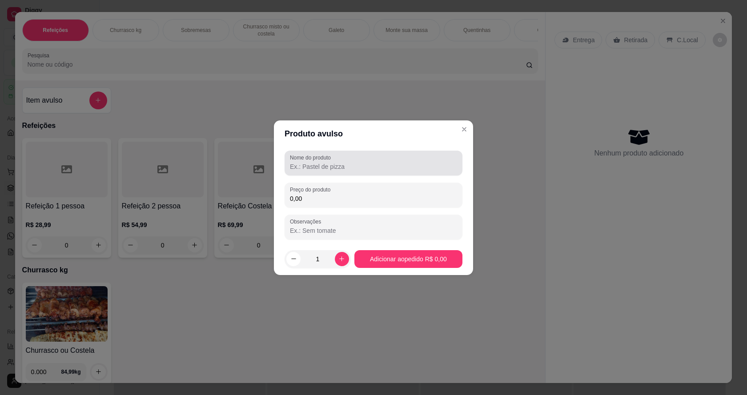
click at [326, 167] on input "Nome do produto" at bounding box center [373, 166] width 167 height 9
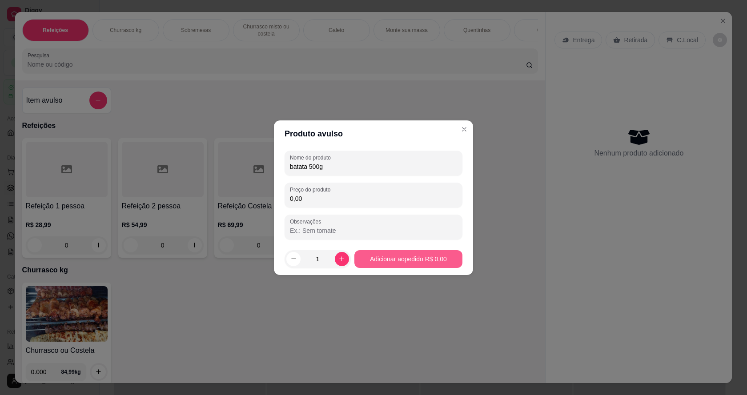
type input "batata 500g"
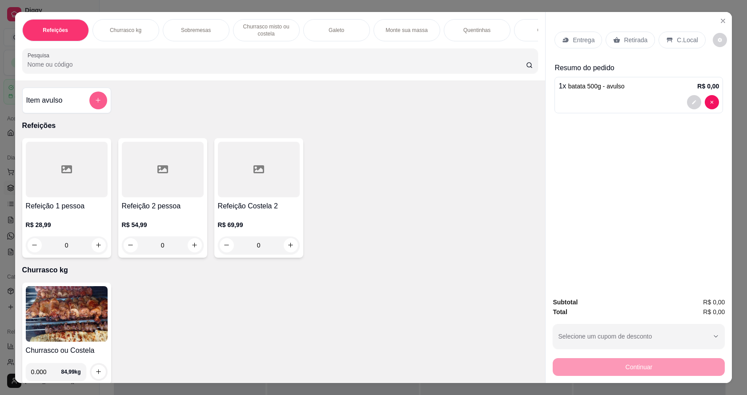
click at [90, 106] on button "add-separate-item" at bounding box center [98, 101] width 18 height 18
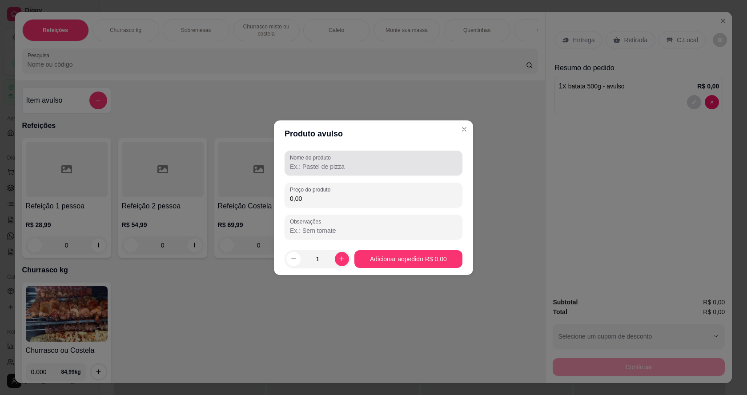
click at [319, 167] on input "Nome do produto" at bounding box center [373, 166] width 167 height 9
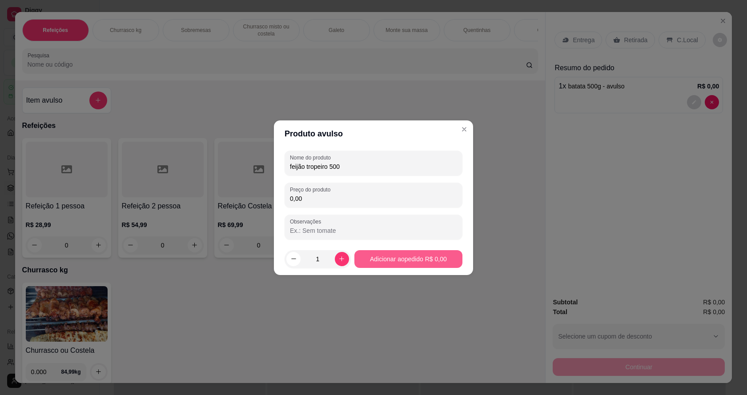
type input "feijão tropeiro 500"
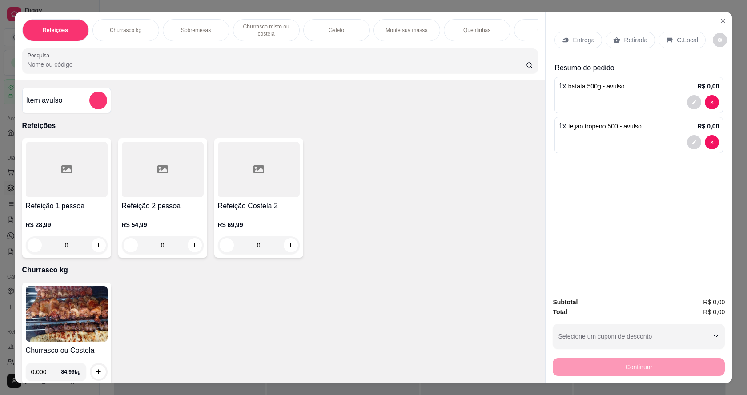
click at [77, 106] on div "Item avulso" at bounding box center [66, 101] width 81 height 18
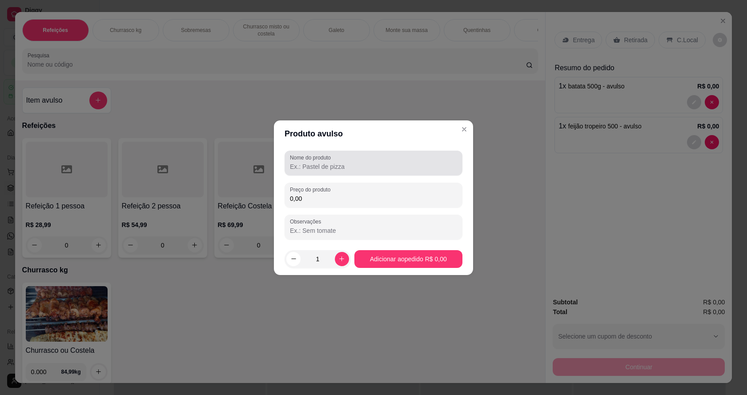
click at [333, 171] on input "Nome do produto" at bounding box center [373, 166] width 167 height 9
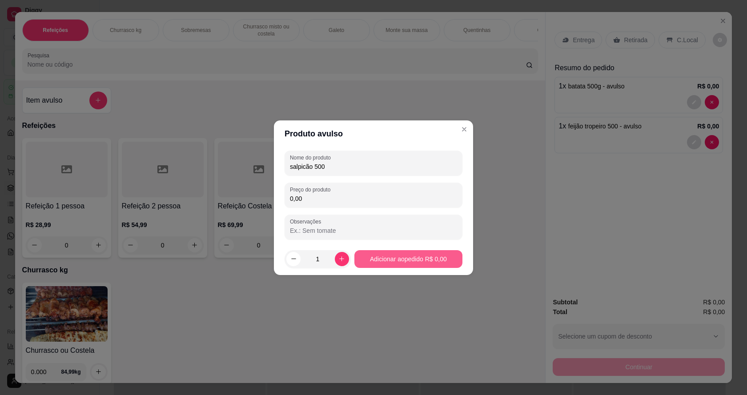
type input "salpicão 500"
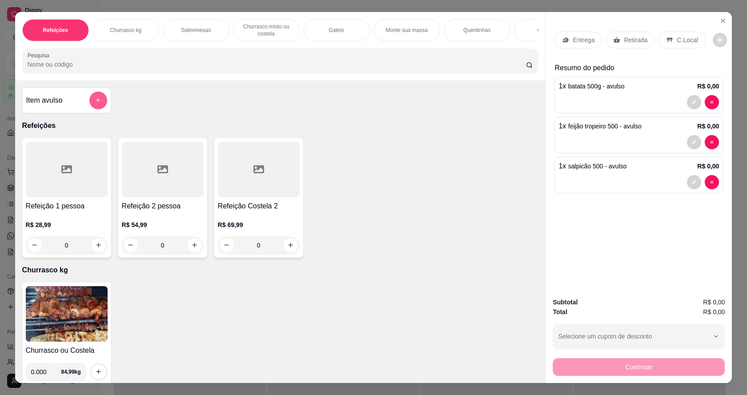
click at [93, 109] on button "add-separate-item" at bounding box center [98, 101] width 18 height 18
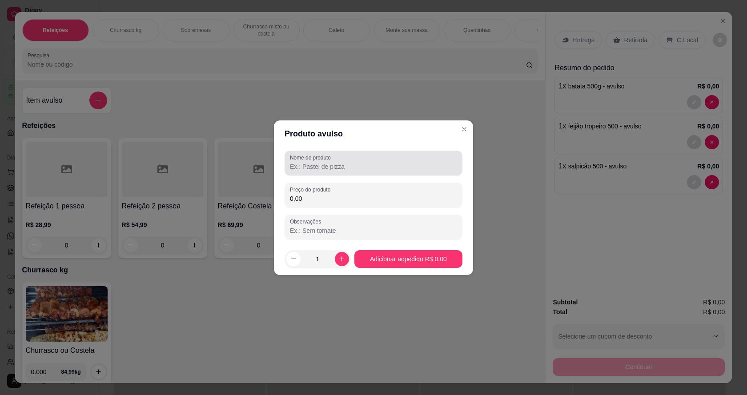
click at [302, 159] on label "Nome do produto" at bounding box center [312, 158] width 44 height 8
click at [302, 162] on input "Nome do produto" at bounding box center [373, 166] width 167 height 9
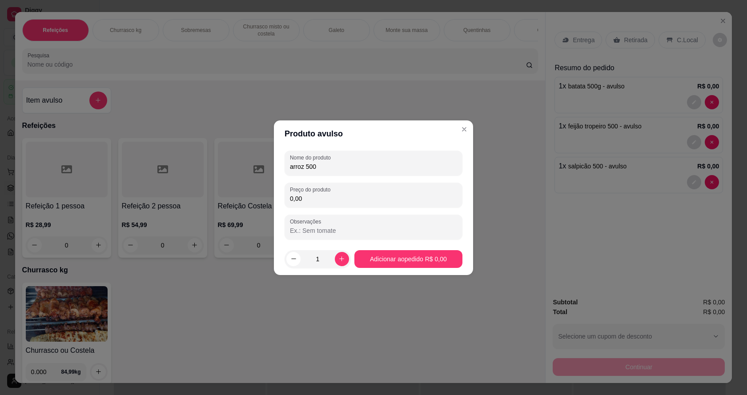
type input "arroz 500"
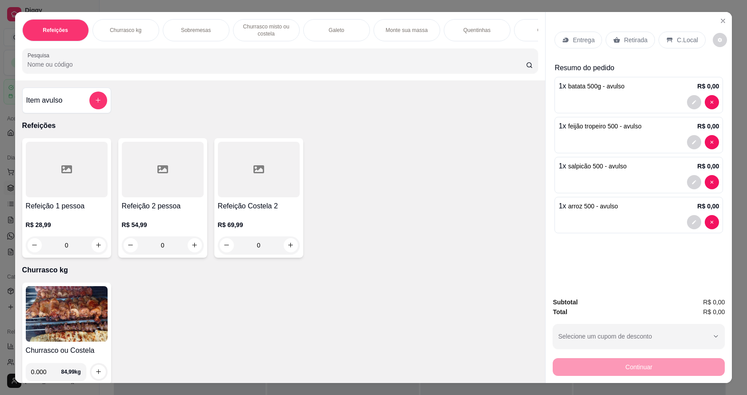
click at [71, 105] on div "Item avulso" at bounding box center [66, 101] width 81 height 18
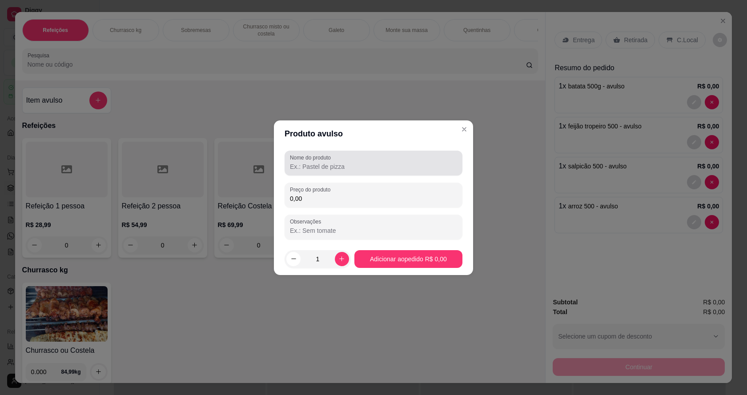
click at [344, 166] on input "Nome do produto" at bounding box center [373, 166] width 167 height 9
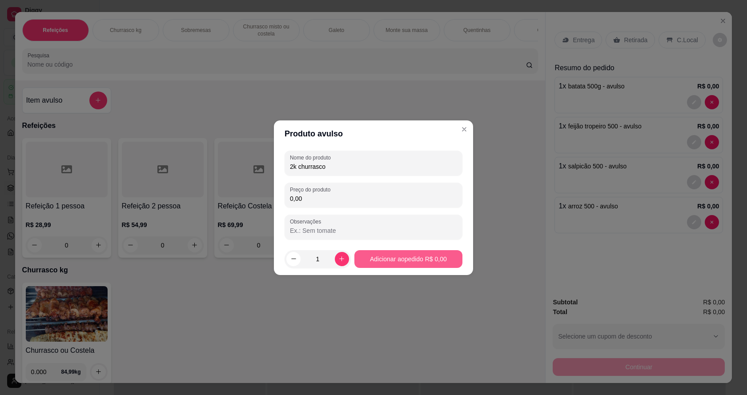
type input "2k churrasco"
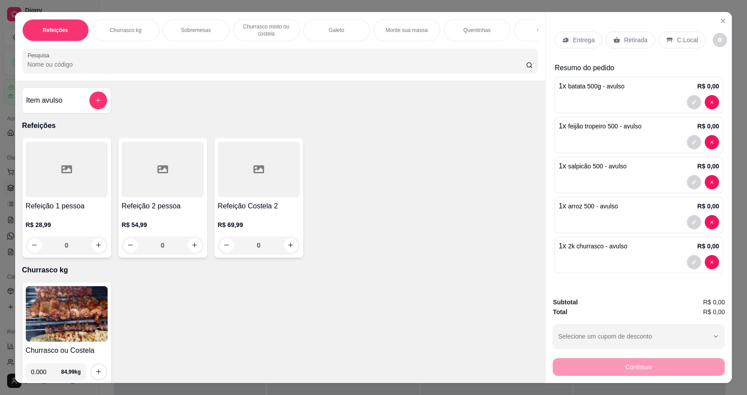
click at [624, 38] on p "Retirada" at bounding box center [636, 40] width 24 height 9
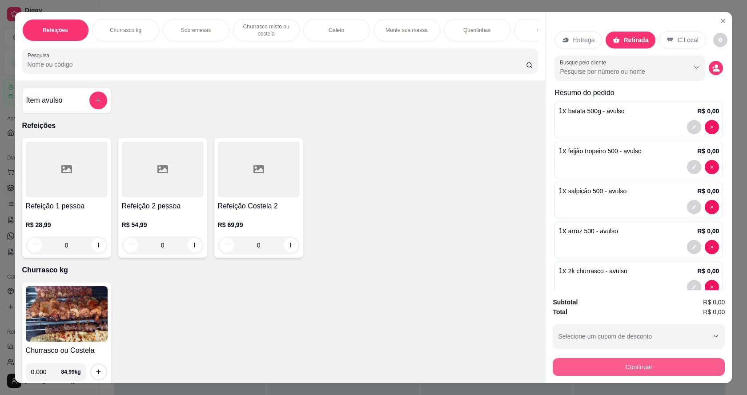
click at [614, 367] on button "Continuar" at bounding box center [639, 368] width 172 height 18
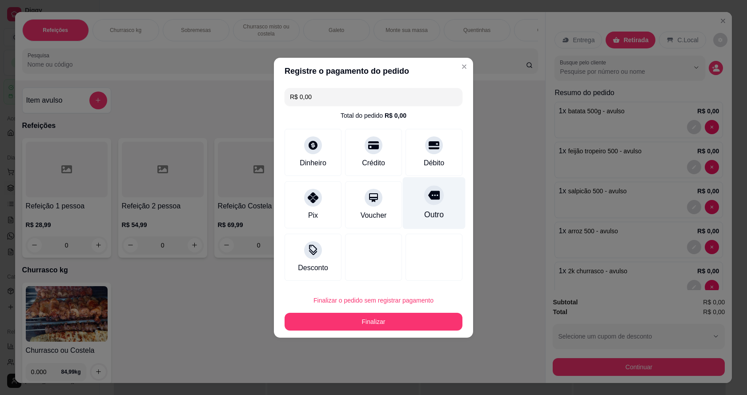
click at [439, 197] on div "Outro" at bounding box center [434, 203] width 63 height 52
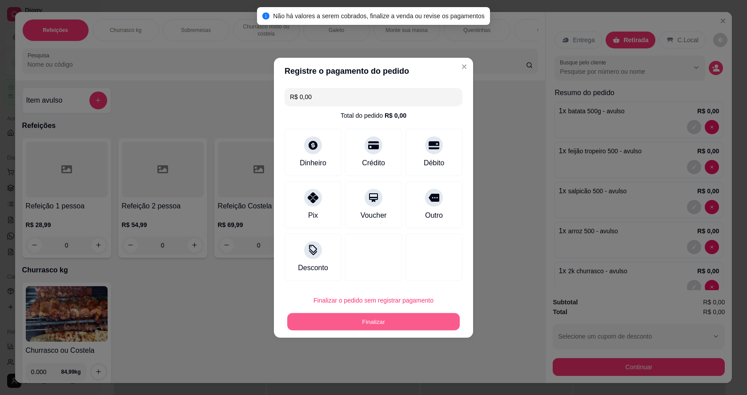
click at [391, 329] on button "Finalizar" at bounding box center [373, 321] width 173 height 17
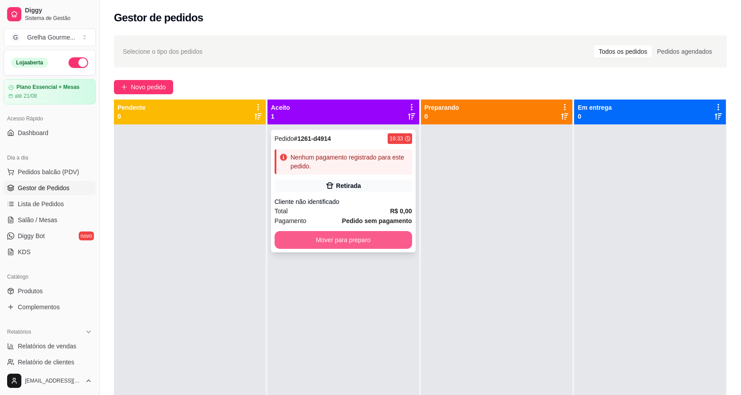
click at [326, 238] on button "Mover para preparo" at bounding box center [342, 240] width 137 height 18
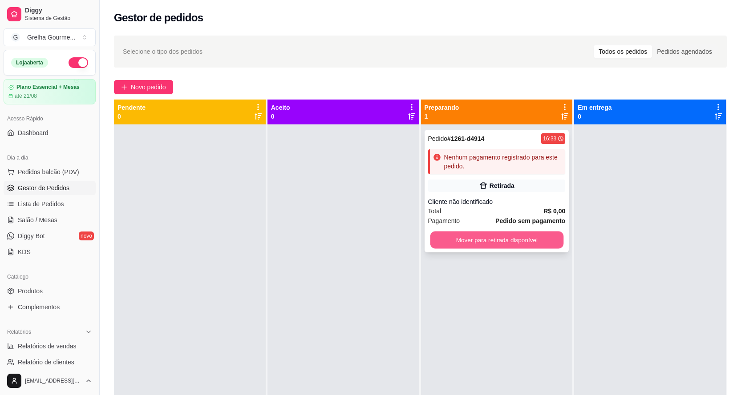
click at [444, 237] on button "Mover para retirada disponível" at bounding box center [496, 240] width 133 height 17
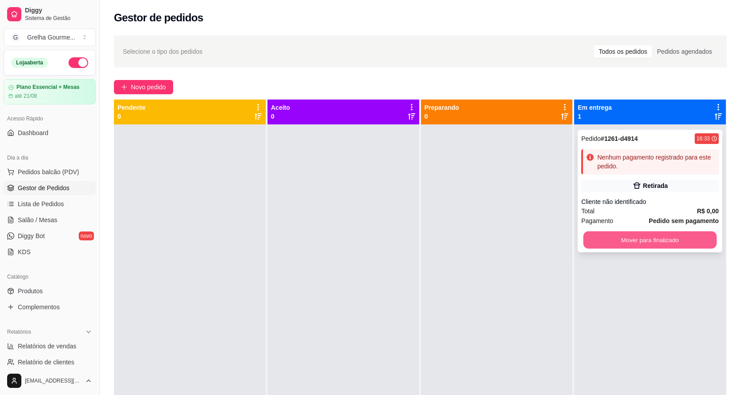
click at [601, 235] on button "Mover para finalizado" at bounding box center [649, 240] width 133 height 17
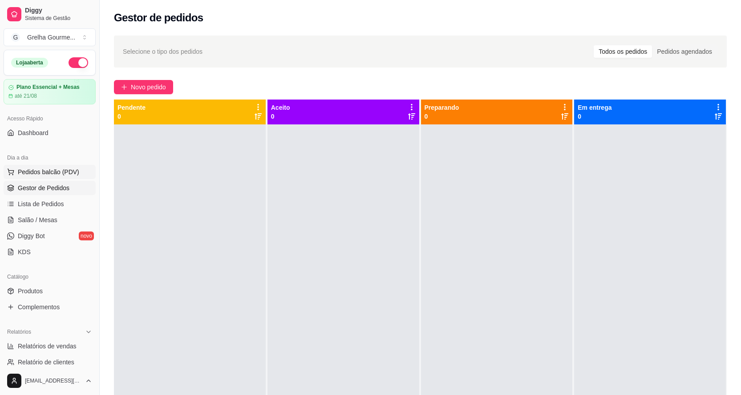
click at [27, 176] on span "Pedidos balcão (PDV)" at bounding box center [48, 172] width 61 height 9
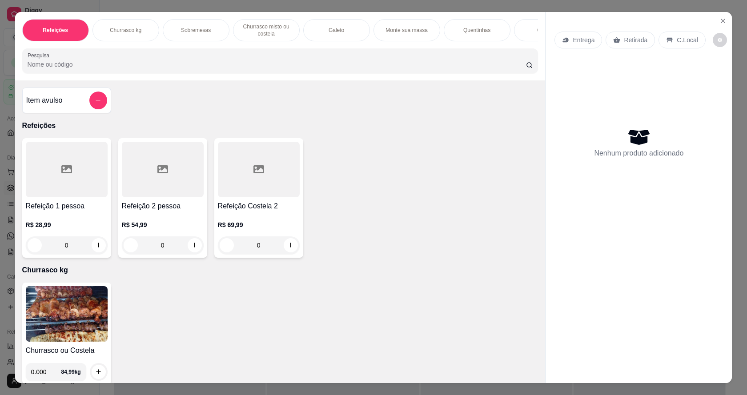
click at [580, 41] on p "Entrega" at bounding box center [584, 40] width 22 height 9
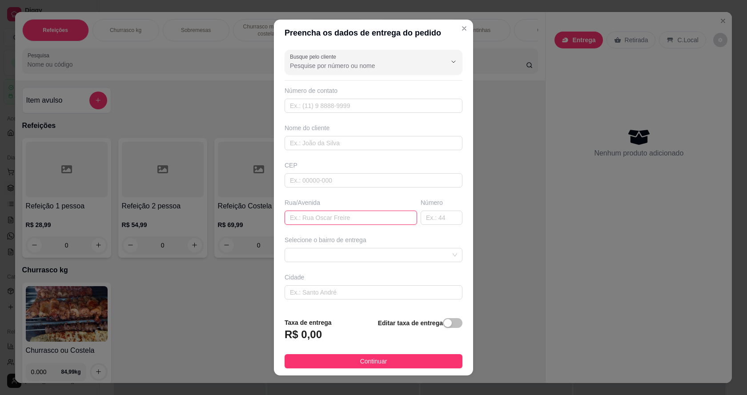
click at [311, 217] on input "text" at bounding box center [351, 218] width 133 height 14
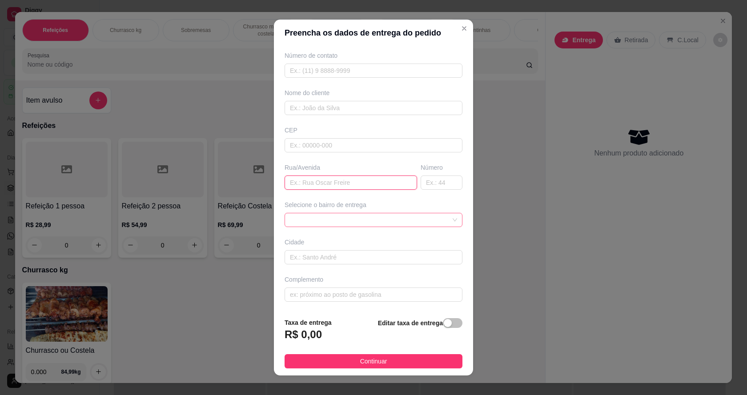
click at [332, 214] on span at bounding box center [373, 220] width 167 height 13
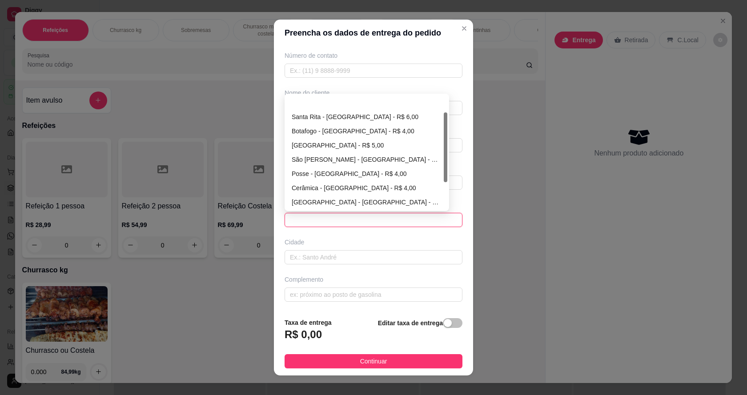
scroll to position [0, 0]
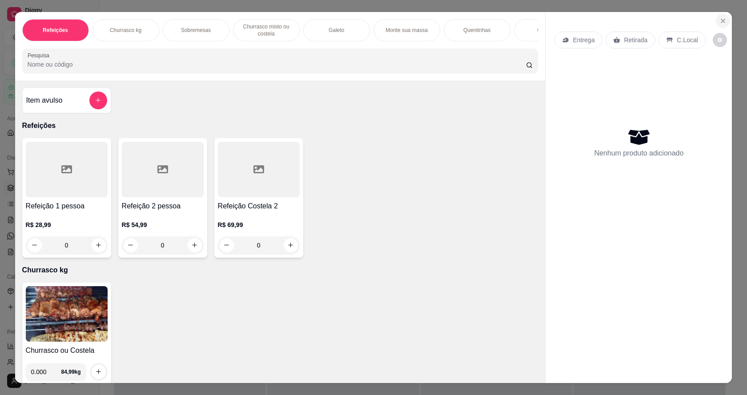
click at [722, 24] on icon "Close" at bounding box center [723, 20] width 7 height 7
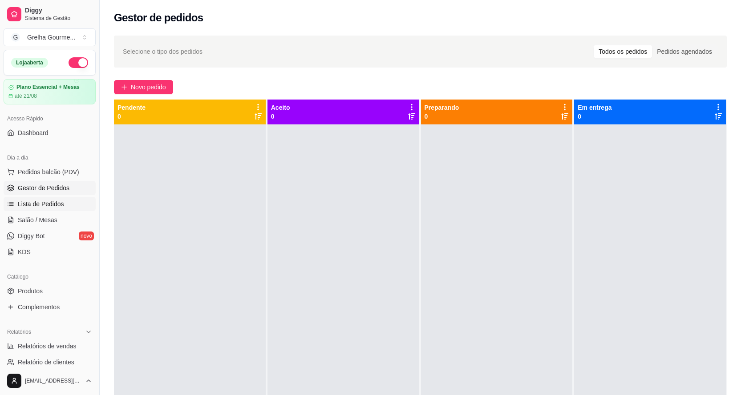
click at [36, 205] on span "Lista de Pedidos" at bounding box center [41, 204] width 46 height 9
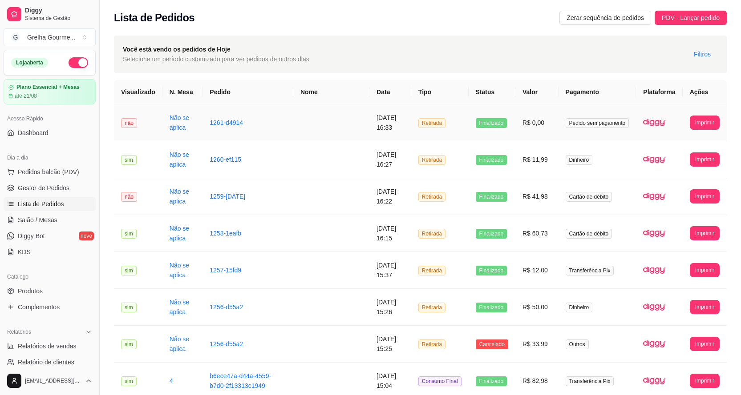
click at [328, 129] on td at bounding box center [331, 123] width 76 height 37
click at [56, 174] on span "Pedidos balcão (PDV)" at bounding box center [48, 172] width 61 height 9
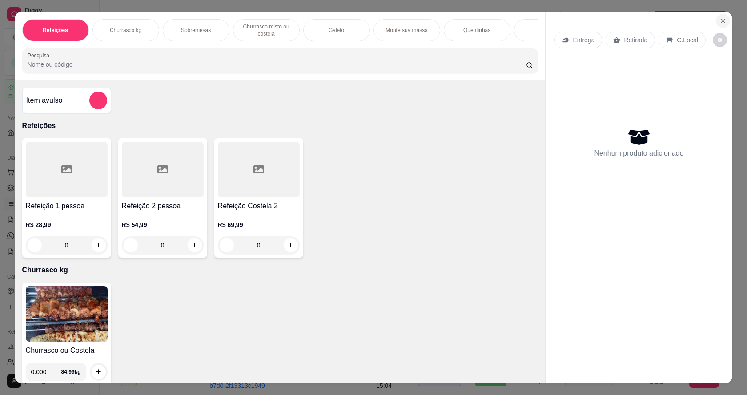
click at [720, 19] on icon "Close" at bounding box center [723, 20] width 7 height 7
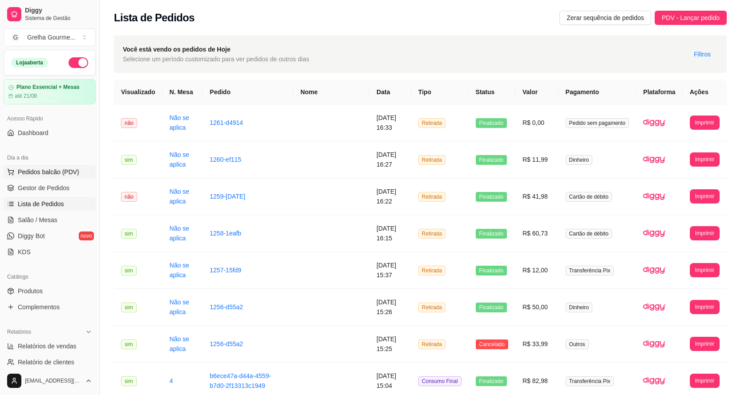
click at [58, 173] on span "Pedidos balcão (PDV)" at bounding box center [48, 172] width 61 height 9
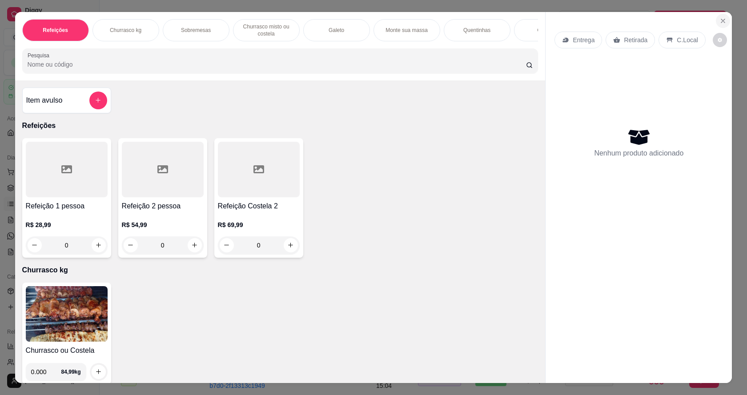
click at [723, 19] on icon "Close" at bounding box center [723, 20] width 7 height 7
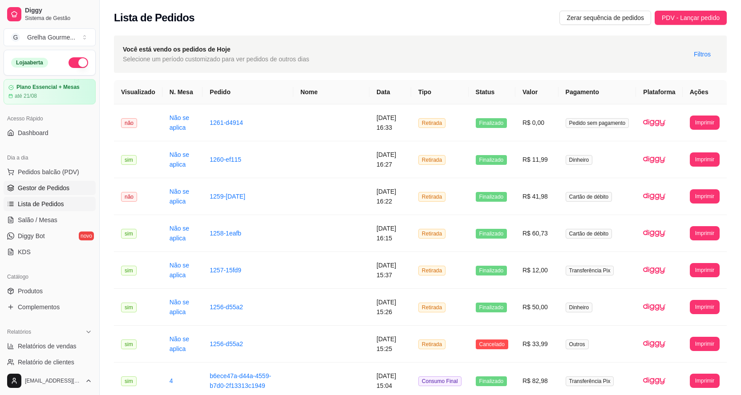
click at [40, 187] on span "Gestor de Pedidos" at bounding box center [44, 188] width 52 height 9
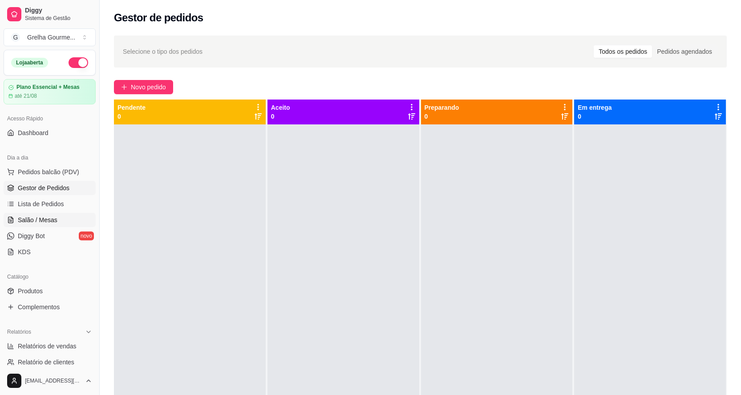
scroll to position [89, 0]
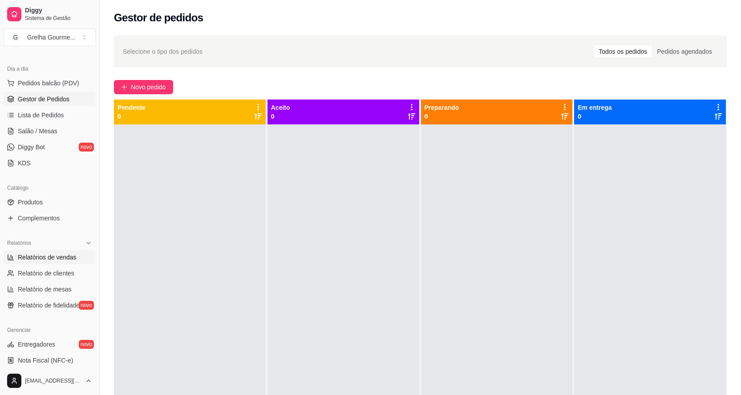
click at [49, 258] on span "Relatórios de vendas" at bounding box center [47, 257] width 59 height 9
select select "ALL"
select select "0"
click at [45, 120] on link "Lista de Pedidos" at bounding box center [50, 115] width 92 height 14
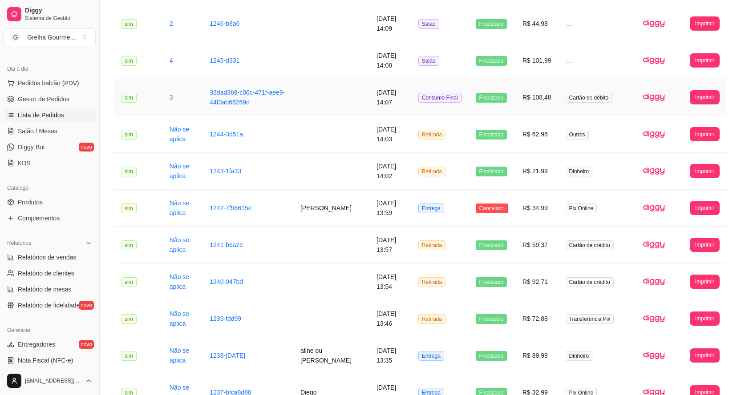
scroll to position [881, 0]
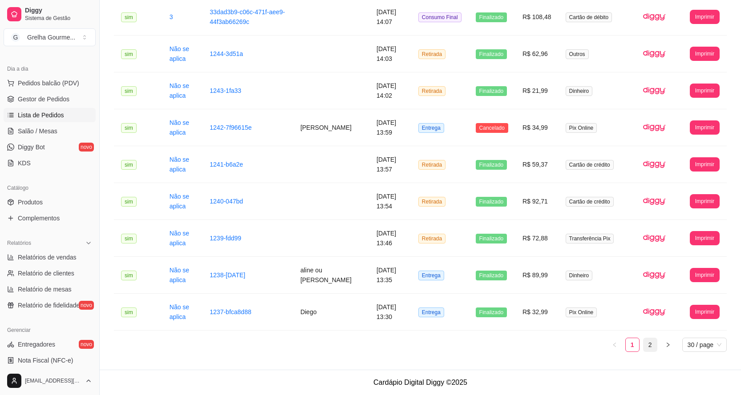
click at [644, 343] on link "2" at bounding box center [649, 345] width 13 height 13
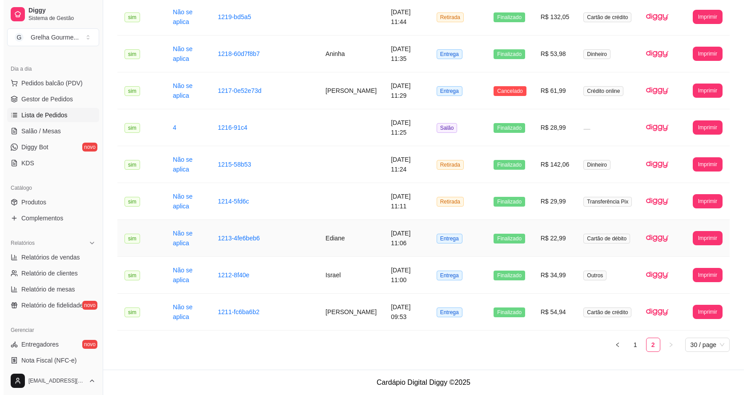
scroll to position [726, 0]
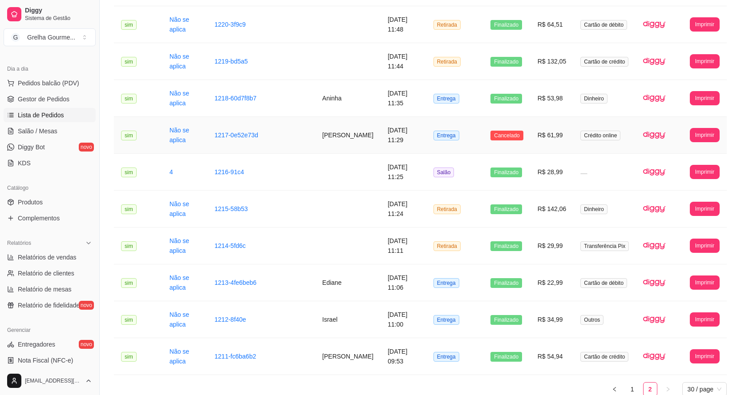
click at [343, 137] on td "[PERSON_NAME]" at bounding box center [347, 135] width 65 height 37
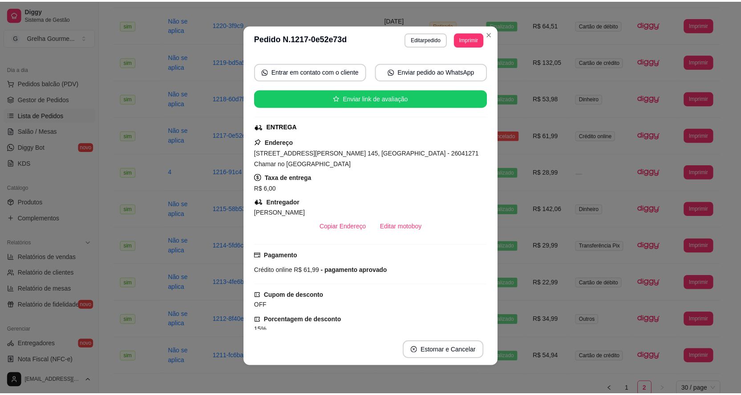
scroll to position [0, 0]
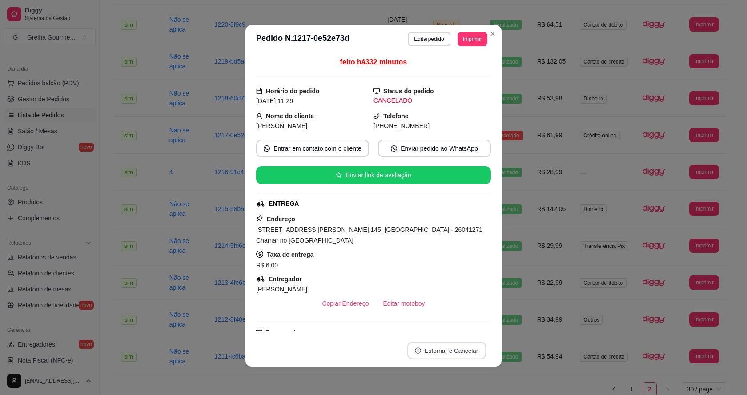
click at [441, 353] on button "Estornar e Cancelar" at bounding box center [447, 351] width 79 height 17
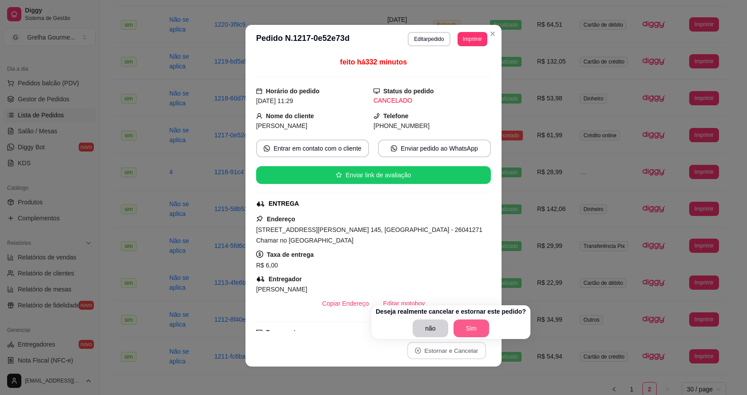
click at [458, 326] on button "Sim" at bounding box center [472, 329] width 36 height 18
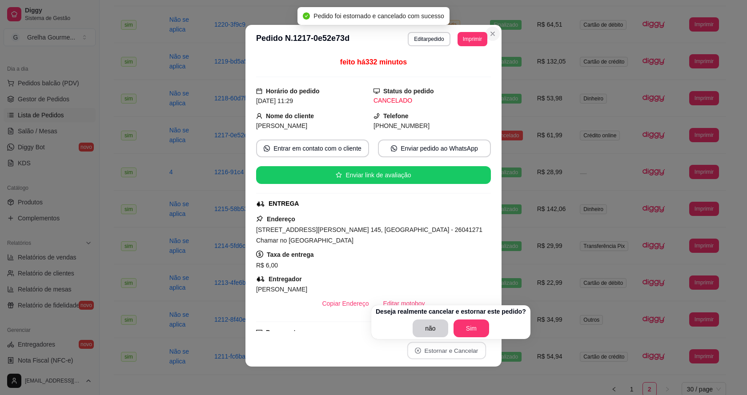
click at [490, 32] on icon "Close" at bounding box center [492, 33] width 7 height 7
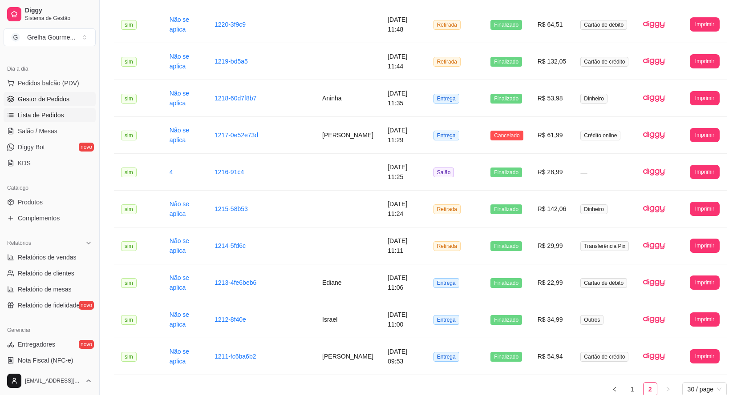
click at [52, 94] on link "Gestor de Pedidos" at bounding box center [50, 99] width 92 height 14
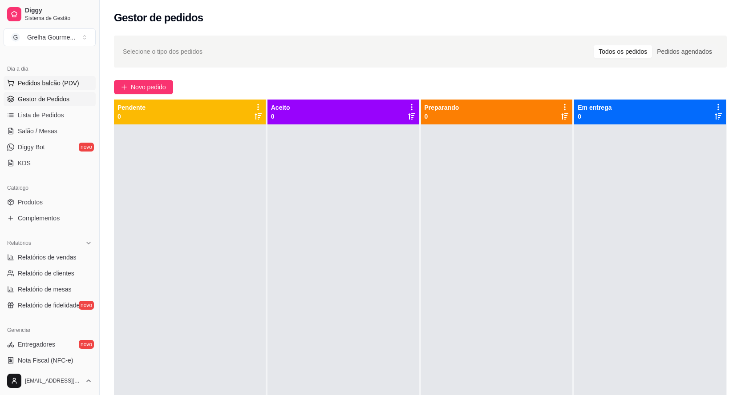
click at [58, 82] on span "Pedidos balcão (PDV)" at bounding box center [48, 83] width 61 height 9
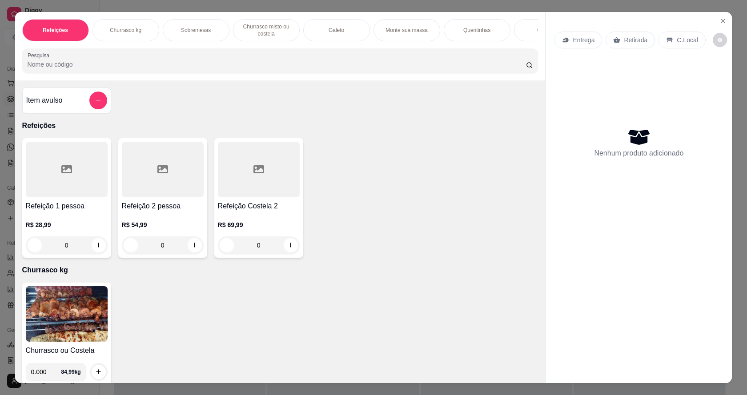
click at [93, 254] on div "0" at bounding box center [67, 246] width 82 height 18
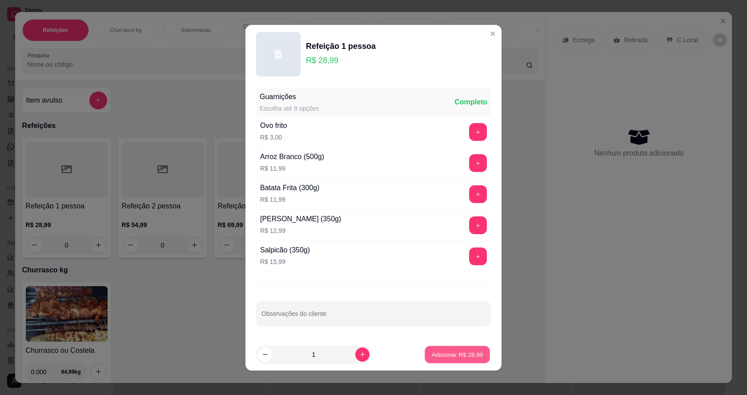
click at [475, 356] on button "Adicionar R$ 28,99" at bounding box center [457, 354] width 65 height 17
type input "1"
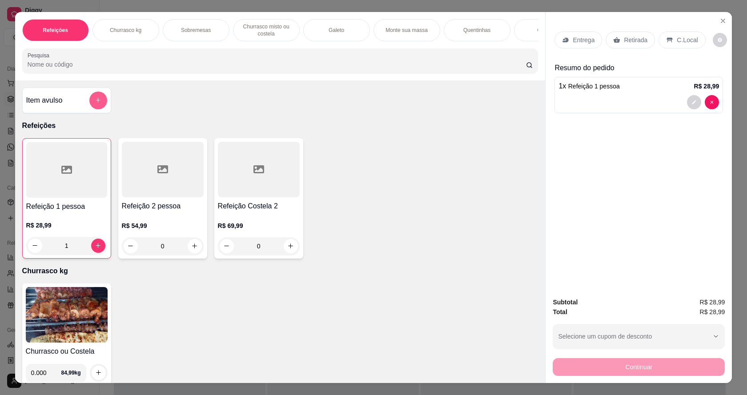
click at [95, 104] on icon "add-separate-item" at bounding box center [98, 100] width 7 height 7
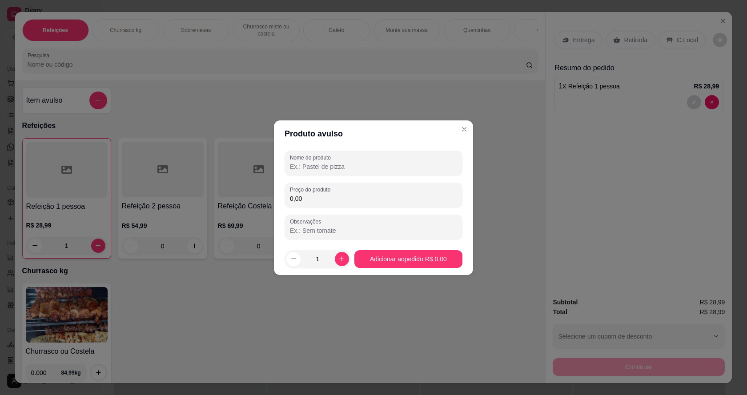
click at [390, 168] on input "Nome do produto" at bounding box center [373, 166] width 167 height 9
type input "coca cola lata"
click at [368, 195] on input "0,00" at bounding box center [373, 198] width 167 height 9
type input "6,00"
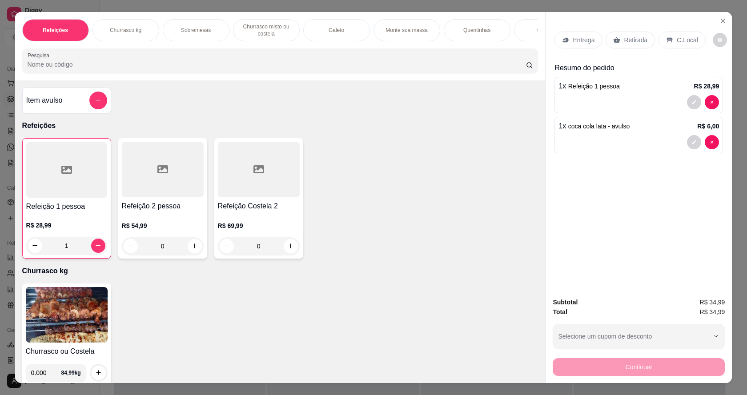
click at [634, 42] on p "Retirada" at bounding box center [636, 40] width 24 height 9
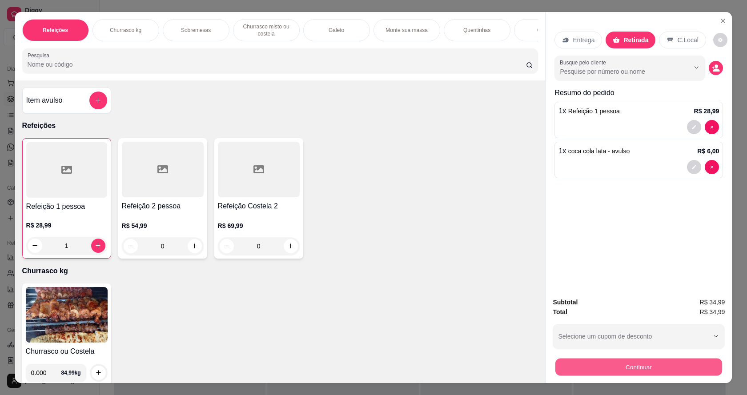
click at [606, 374] on button "Continuar" at bounding box center [639, 367] width 167 height 17
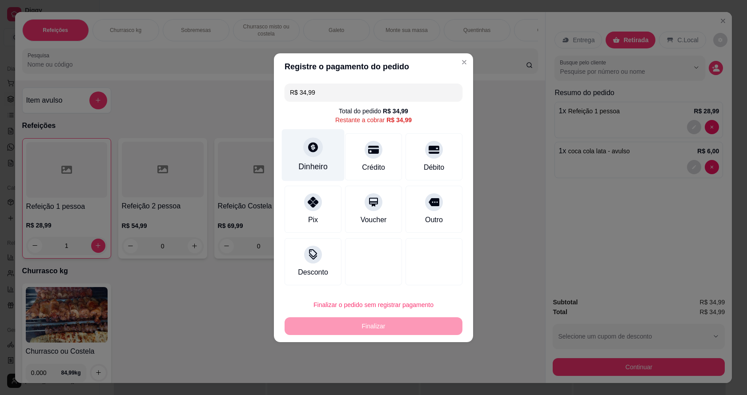
click at [302, 164] on div "Dinheiro" at bounding box center [313, 167] width 29 height 12
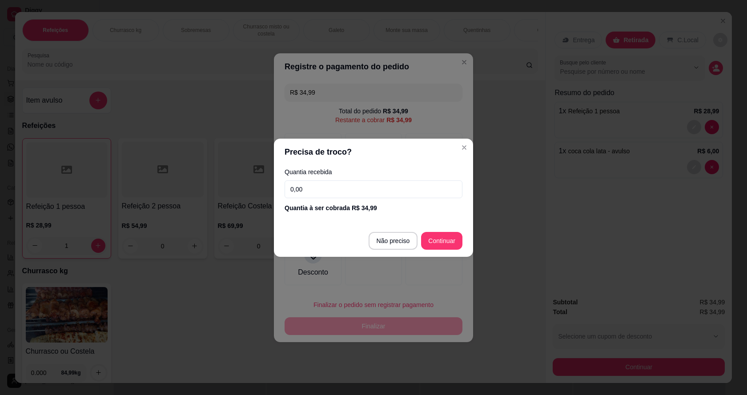
click at [355, 190] on input "0,00" at bounding box center [374, 190] width 178 height 18
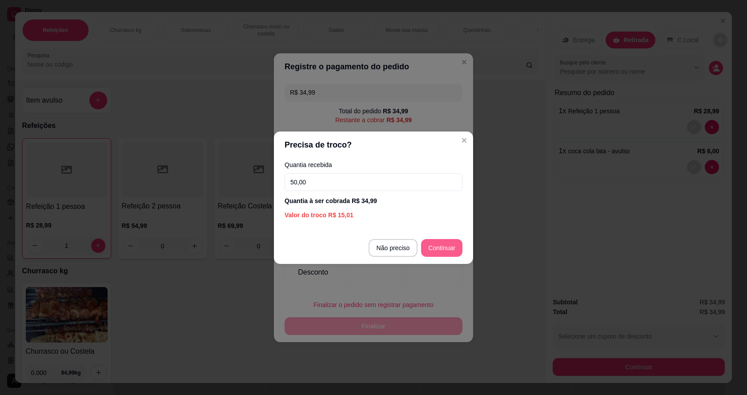
type input "50,00"
type input "R$ 0,00"
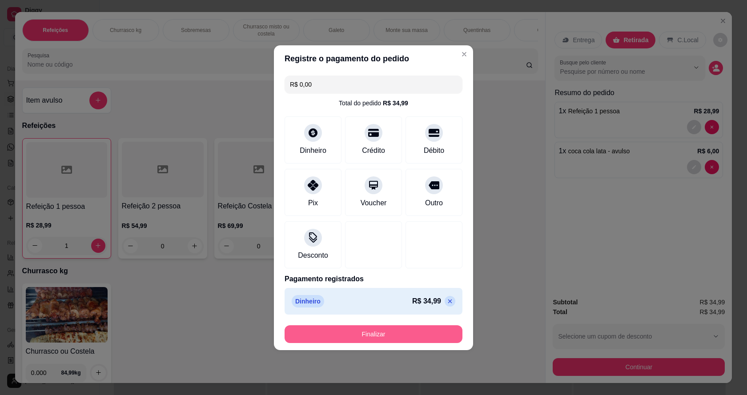
click at [414, 333] on button "Finalizar" at bounding box center [374, 335] width 178 height 18
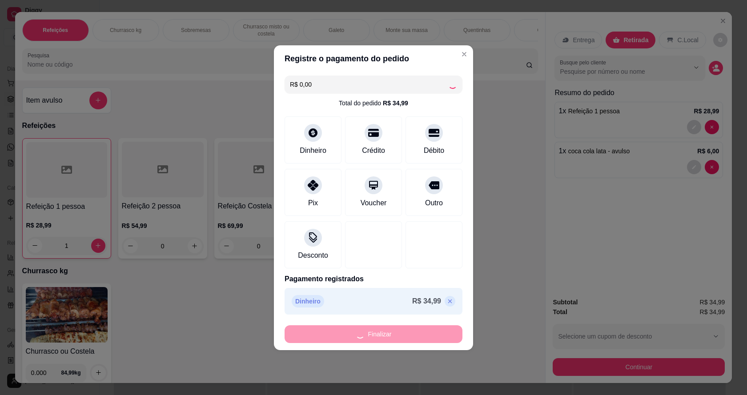
type input "0"
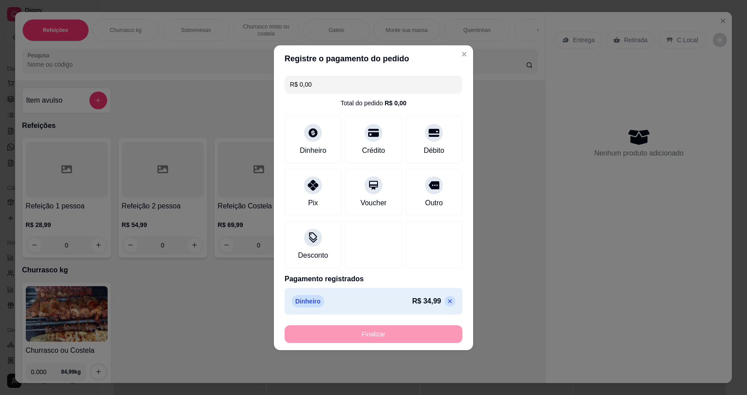
type input "-R$ 34,99"
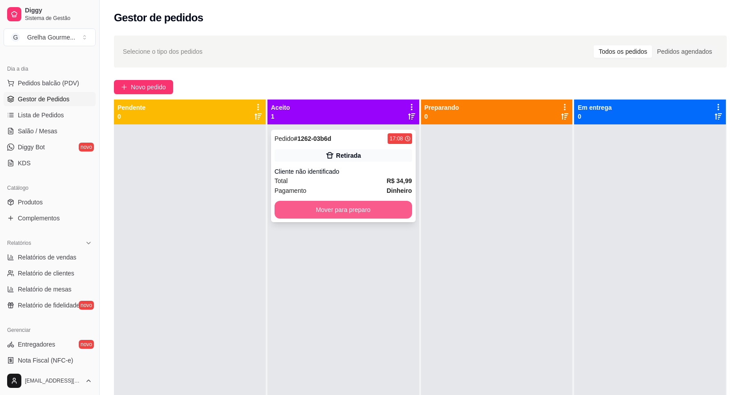
click at [331, 207] on button "Mover para preparo" at bounding box center [342, 210] width 137 height 18
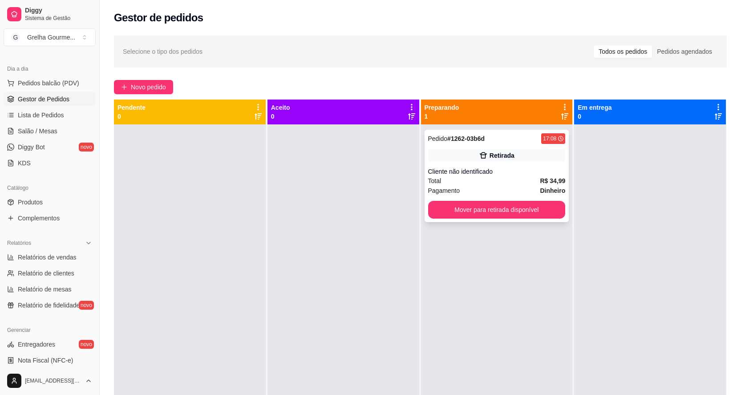
drag, startPoint x: 514, startPoint y: 199, endPoint x: 510, endPoint y: 203, distance: 5.4
click at [510, 203] on div "Pedido # 1262-03b6d 17:08 Retirada Cliente não identificado Total R$ 34,99 Paga…" at bounding box center [496, 176] width 145 height 93
click at [503, 203] on button "Mover para retirada disponível" at bounding box center [496, 210] width 133 height 17
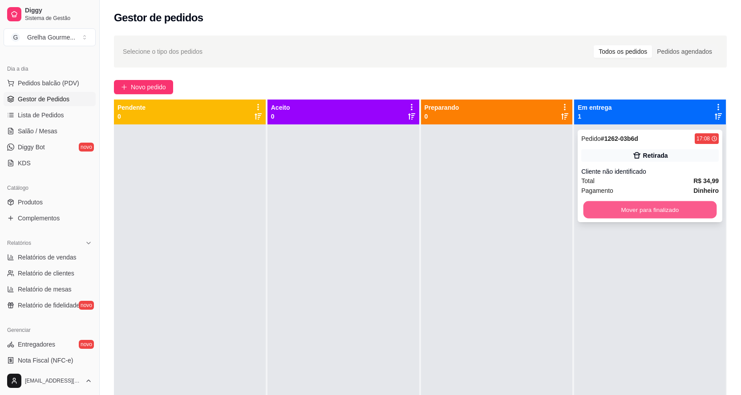
click at [609, 207] on button "Mover para finalizado" at bounding box center [649, 210] width 133 height 17
